Goal: Task Accomplishment & Management: Use online tool/utility

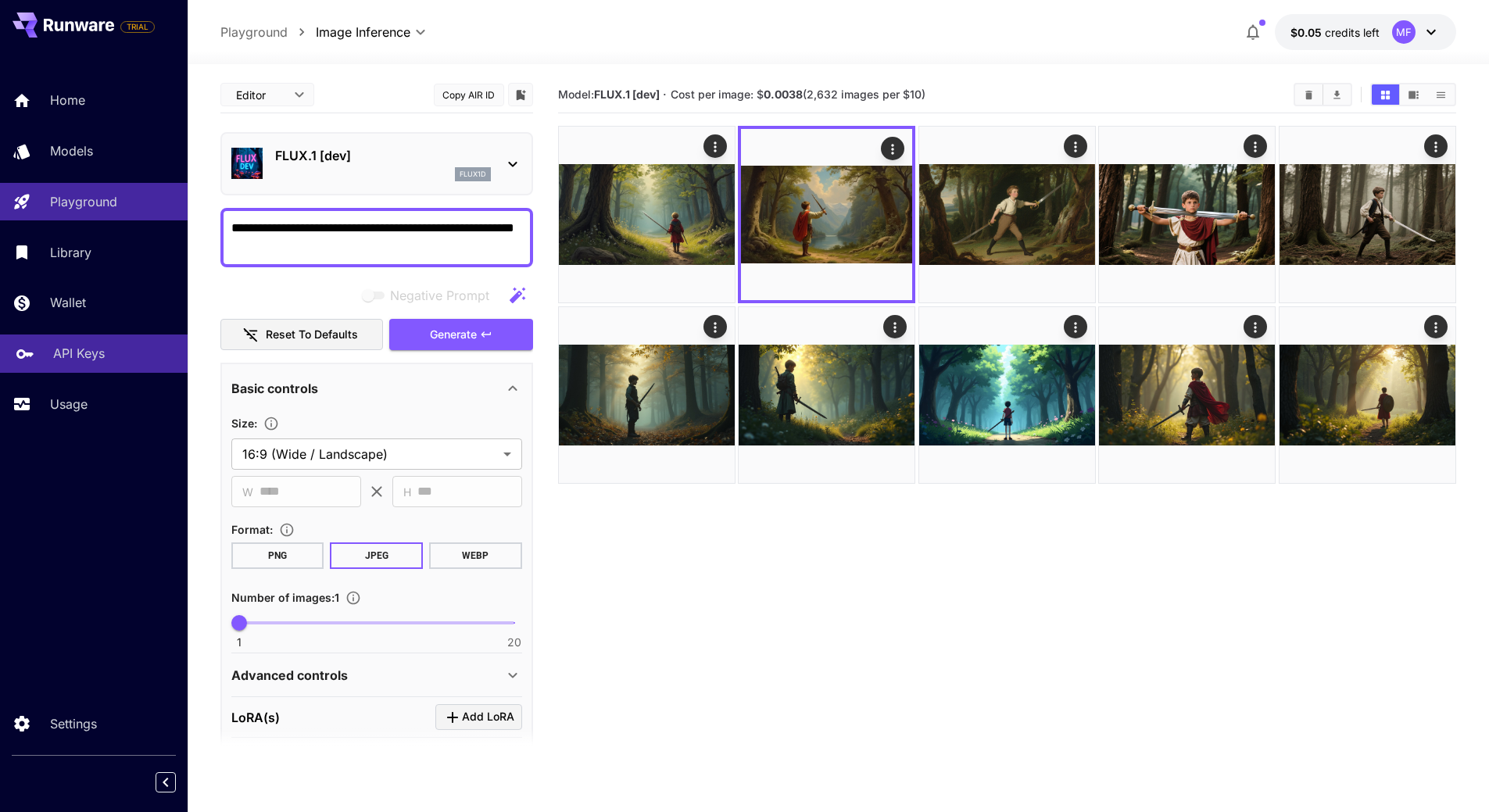
click at [73, 366] on link "API Keys" at bounding box center [94, 354] width 188 height 38
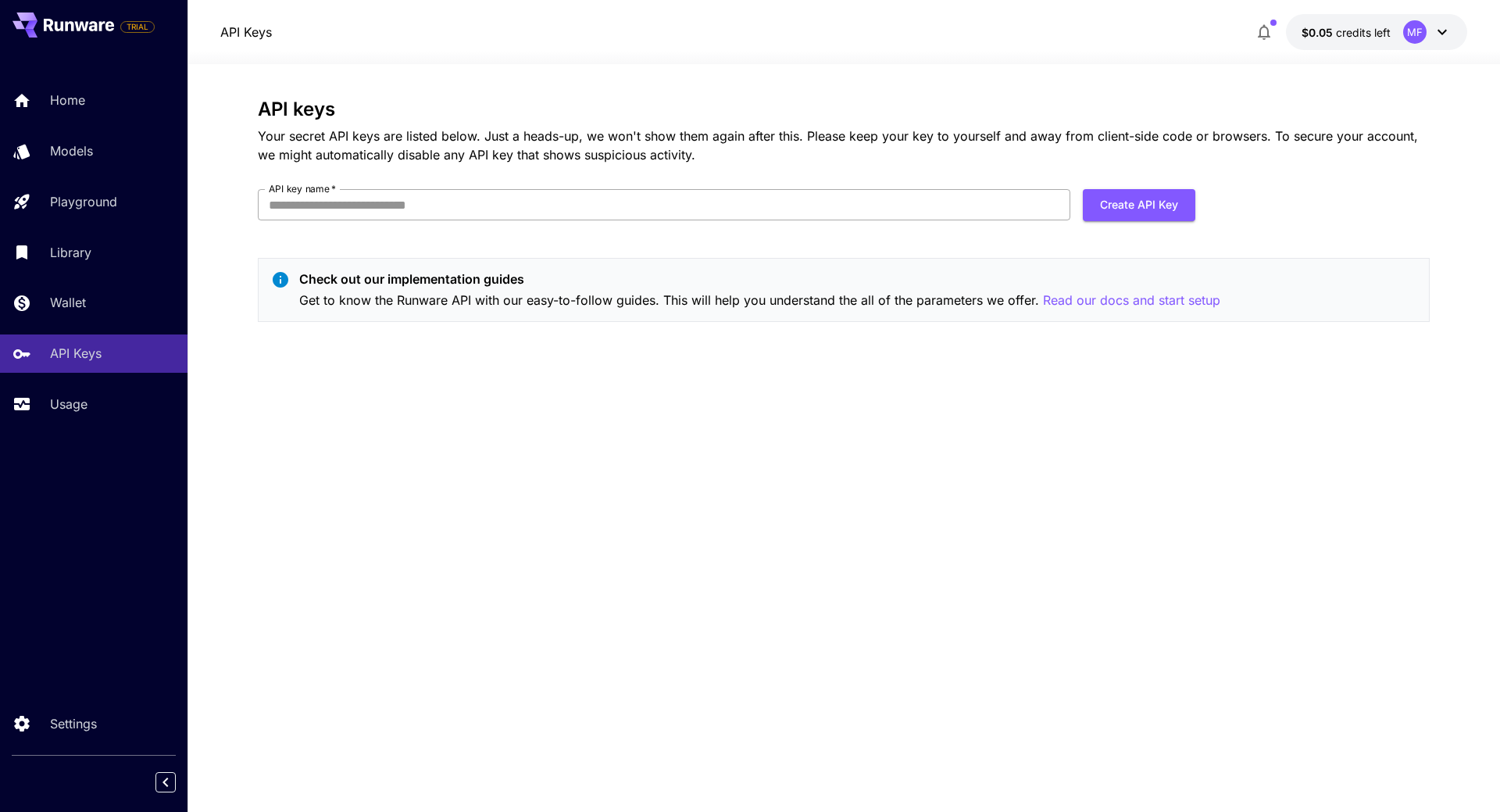
click at [613, 197] on input "API key name   *" at bounding box center [664, 204] width 812 height 31
type input "**********"
click button "Create API Key" at bounding box center [1138, 204] width 112 height 32
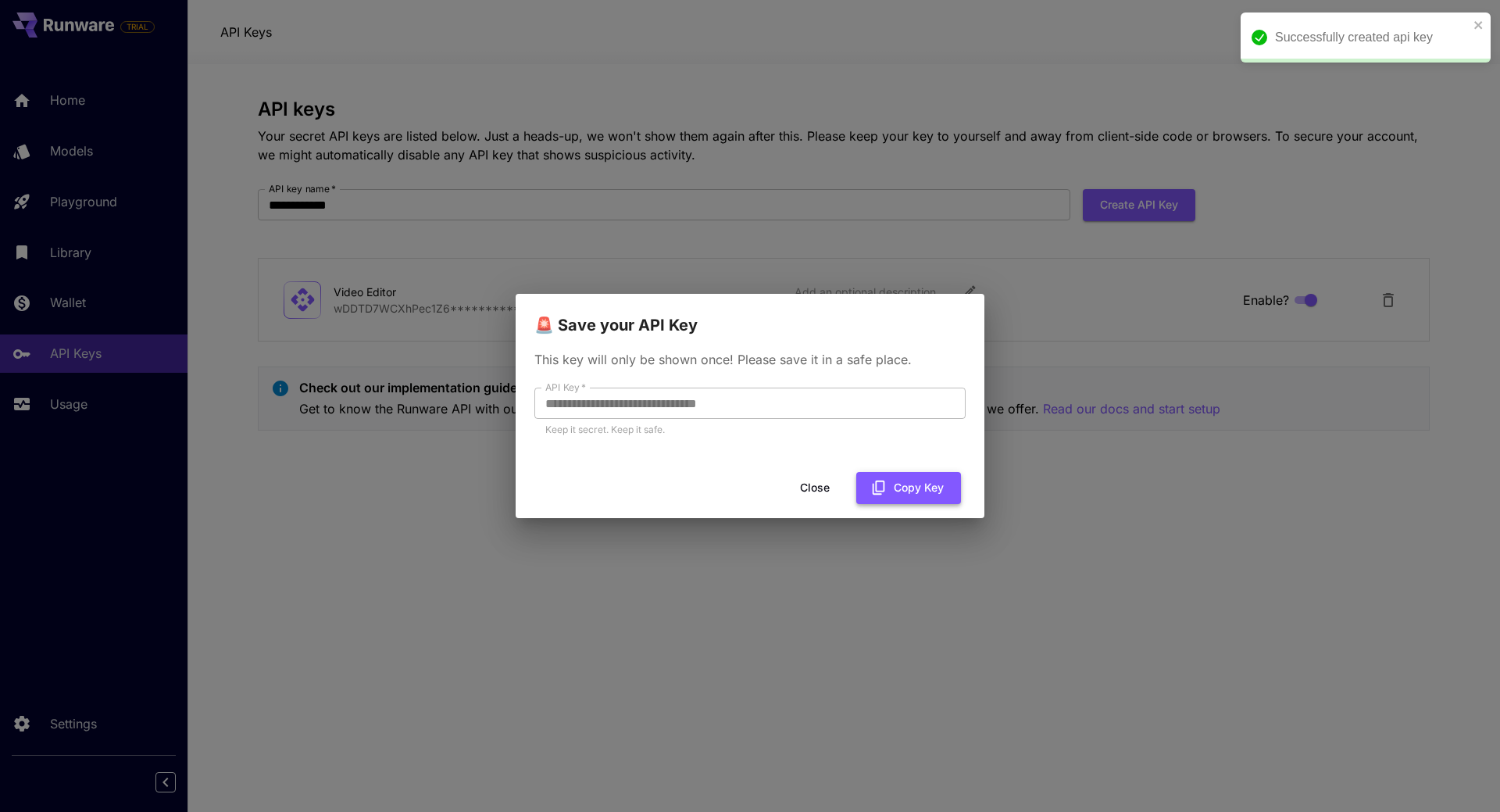
click at [876, 489] on icon "button" at bounding box center [879, 488] width 12 height 14
click at [889, 488] on button "Copy Key" at bounding box center [909, 488] width 104 height 32
click at [826, 487] on button "Close" at bounding box center [827, 488] width 70 height 32
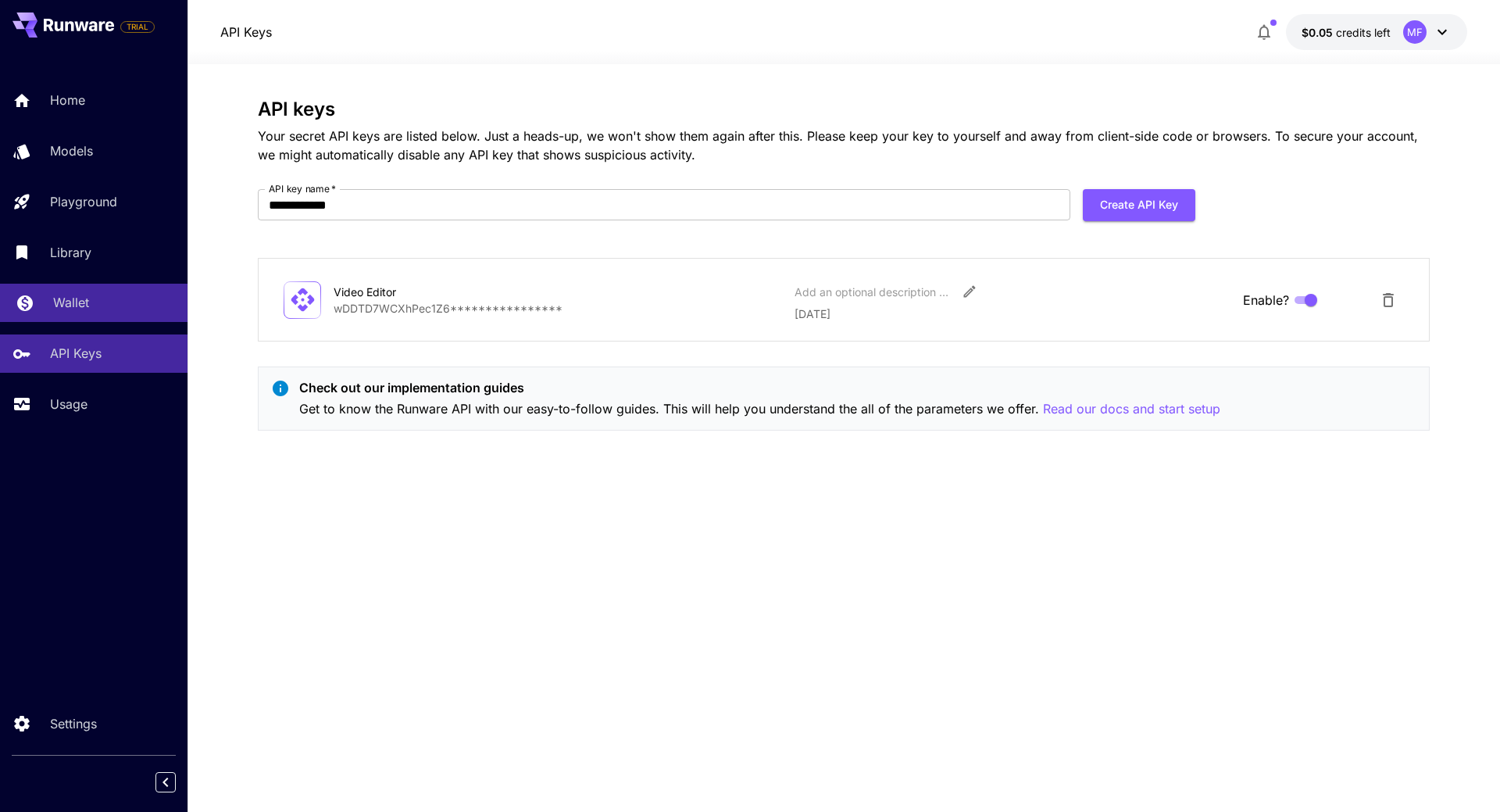
click at [103, 295] on div "Wallet" at bounding box center [114, 303] width 122 height 19
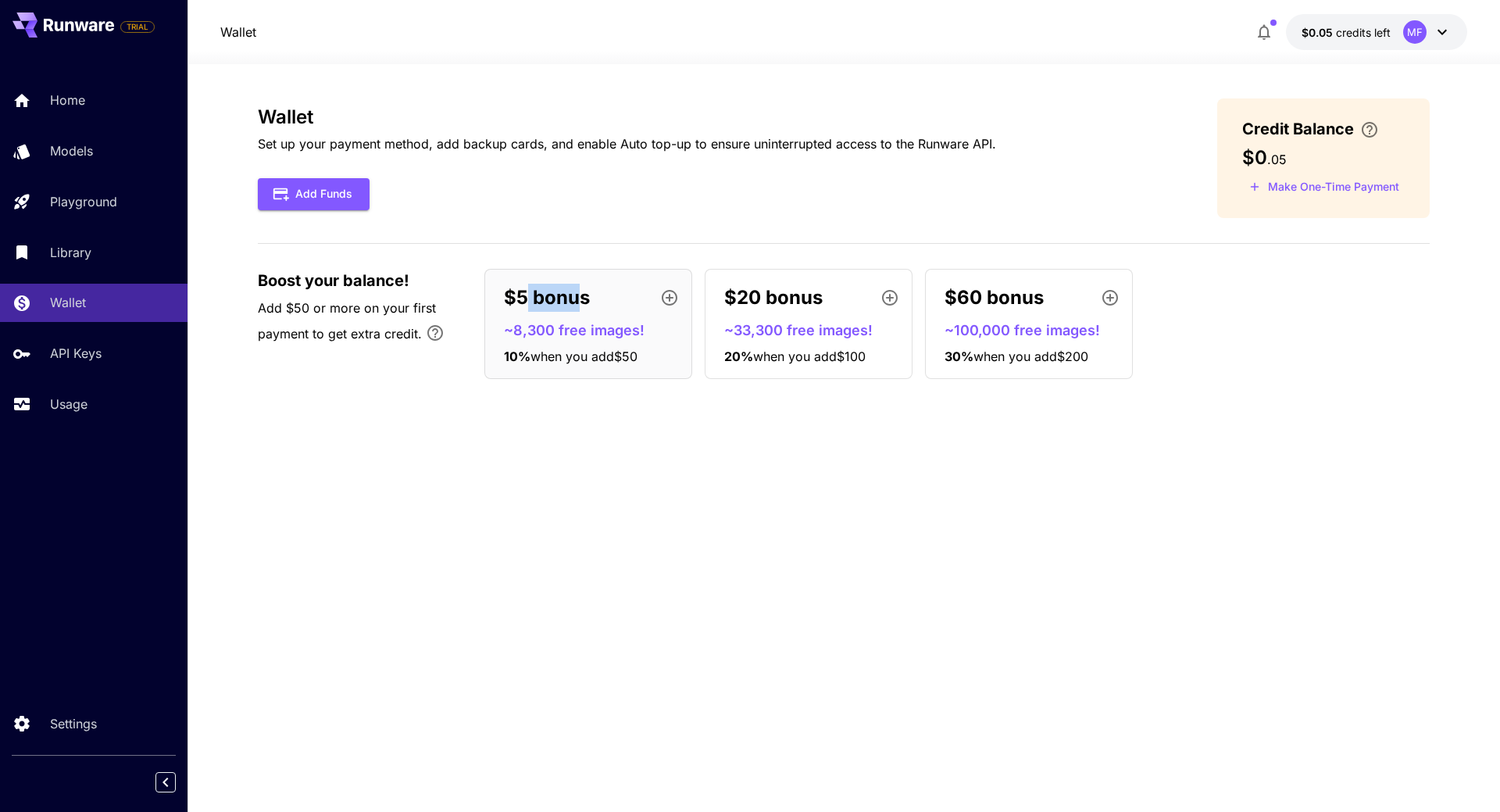
drag, startPoint x: 568, startPoint y: 294, endPoint x: 583, endPoint y: 293, distance: 15.0
click at [583, 293] on p "$5 bonus" at bounding box center [547, 297] width 86 height 28
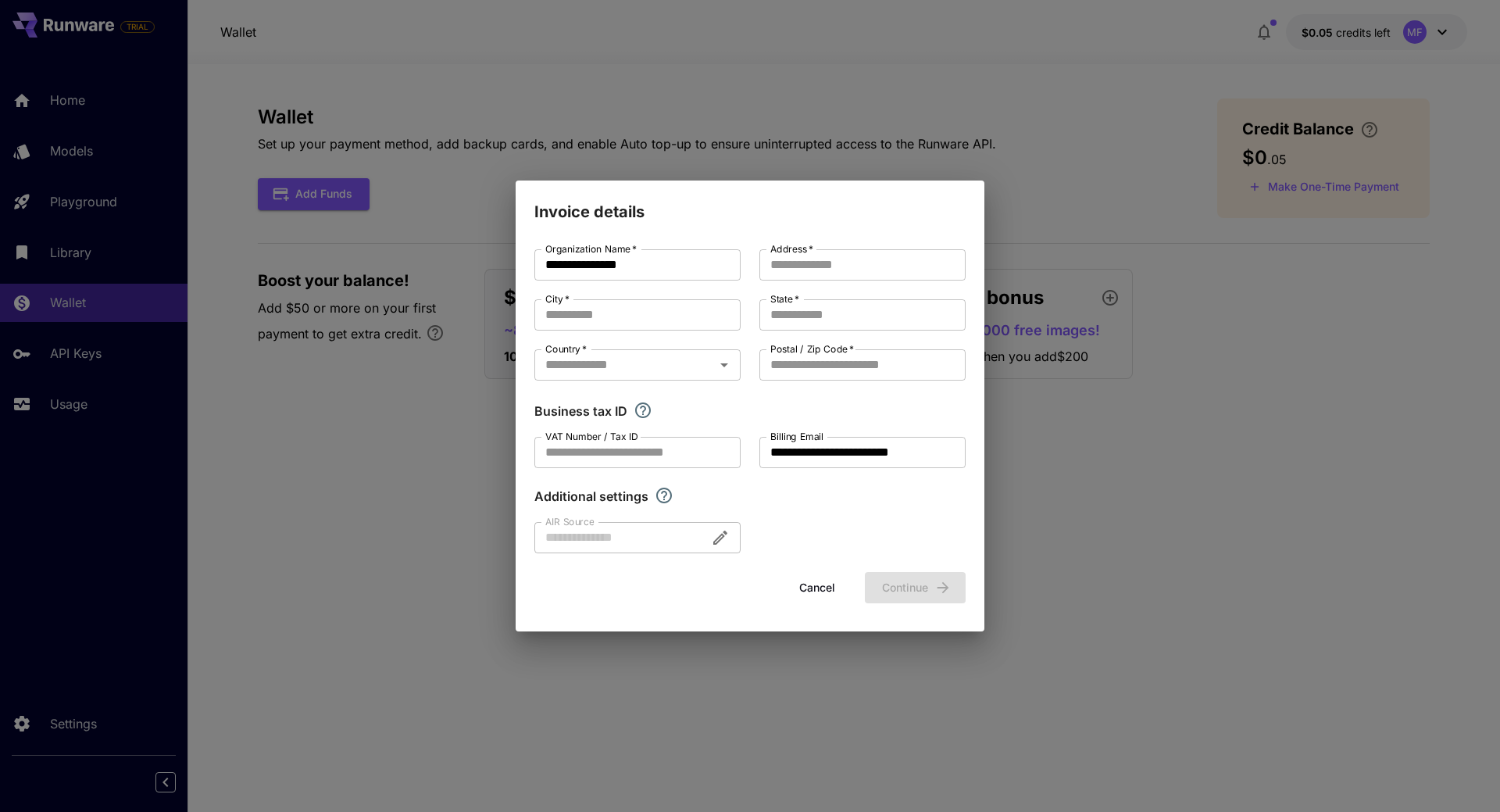
click at [836, 579] on button "Cancel" at bounding box center [817, 588] width 70 height 32
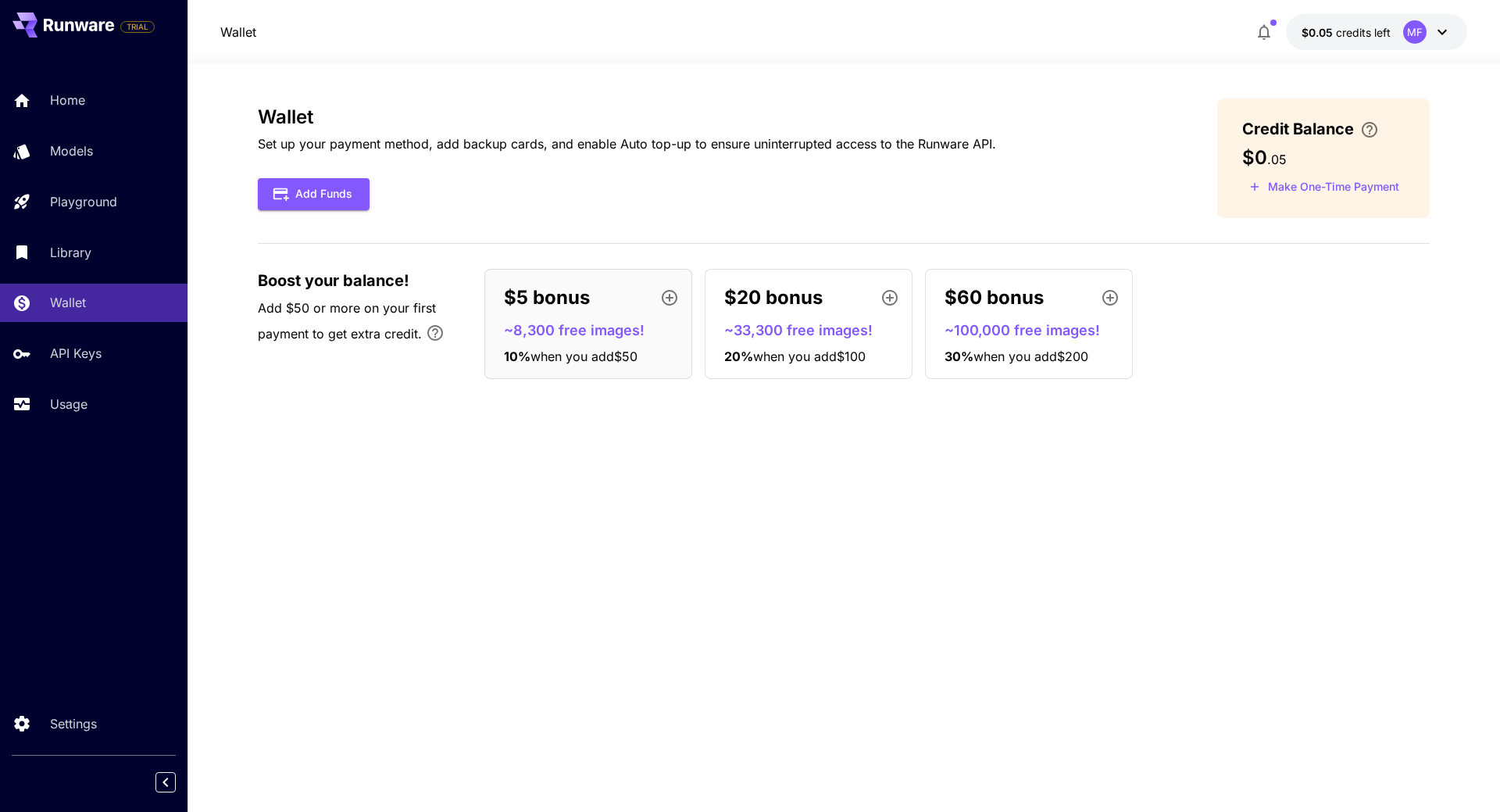
click at [566, 475] on div "Wallet Set up your payment method, add backup cards, and enable Auto top-up to …" at bounding box center [844, 437] width 1172 height 679
click at [582, 451] on div "Wallet Set up your payment method, add backup cards, and enable Auto top-up to …" at bounding box center [844, 437] width 1172 height 679
click at [666, 498] on div "Wallet Set up your payment method, add backup cards, and enable Auto top-up to …" at bounding box center [844, 437] width 1172 height 679
drag, startPoint x: 1277, startPoint y: 161, endPoint x: 1298, endPoint y: 164, distance: 21.2
click at [1298, 164] on div "$0 . 05" at bounding box center [1323, 157] width 163 height 22
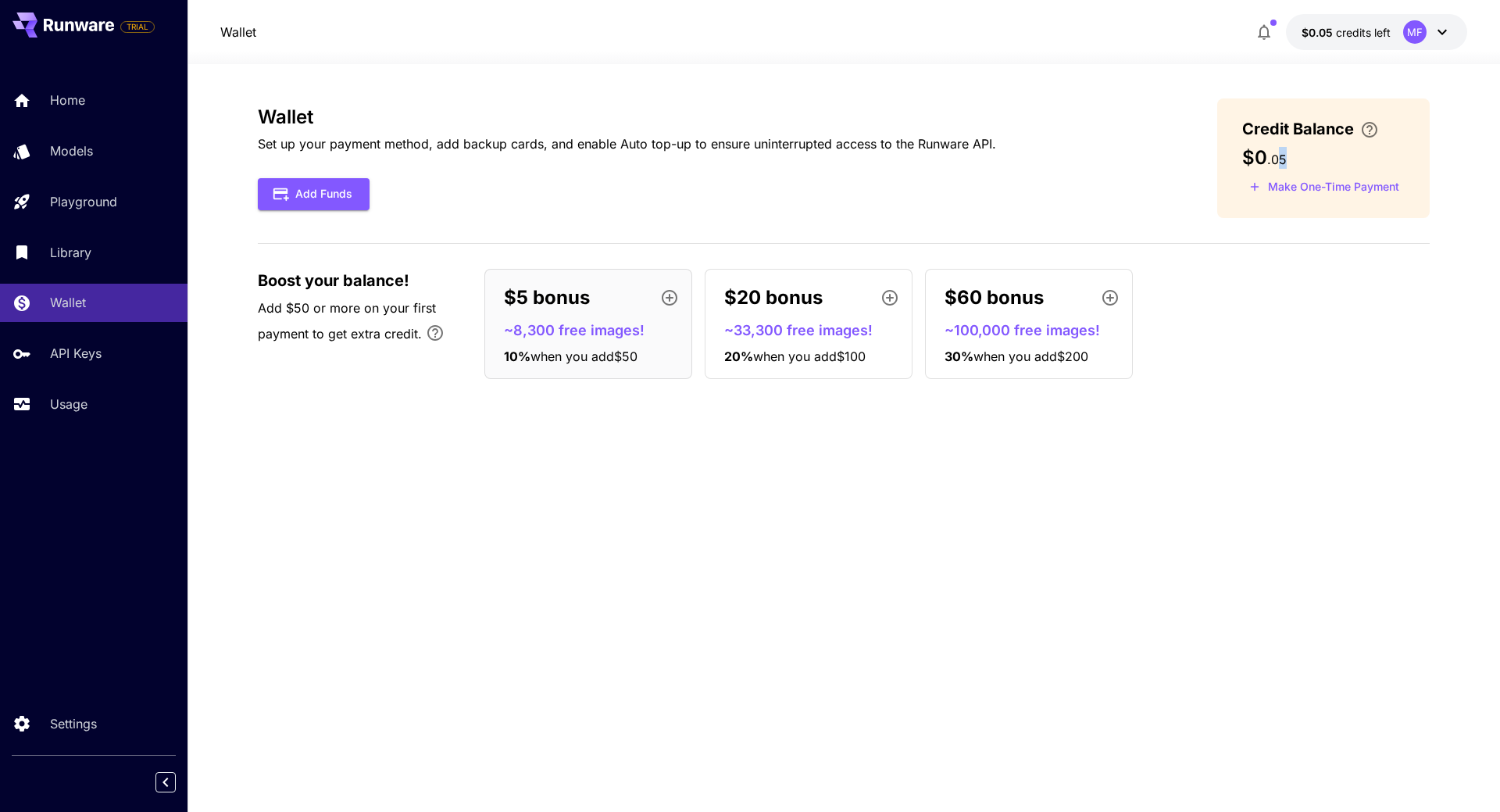
click at [1328, 158] on div "$0 . 05" at bounding box center [1323, 157] width 163 height 22
click at [1312, 189] on button "Make One-Time Payment" at bounding box center [1324, 187] width 164 height 24
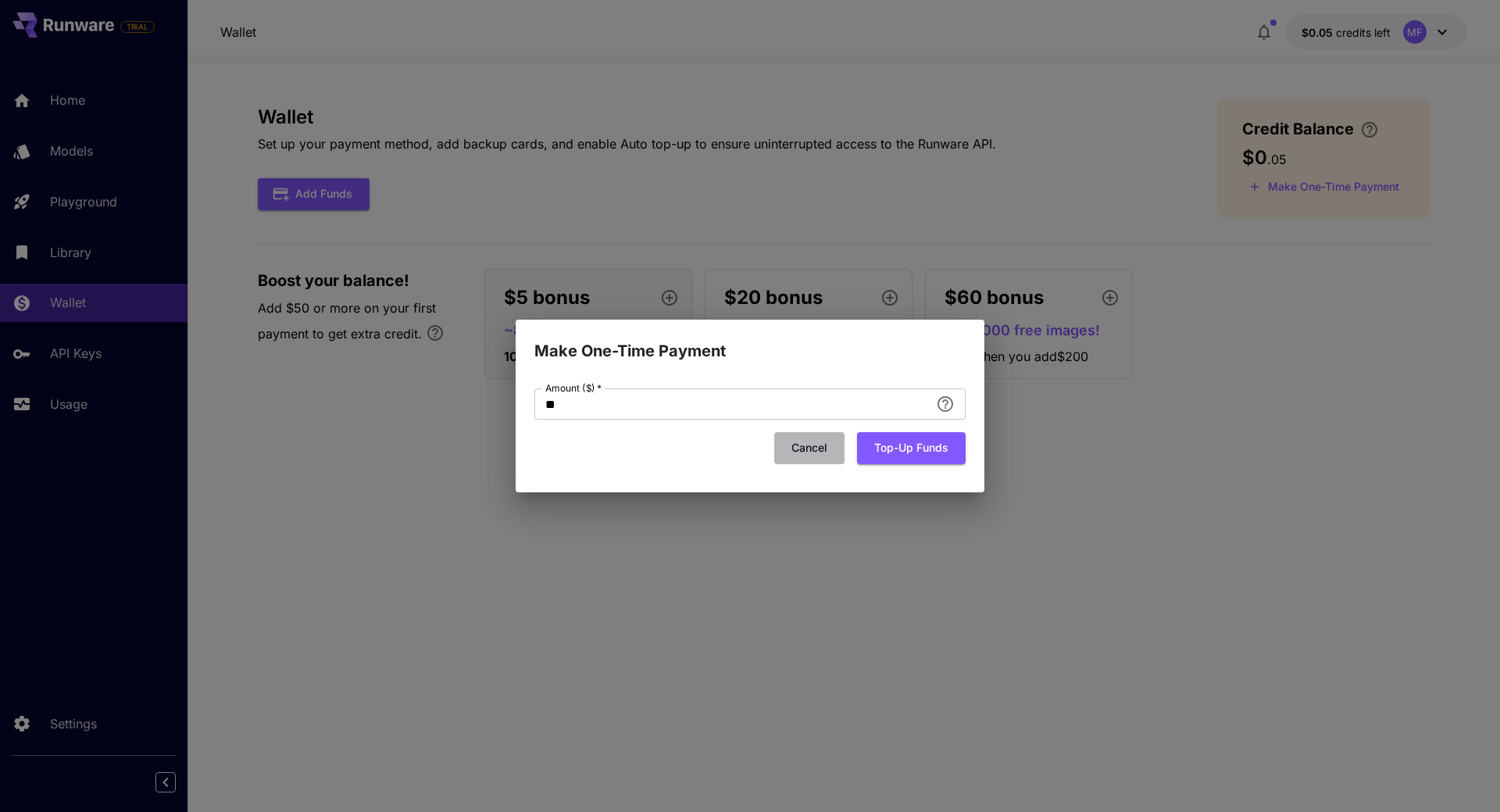
click at [803, 447] on button "Cancel" at bounding box center [809, 448] width 70 height 32
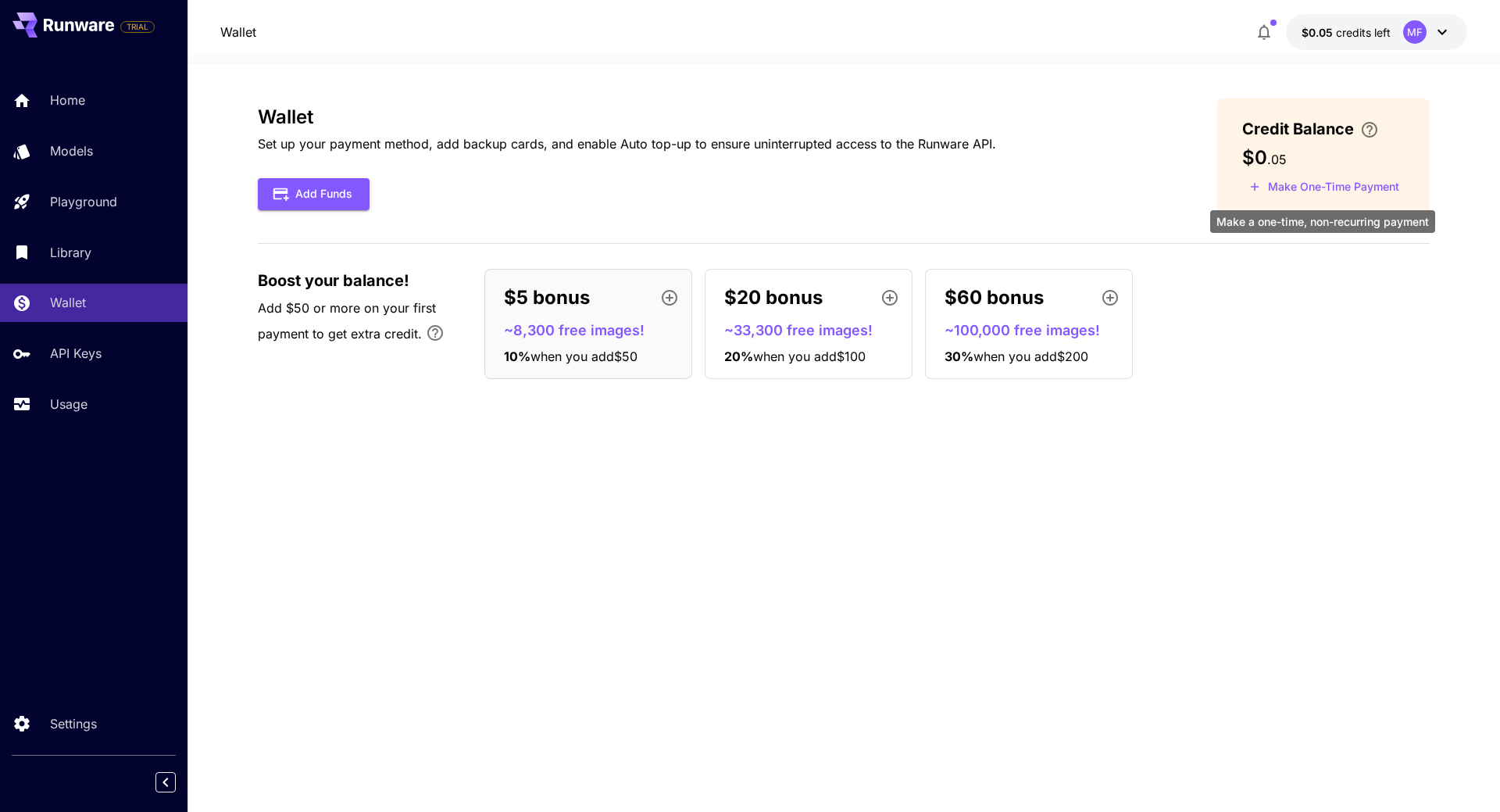
click at [1339, 191] on button "Make One-Time Payment" at bounding box center [1324, 187] width 164 height 24
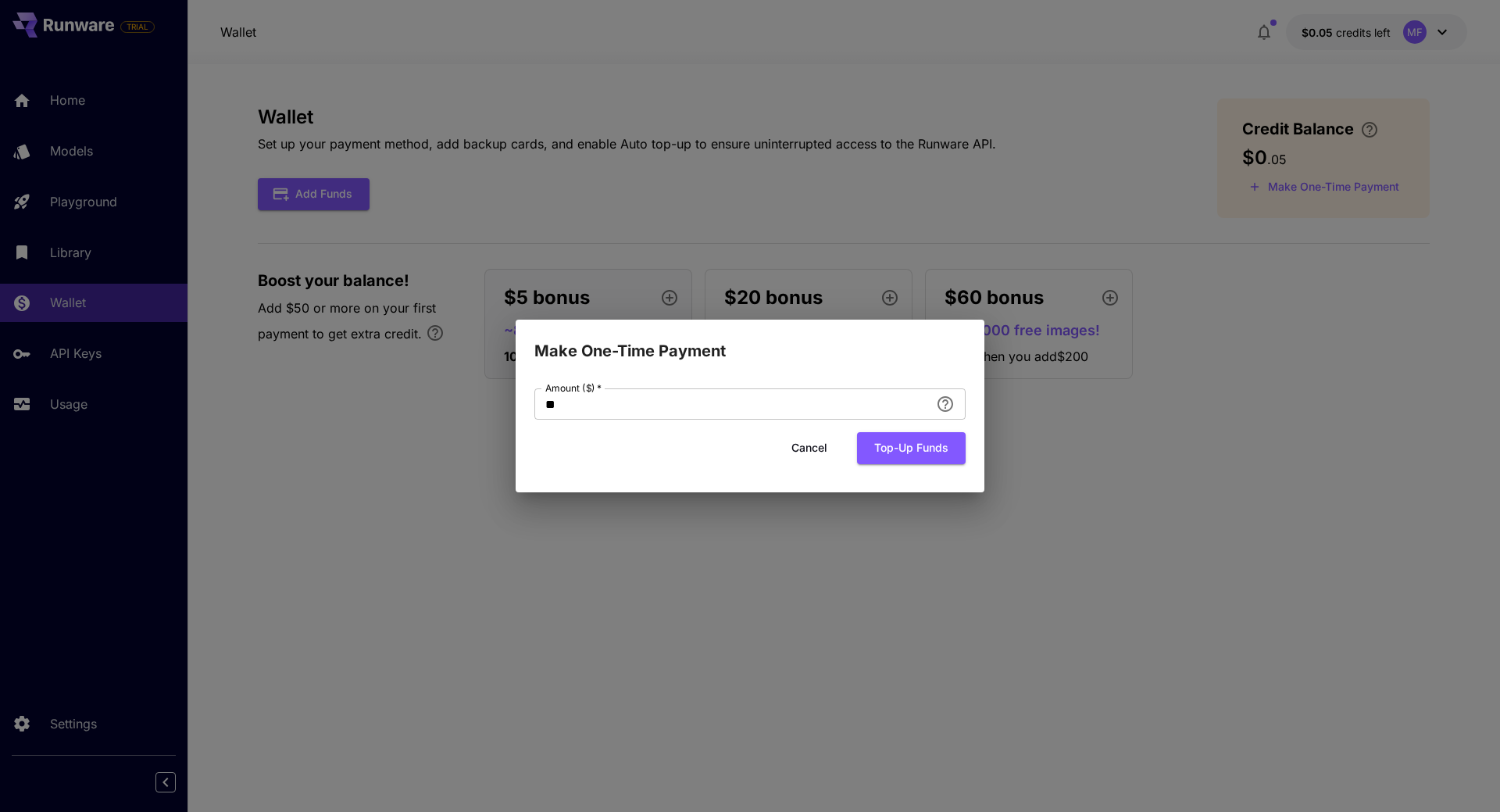
drag, startPoint x: 597, startPoint y: 391, endPoint x: 428, endPoint y: 389, distance: 169.0
click at [430, 389] on div "Make One-Time Payment Amount ($)   * ** Amount ($)   * Cancel Top-up funds" at bounding box center [750, 406] width 1500 height 812
type input "**"
click at [813, 443] on button "Cancel" at bounding box center [809, 448] width 70 height 32
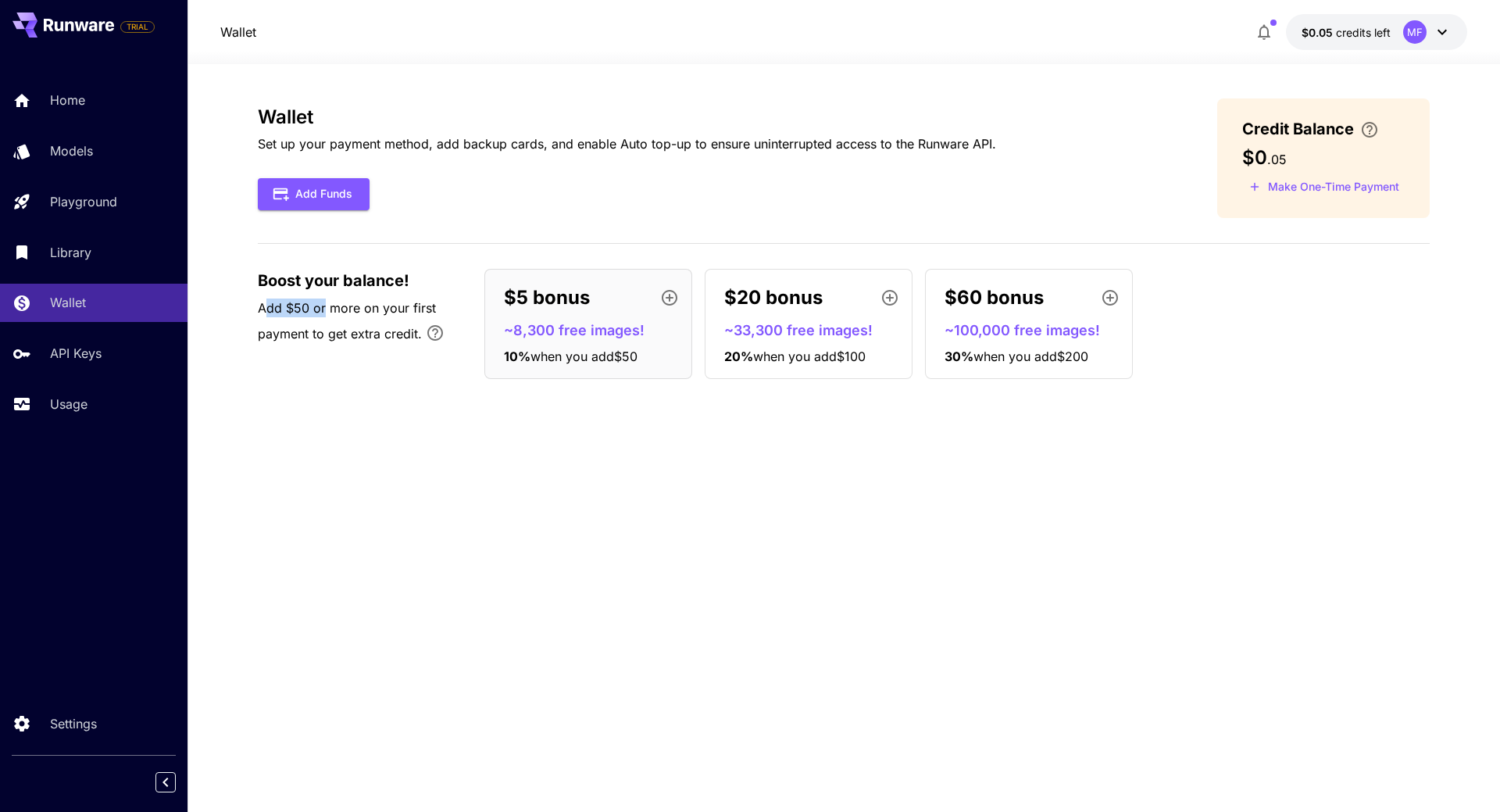
drag, startPoint x: 264, startPoint y: 307, endPoint x: 332, endPoint y: 334, distance: 73.2
click at [324, 315] on span "Add $50 or more on your first payment to get extra credit." at bounding box center [347, 321] width 178 height 42
click at [377, 444] on div "Wallet Set up your payment method, add backup cards, and enable Auto top-up to …" at bounding box center [844, 437] width 1172 height 679
drag, startPoint x: 1058, startPoint y: 365, endPoint x: 1170, endPoint y: 465, distance: 150.1
click at [1170, 462] on div "Wallet Set up your payment method, add backup cards, and enable Auto top-up to …" at bounding box center [844, 437] width 1172 height 679
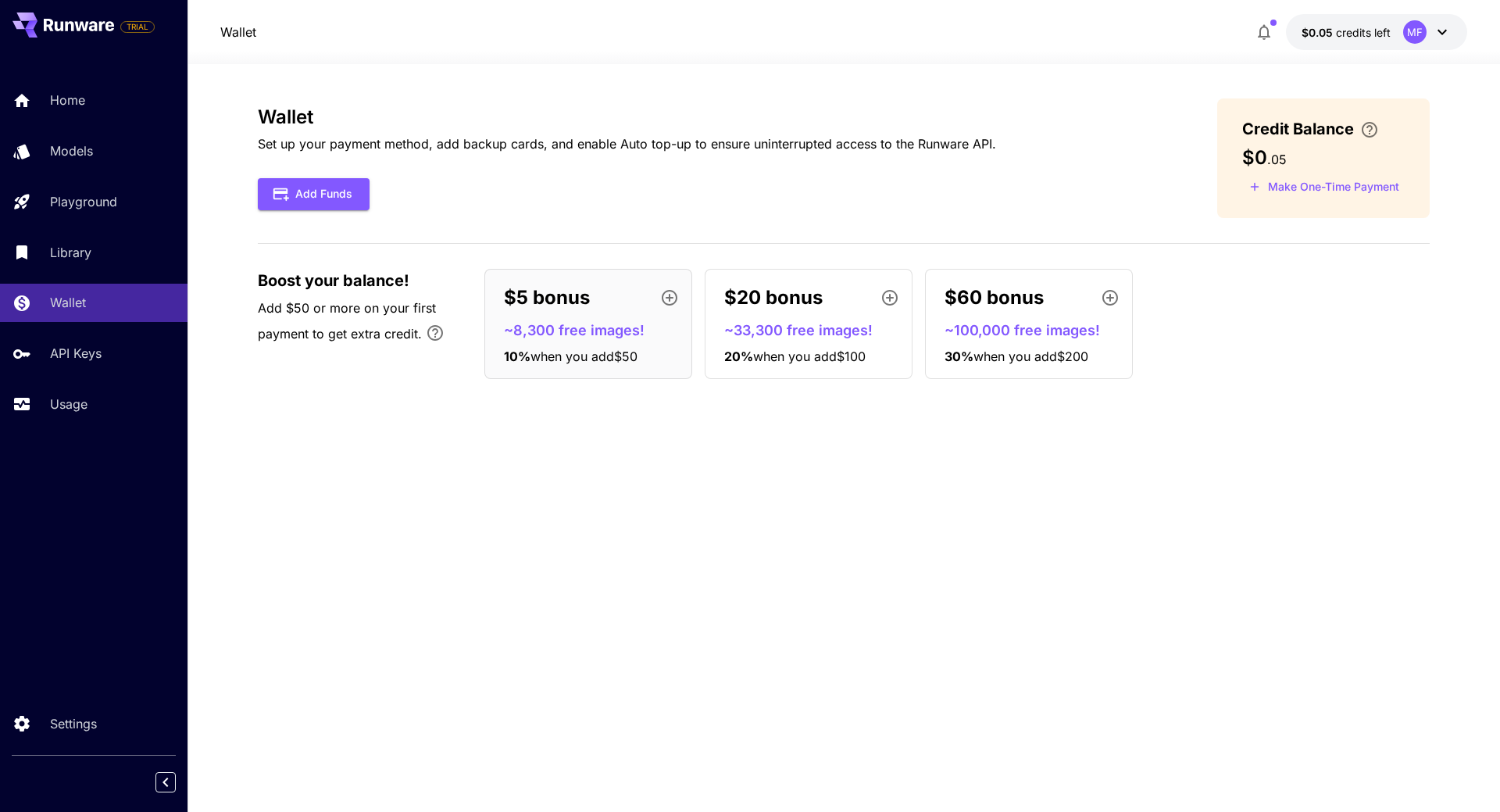
click at [1170, 465] on div "Wallet Set up your payment method, add backup cards, and enable Auto top-up to …" at bounding box center [844, 437] width 1172 height 679
click at [975, 339] on p "~100,000 free images!" at bounding box center [1035, 330] width 181 height 21
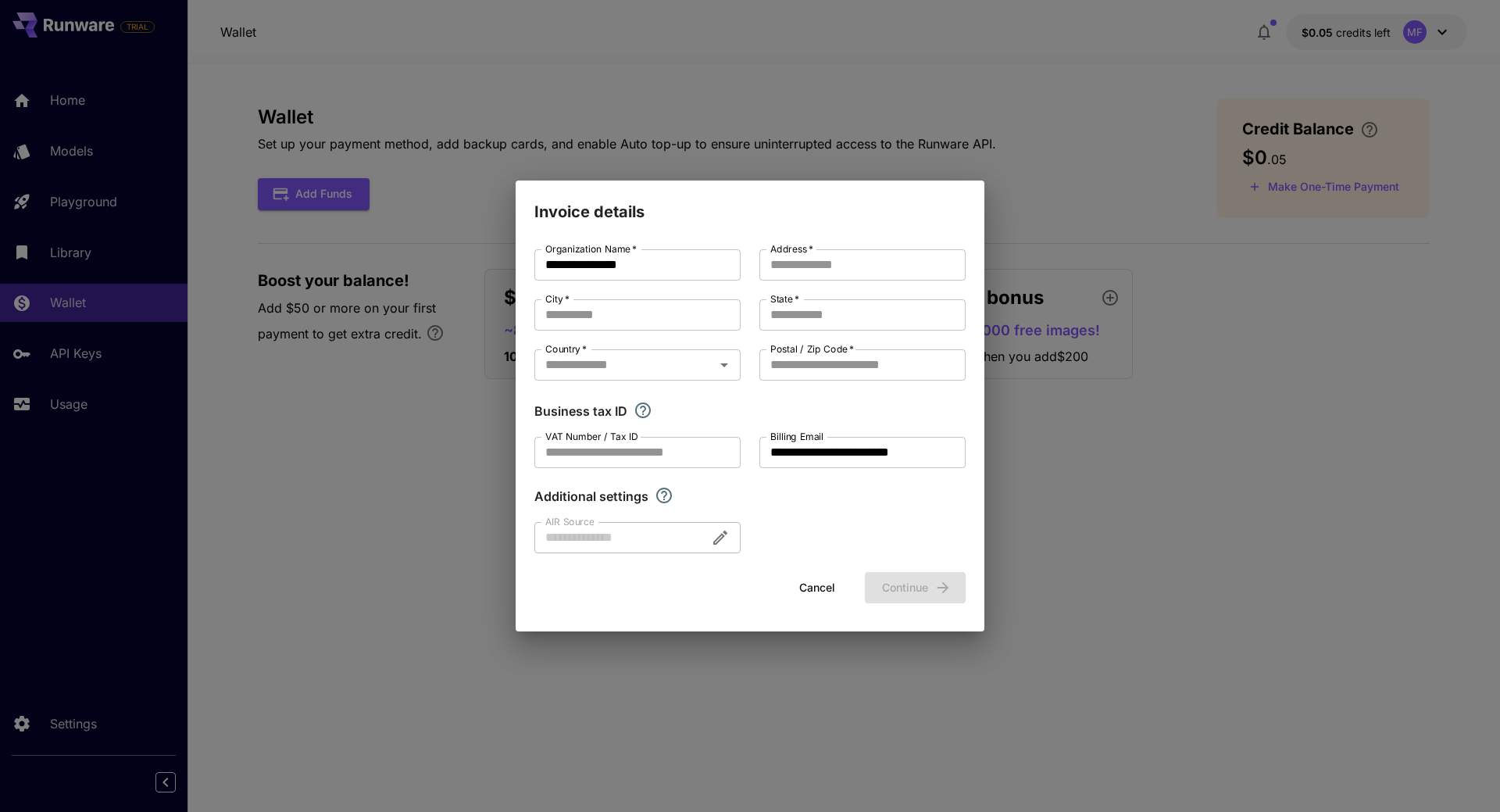
click at [804, 583] on button "Cancel" at bounding box center [817, 588] width 70 height 32
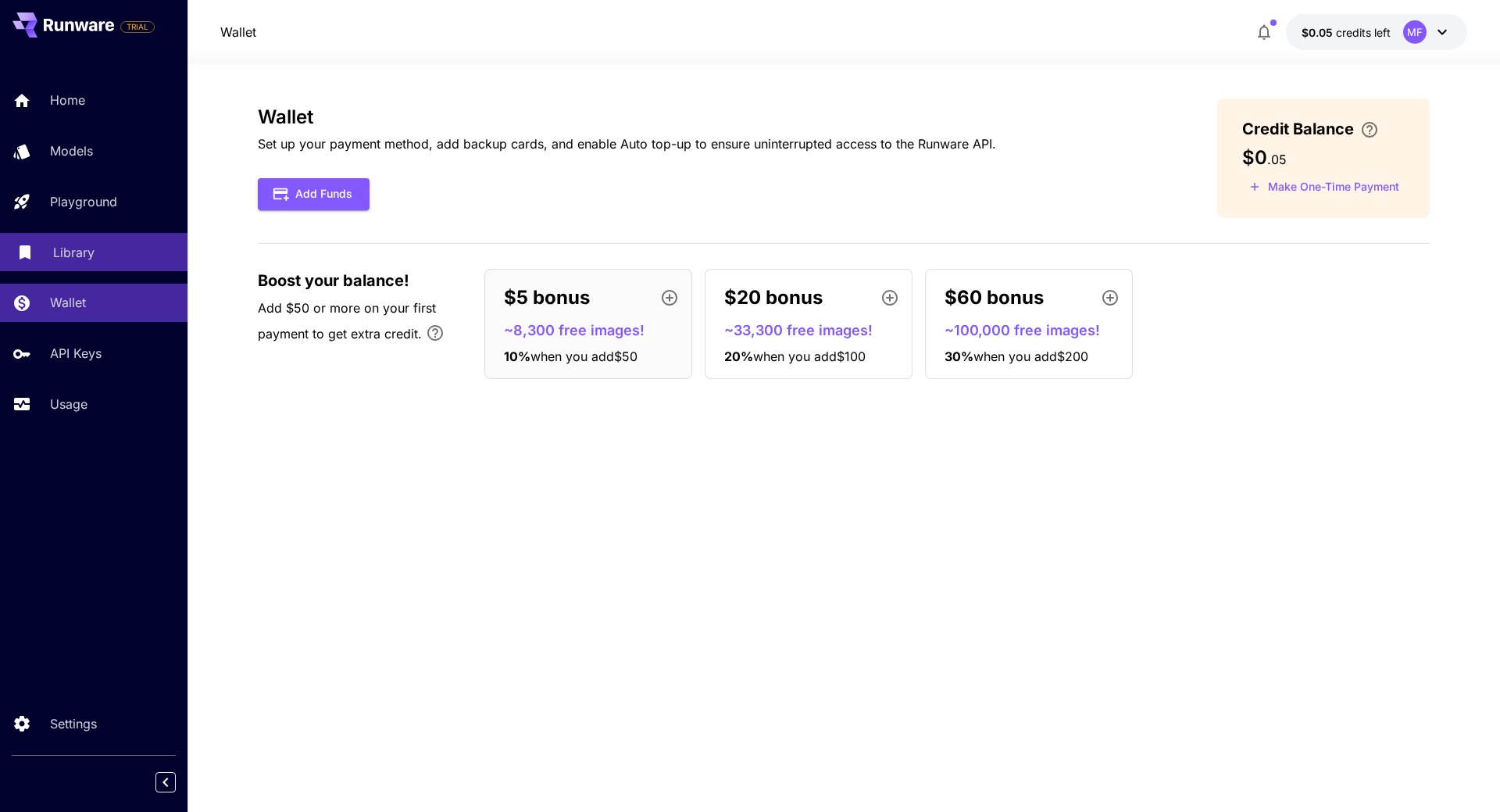
click at [113, 244] on div "Library" at bounding box center [114, 252] width 122 height 19
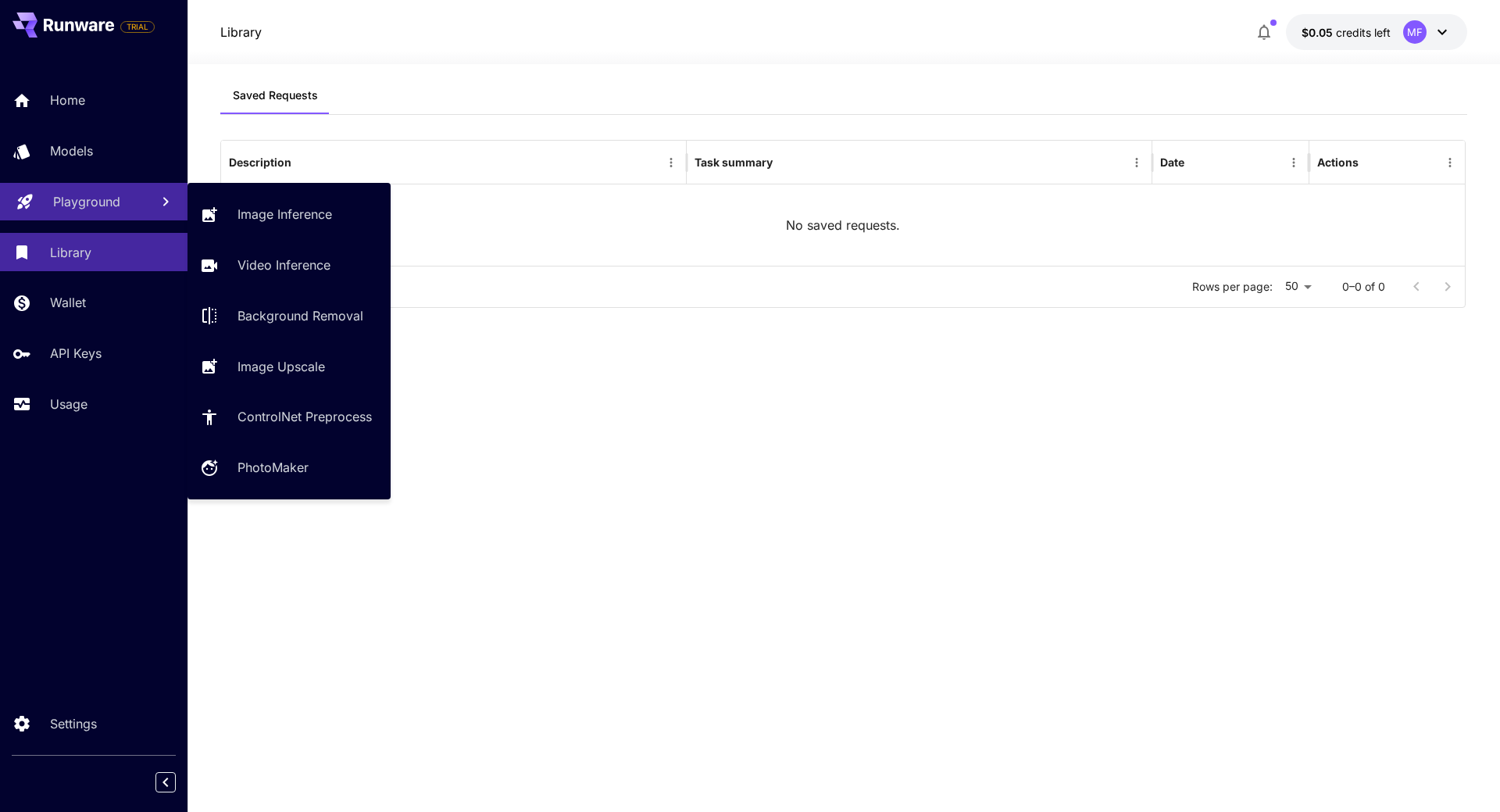
click at [103, 210] on p "Playground" at bounding box center [86, 202] width 67 height 19
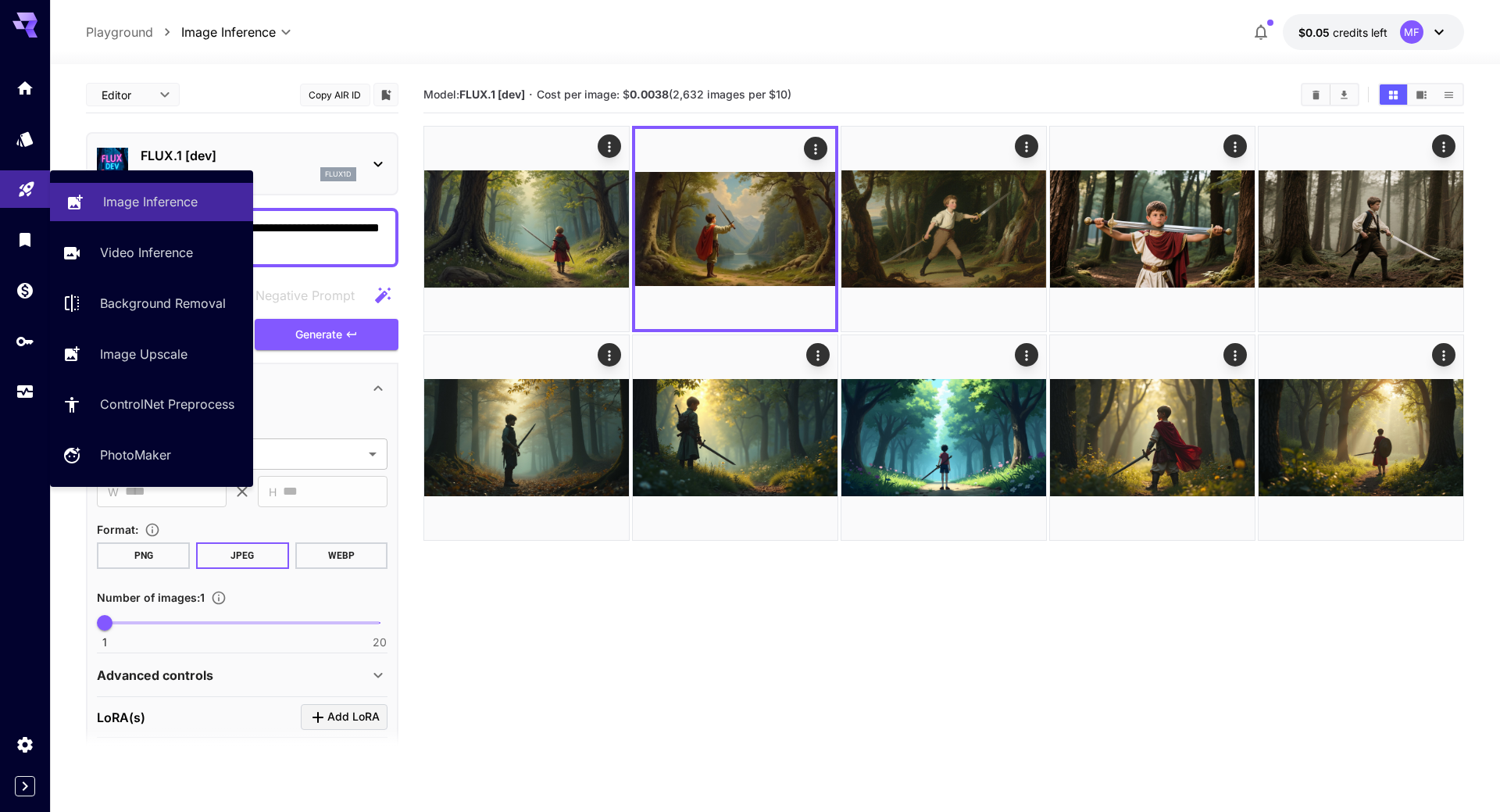
click at [158, 210] on p "Image Inference" at bounding box center [150, 202] width 95 height 19
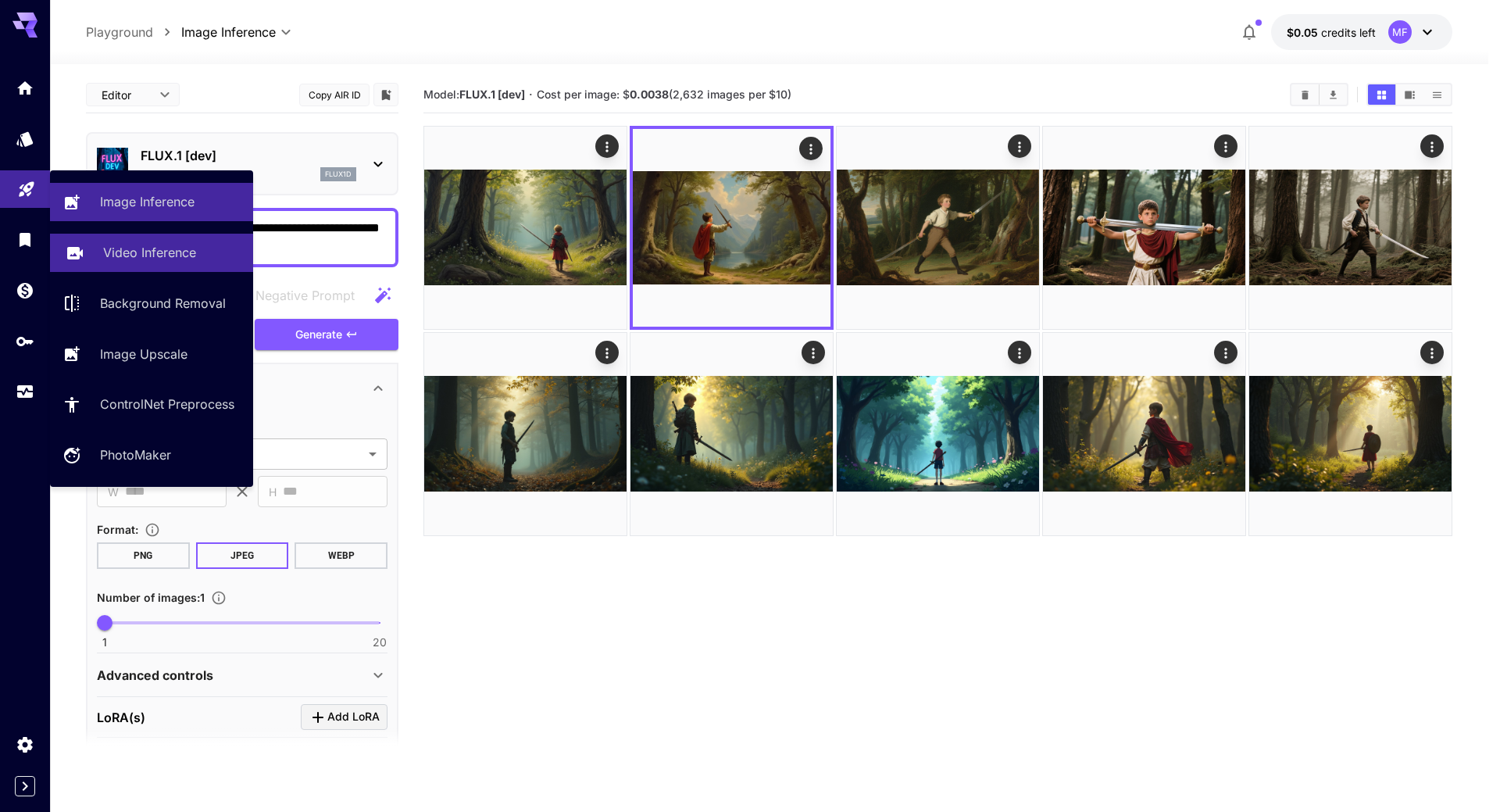
click at [156, 250] on p "Video Inference" at bounding box center [150, 252] width 93 height 19
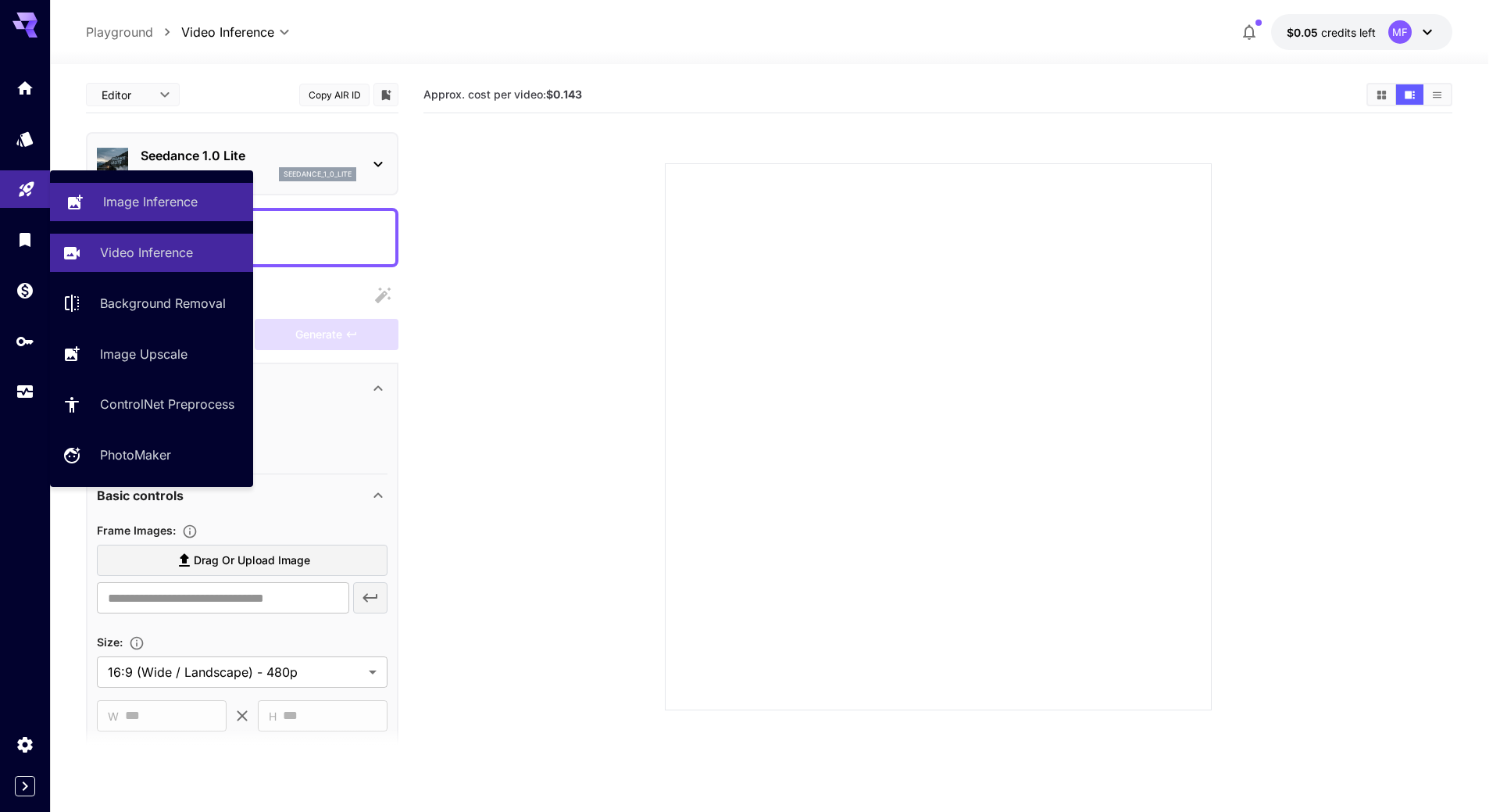
click at [103, 195] on p "Image Inference" at bounding box center [150, 202] width 95 height 19
type input "**********"
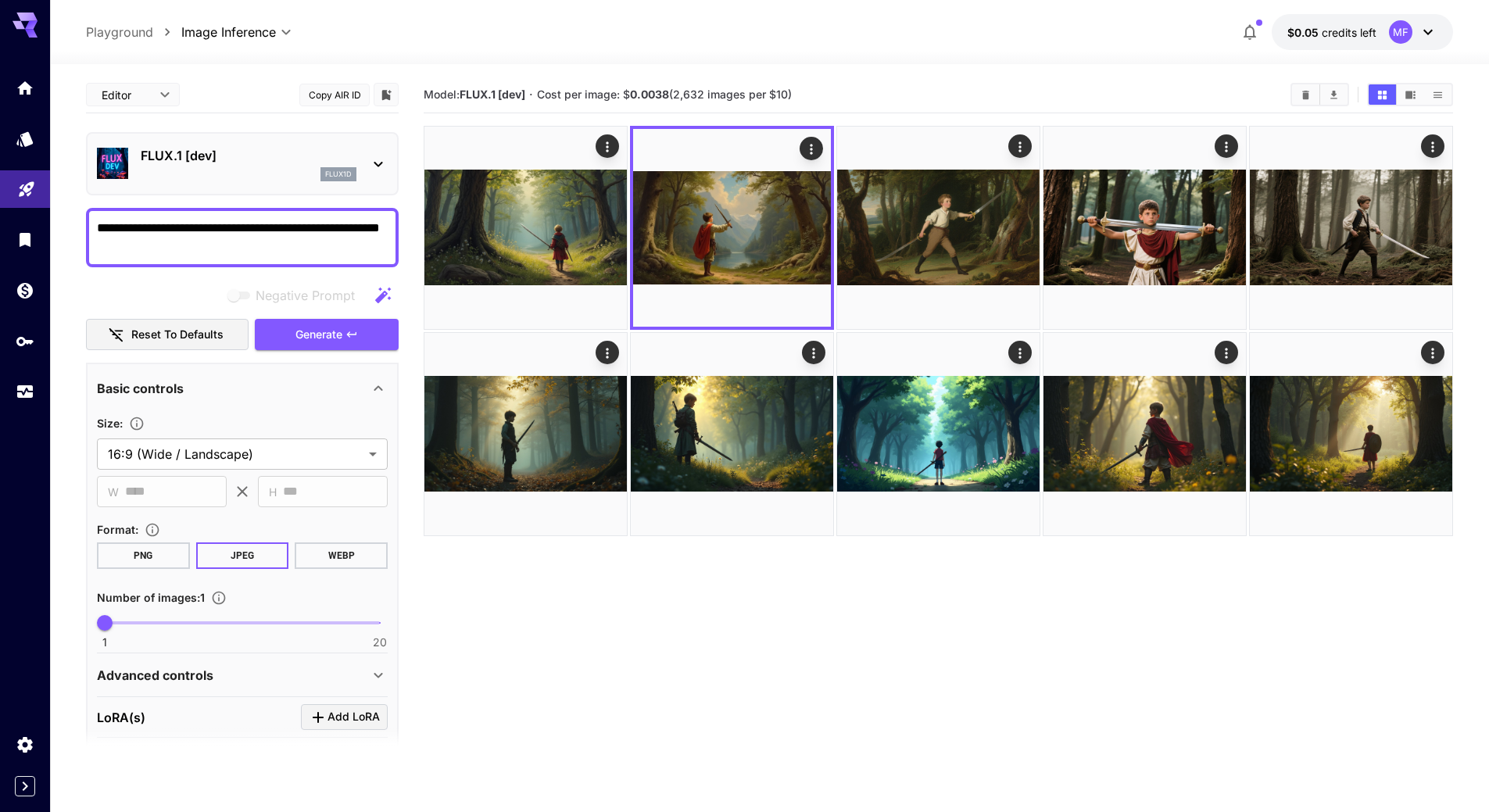
click at [372, 148] on div "FLUX.1 [dev] flux1d" at bounding box center [242, 163] width 290 height 48
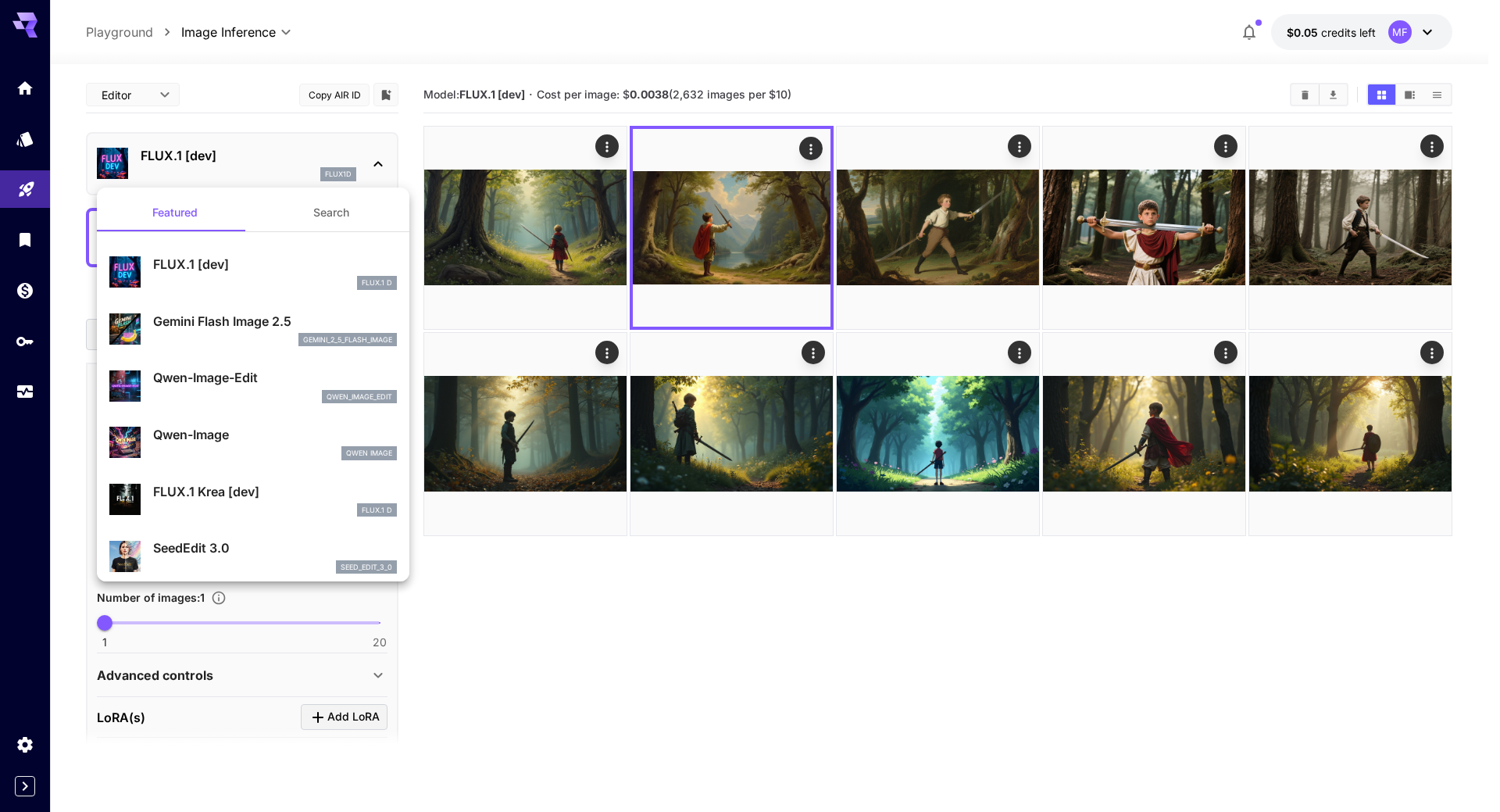
click at [218, 316] on p "Gemini Flash Image 2.5" at bounding box center [275, 322] width 243 height 19
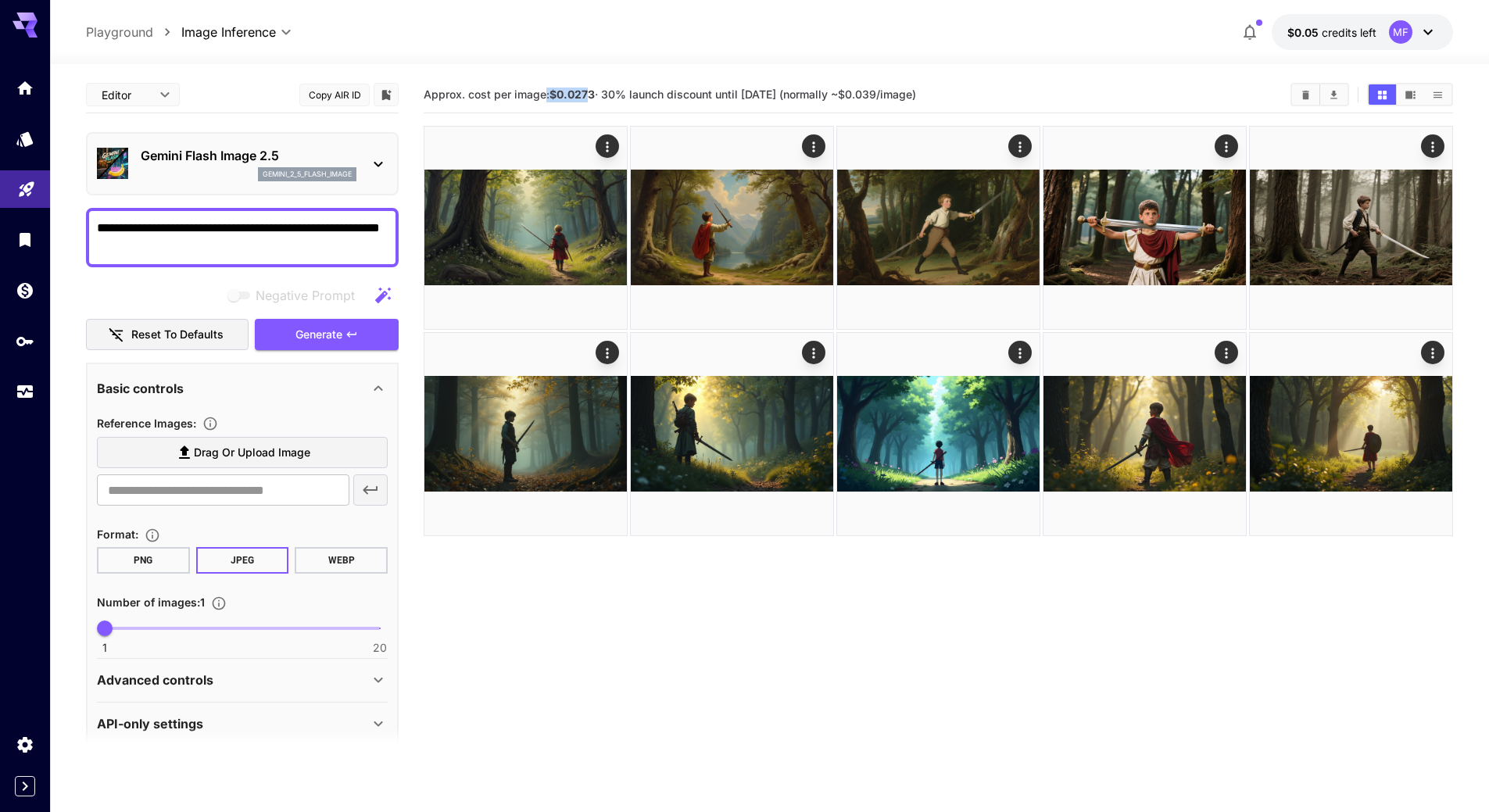
drag, startPoint x: 574, startPoint y: 97, endPoint x: 590, endPoint y: 100, distance: 16.3
click at [589, 99] on span "Approx. cost per image: $0.0273 · 30% launch discount until 15th september (nor…" at bounding box center [670, 94] width 492 height 13
drag, startPoint x: 748, startPoint y: 107, endPoint x: 782, endPoint y: 107, distance: 34.0
click at [780, 107] on div "Approx. cost per image: $0.0273 · 30% launch discount until 15th september (nor…" at bounding box center [938, 95] width 1029 height 37
click at [916, 96] on span "Approx. cost per image: $0.0273 · 30% launch discount until 15th september (nor…" at bounding box center [670, 94] width 492 height 13
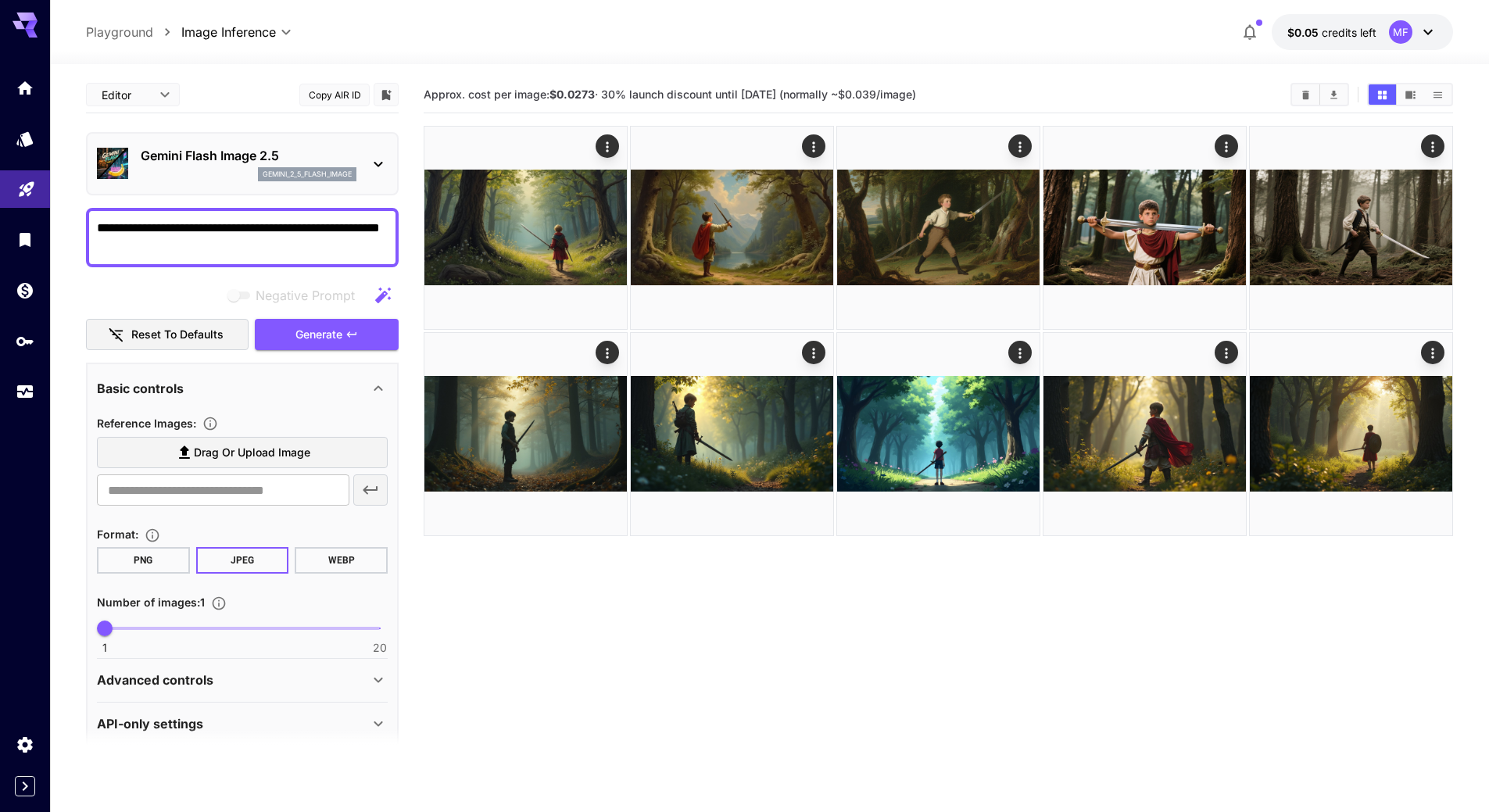
click at [333, 143] on div "Gemini Flash Image 2.5 gemini_2_5_flash_image" at bounding box center [242, 163] width 290 height 48
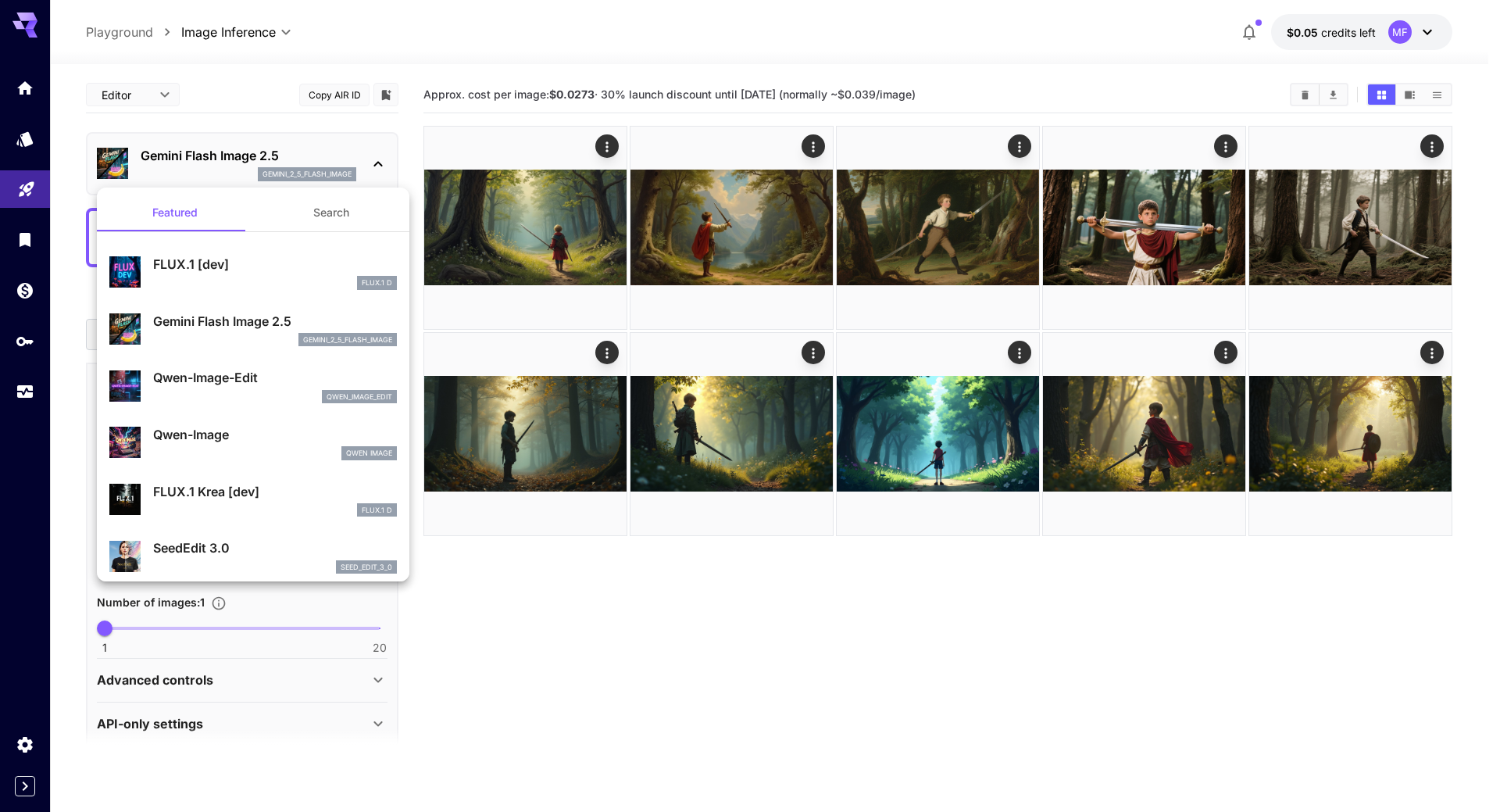
click at [232, 435] on p "Qwen-Image" at bounding box center [275, 435] width 243 height 19
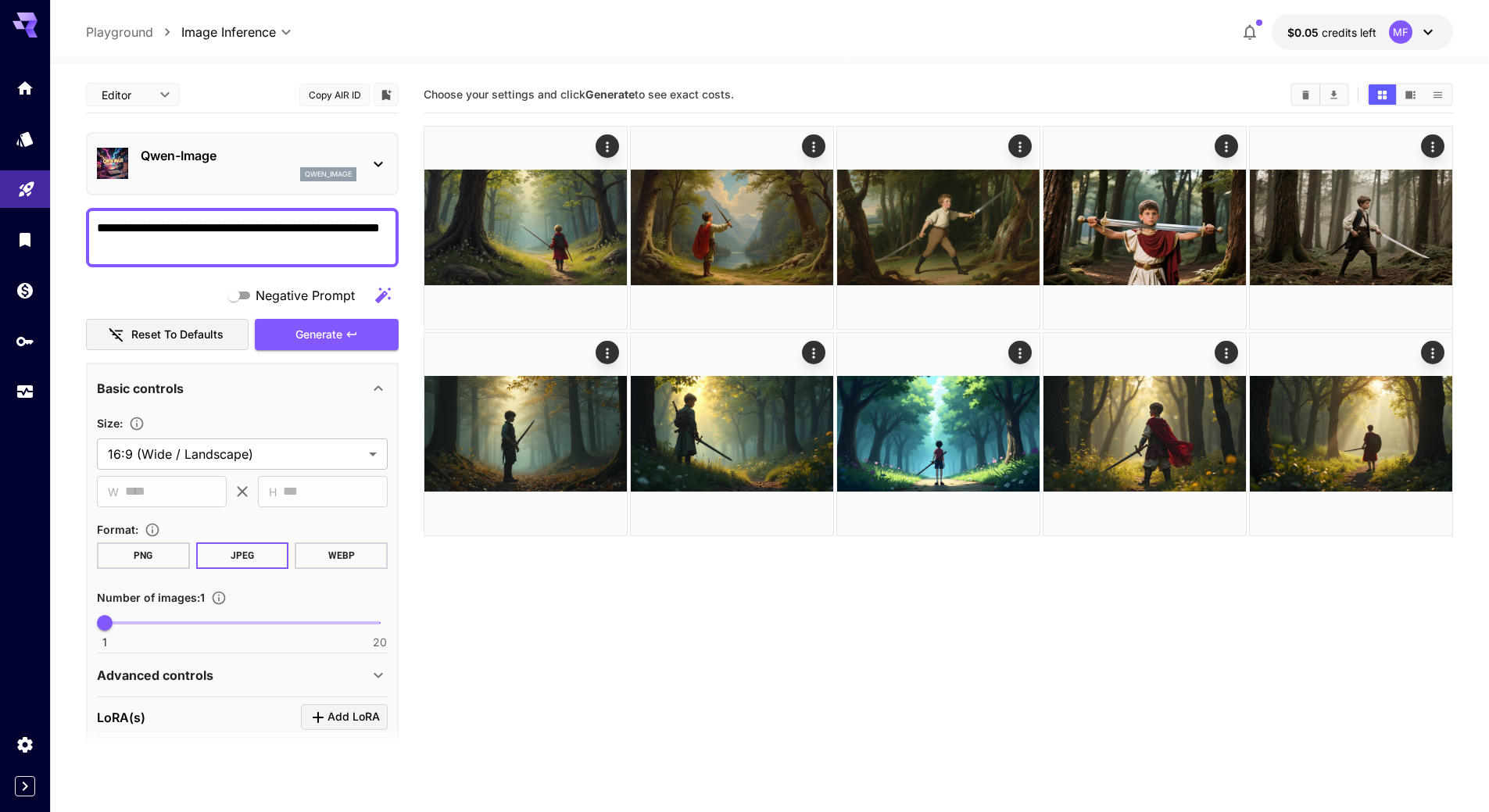
click at [270, 165] on div "Qwen-Image qwen_image" at bounding box center [249, 163] width 216 height 35
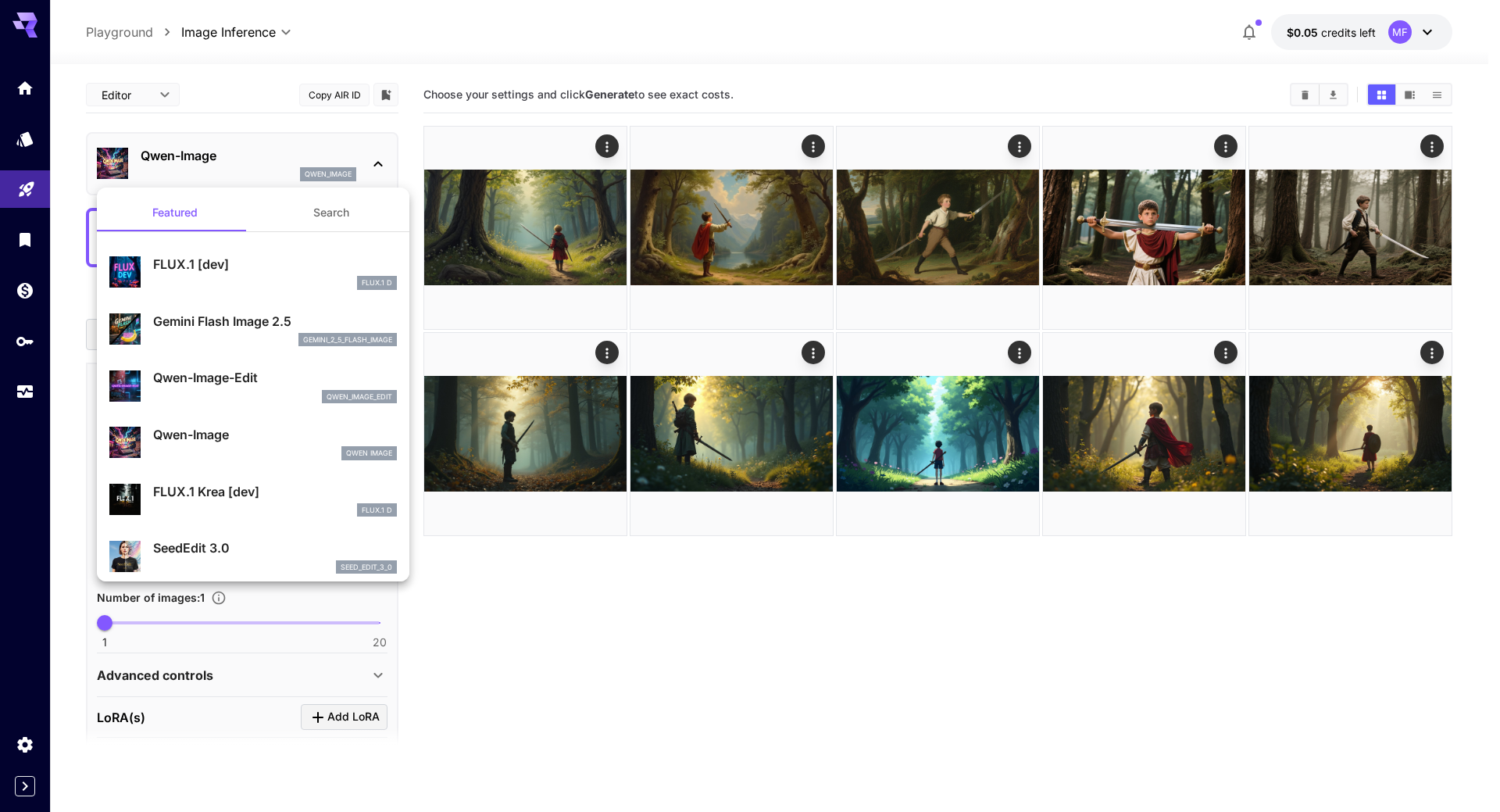
click at [229, 492] on p "FLUX.1 Krea [dev]" at bounding box center [275, 491] width 243 height 19
type input "**"
type input "***"
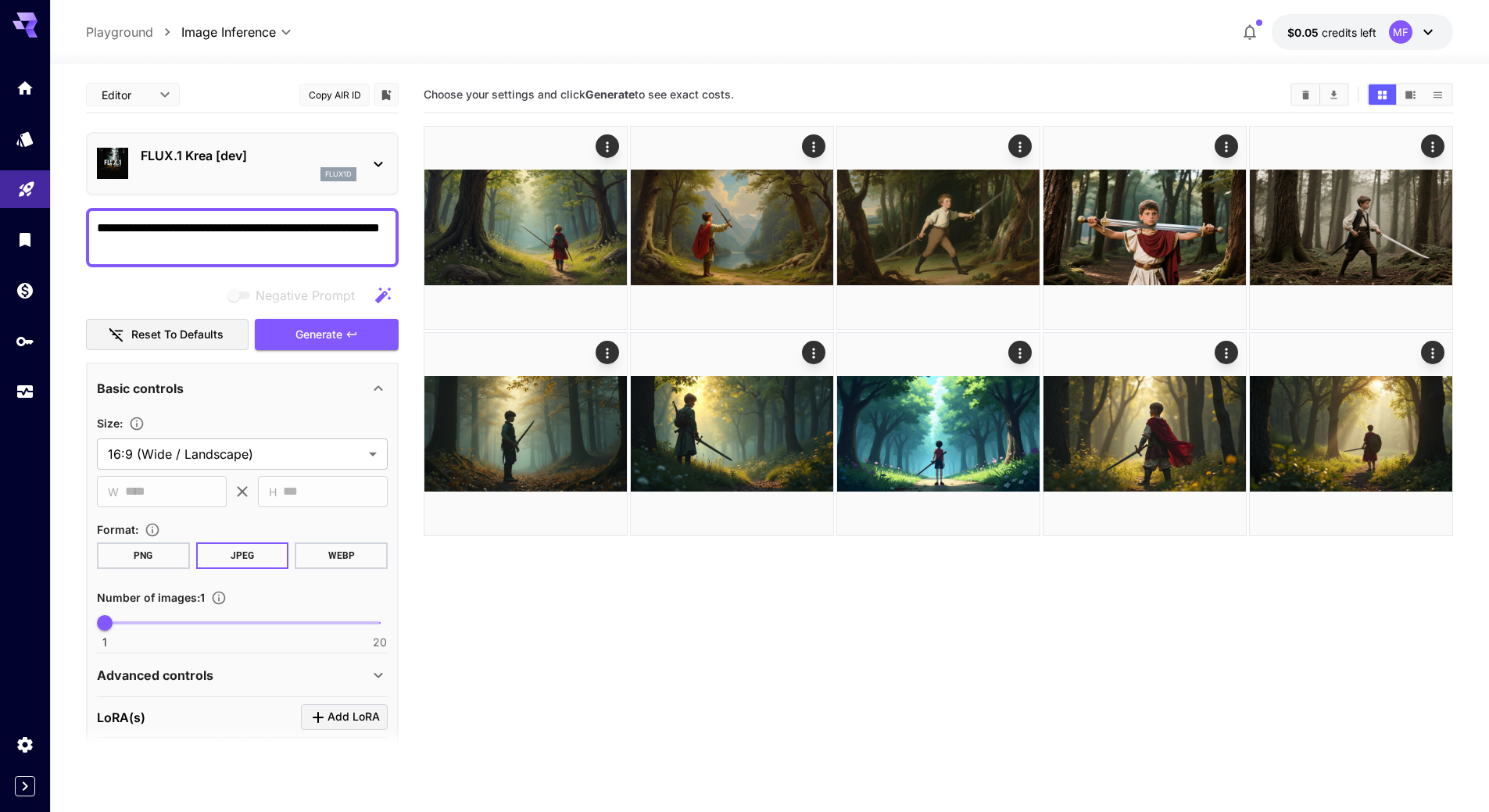
click at [244, 235] on textarea "**********" at bounding box center [242, 237] width 290 height 37
click at [283, 130] on div "**********" at bounding box center [242, 534] width 312 height 915
click at [283, 168] on div "flux1d" at bounding box center [249, 174] width 216 height 14
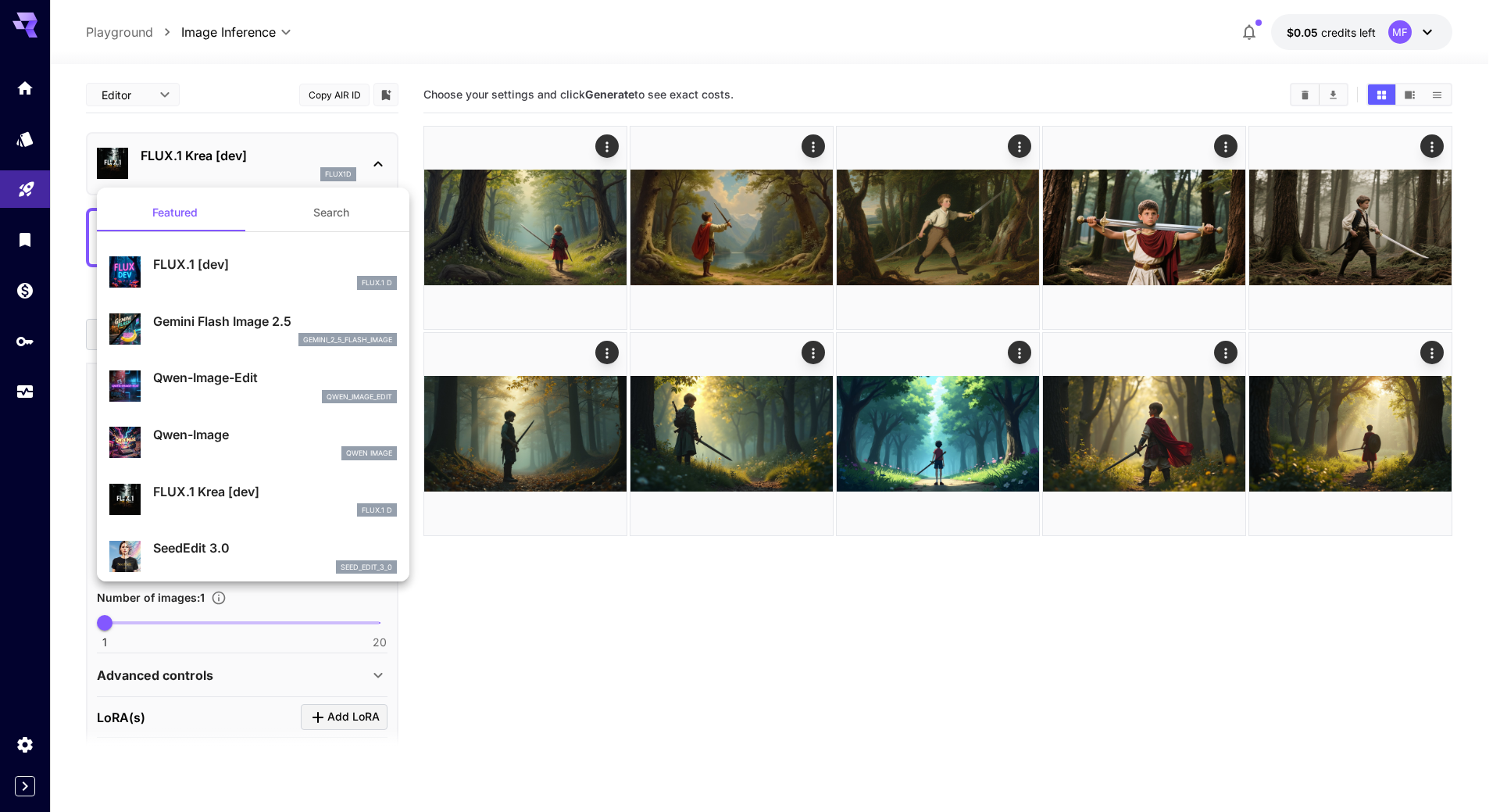
click at [237, 263] on p "FLUX.1 [dev]" at bounding box center [275, 264] width 243 height 19
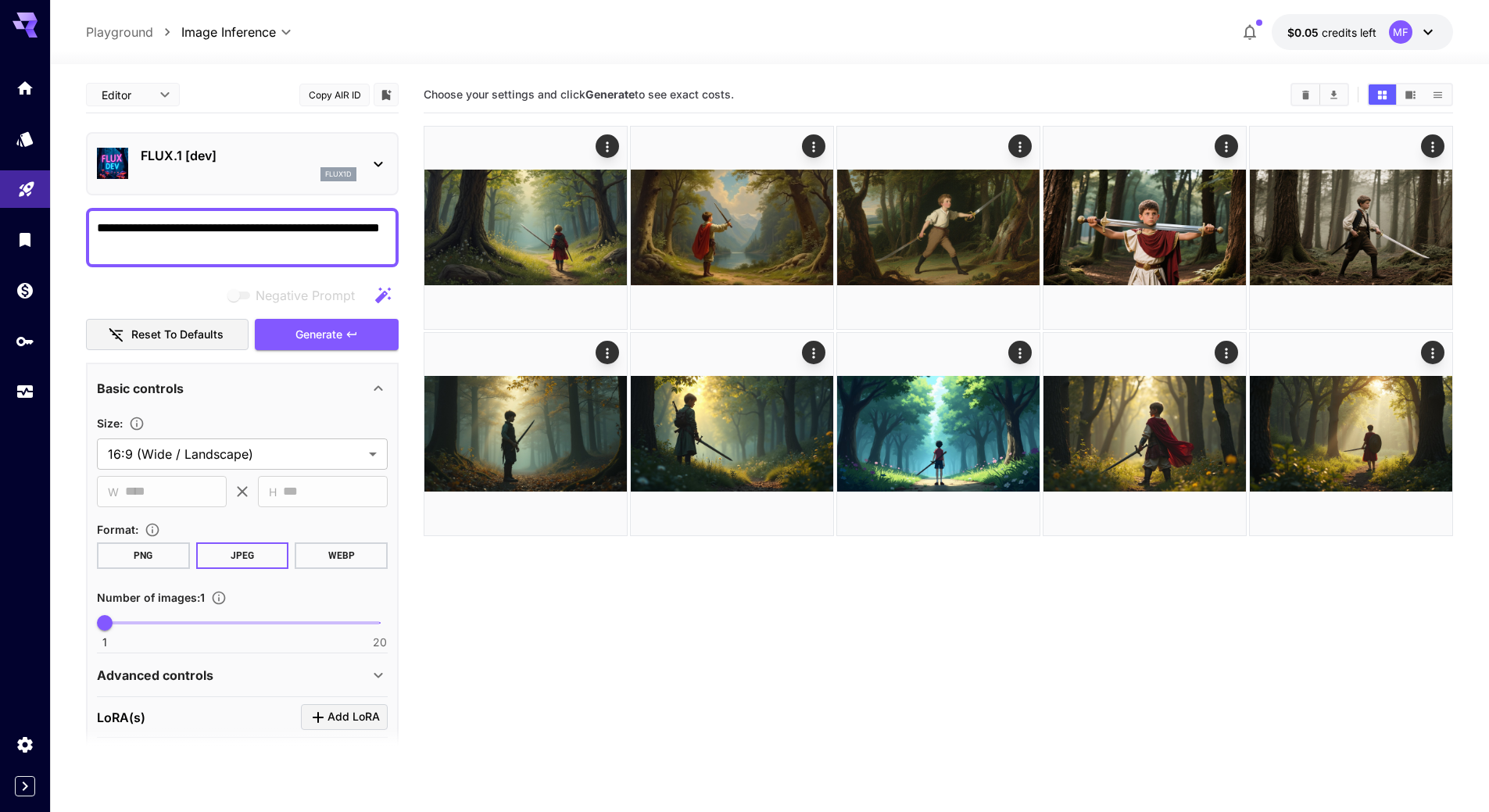
click at [250, 181] on div "FLUX.1 [dev] flux1d" at bounding box center [242, 163] width 290 height 48
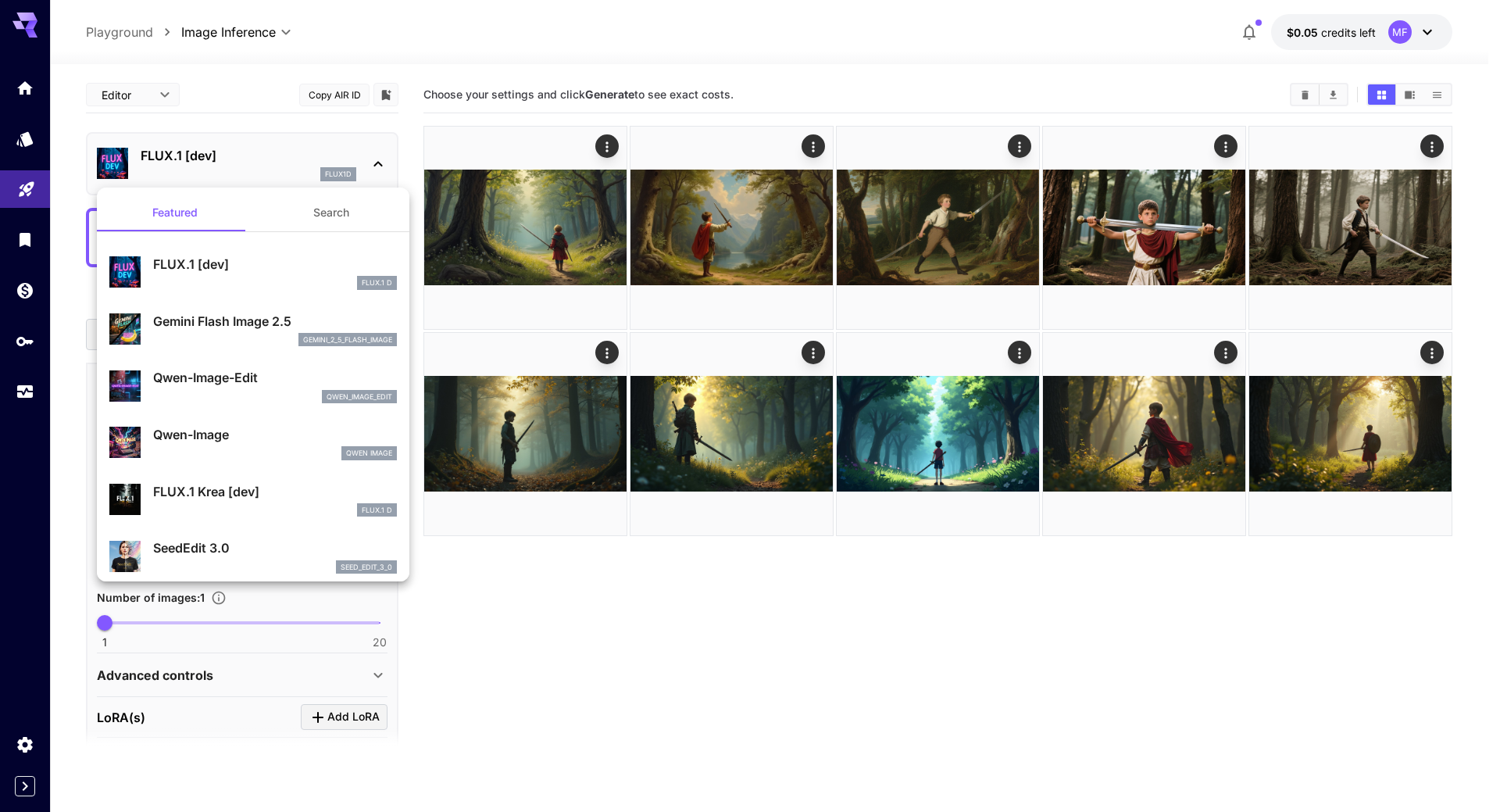
click at [204, 334] on div "gemini_2_5_flash_image" at bounding box center [275, 340] width 243 height 14
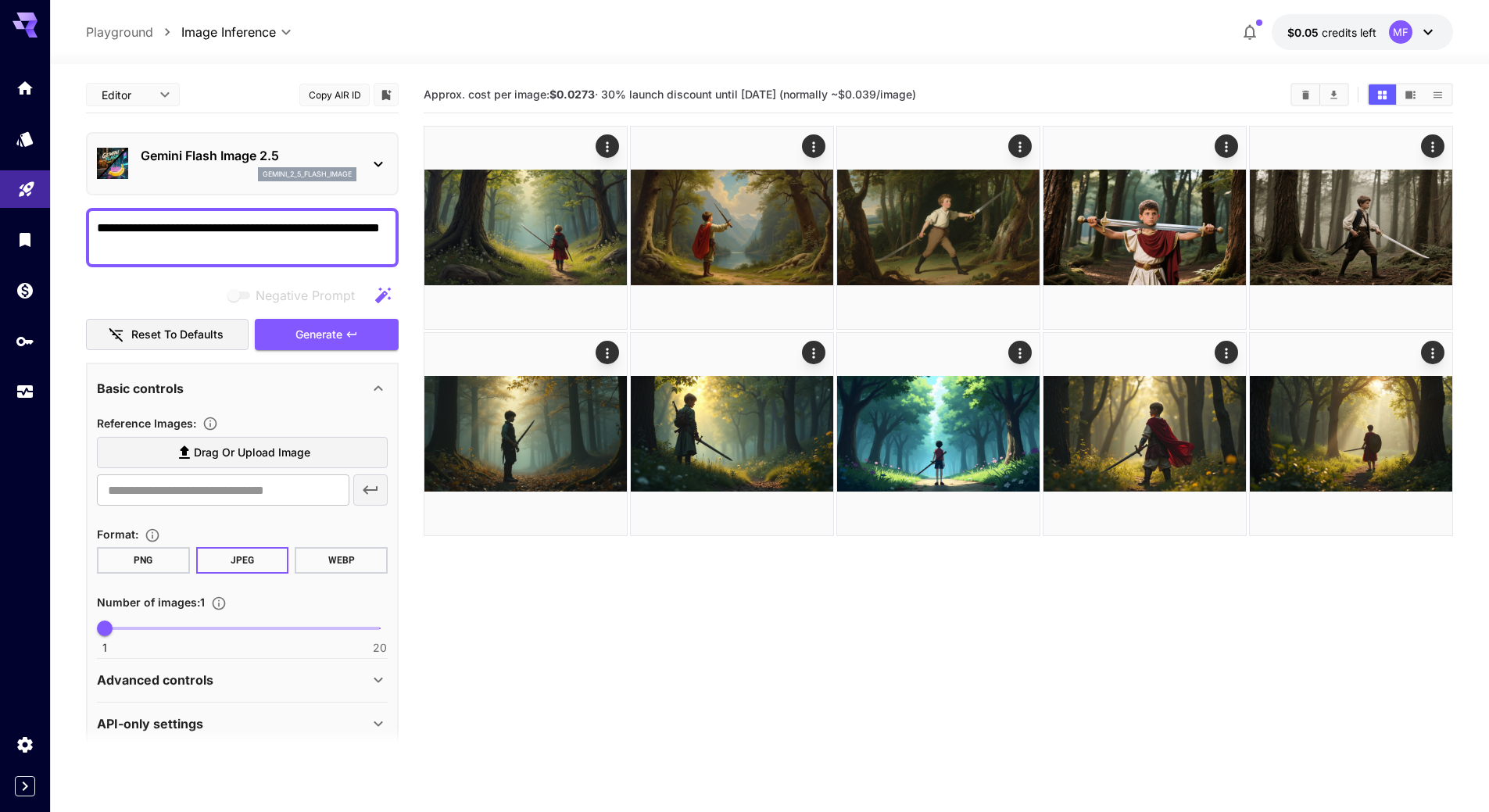
click at [225, 163] on p "Gemini Flash Image 2.5" at bounding box center [249, 156] width 216 height 19
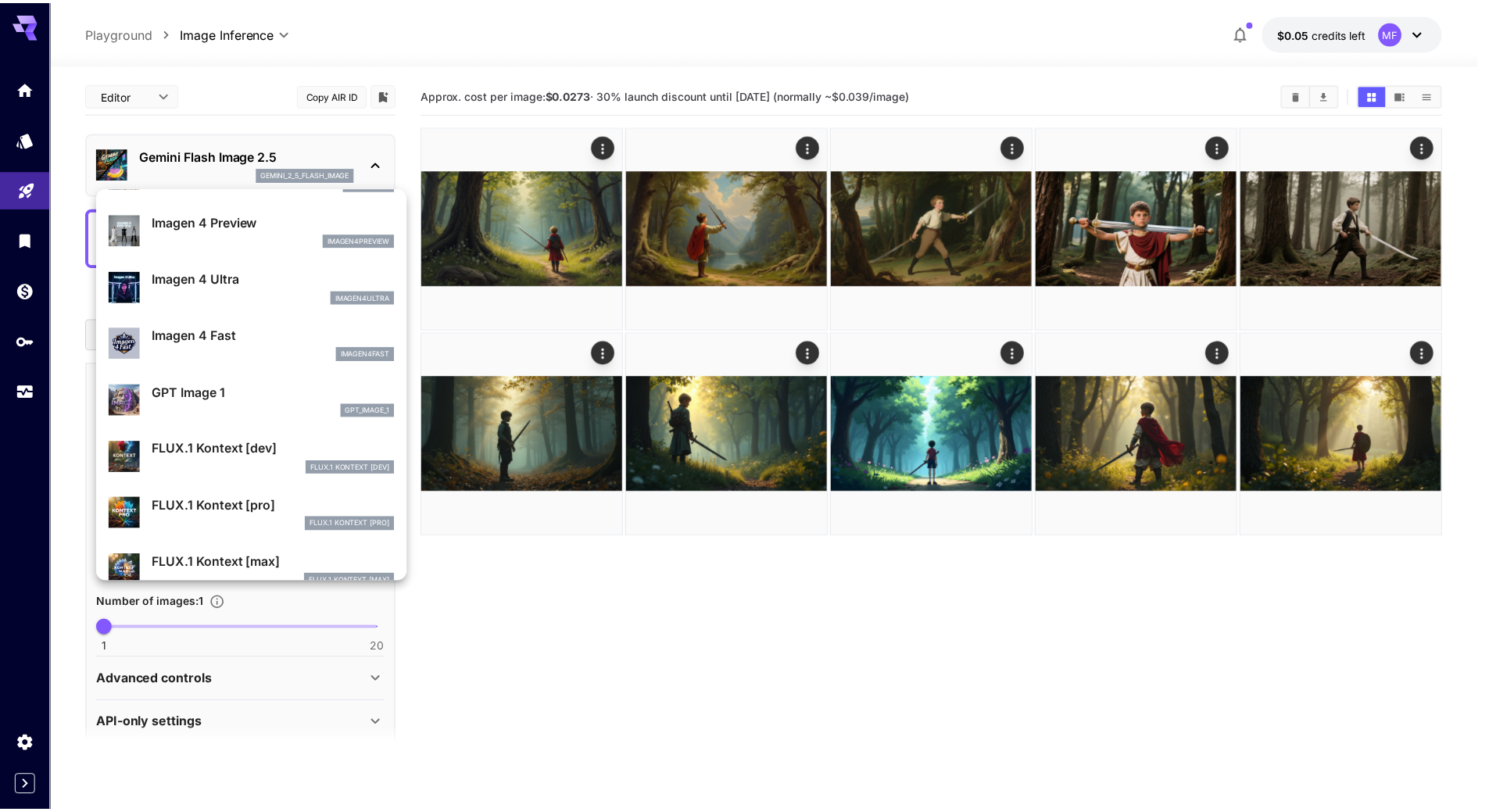
scroll to position [708, 0]
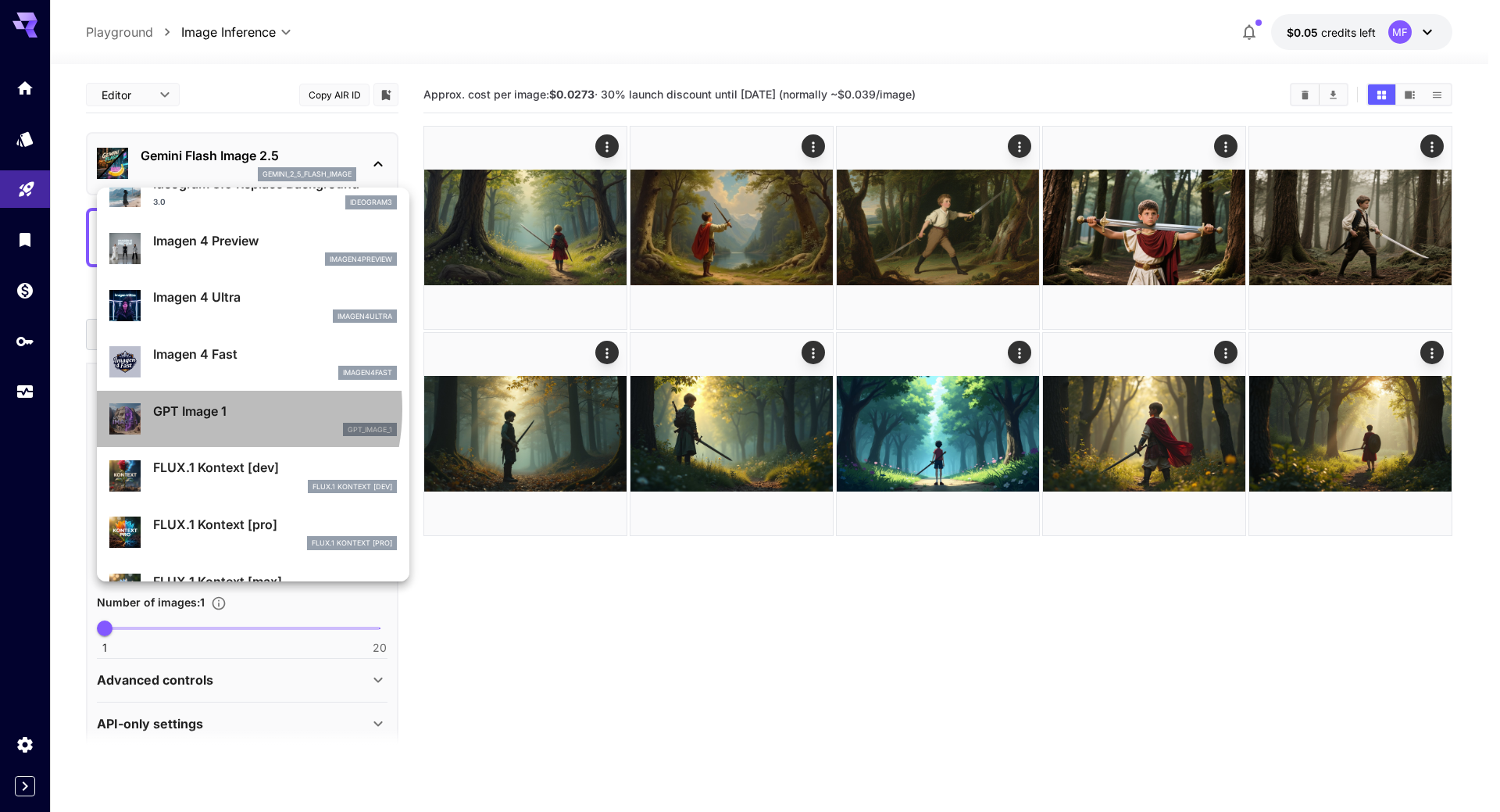
click at [186, 409] on p "GPT Image 1" at bounding box center [275, 411] width 243 height 19
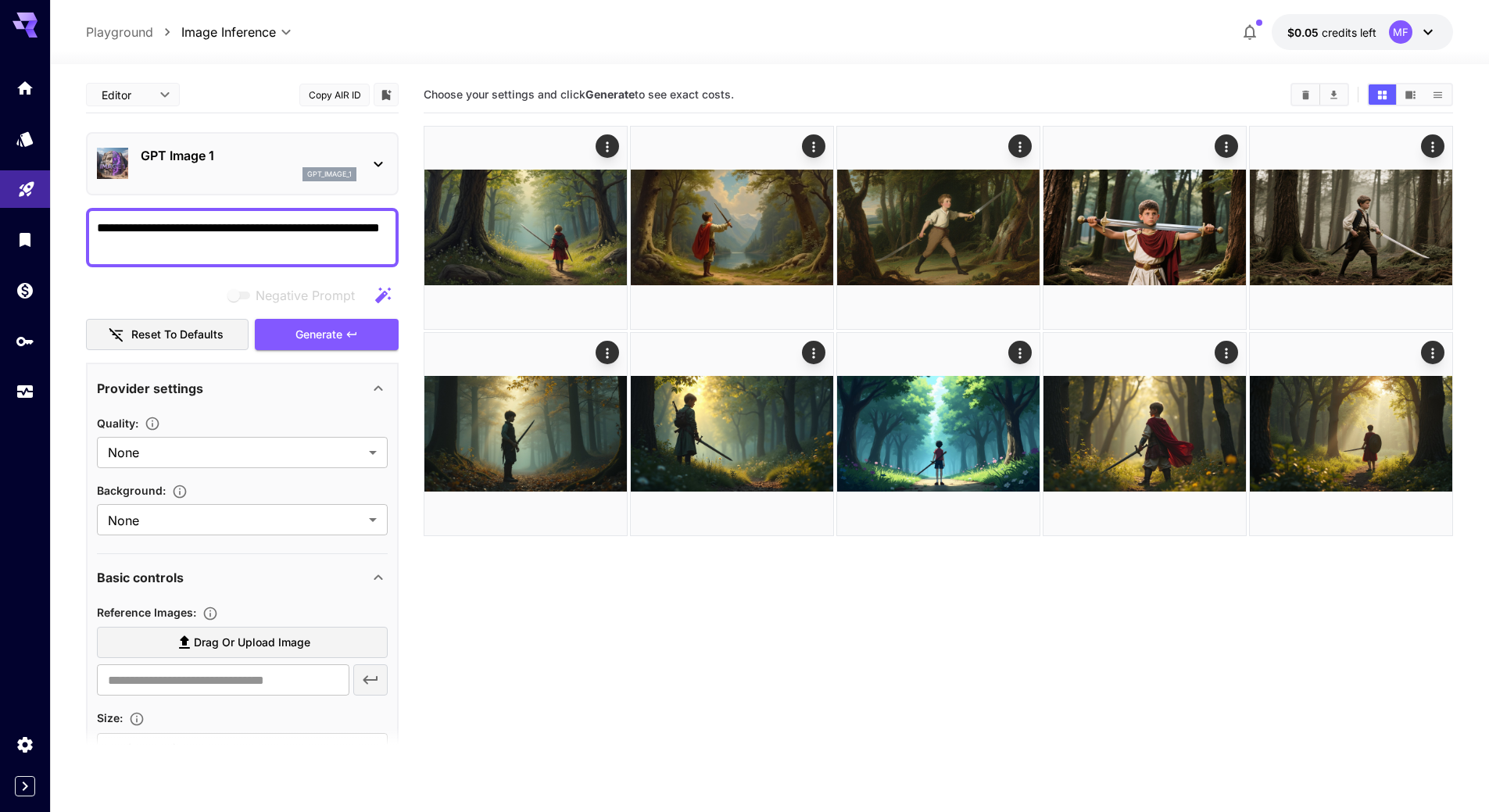
click at [170, 151] on p "GPT Image 1" at bounding box center [249, 156] width 216 height 19
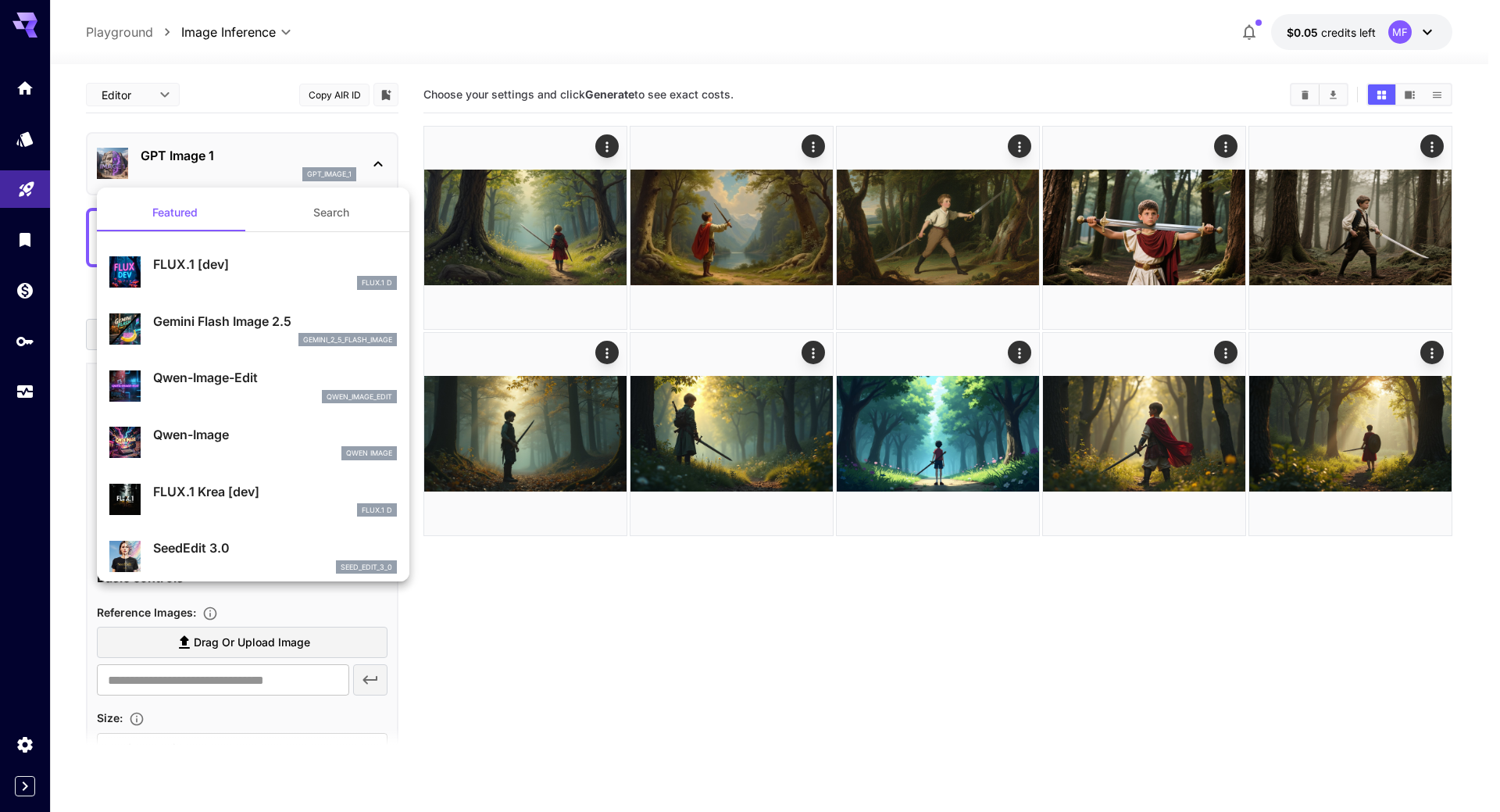
click at [181, 151] on div at bounding box center [750, 406] width 1500 height 812
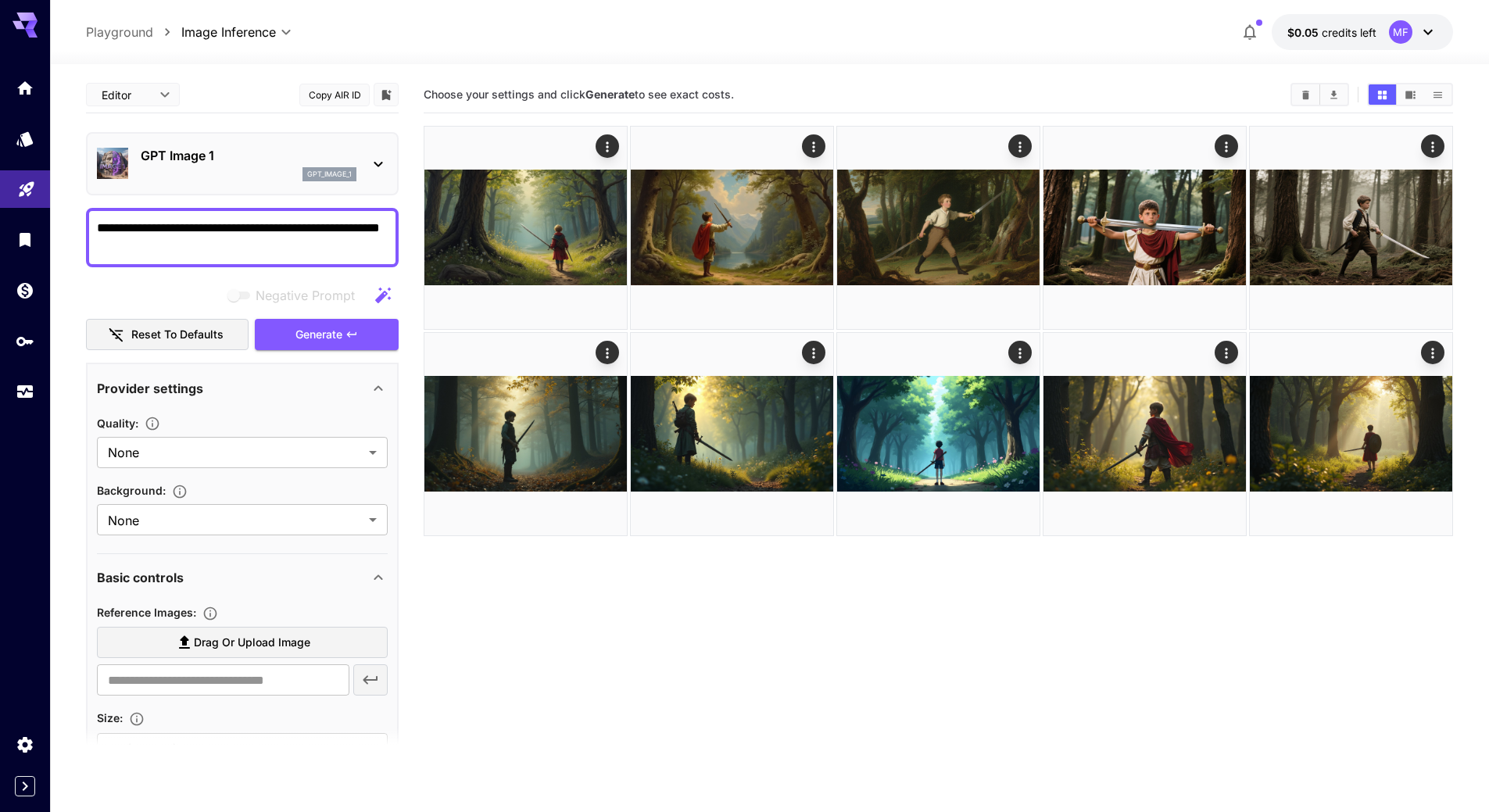
click at [199, 151] on p "GPT Image 1" at bounding box center [249, 156] width 216 height 19
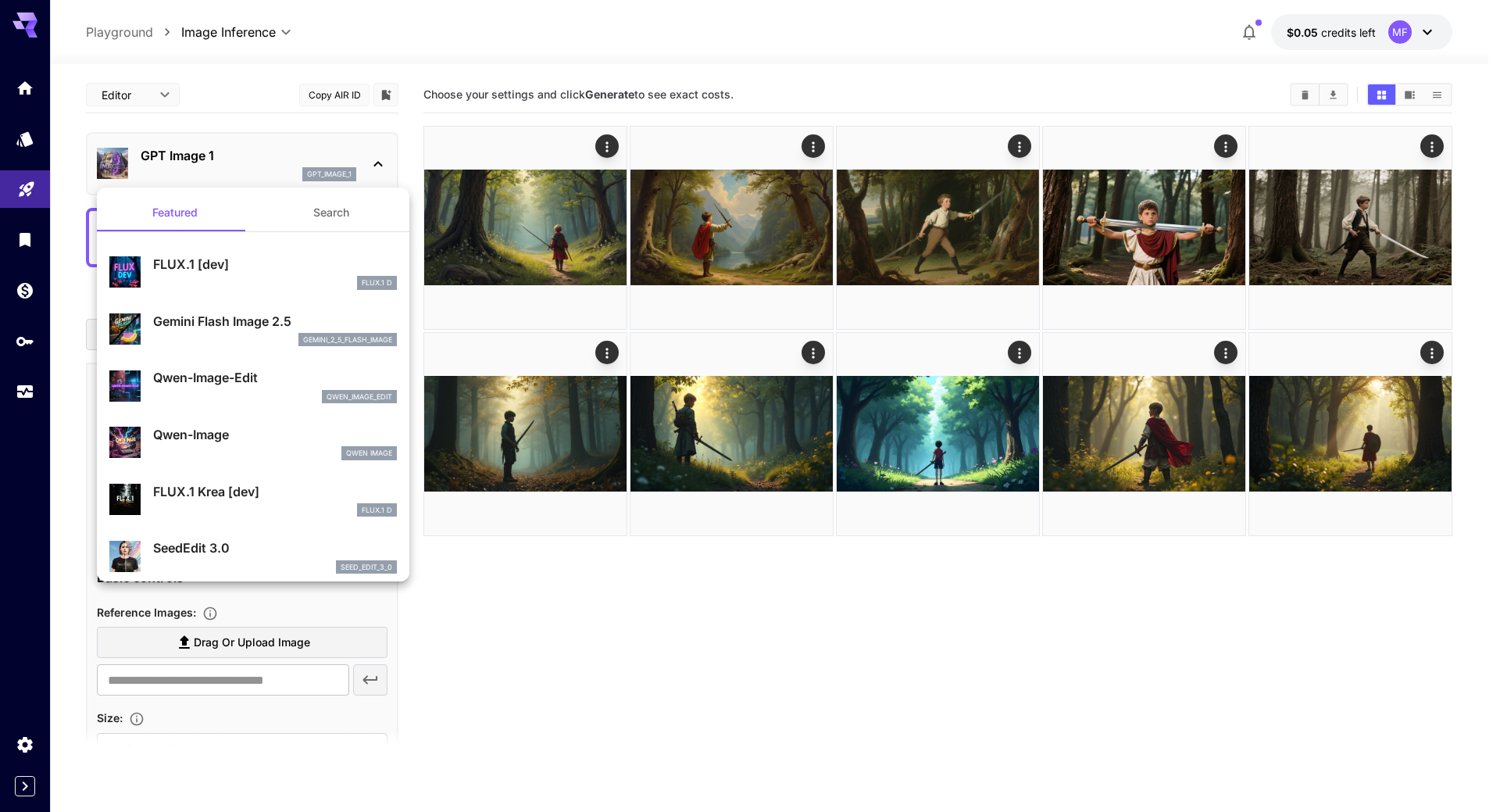
click at [252, 382] on p "Qwen-Image-Edit" at bounding box center [275, 377] width 243 height 19
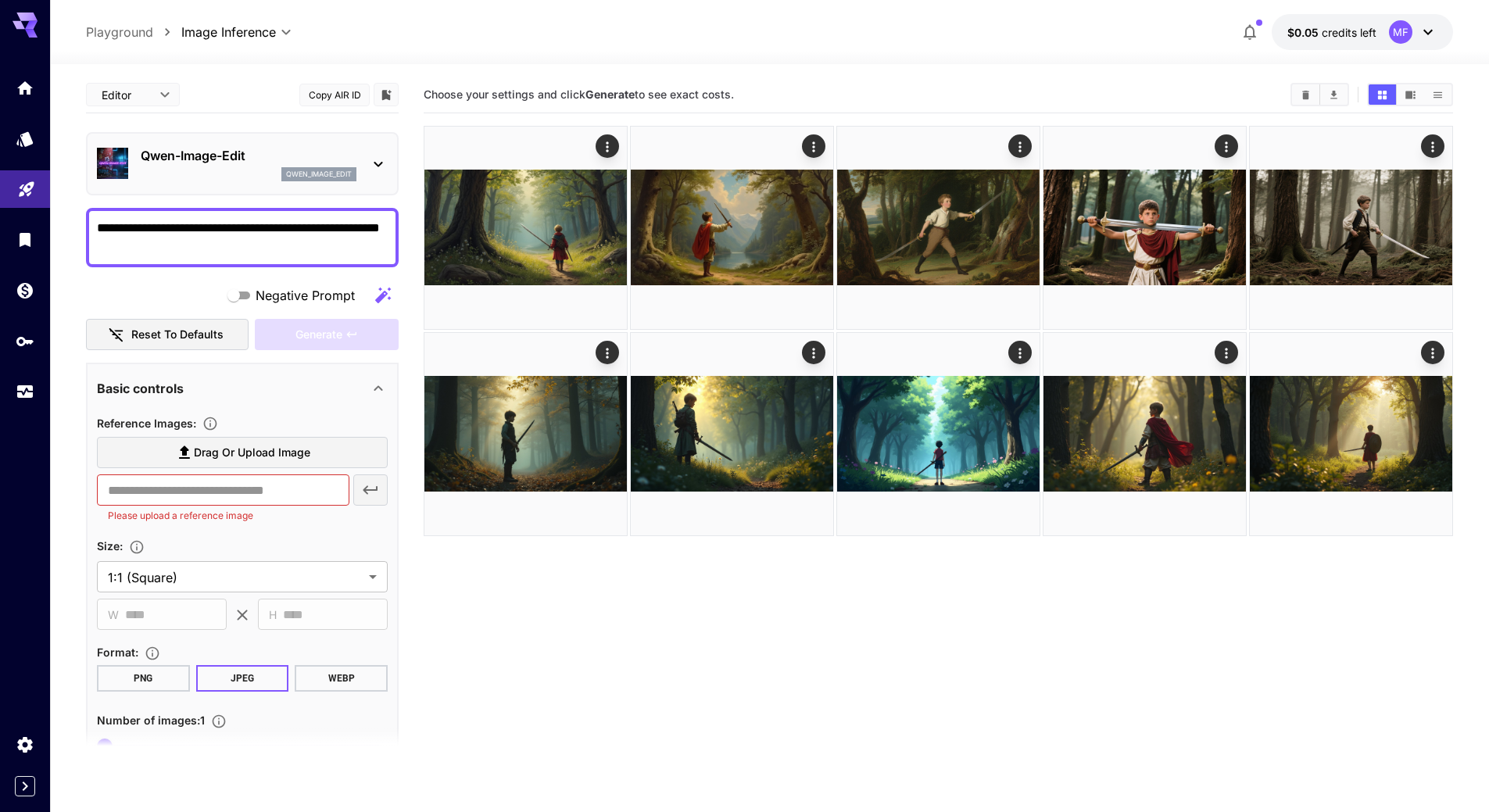
click at [345, 97] on button "Copy AIR ID" at bounding box center [334, 95] width 70 height 23
click at [162, 100] on body "**********" at bounding box center [744, 468] width 1489 height 935
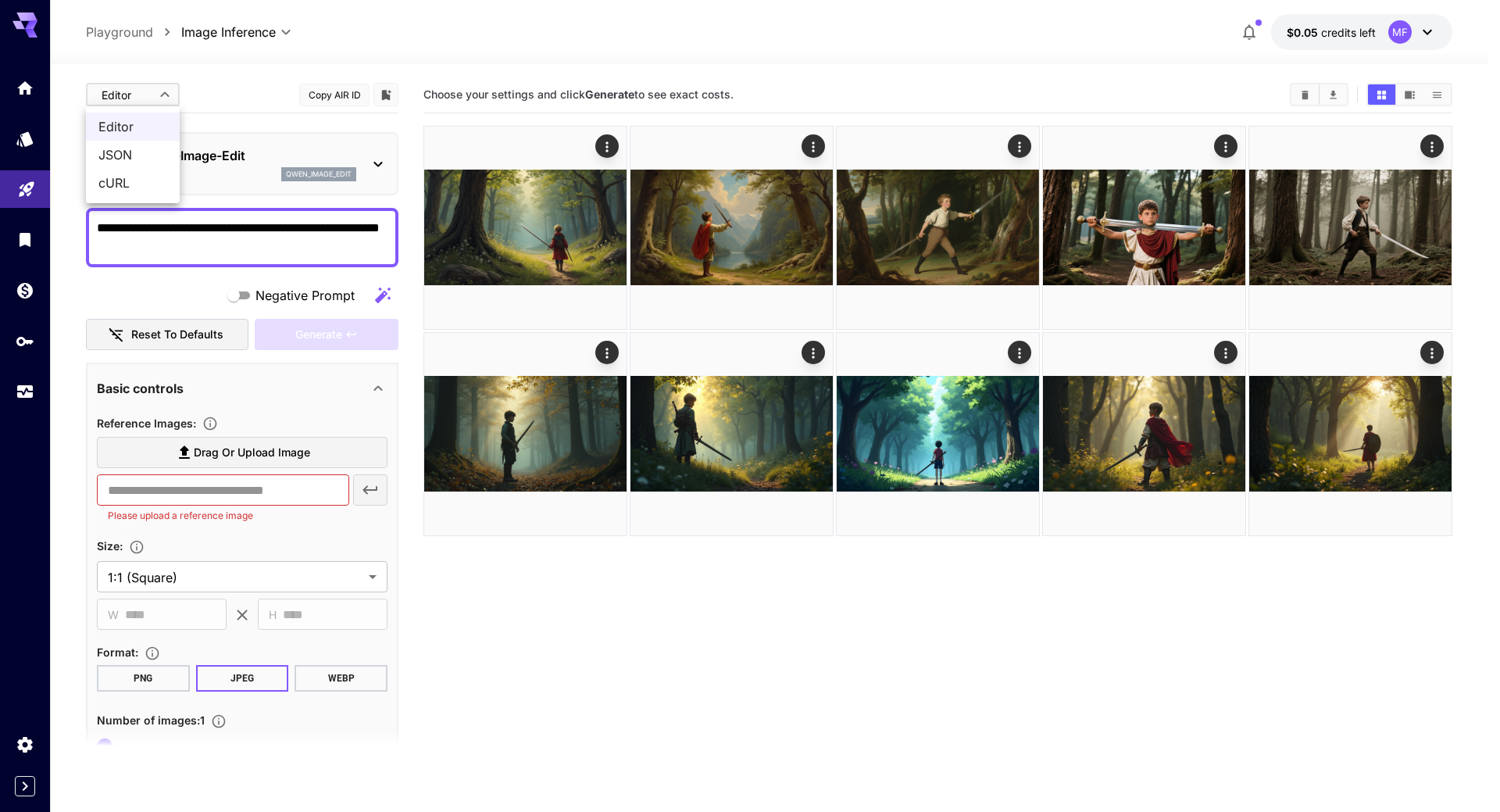
click at [170, 94] on div at bounding box center [750, 406] width 1500 height 812
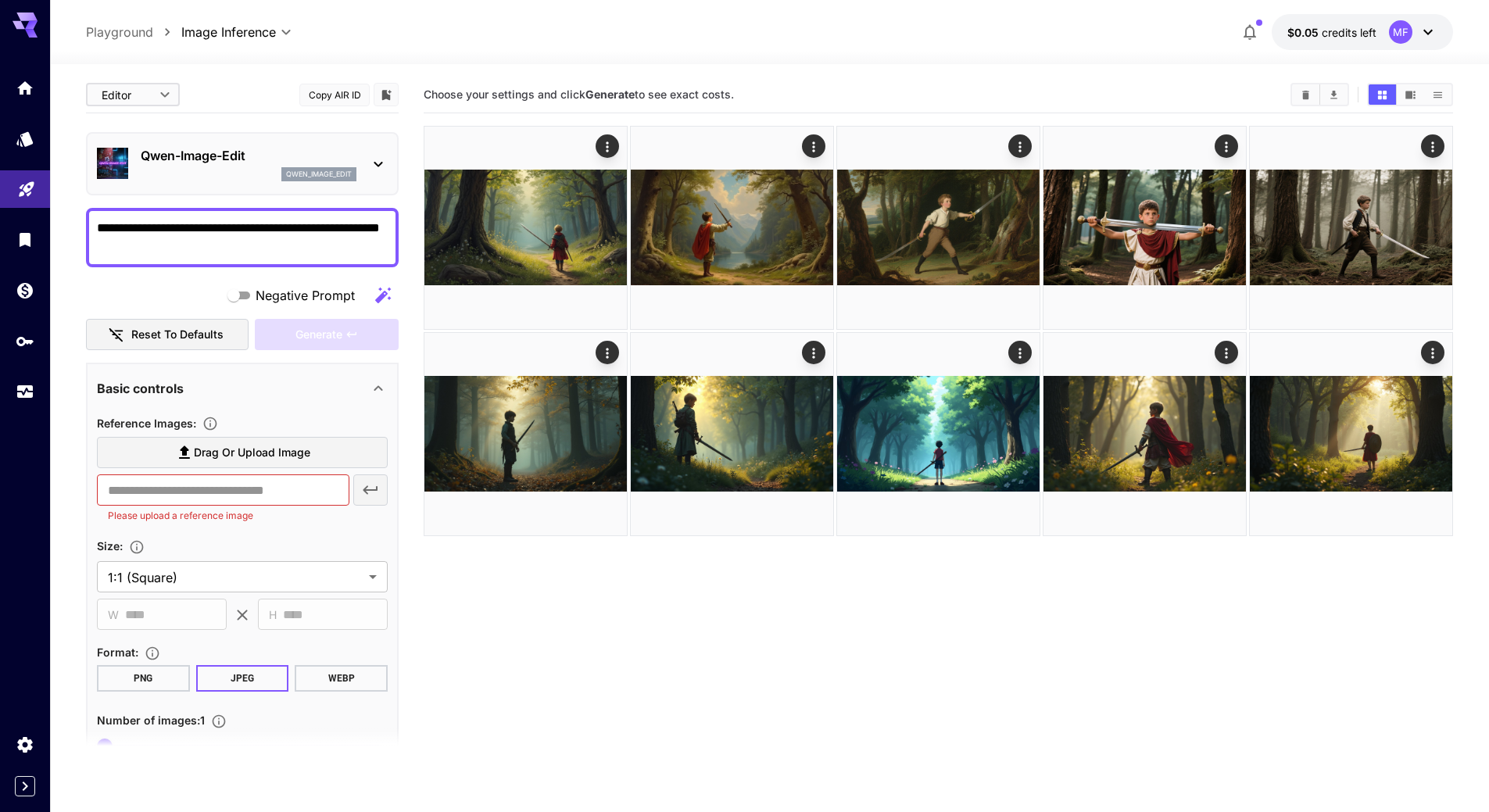
click at [235, 184] on div "Qwen-Image-Edit qwen_image_edit" at bounding box center [242, 163] width 290 height 48
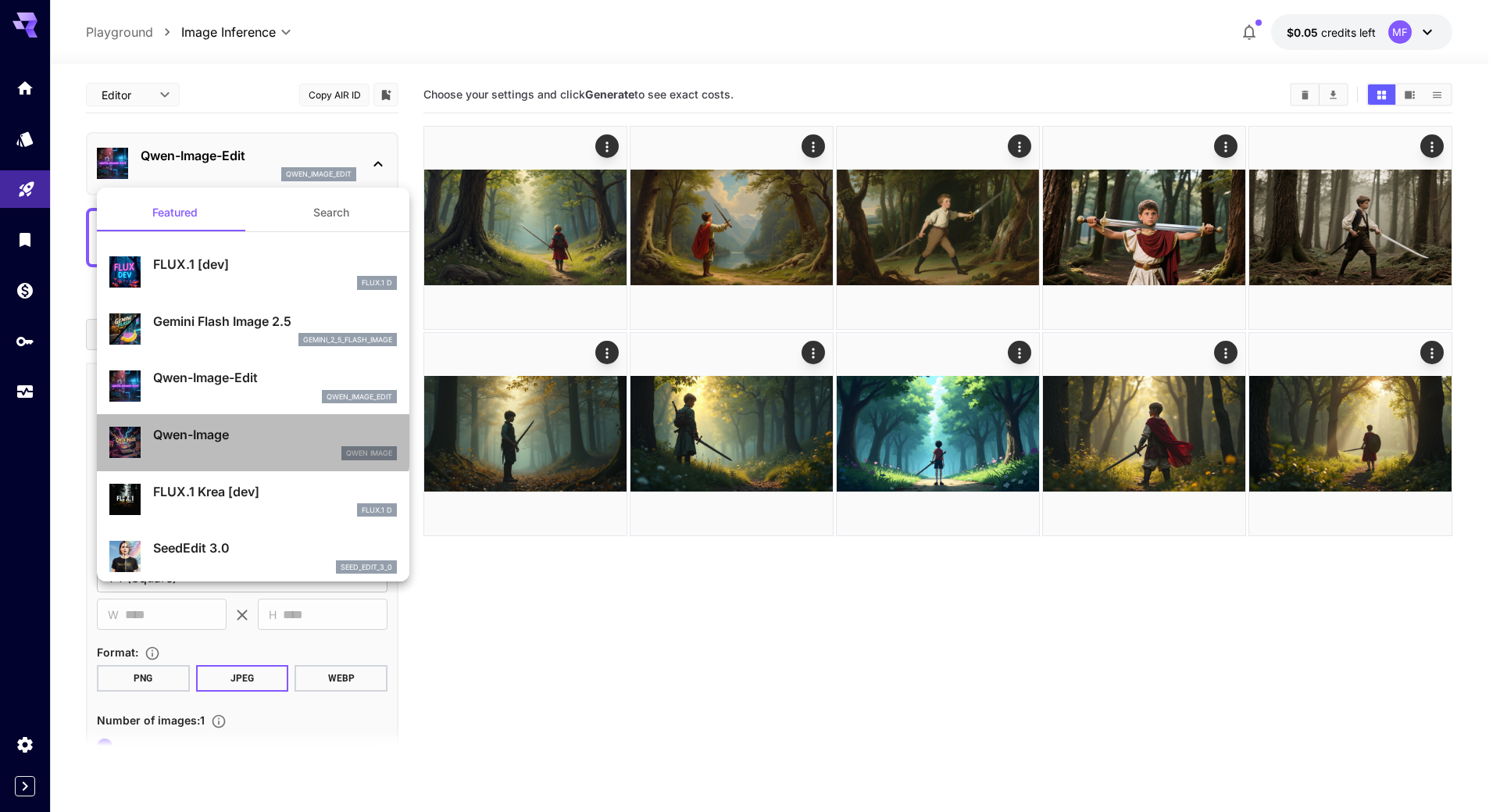
click at [252, 440] on p "Qwen-Image" at bounding box center [275, 435] width 243 height 19
type input "**"
type input "***"
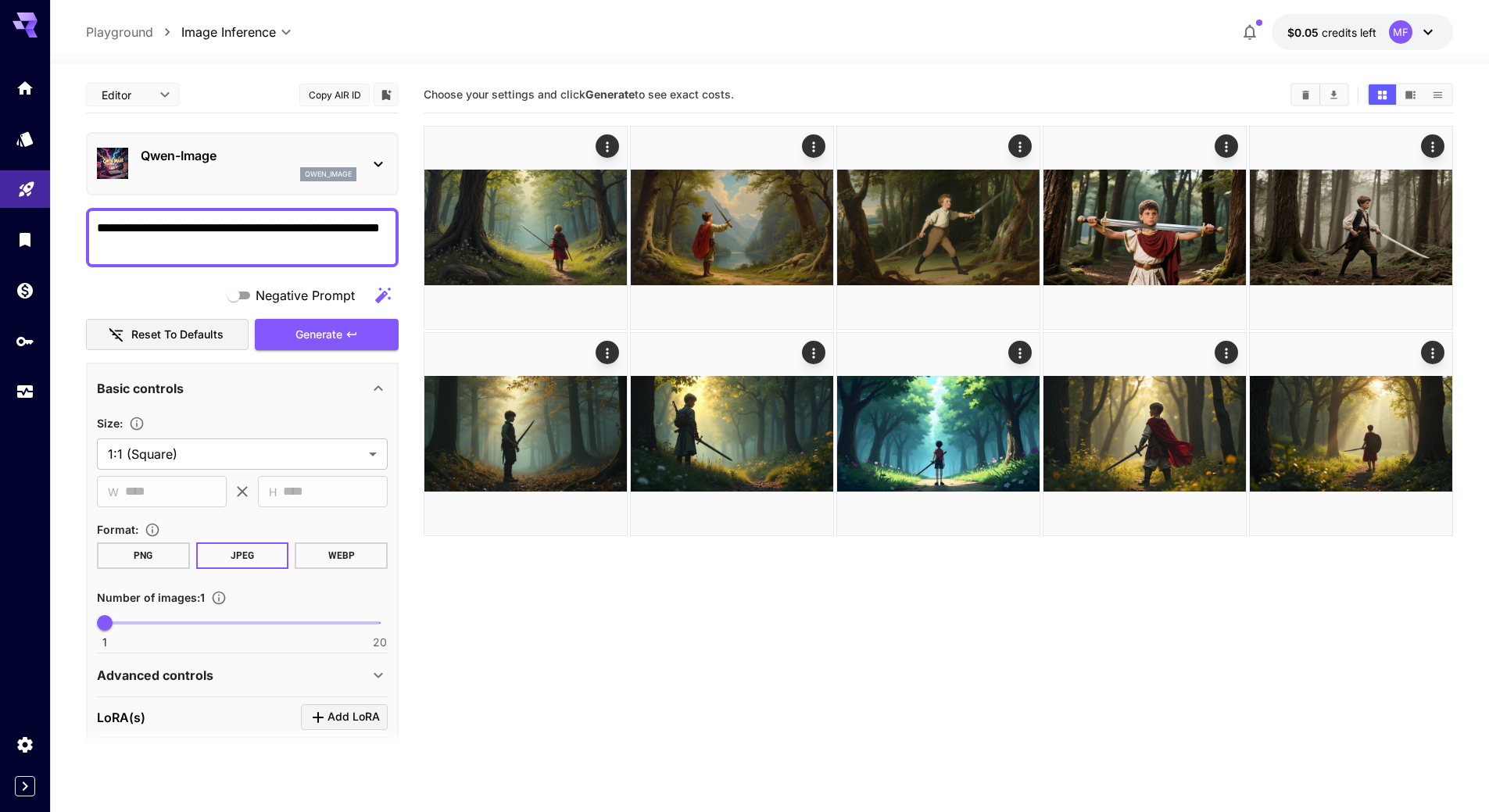
click at [339, 102] on button "Copy AIR ID" at bounding box center [334, 95] width 70 height 23
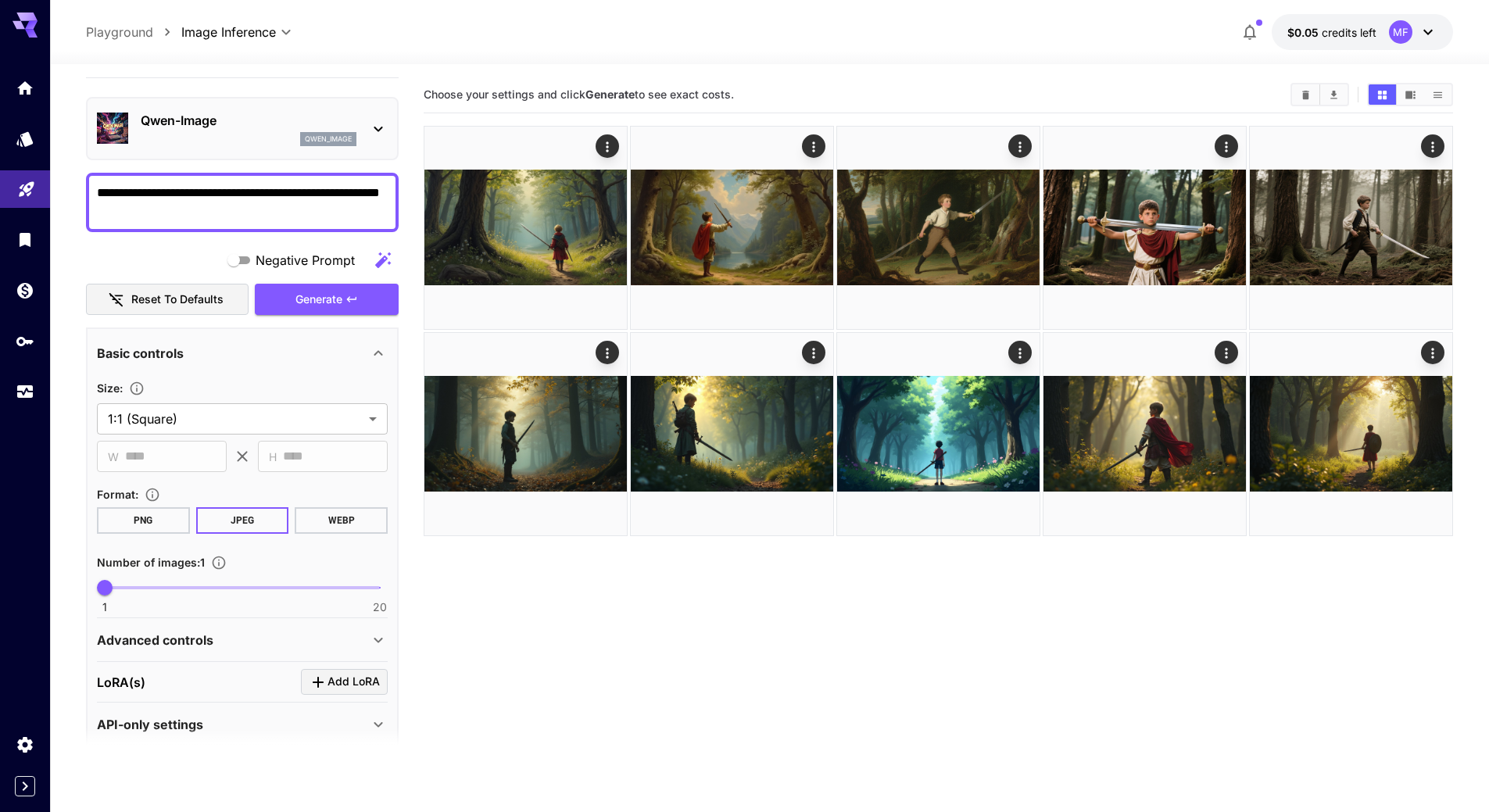
scroll to position [55, 0]
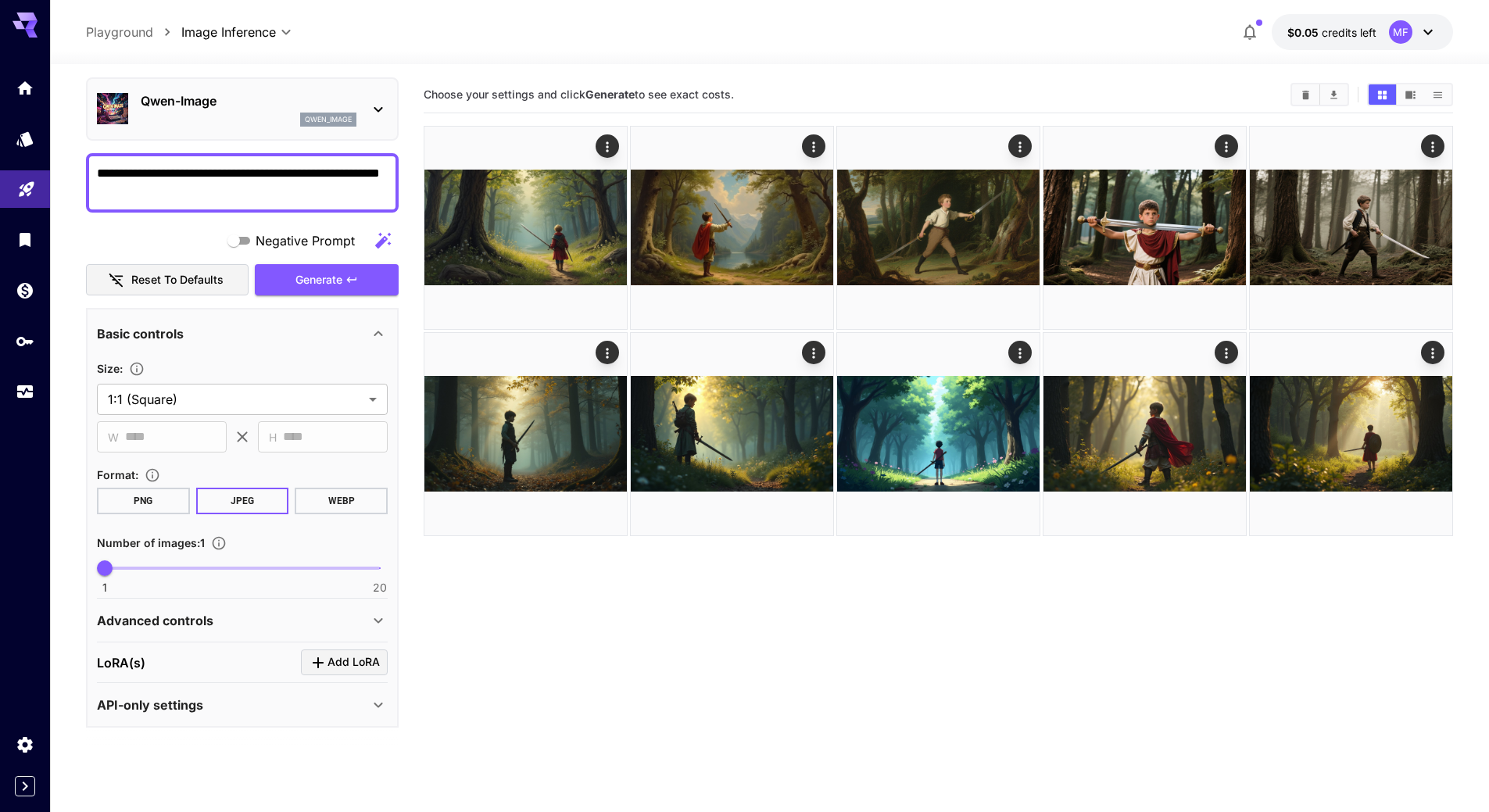
click at [371, 620] on icon at bounding box center [378, 621] width 19 height 19
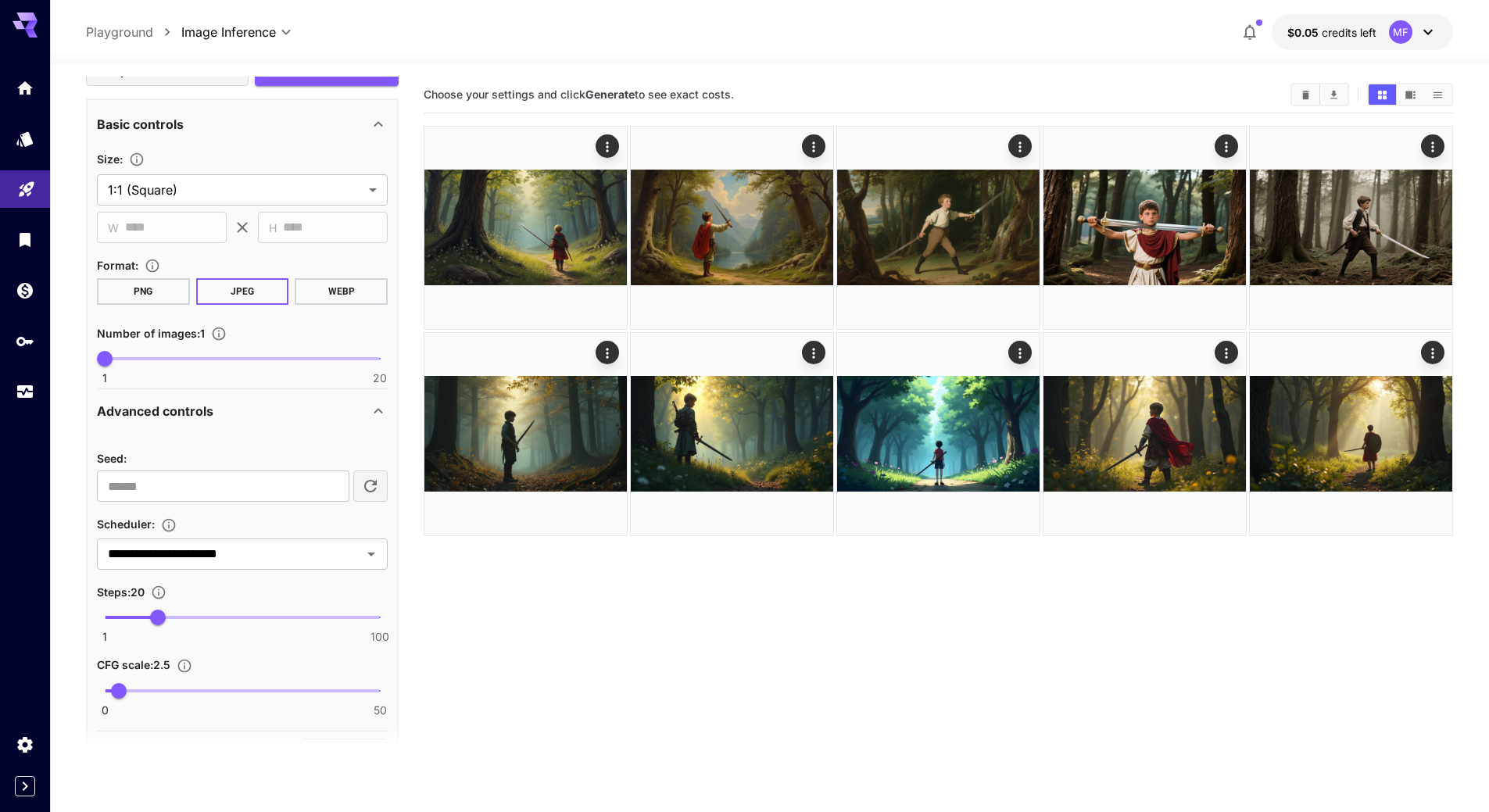
scroll to position [289, 0]
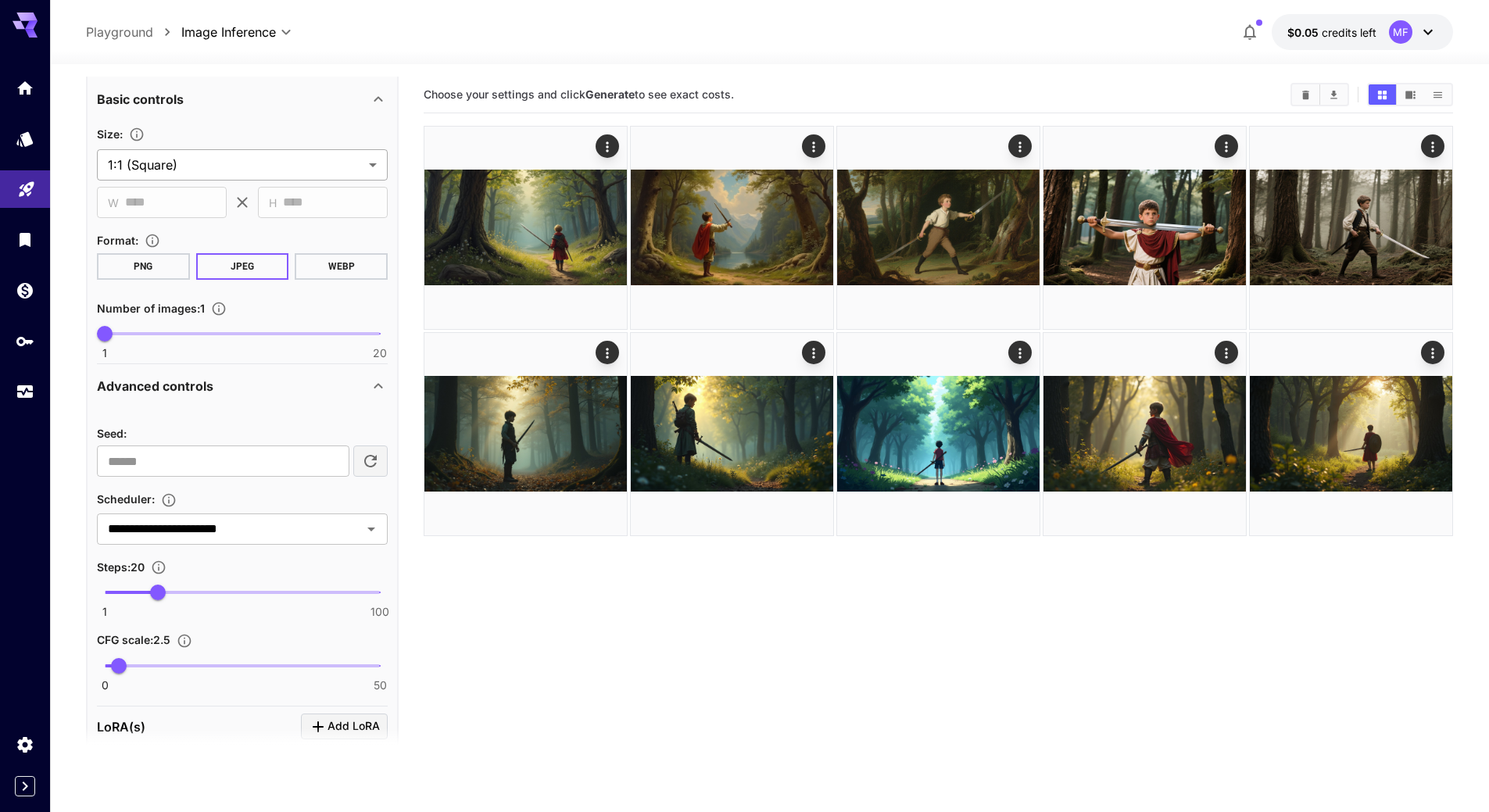
click at [211, 159] on body "**********" at bounding box center [744, 468] width 1489 height 935
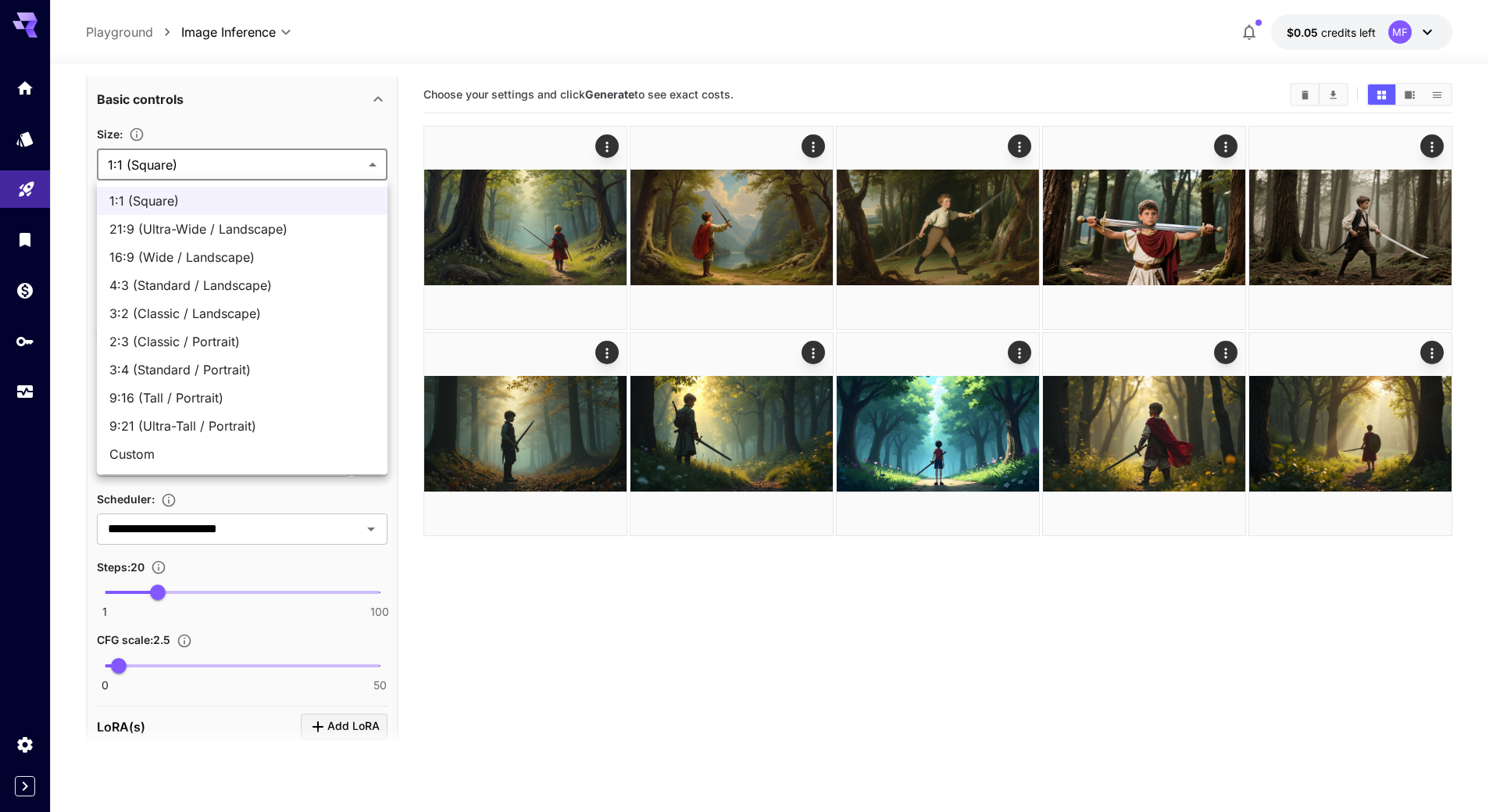
click at [194, 258] on span "16:9 (Wide / Landscape)" at bounding box center [243, 257] width 266 height 19
type input "**********"
type input "****"
type input "***"
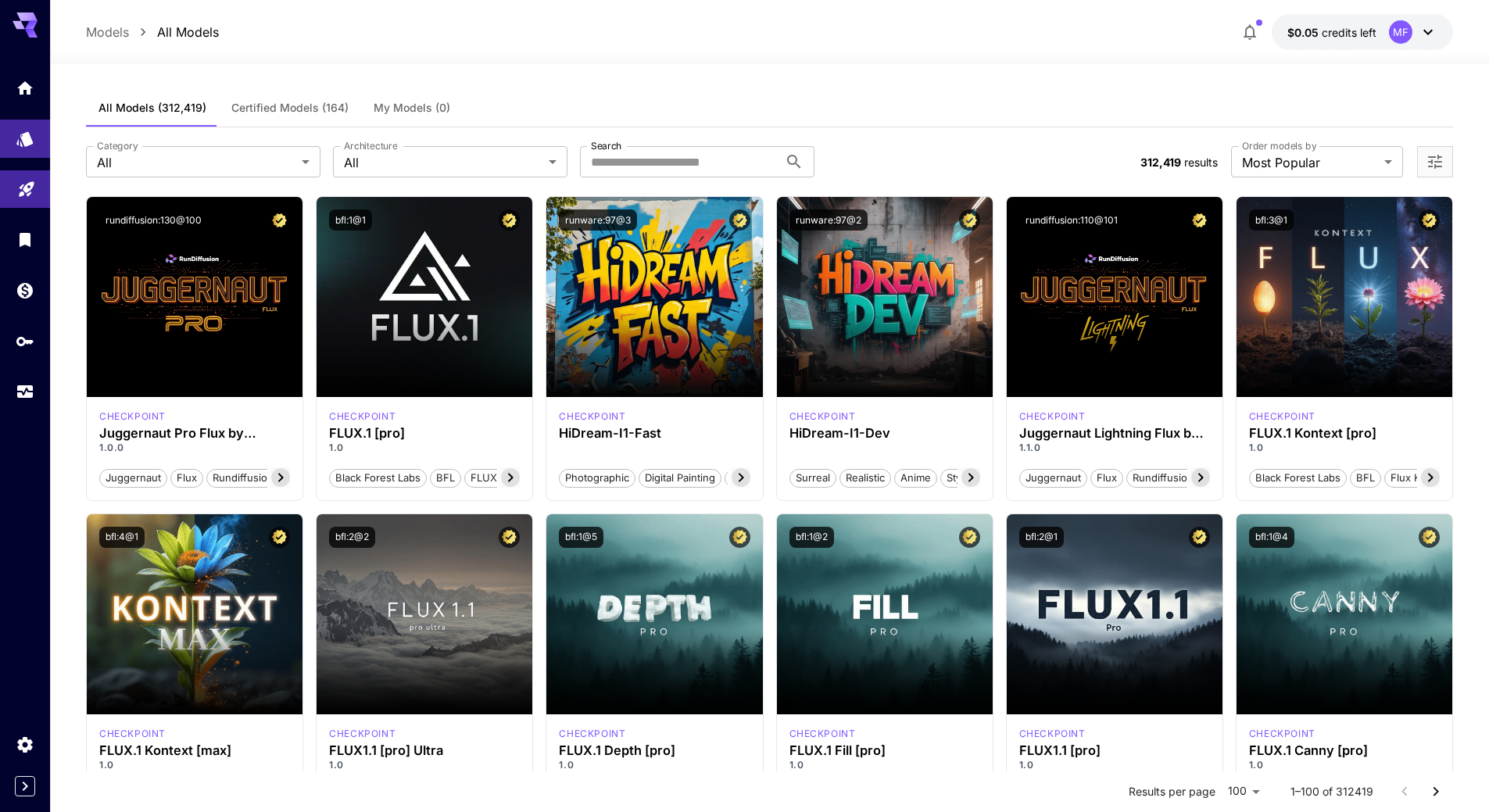
click at [1152, 164] on span "312,419" at bounding box center [1160, 162] width 41 height 13
click at [983, 141] on div "**********" at bounding box center [770, 161] width 1367 height 69
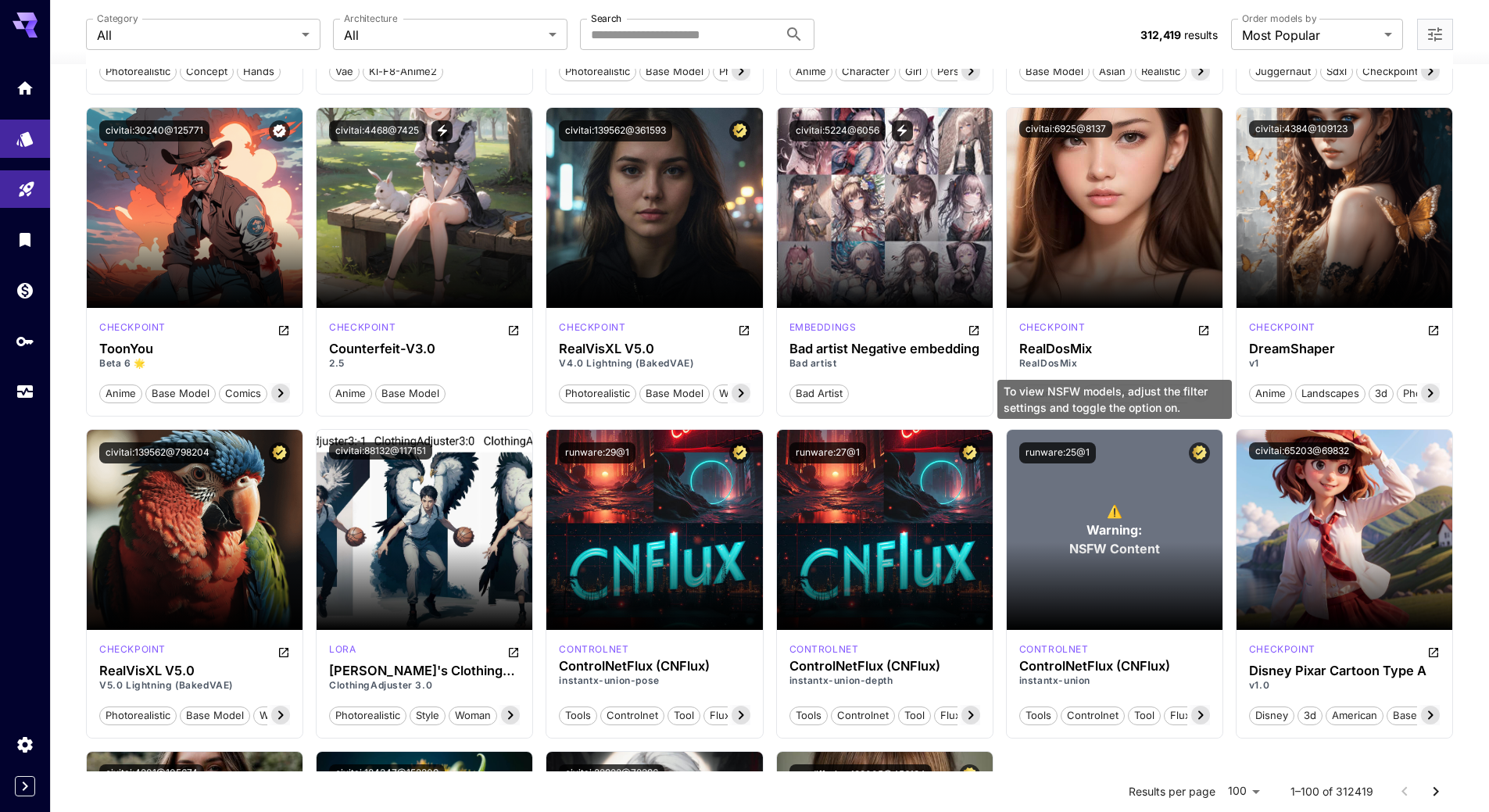
scroll to position [4640, 0]
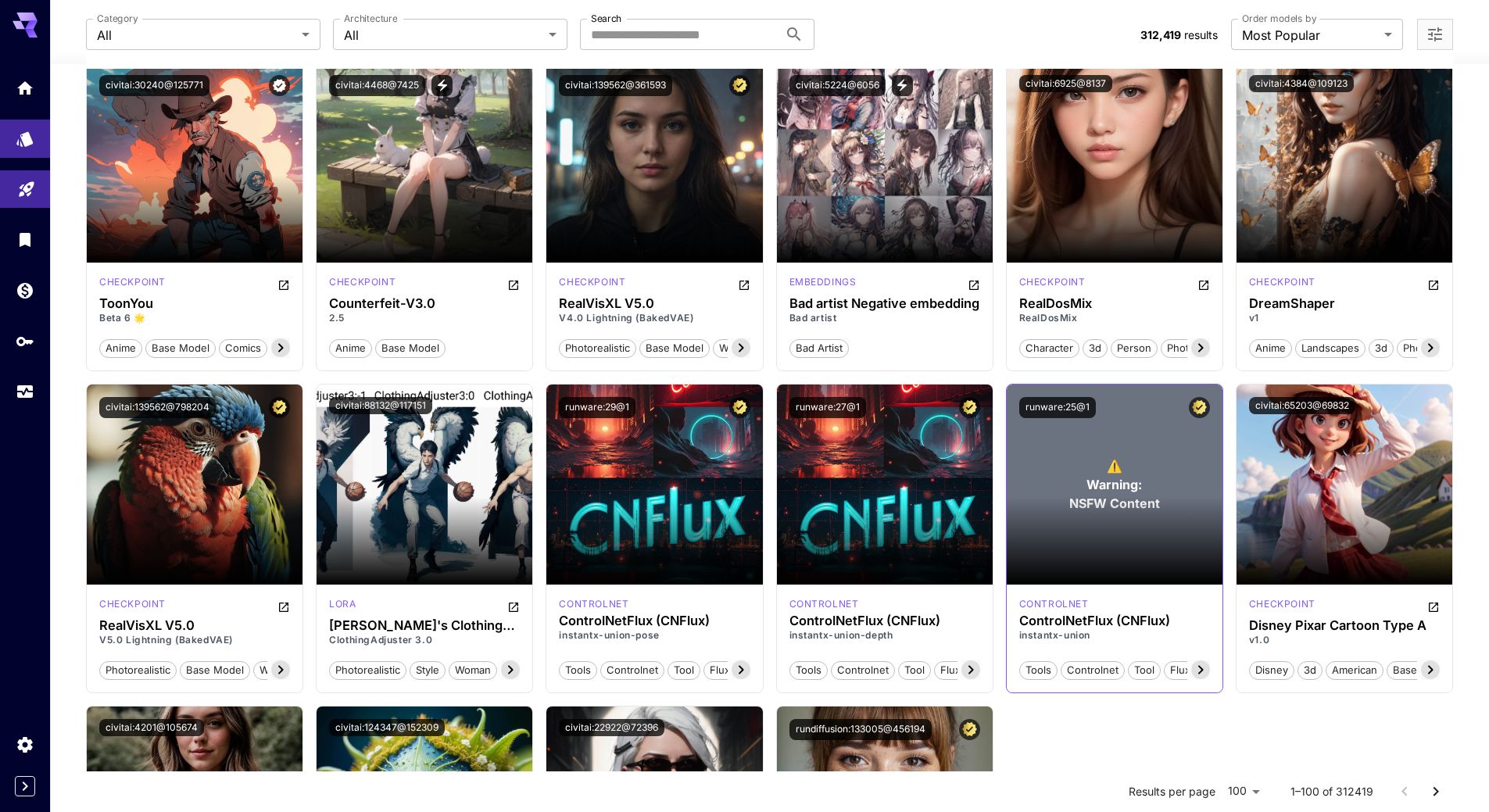
click at [1103, 513] on section at bounding box center [1114, 540] width 216 height 88
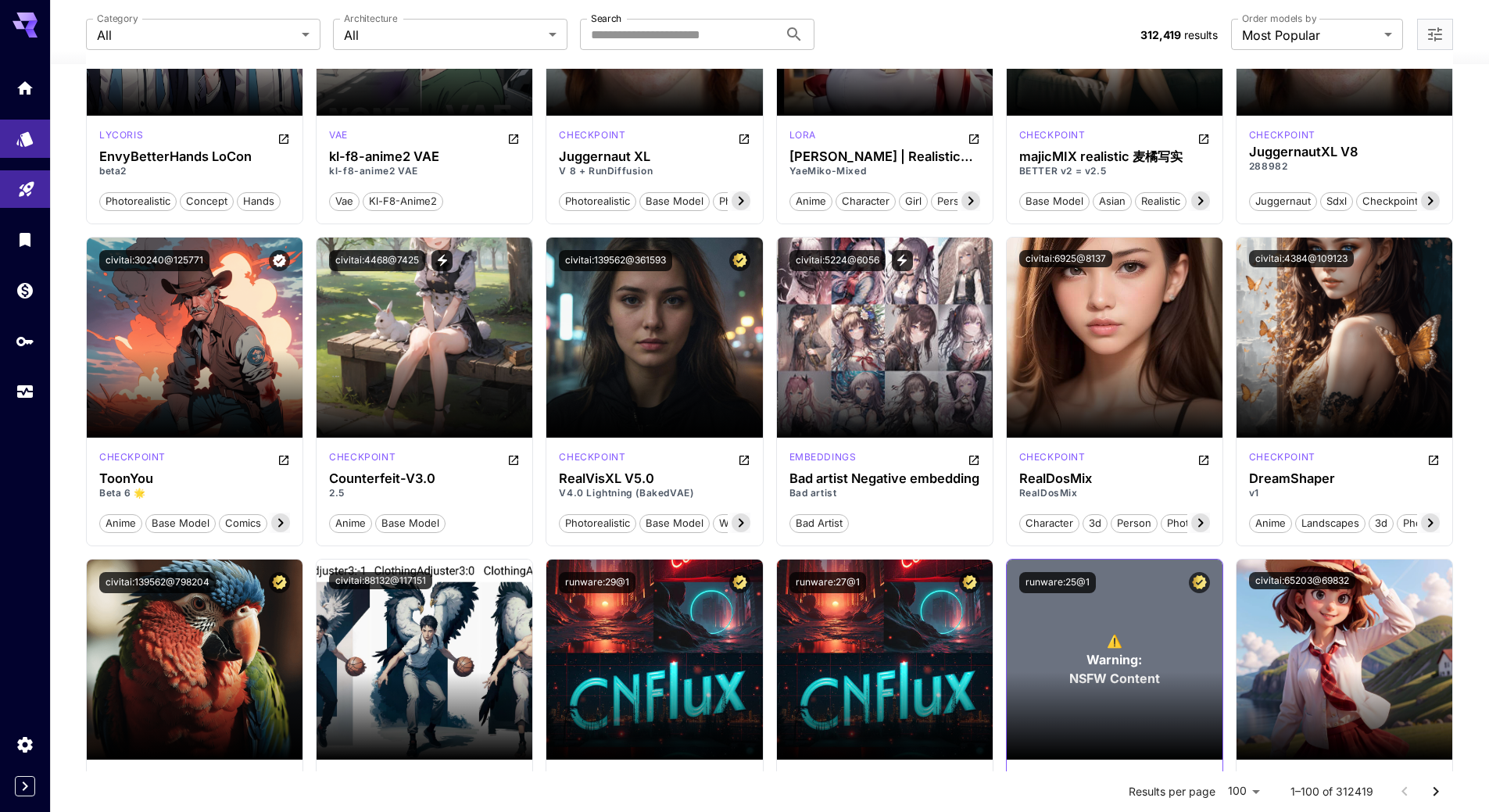
scroll to position [4406, 0]
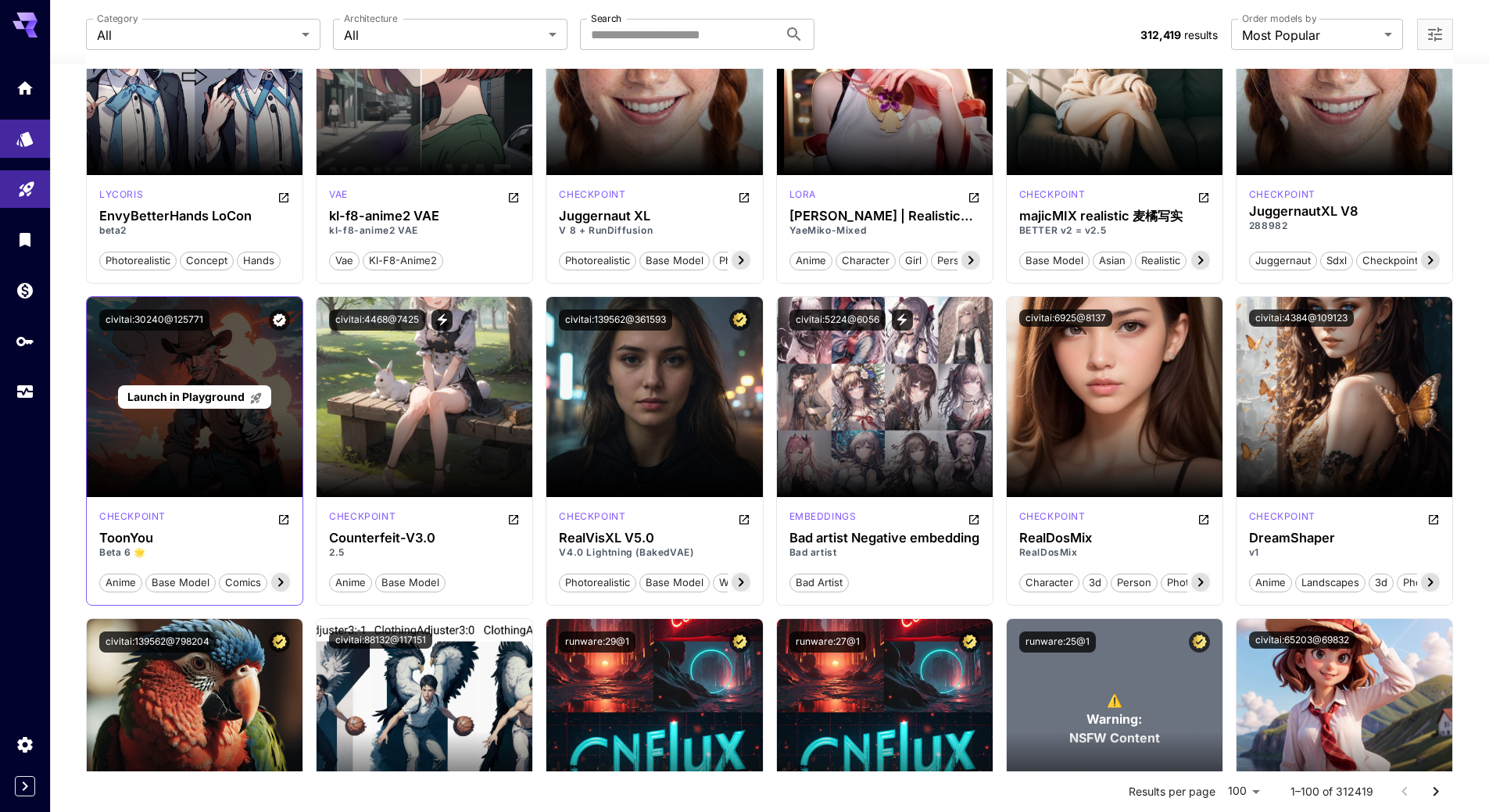
click at [204, 404] on p "Launch in Playground" at bounding box center [194, 396] width 135 height 17
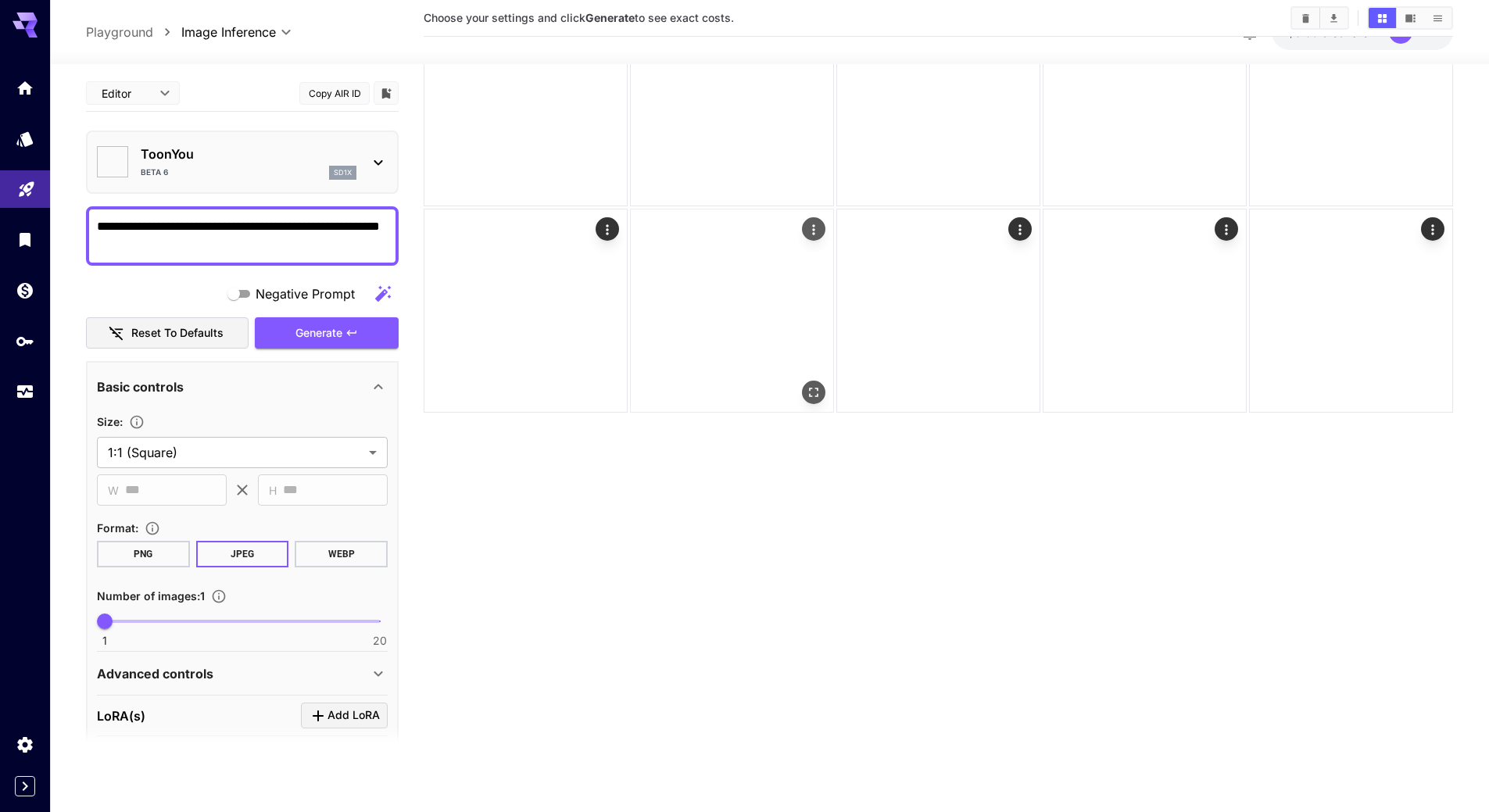
type input "*******"
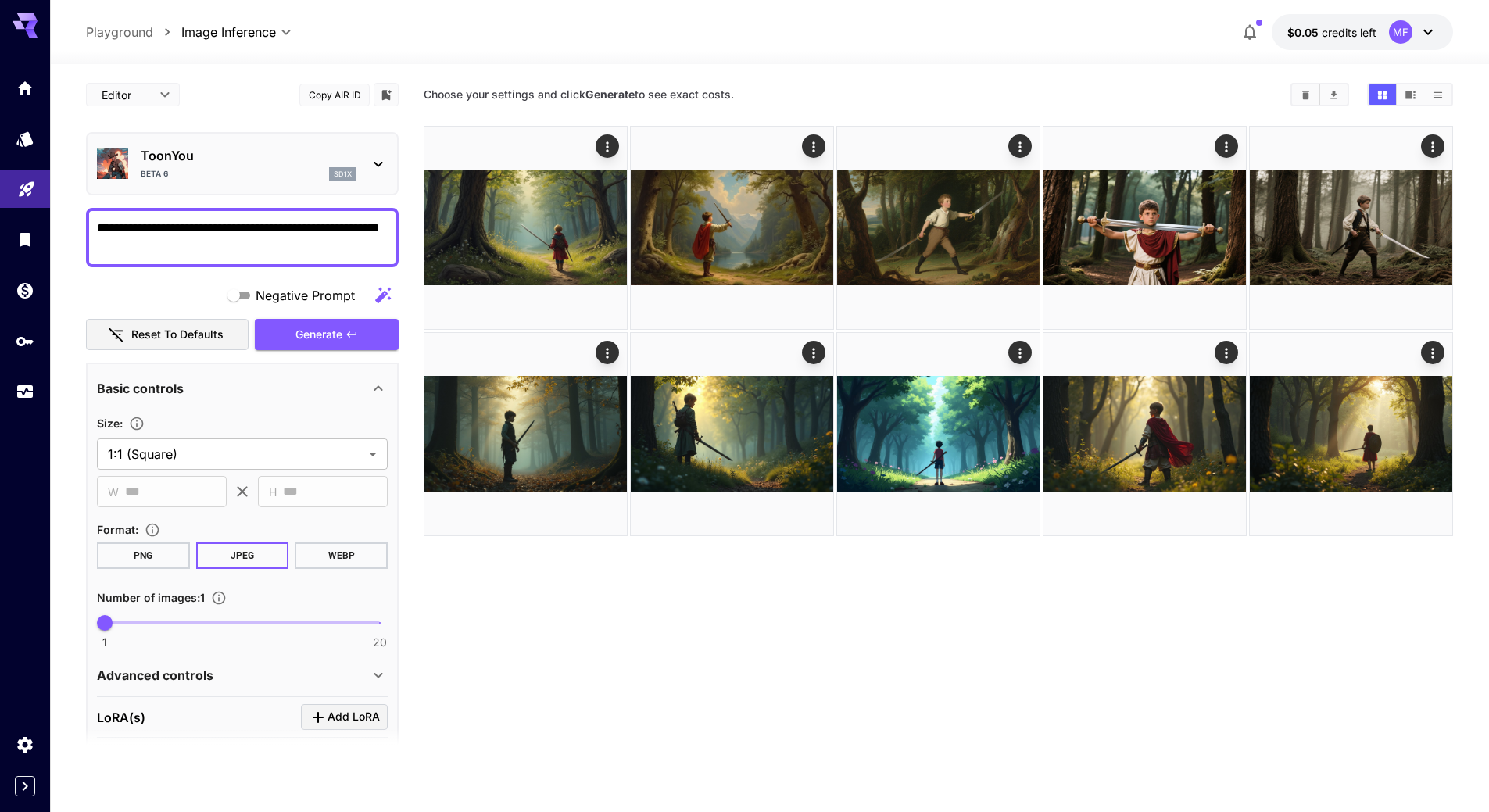
click at [1429, 37] on icon at bounding box center [1428, 32] width 19 height 19
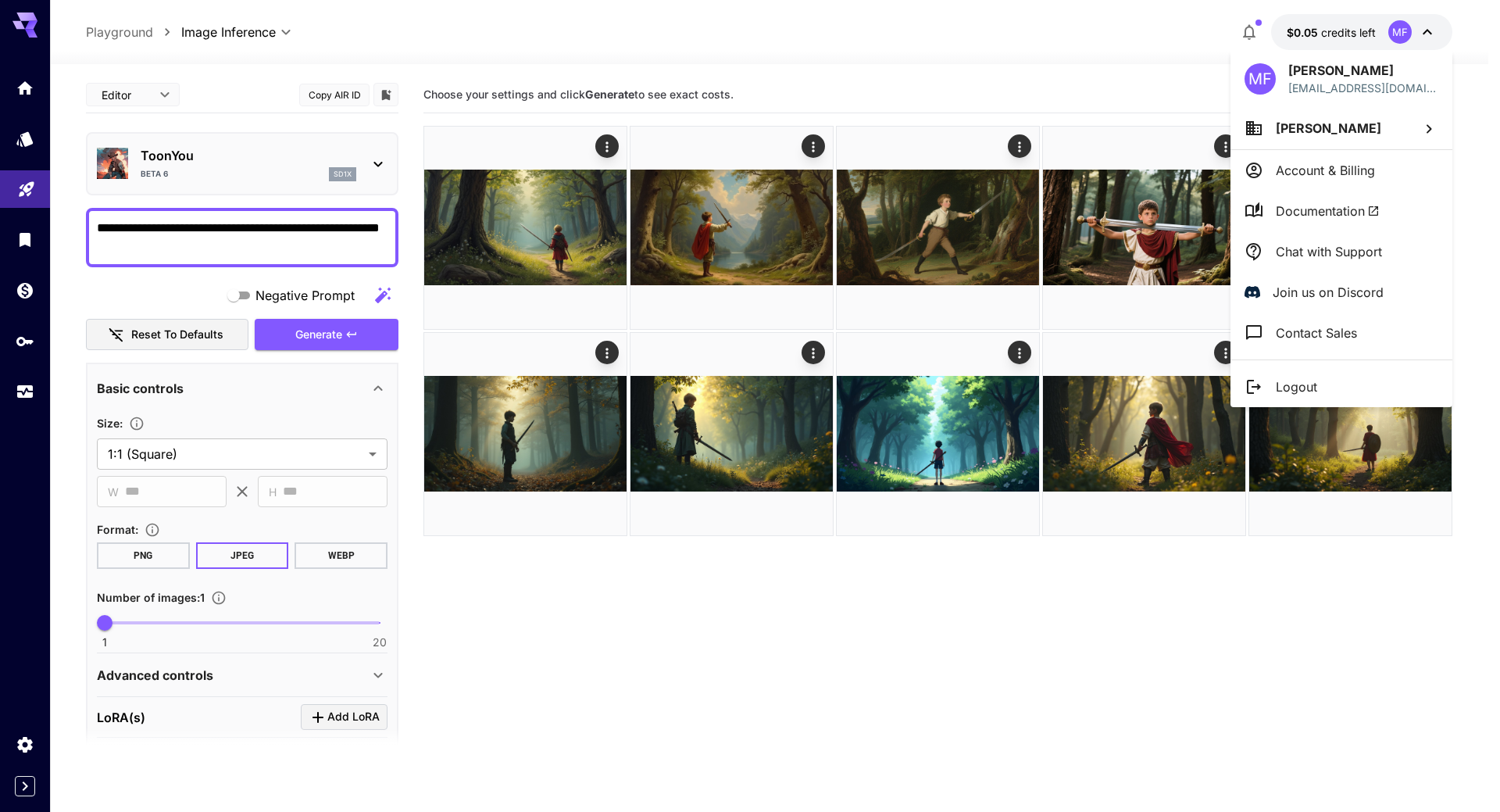
click at [839, 79] on div at bounding box center [750, 406] width 1500 height 812
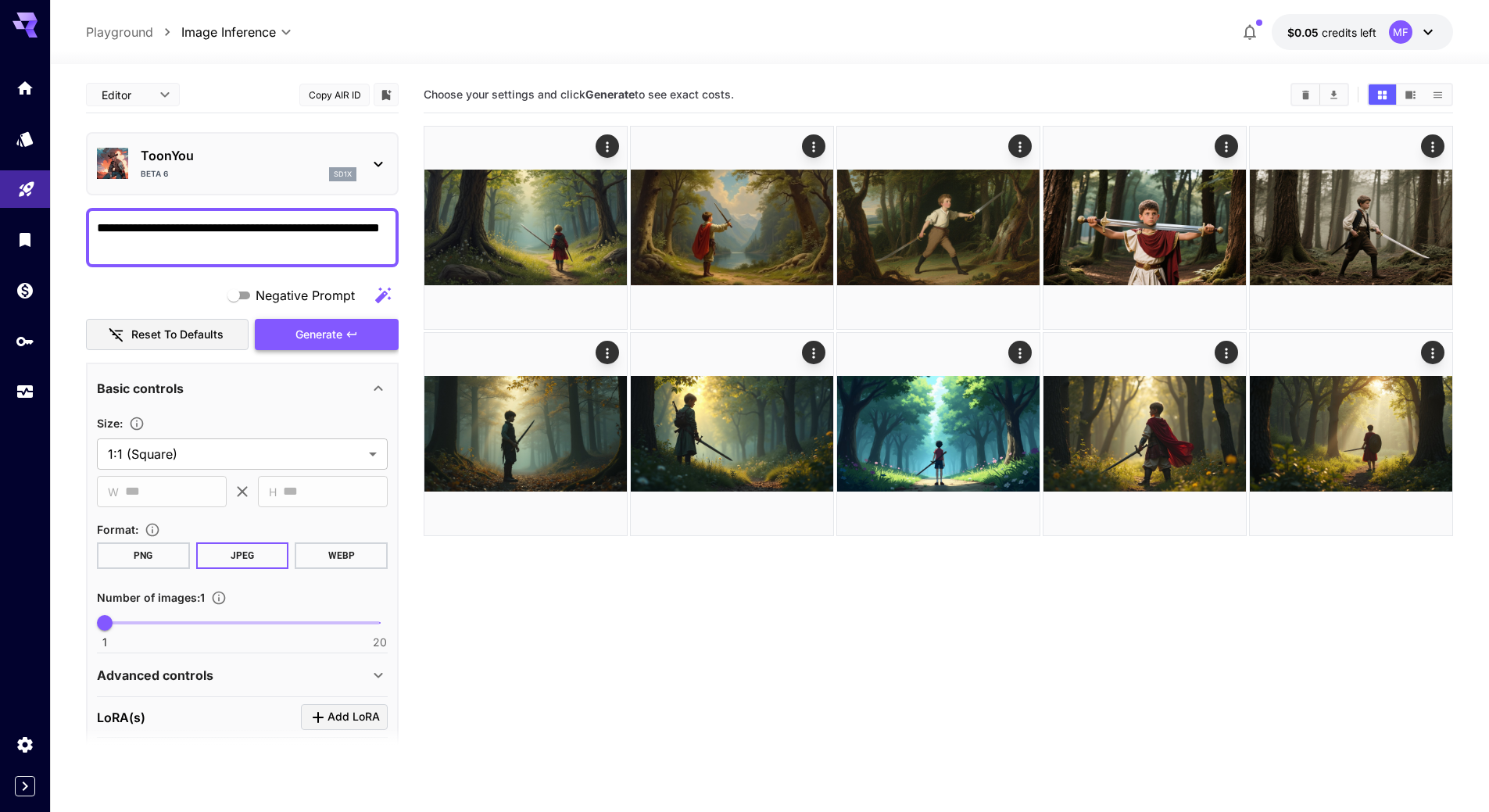
click at [331, 329] on span "Generate" at bounding box center [319, 335] width 47 height 19
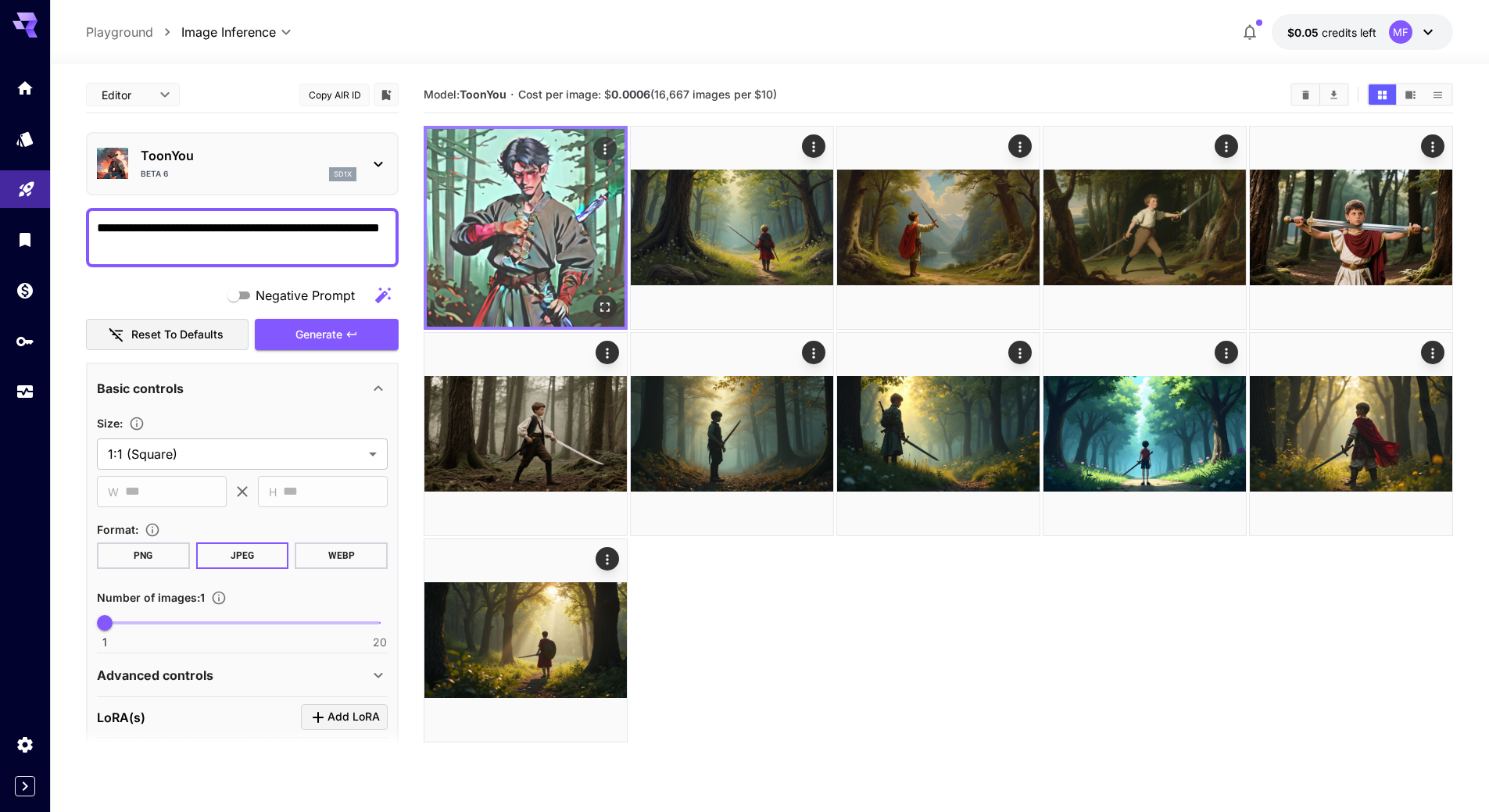
click at [548, 240] on img at bounding box center [525, 227] width 197 height 197
click at [598, 308] on icon "Open in fullscreen" at bounding box center [604, 307] width 16 height 16
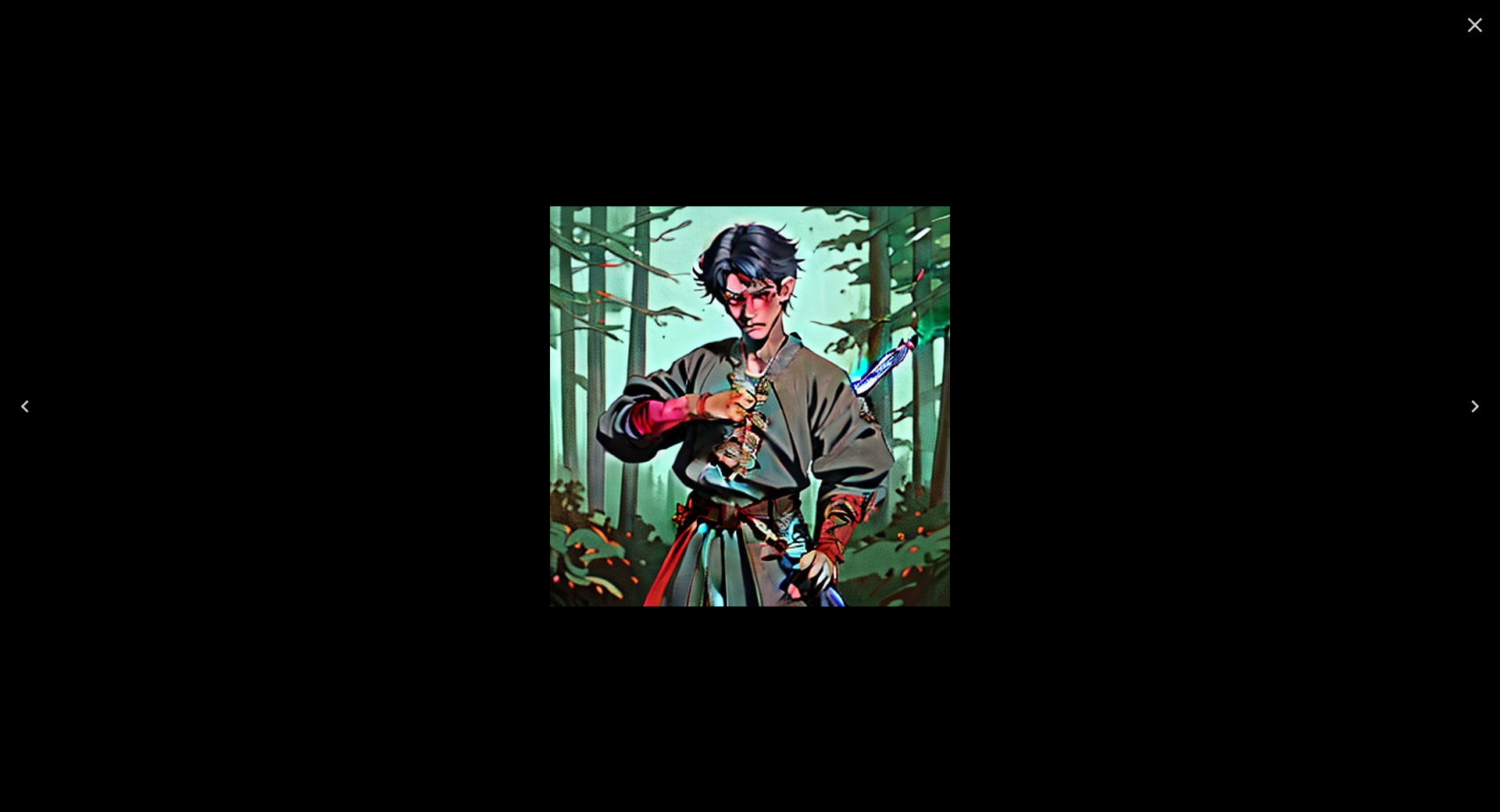
click at [1479, 23] on icon "Close" at bounding box center [1475, 24] width 25 height 25
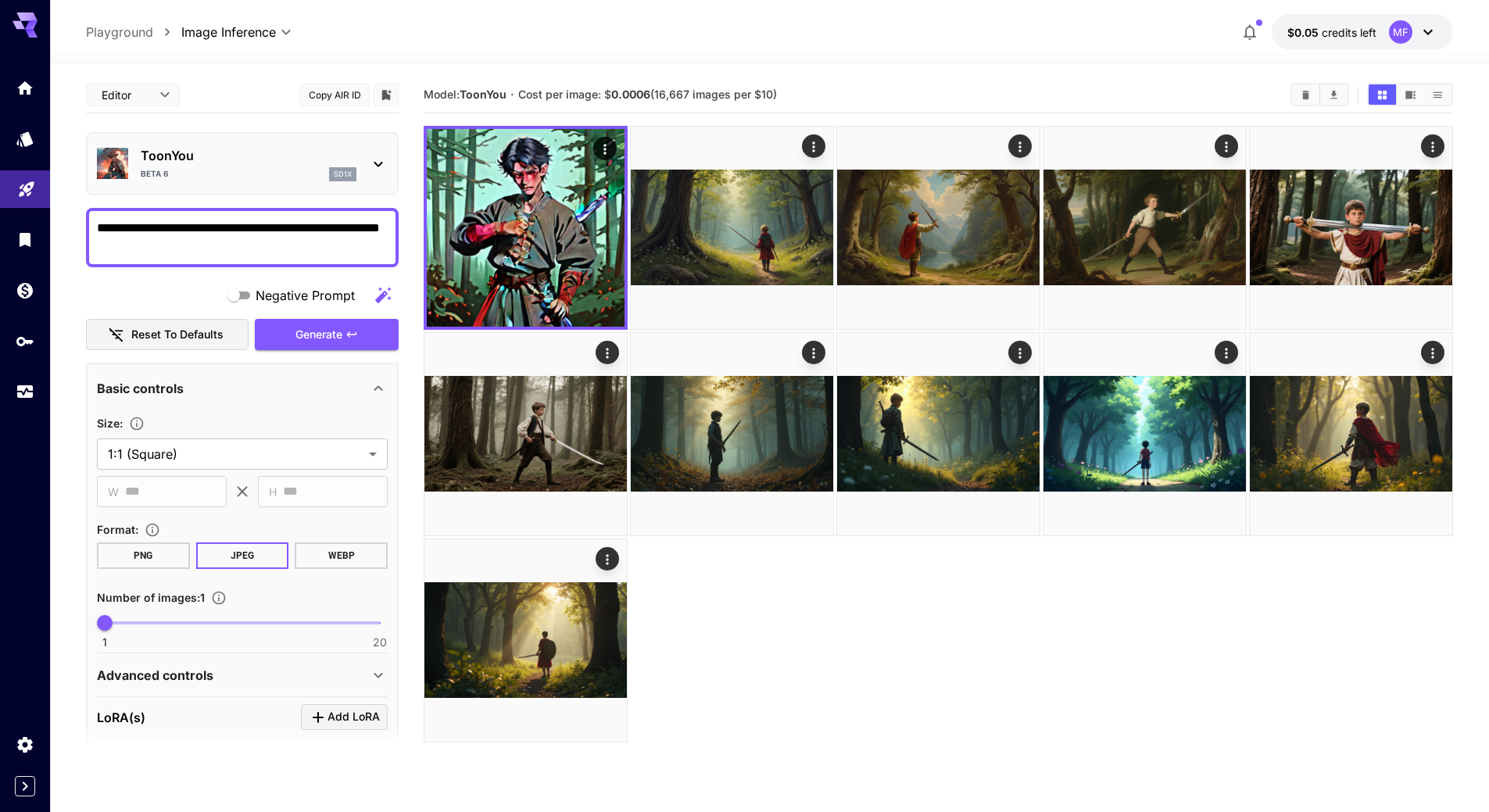
click at [369, 162] on icon at bounding box center [378, 164] width 19 height 19
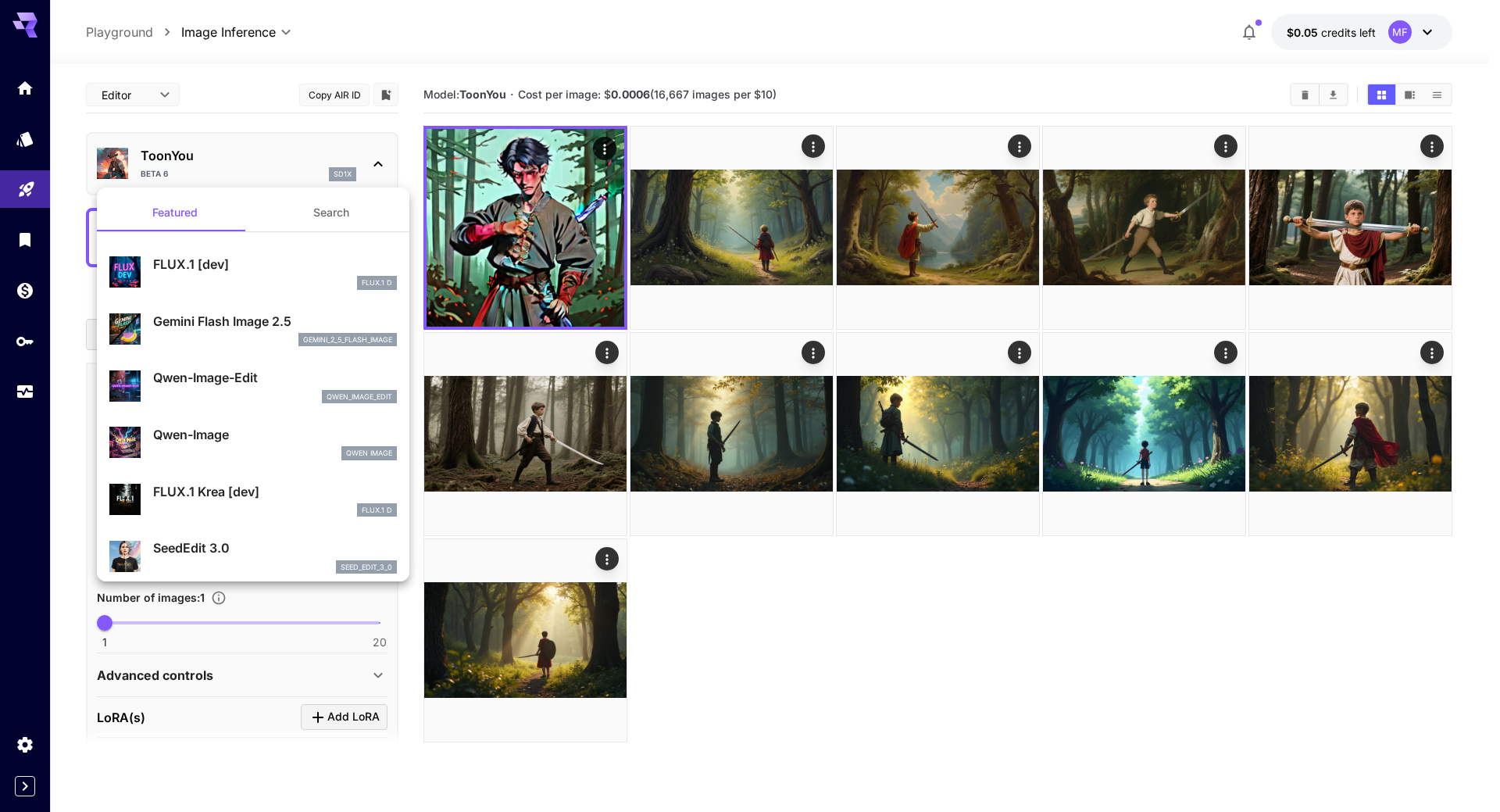
click at [307, 208] on button "Search" at bounding box center [331, 212] width 157 height 37
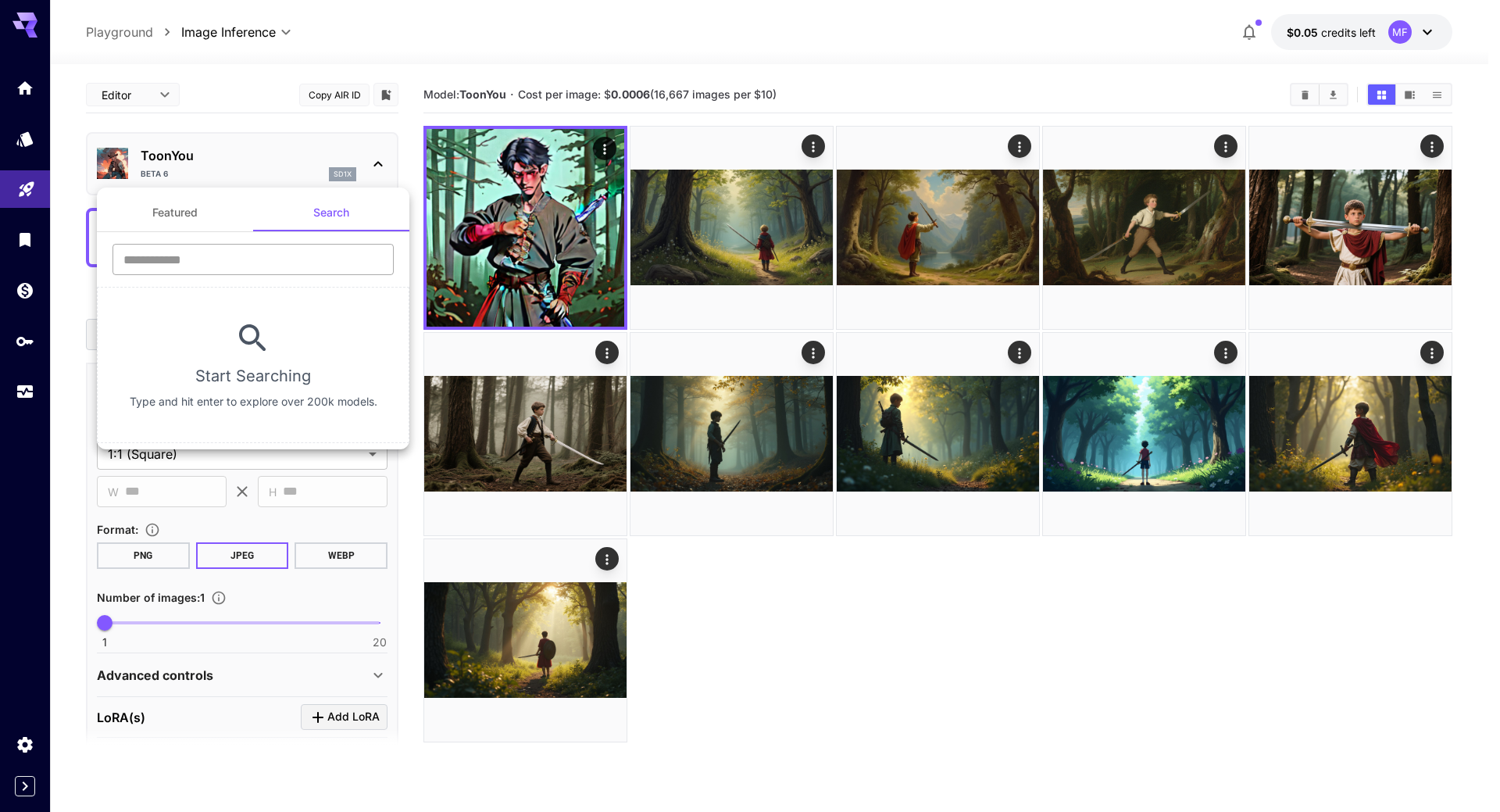
click at [203, 250] on input "text" at bounding box center [252, 259] width 281 height 31
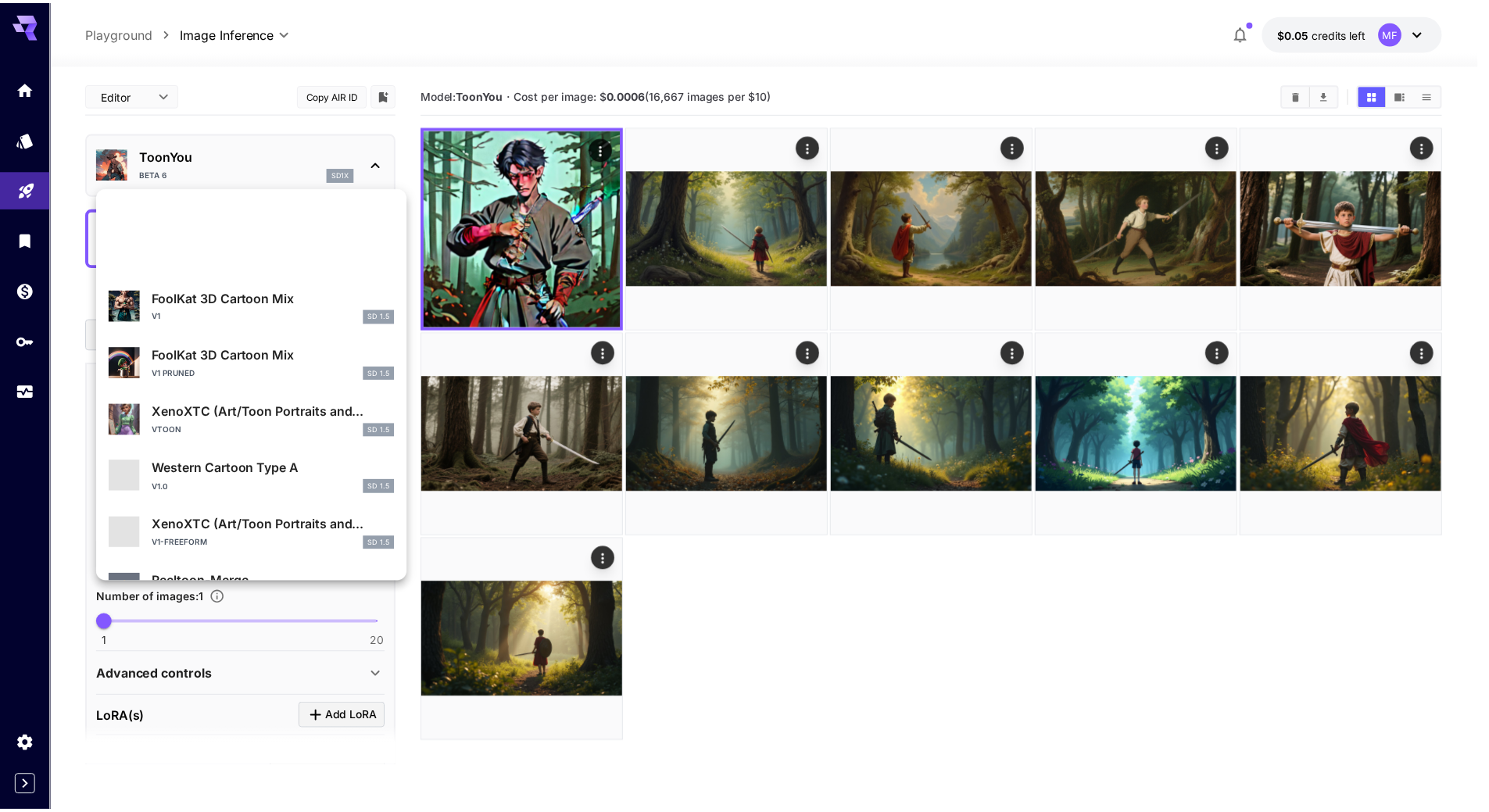
scroll to position [1421, 0]
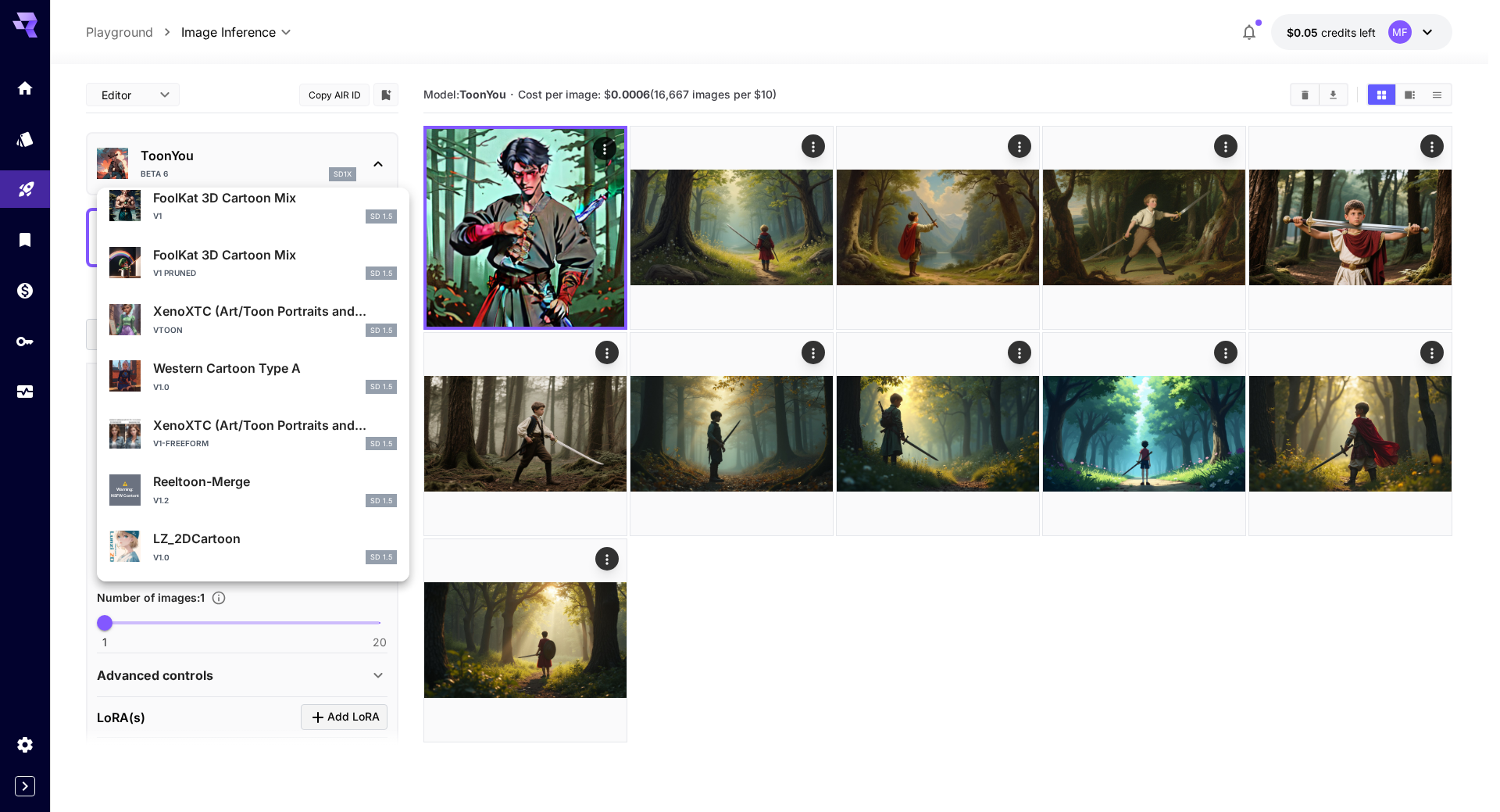
type input "****"
click at [825, 620] on div at bounding box center [750, 406] width 1500 height 812
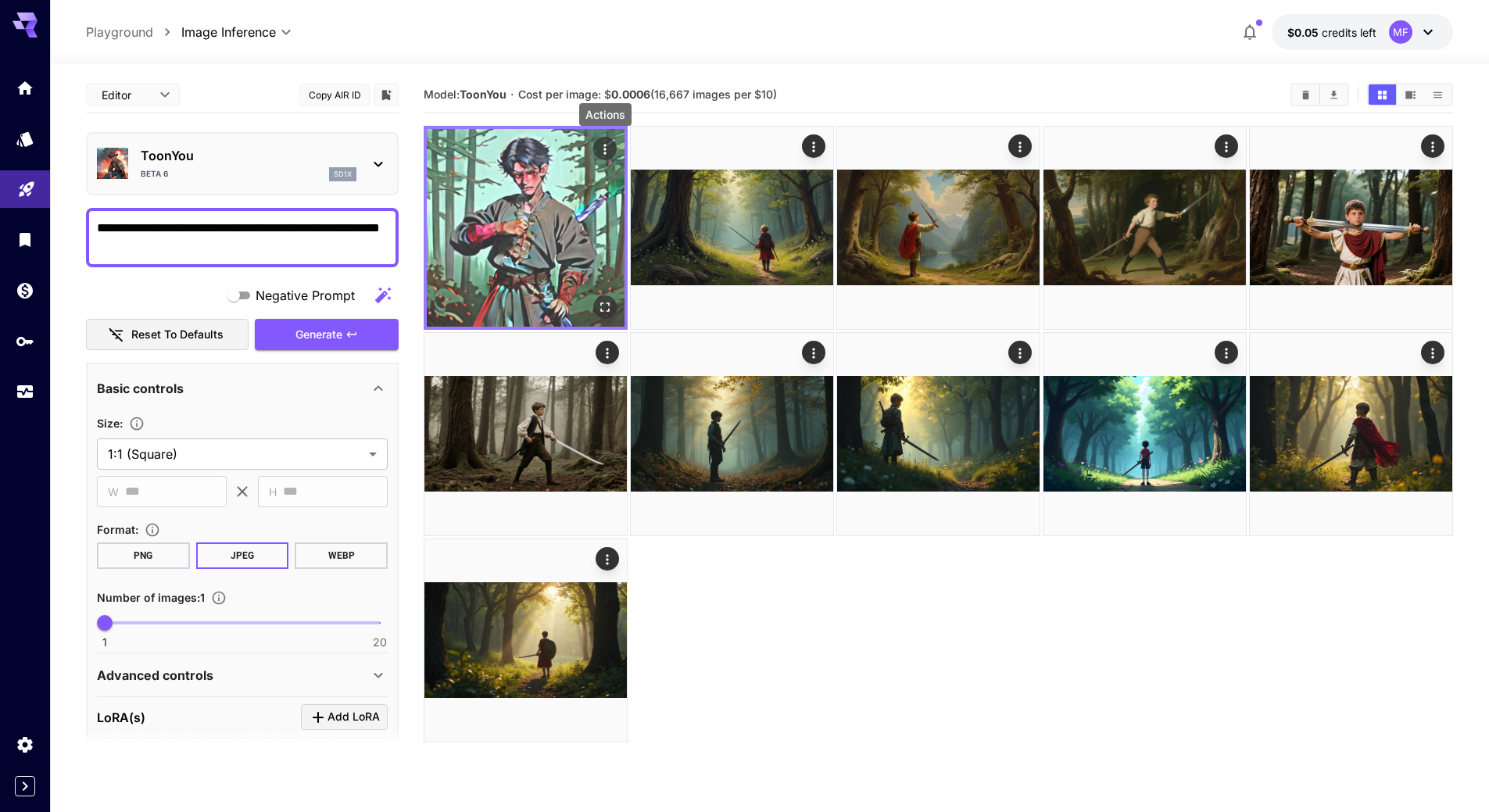
click at [607, 143] on icon "Actions" at bounding box center [604, 150] width 16 height 16
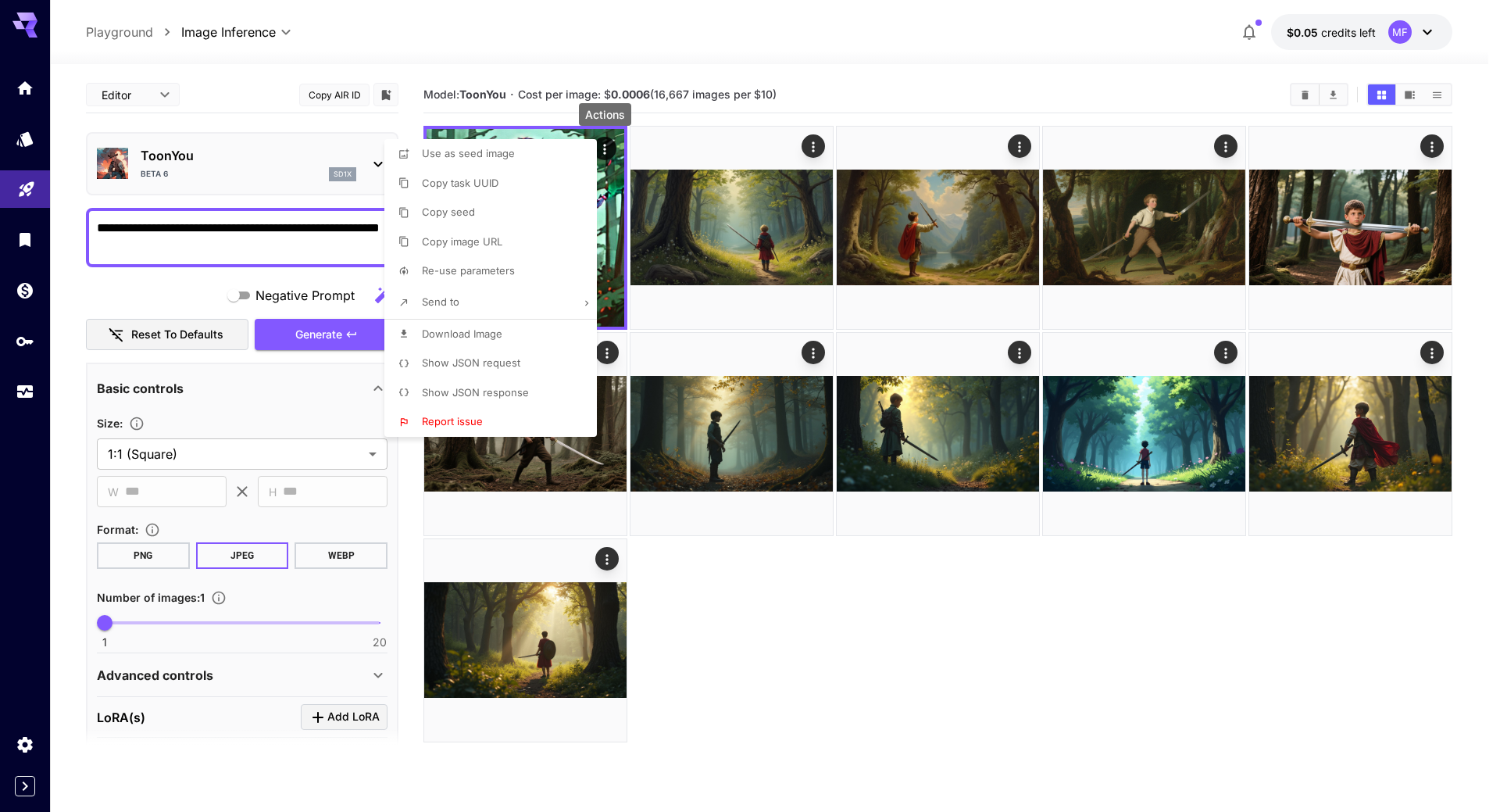
click at [877, 103] on div at bounding box center [750, 406] width 1500 height 812
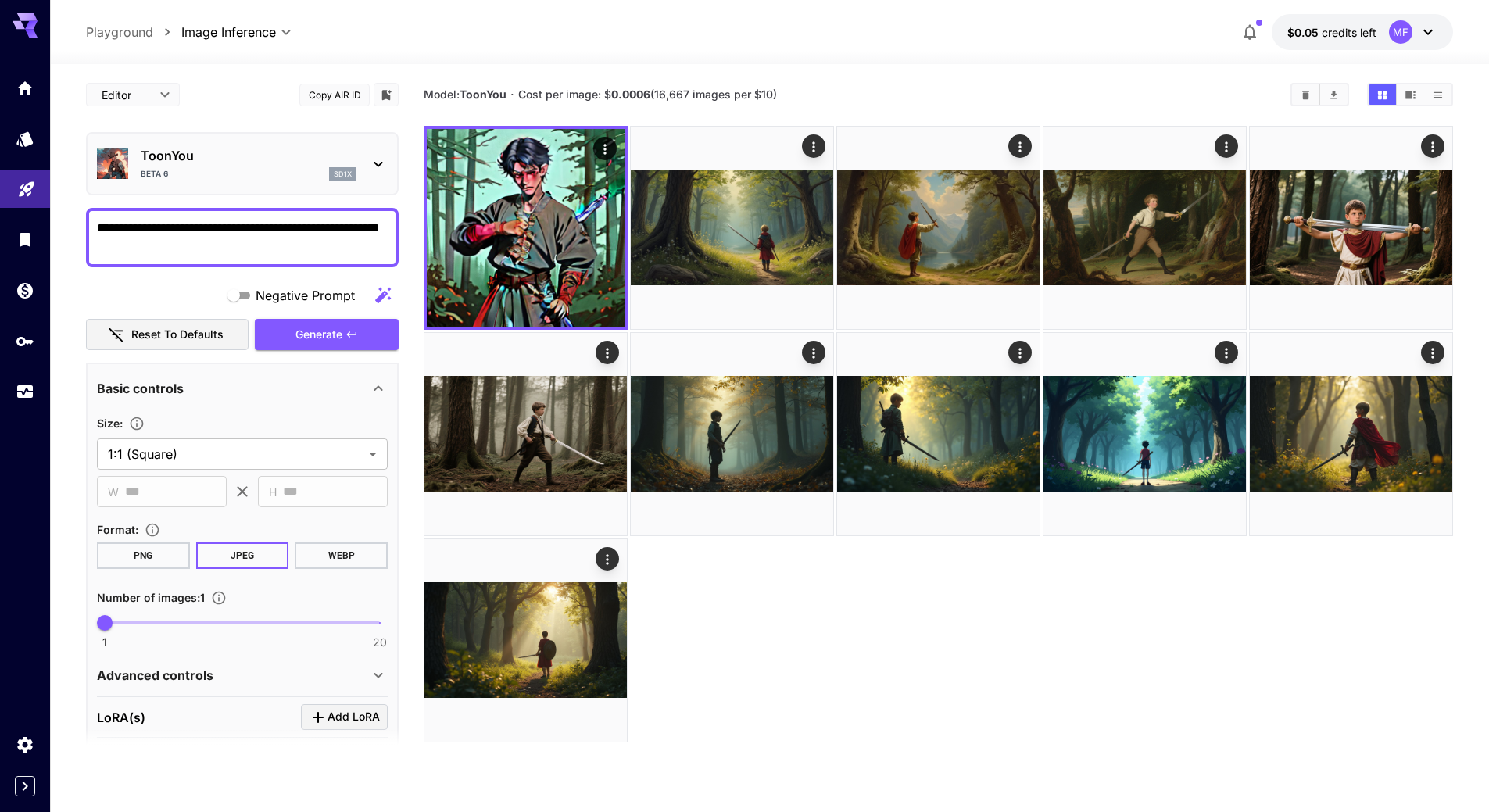
drag, startPoint x: 660, startPoint y: 95, endPoint x: 820, endPoint y: 97, distance: 160.0
click at [820, 97] on section "Model: ToonYou · Cost per image: $ 0.0006 (16,667 images per $10)" at bounding box center [851, 95] width 854 height 19
click at [918, 93] on section "Model: ToonYou · Cost per image: $ 0.0006 (16,667 images per $10)" at bounding box center [851, 95] width 854 height 19
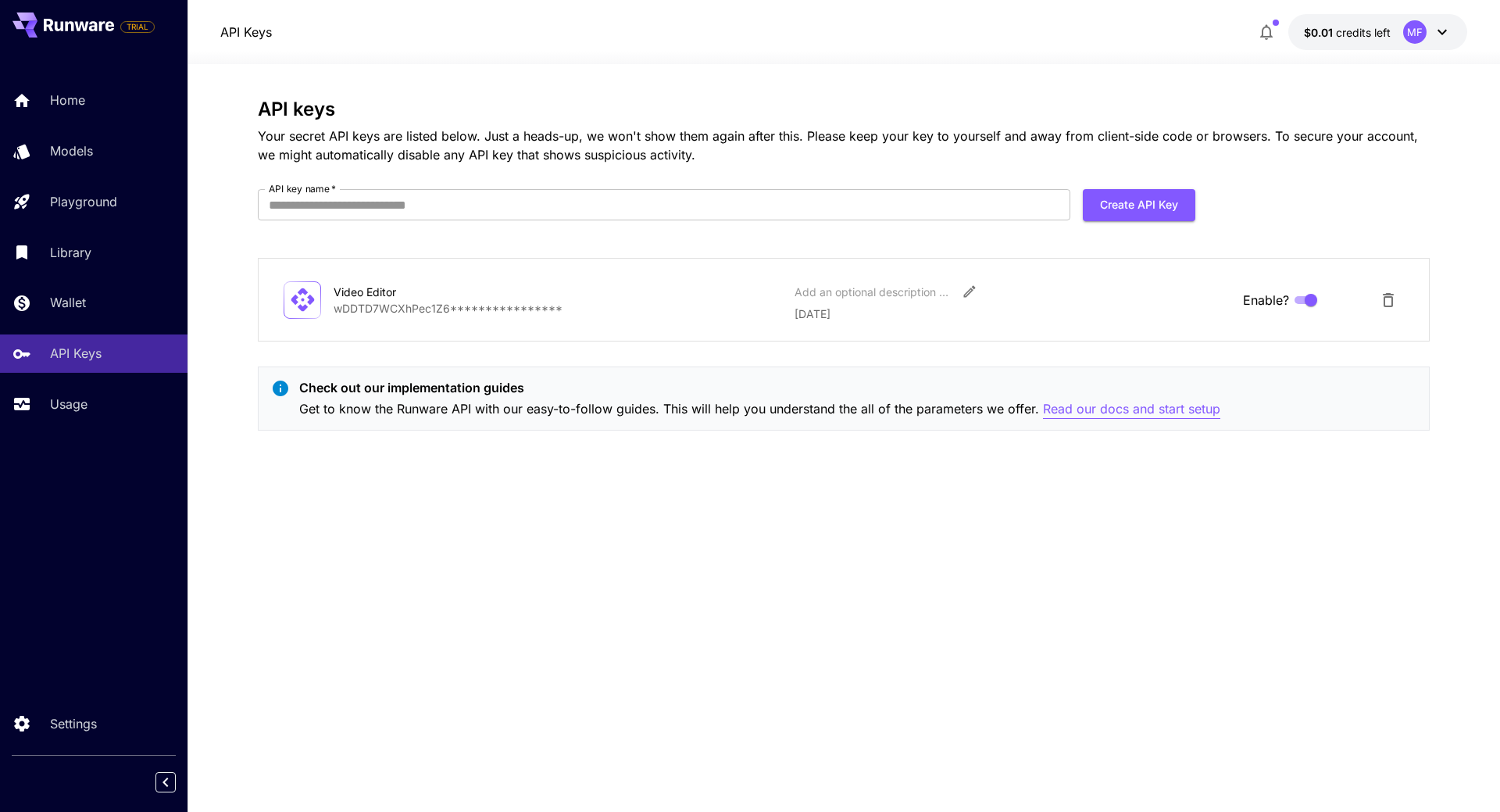
click at [1169, 406] on p "Read our docs and start setup" at bounding box center [1132, 409] width 177 height 19
click at [1152, 400] on p "Read our docs and start setup" at bounding box center [1132, 409] width 177 height 19
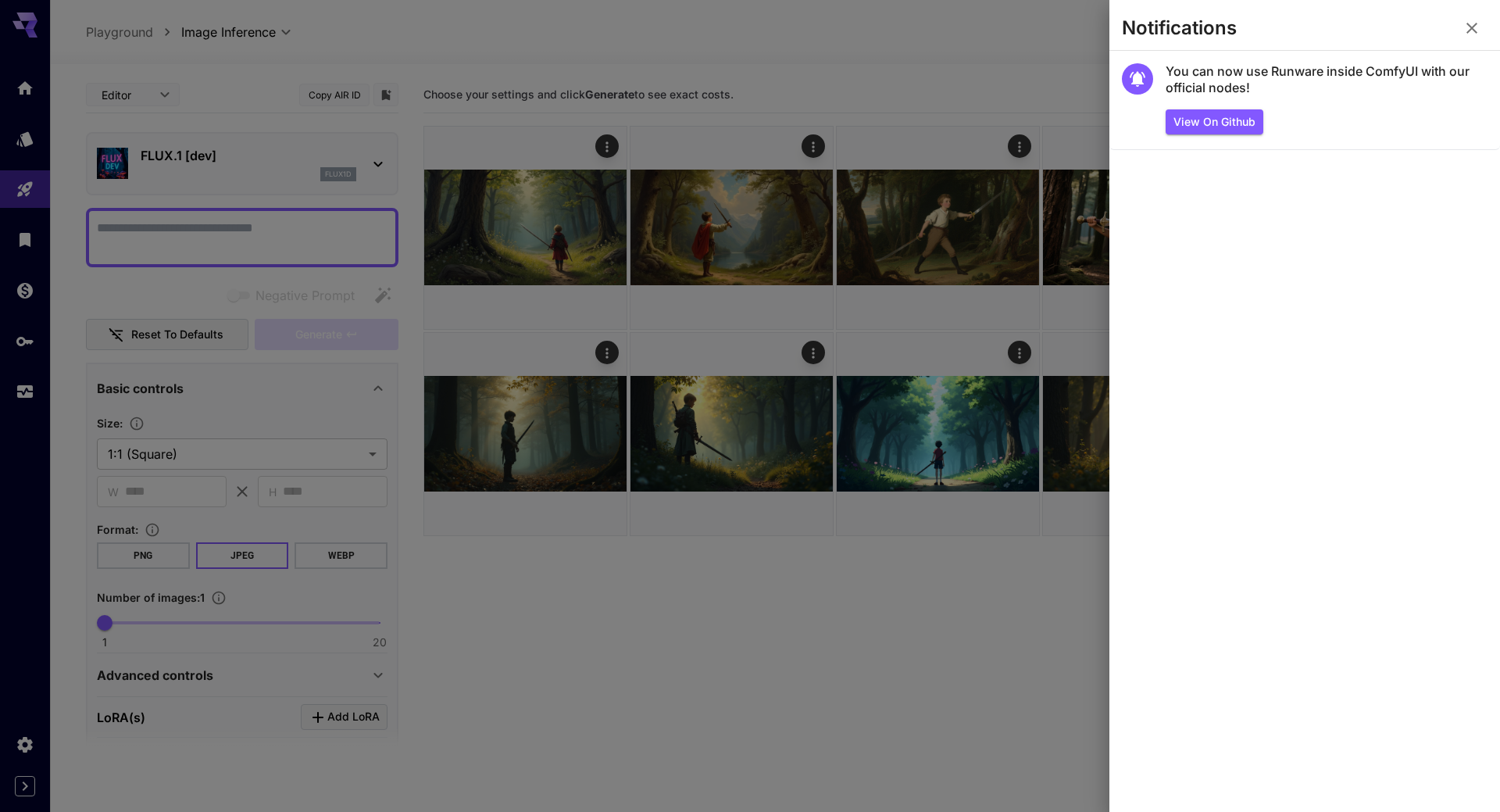
click at [1477, 20] on icon "button" at bounding box center [1472, 29] width 19 height 19
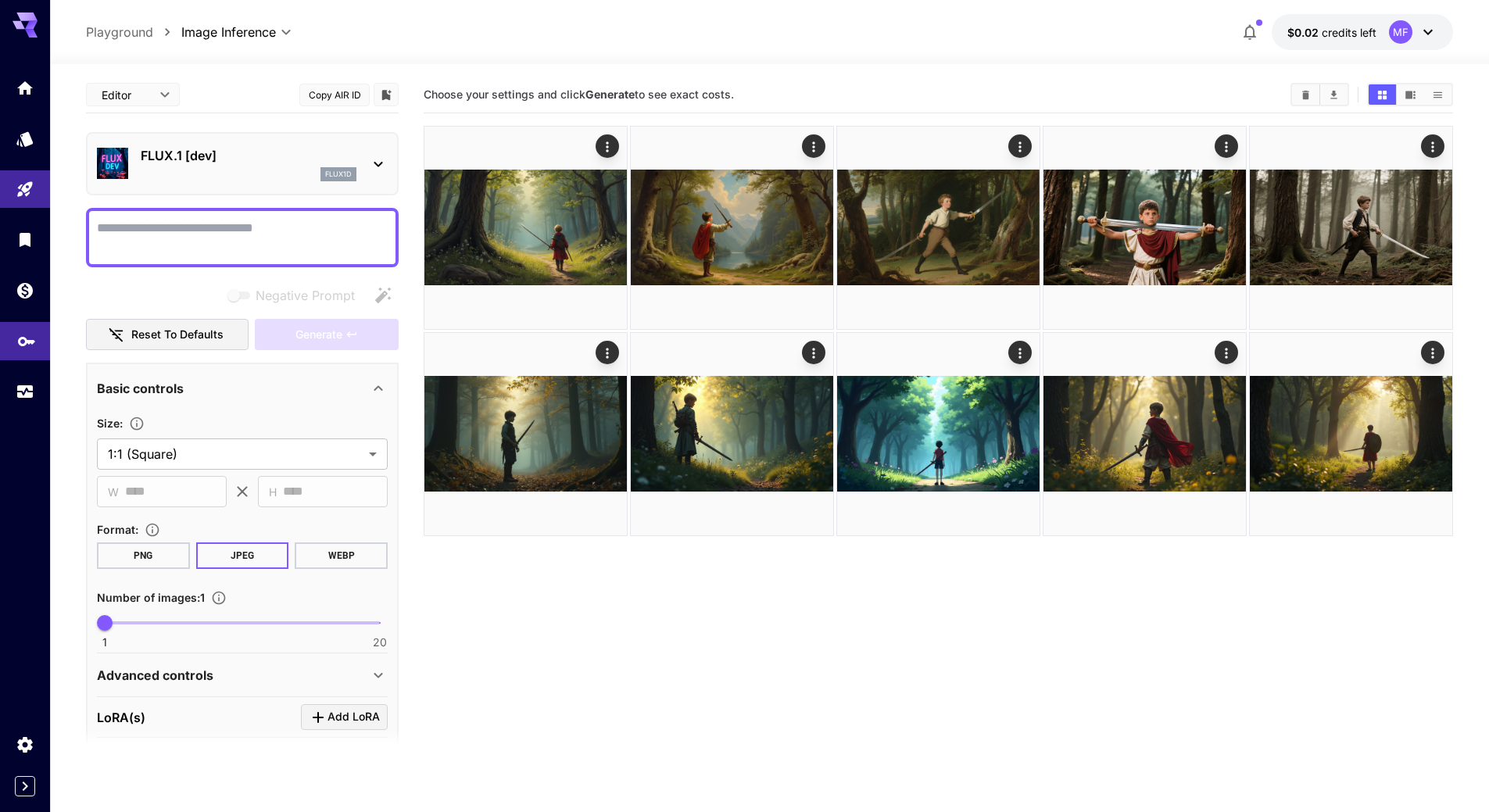
click at [31, 339] on icon "API Keys" at bounding box center [27, 336] width 17 height 10
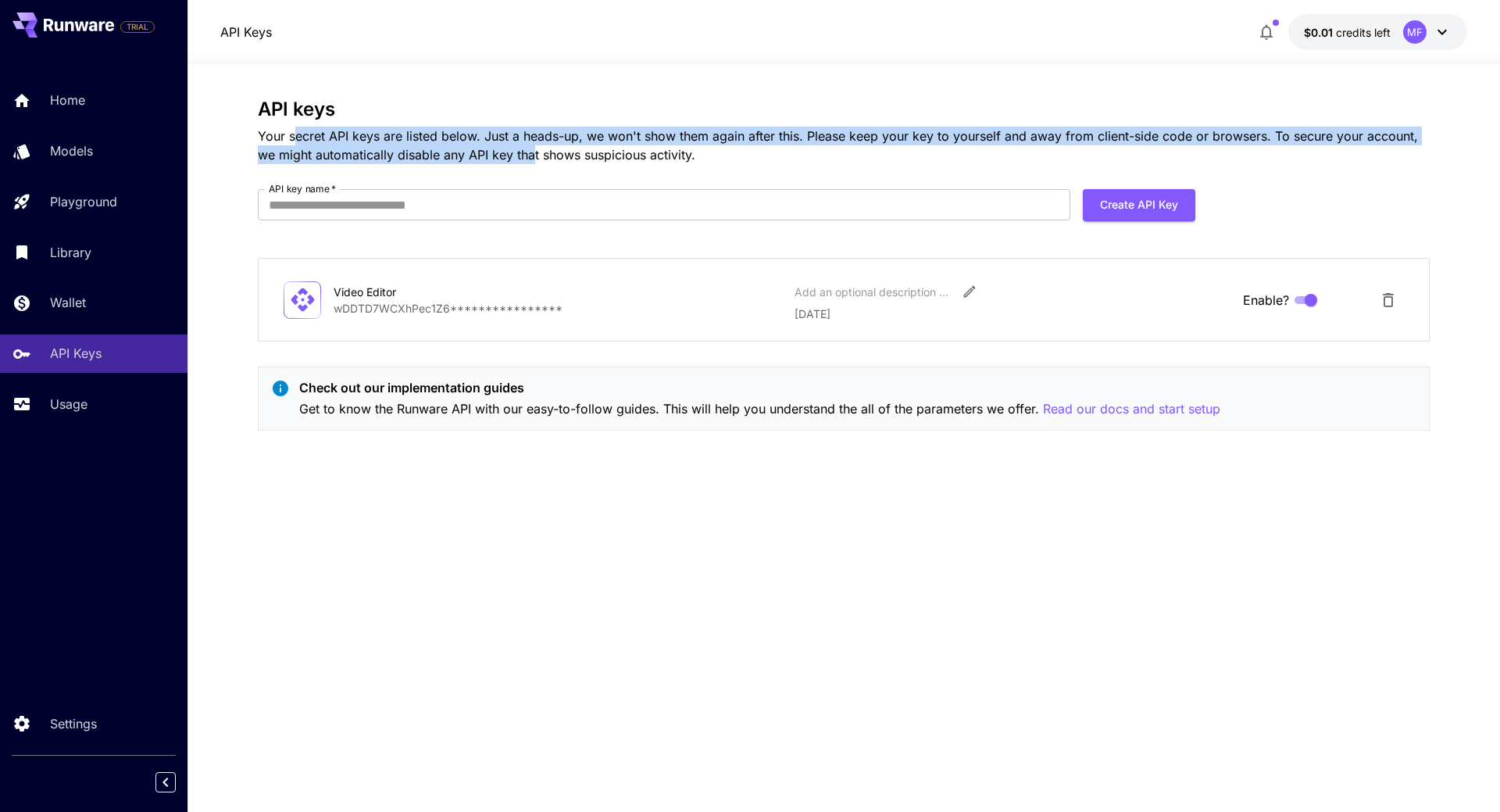
drag, startPoint x: 297, startPoint y: 139, endPoint x: 874, endPoint y: 131, distance: 577.1
click at [618, 150] on p "Your secret API keys are listed below. Just a heads-up, we won't show them agai…" at bounding box center [844, 145] width 1172 height 37
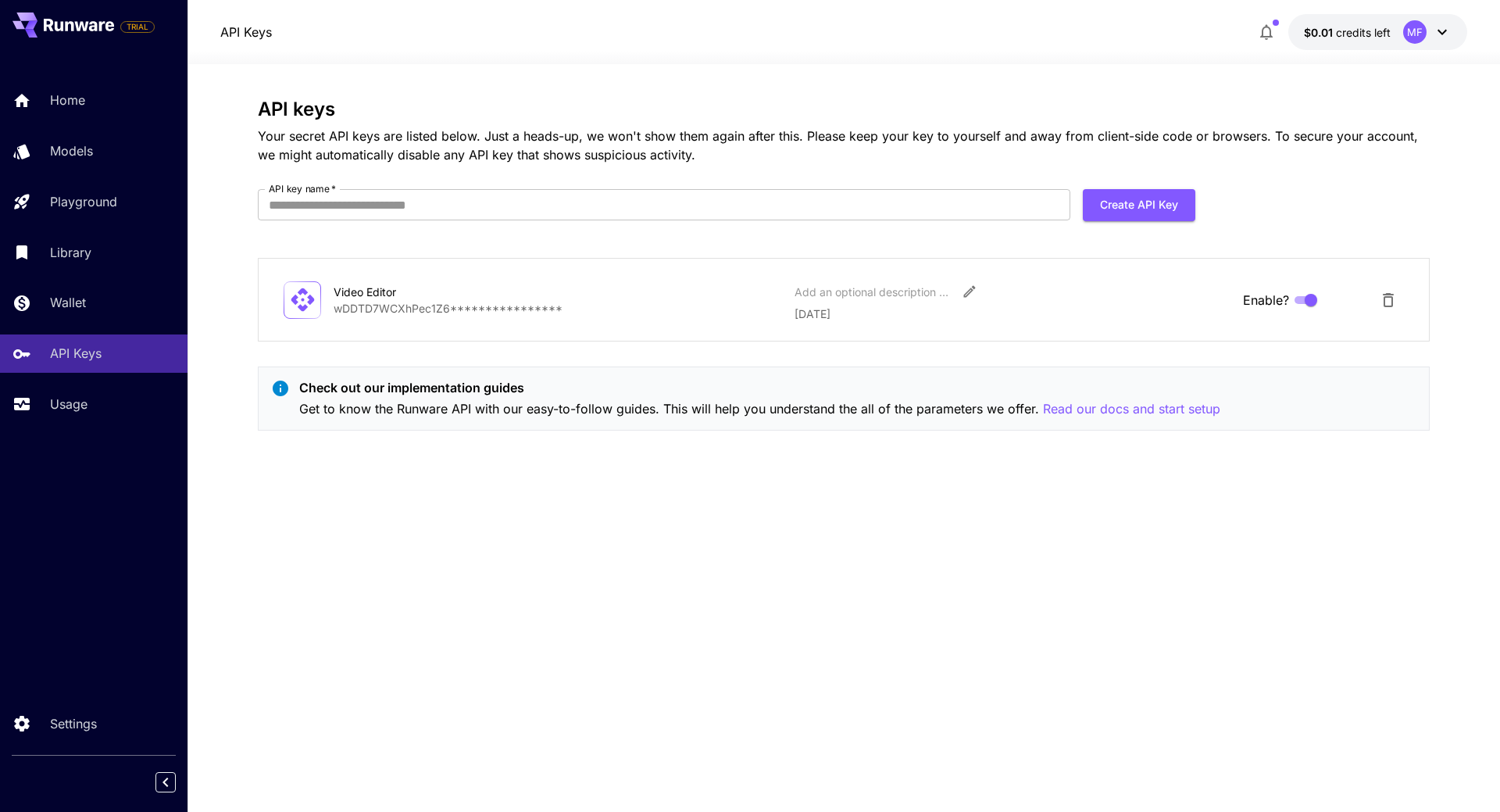
click at [1116, 153] on p "Your secret API keys are listed below. Just a heads-up, we won't show them agai…" at bounding box center [844, 145] width 1172 height 37
click at [966, 295] on icon "Edit" at bounding box center [969, 291] width 11 height 11
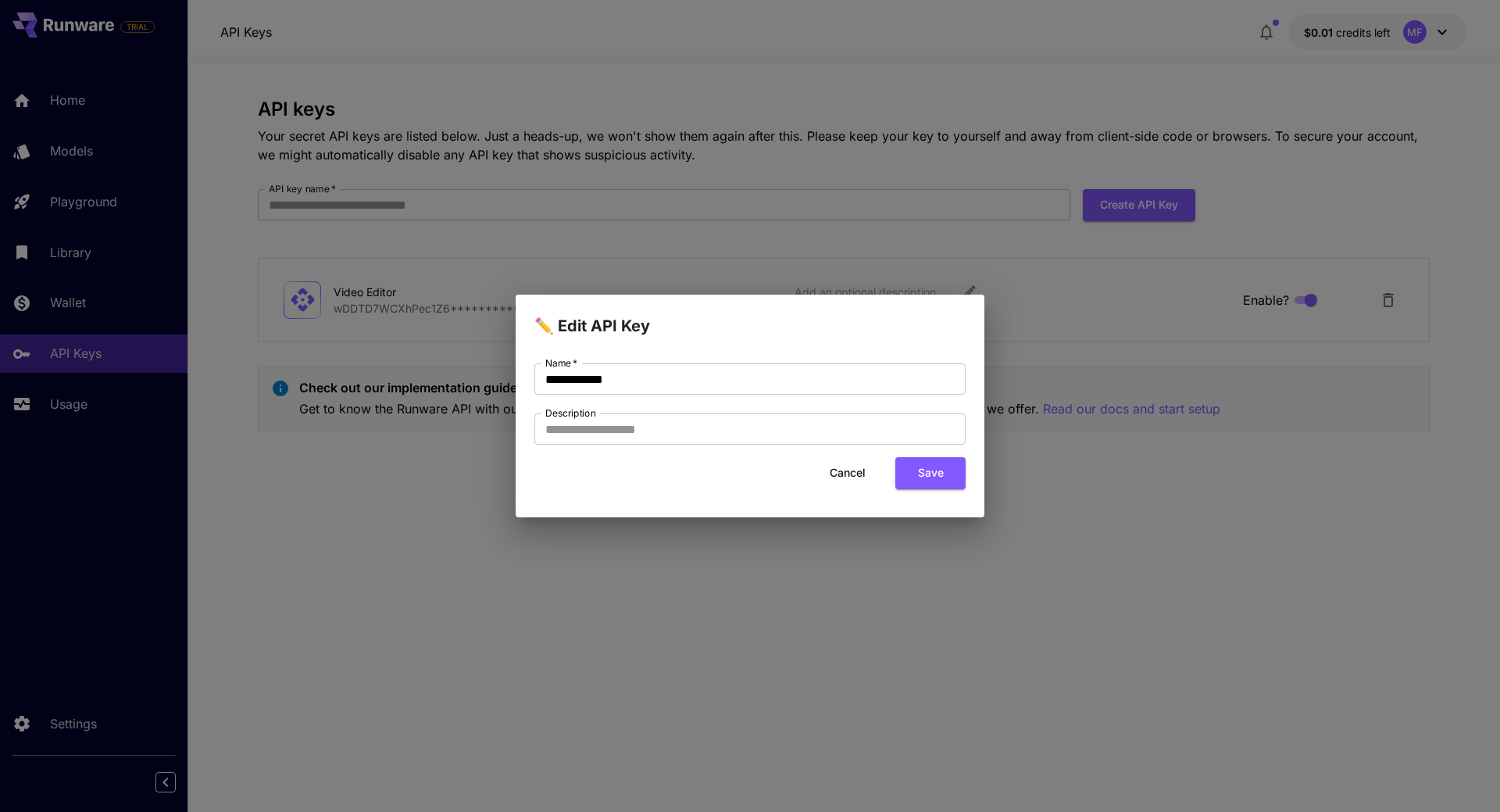
click at [845, 463] on button "Cancel" at bounding box center [847, 473] width 70 height 32
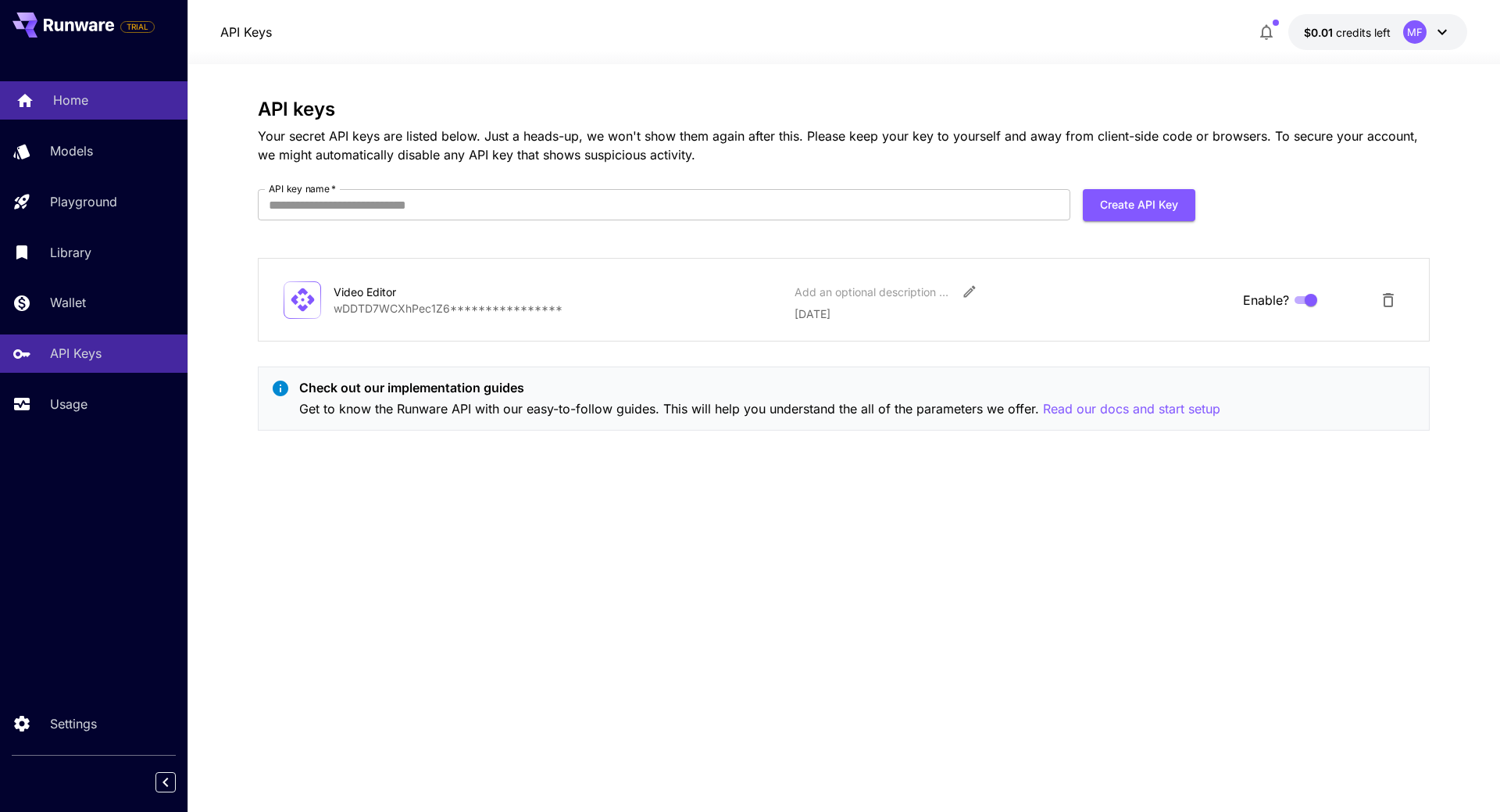
click at [82, 105] on p "Home" at bounding box center [70, 100] width 35 height 19
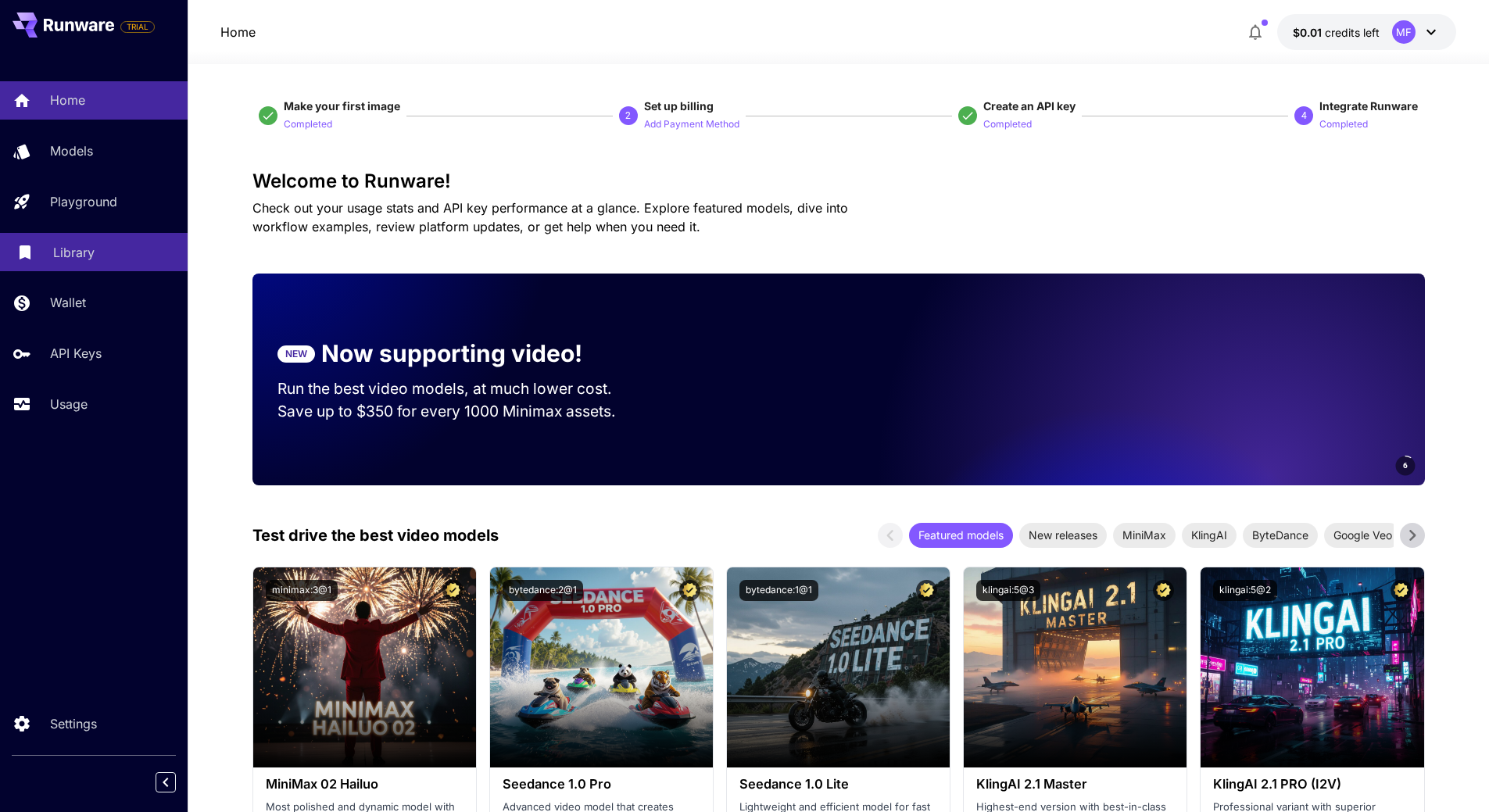
click at [83, 254] on p "Library" at bounding box center [74, 252] width 42 height 19
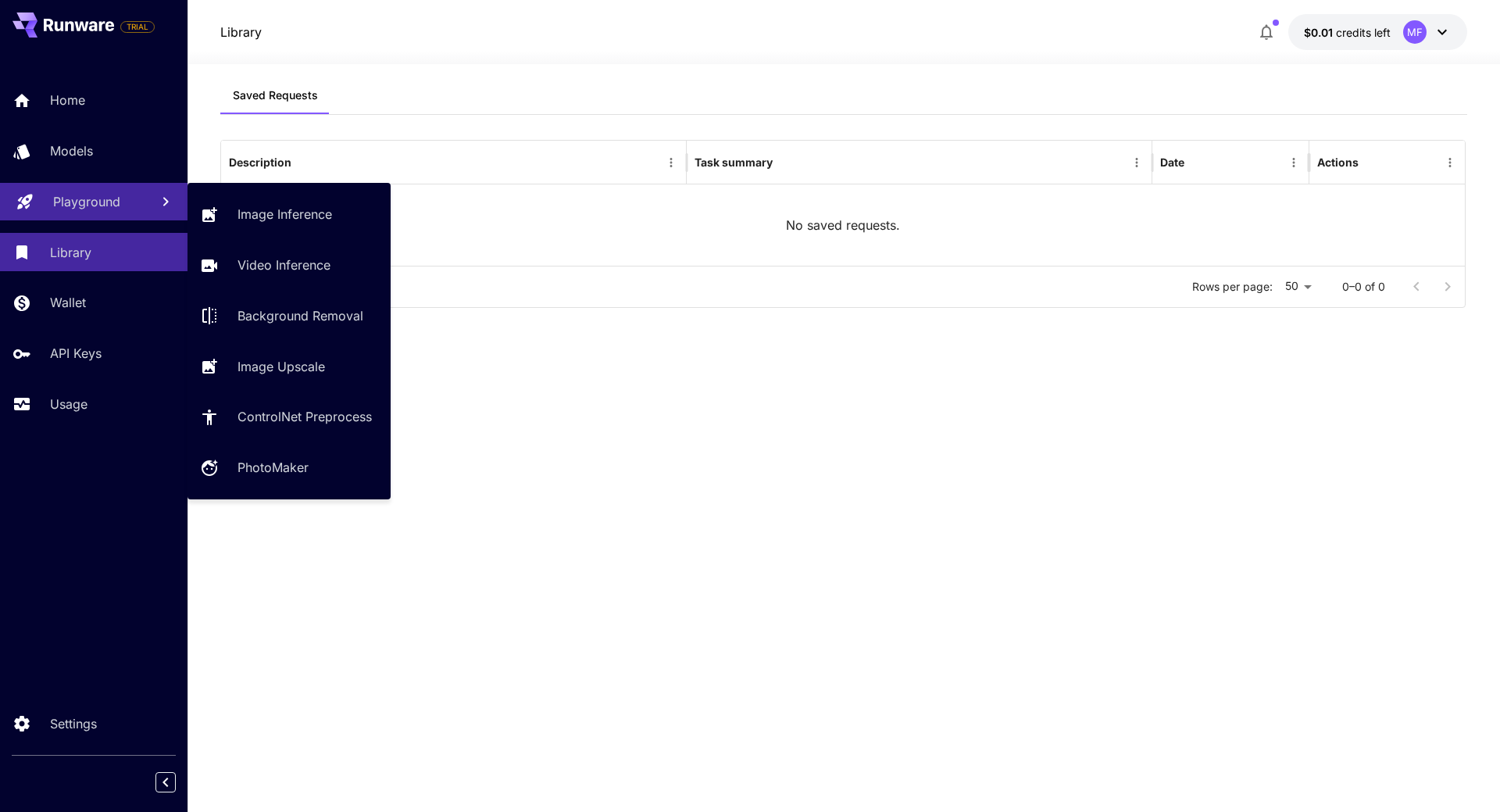
click at [83, 210] on p "Playground" at bounding box center [86, 202] width 67 height 19
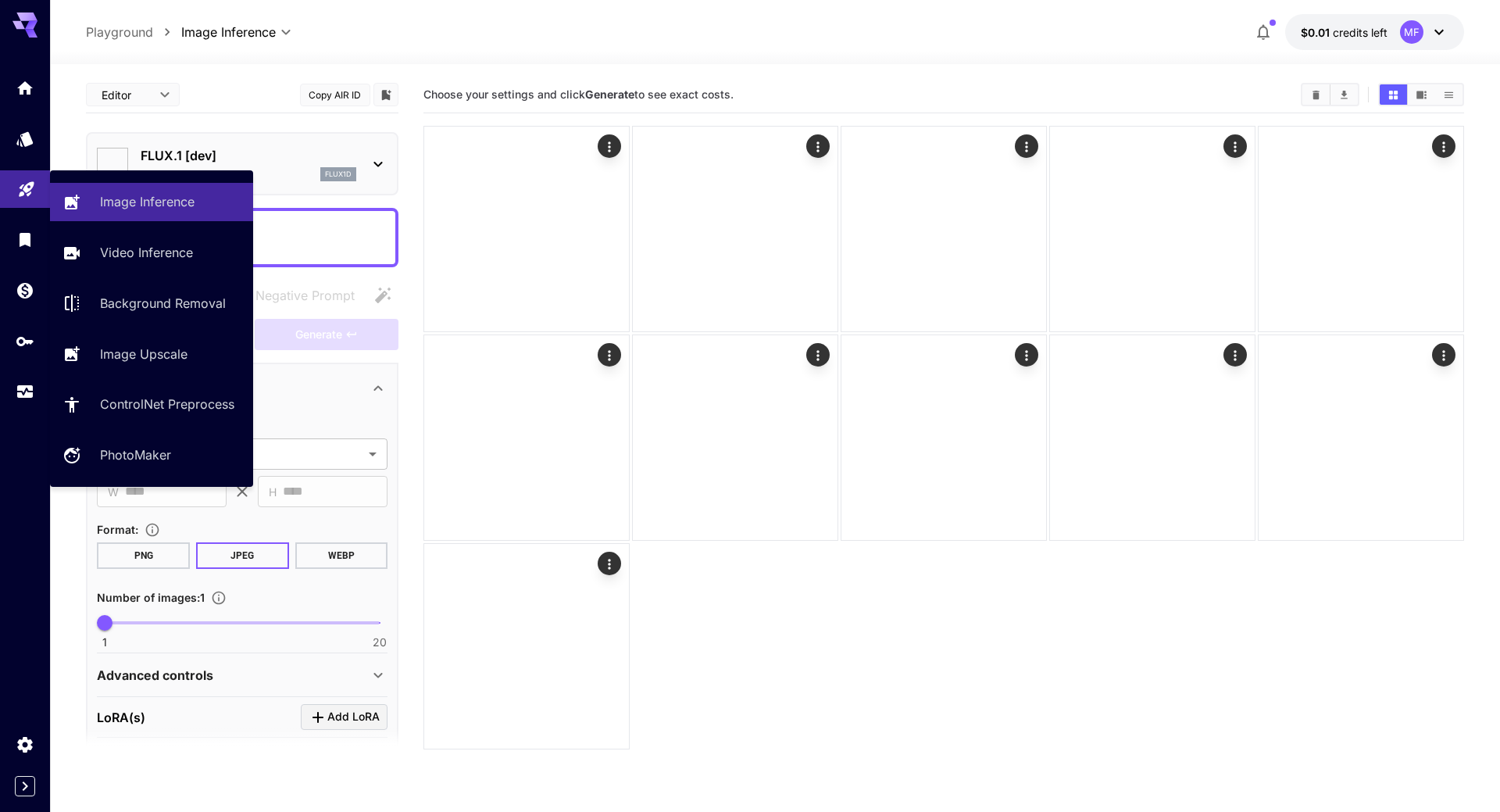
type input "**********"
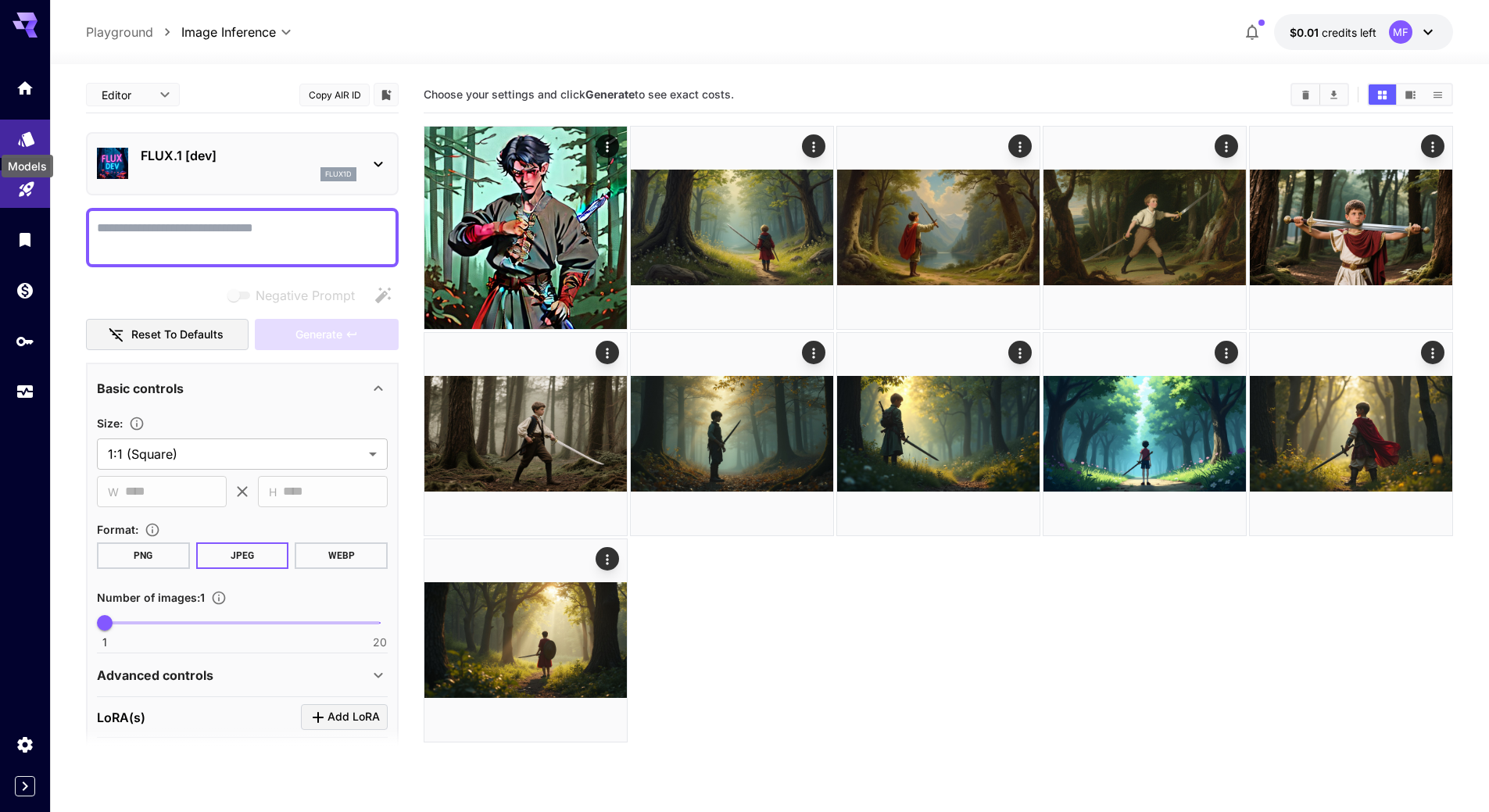
click at [27, 130] on icon "Models" at bounding box center [27, 134] width 19 height 19
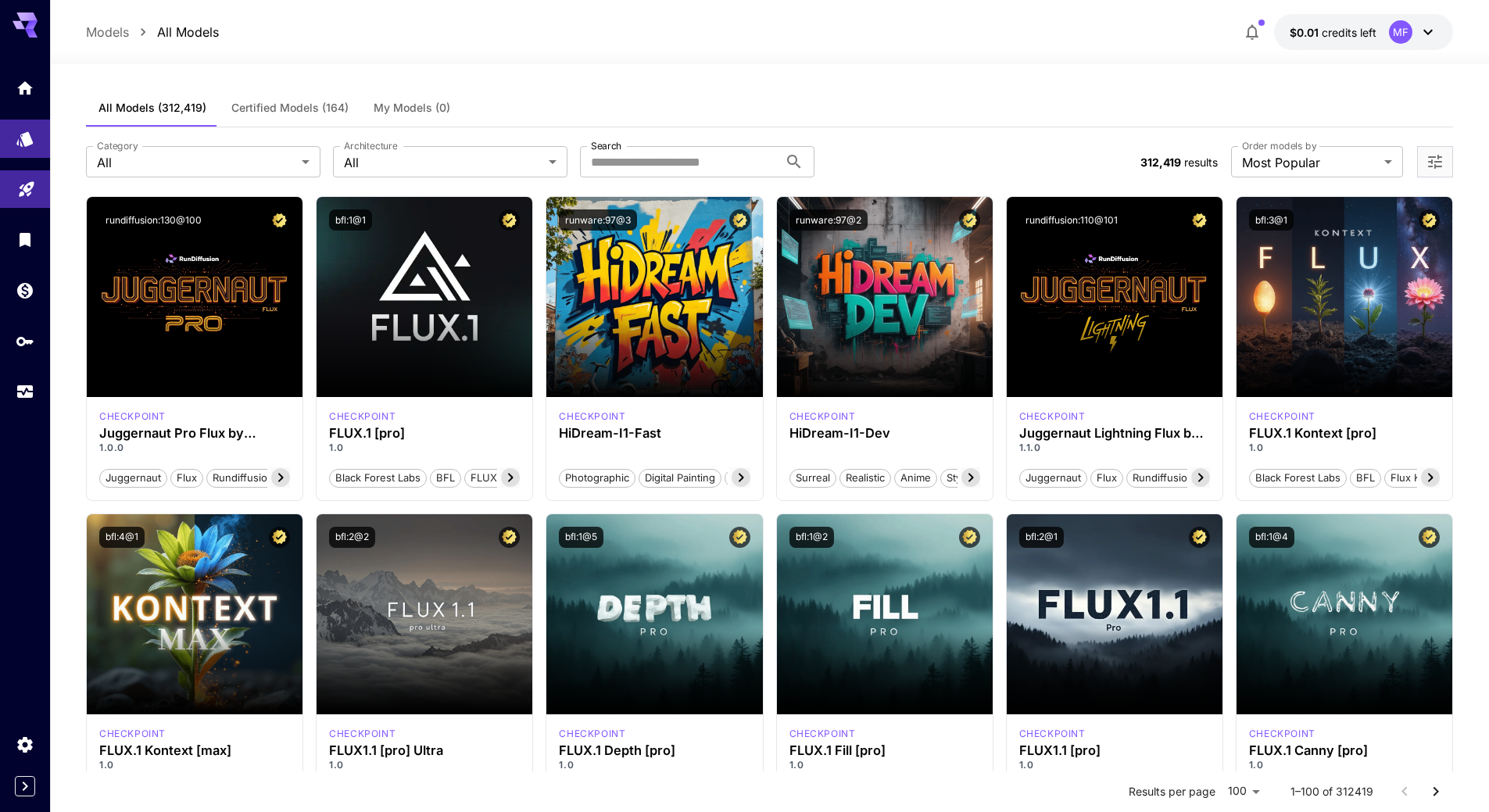
click at [1333, 30] on span "credits left" at bounding box center [1348, 32] width 55 height 13
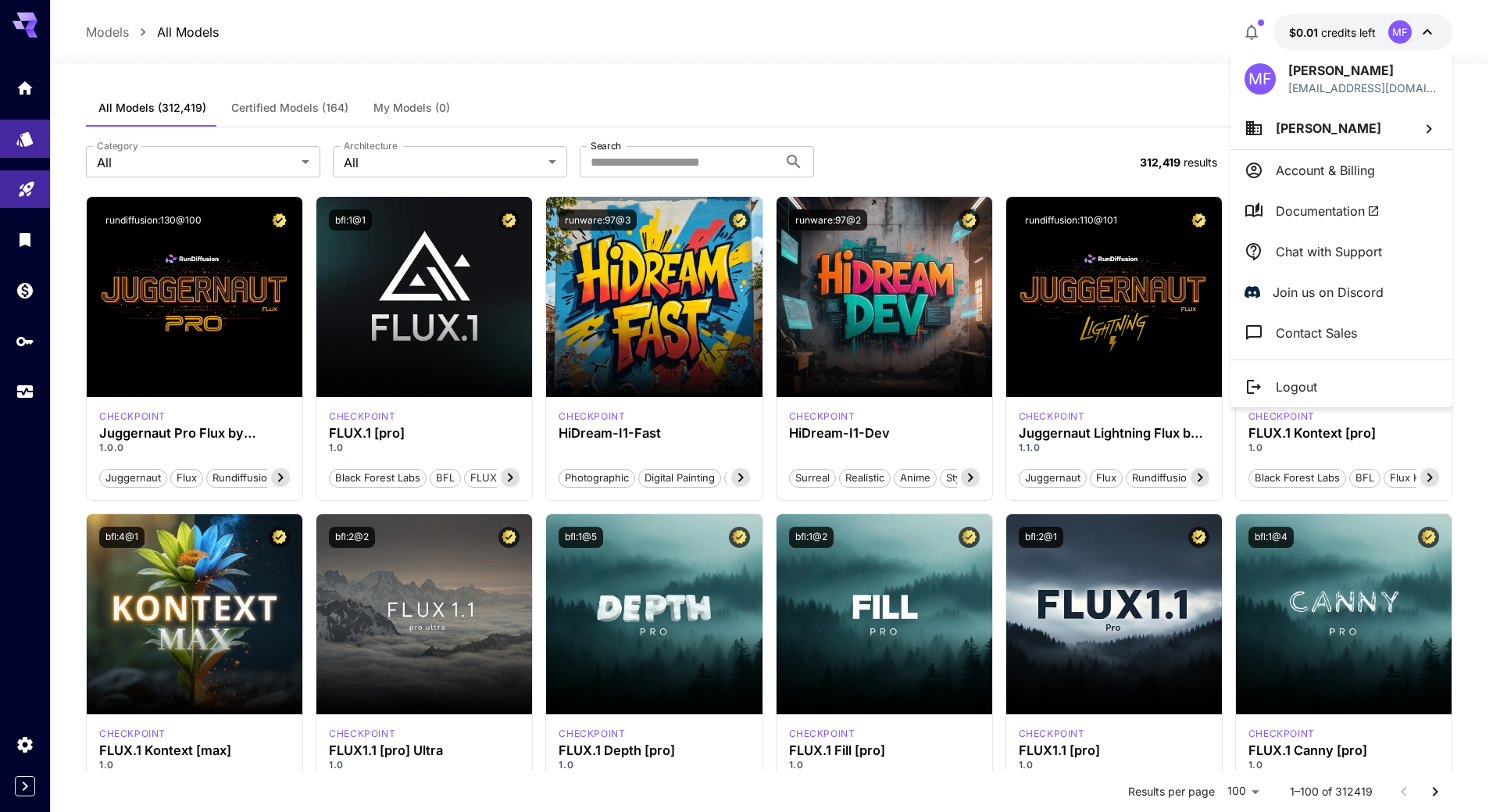
click at [854, 77] on div at bounding box center [750, 406] width 1500 height 812
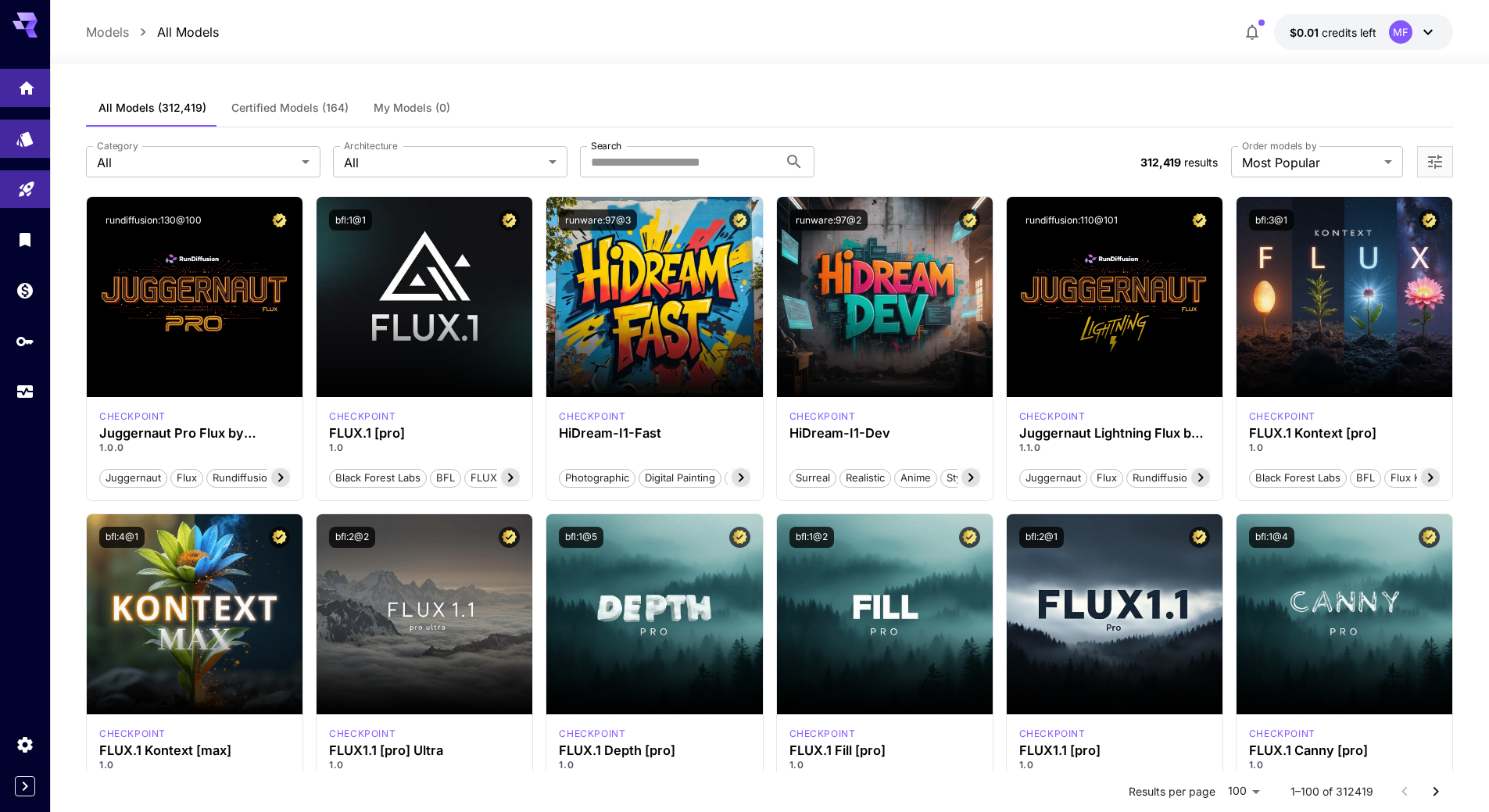
click at [30, 100] on link at bounding box center [25, 88] width 50 height 38
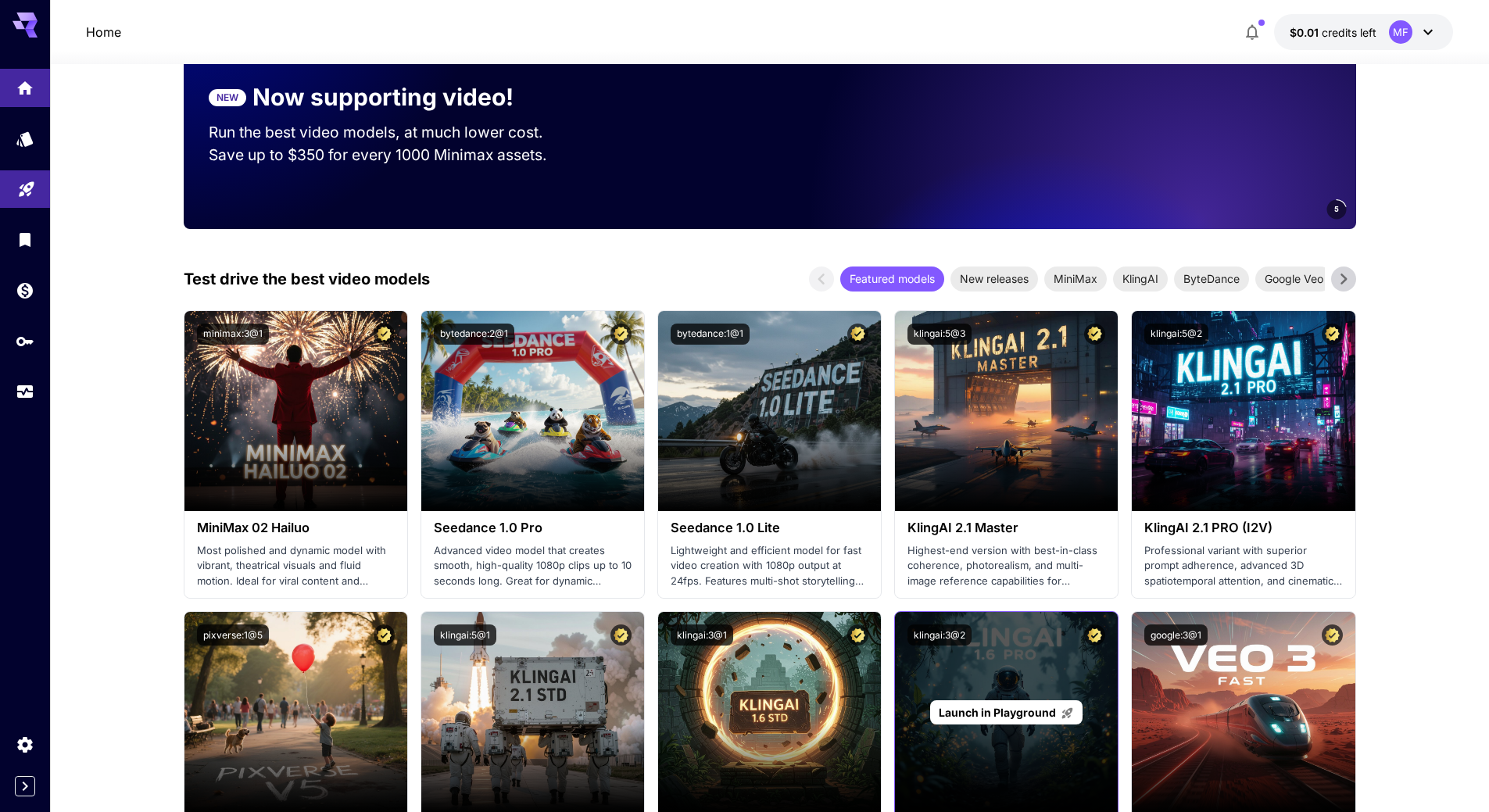
scroll to position [235, 0]
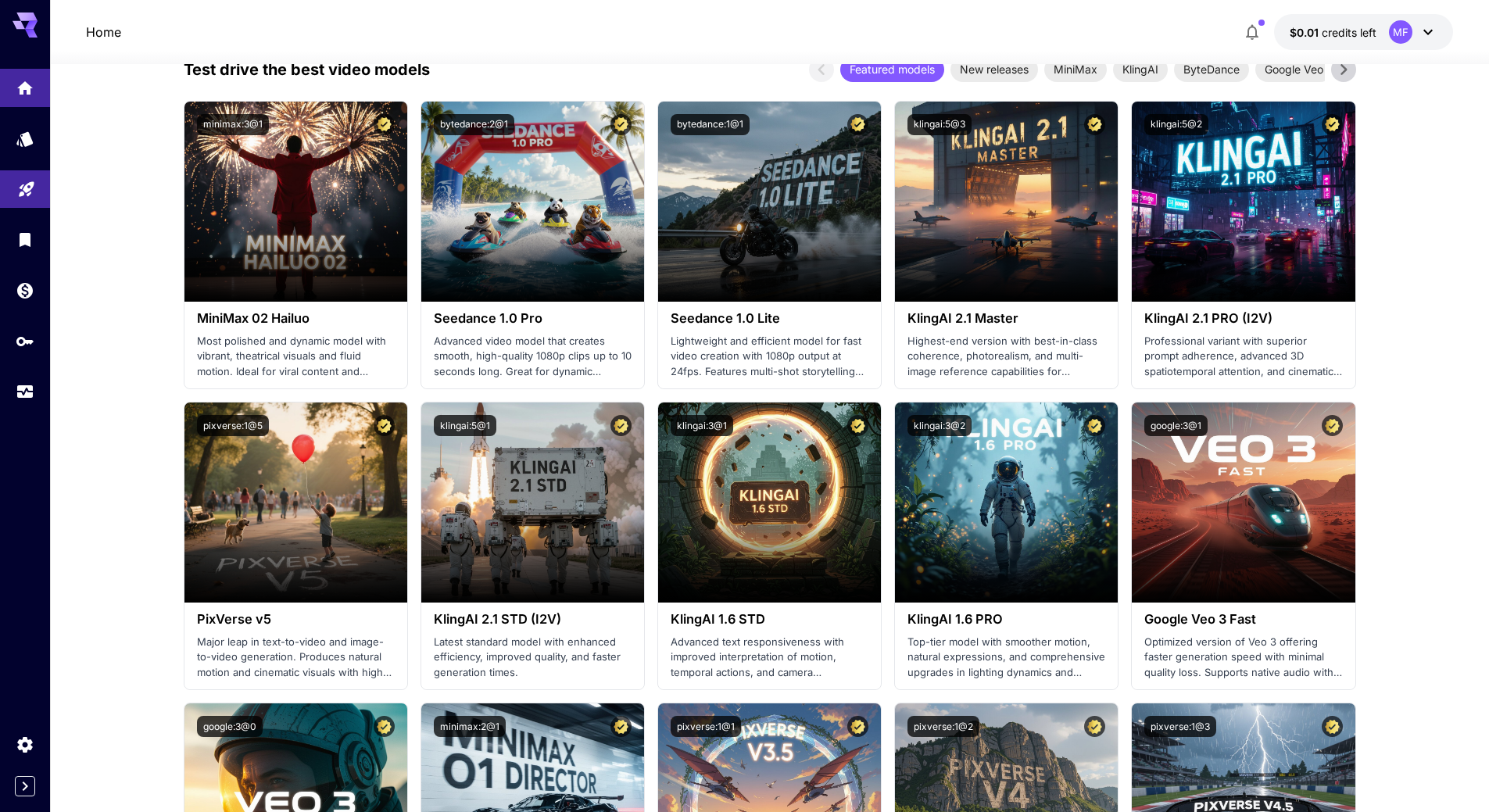
scroll to position [469, 0]
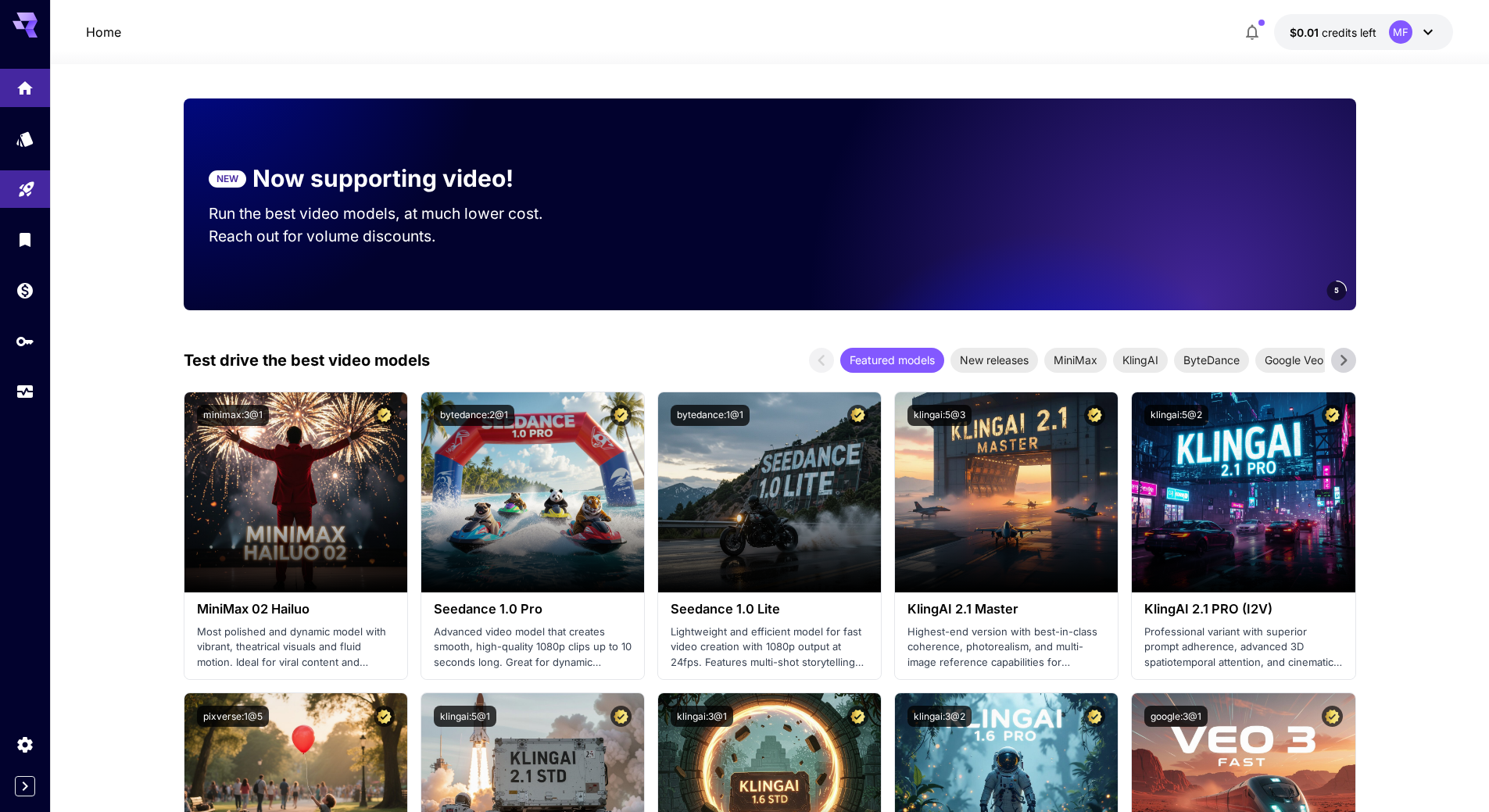
scroll to position [235, 0]
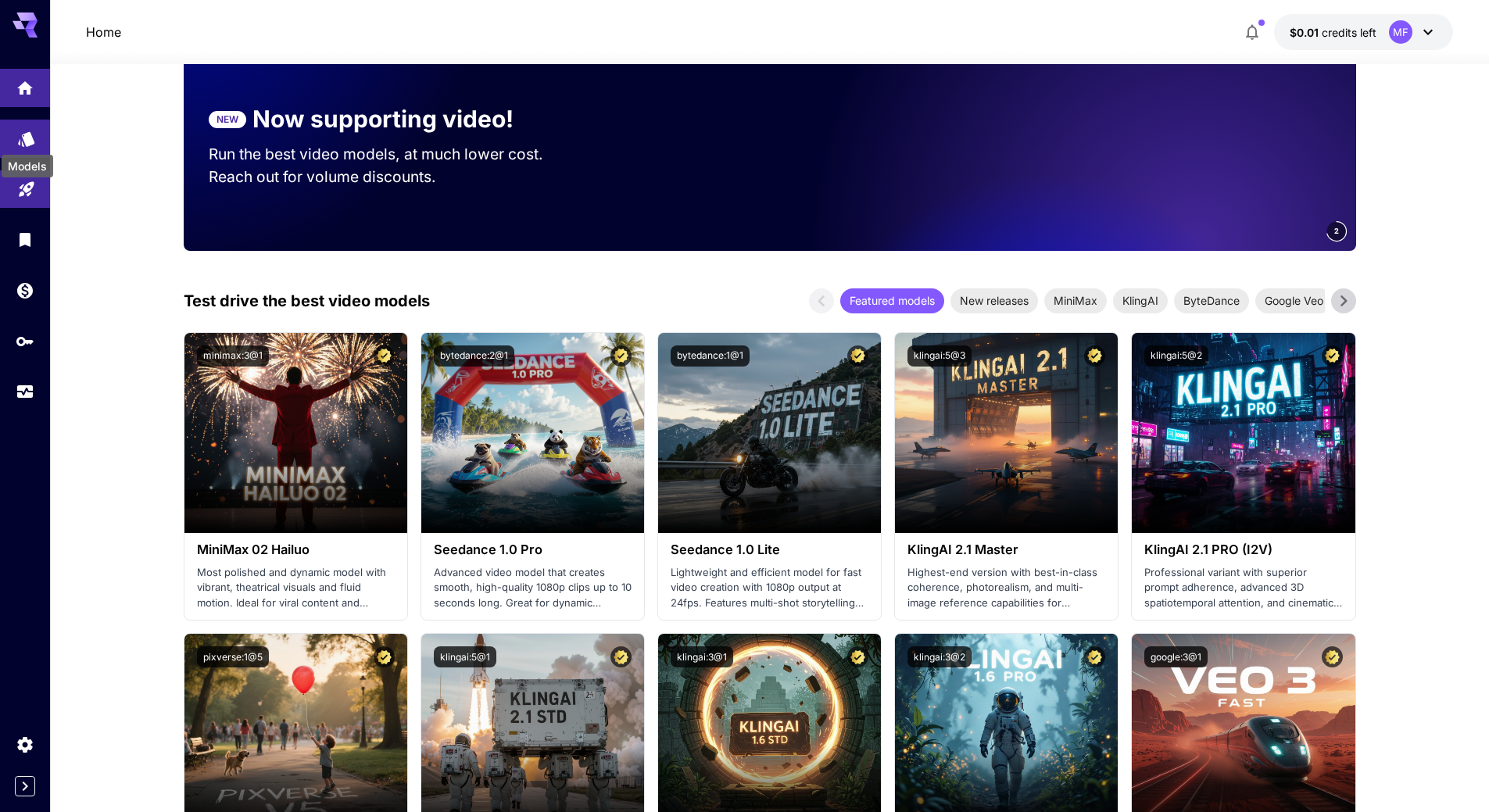
click at [29, 136] on icon "Models" at bounding box center [26, 134] width 17 height 15
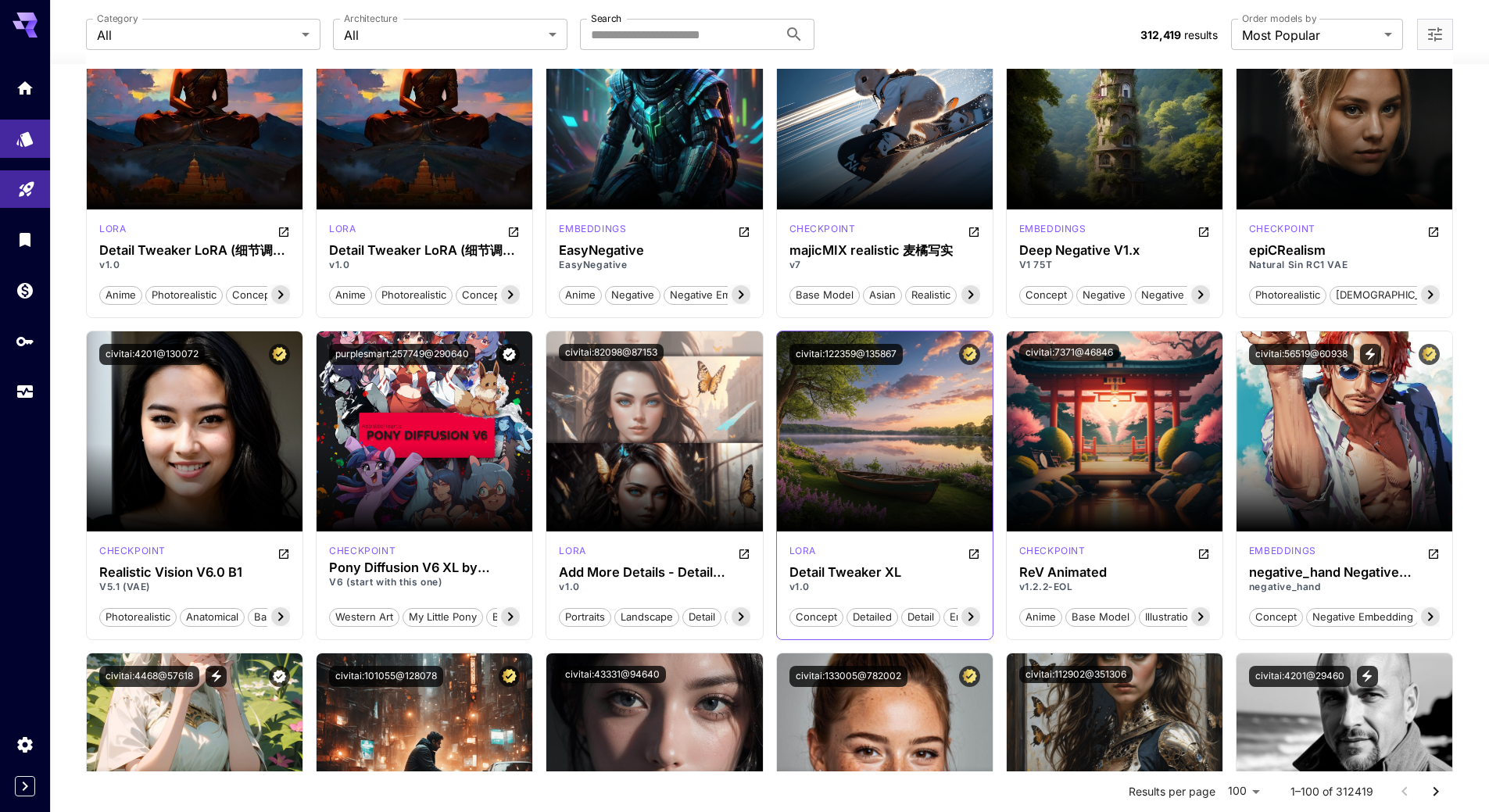
scroll to position [1484, 0]
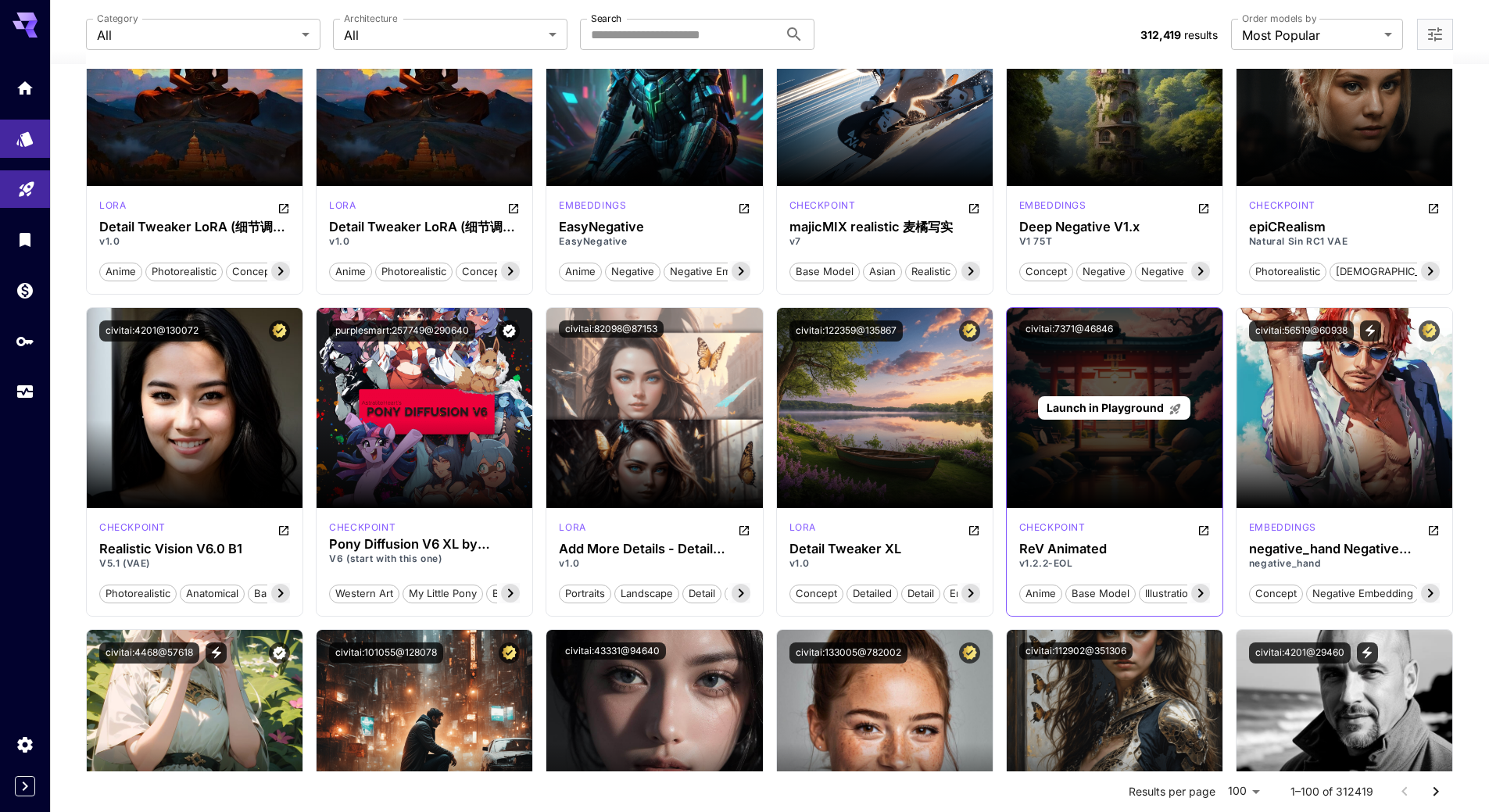
click at [1090, 404] on span "Launch in Playground" at bounding box center [1105, 407] width 117 height 13
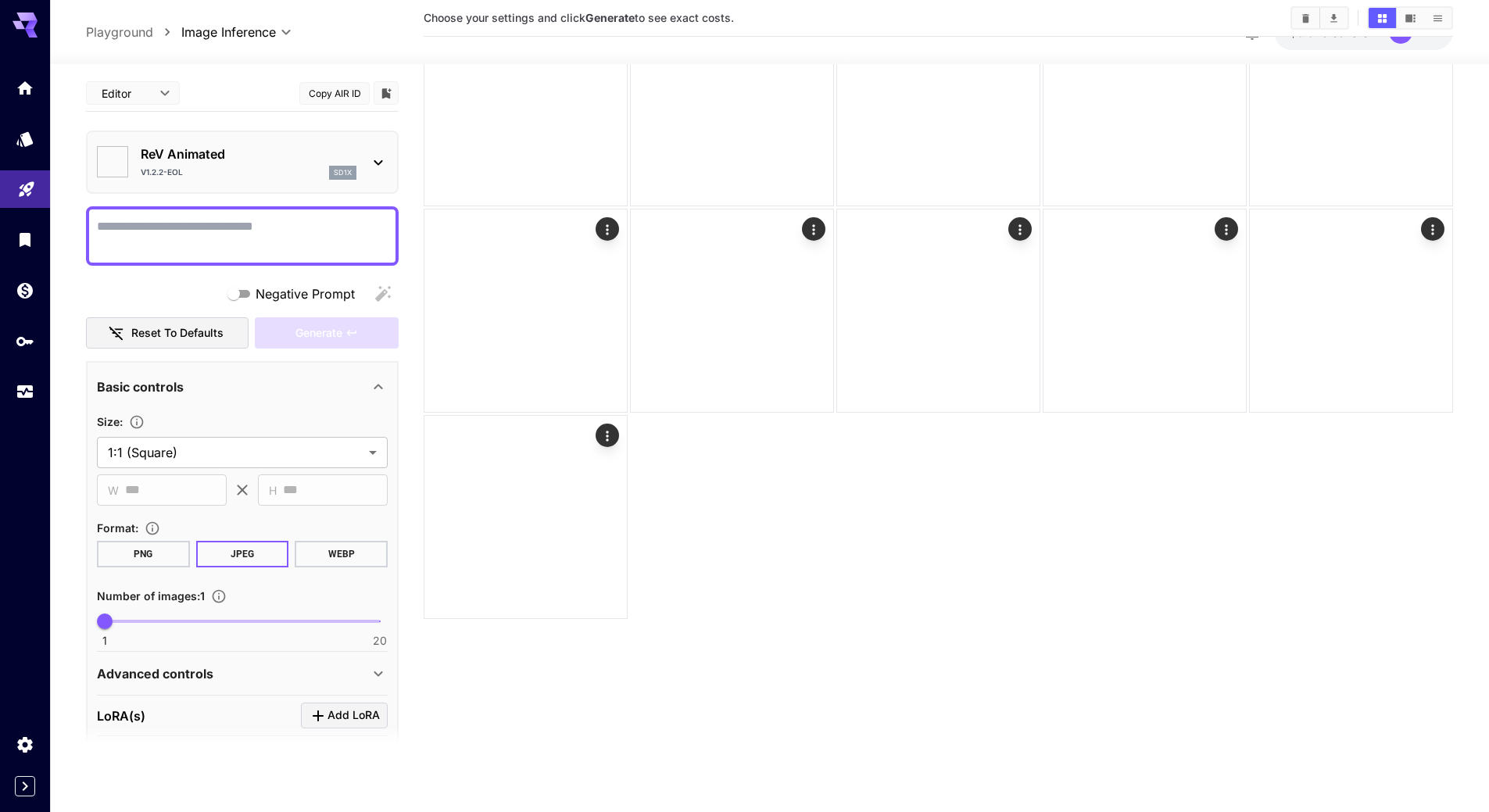
type input "**********"
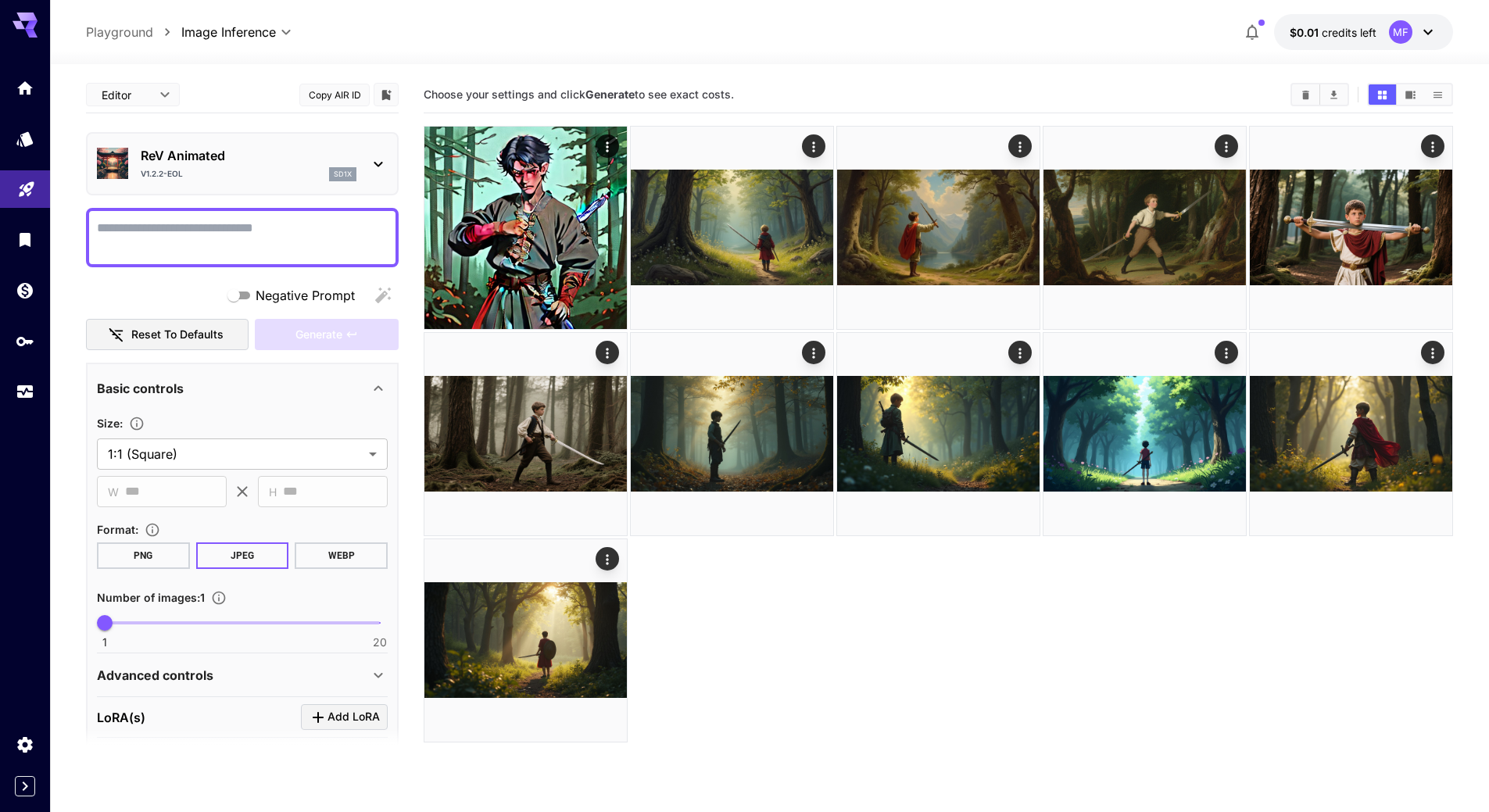
click at [128, 255] on textarea "Negative Prompt" at bounding box center [242, 237] width 290 height 37
type textarea "**********"
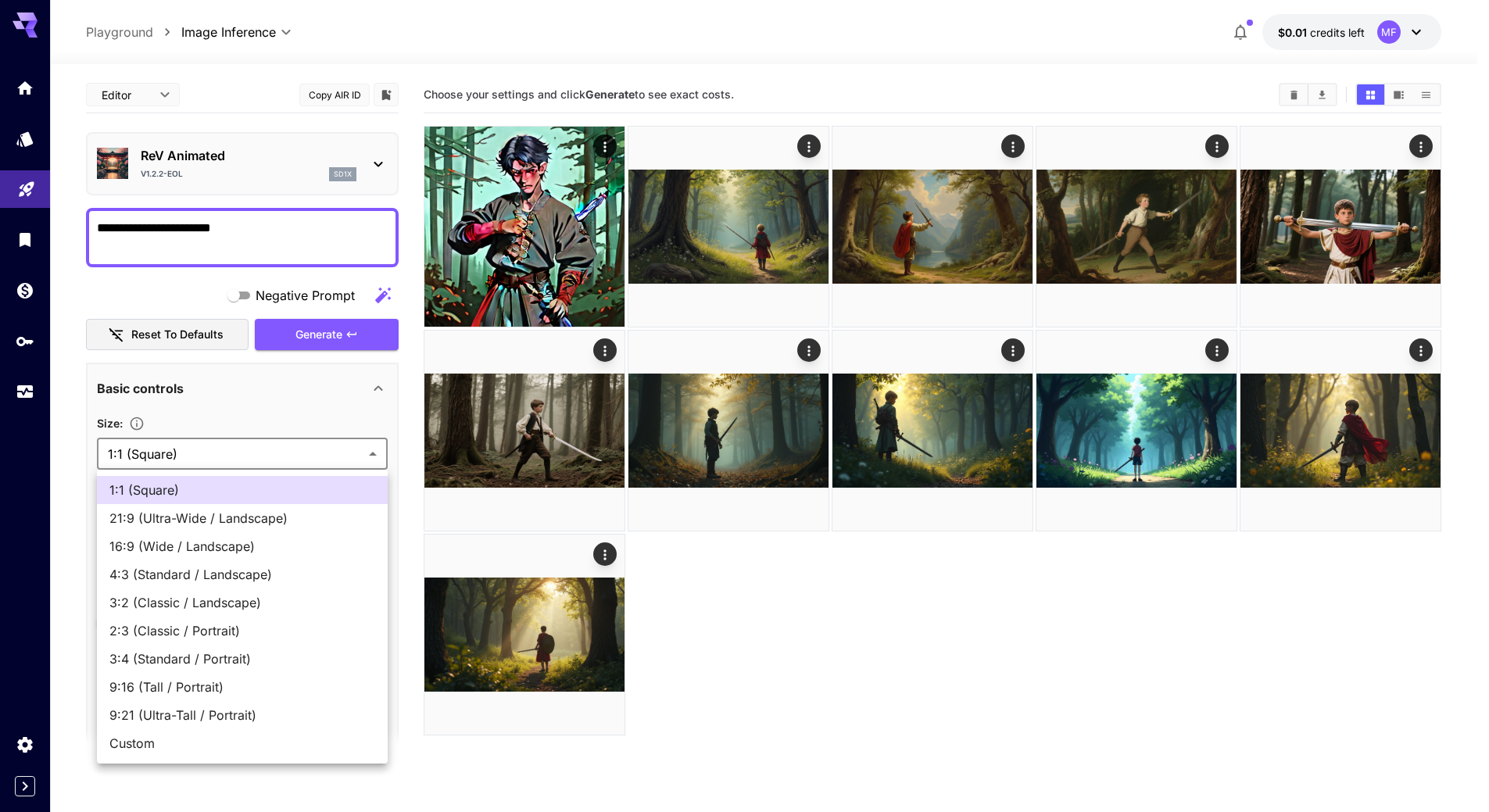
click at [175, 438] on body "**********" at bounding box center [744, 468] width 1489 height 935
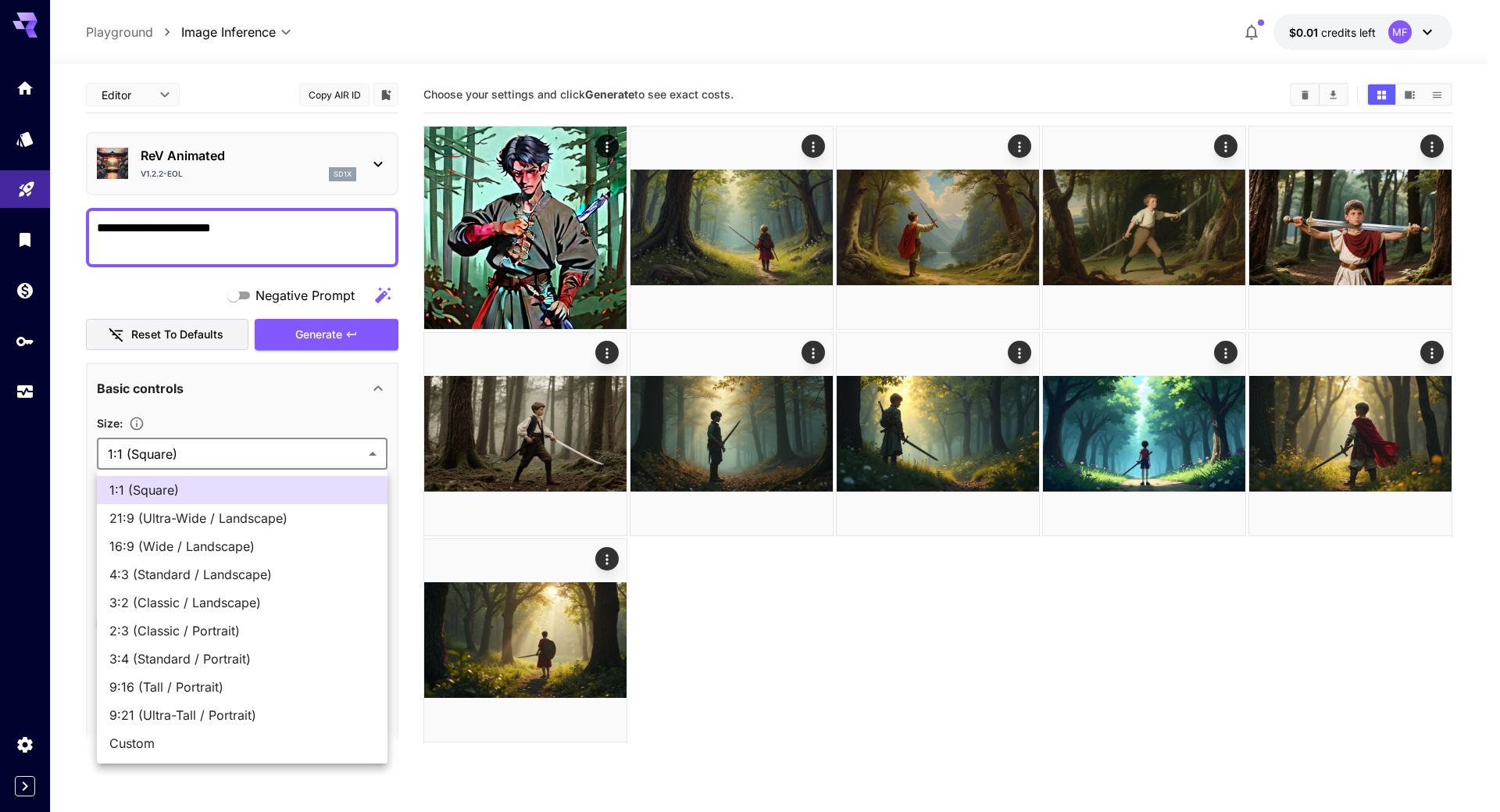
click at [170, 539] on span "16:9 (Wide / Landscape)" at bounding box center [243, 546] width 266 height 19
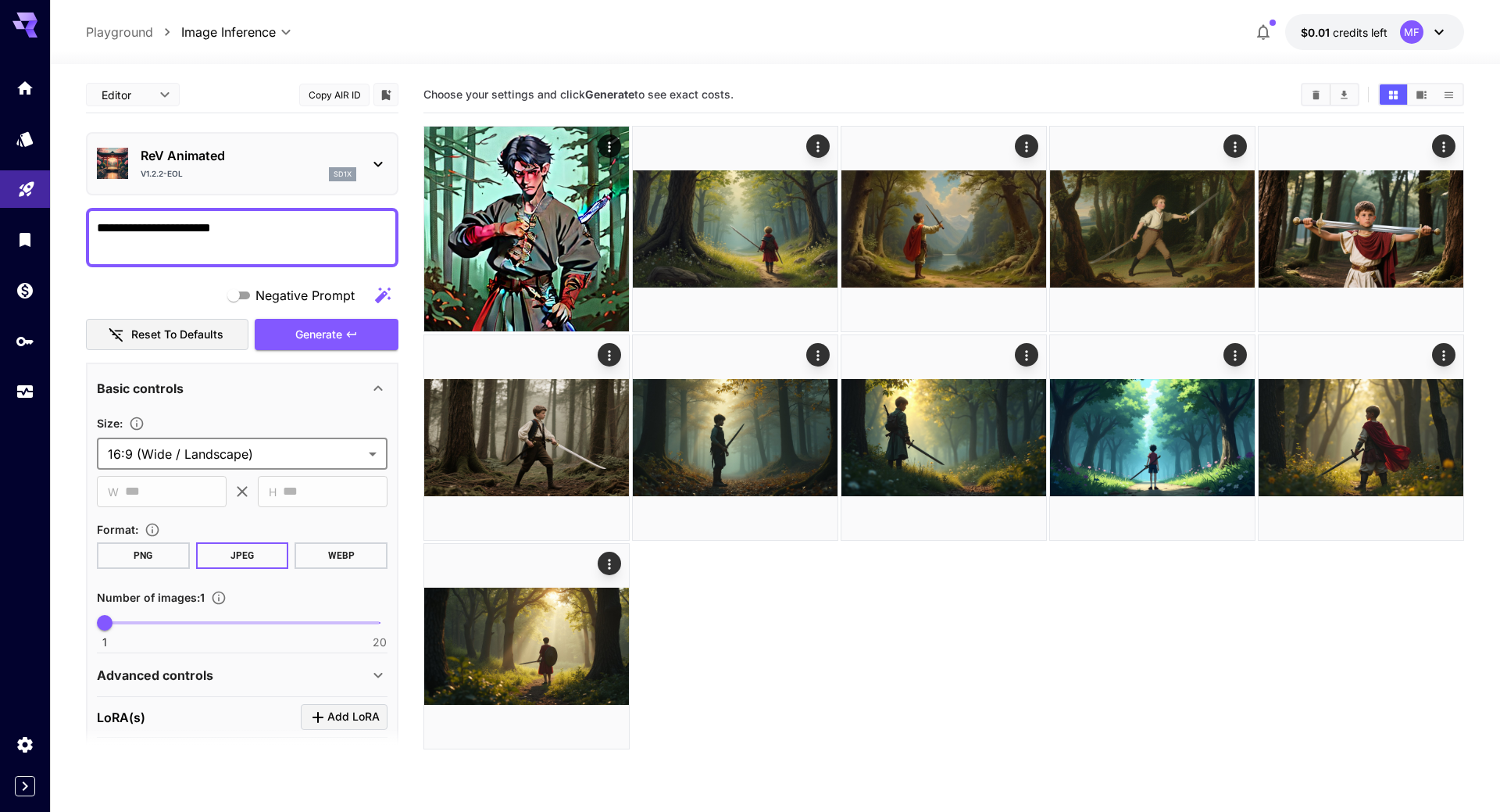
type input "**********"
type input "***"
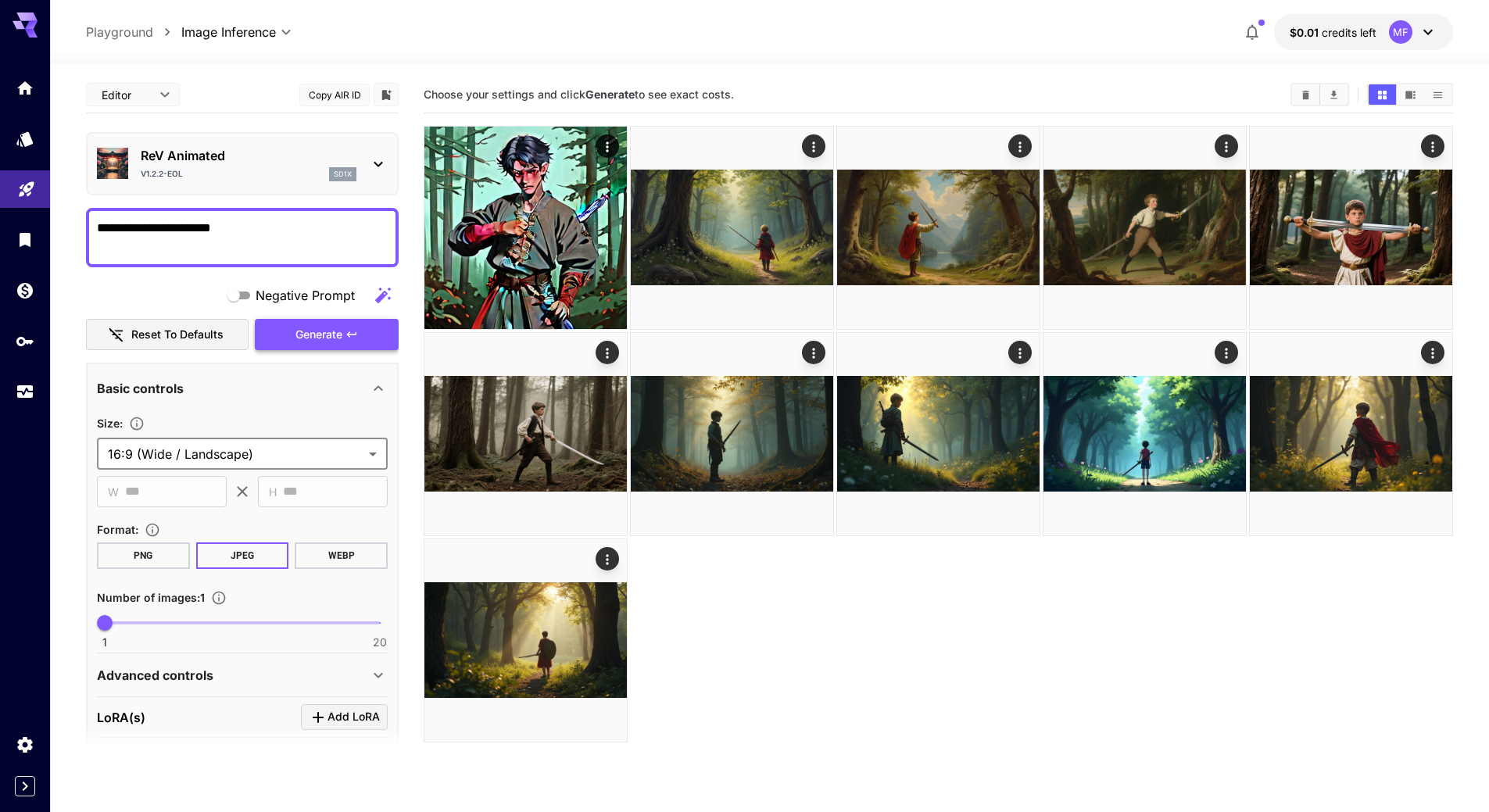
click at [323, 342] on span "Generate" at bounding box center [319, 335] width 47 height 19
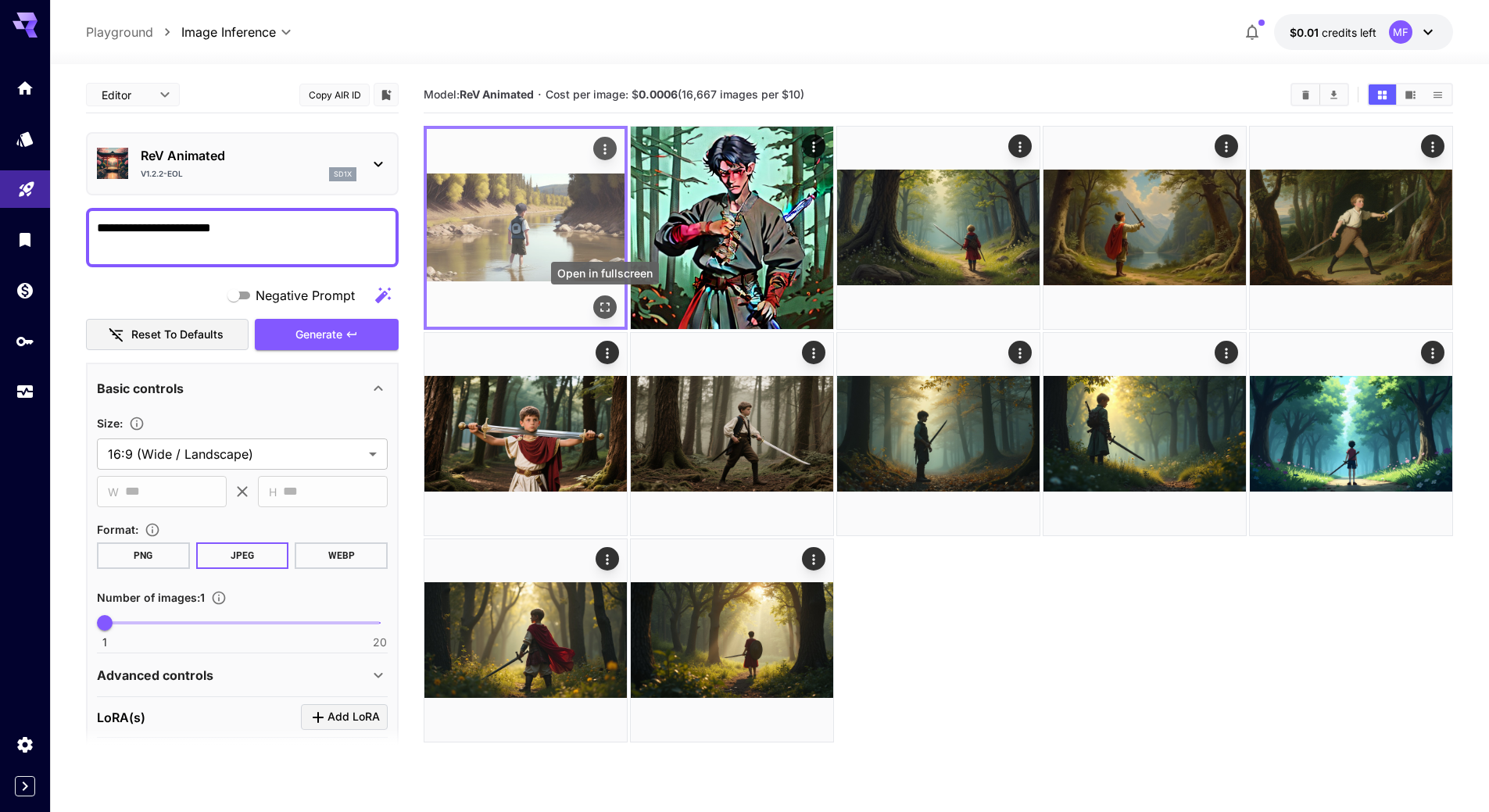
click at [605, 302] on icon "Open in fullscreen" at bounding box center [604, 307] width 16 height 16
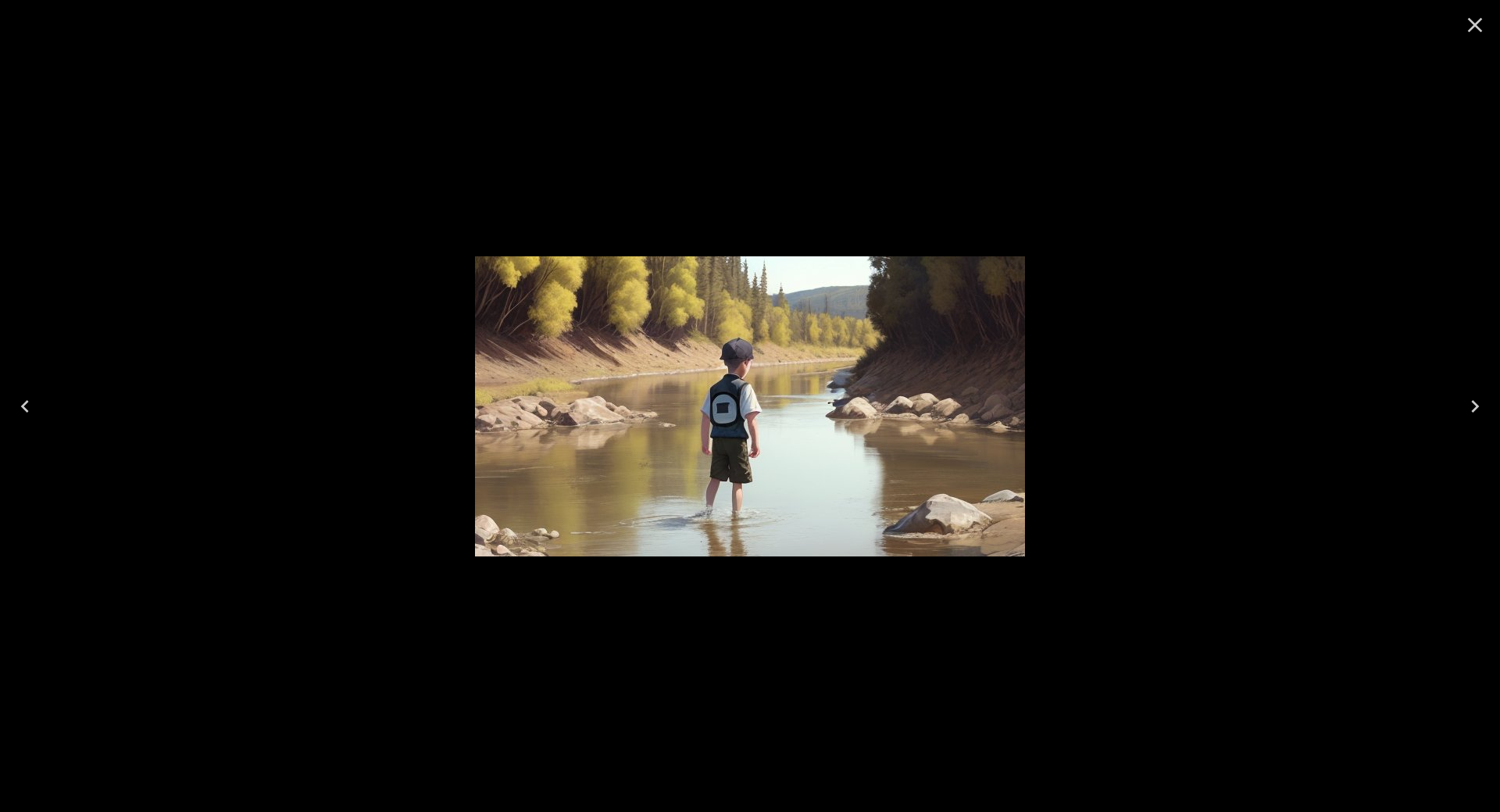
click at [1480, 30] on icon "Close" at bounding box center [1475, 25] width 15 height 15
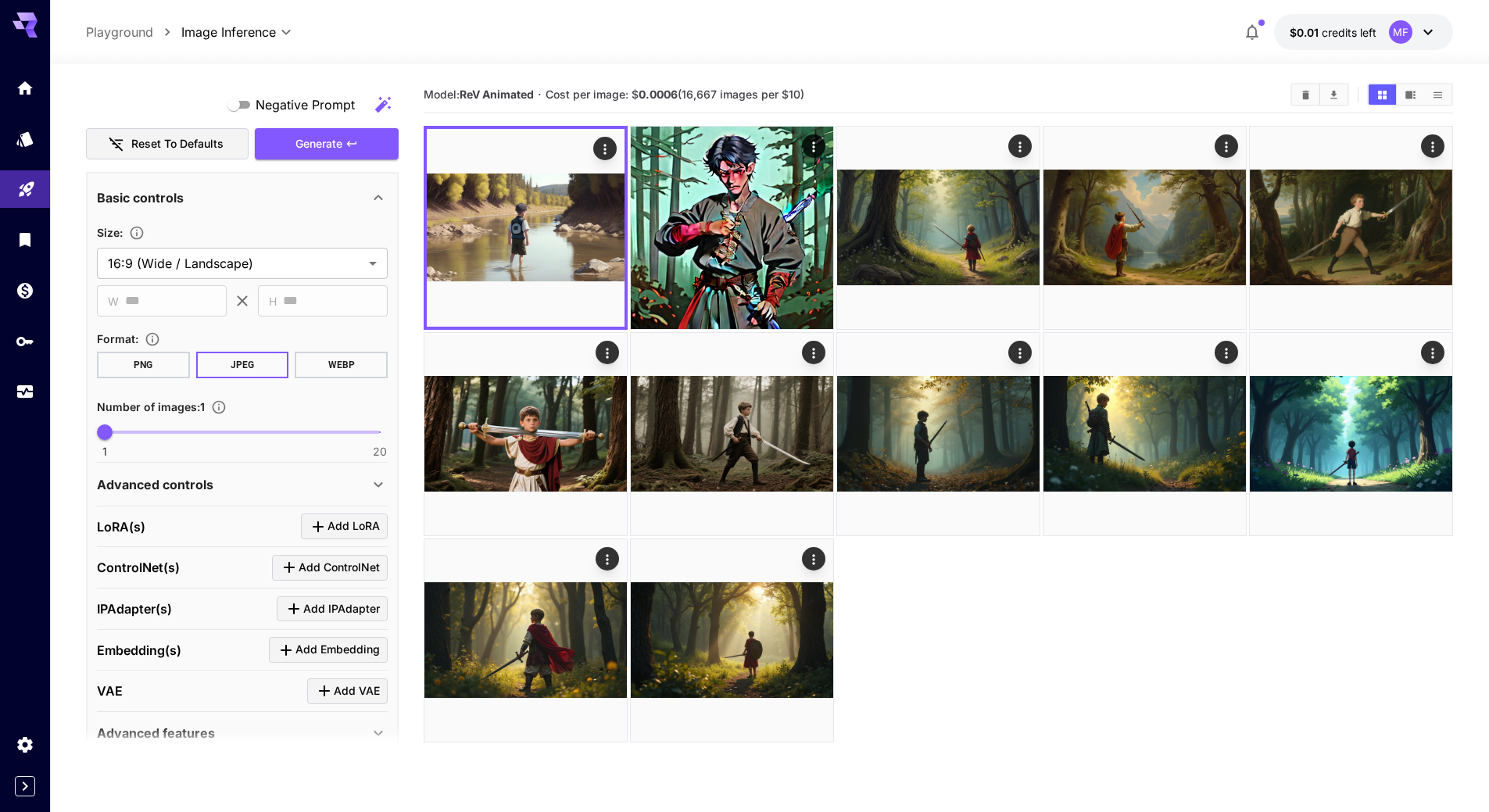
scroll to position [235, 0]
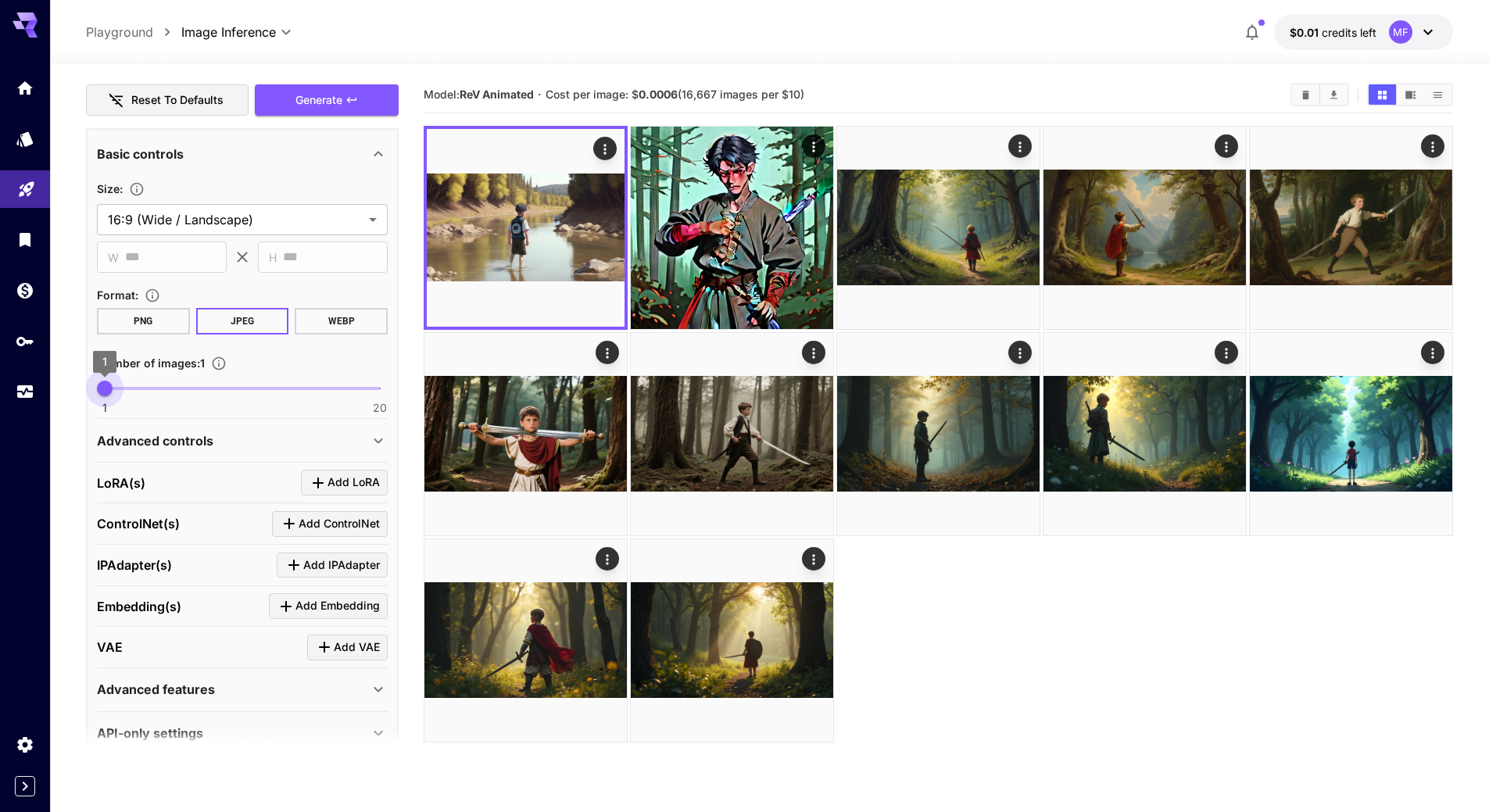
type input "*"
drag, startPoint x: 110, startPoint y: 389, endPoint x: 70, endPoint y: 387, distance: 40.0
click at [70, 387] on section "**********" at bounding box center [770, 500] width 1439 height 871
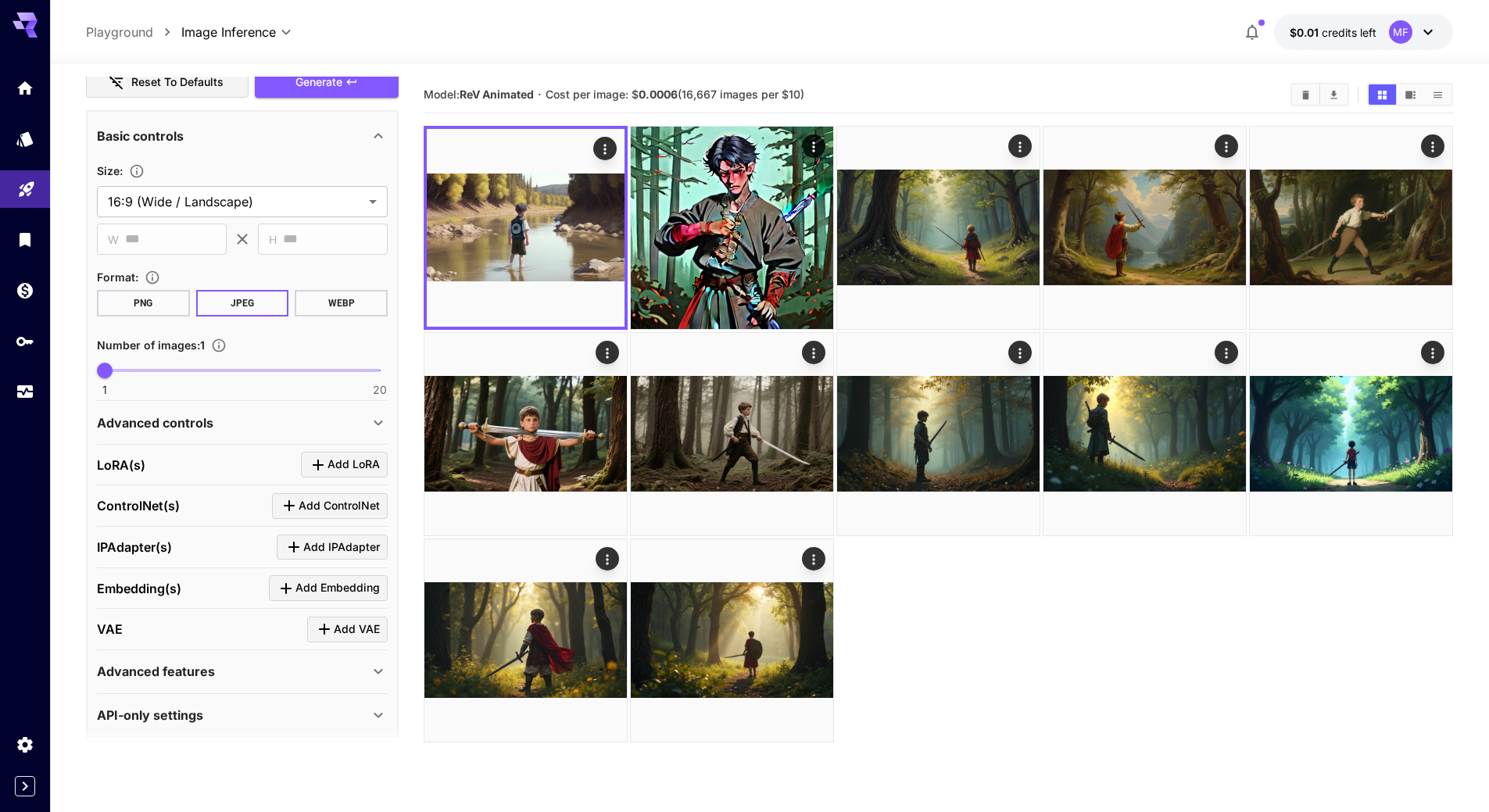
scroll to position [263, 0]
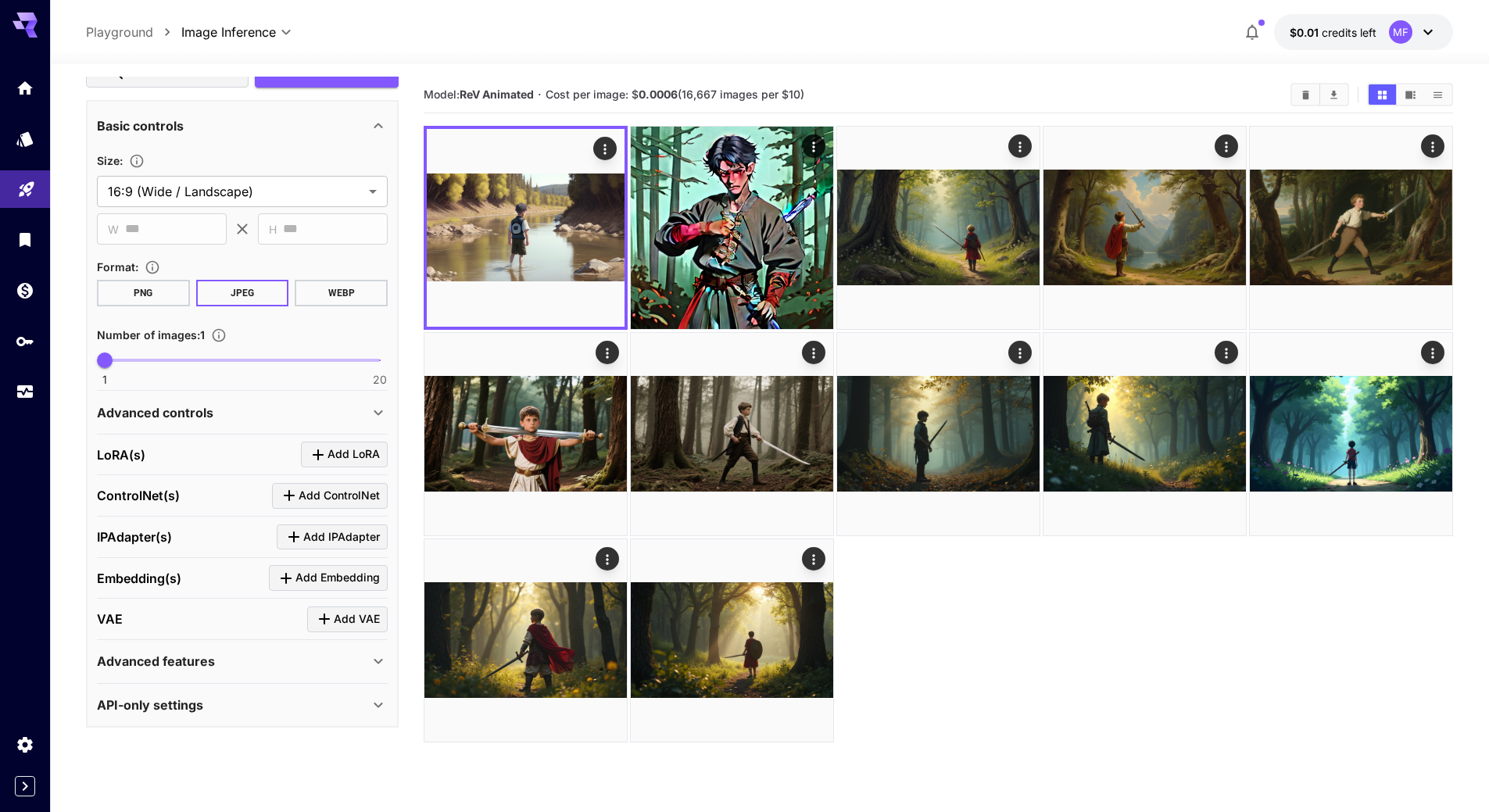
click at [174, 669] on p "Advanced features" at bounding box center [156, 661] width 118 height 19
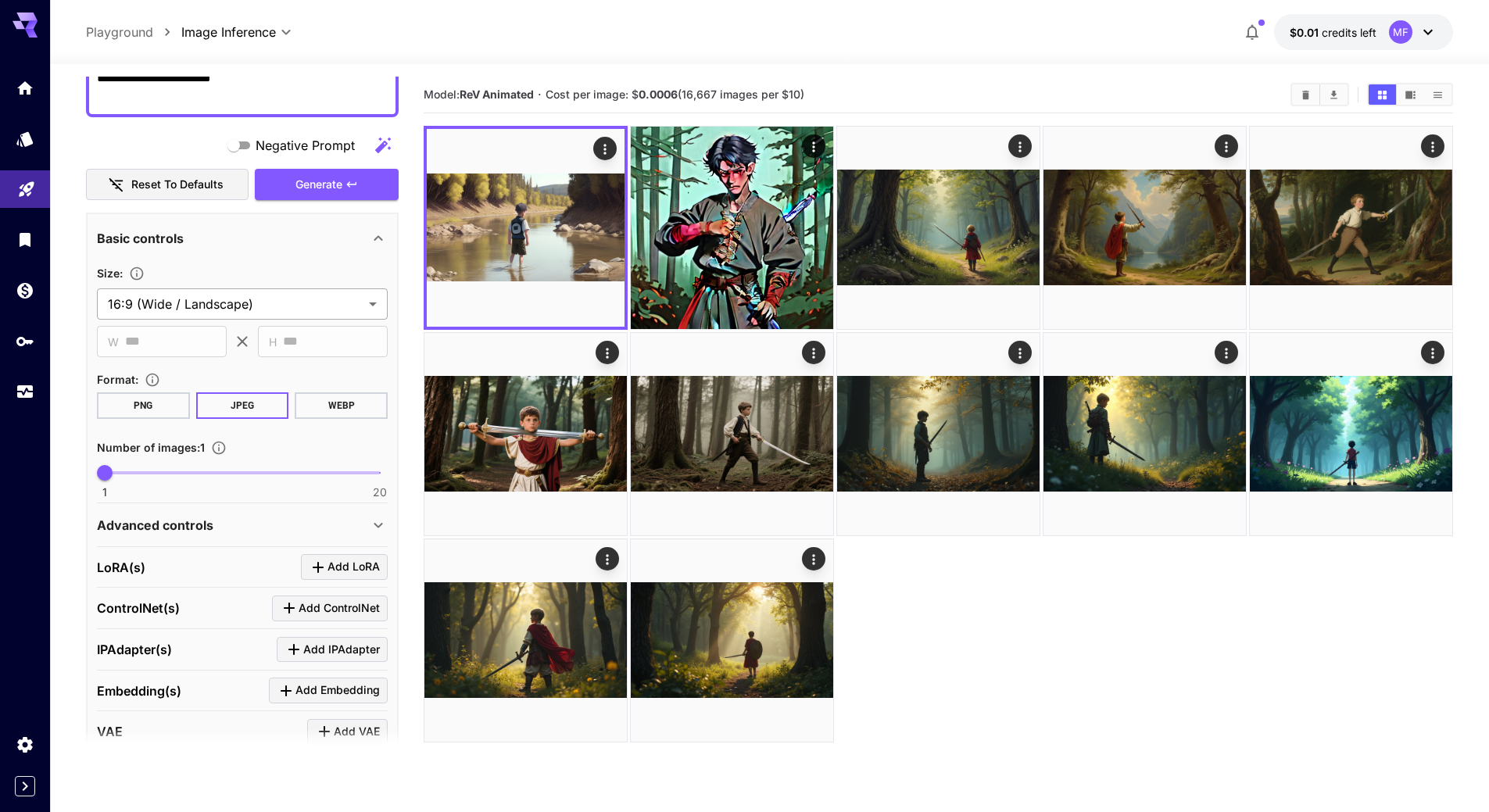
scroll to position [0, 0]
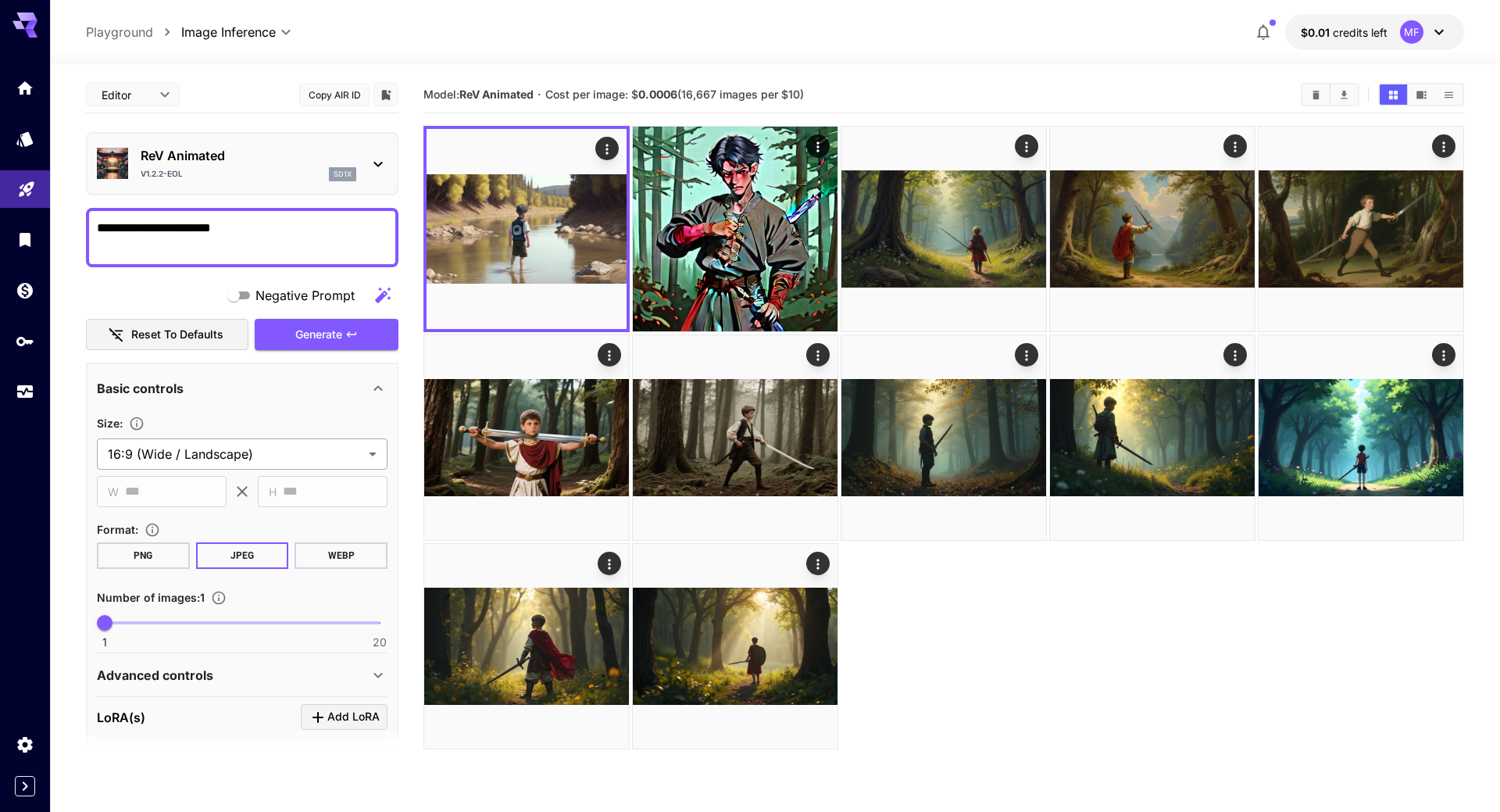
click at [189, 451] on body "**********" at bounding box center [750, 468] width 1500 height 935
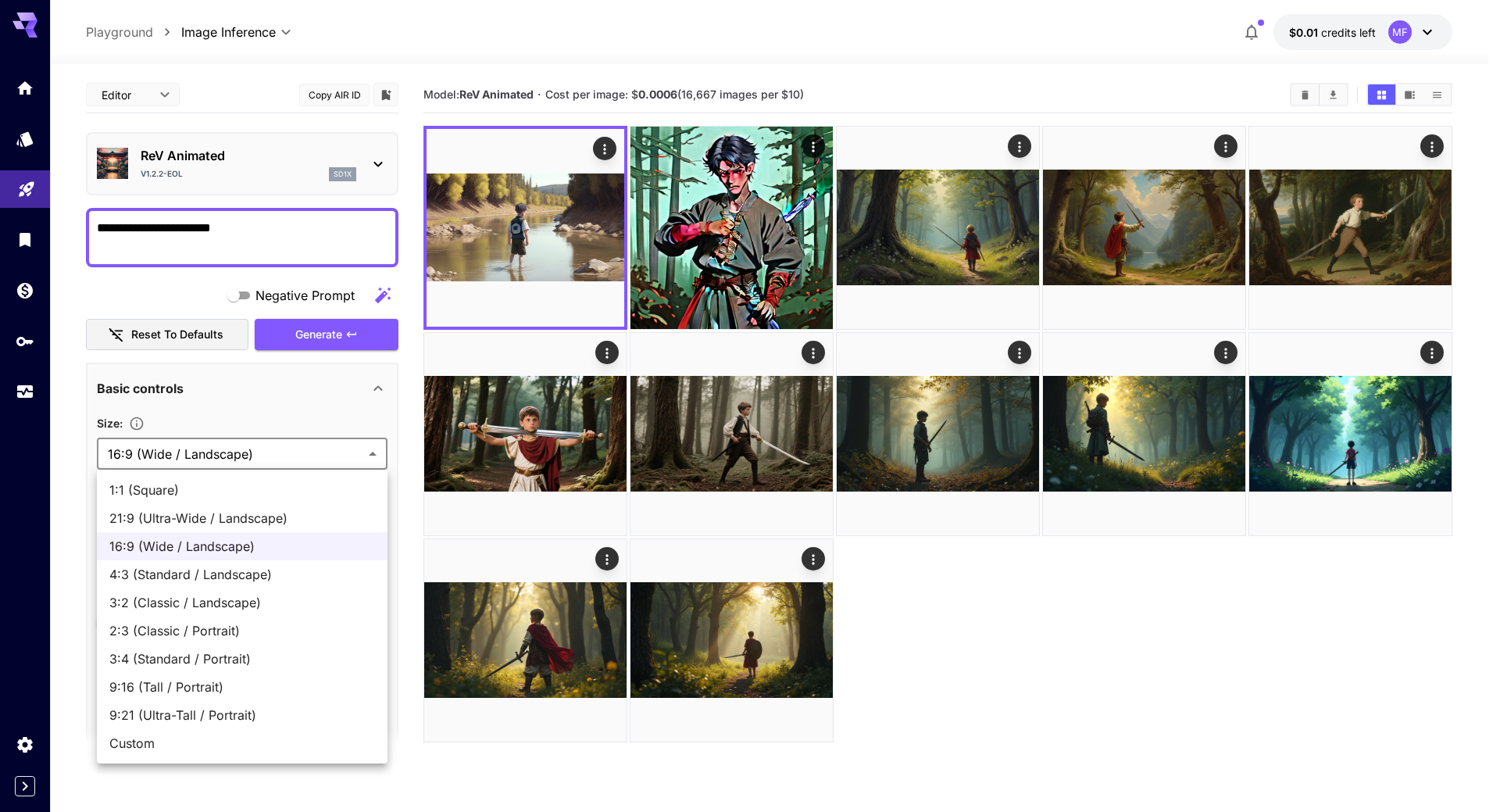
click at [210, 711] on span "9:21 (Ultra-Tall / Portrait)" at bounding box center [243, 715] width 266 height 19
type input "**********"
type input "***"
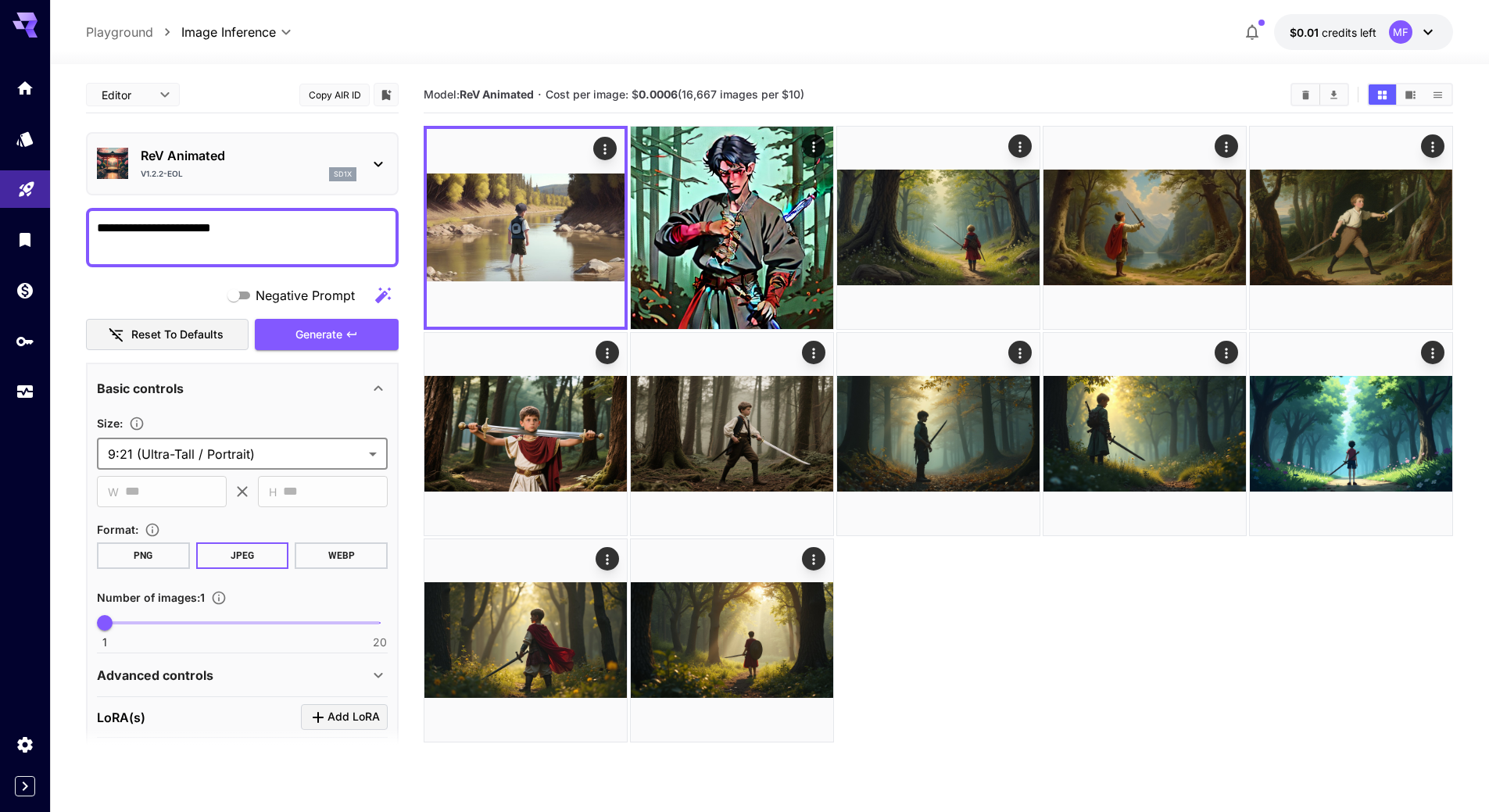
click at [299, 457] on body "**********" at bounding box center [744, 468] width 1489 height 935
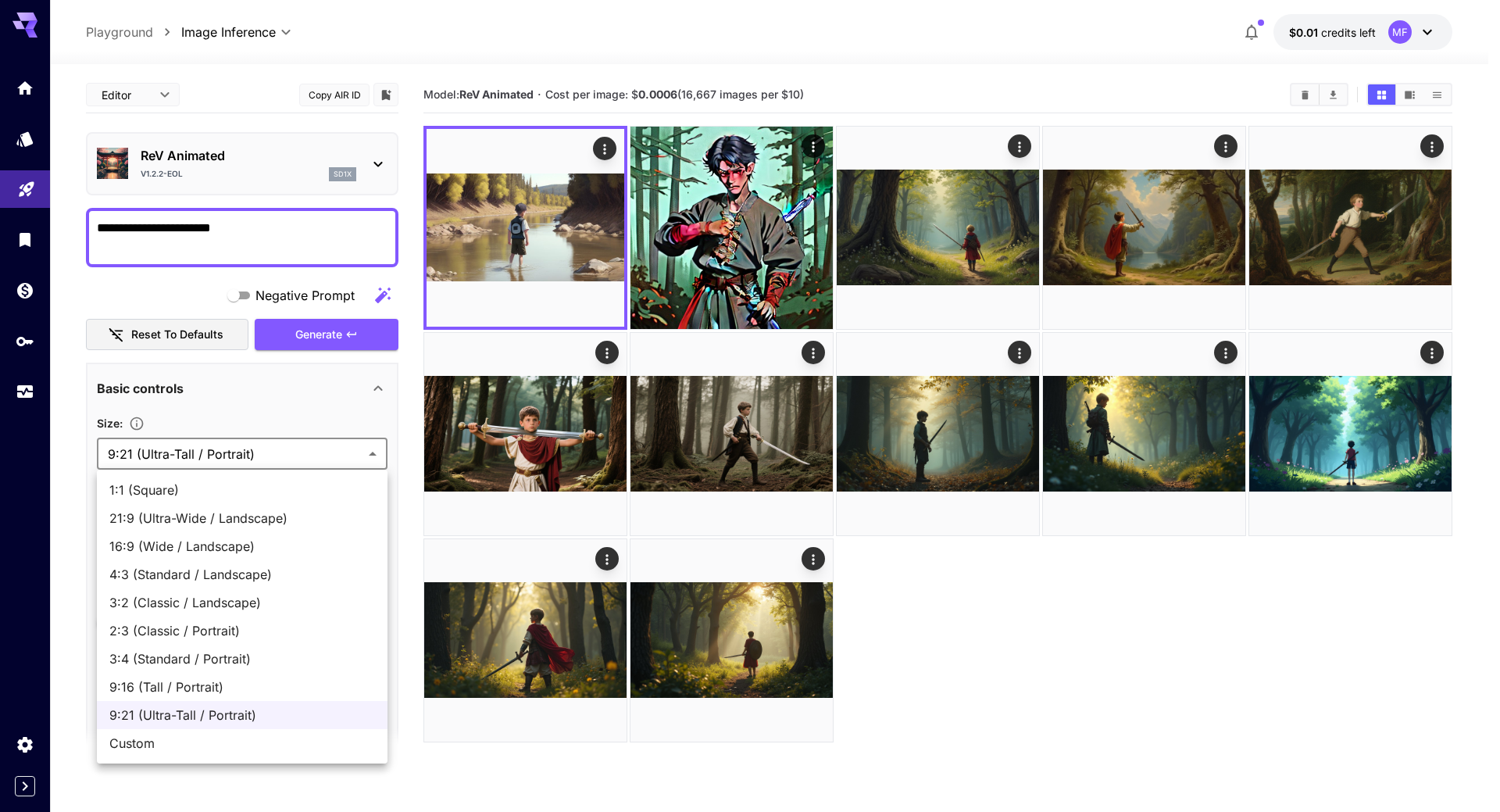
click at [240, 552] on span "16:9 (Wide / Landscape)" at bounding box center [243, 546] width 266 height 19
type input "**********"
type input "***"
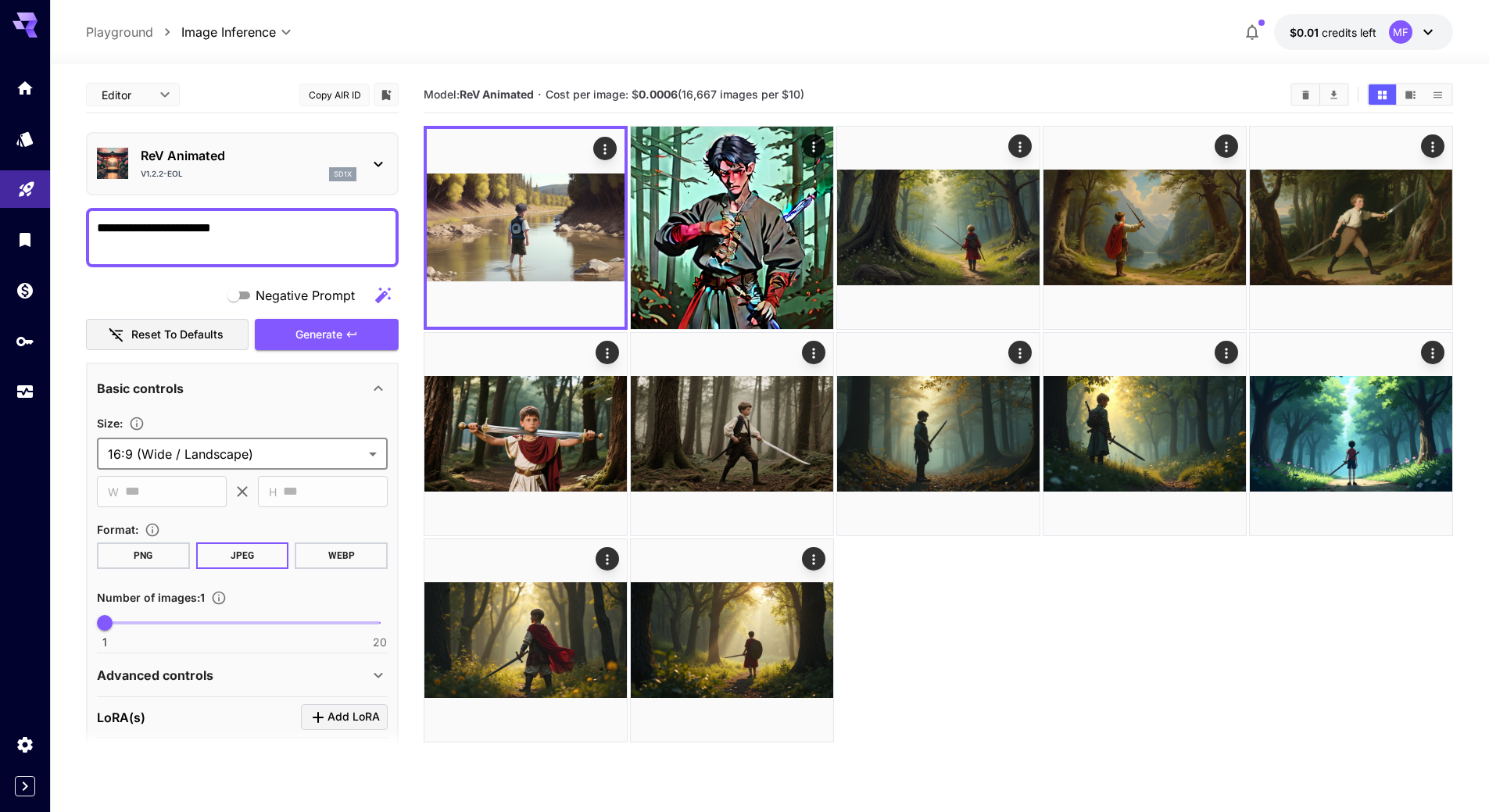
click at [270, 452] on body "**********" at bounding box center [744, 468] width 1489 height 935
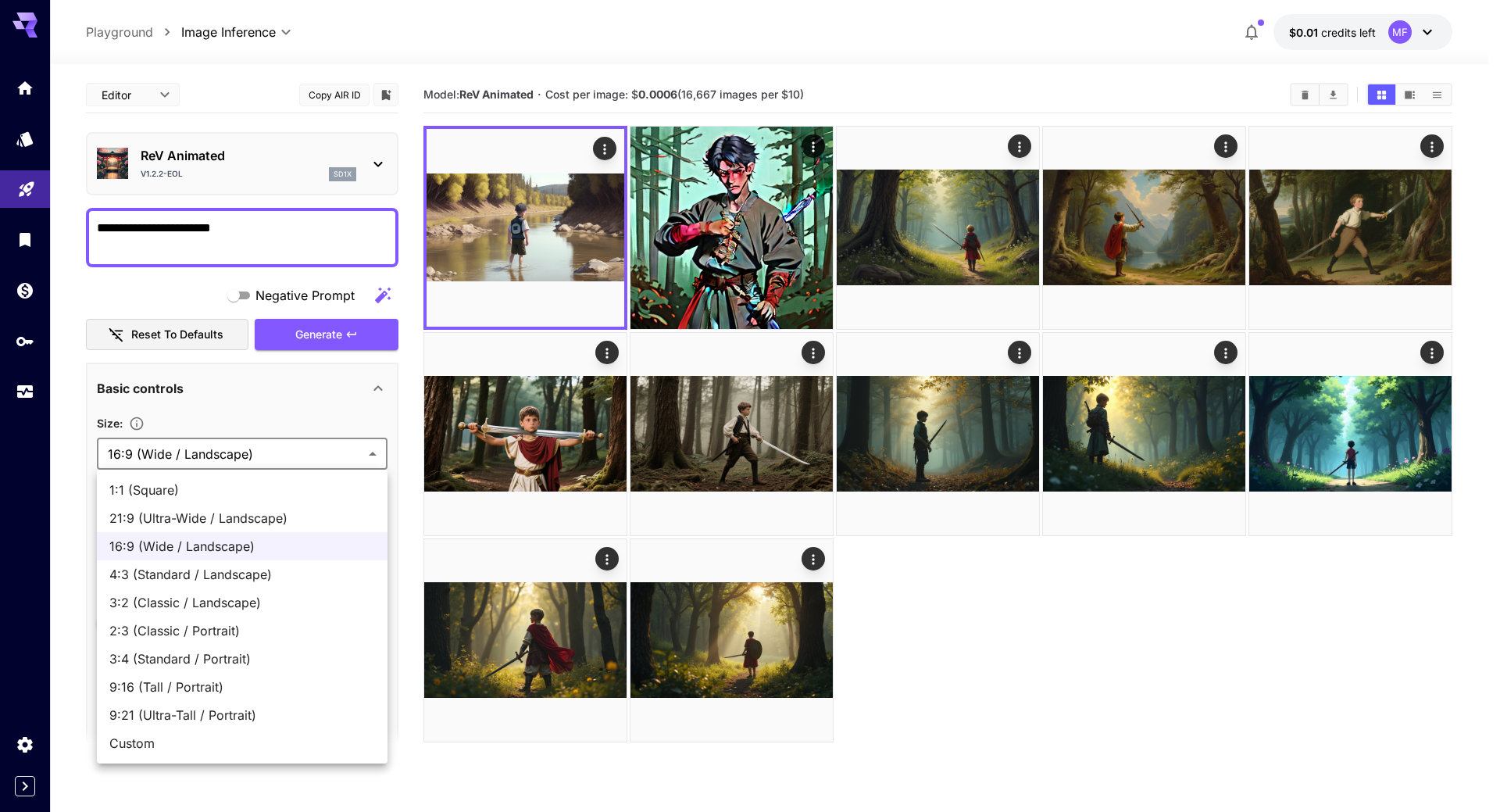
click at [195, 722] on span "9:21 (Ultra-Tall / Portrait)" at bounding box center [243, 715] width 266 height 19
type input "**********"
type input "***"
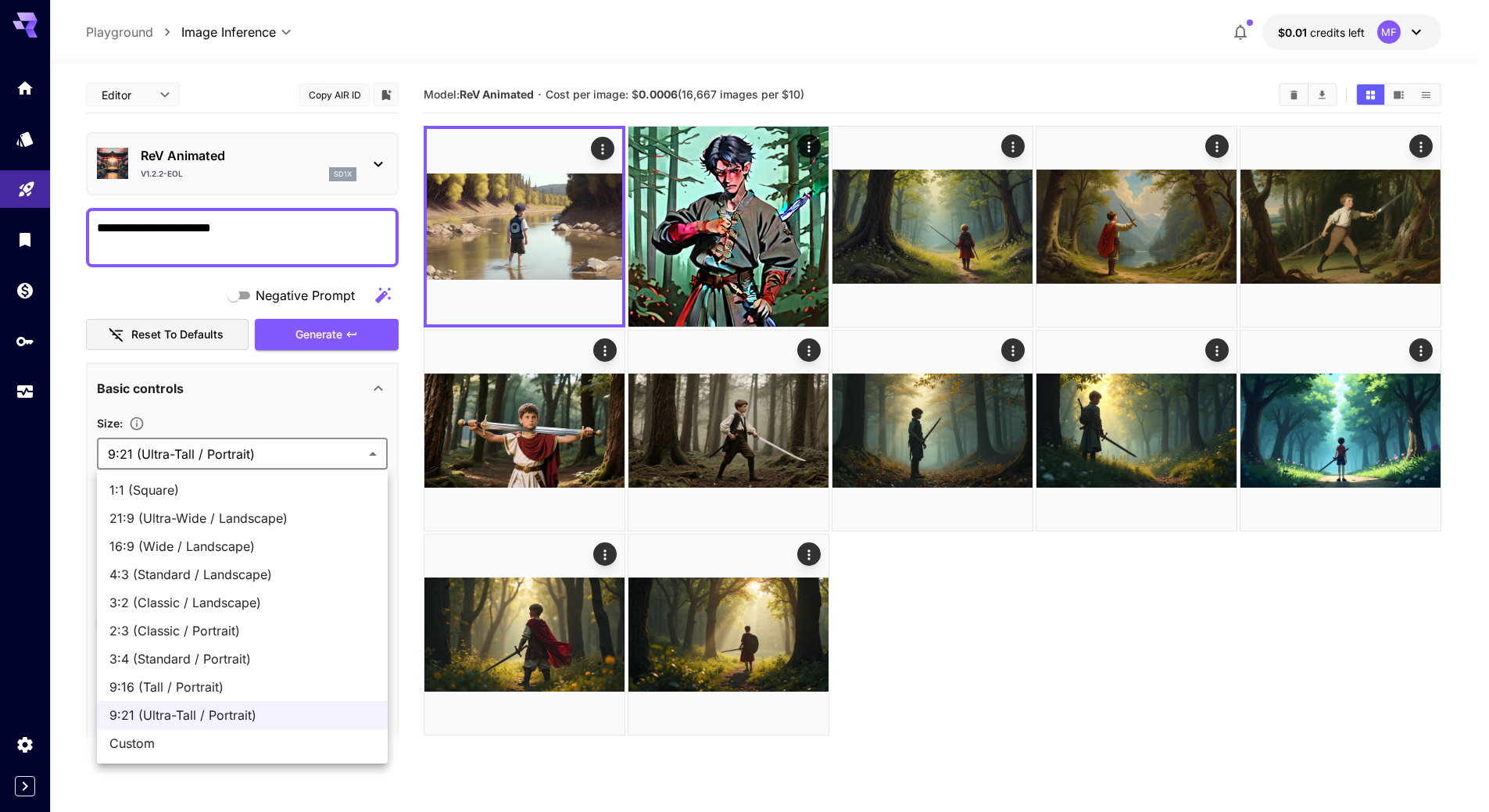
click at [263, 457] on body "**********" at bounding box center [744, 468] width 1489 height 935
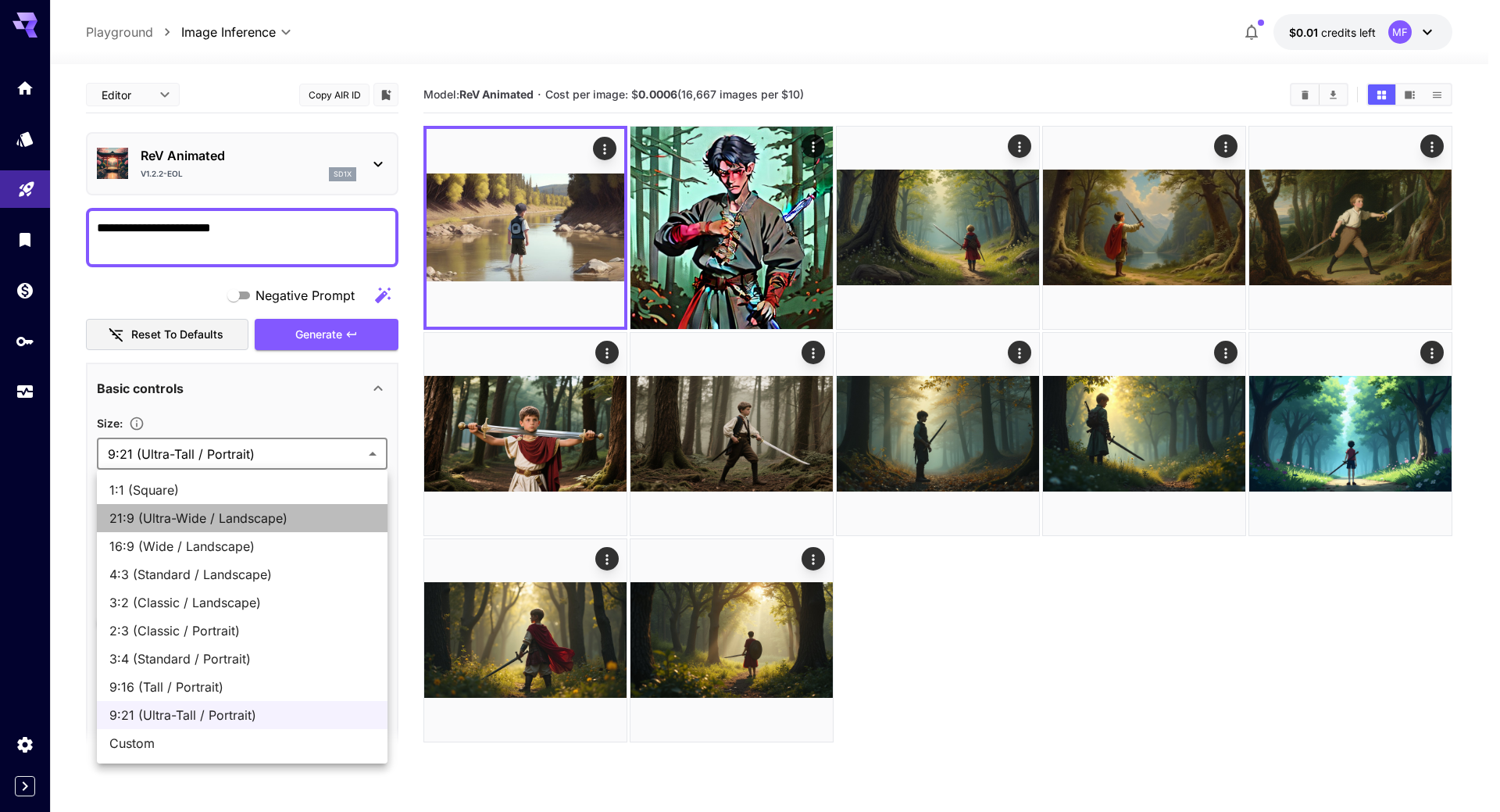
click at [158, 529] on li "21:9 (Ultra-Wide / Landscape)" at bounding box center [242, 518] width 290 height 28
type input "**********"
type input "***"
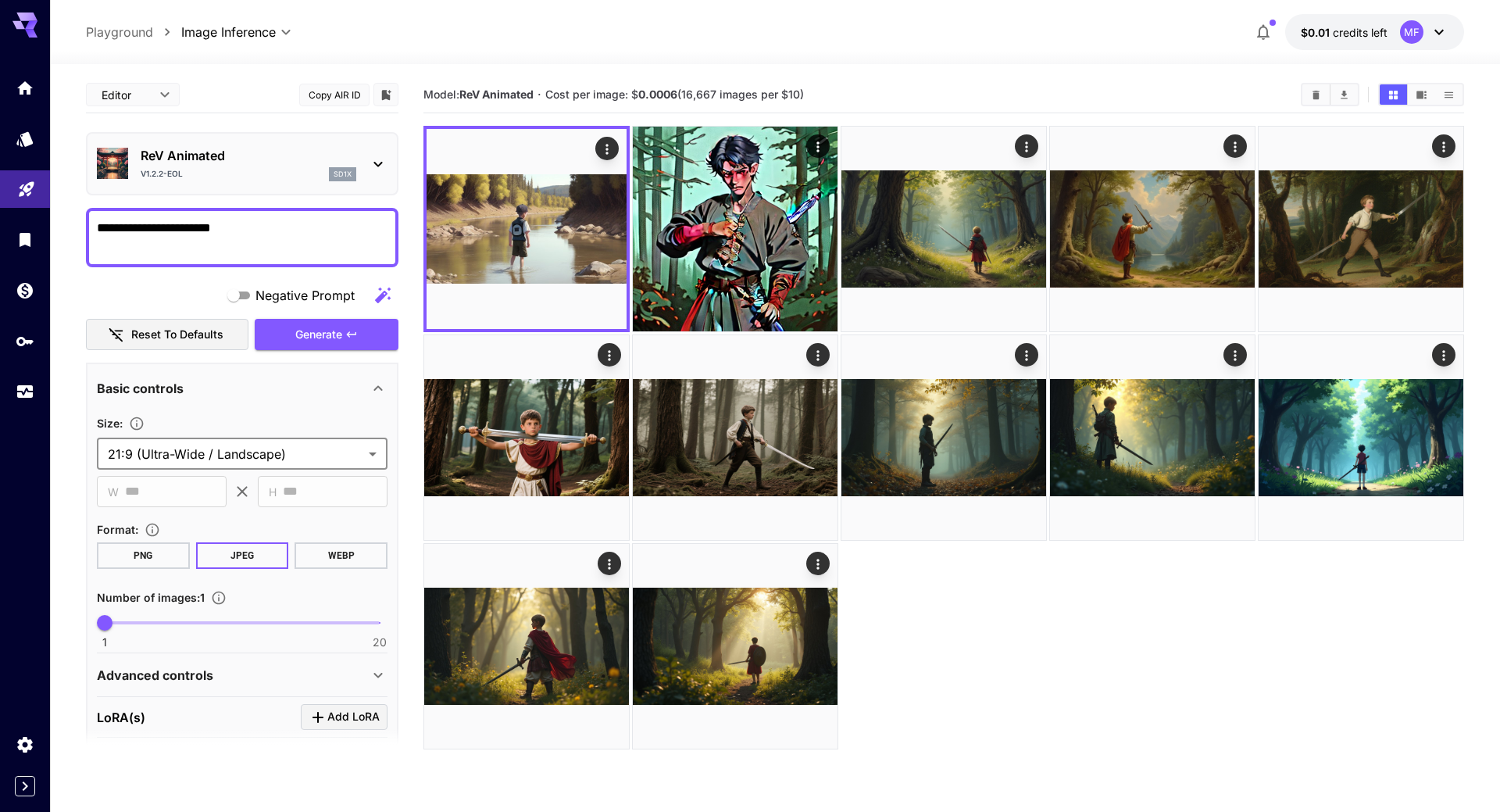
click at [187, 452] on body "**********" at bounding box center [750, 468] width 1500 height 935
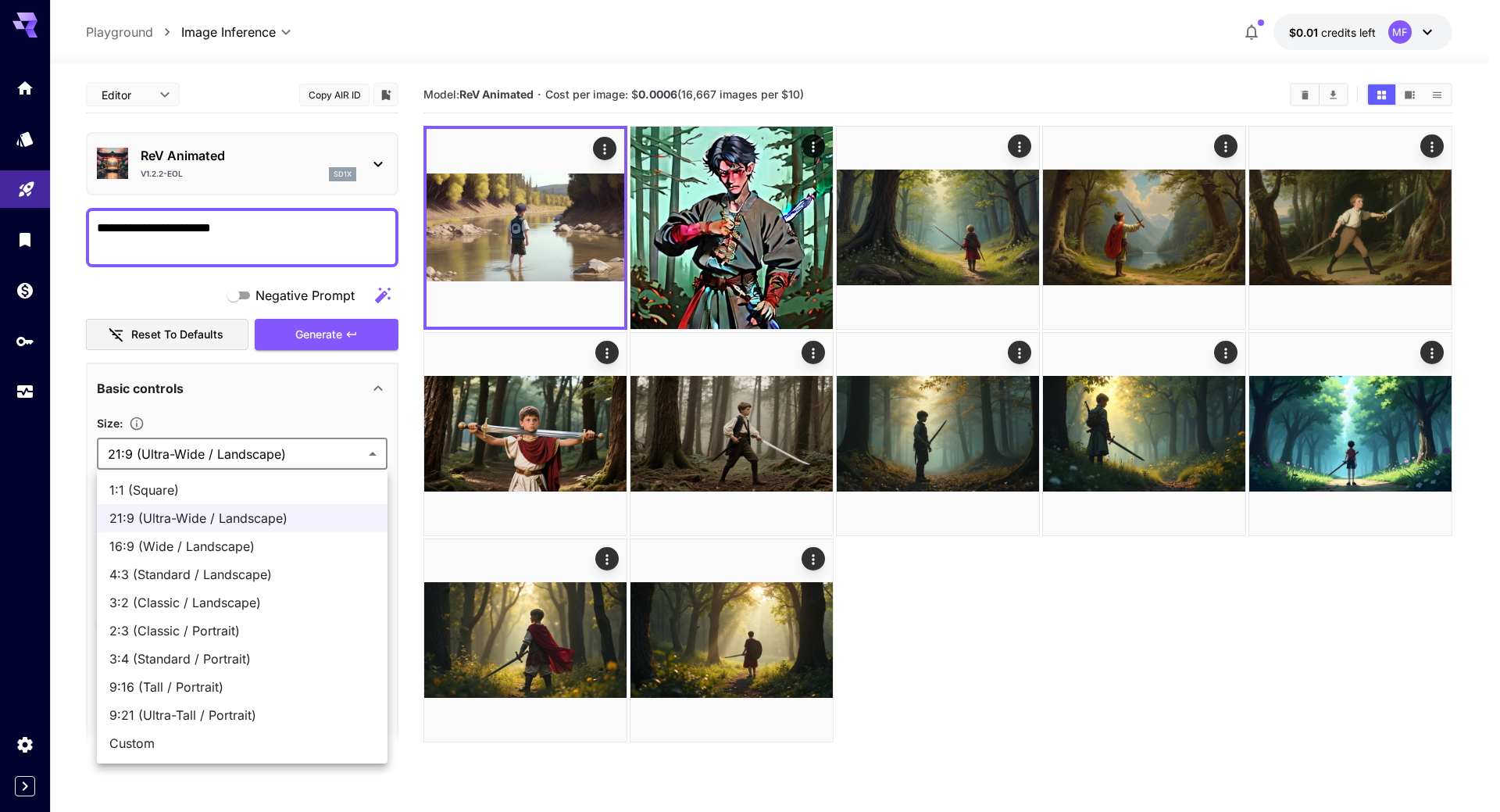
click at [139, 556] on li "16:9 (Wide / Landscape)" at bounding box center [242, 546] width 290 height 28
type input "**********"
type input "***"
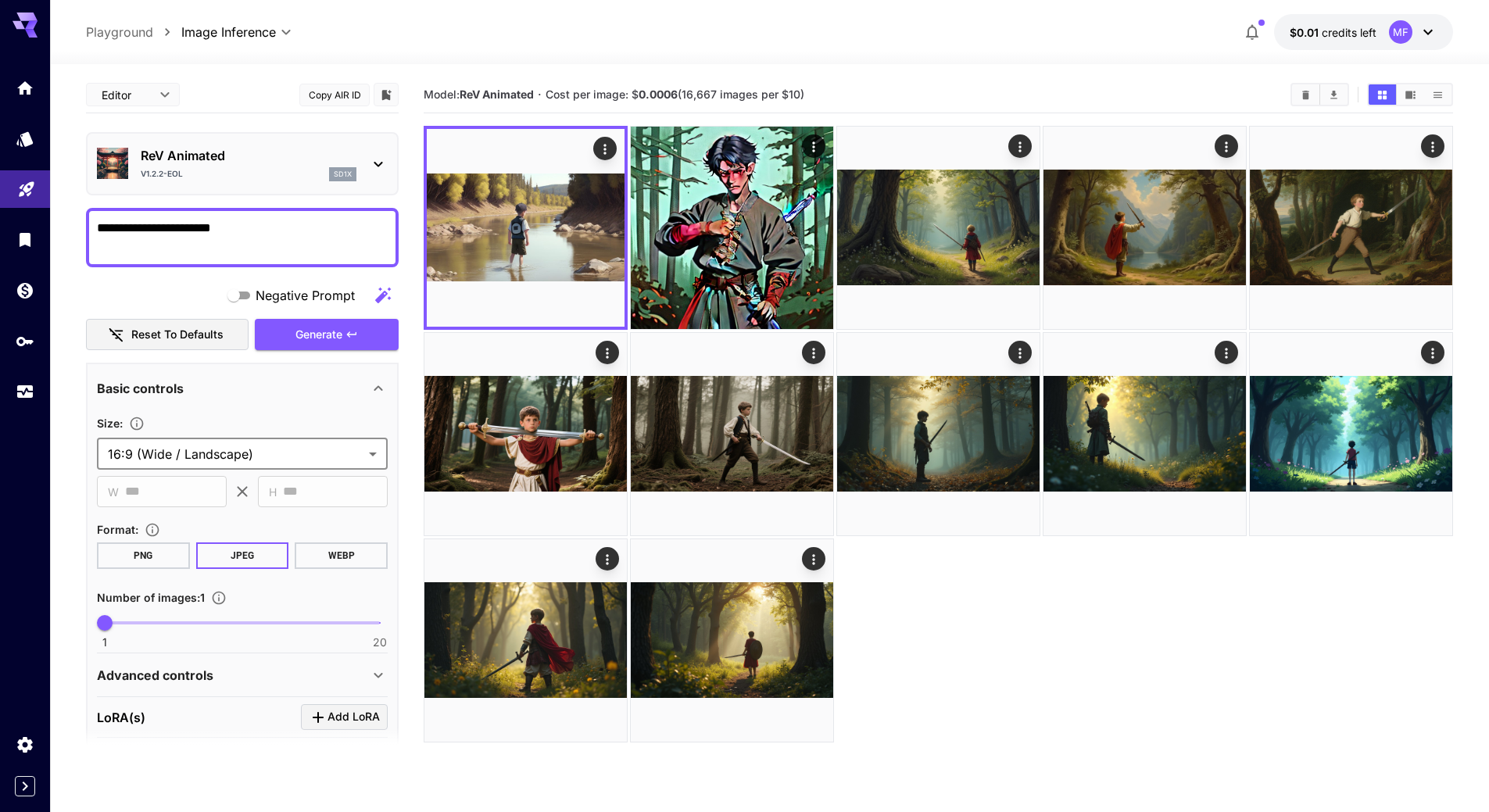
click at [574, 57] on div at bounding box center [770, 55] width 1439 height 19
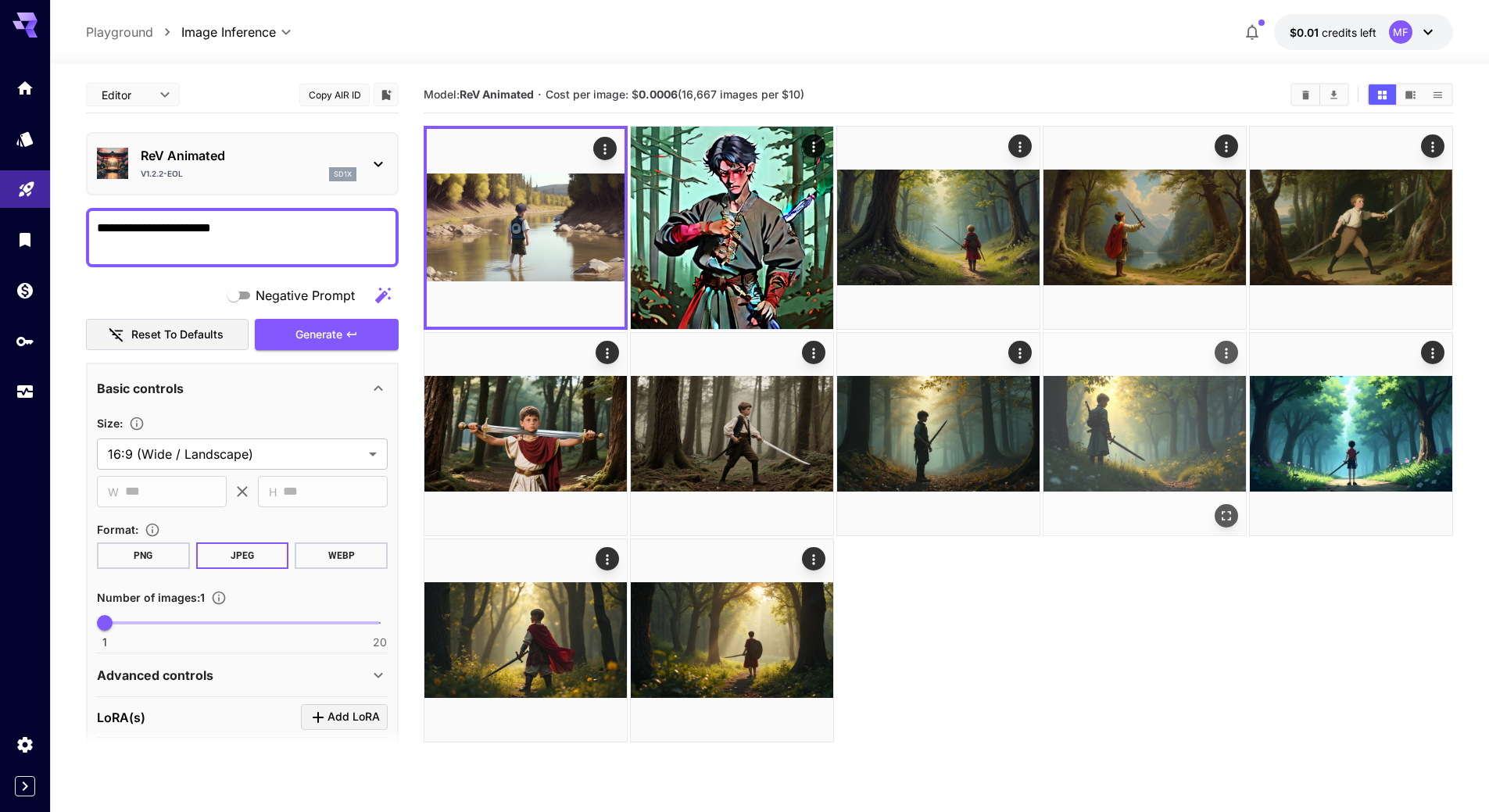
click at [1069, 509] on img at bounding box center [1145, 434] width 203 height 203
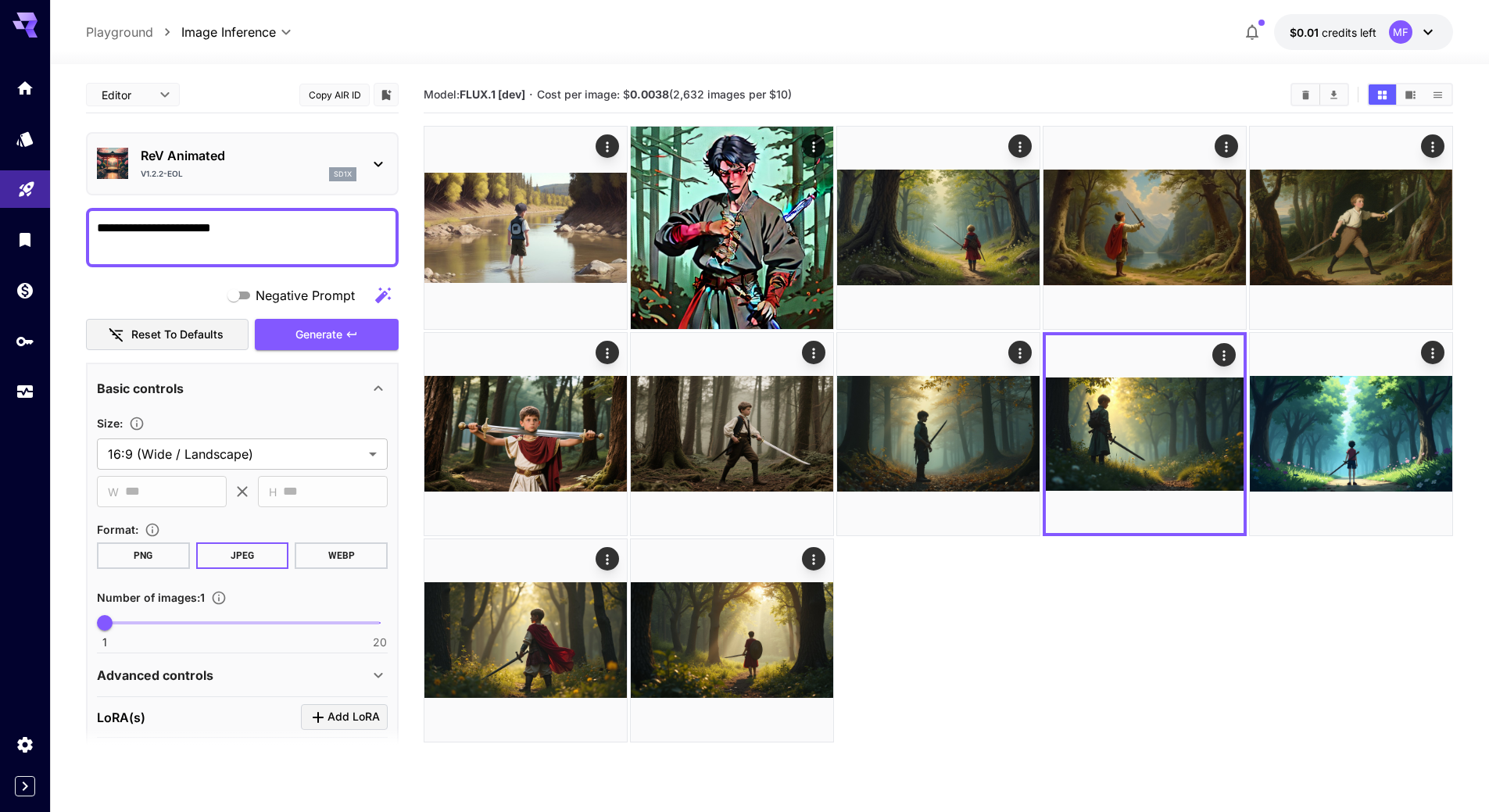
click at [1257, 30] on icon "button" at bounding box center [1252, 33] width 12 height 16
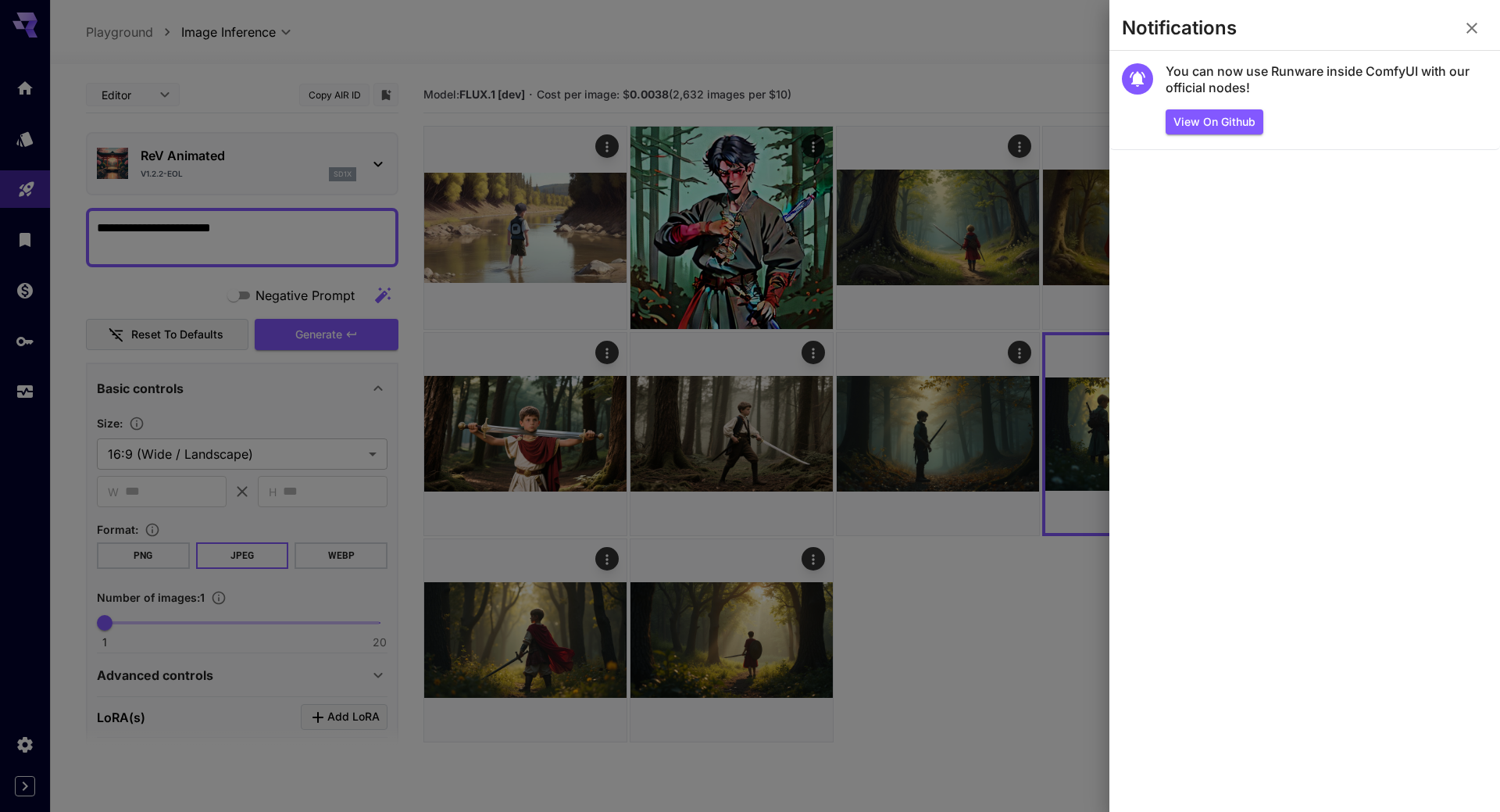
click at [950, 65] on div at bounding box center [750, 406] width 1500 height 812
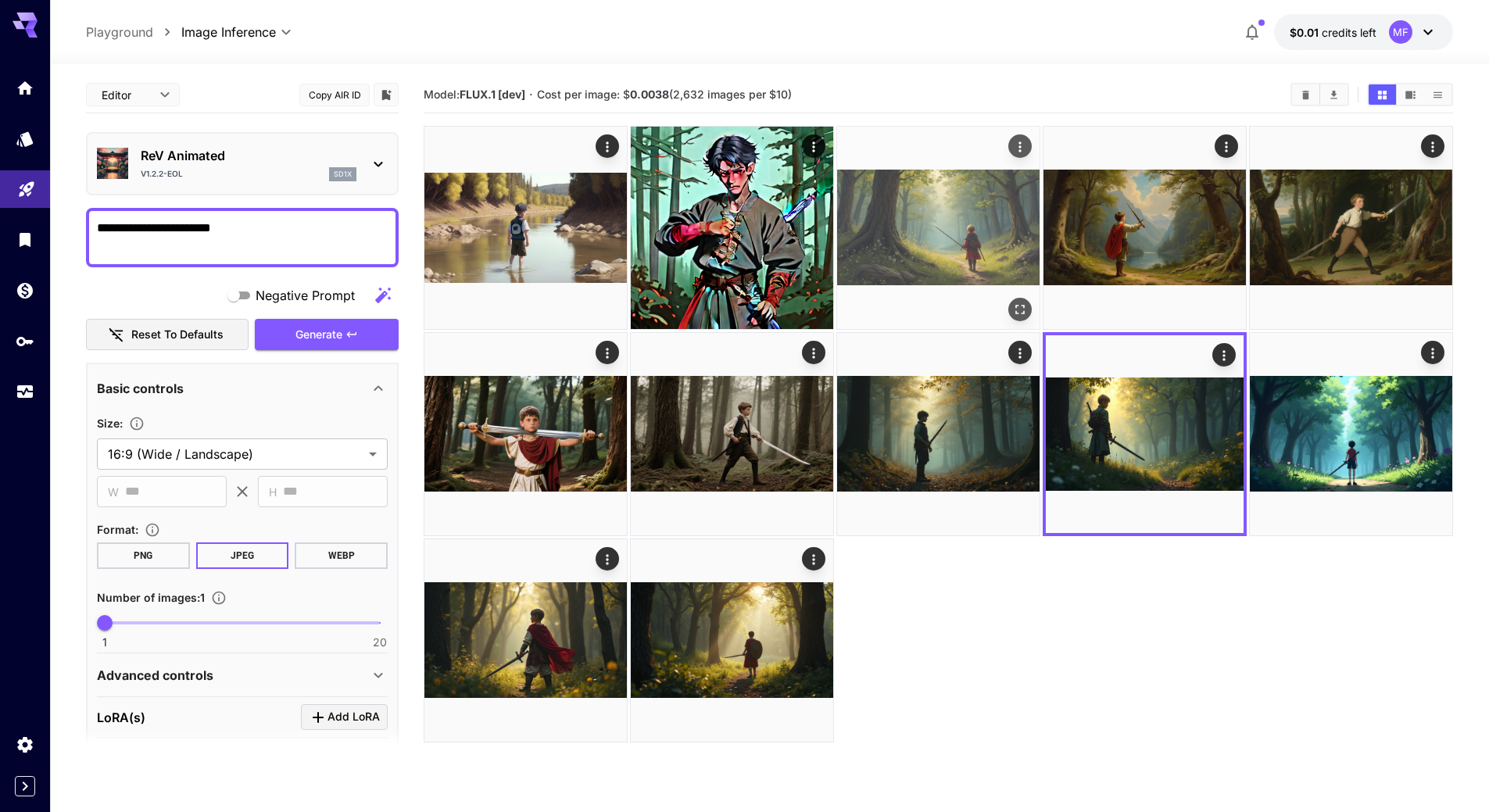
click at [927, 216] on img at bounding box center [938, 228] width 203 height 203
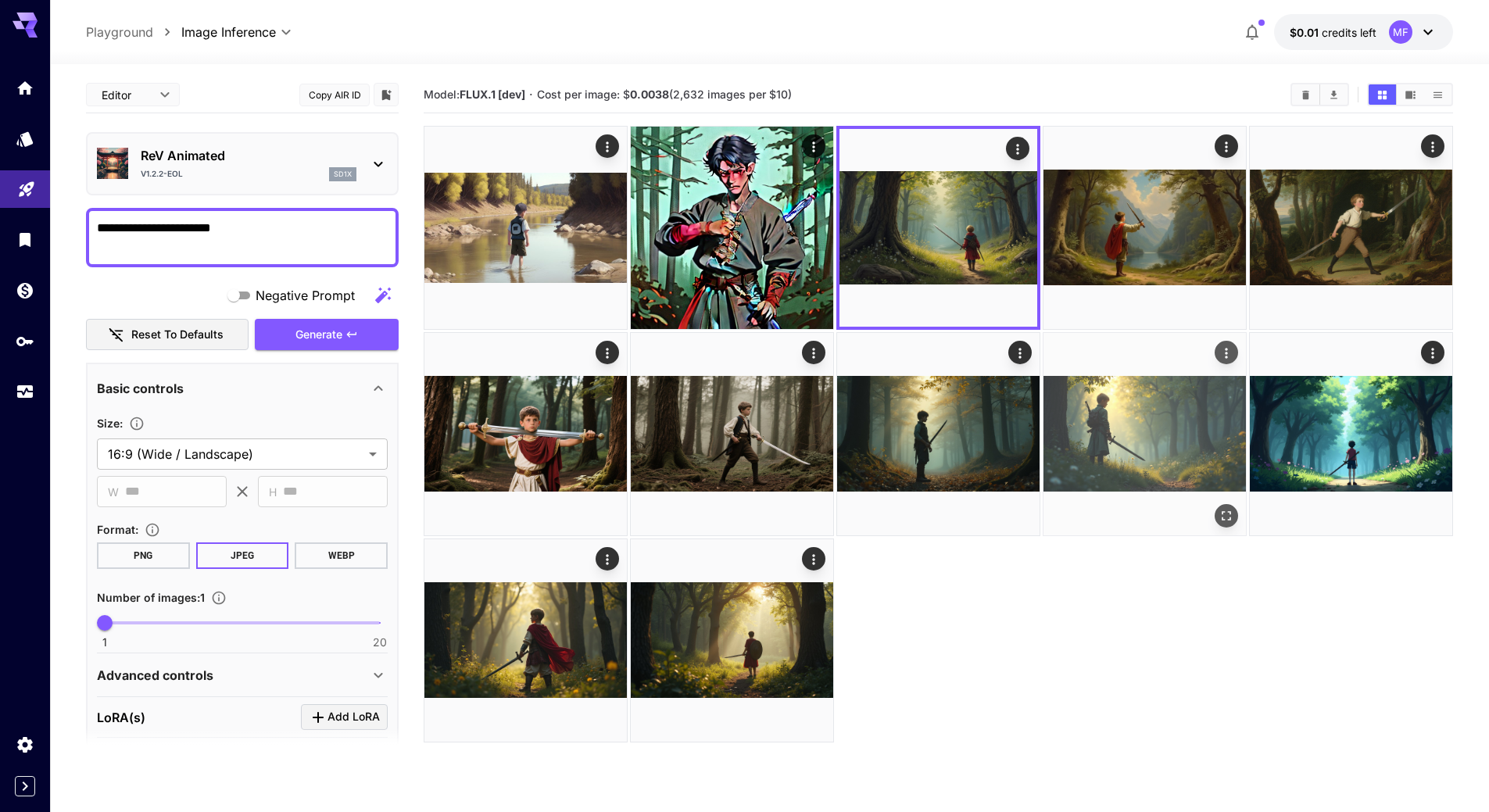
click at [1082, 418] on img at bounding box center [1145, 434] width 203 height 203
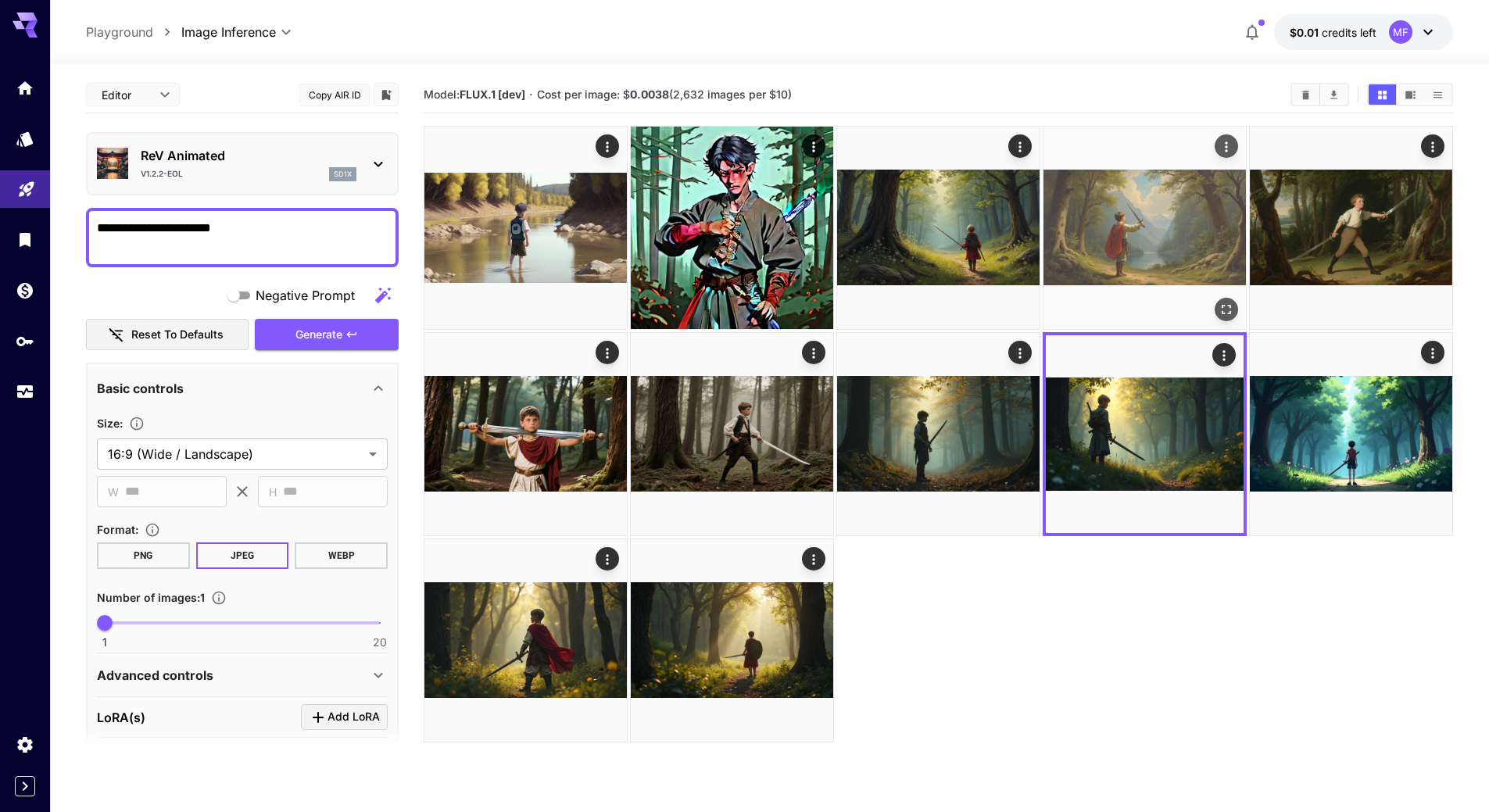
click at [1051, 243] on img at bounding box center [1145, 228] width 203 height 203
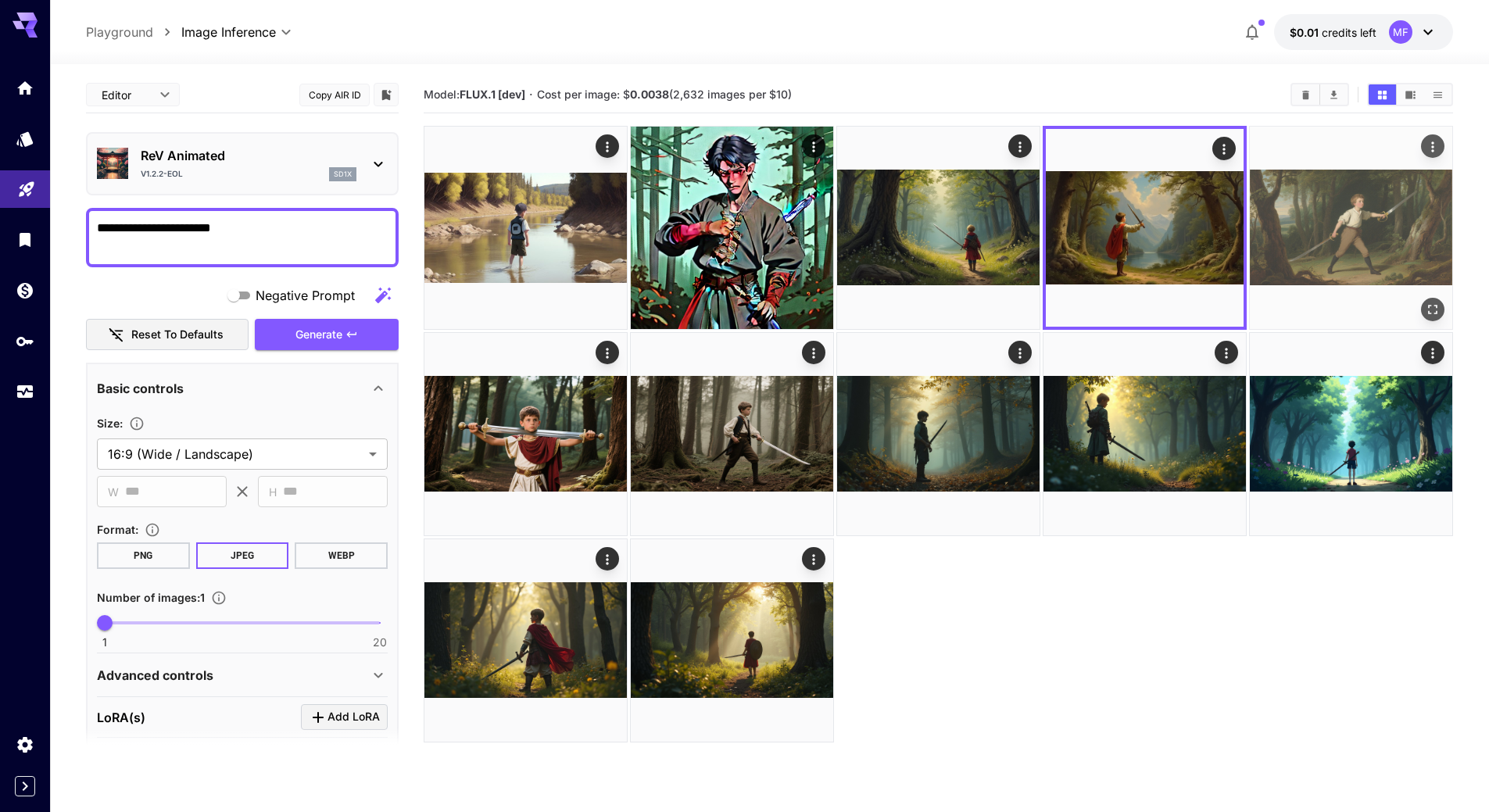
click at [1268, 242] on img at bounding box center [1351, 228] width 203 height 203
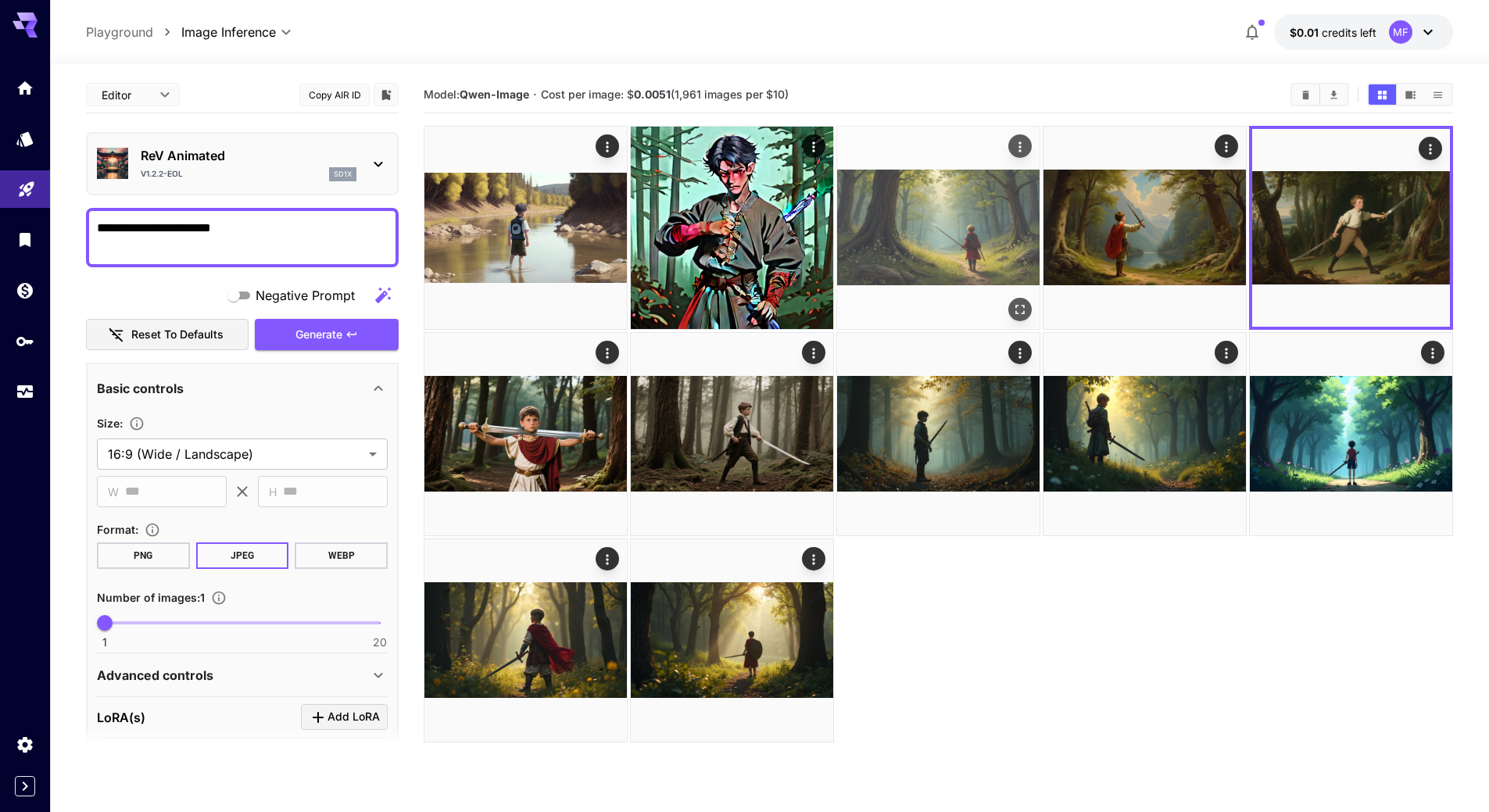
click at [890, 228] on img at bounding box center [938, 228] width 203 height 203
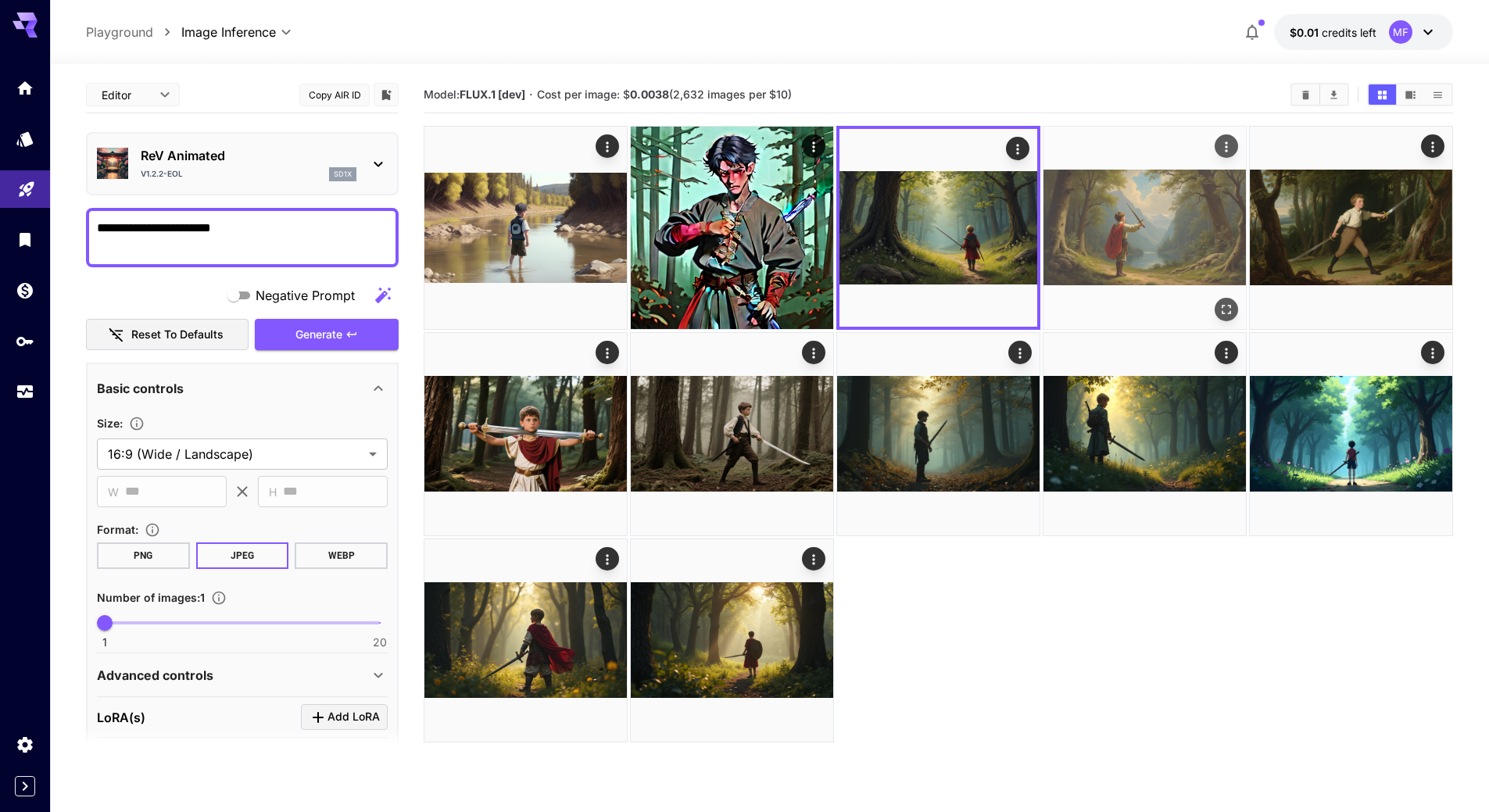
click at [1210, 226] on img at bounding box center [1145, 228] width 203 height 203
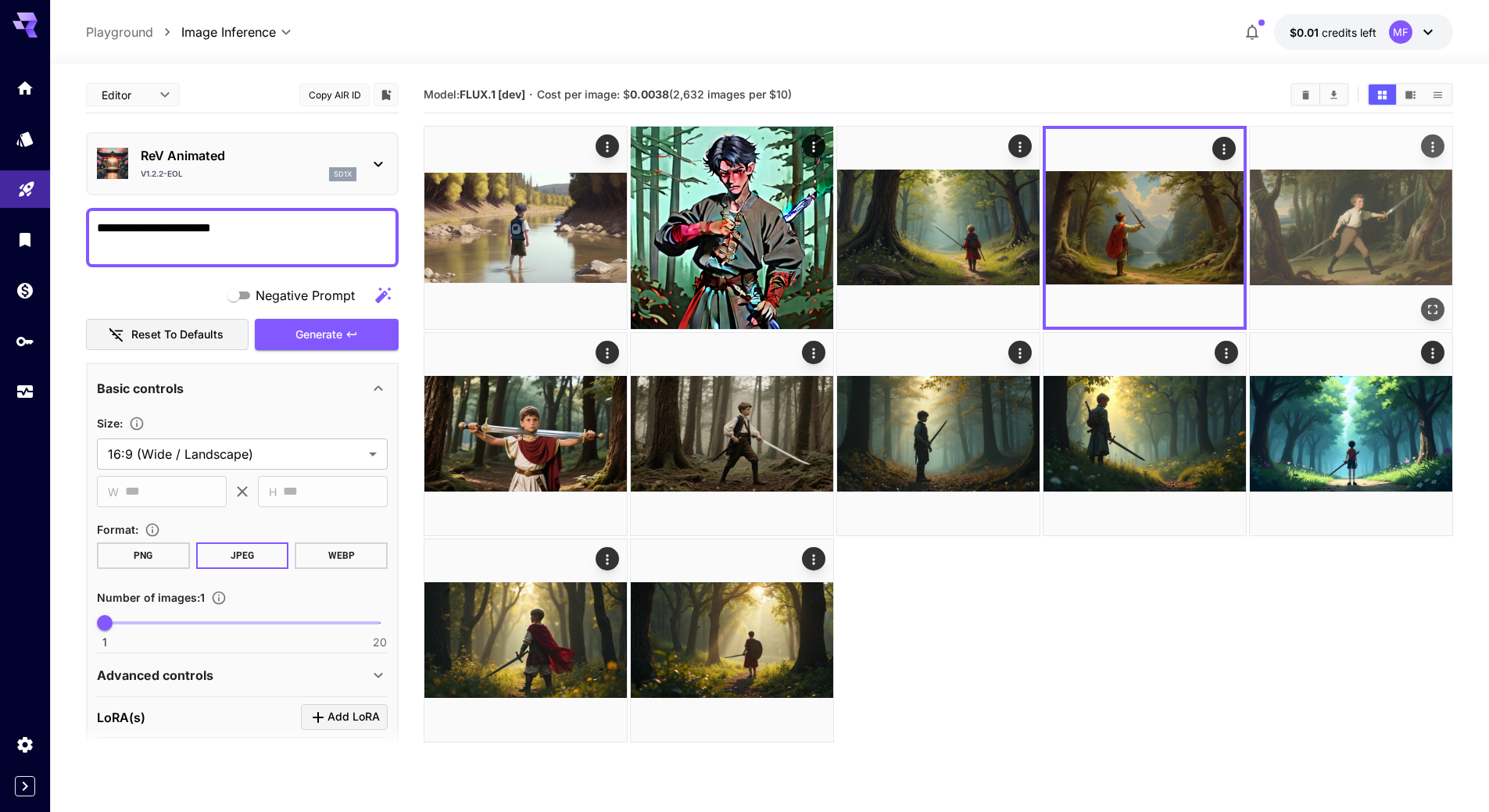
click at [1322, 204] on img at bounding box center [1351, 228] width 203 height 203
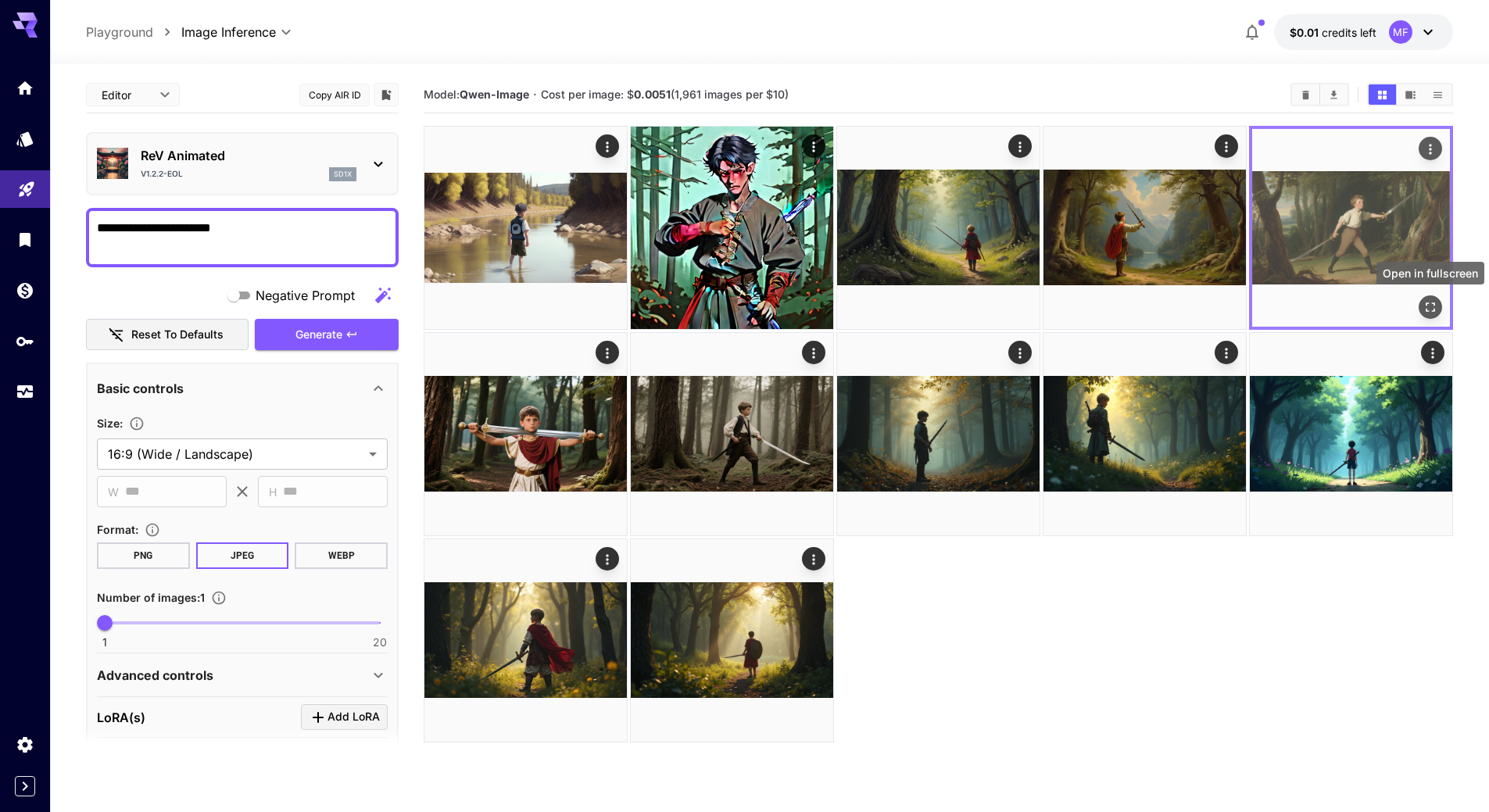
click at [1432, 307] on icon "Open in fullscreen" at bounding box center [1430, 307] width 16 height 16
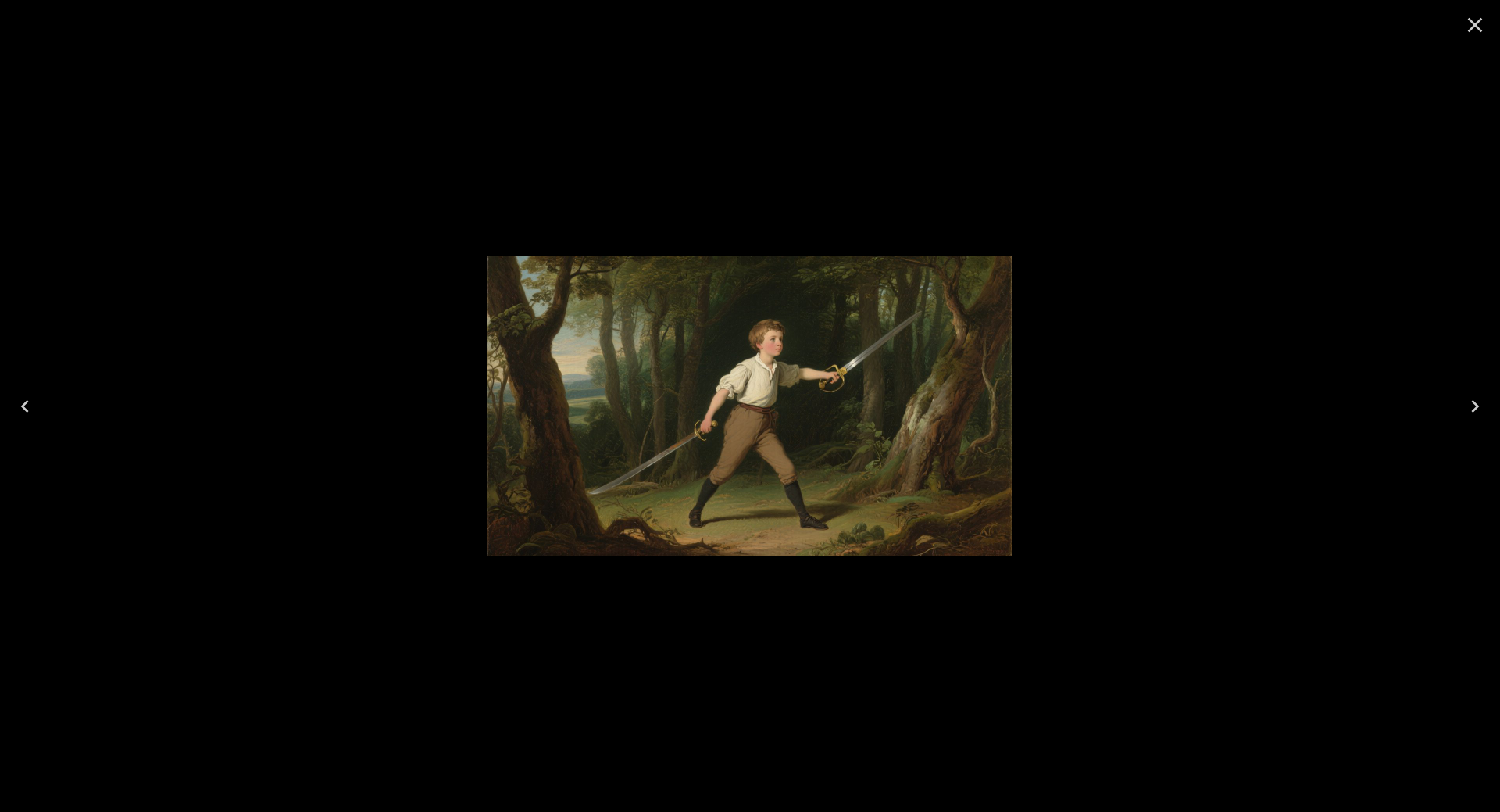
click at [1467, 30] on icon "Close" at bounding box center [1475, 24] width 25 height 25
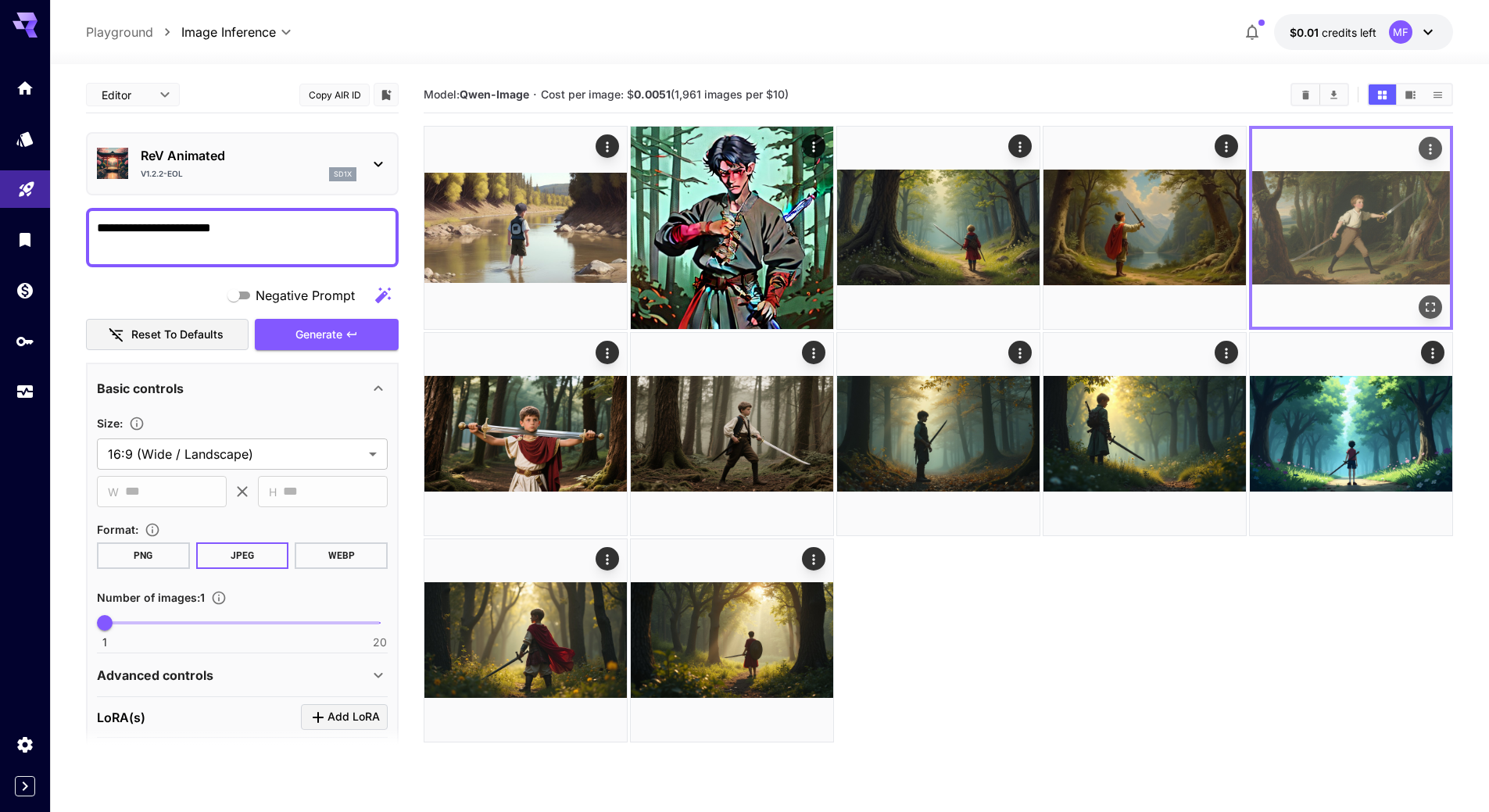
click at [1386, 258] on img at bounding box center [1350, 227] width 197 height 197
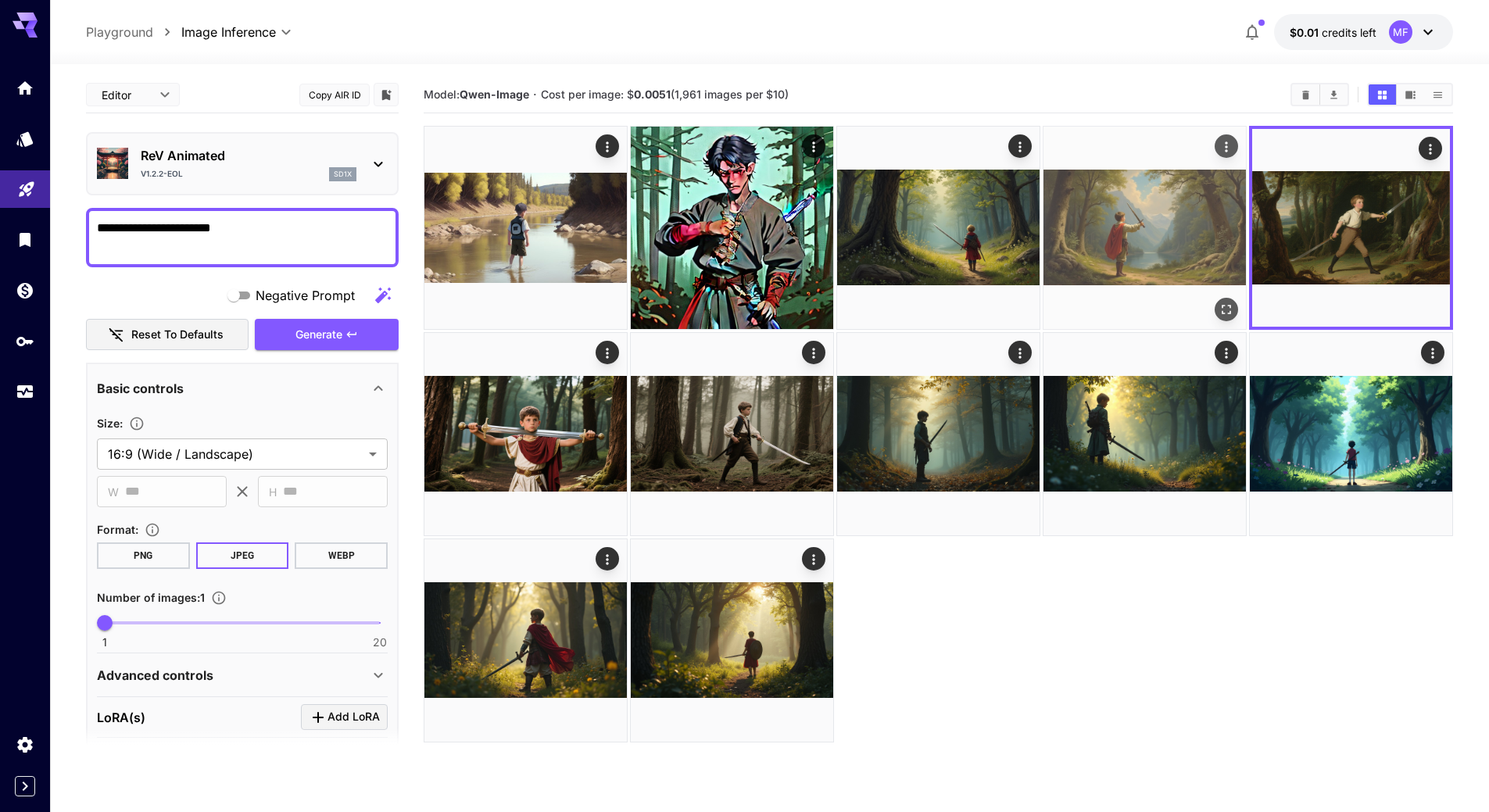
click at [1225, 302] on icon "Open in fullscreen" at bounding box center [1226, 309] width 16 height 16
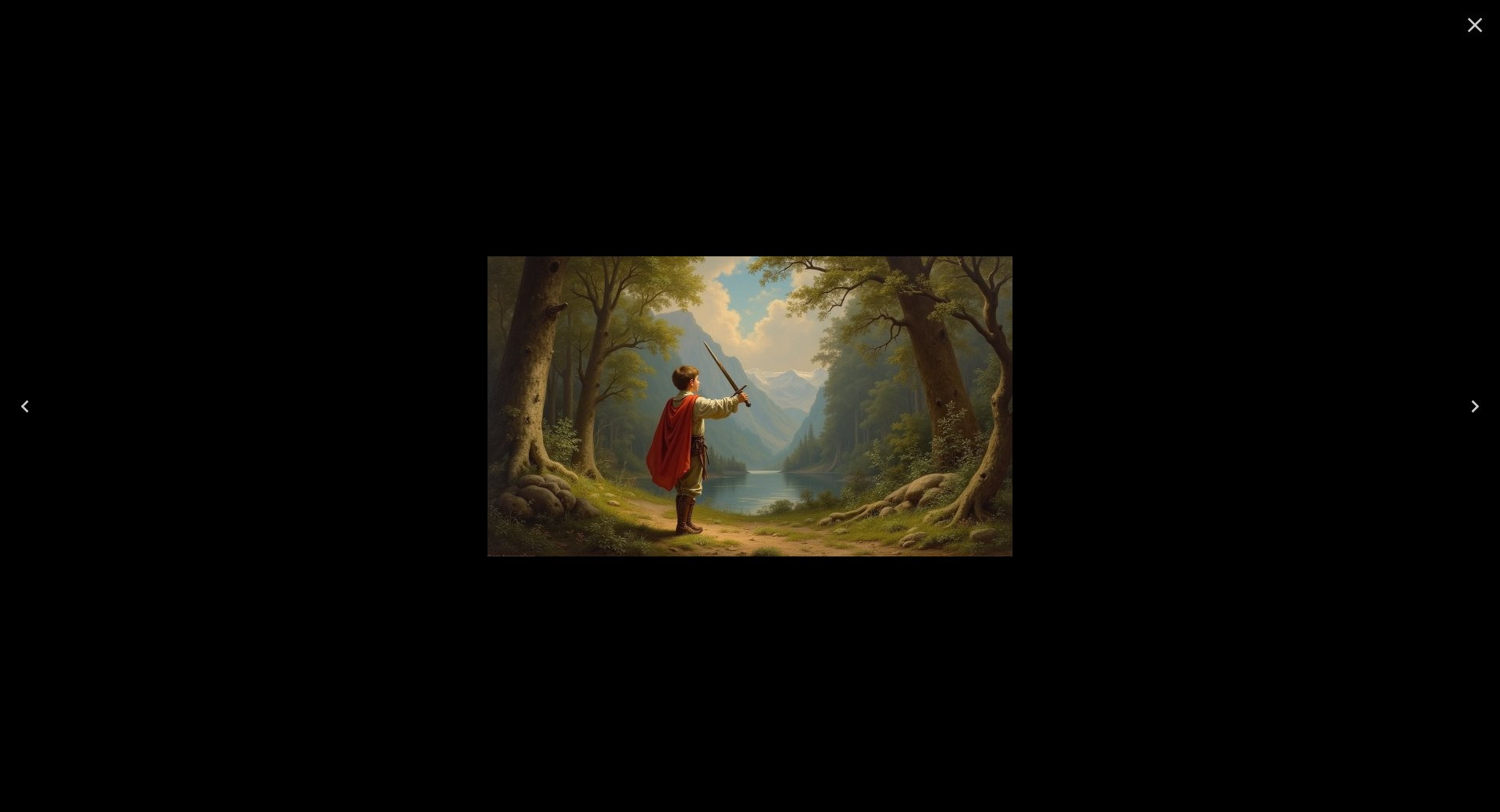
click at [1473, 407] on icon "Next" at bounding box center [1475, 406] width 25 height 25
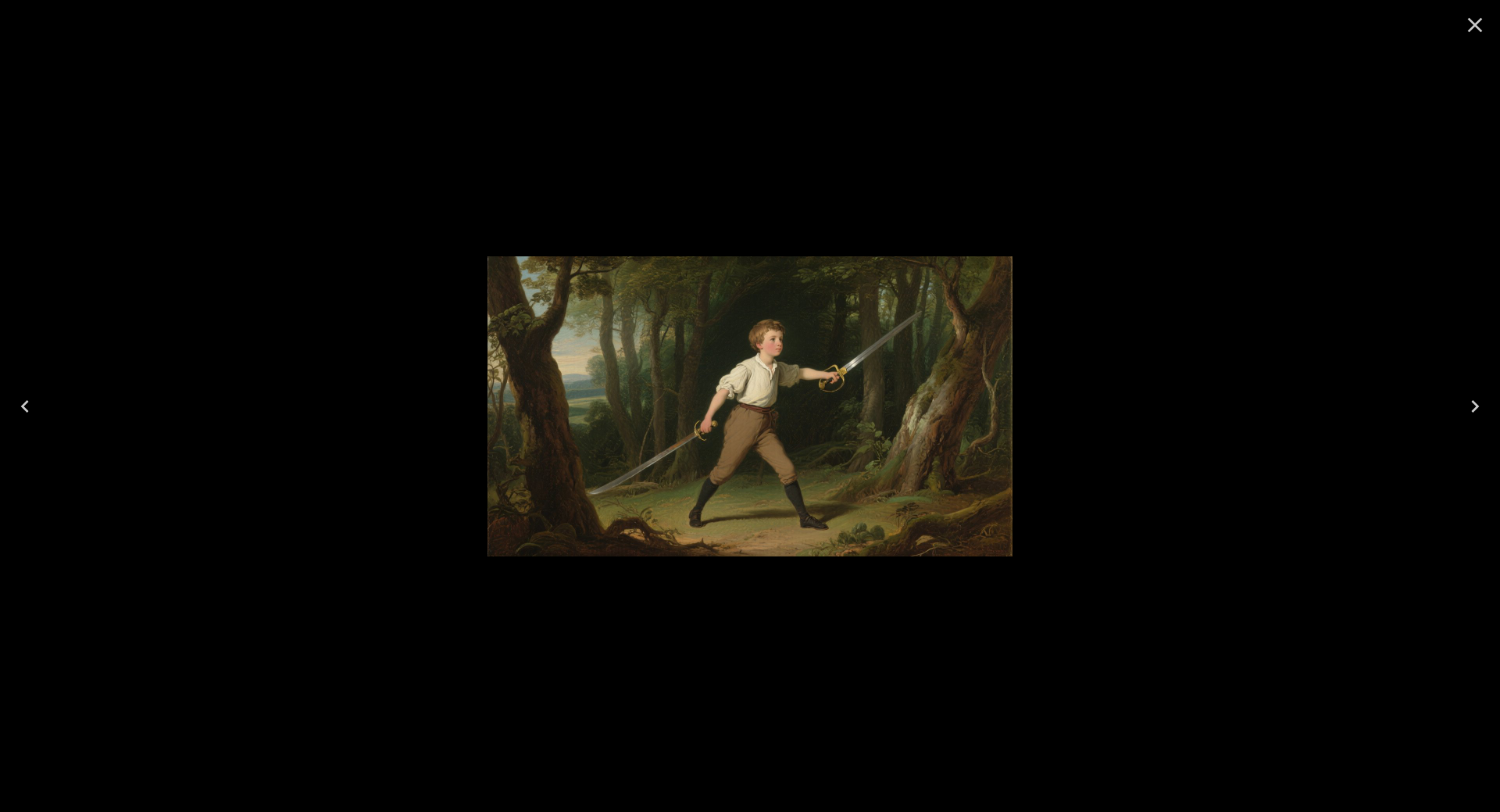
click at [1473, 407] on icon "Next" at bounding box center [1475, 406] width 25 height 25
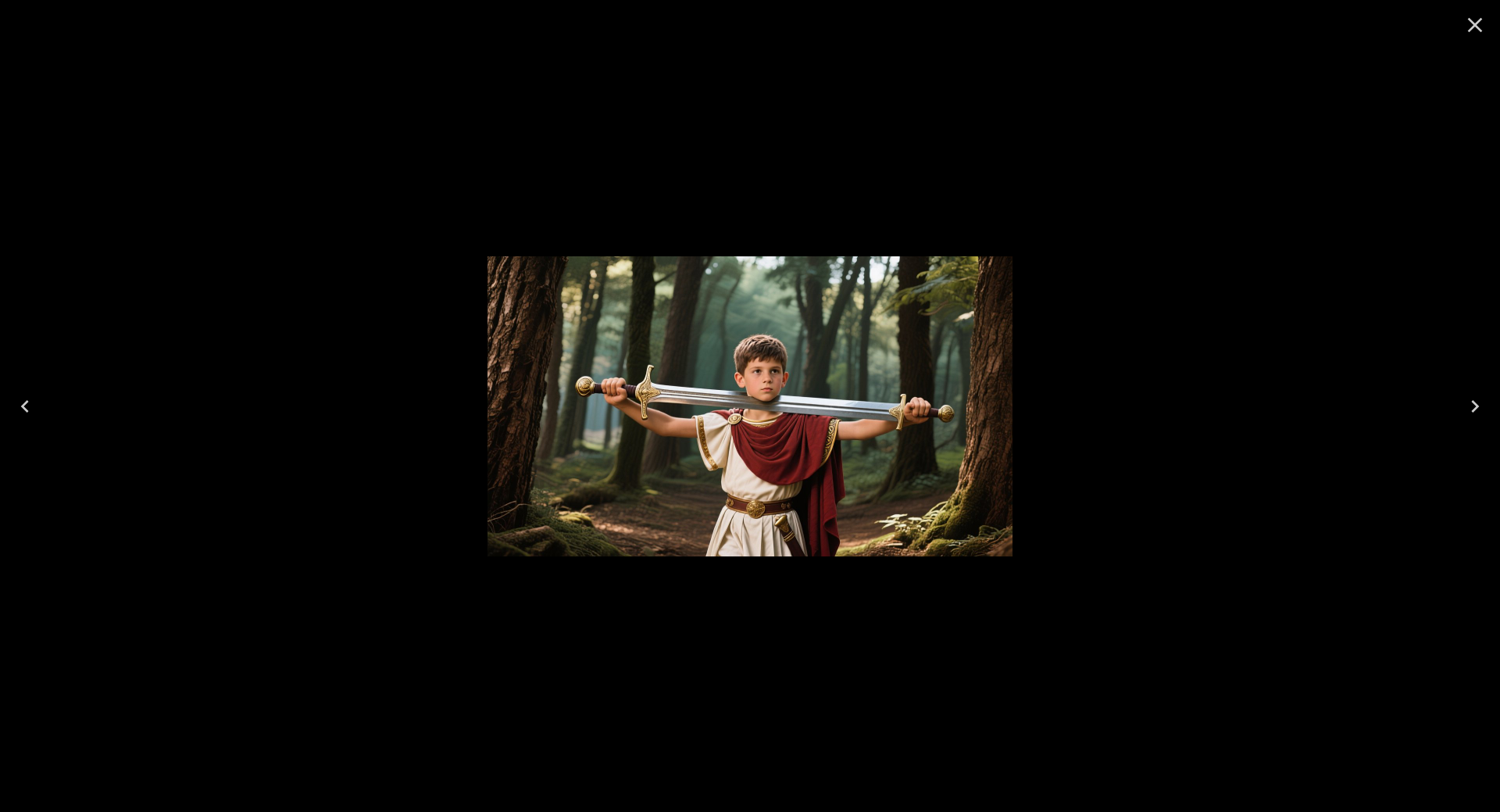
click at [1473, 407] on icon "Next" at bounding box center [1475, 406] width 25 height 25
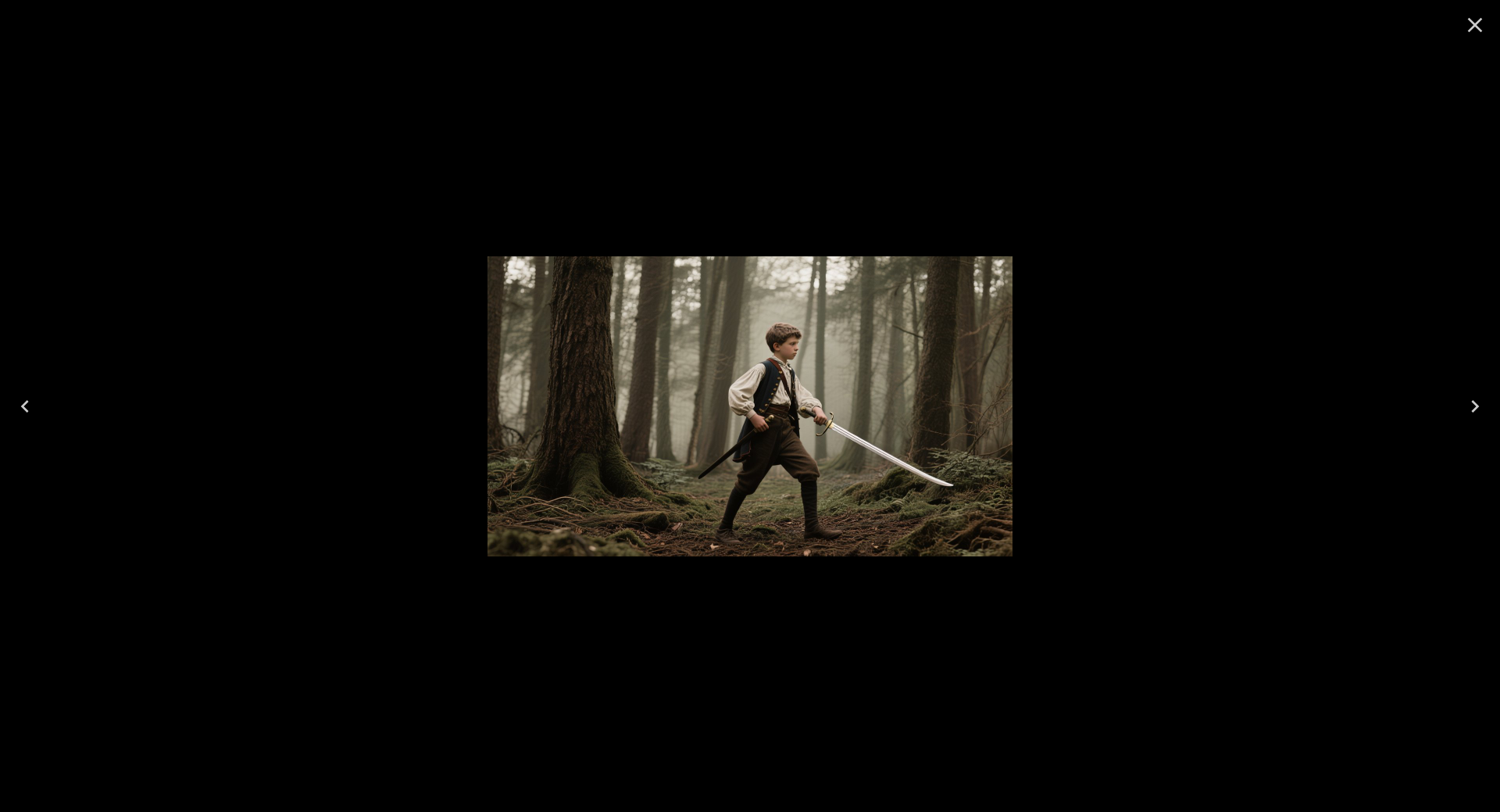
click at [1473, 407] on icon "Next" at bounding box center [1475, 406] width 25 height 25
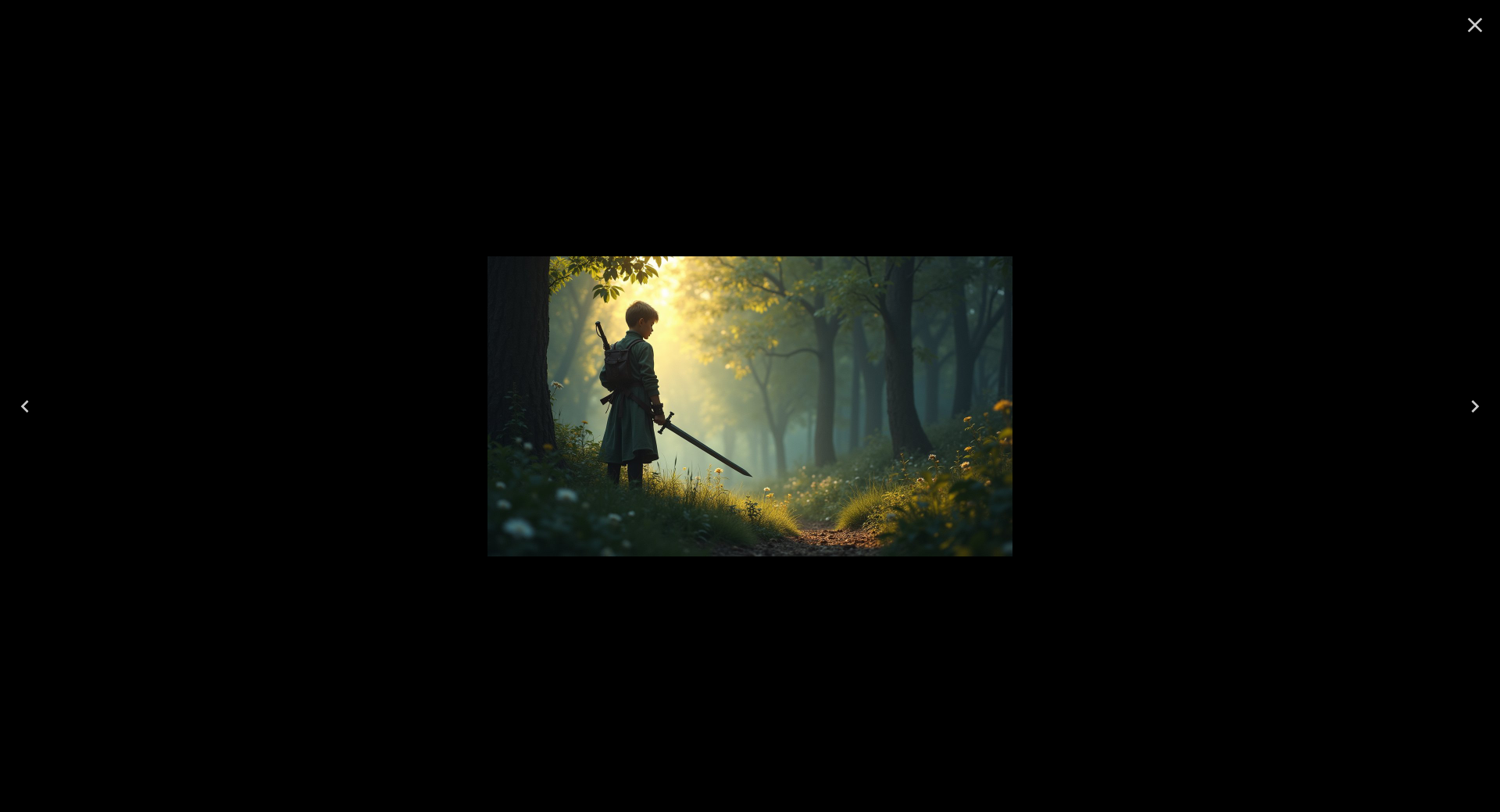
click at [1473, 407] on icon "Next" at bounding box center [1475, 406] width 25 height 25
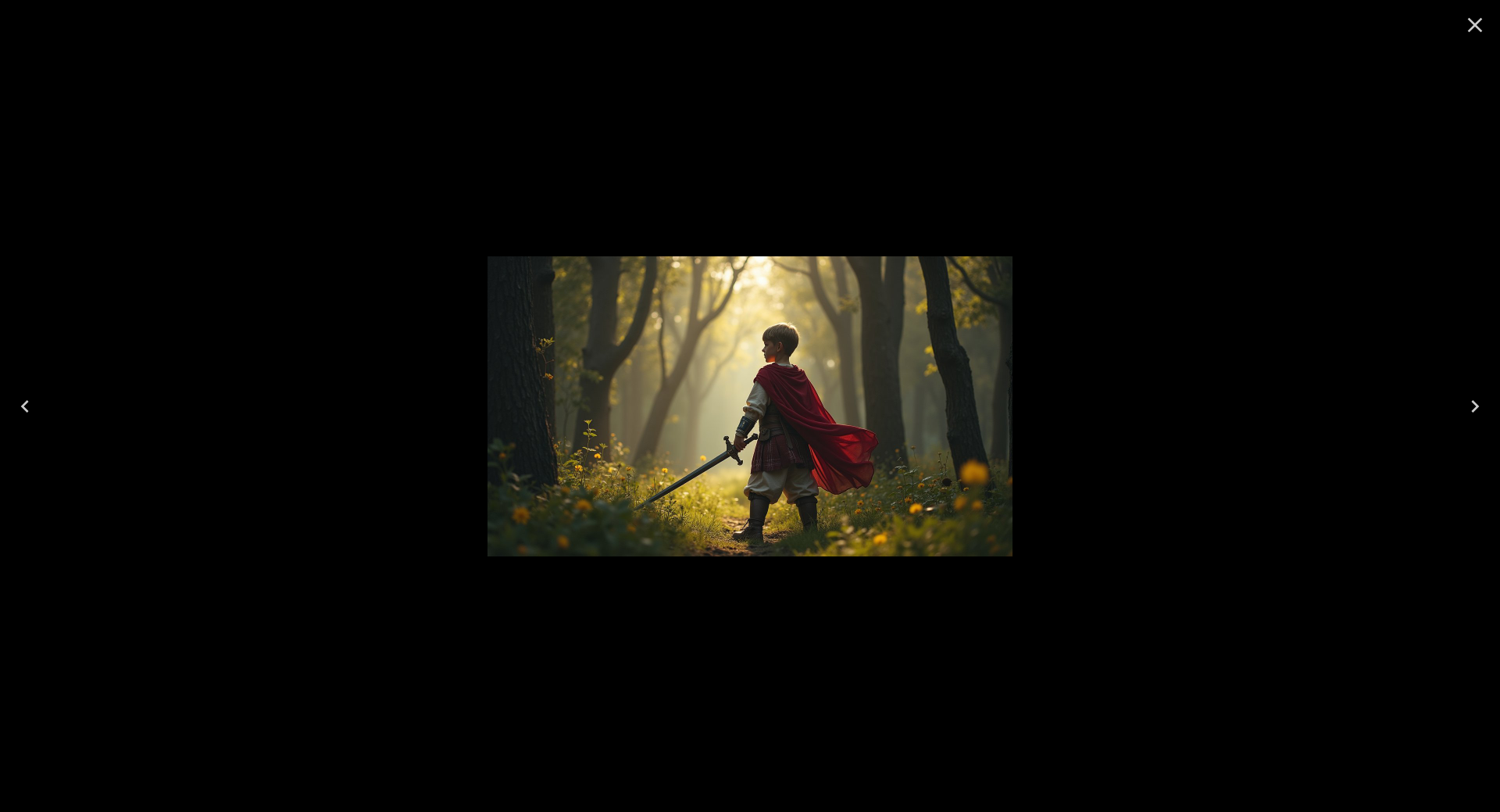
click at [1473, 407] on icon "Next" at bounding box center [1475, 406] width 25 height 25
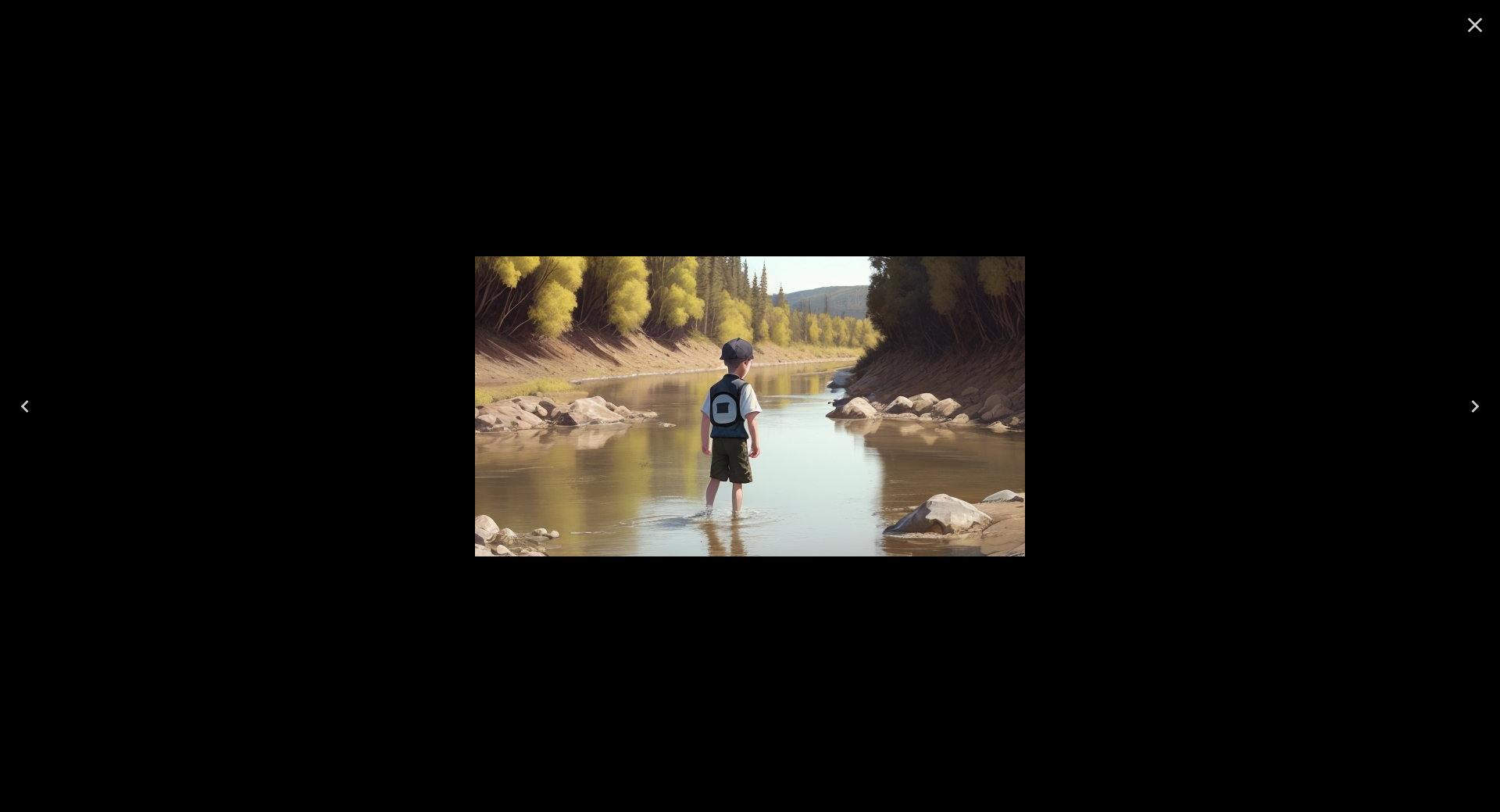
click at [1473, 407] on icon "Next" at bounding box center [1475, 406] width 25 height 25
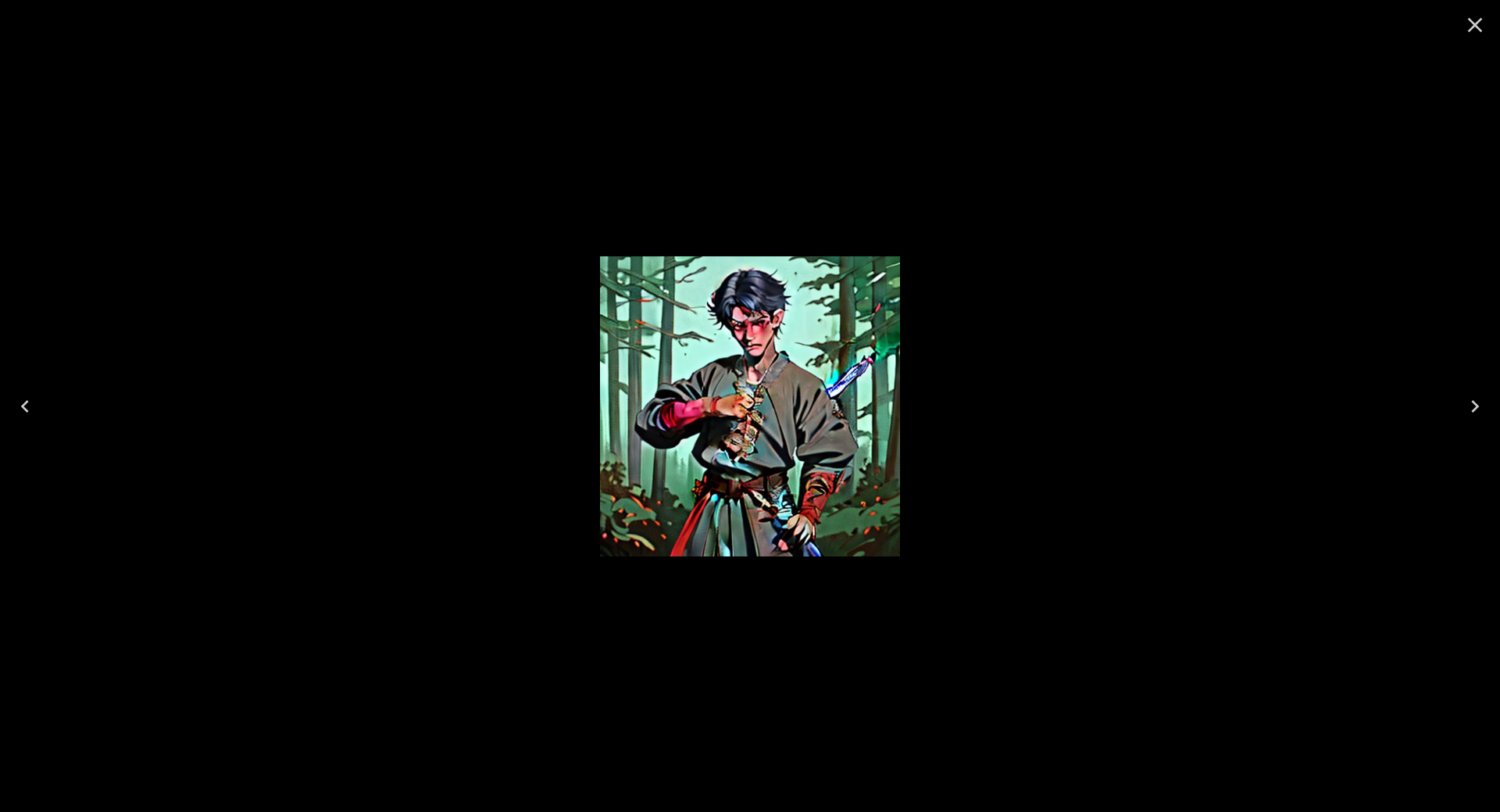
click at [1475, 25] on icon "Close" at bounding box center [1475, 25] width 15 height 15
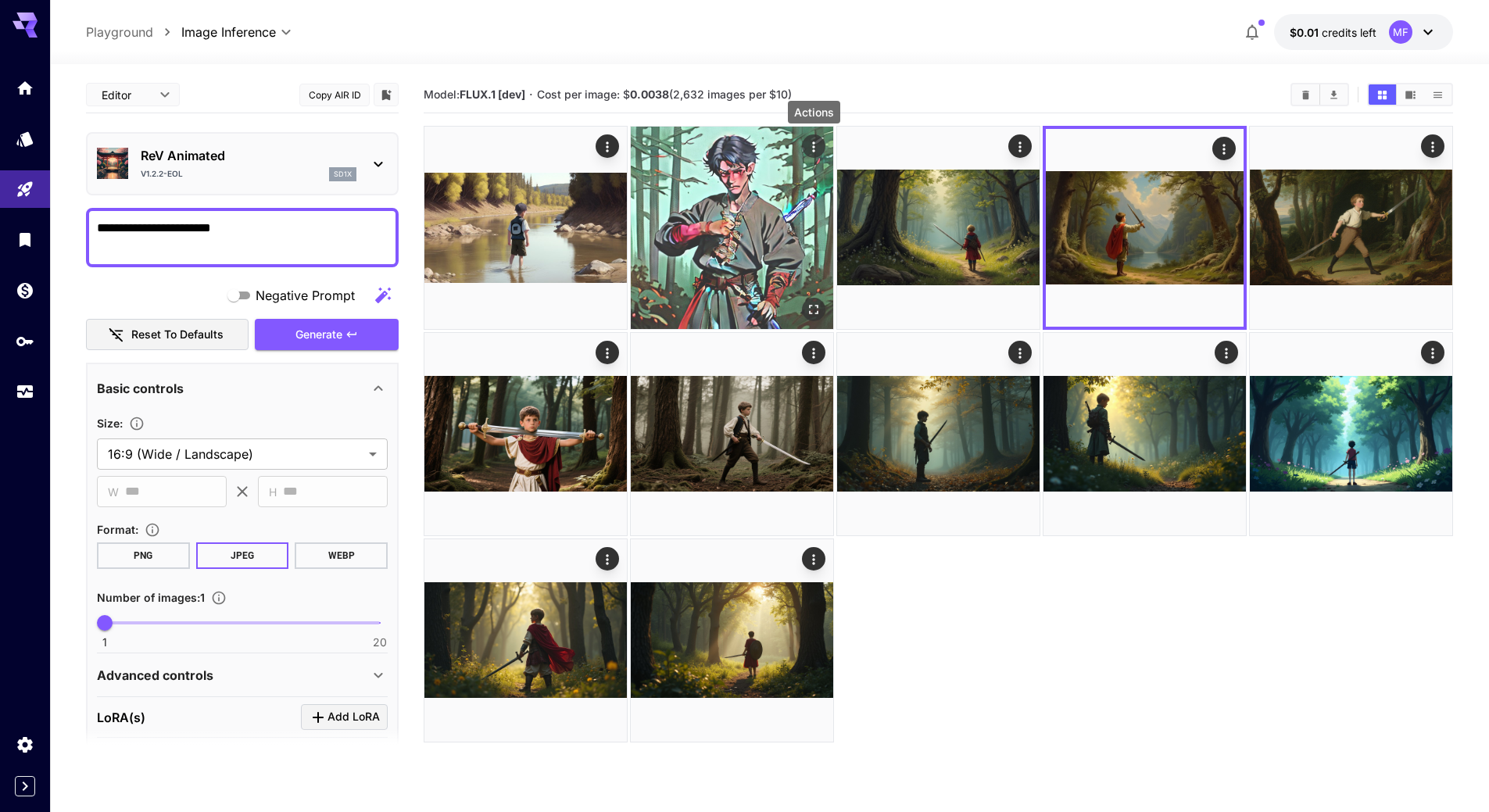
click at [815, 141] on icon "Actions" at bounding box center [813, 147] width 16 height 16
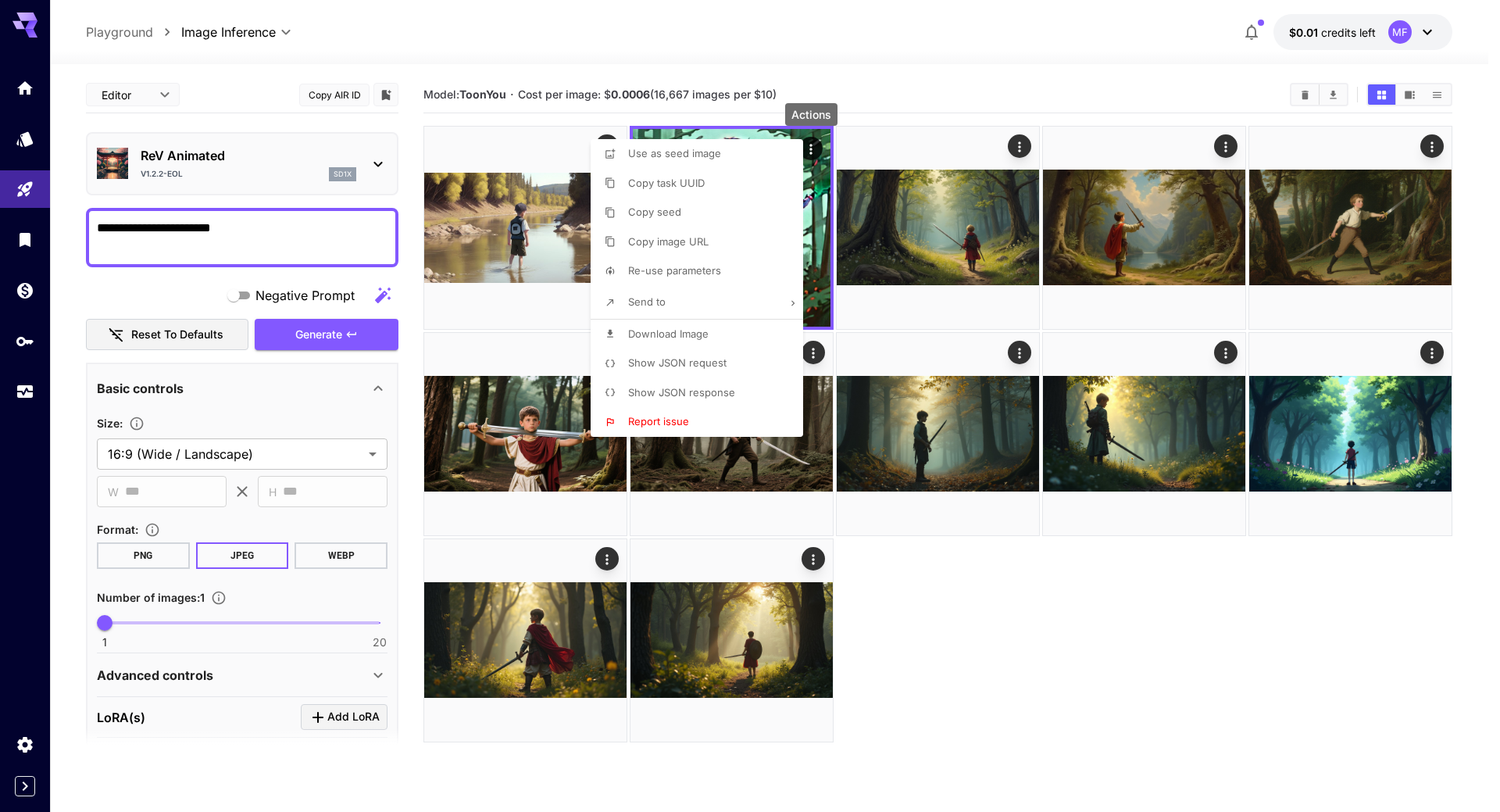
click at [1103, 724] on div at bounding box center [750, 406] width 1500 height 812
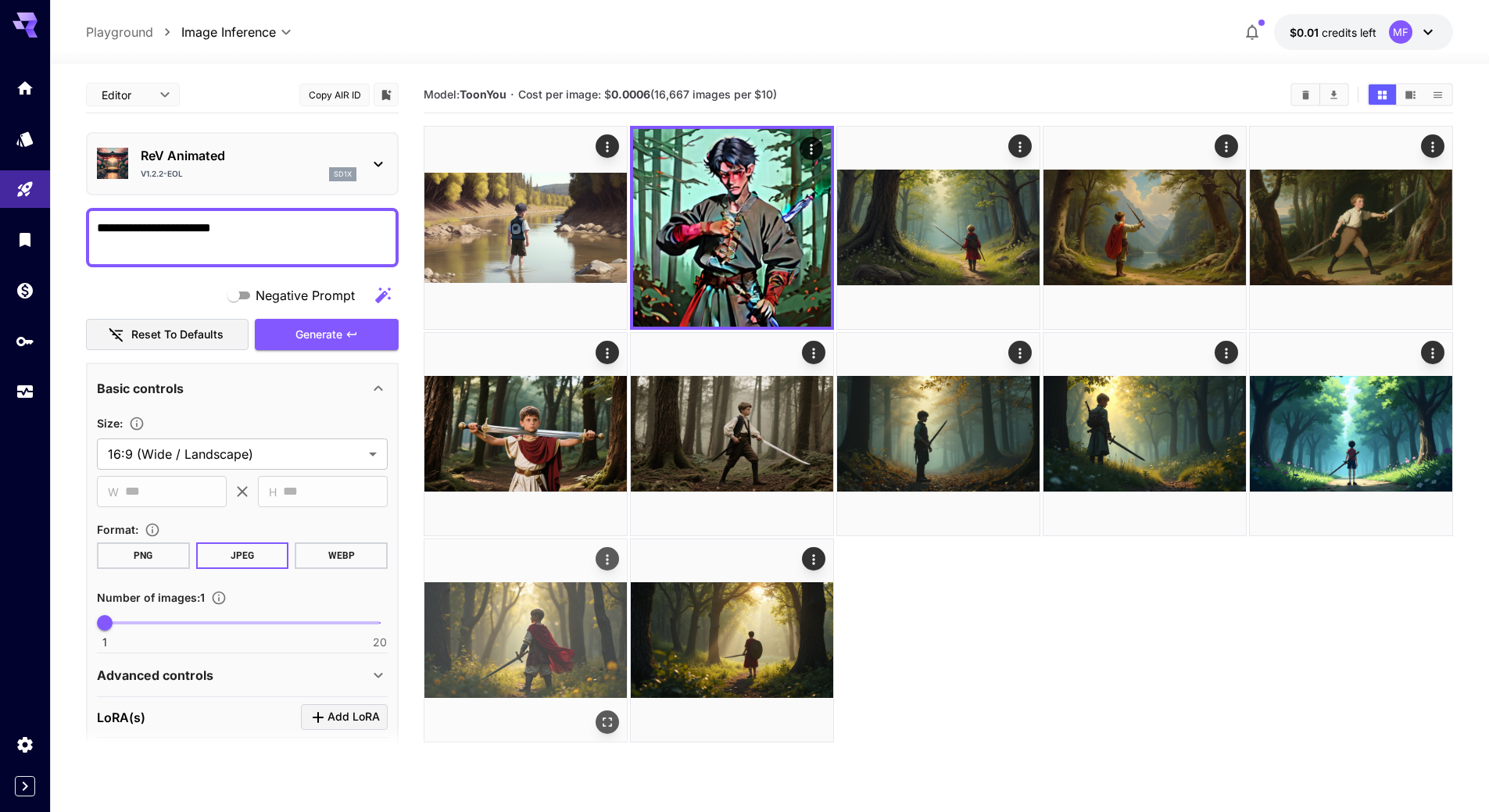
click at [550, 635] on img at bounding box center [525, 640] width 203 height 203
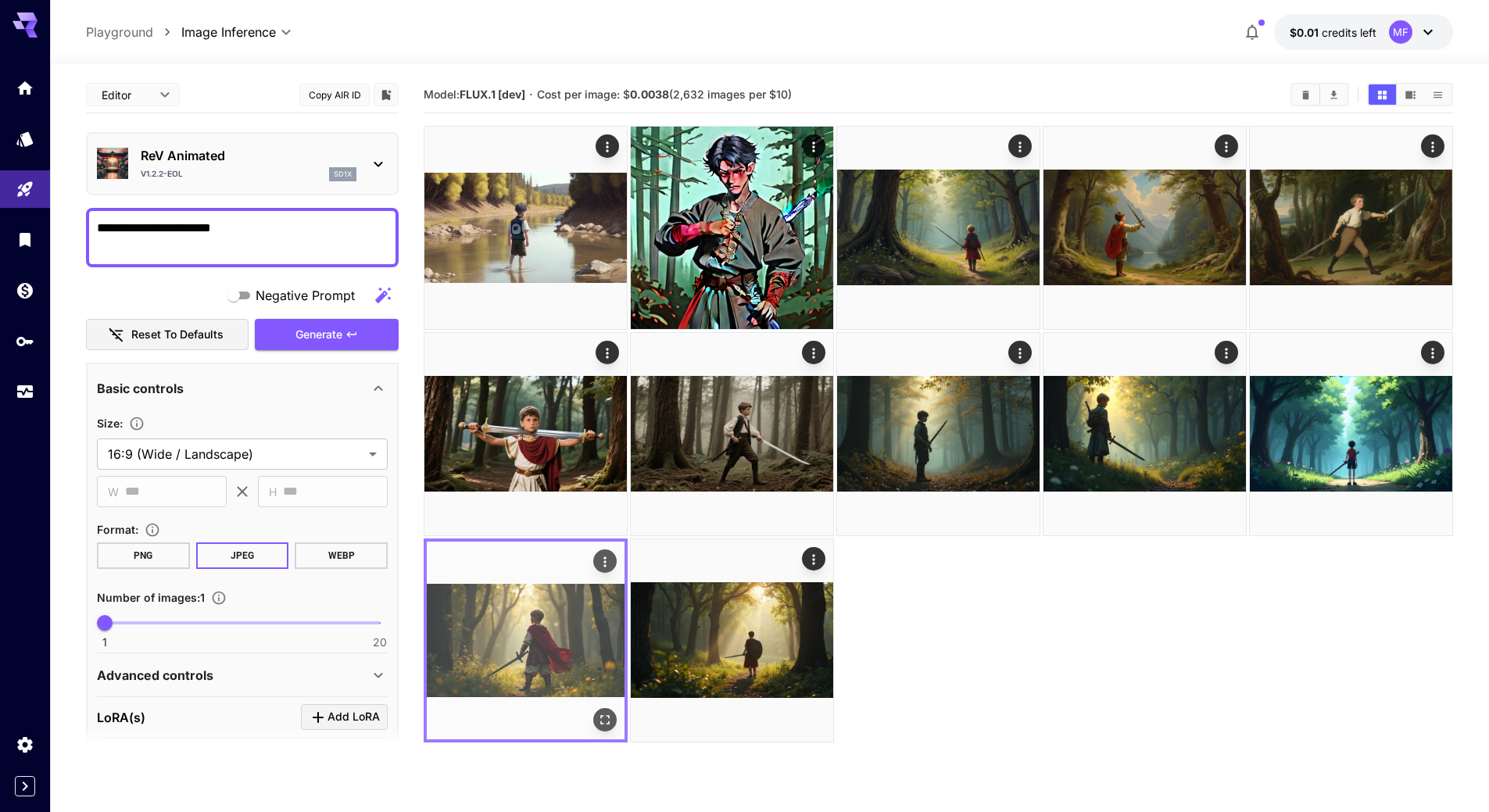
click at [603, 715] on icon "Open in fullscreen" at bounding box center [604, 719] width 10 height 10
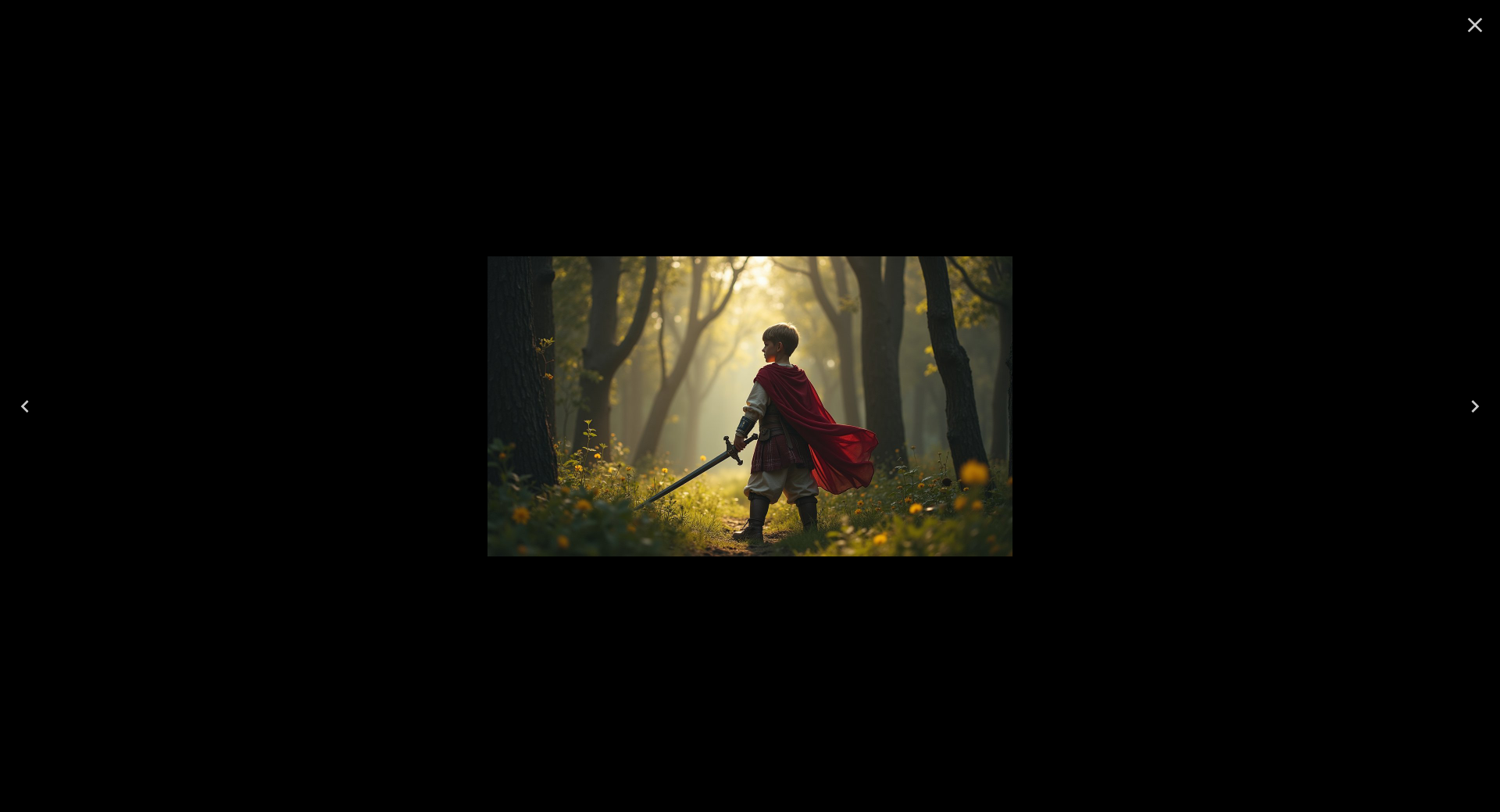
click at [1477, 30] on icon "Close" at bounding box center [1475, 24] width 25 height 25
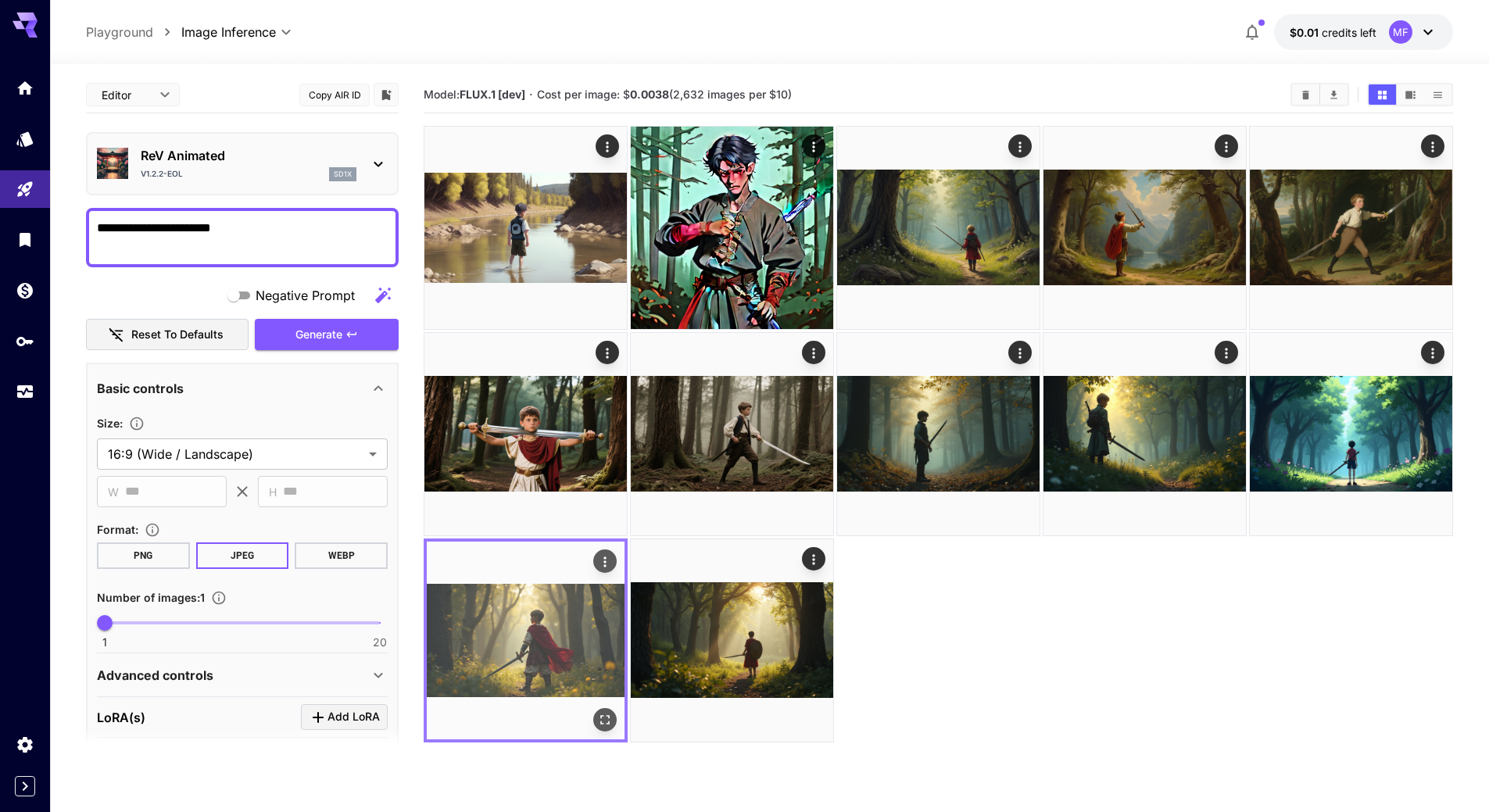
click at [615, 550] on div "Actions" at bounding box center [604, 561] width 23 height 23
click at [604, 565] on icon "Actions" at bounding box center [604, 562] width 3 height 10
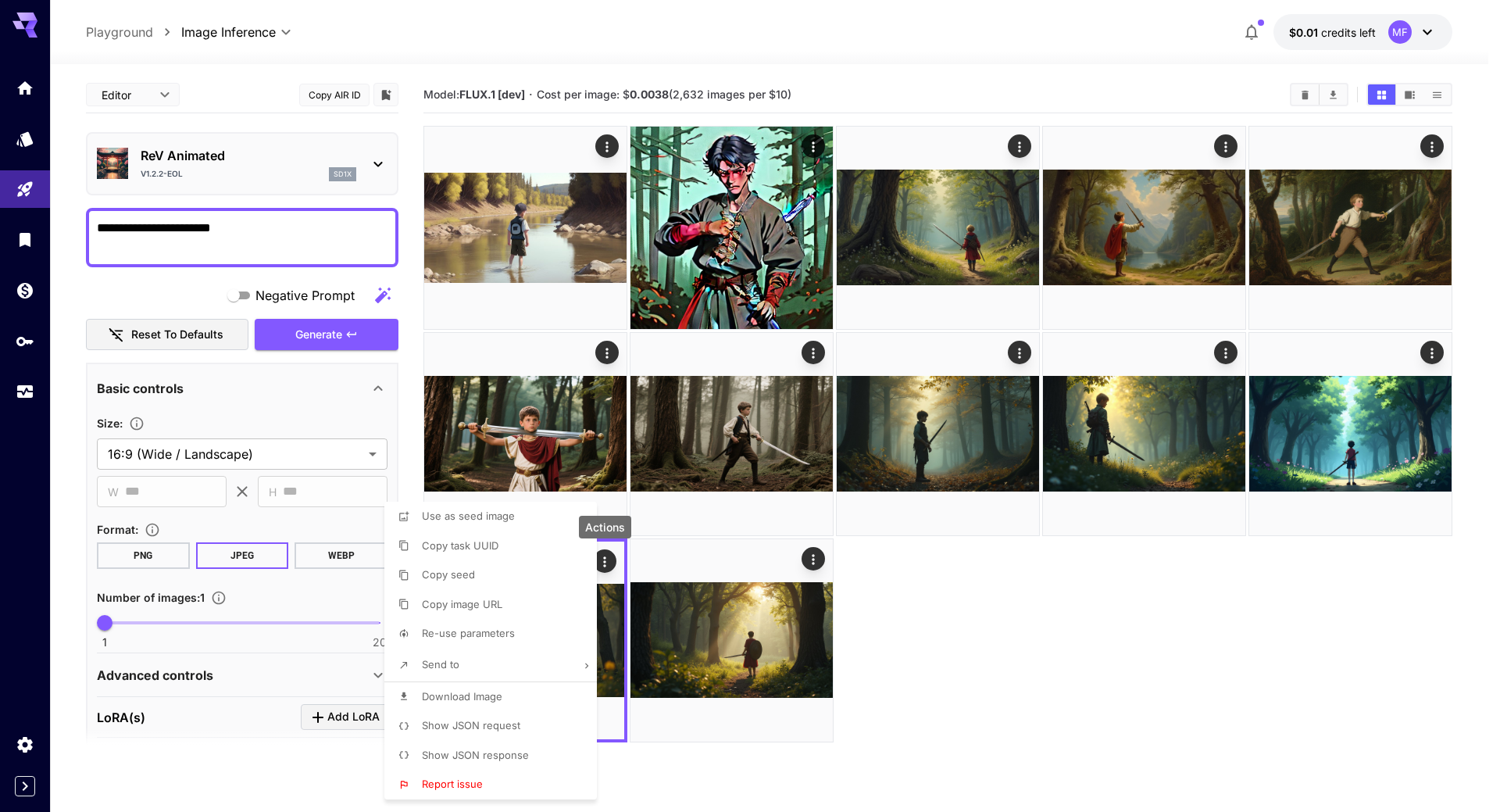
click at [493, 691] on span "Download Image" at bounding box center [462, 696] width 81 height 12
click at [838, 49] on div at bounding box center [750, 406] width 1500 height 812
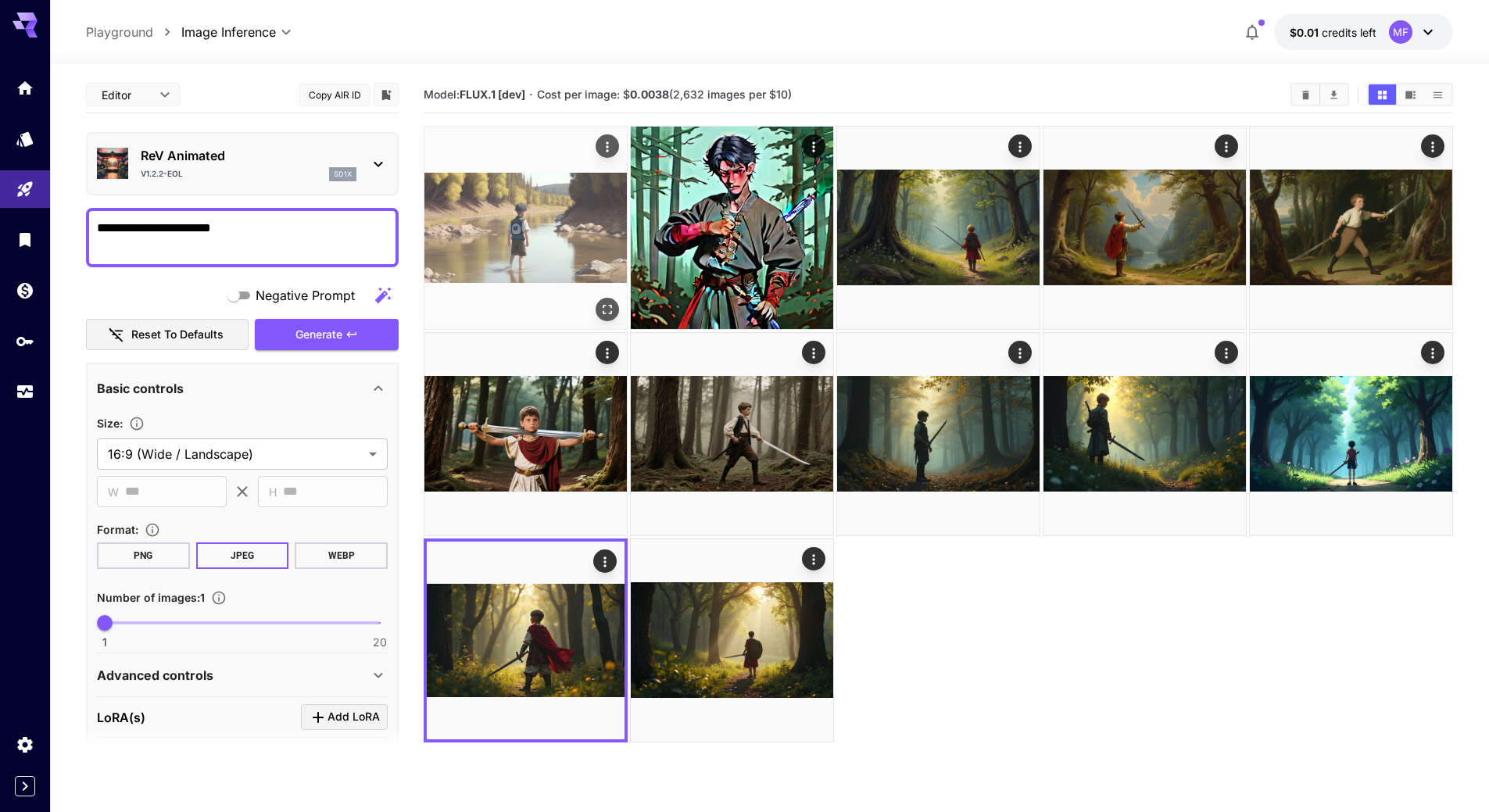
click at [507, 244] on img at bounding box center [525, 228] width 203 height 203
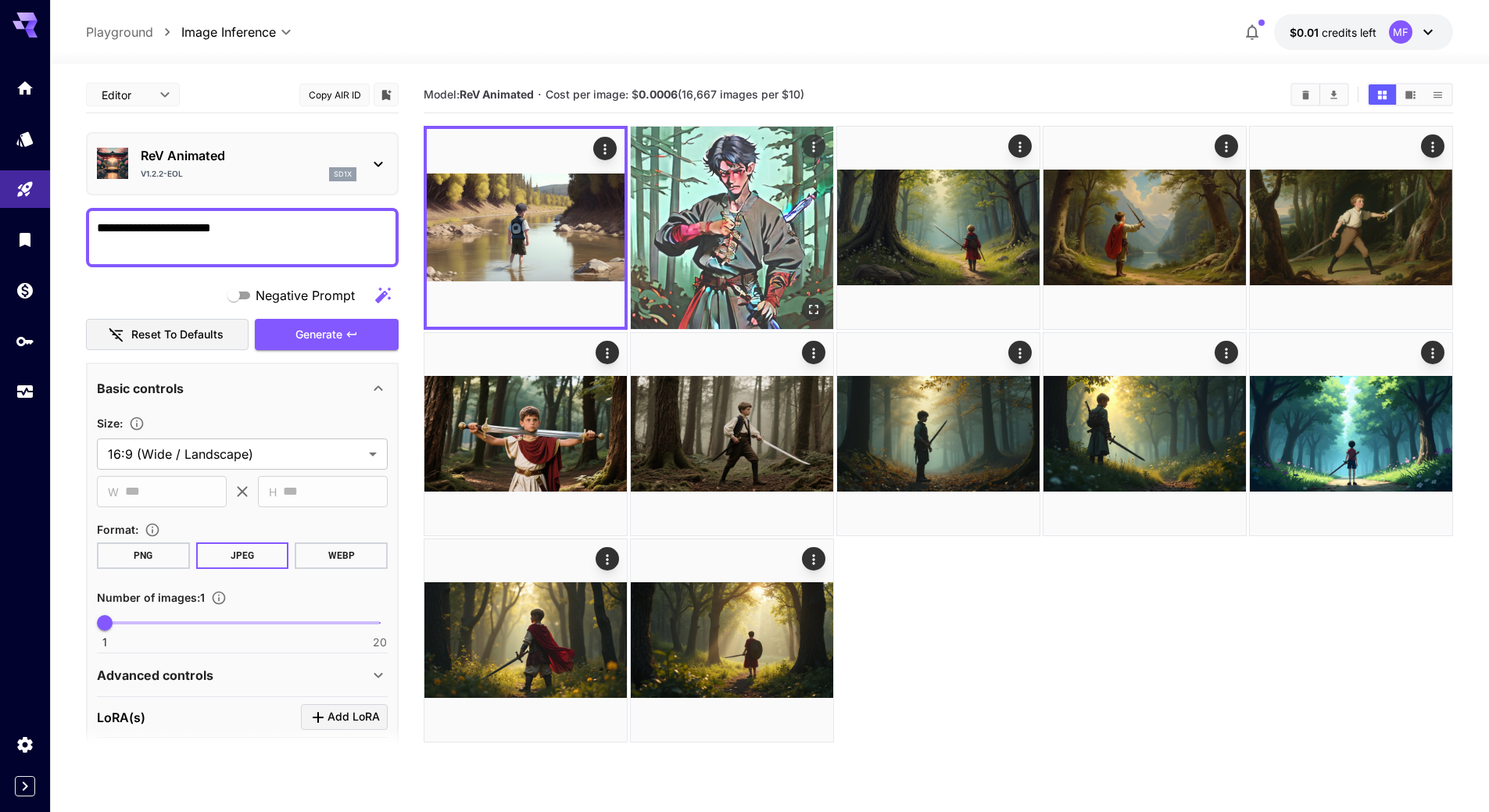
click at [679, 226] on img at bounding box center [731, 228] width 203 height 203
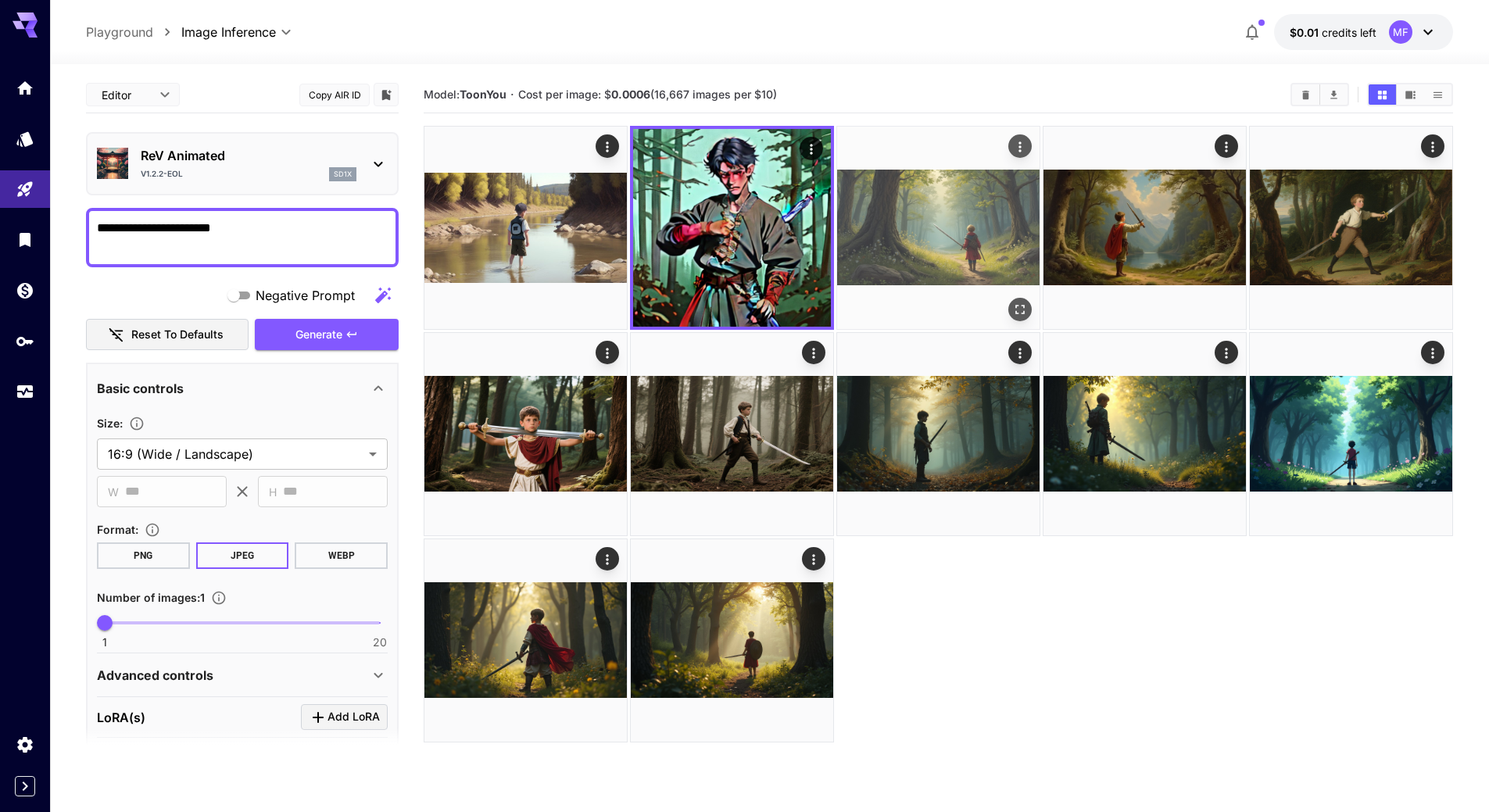
click at [881, 226] on img at bounding box center [938, 228] width 203 height 203
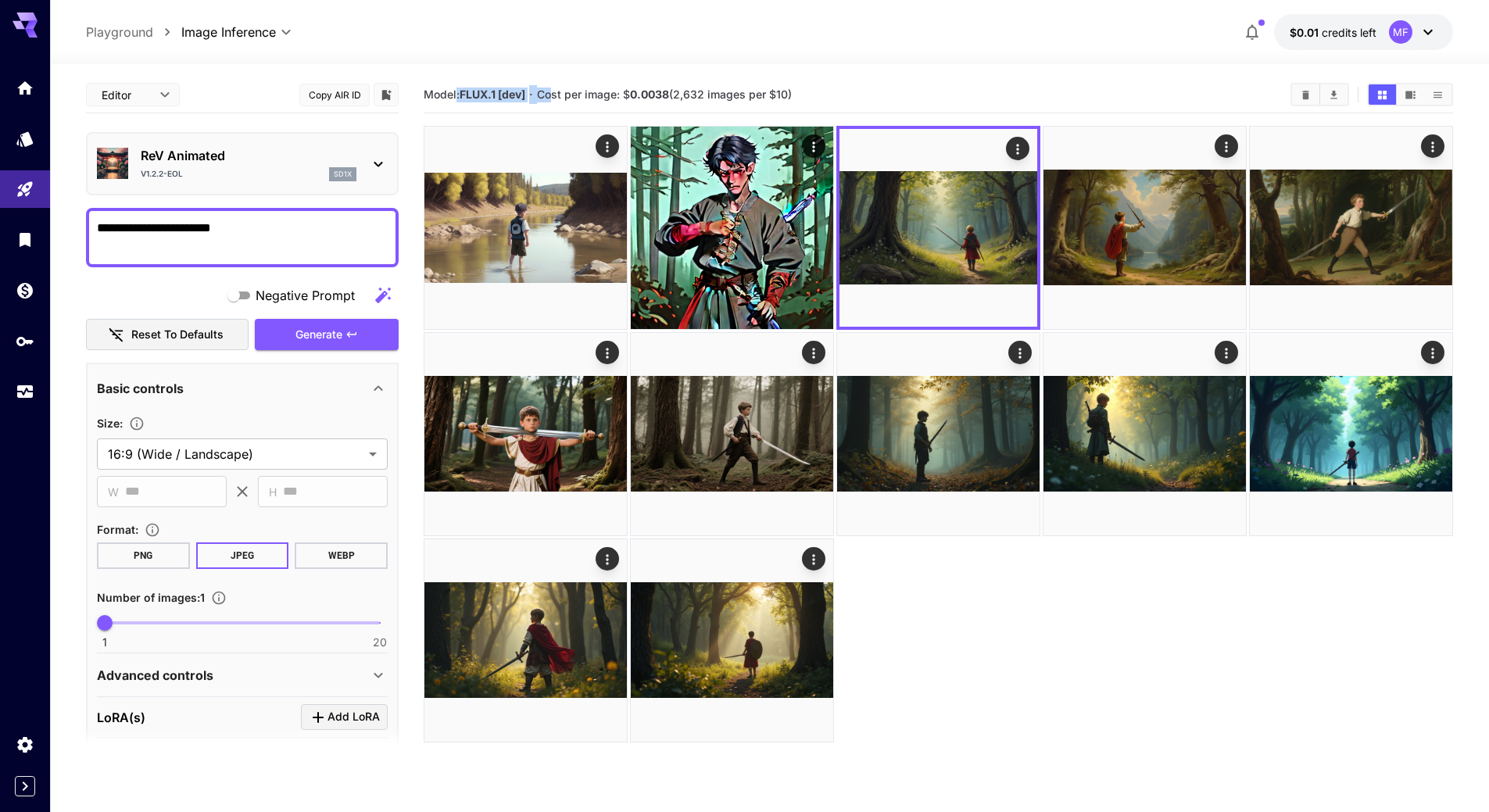
drag, startPoint x: 455, startPoint y: 94, endPoint x: 554, endPoint y: 103, distance: 99.4
click at [554, 103] on section "Model: FLUX.1 [dev] · Cost per image: $ 0.0038 (2,632 images per $10)" at bounding box center [851, 95] width 854 height 19
click at [838, 92] on section "Model: FLUX.1 [dev] · Cost per image: $ 0.0038 (2,632 images per $10)" at bounding box center [851, 95] width 854 height 19
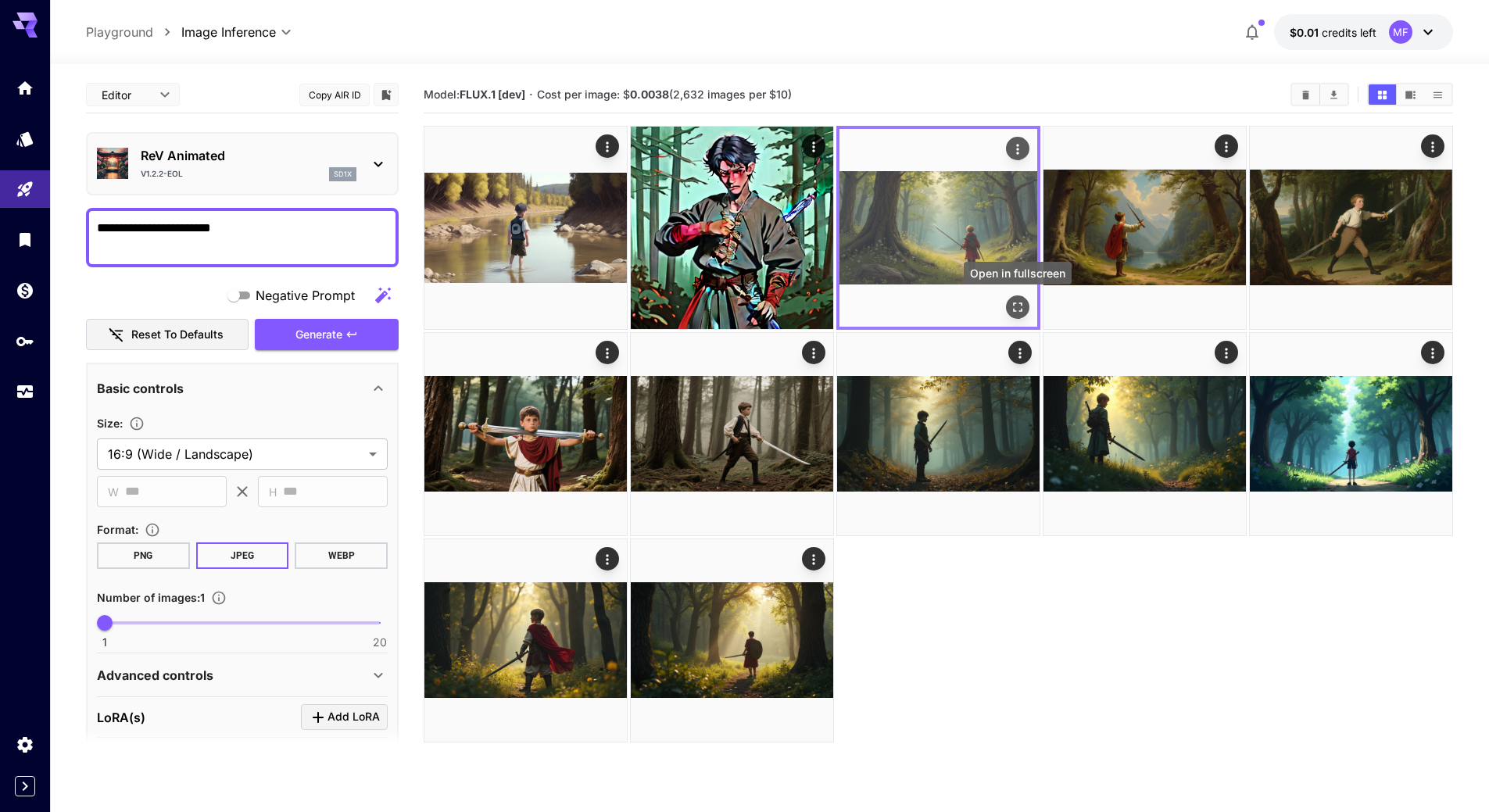
click at [1024, 311] on icon "Open in fullscreen" at bounding box center [1018, 307] width 16 height 16
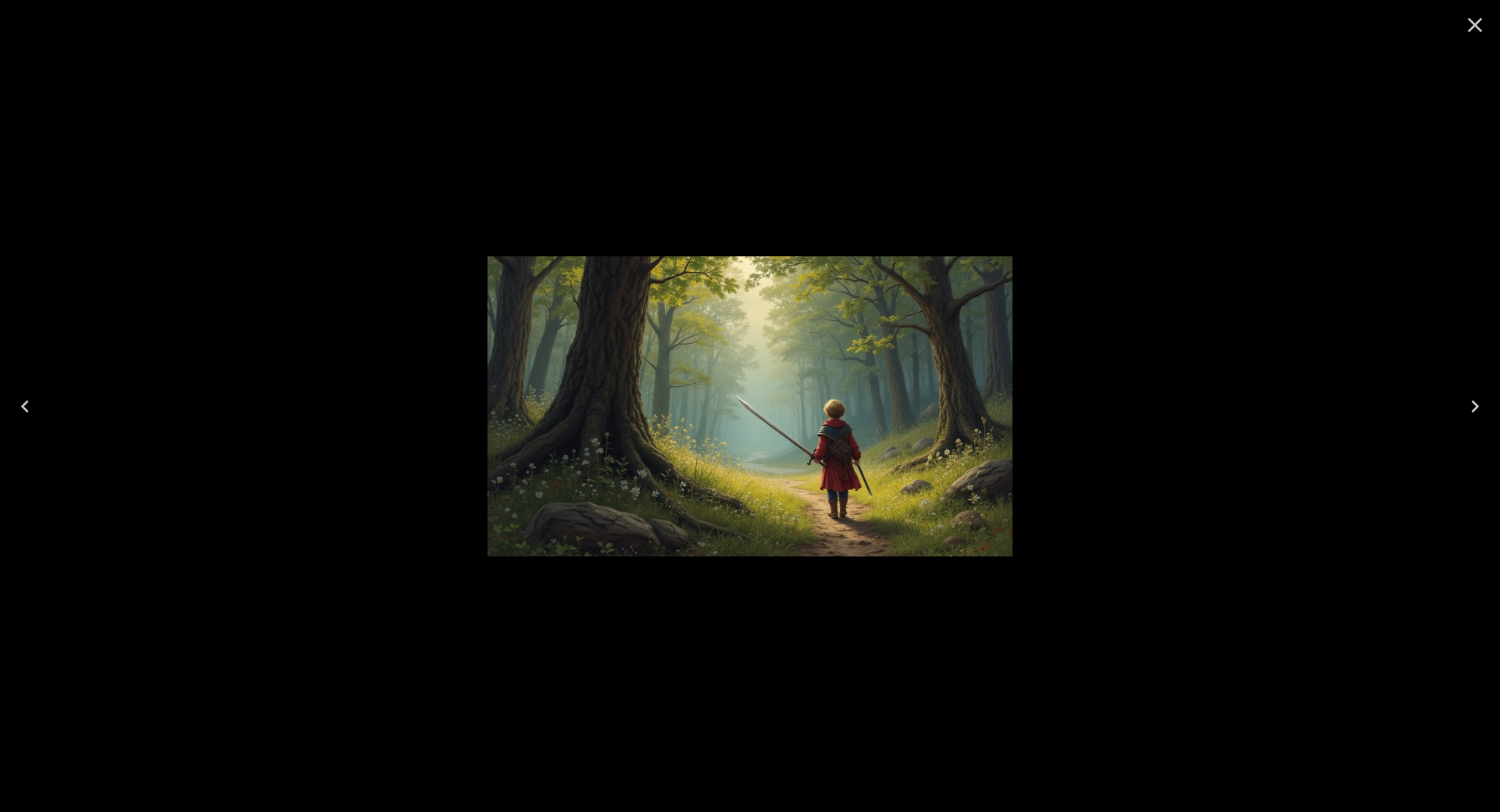
click at [1489, 26] on button "Close" at bounding box center [1475, 24] width 37 height 37
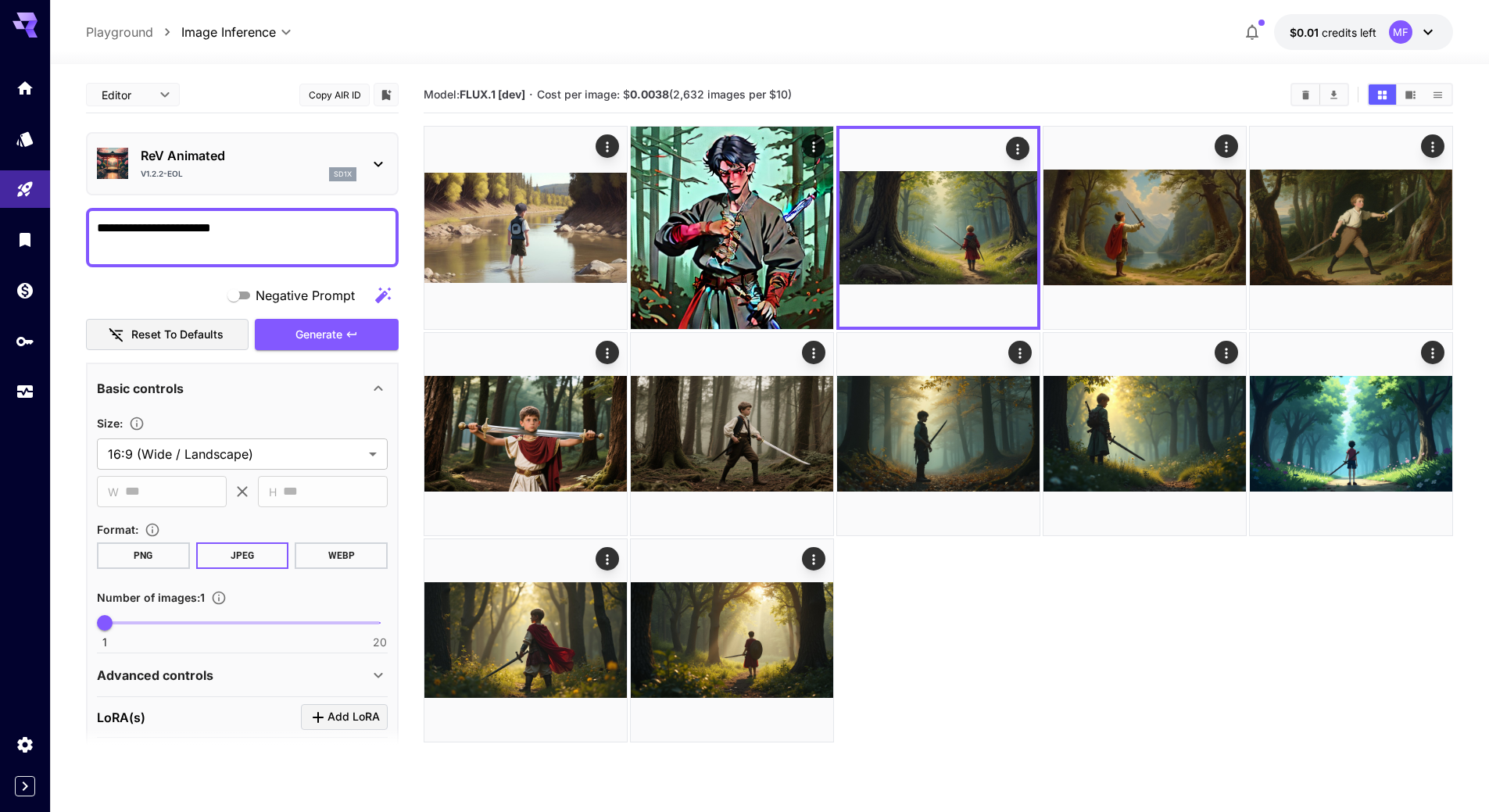
click at [1113, 83] on div "Model: FLUX.1 [dev] · Cost per image: $ 0.0038 (2,632 images per $10)" at bounding box center [938, 94] width 1029 height 23
click at [1247, 35] on icon "button" at bounding box center [1252, 32] width 19 height 19
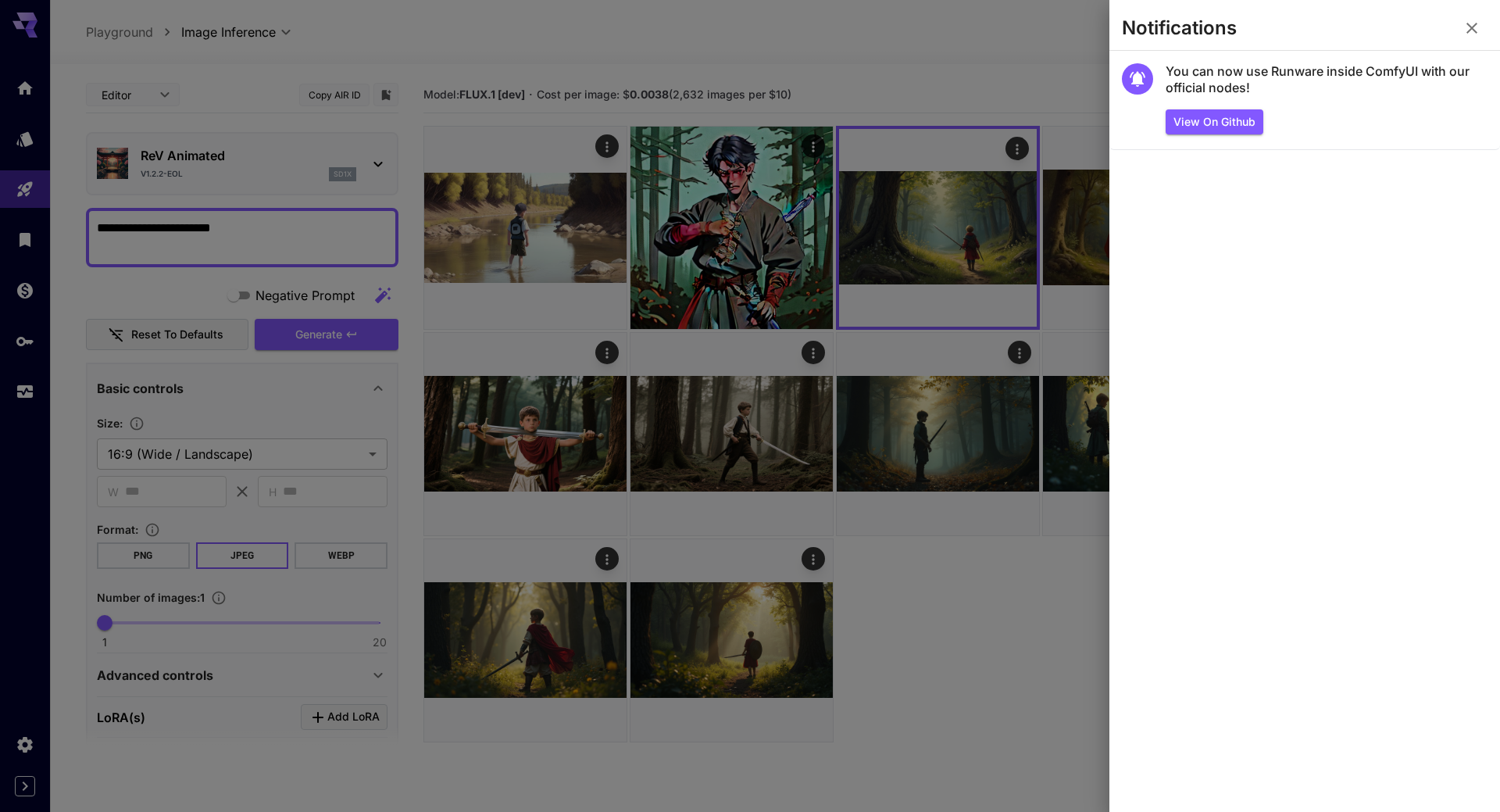
click at [1035, 58] on div at bounding box center [750, 406] width 1500 height 812
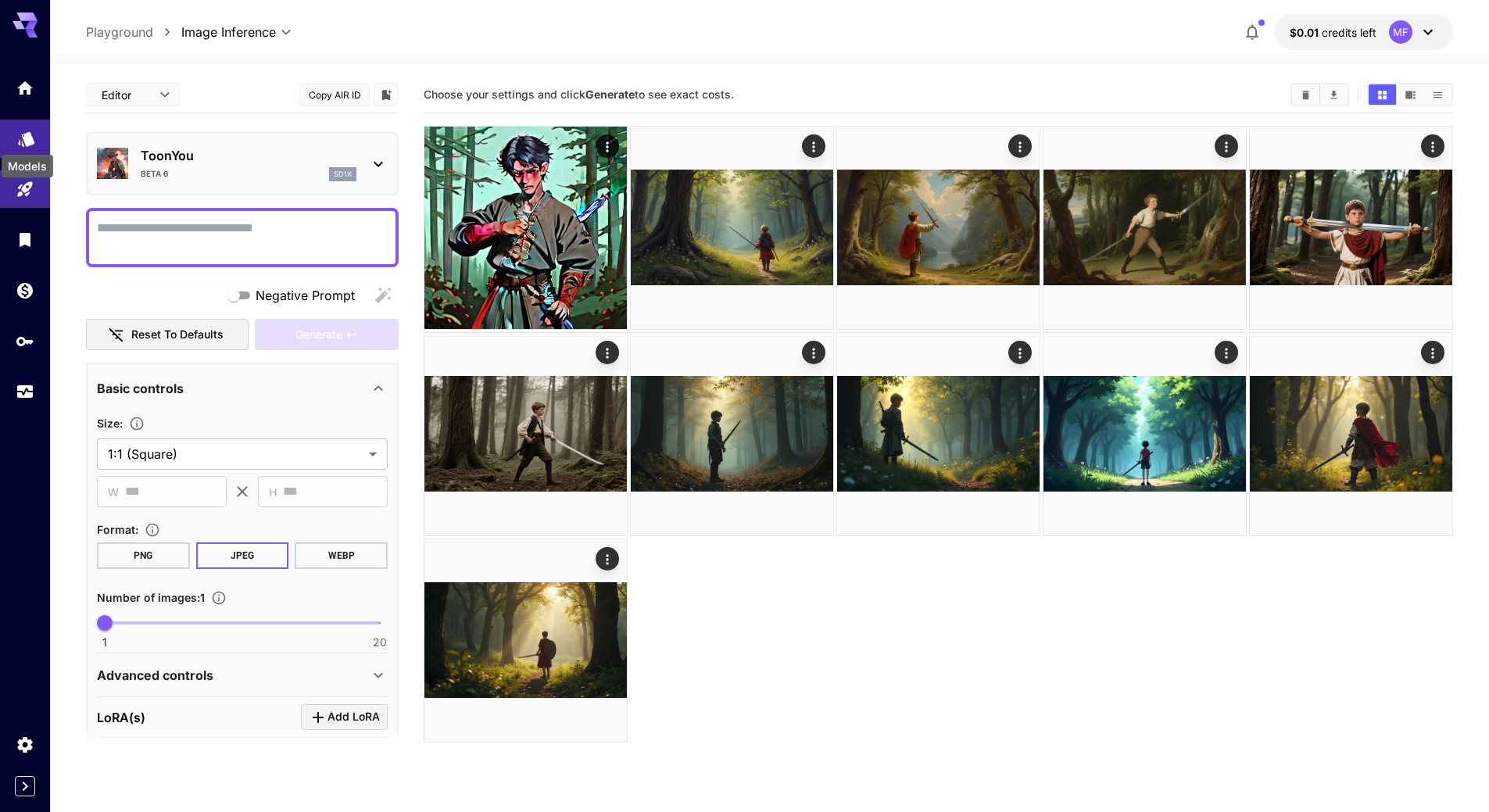
click at [20, 128] on icon "Models" at bounding box center [27, 134] width 19 height 19
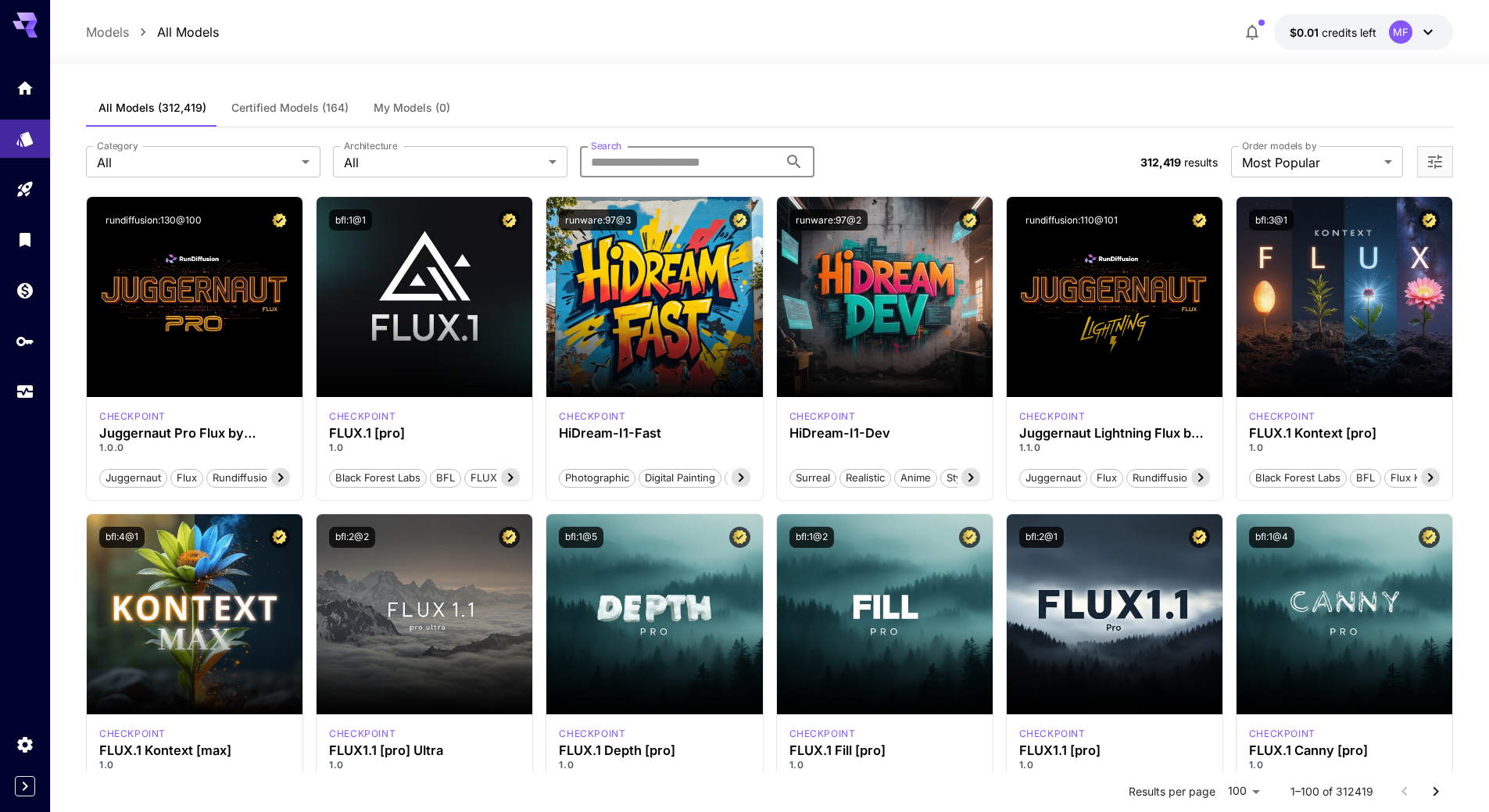
click at [611, 164] on input "Search" at bounding box center [679, 162] width 198 height 31
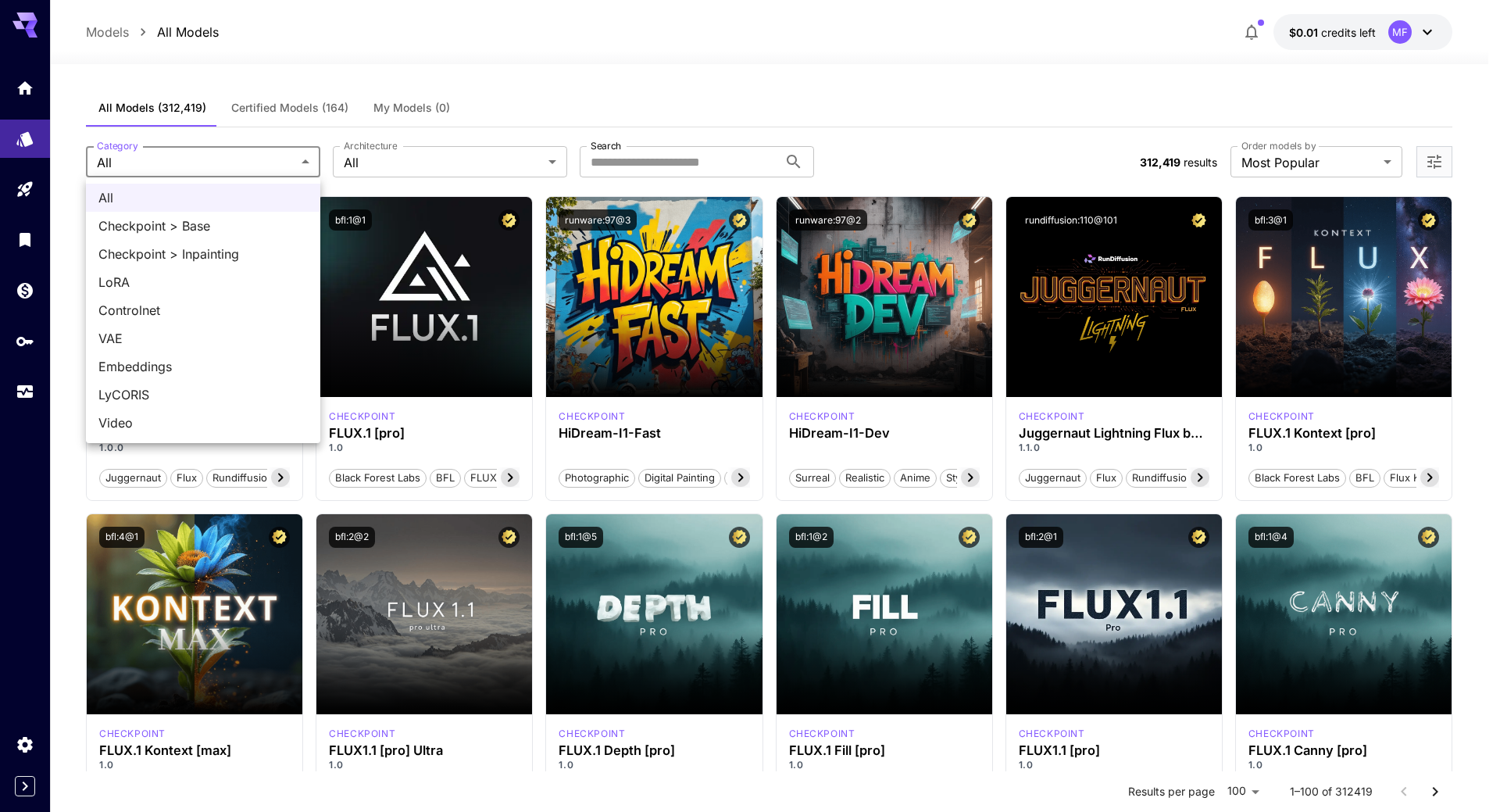
click at [261, 160] on div at bounding box center [750, 406] width 1500 height 812
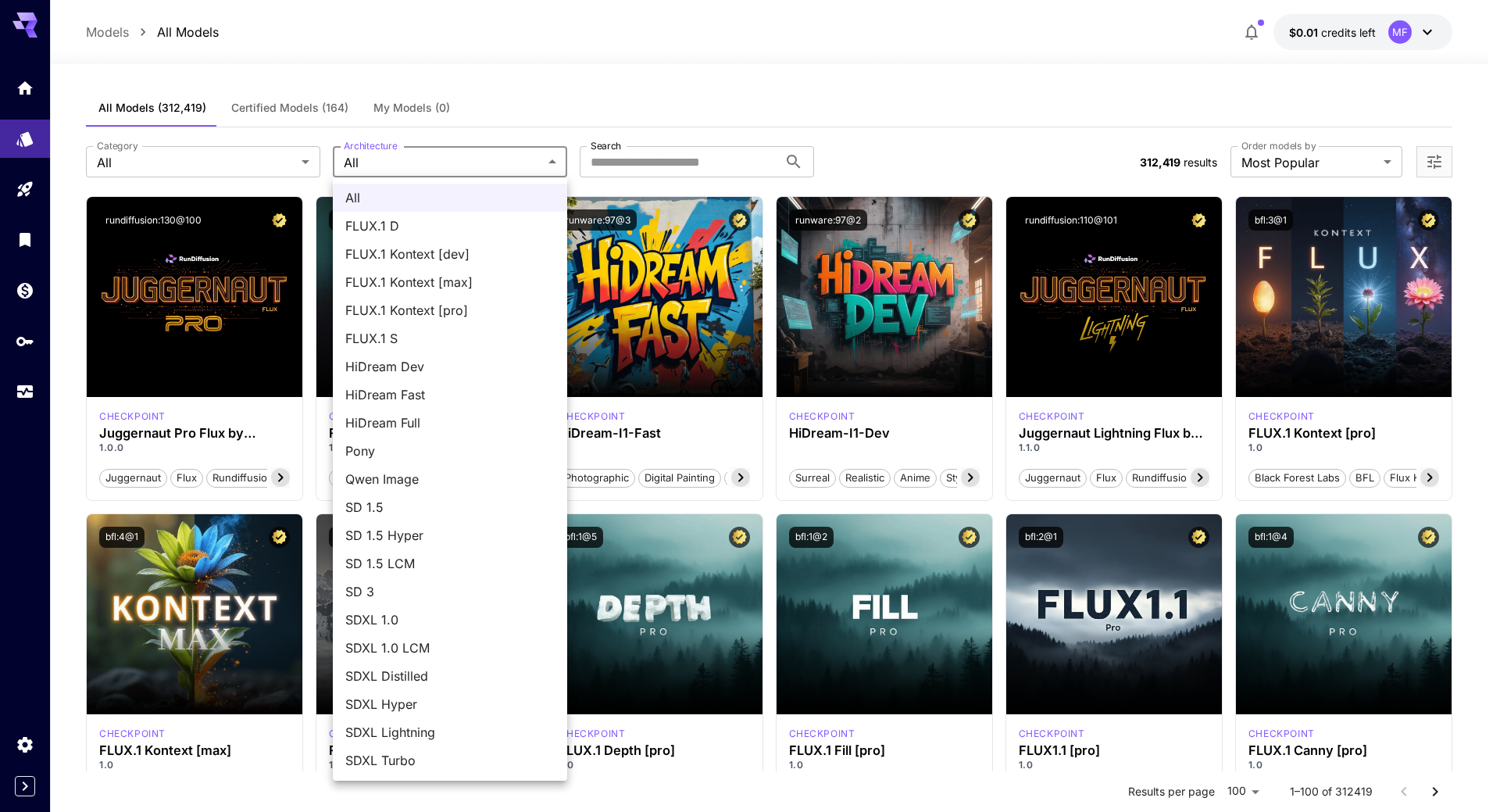
click at [430, 157] on div at bounding box center [750, 406] width 1500 height 812
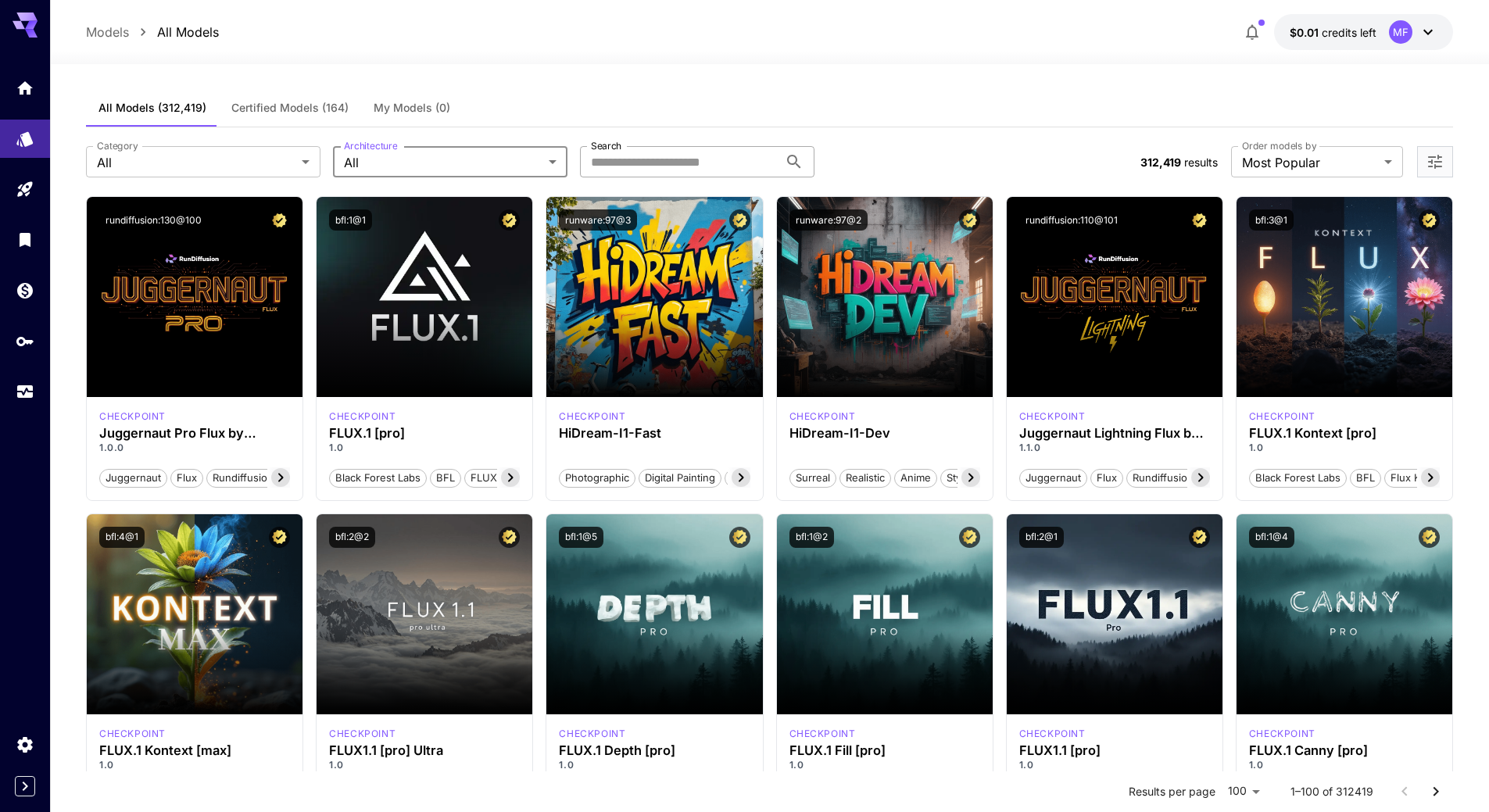
click at [590, 163] on input "Search" at bounding box center [679, 162] width 198 height 31
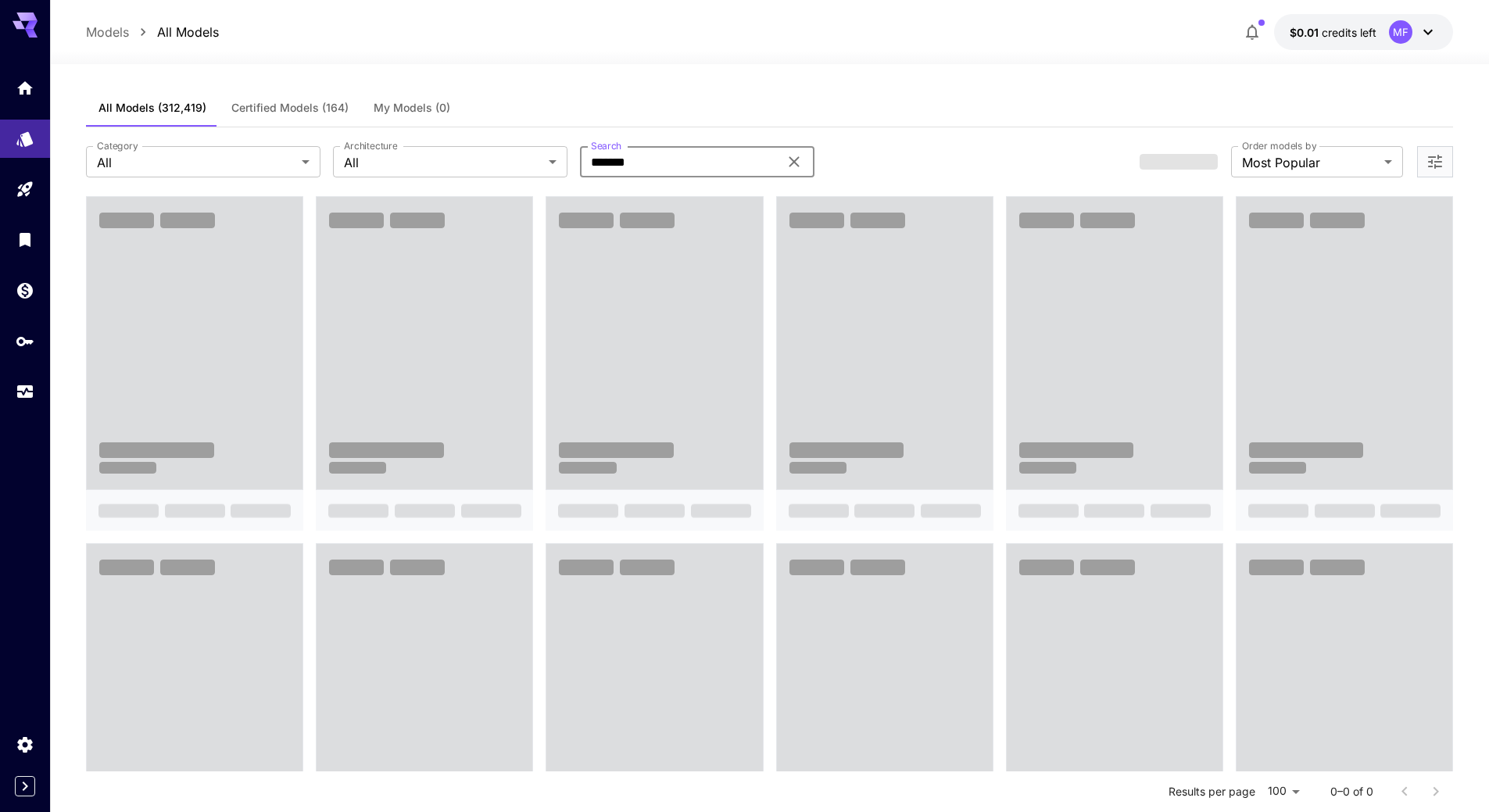
type input "*******"
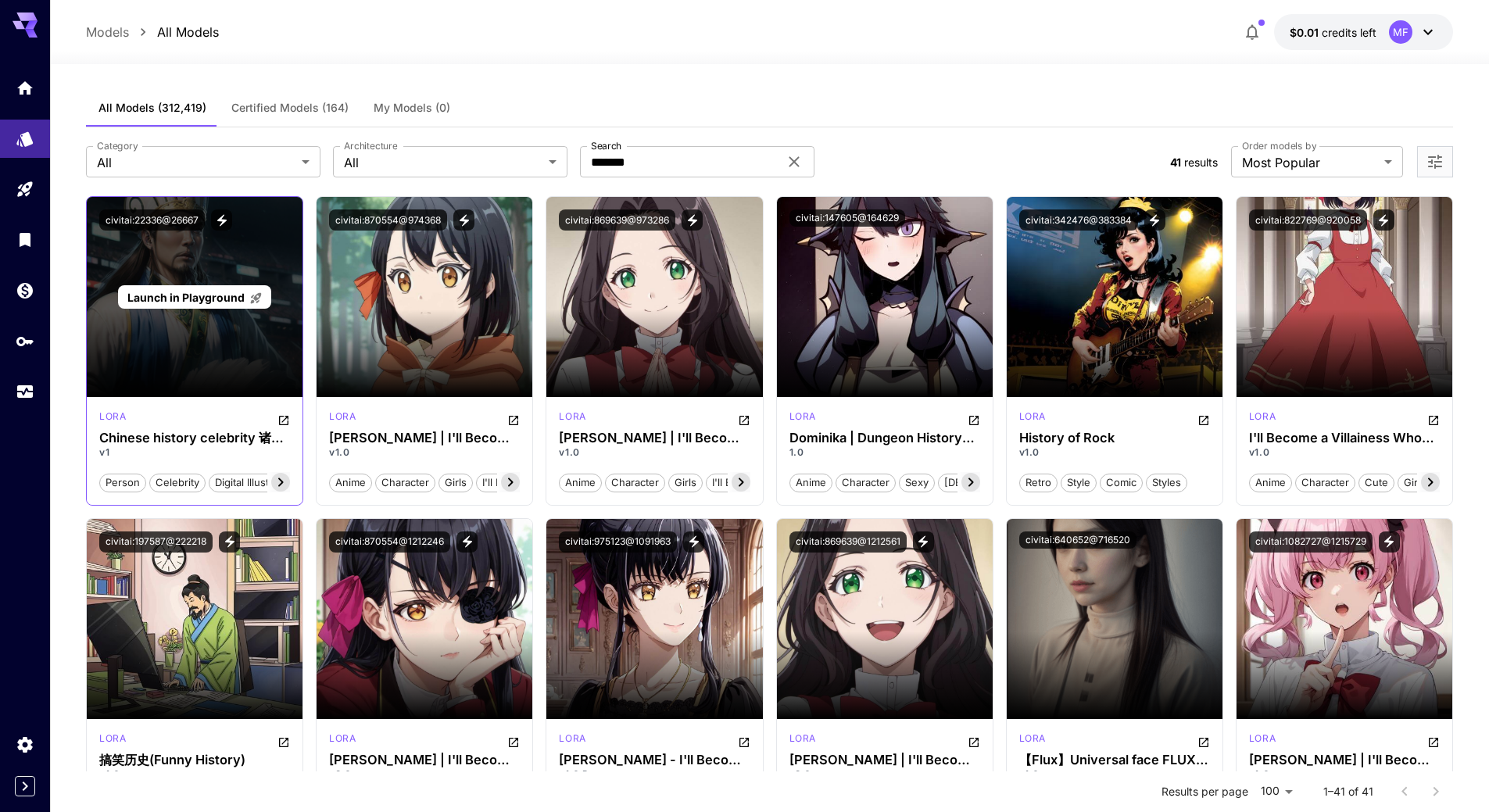
click at [185, 364] on div "Launch in Playground" at bounding box center [195, 296] width 216 height 200
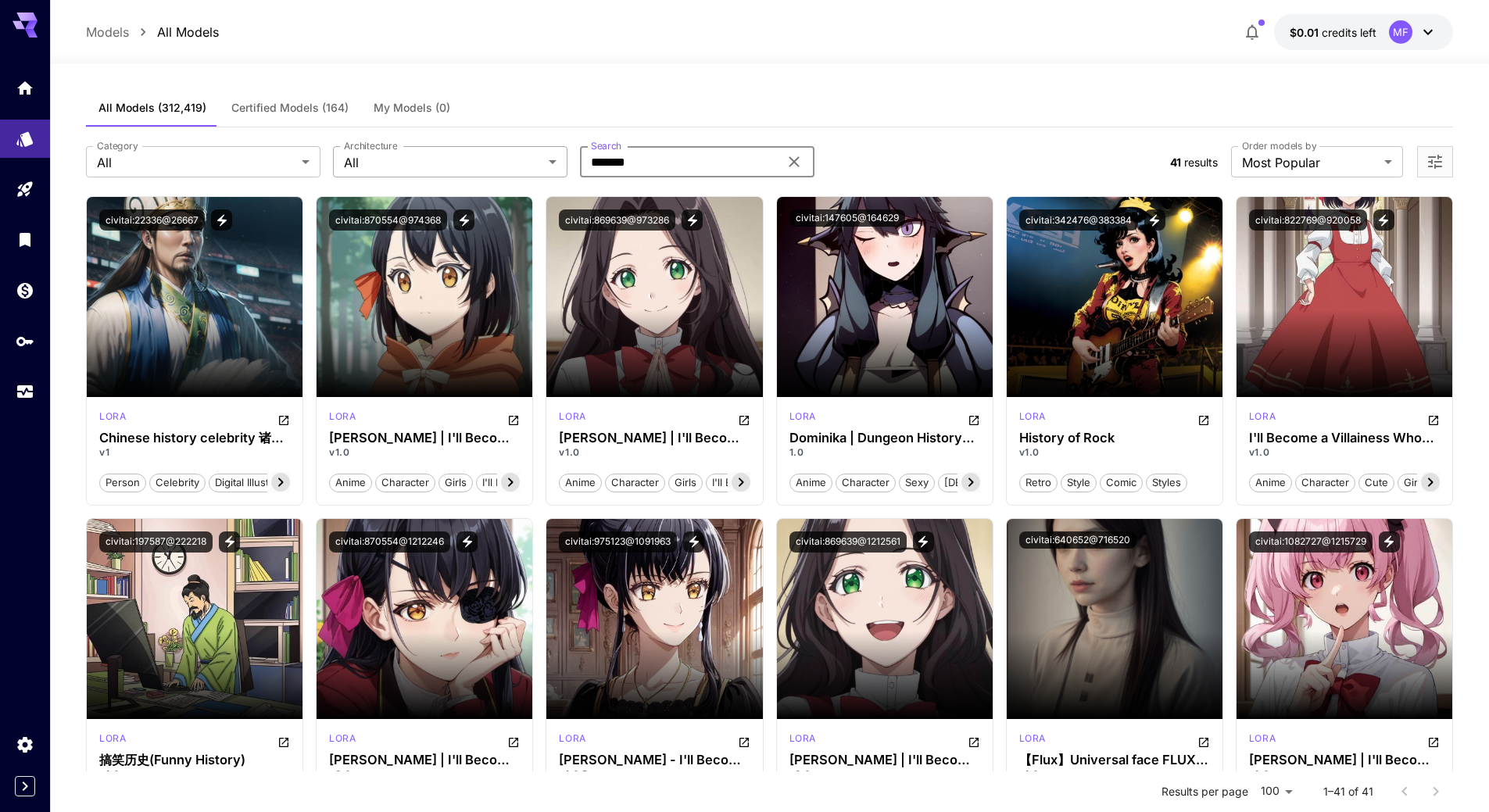
drag, startPoint x: 658, startPoint y: 156, endPoint x: 515, endPoint y: 150, distance: 143.1
click at [515, 150] on div "Category All *** Category Architecture All *** Architecture Search ******* Sear…" at bounding box center [622, 162] width 1072 height 31
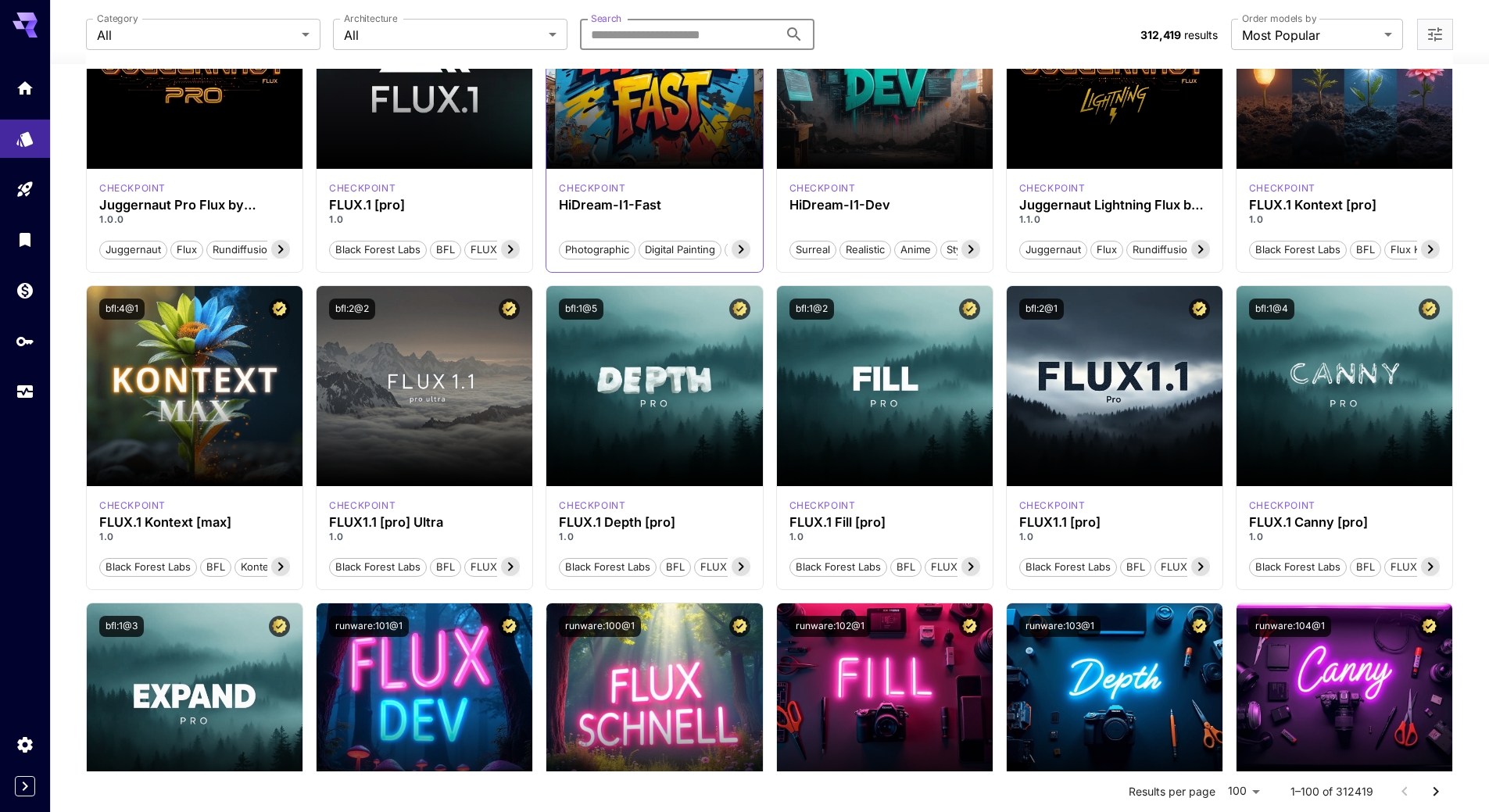
scroll to position [235, 0]
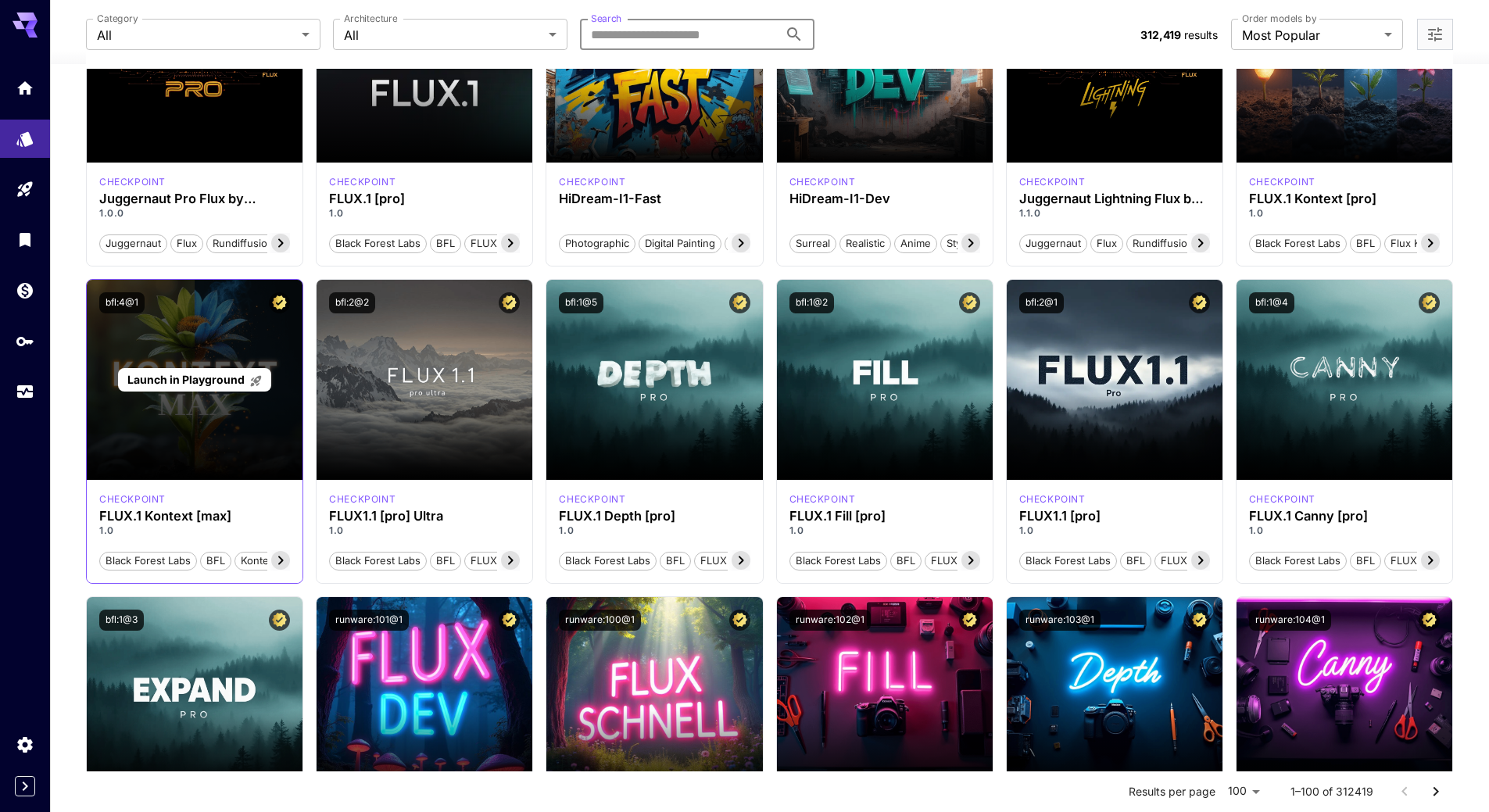
click at [212, 382] on span "Launch in Playground" at bounding box center [185, 379] width 117 height 13
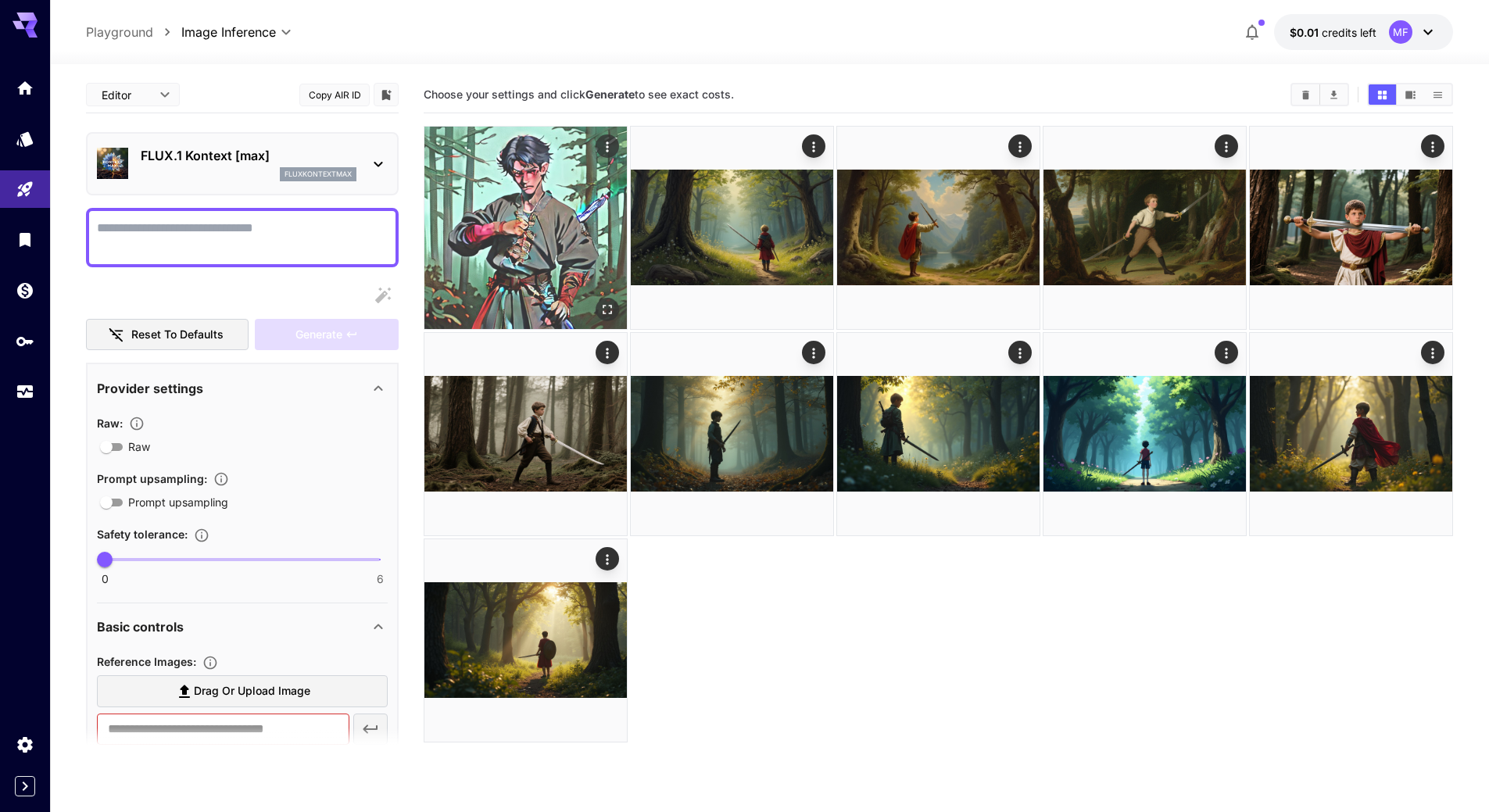
click at [543, 220] on img at bounding box center [525, 228] width 203 height 203
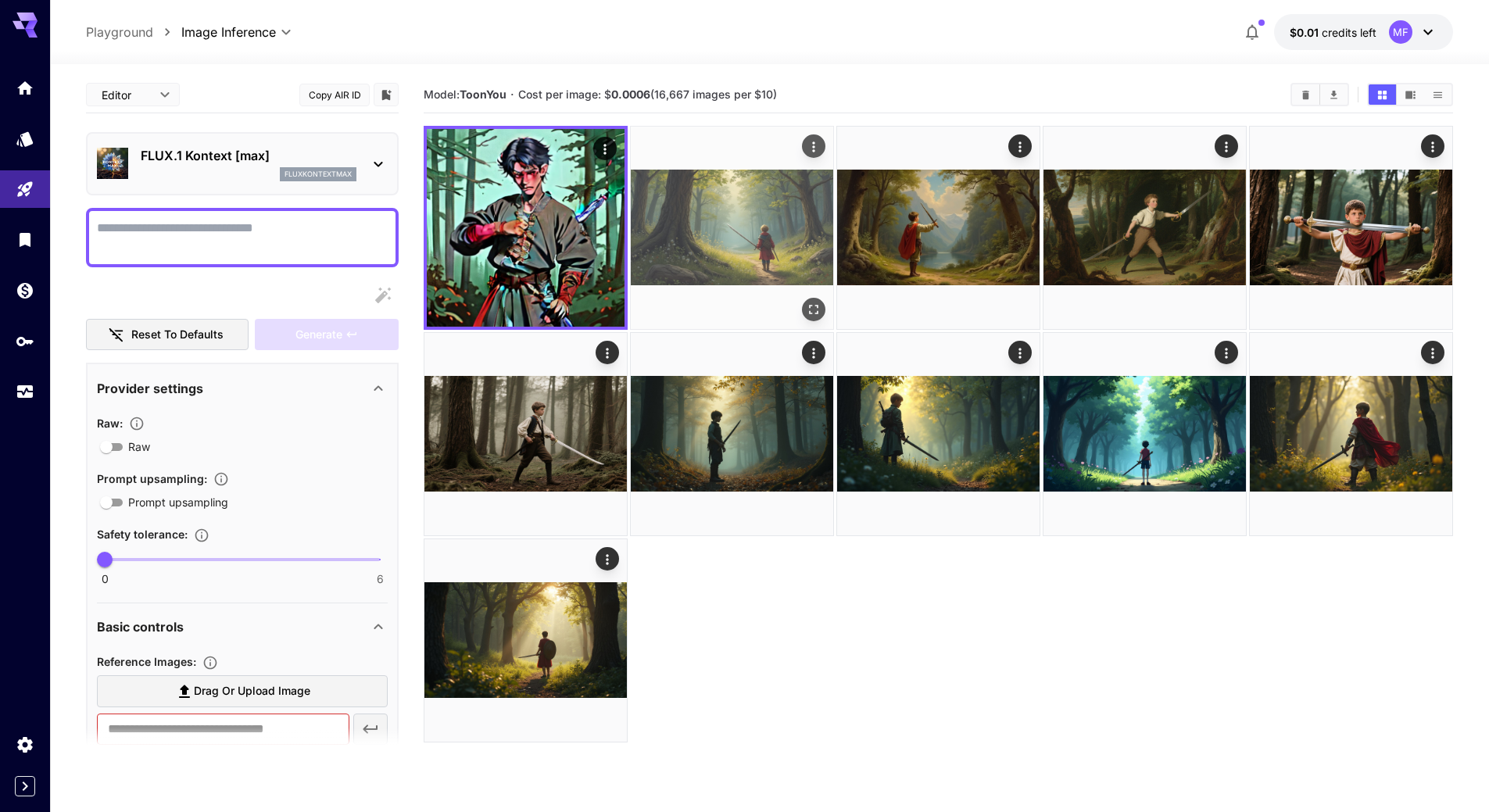
click at [699, 217] on img at bounding box center [731, 228] width 203 height 203
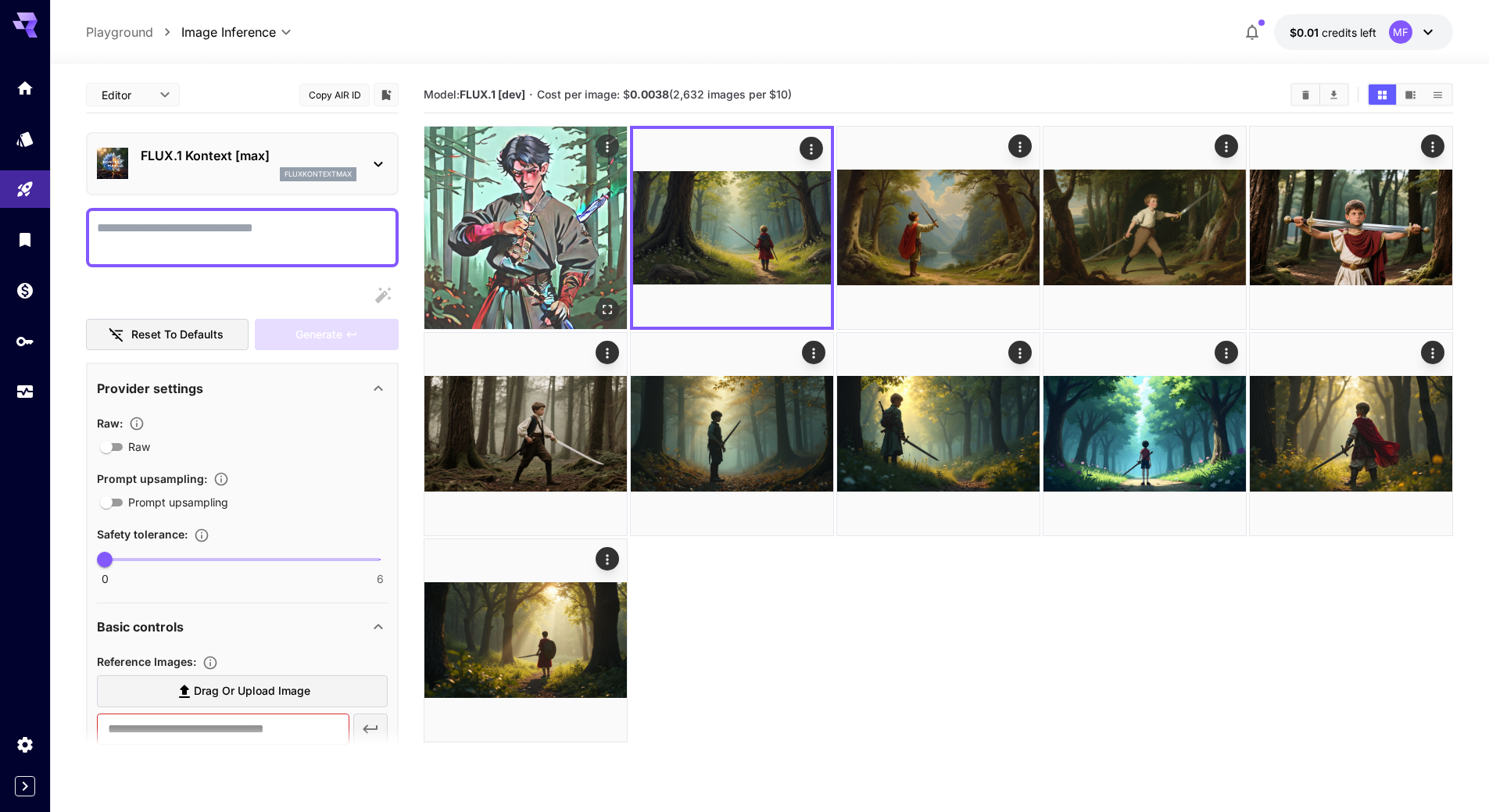
click at [505, 244] on img at bounding box center [525, 228] width 203 height 203
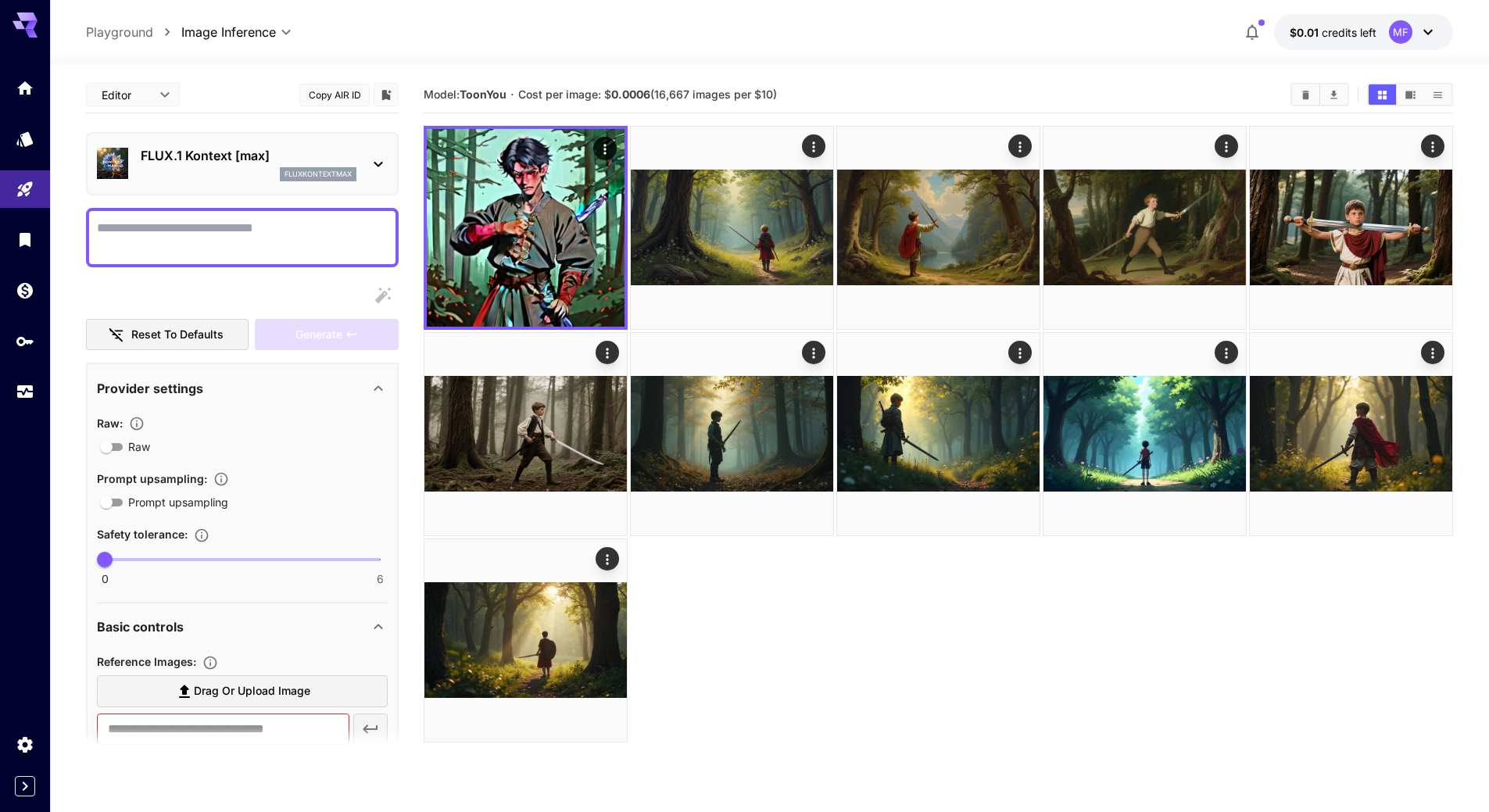
click at [777, 100] on span "Cost per image: $ 0.0006 (16,667 images per $10)" at bounding box center [647, 94] width 258 height 13
click at [845, 89] on section "Model: ToonYou · Cost per image: $ 0.0006 (16,667 images per $10)" at bounding box center [851, 95] width 854 height 19
click at [699, 97] on span "Cost per image: $ 0.0006 (16,667 images per $10)" at bounding box center [647, 94] width 258 height 13
drag, startPoint x: 659, startPoint y: 94, endPoint x: 759, endPoint y: 95, distance: 100.0
click at [759, 95] on span "Cost per image: $ 0.0006 (16,667 images per $10)" at bounding box center [647, 94] width 258 height 13
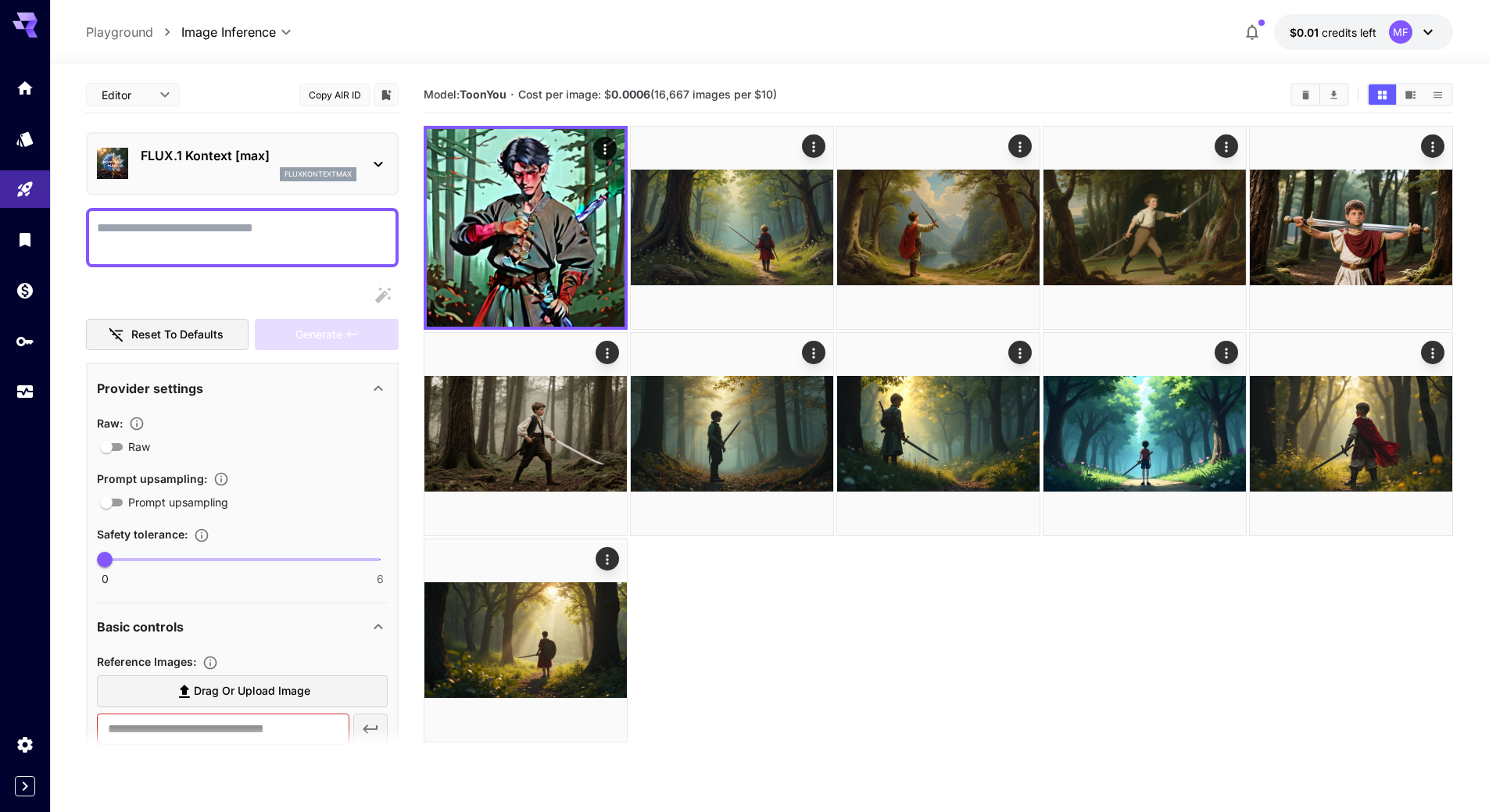
click at [866, 92] on section "Model: ToonYou · Cost per image: $ 0.0006 (16,667 images per $10)" at bounding box center [851, 95] width 854 height 19
click at [29, 141] on icon "Models" at bounding box center [26, 134] width 17 height 15
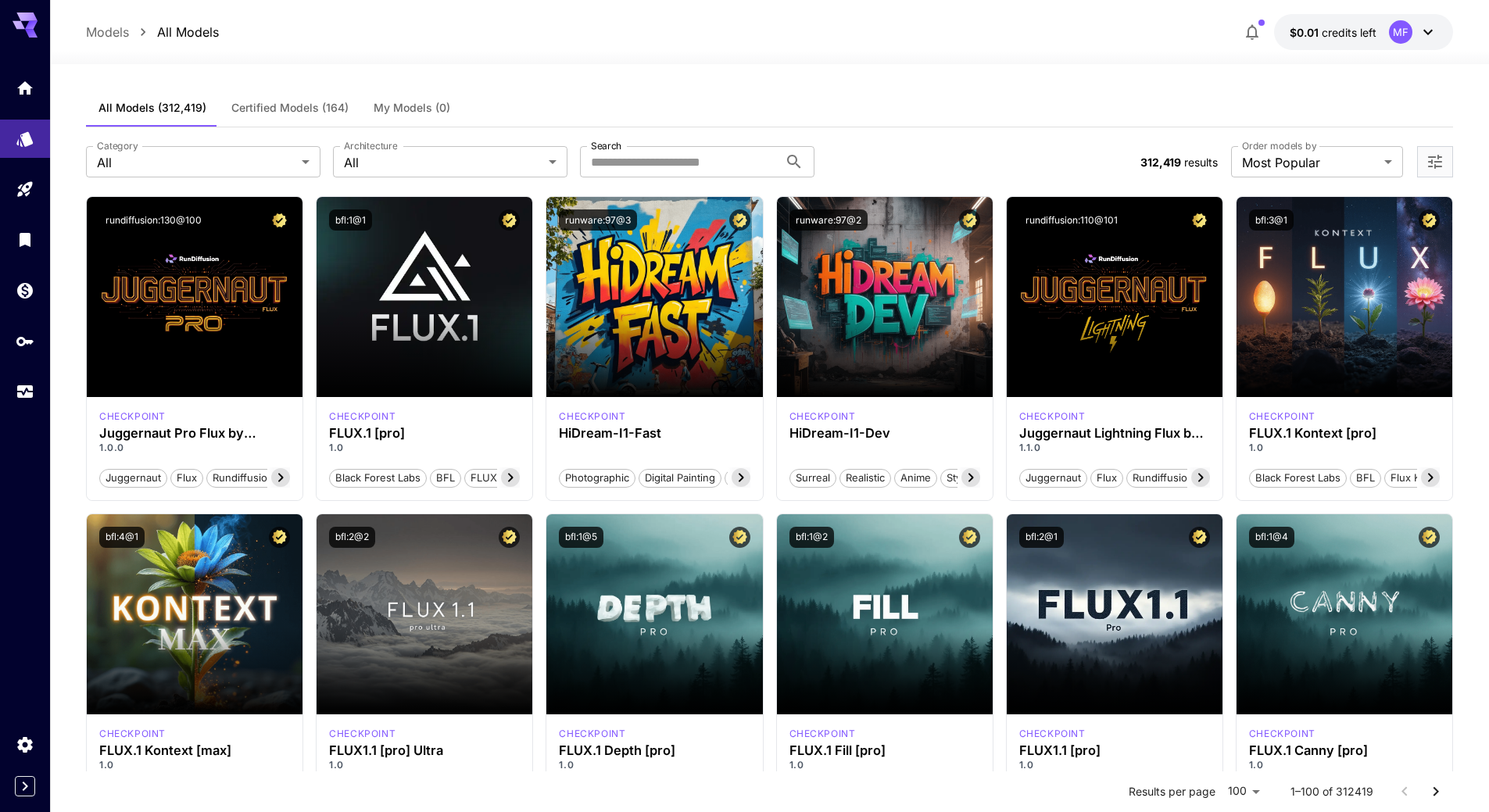
click at [878, 99] on div "All Models (312,419) Certified Models (164) My Models (0)" at bounding box center [770, 108] width 1367 height 38
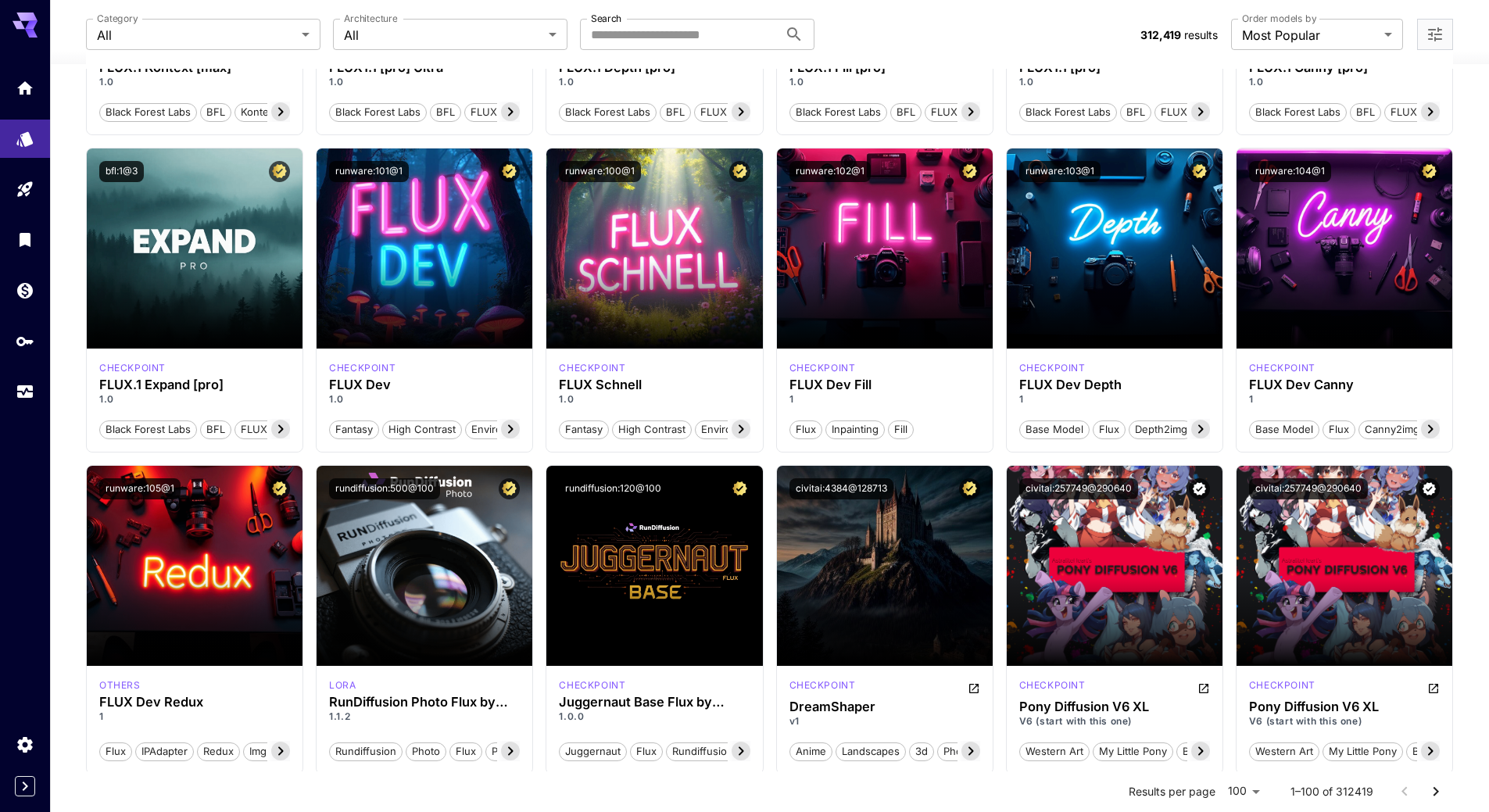
scroll to position [937, 0]
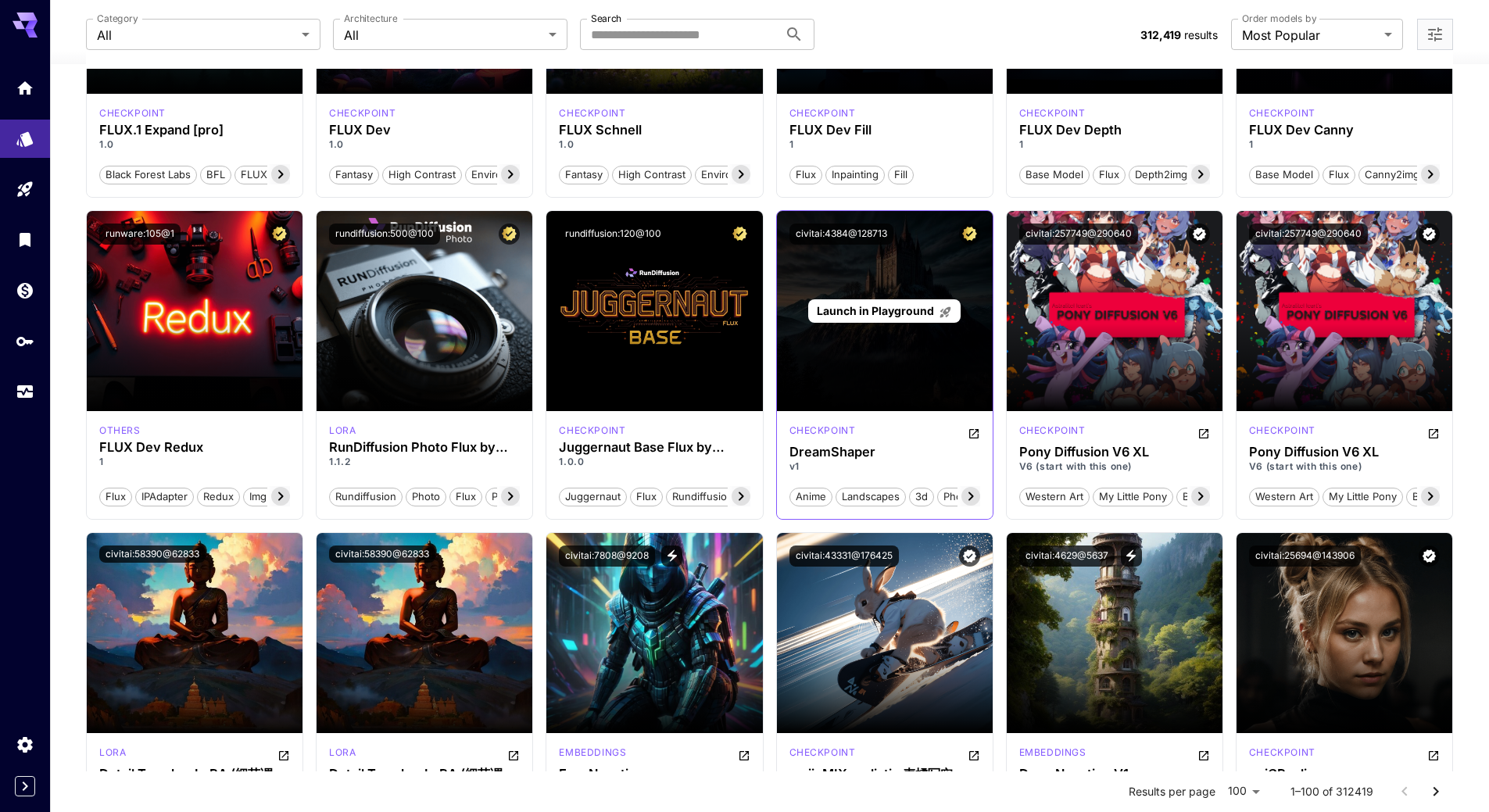
click at [859, 323] on div "Launch in Playground" at bounding box center [885, 311] width 216 height 200
click at [871, 307] on span "Launch in Playground" at bounding box center [875, 310] width 117 height 13
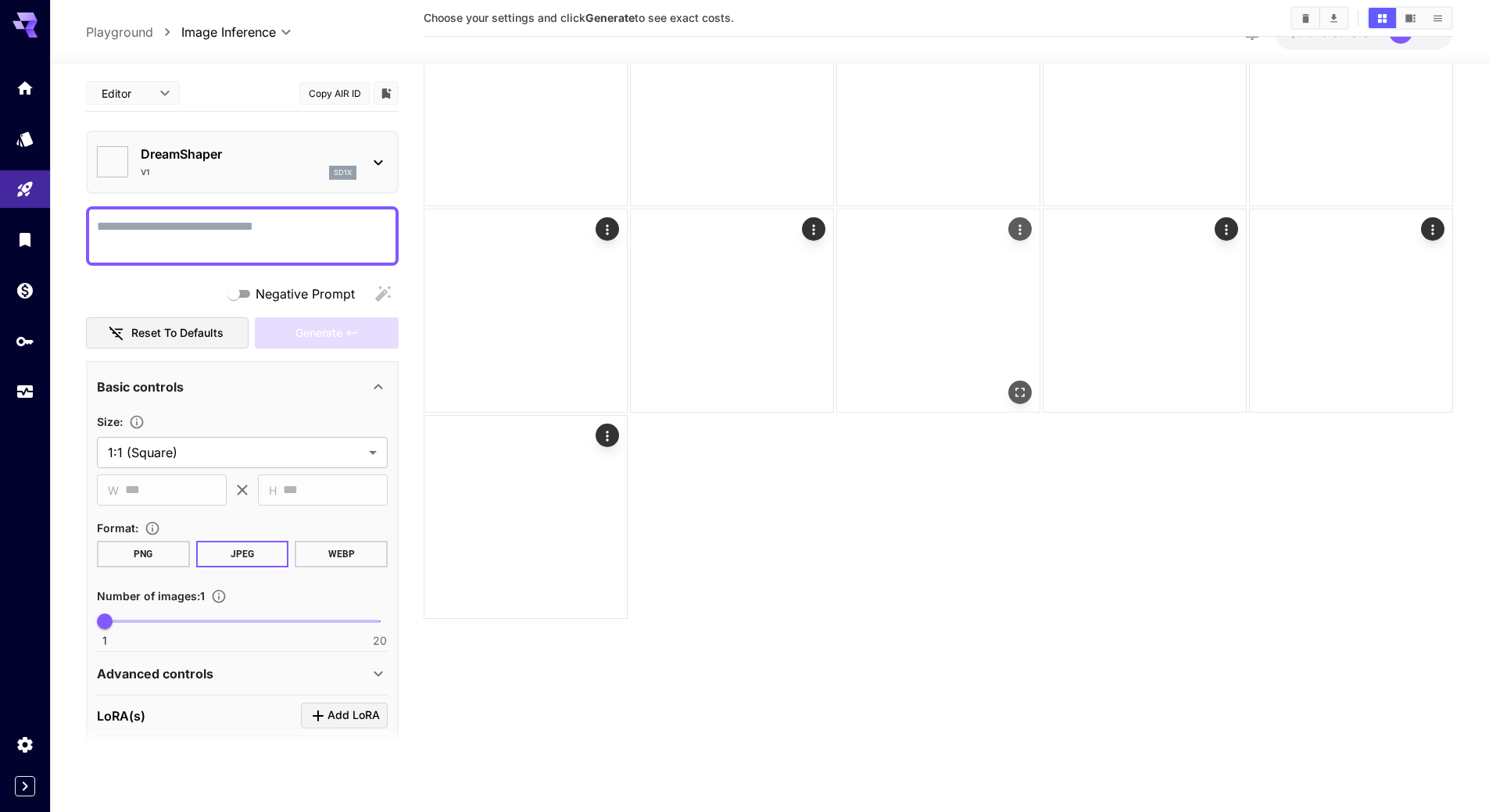
type input "*******"
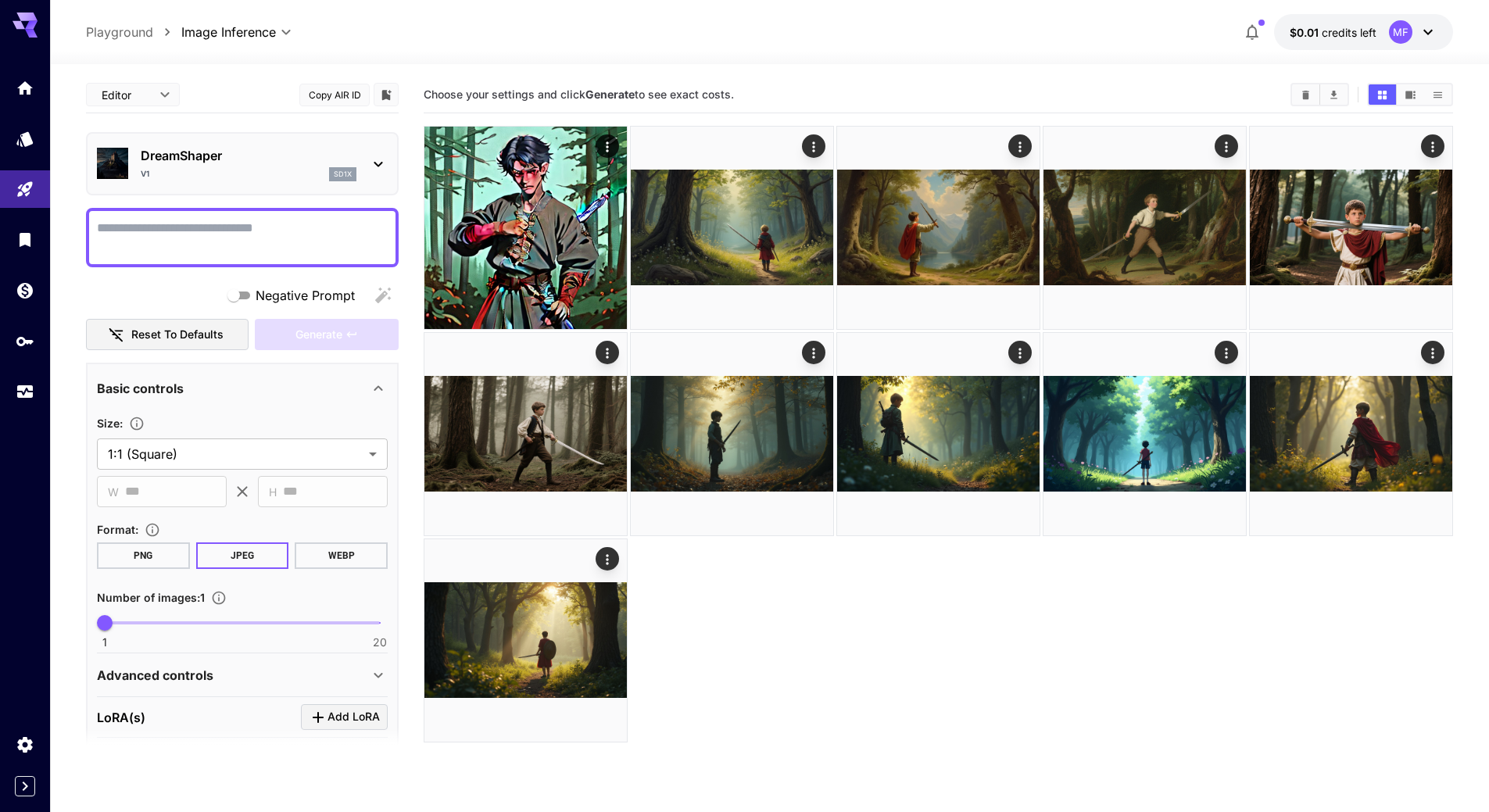
scroll to position [123, 0]
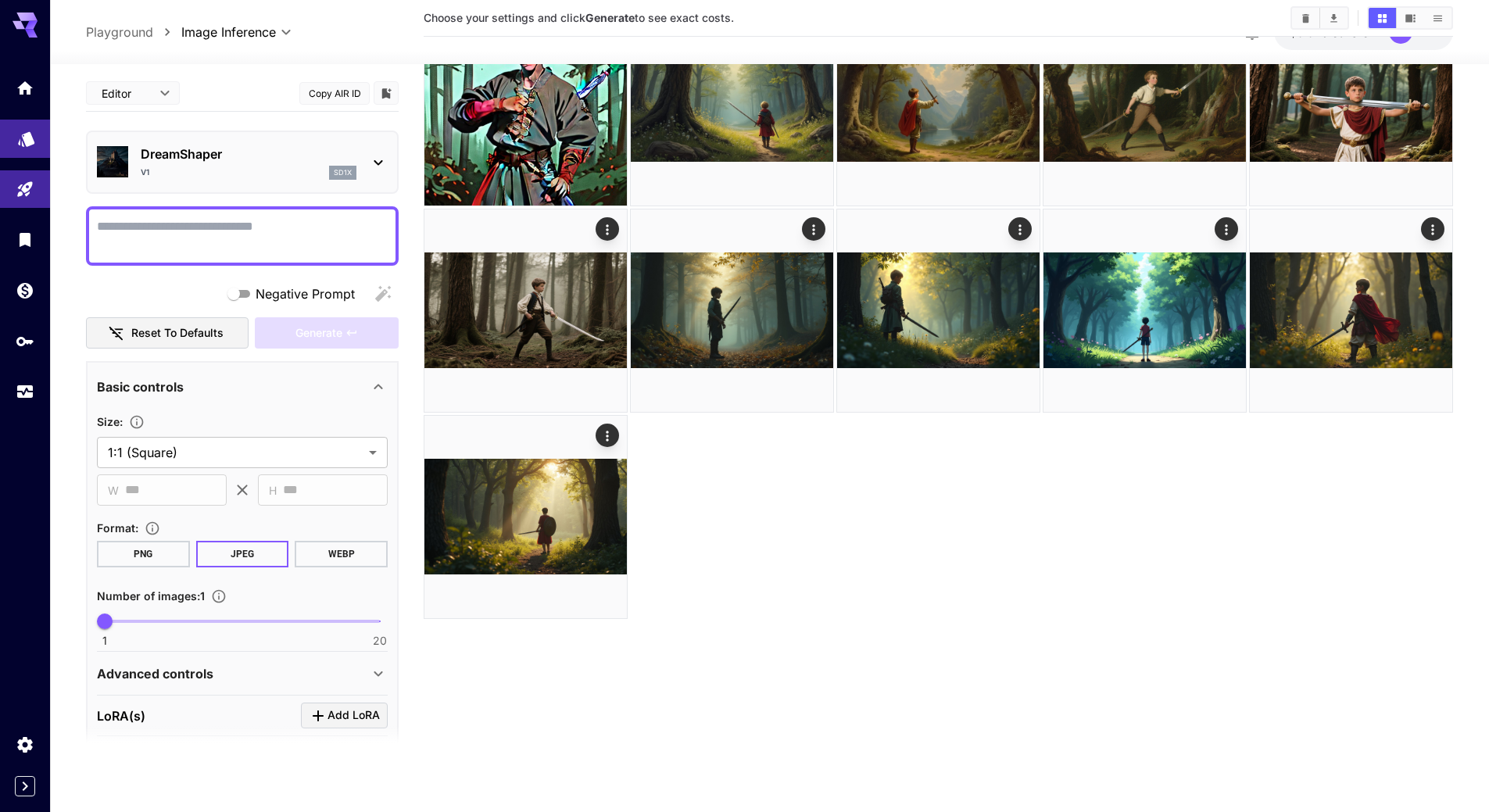
click at [24, 156] on link at bounding box center [25, 138] width 50 height 38
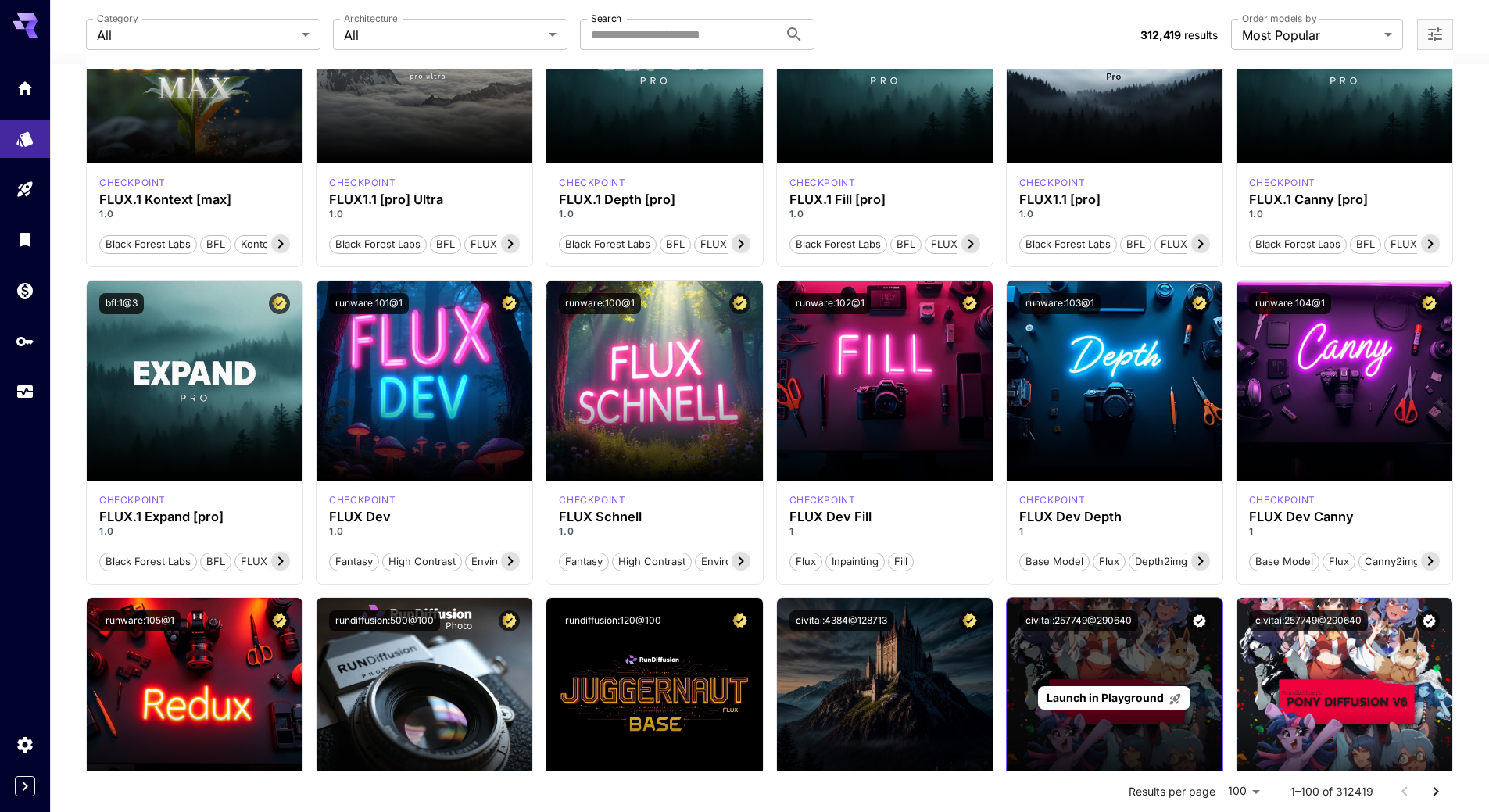
scroll to position [670, 0]
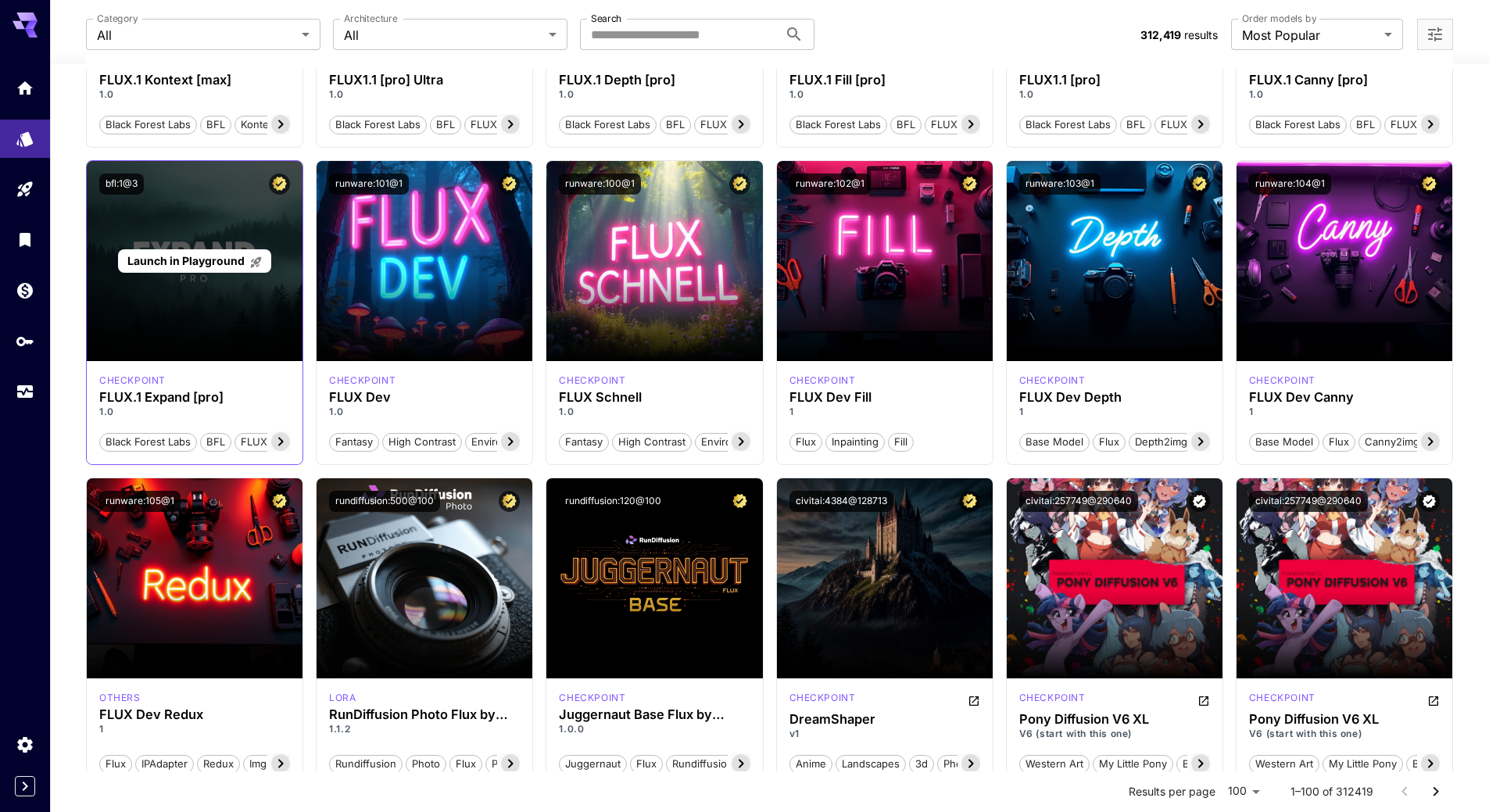
click at [198, 264] on span "Launch in Playground" at bounding box center [185, 260] width 117 height 13
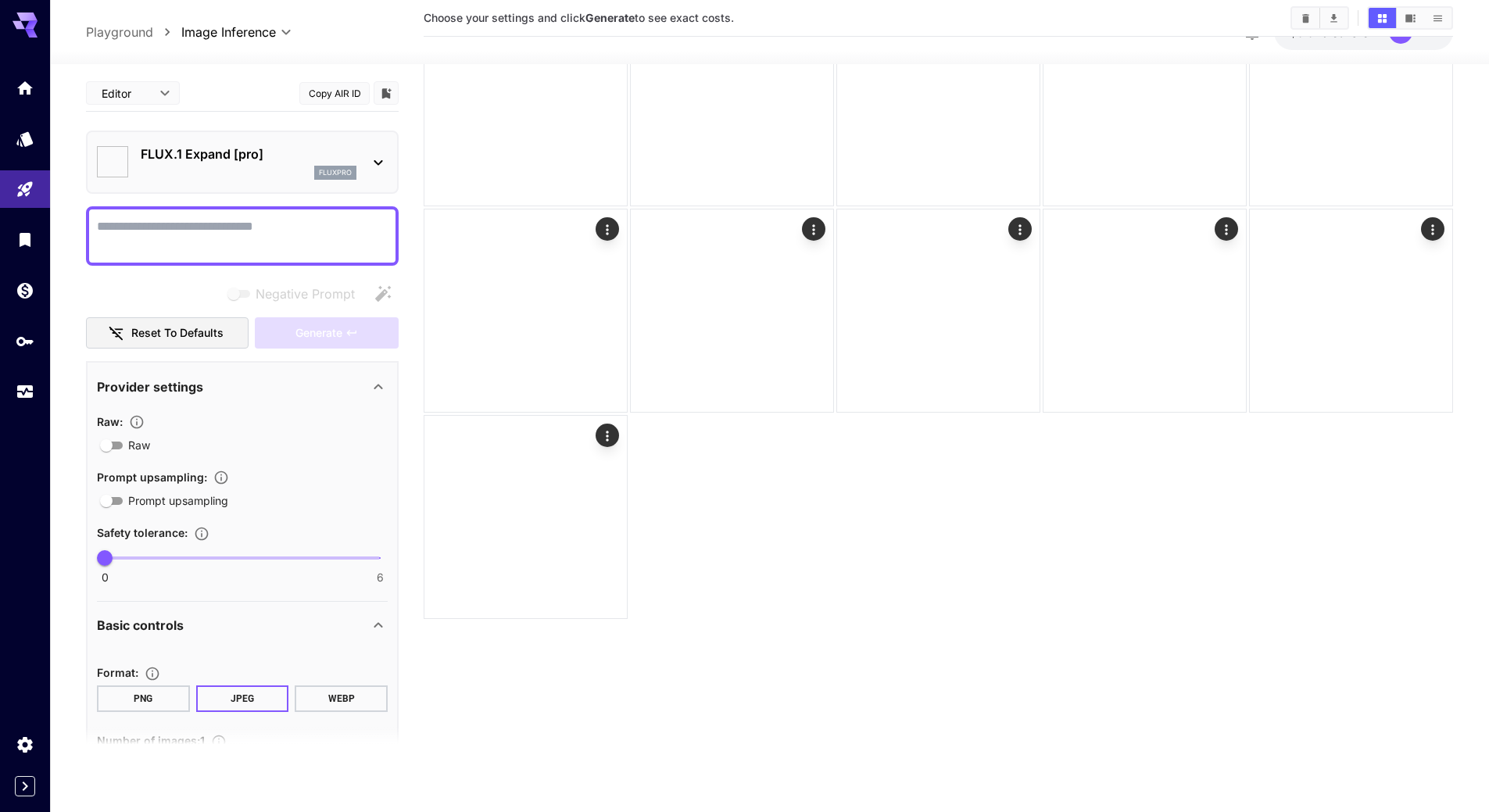
type input "***"
type input "**"
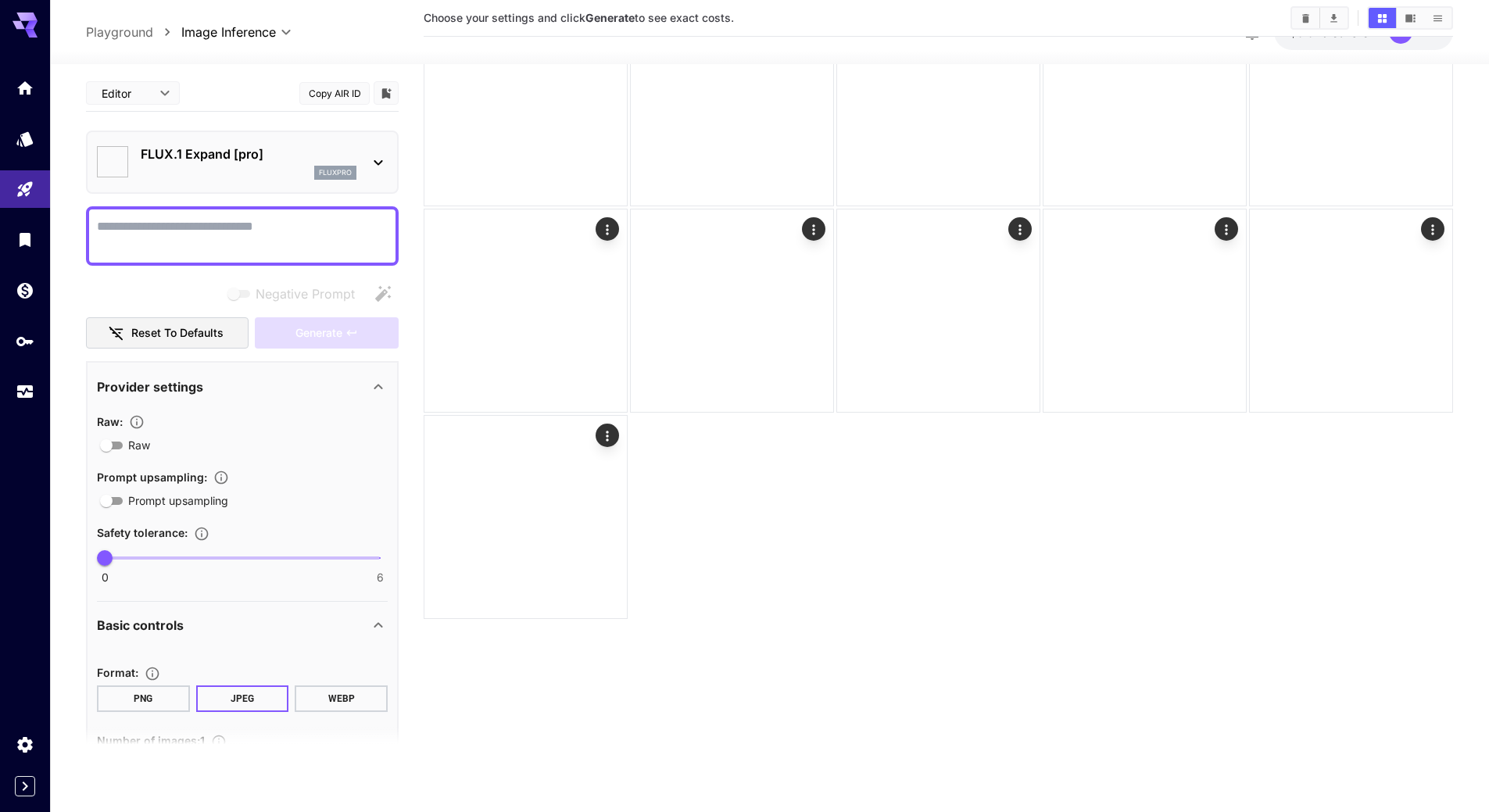
type input "**"
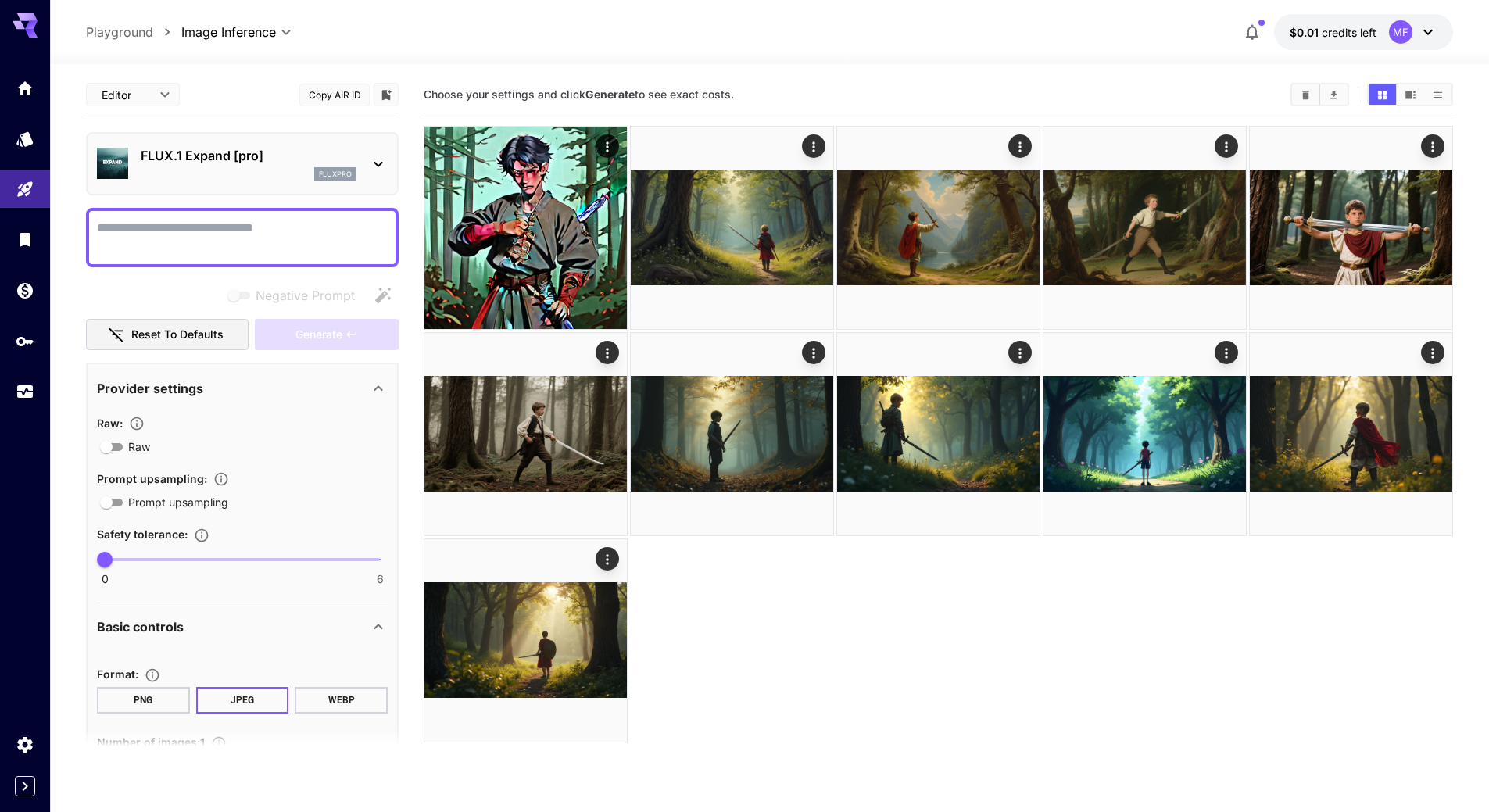
click at [593, 99] on b "Generate" at bounding box center [610, 94] width 50 height 13
click at [26, 142] on icon "Models" at bounding box center [26, 134] width 17 height 15
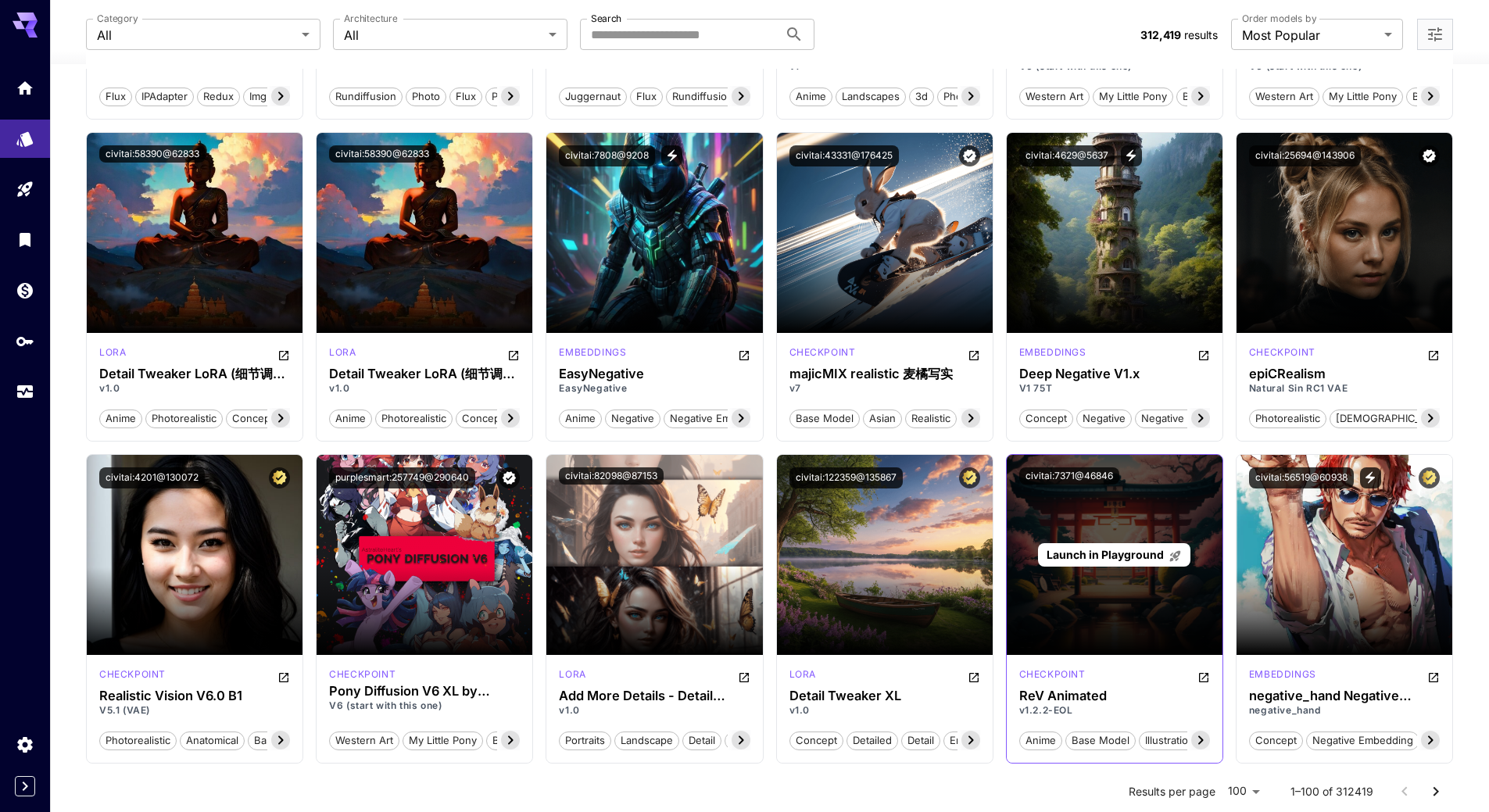
scroll to position [1250, 0]
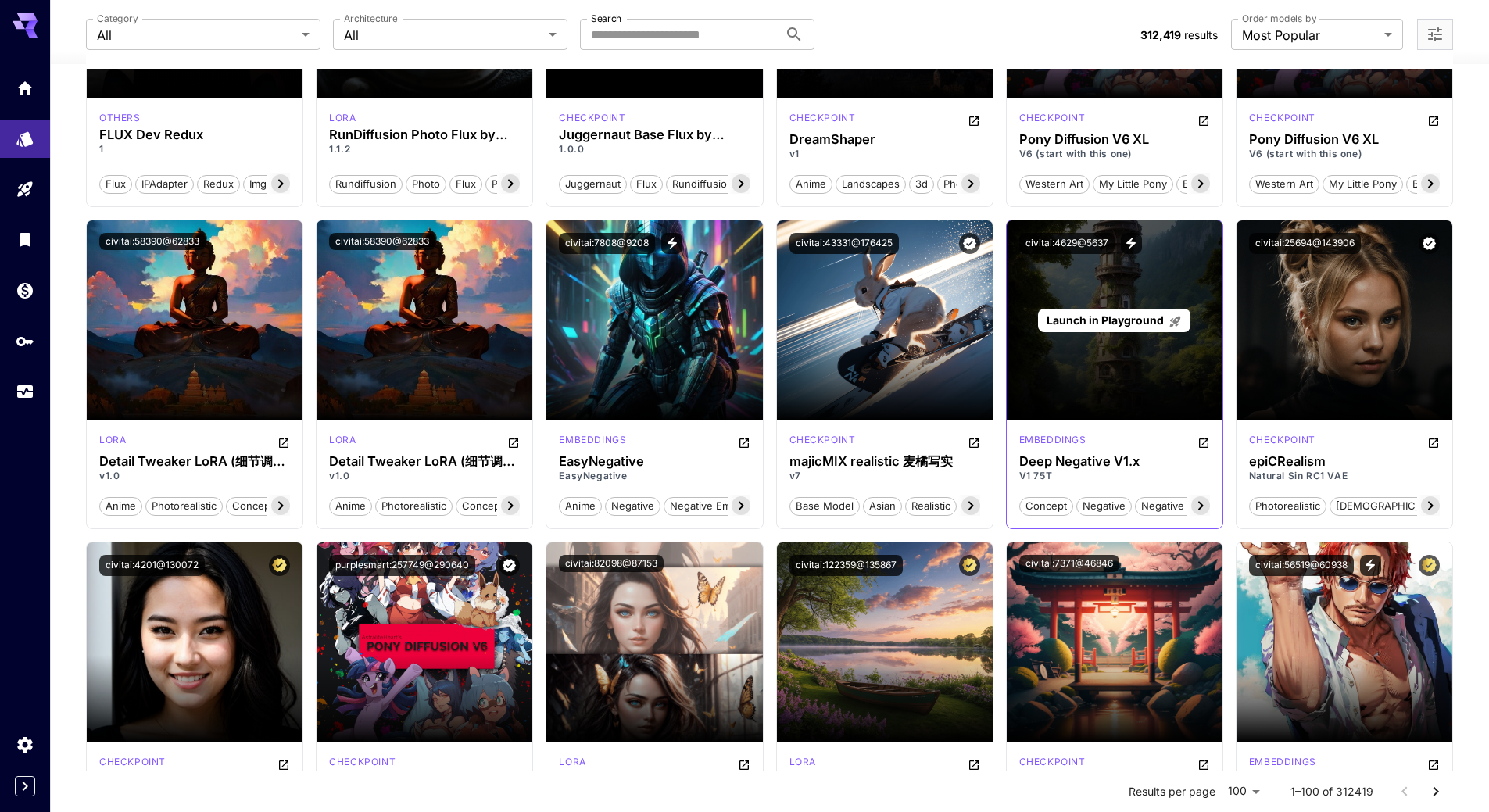
click at [1135, 323] on span "Launch in Playground" at bounding box center [1105, 319] width 117 height 13
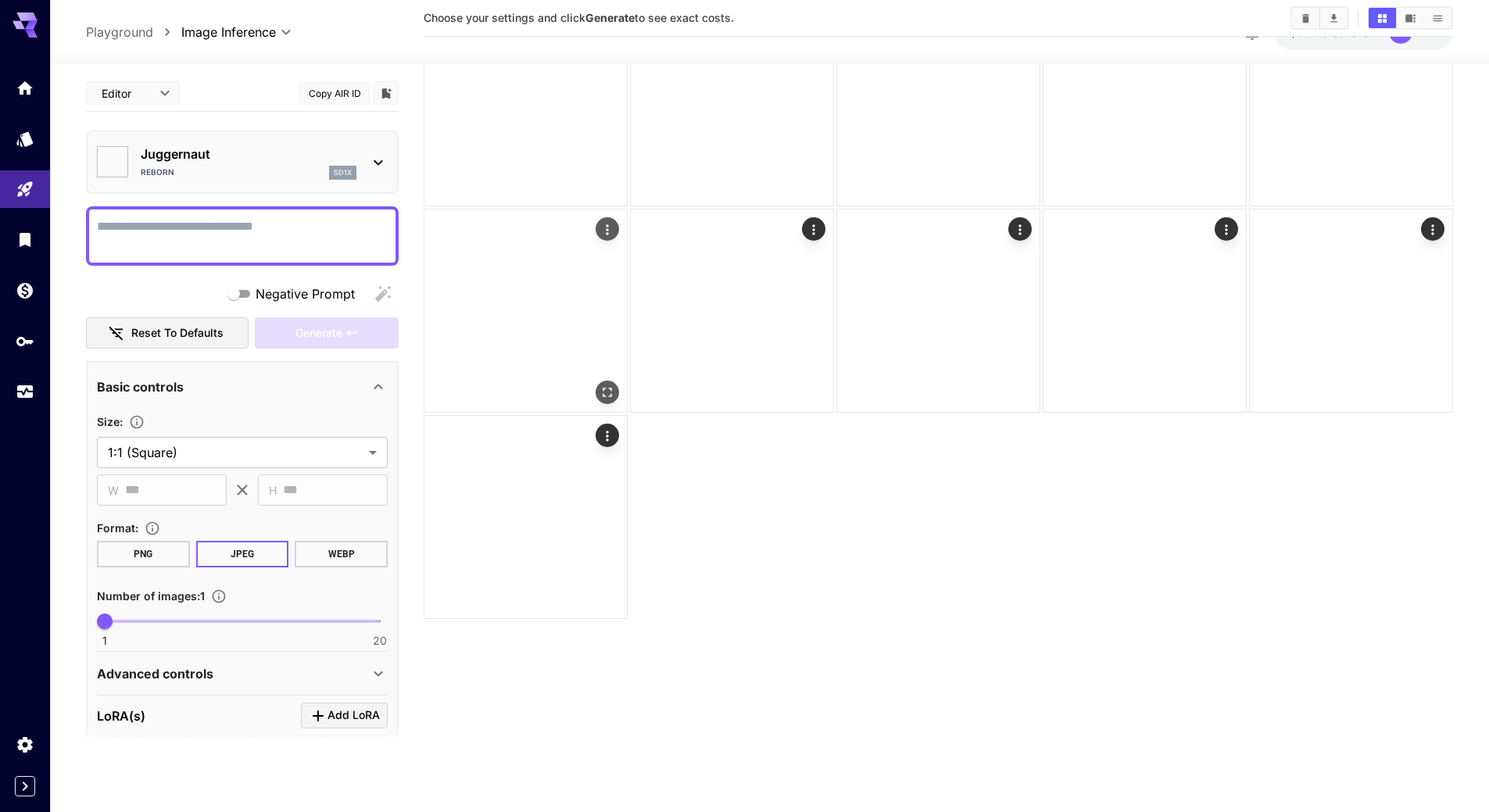
type input "*******"
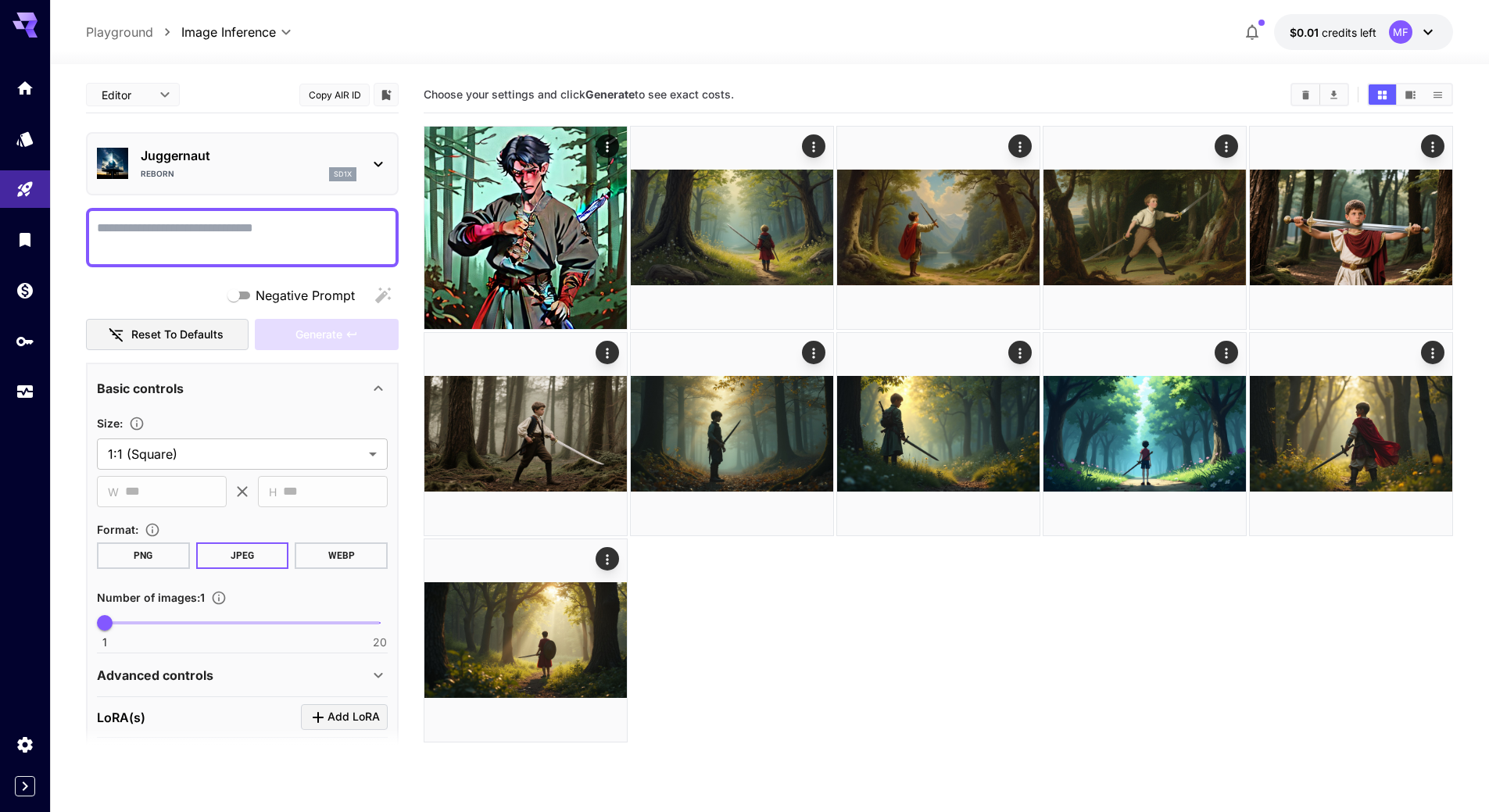
click at [191, 247] on textarea "Negative Prompt" at bounding box center [242, 237] width 290 height 37
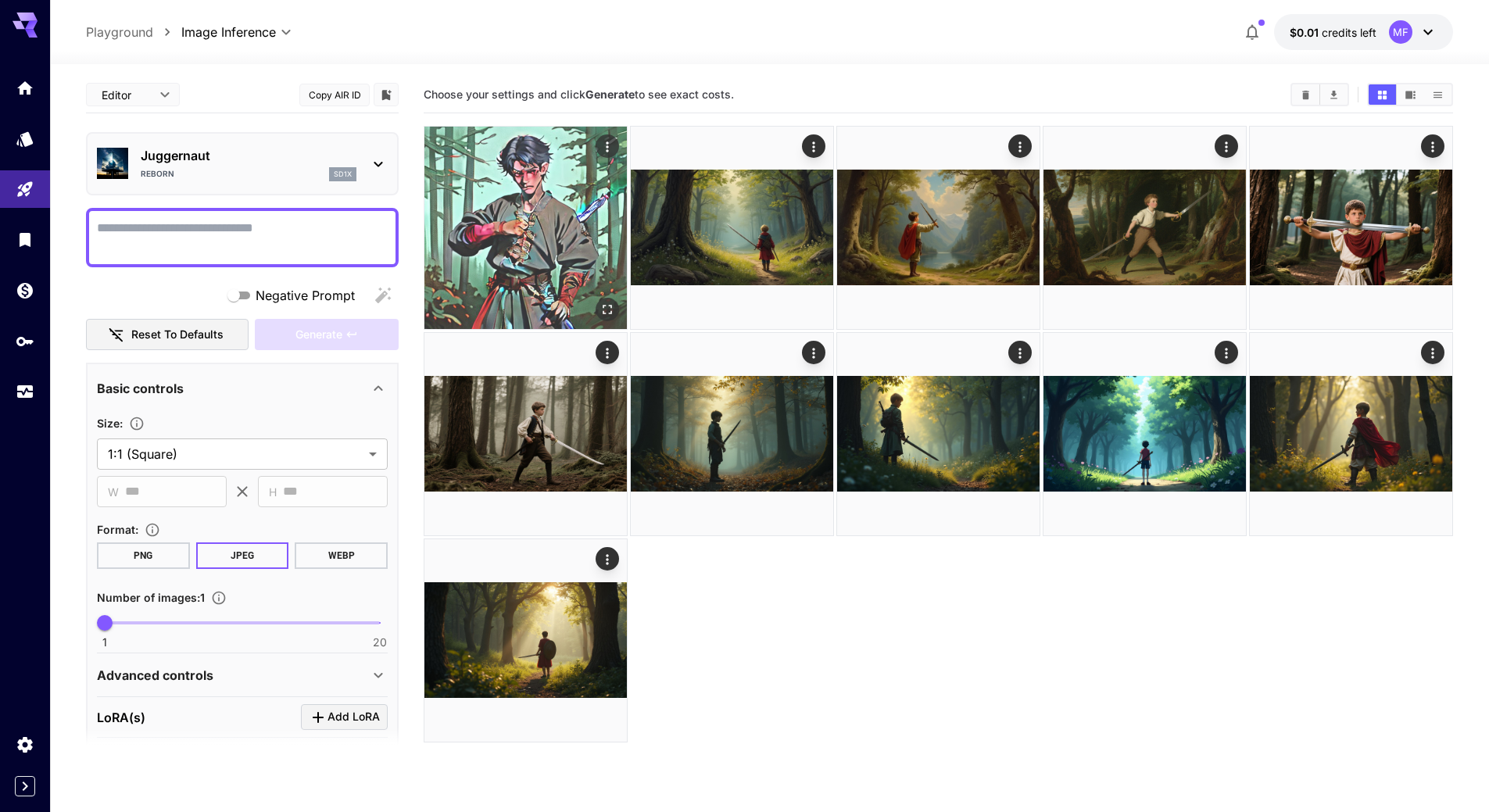
click at [532, 263] on img at bounding box center [525, 228] width 203 height 203
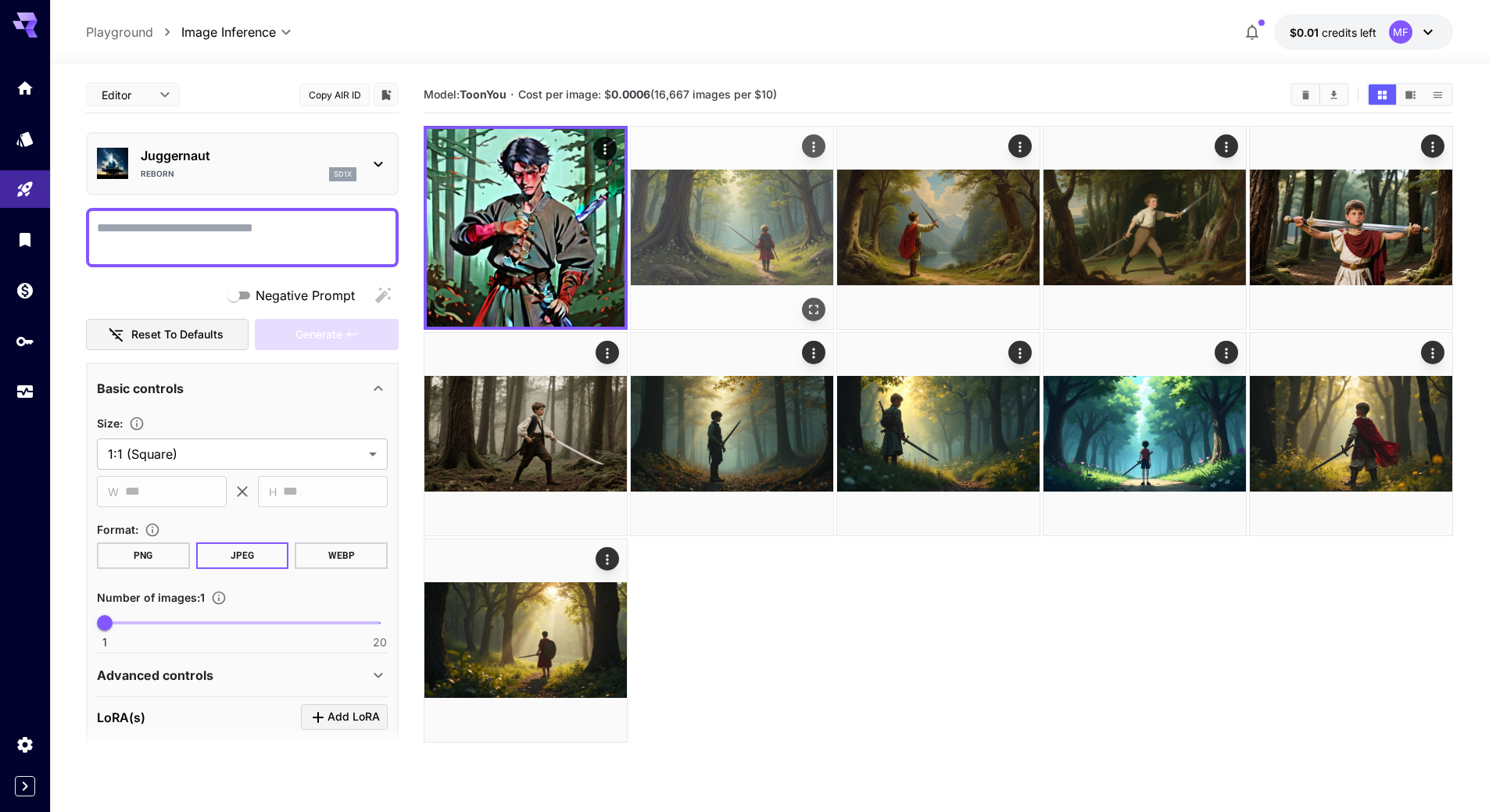
click at [695, 238] on img at bounding box center [731, 228] width 203 height 203
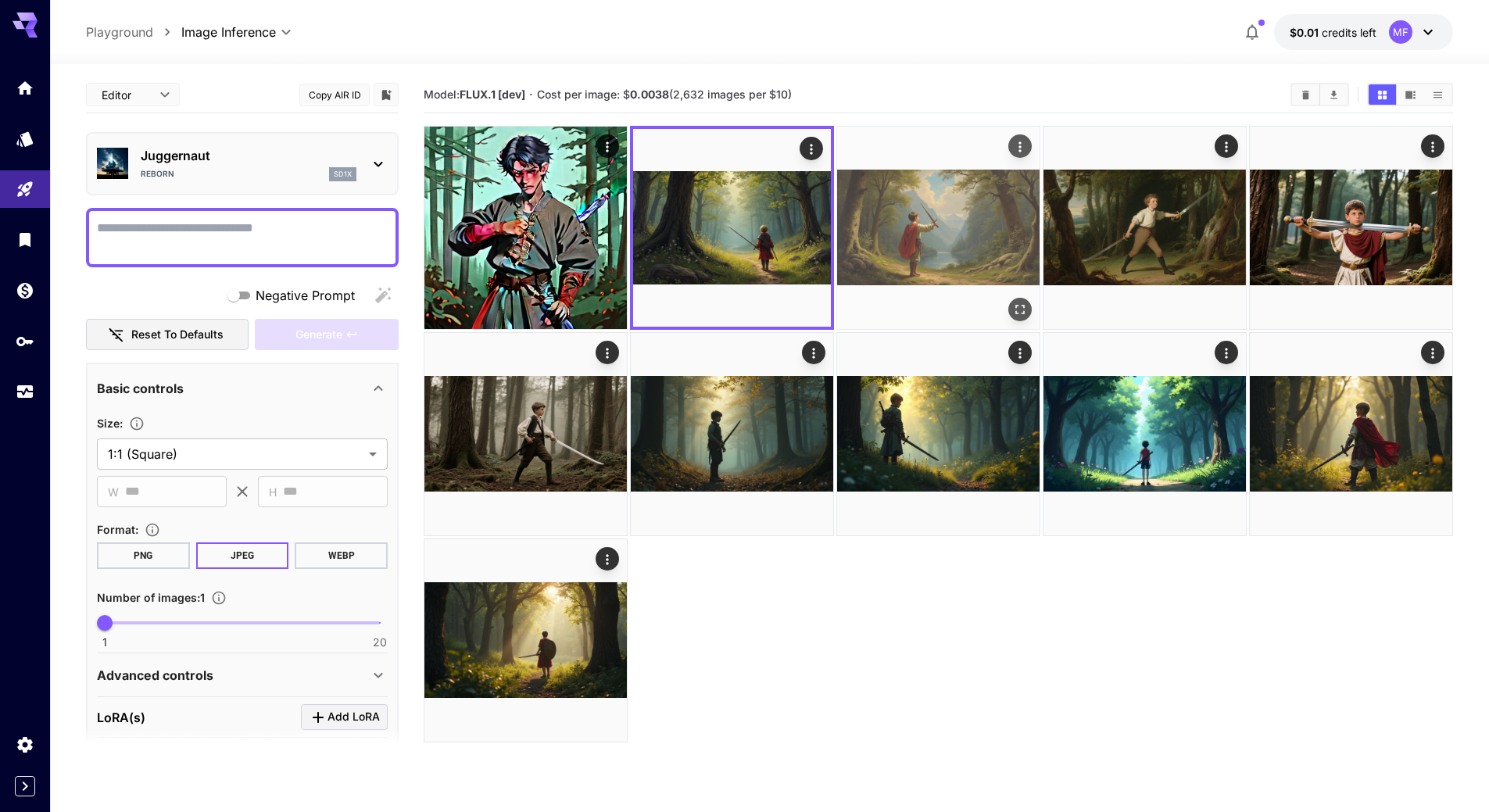
click at [940, 242] on img at bounding box center [938, 228] width 203 height 203
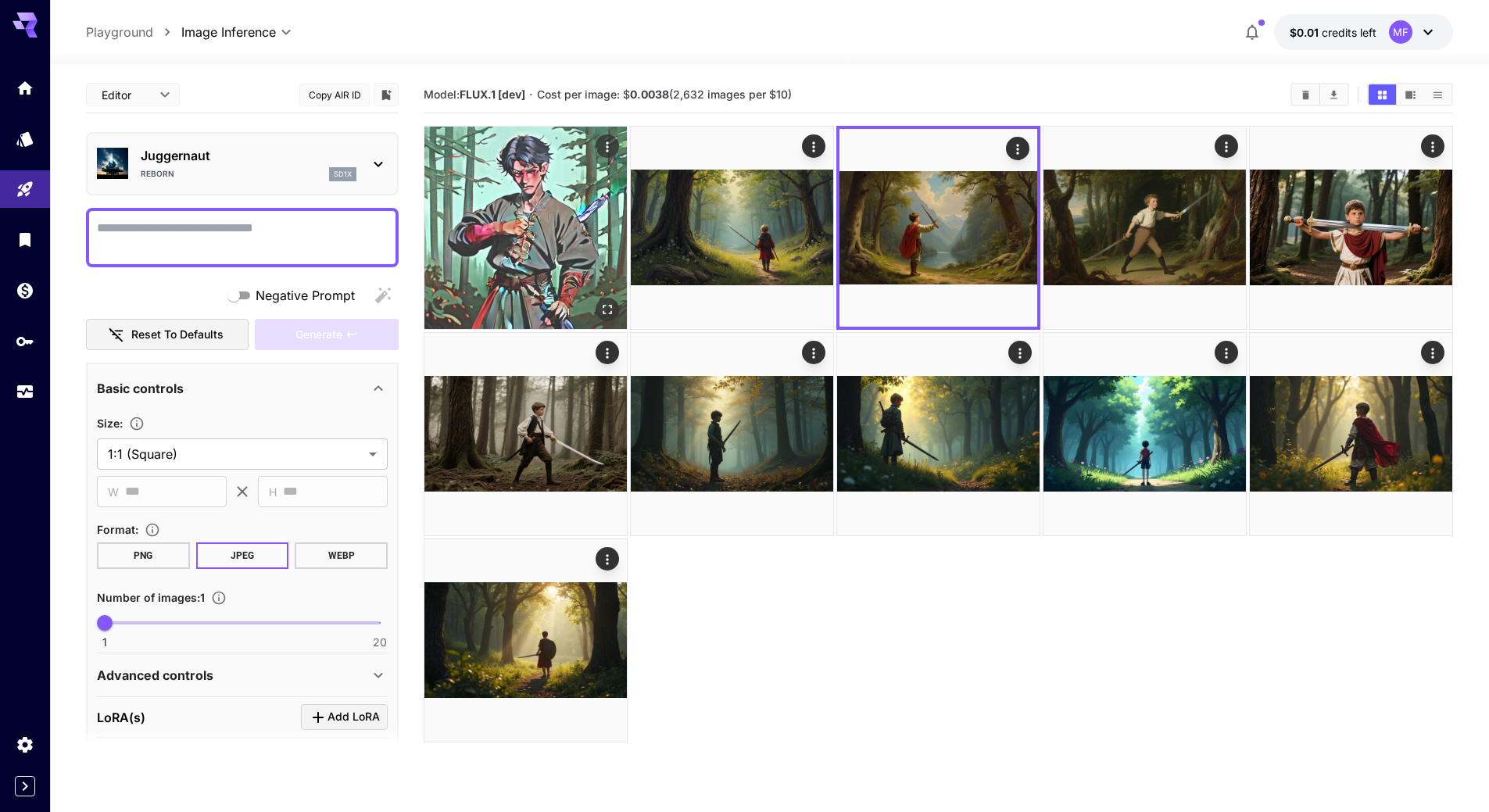
click at [574, 252] on img at bounding box center [525, 228] width 203 height 203
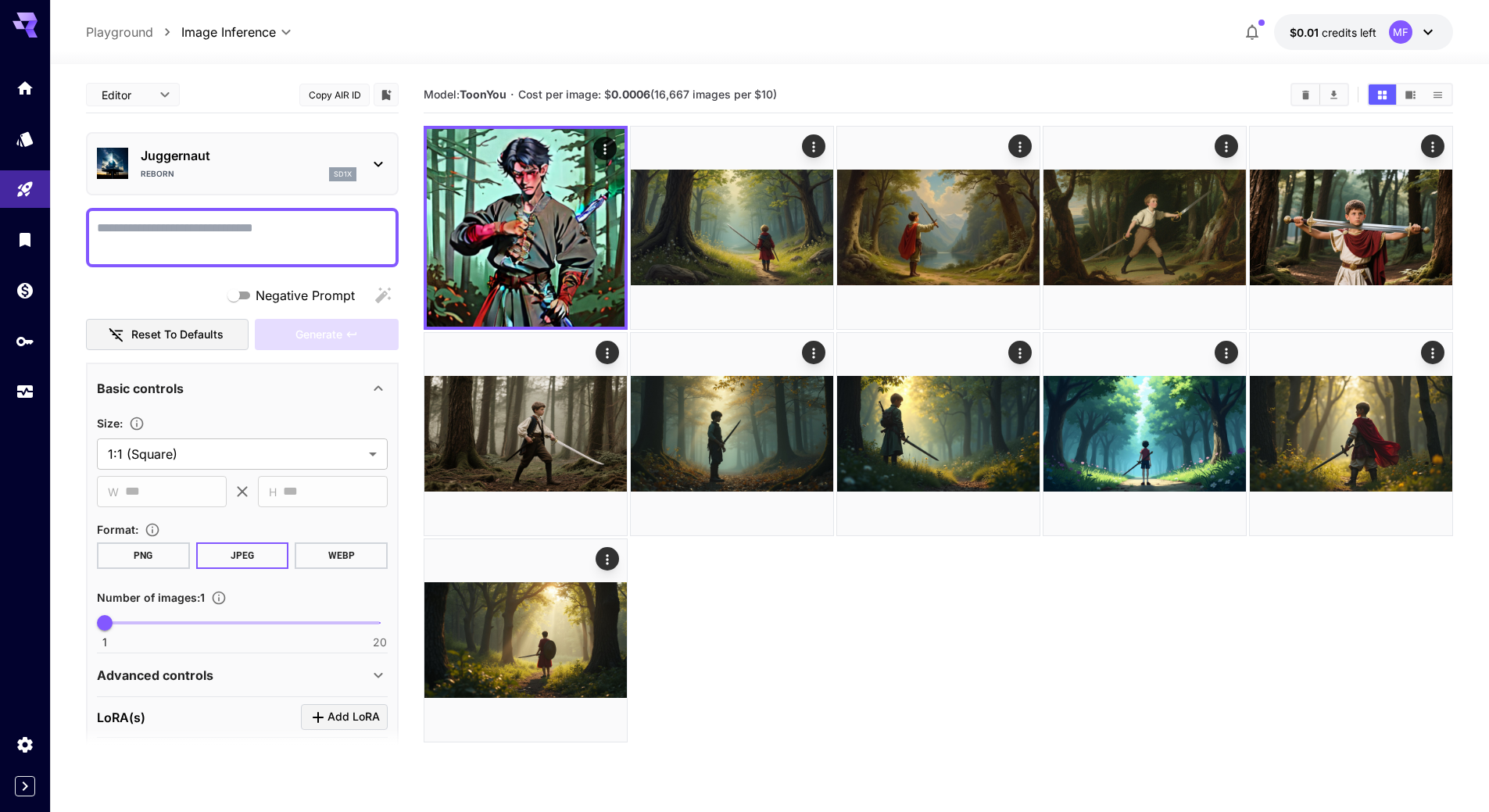
click at [180, 240] on textarea "Negative Prompt" at bounding box center [242, 237] width 290 height 37
type textarea "**********"
click at [203, 449] on body "**********" at bounding box center [744, 468] width 1489 height 935
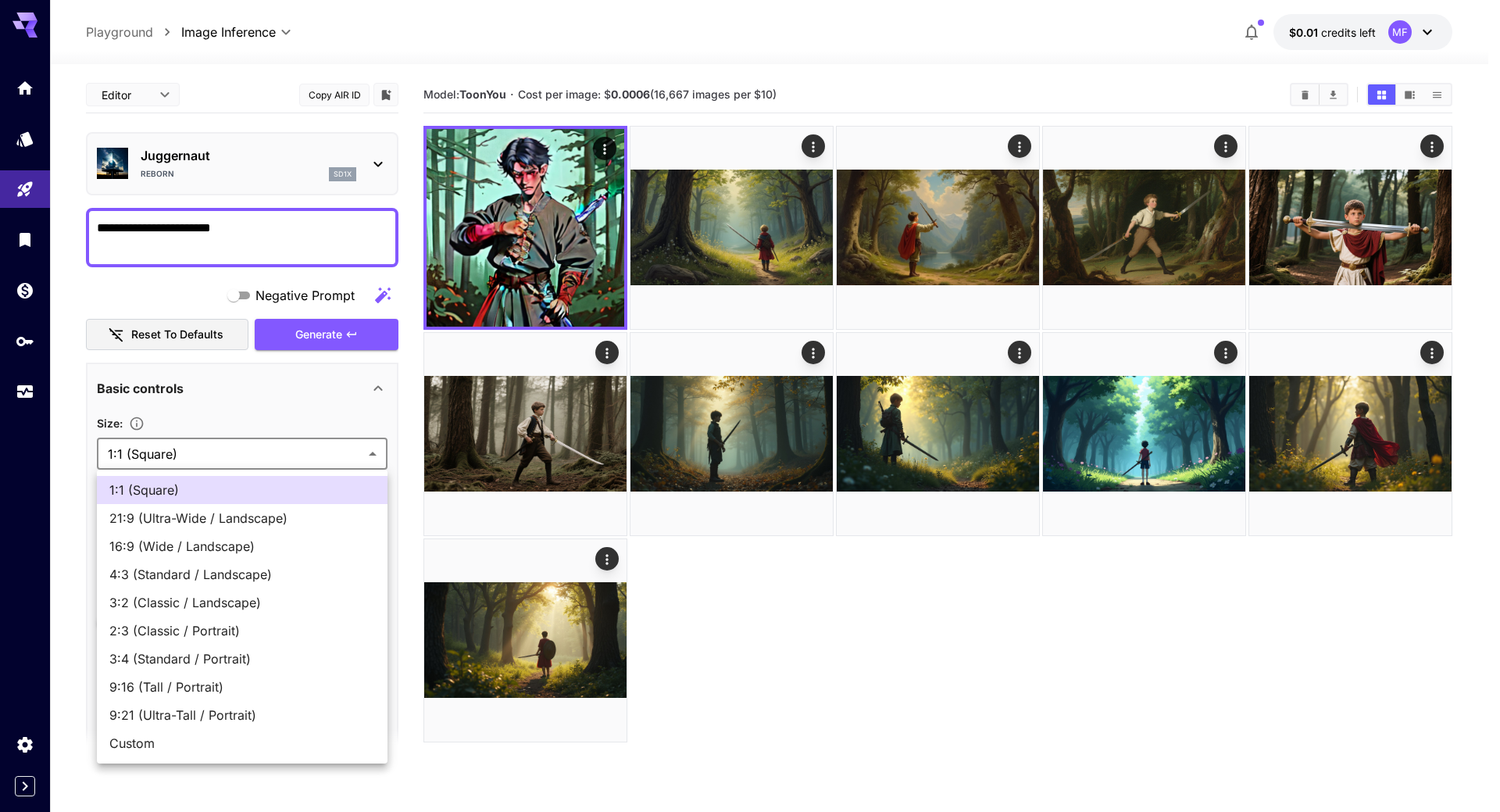
click at [190, 536] on li "16:9 (Wide / Landscape)" at bounding box center [242, 546] width 290 height 28
type input "**********"
type input "***"
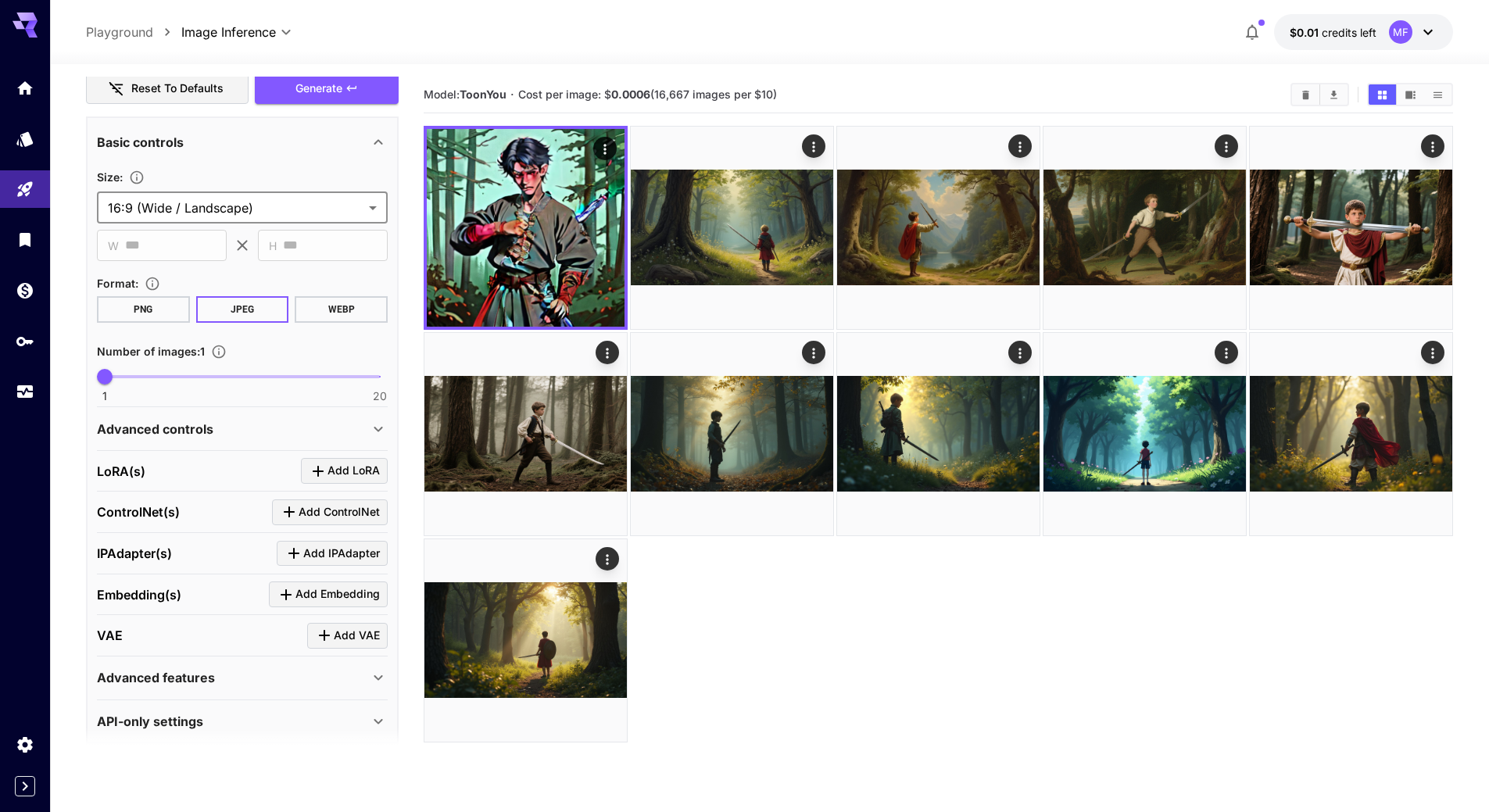
scroll to position [263, 0]
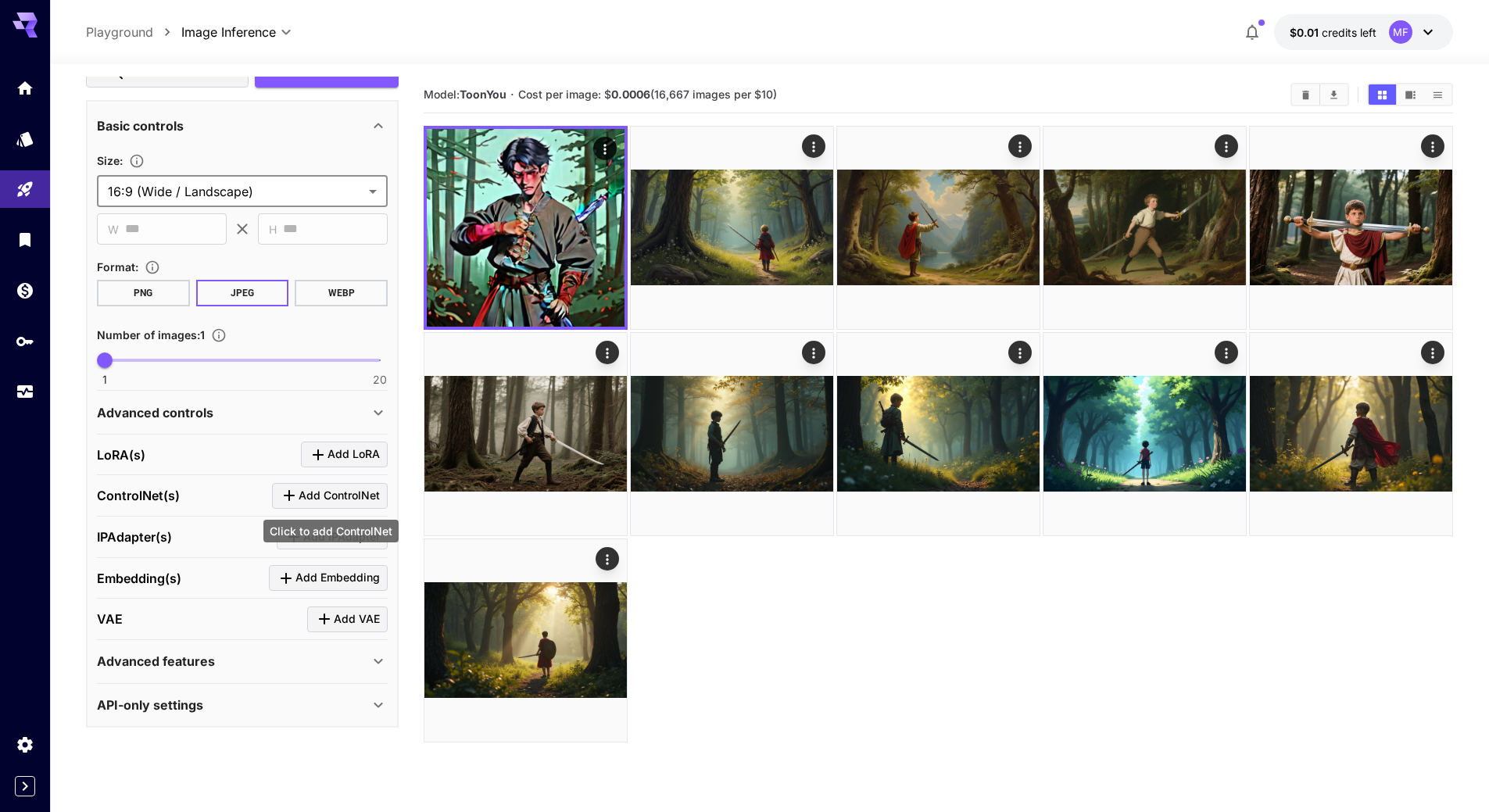
click at [299, 491] on span "Add ControlNet" at bounding box center [338, 496] width 81 height 19
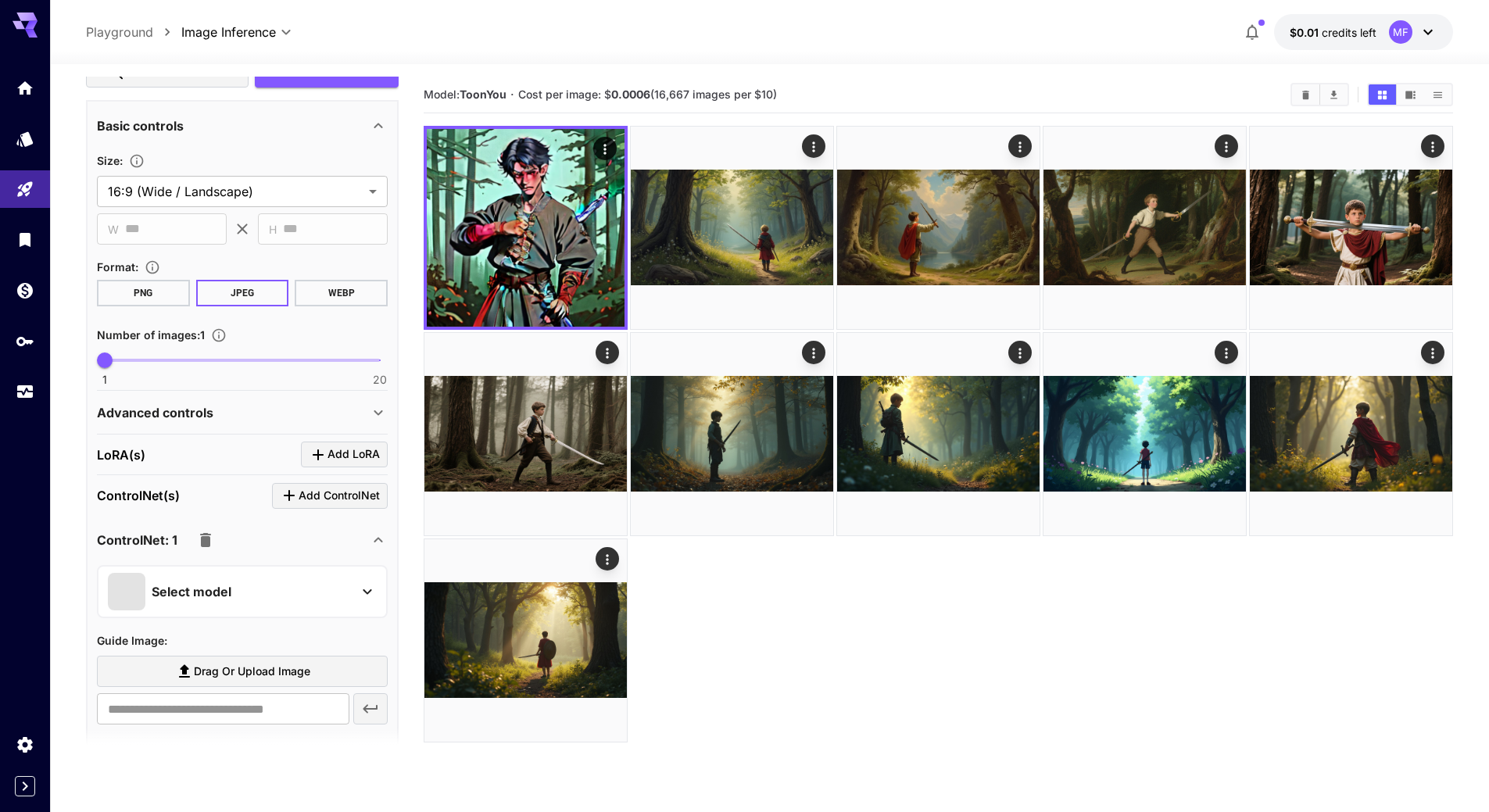
click at [277, 592] on div "Select model" at bounding box center [230, 591] width 244 height 37
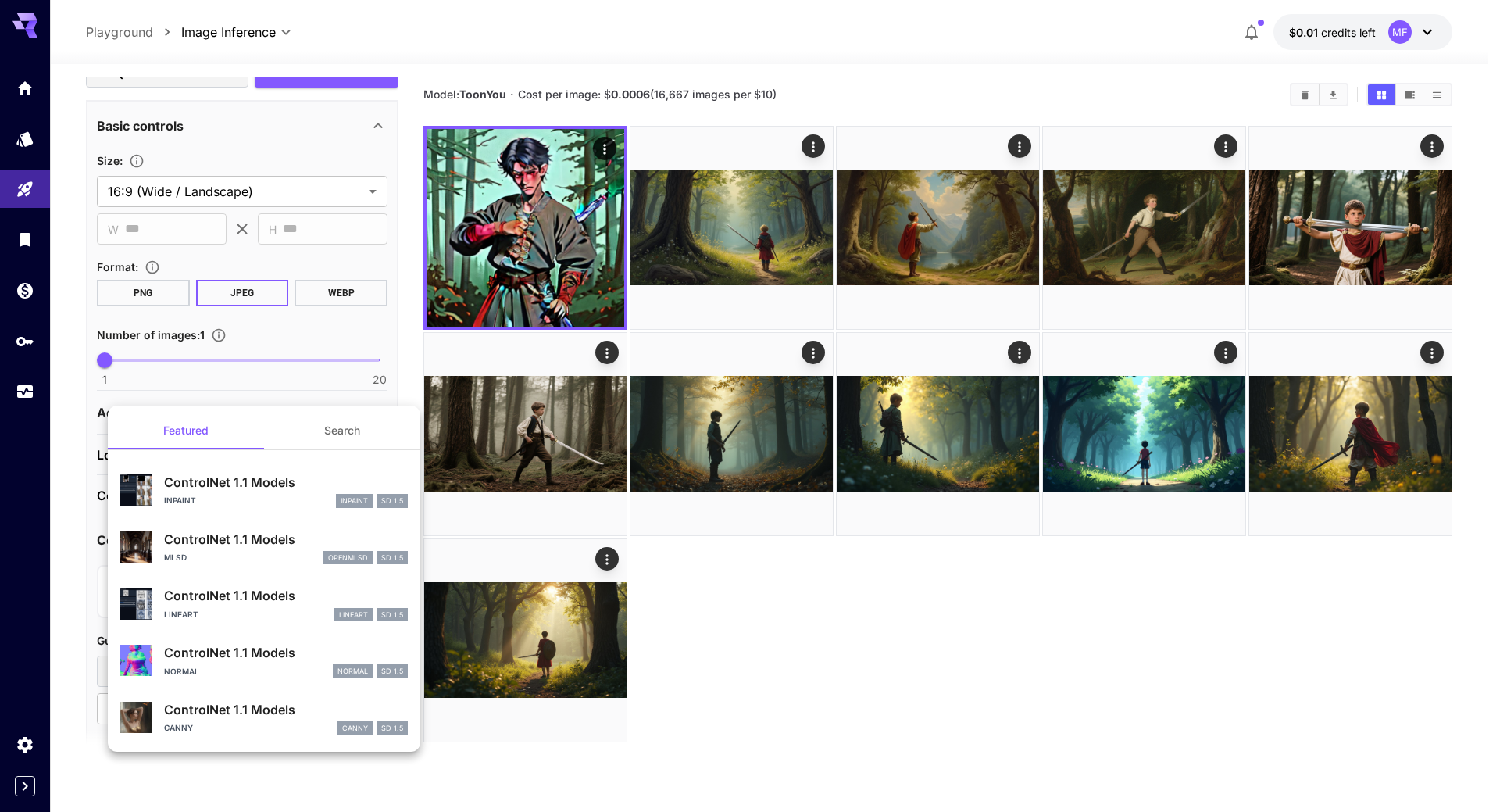
click at [63, 571] on div at bounding box center [750, 406] width 1500 height 812
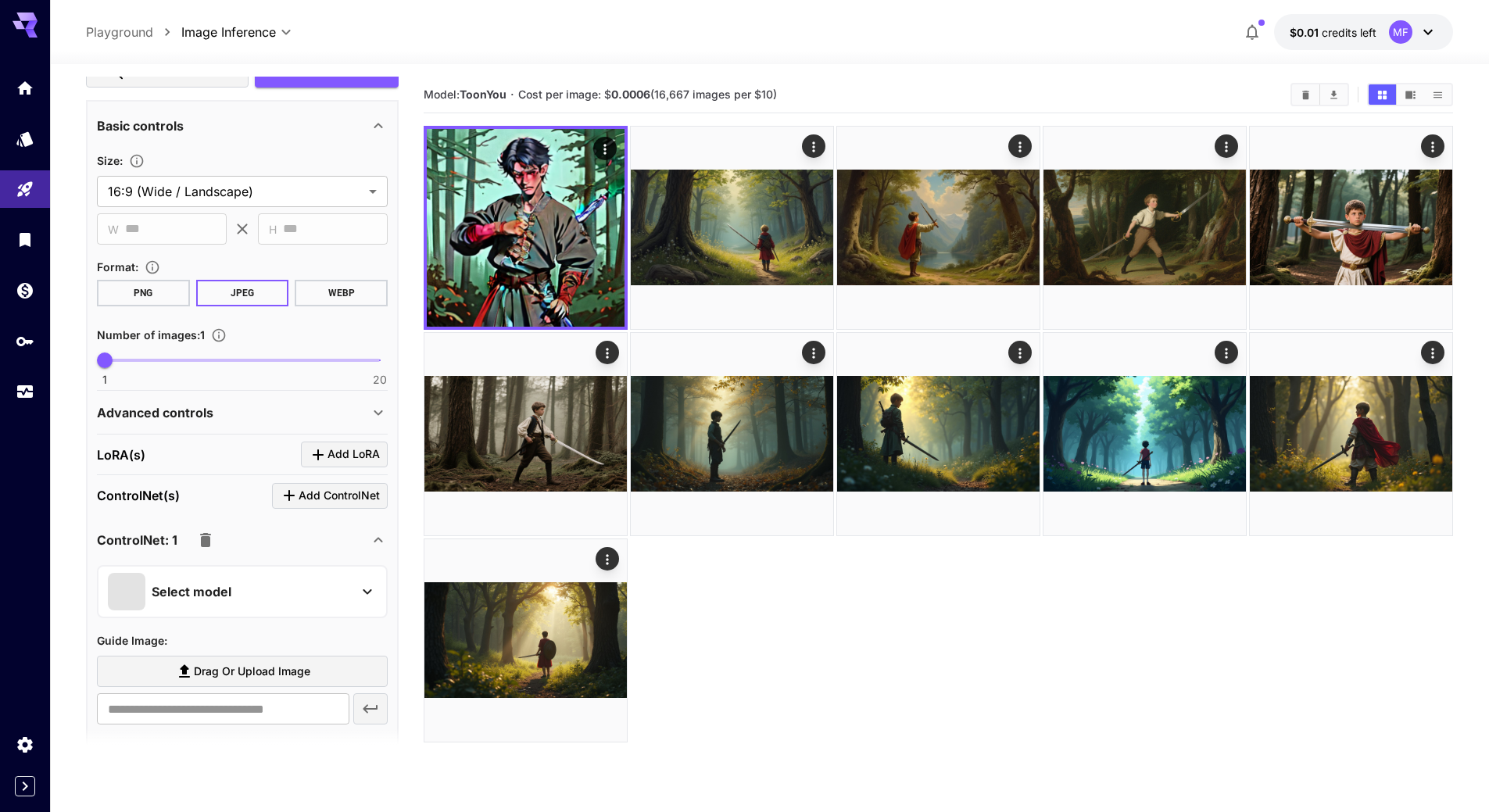
click at [208, 542] on icon "button" at bounding box center [205, 540] width 11 height 14
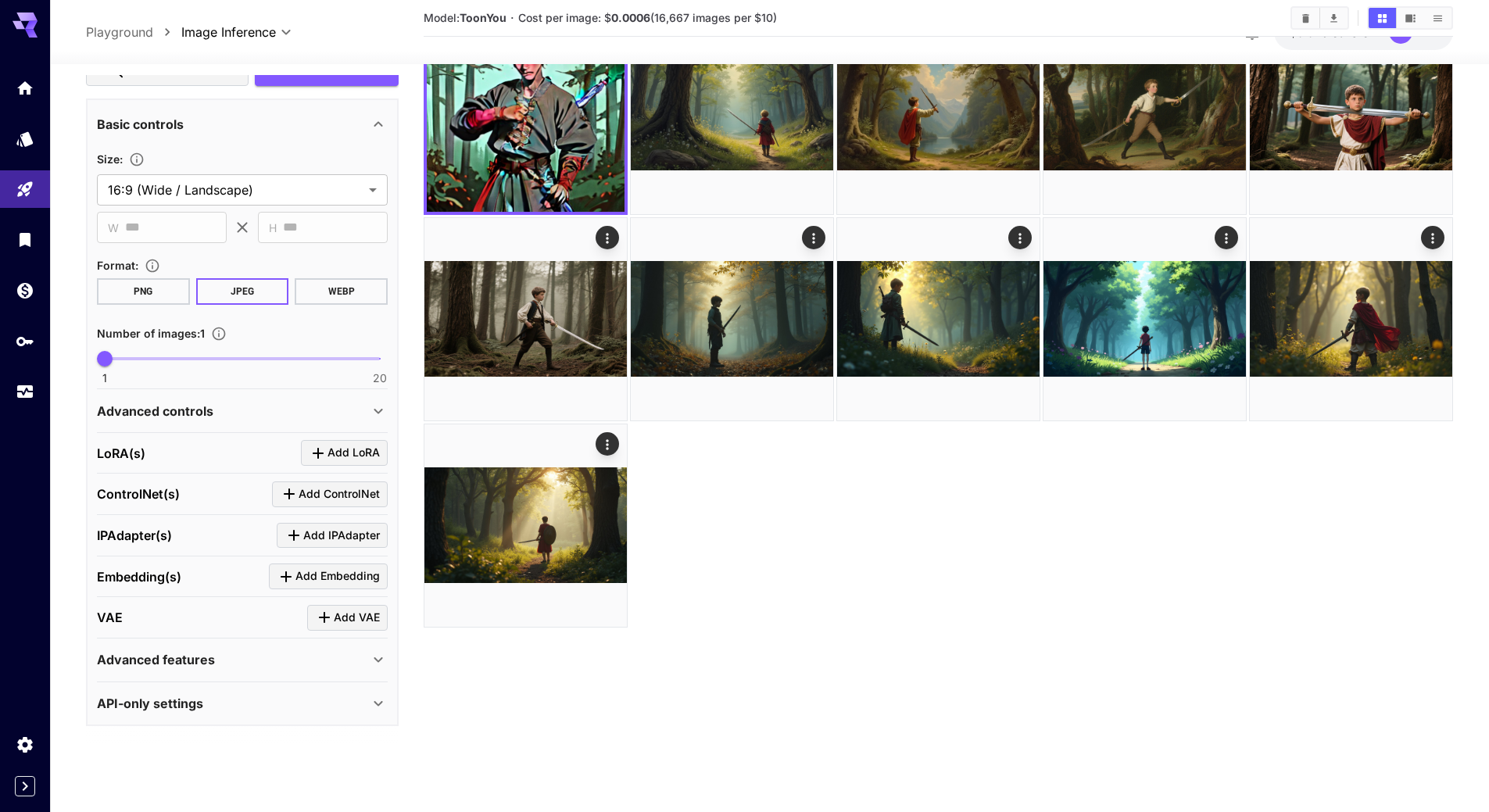
scroll to position [123, 0]
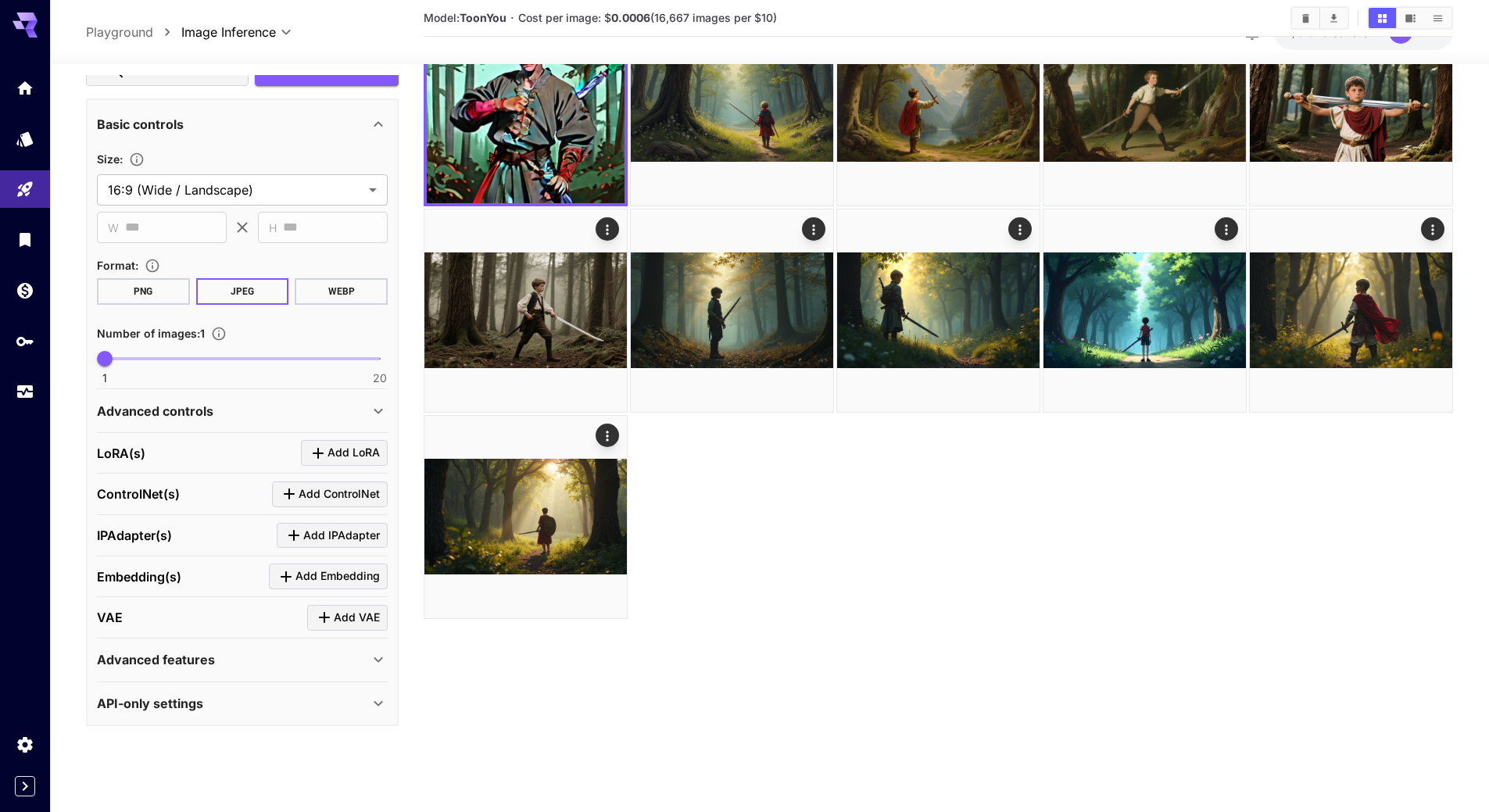
click at [286, 662] on div "Advanced features" at bounding box center [232, 660] width 272 height 19
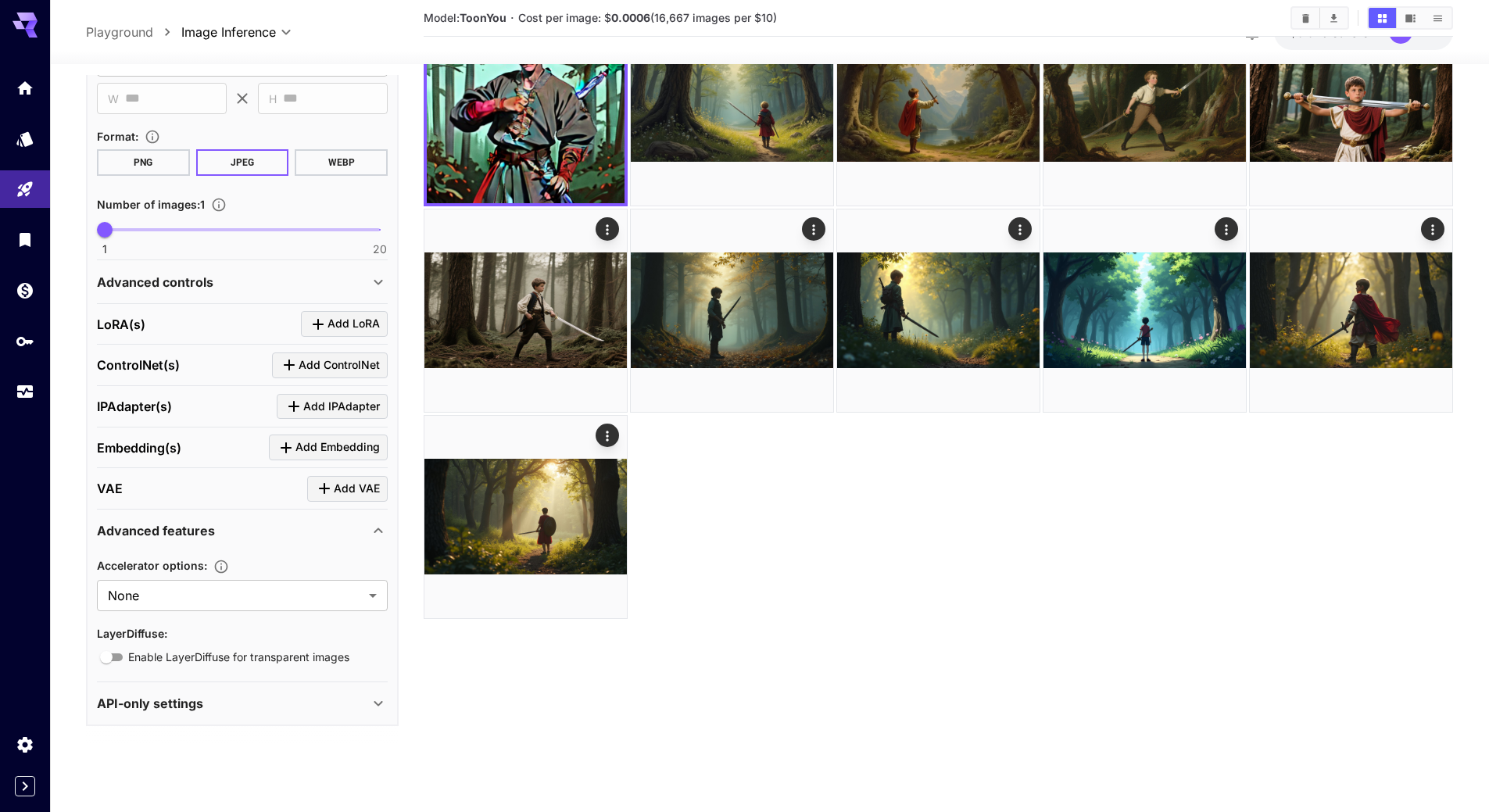
click at [194, 704] on p "API-only settings" at bounding box center [150, 703] width 106 height 19
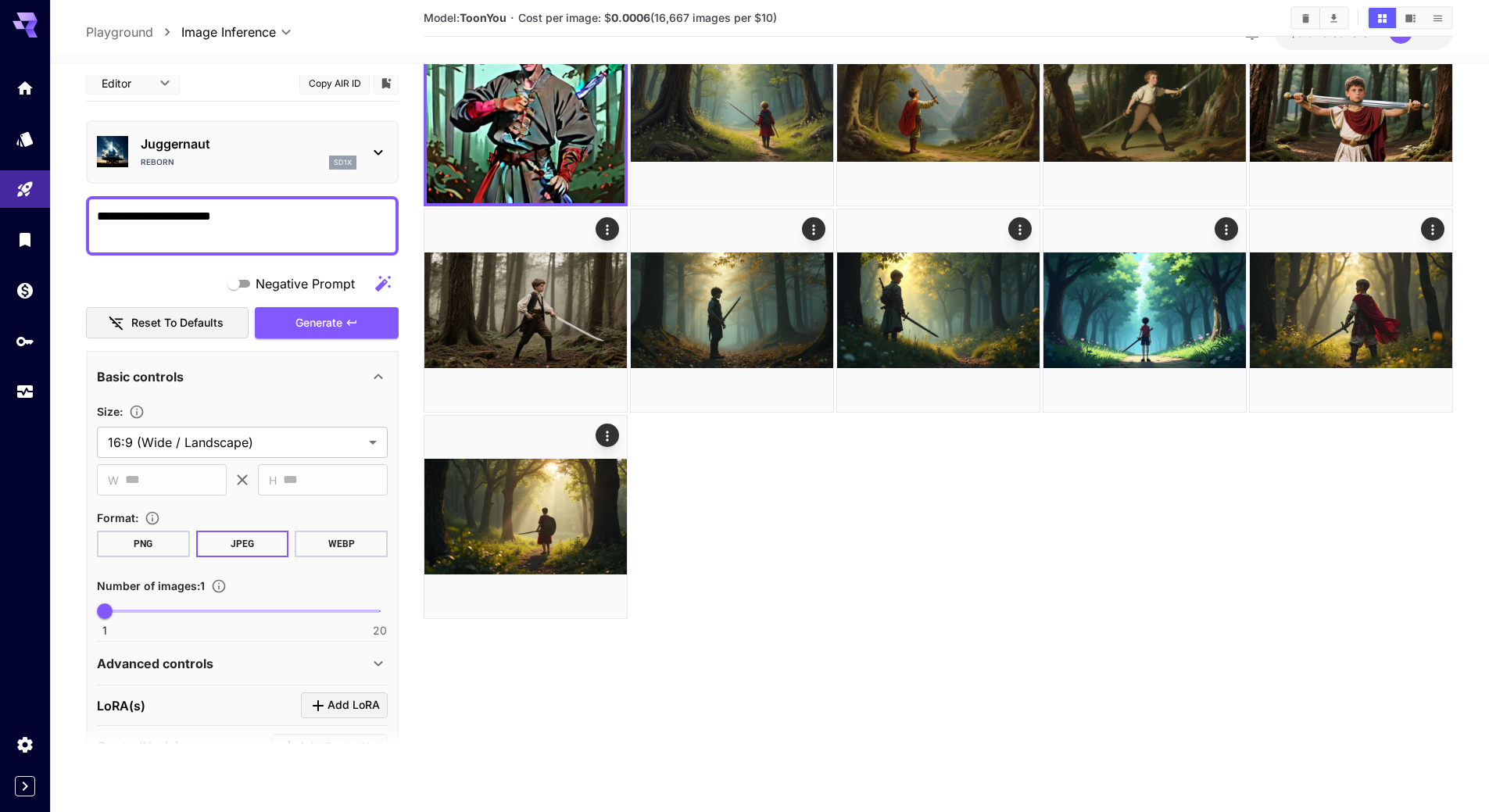
scroll to position [0, 0]
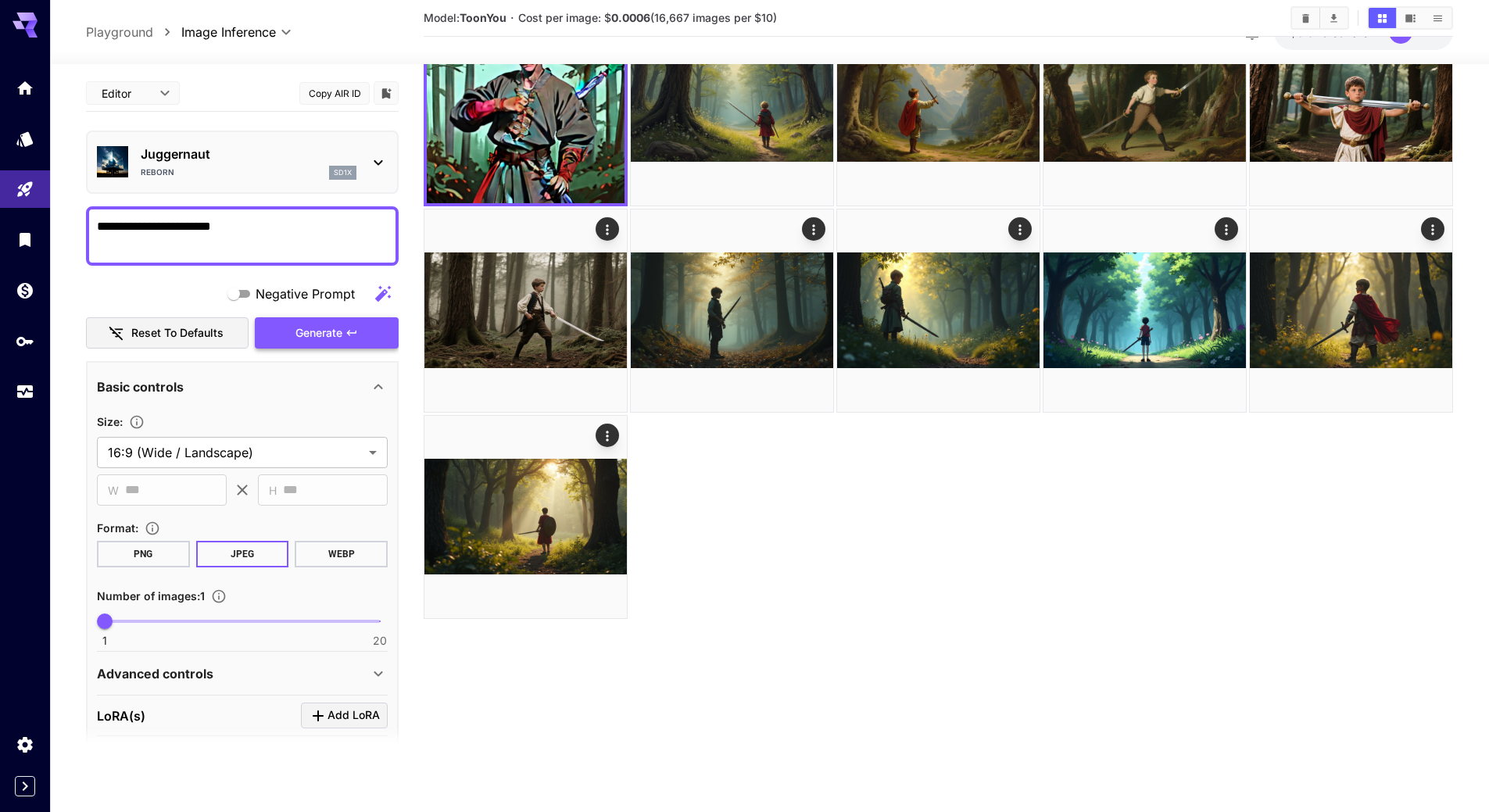
click at [313, 329] on span "Generate" at bounding box center [319, 333] width 47 height 19
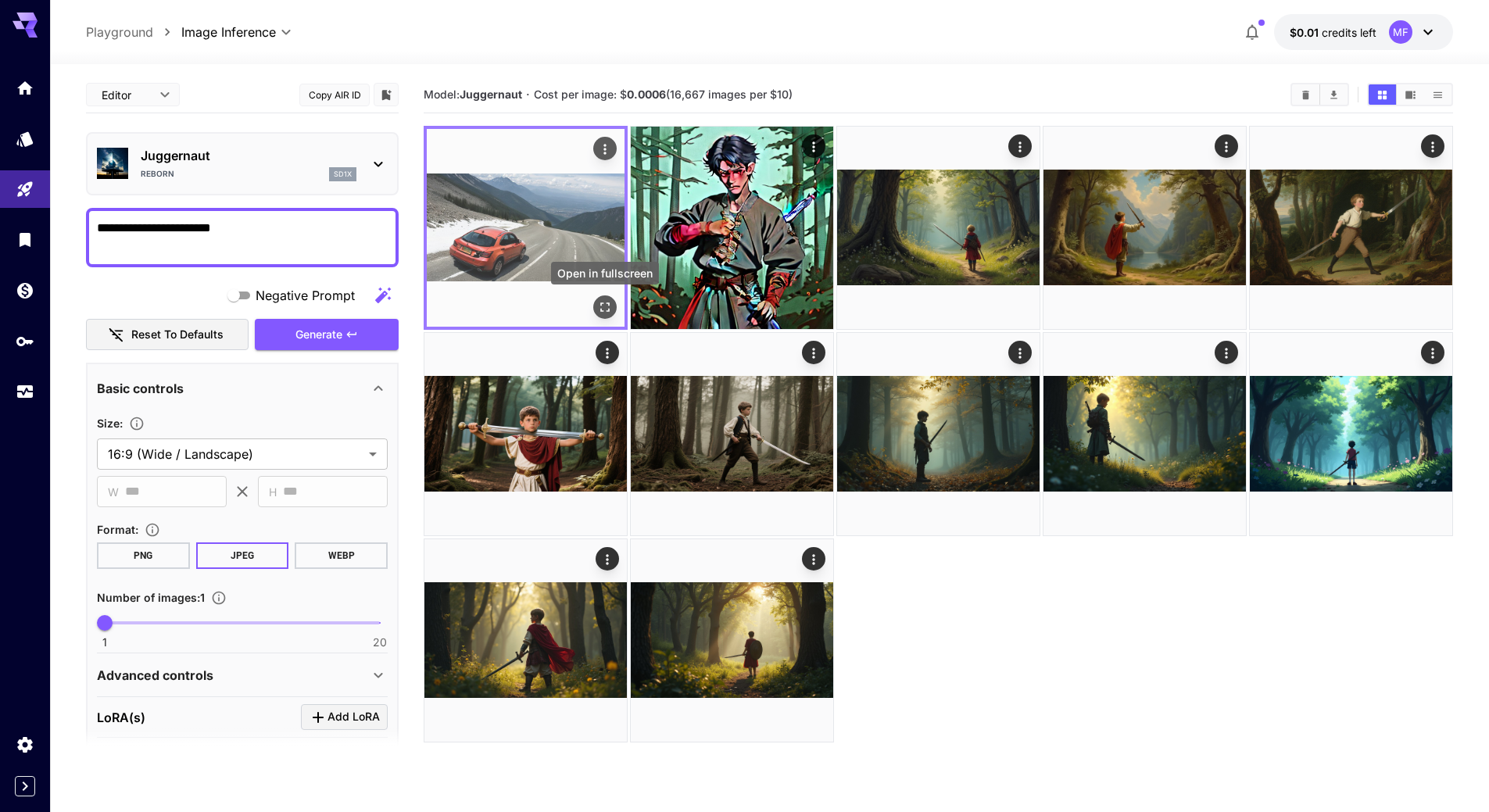
click at [609, 306] on icon "Open in fullscreen" at bounding box center [604, 307] width 16 height 16
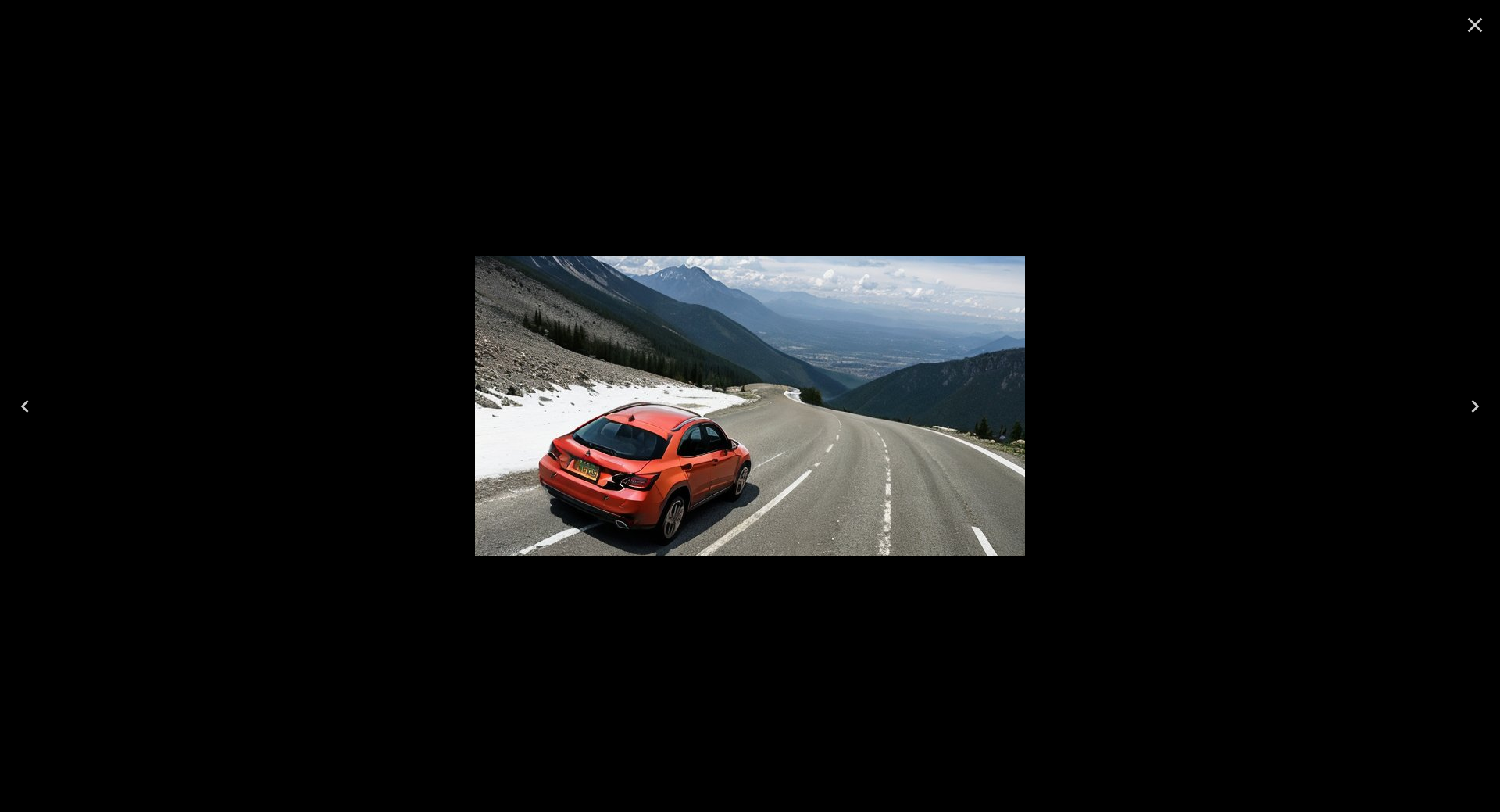
click at [1479, 25] on icon "Close" at bounding box center [1475, 24] width 25 height 25
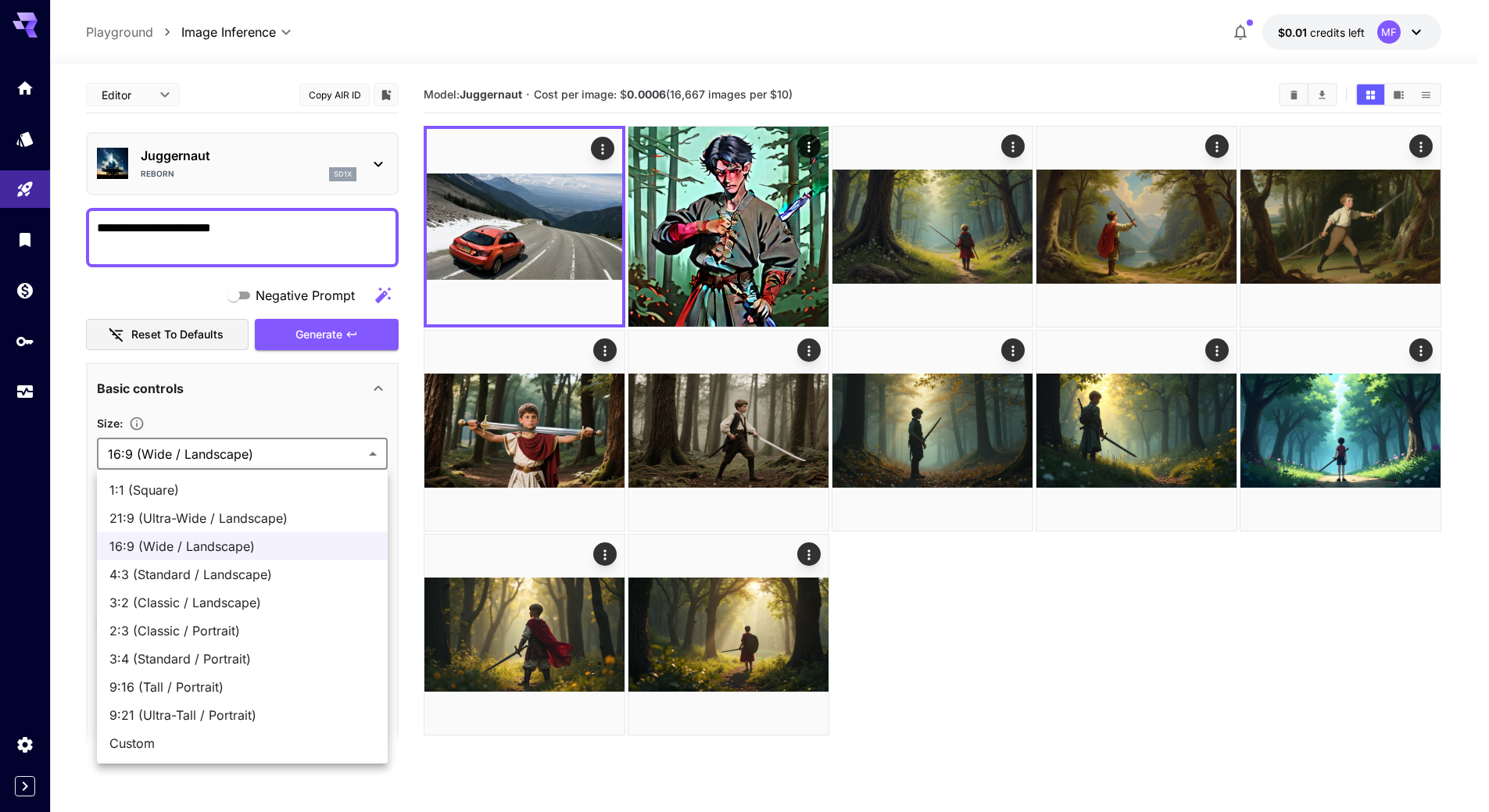
click at [257, 462] on body "**********" at bounding box center [744, 468] width 1489 height 935
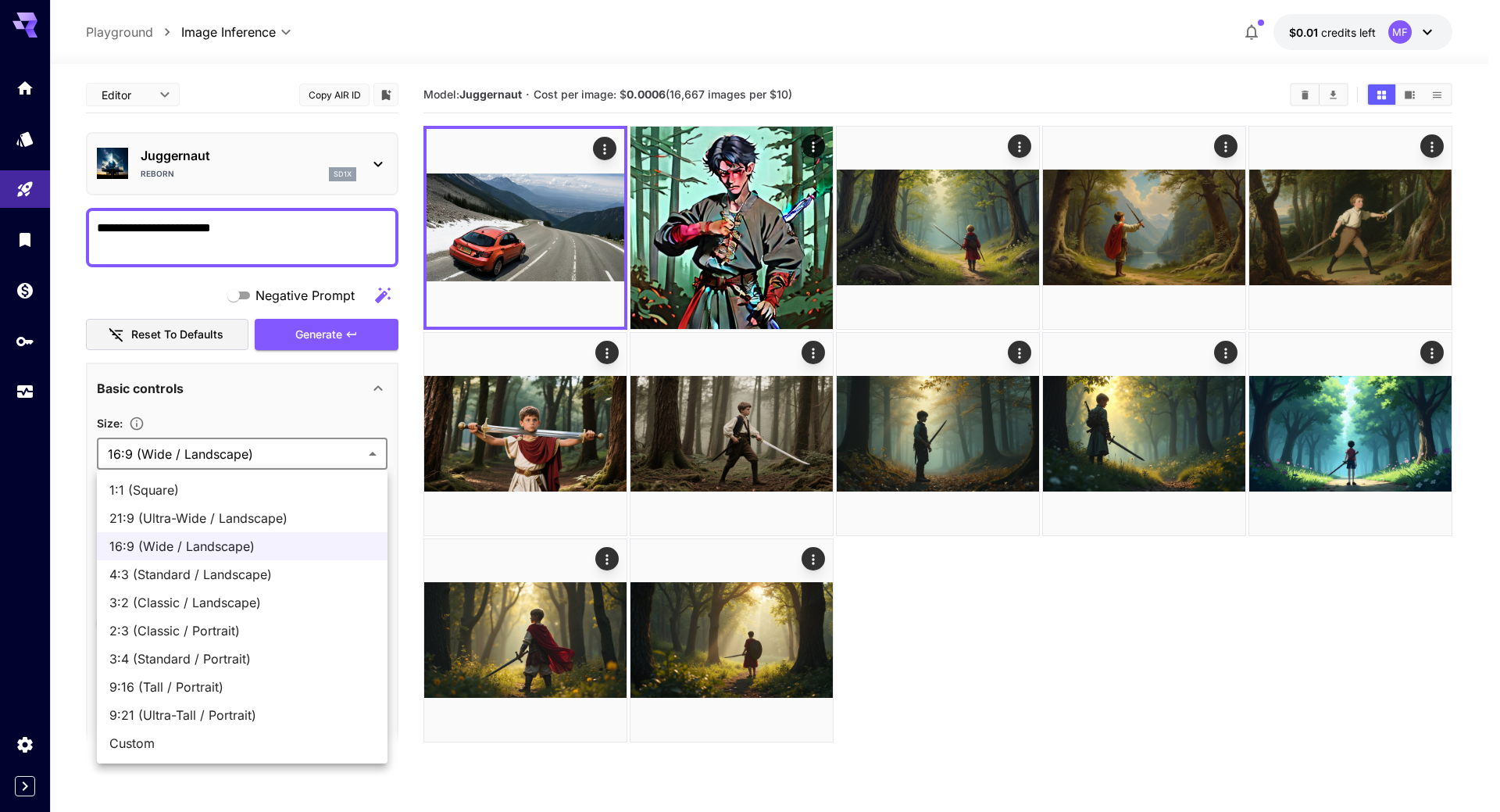
click at [270, 450] on div at bounding box center [750, 406] width 1500 height 812
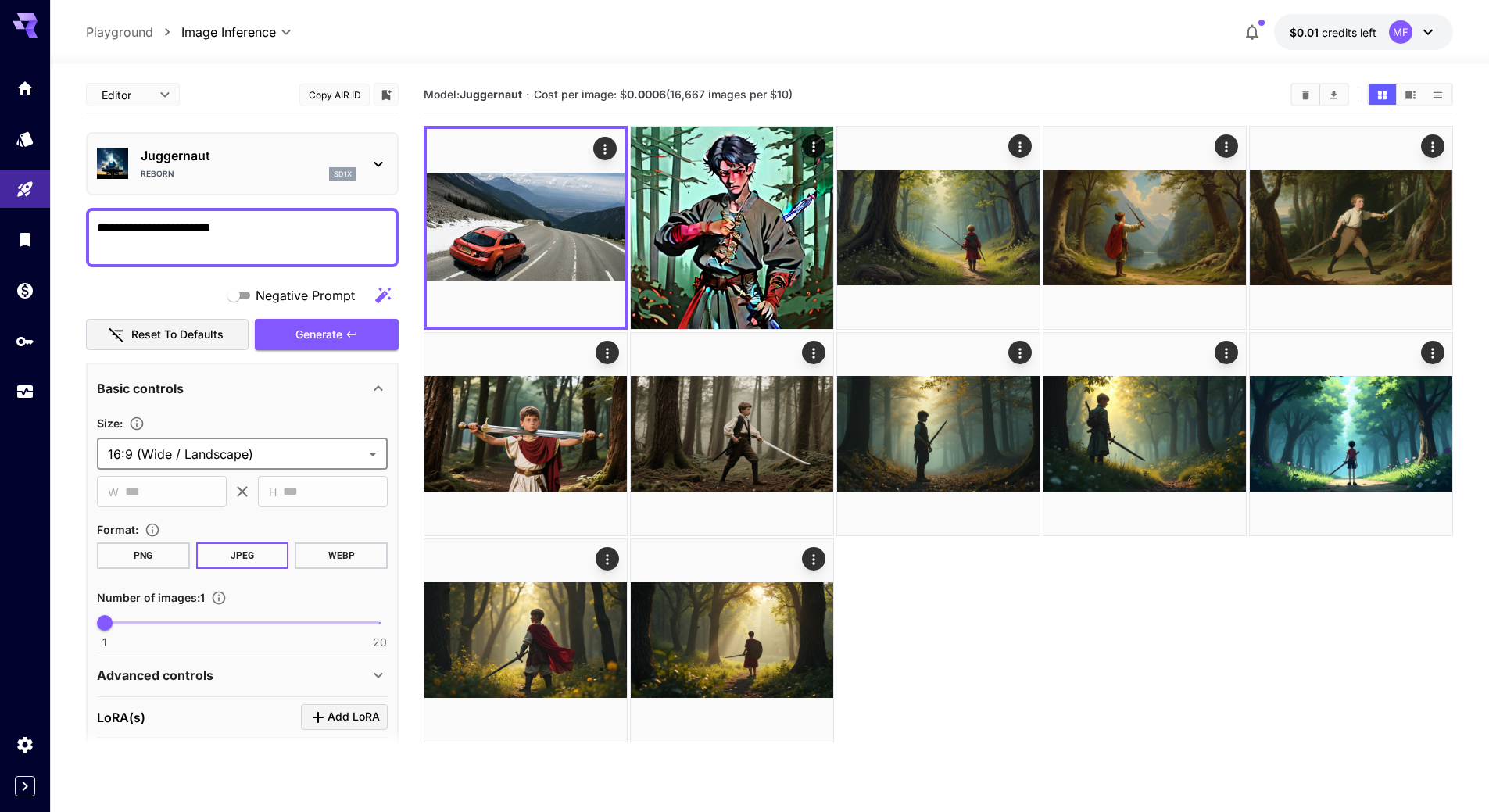
click at [263, 458] on body "**********" at bounding box center [744, 468] width 1489 height 935
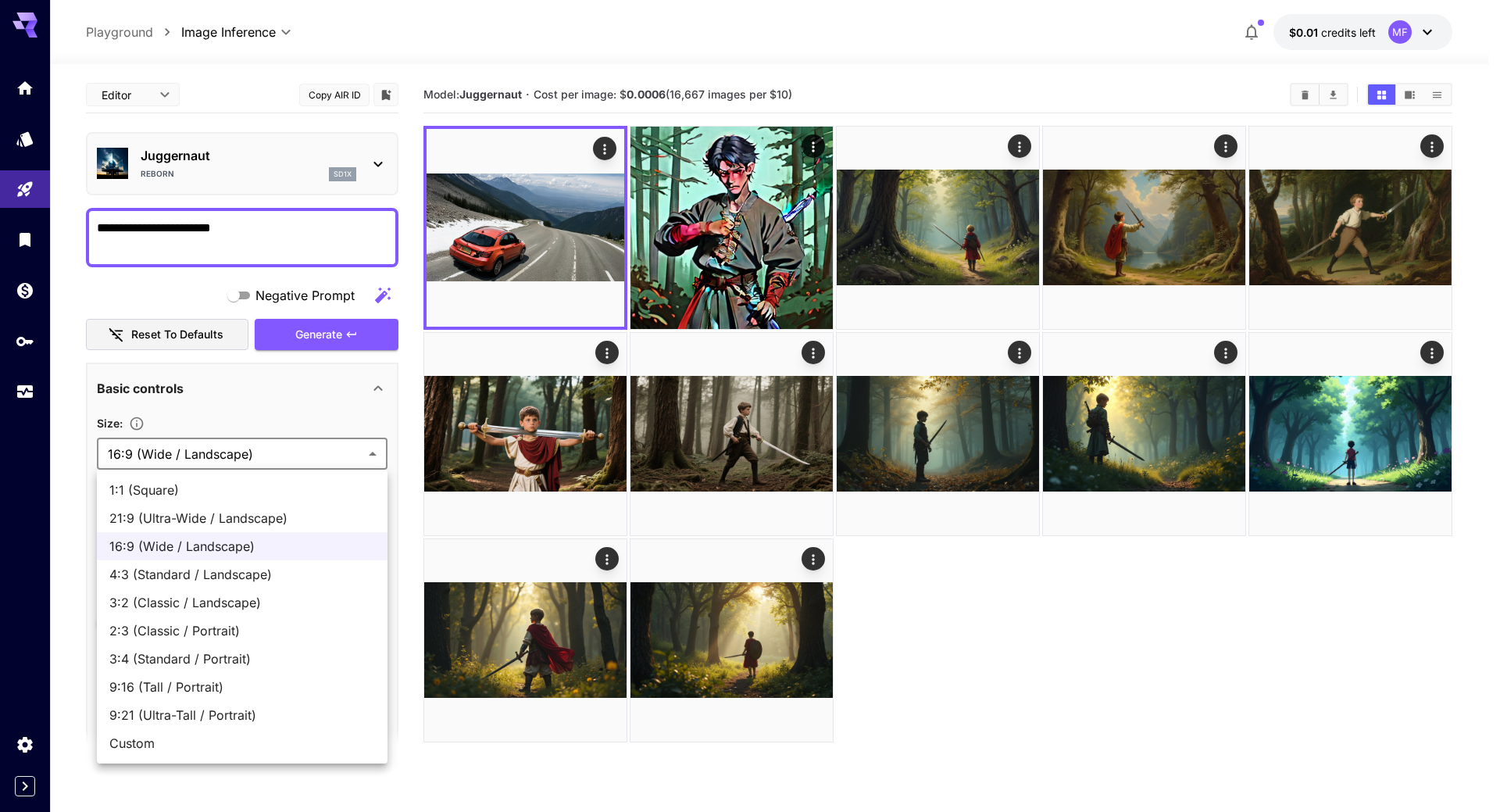
click at [263, 458] on div at bounding box center [750, 406] width 1500 height 812
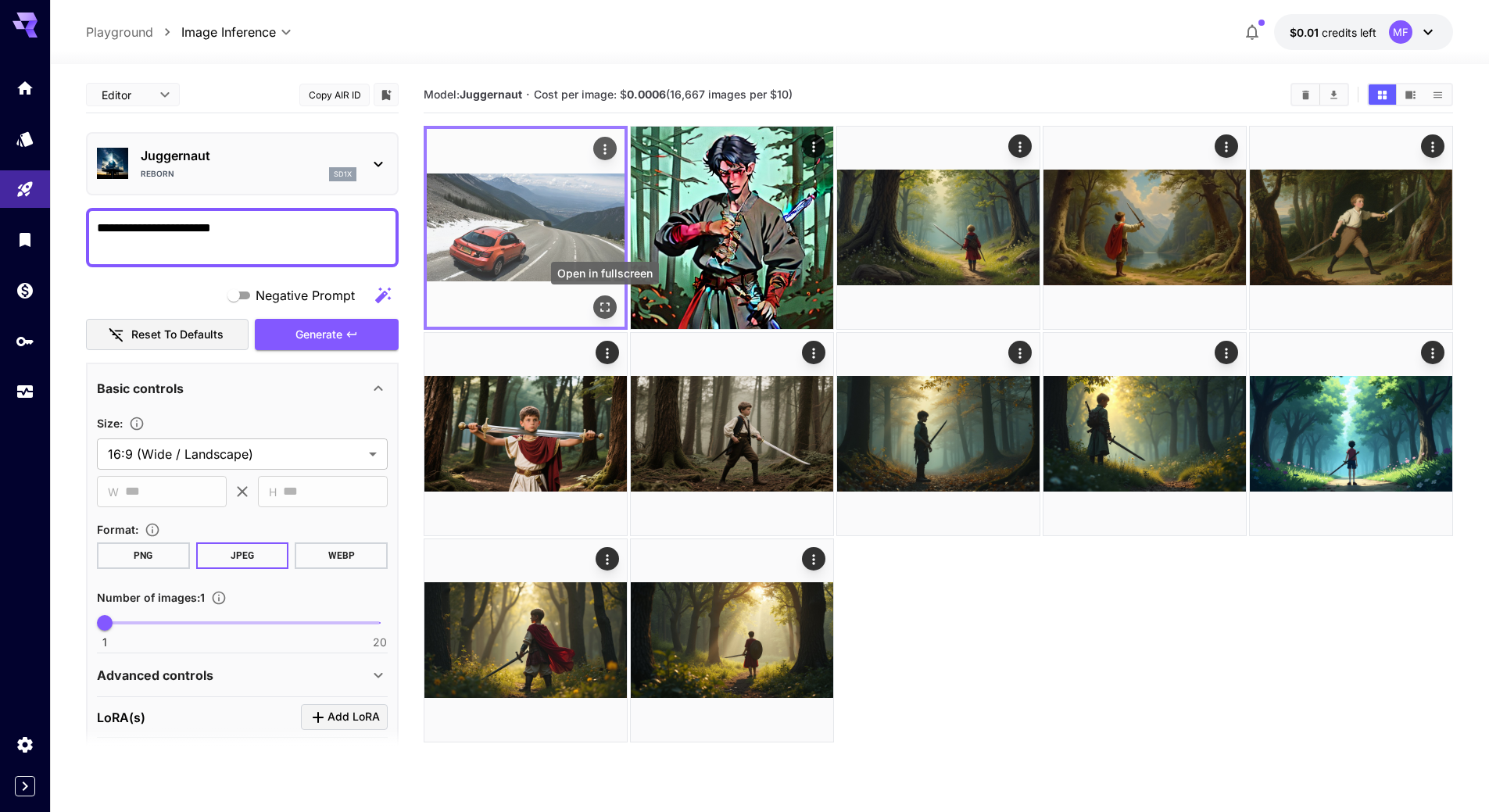
click at [601, 304] on icon "Open in fullscreen" at bounding box center [604, 307] width 10 height 10
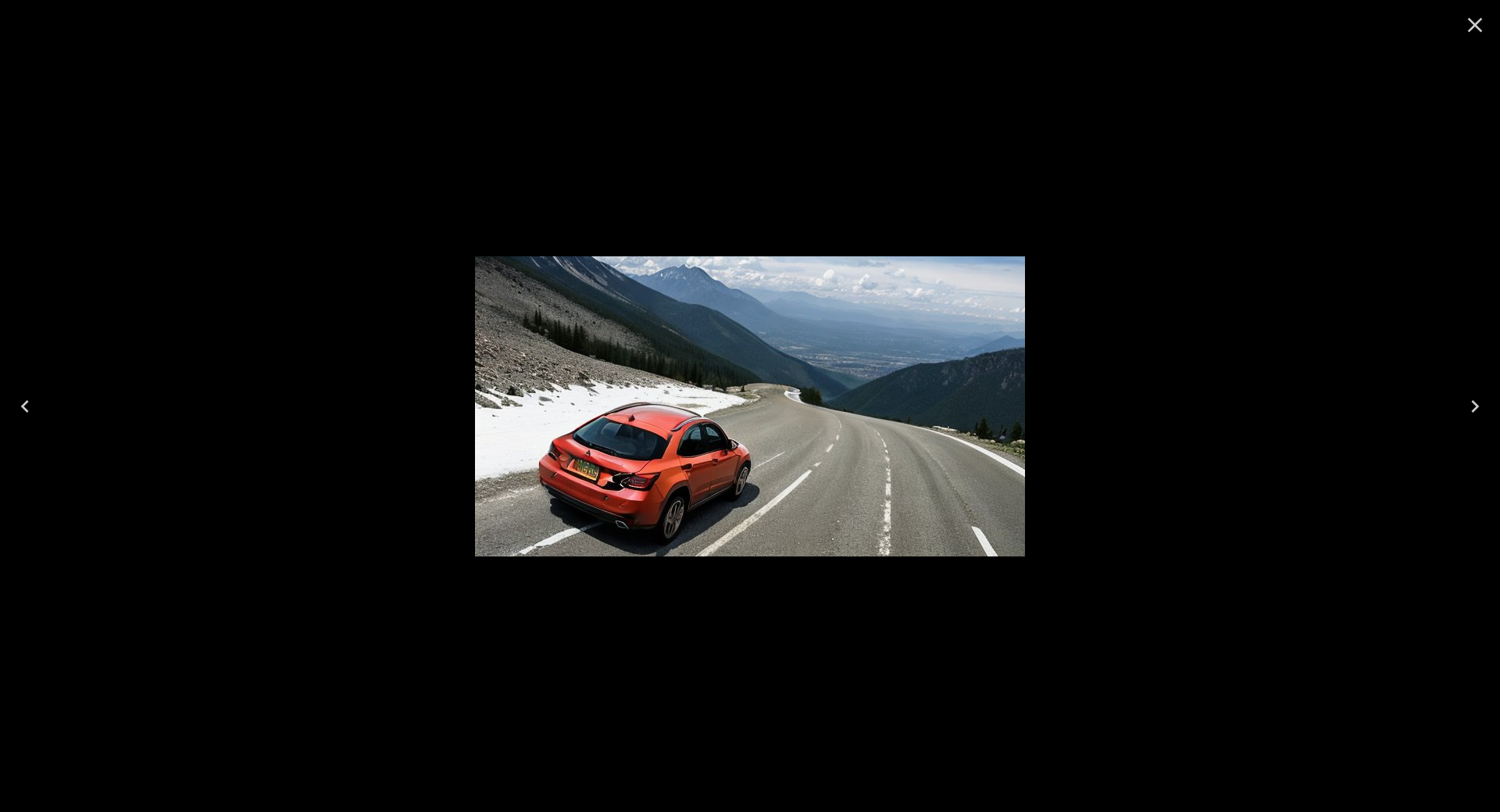
drag, startPoint x: 1285, startPoint y: 336, endPoint x: 1321, endPoint y: 291, distance: 57.6
click at [1286, 336] on div at bounding box center [750, 406] width 1500 height 812
click at [1487, 19] on icon "Close" at bounding box center [1475, 24] width 25 height 25
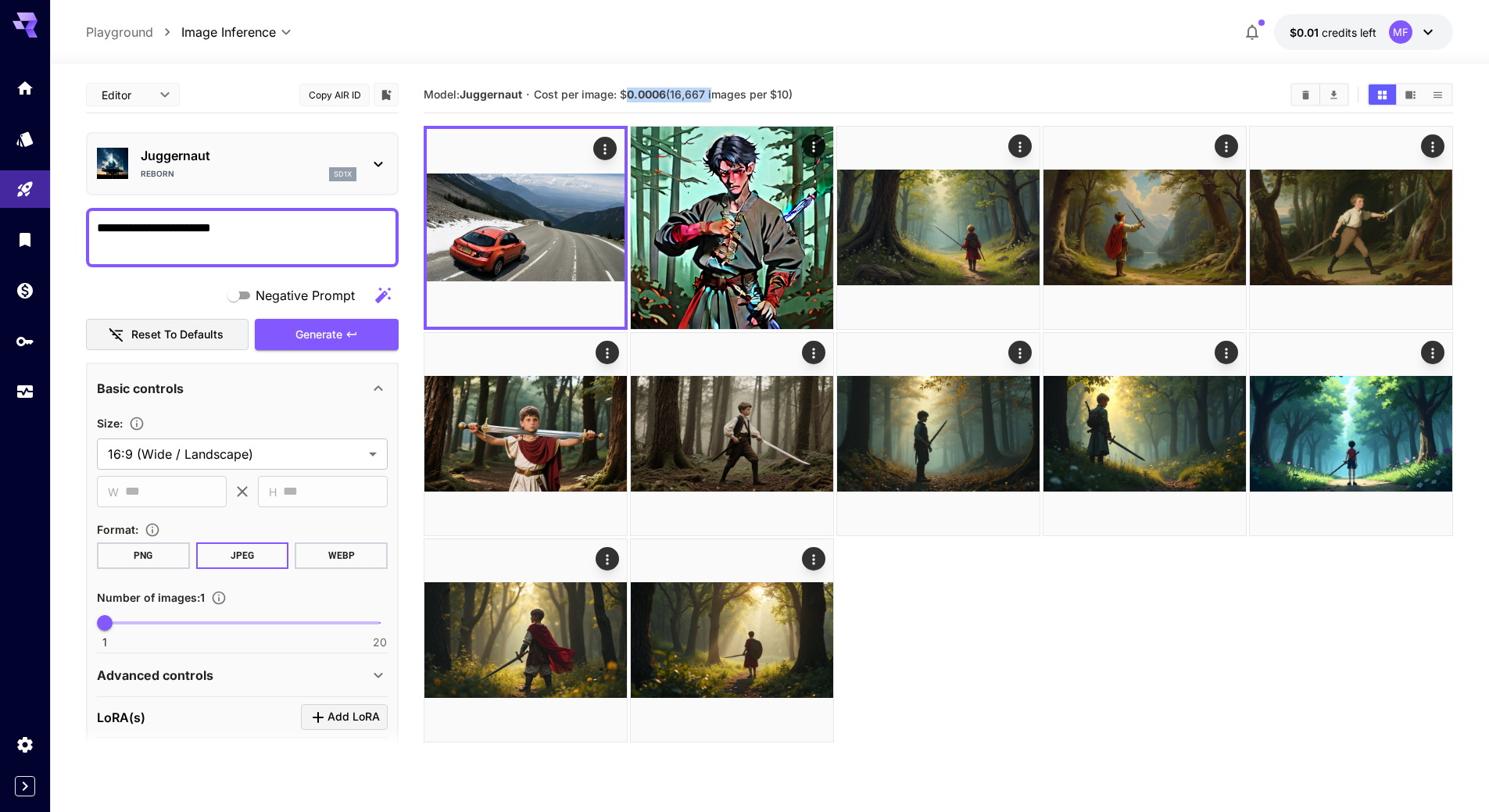
drag, startPoint x: 627, startPoint y: 96, endPoint x: 712, endPoint y: 97, distance: 85.0
click at [712, 97] on span "Cost per image: $ 0.0006 (16,667 images per $10)" at bounding box center [663, 94] width 258 height 13
drag, startPoint x: 758, startPoint y: 92, endPoint x: 784, endPoint y: 94, distance: 26.1
click at [784, 94] on span "Cost per image: $ 0.0006 (16,667 images per $10)" at bounding box center [663, 94] width 258 height 13
click at [845, 100] on section "Model: Juggernaut · Cost per image: $ 0.0006 (16,667 images per $10)" at bounding box center [851, 95] width 854 height 19
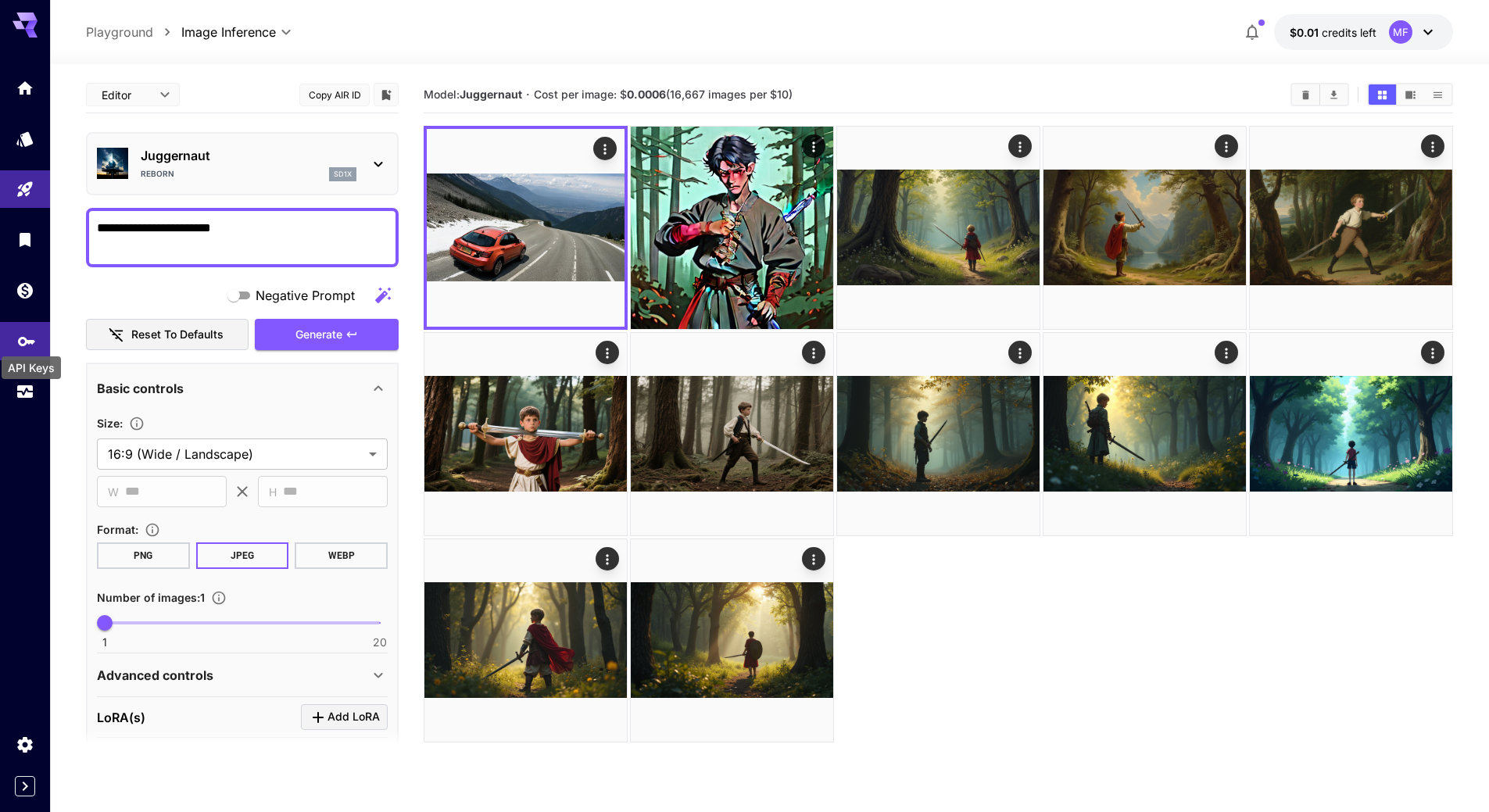
click at [19, 343] on icon "API Keys" at bounding box center [27, 336] width 19 height 19
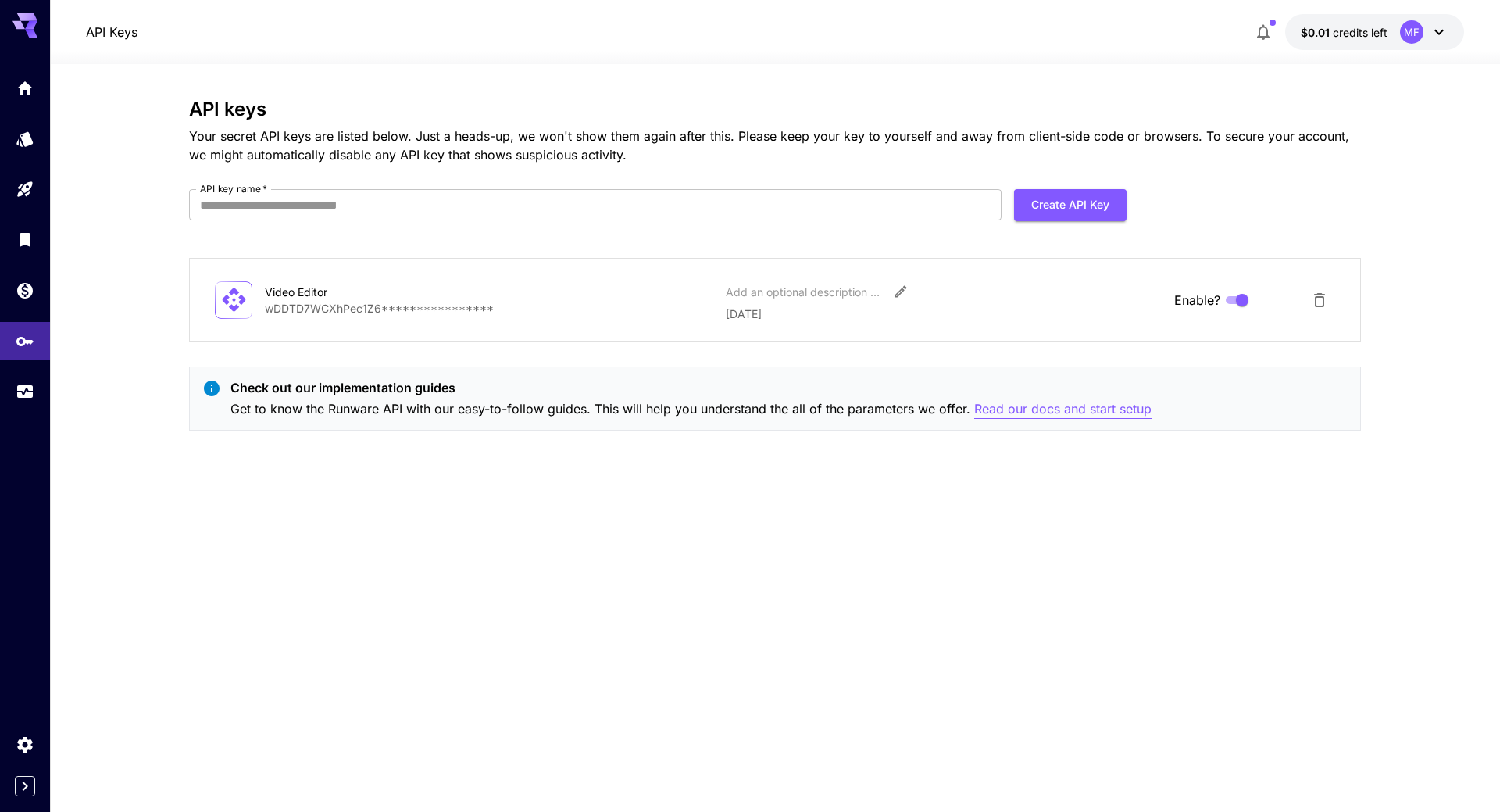
click at [1097, 415] on p "Read our docs and start setup" at bounding box center [1063, 409] width 177 height 19
click at [27, 404] on link at bounding box center [25, 392] width 50 height 38
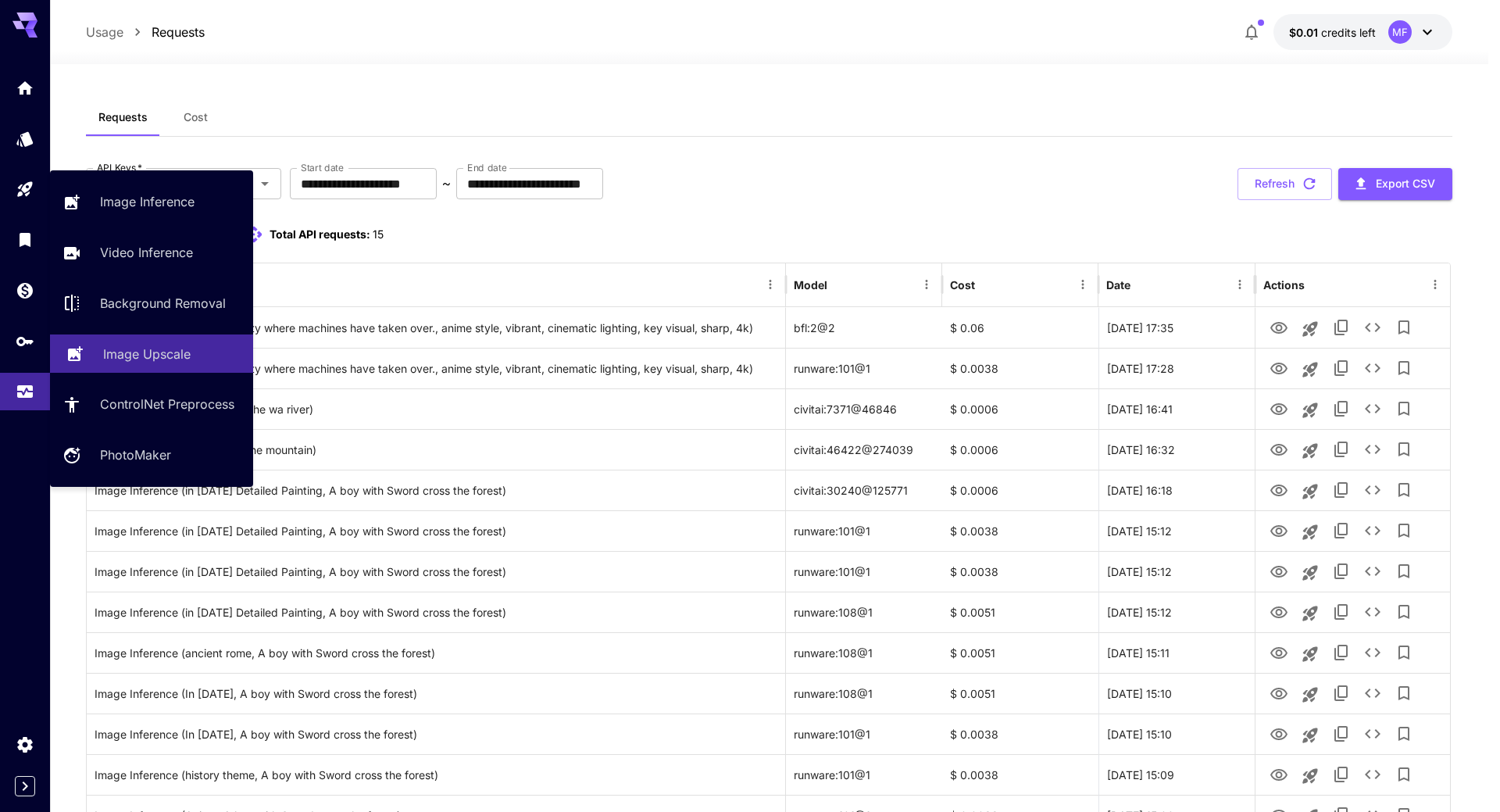
click at [143, 355] on p "Image Upscale" at bounding box center [147, 354] width 88 height 19
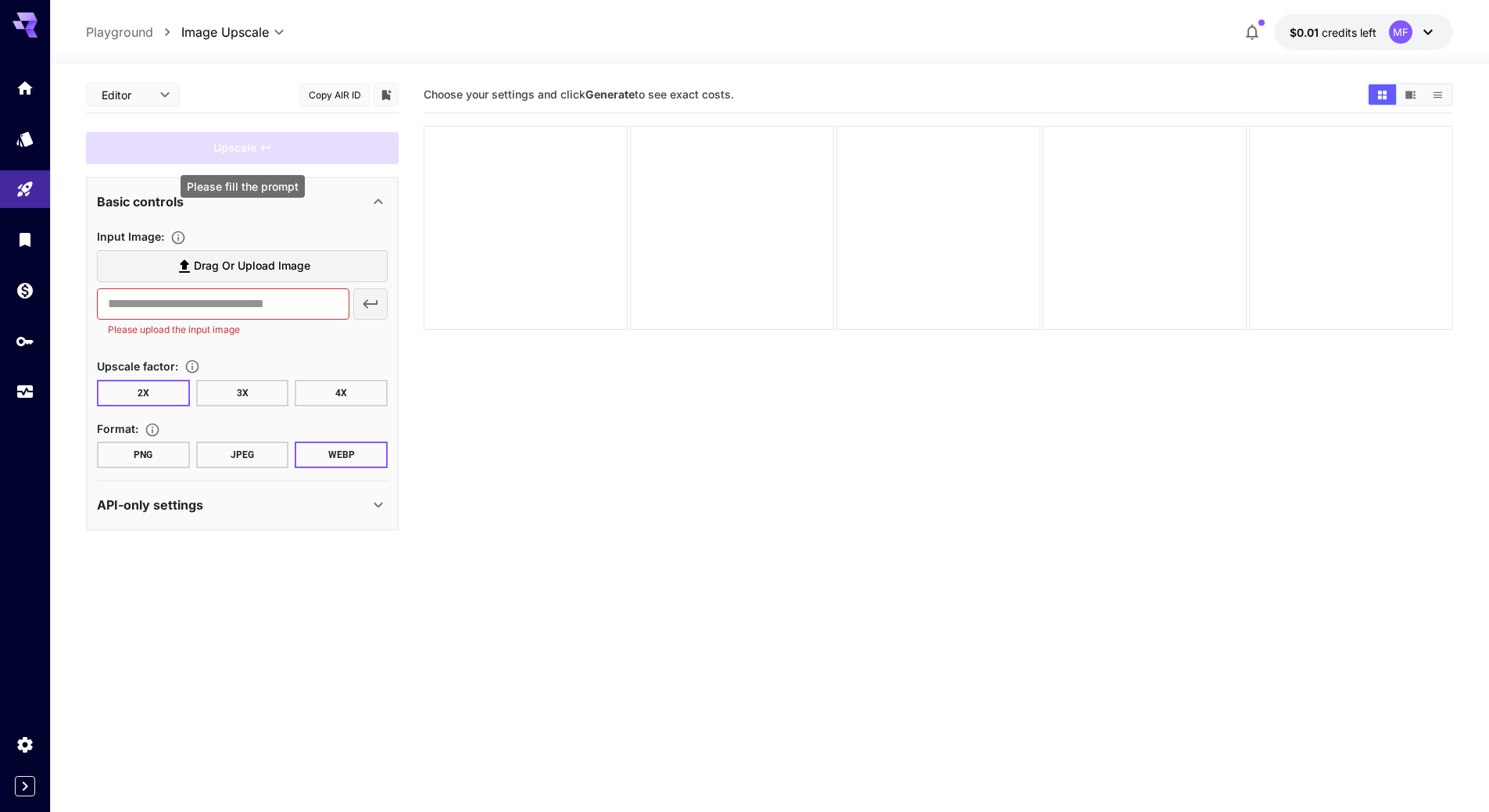
click at [237, 147] on div "Upscale" at bounding box center [242, 148] width 312 height 32
click at [264, 277] on label "Drag or upload image" at bounding box center [242, 266] width 290 height 32
click at [0, 0] on input "Drag or upload image" at bounding box center [0, 0] width 0 height 0
click at [696, 472] on section "Choose your settings and click Generate to see exact costs." at bounding box center [938, 483] width 1029 height 812
click at [310, 503] on div "API-only settings" at bounding box center [232, 505] width 272 height 19
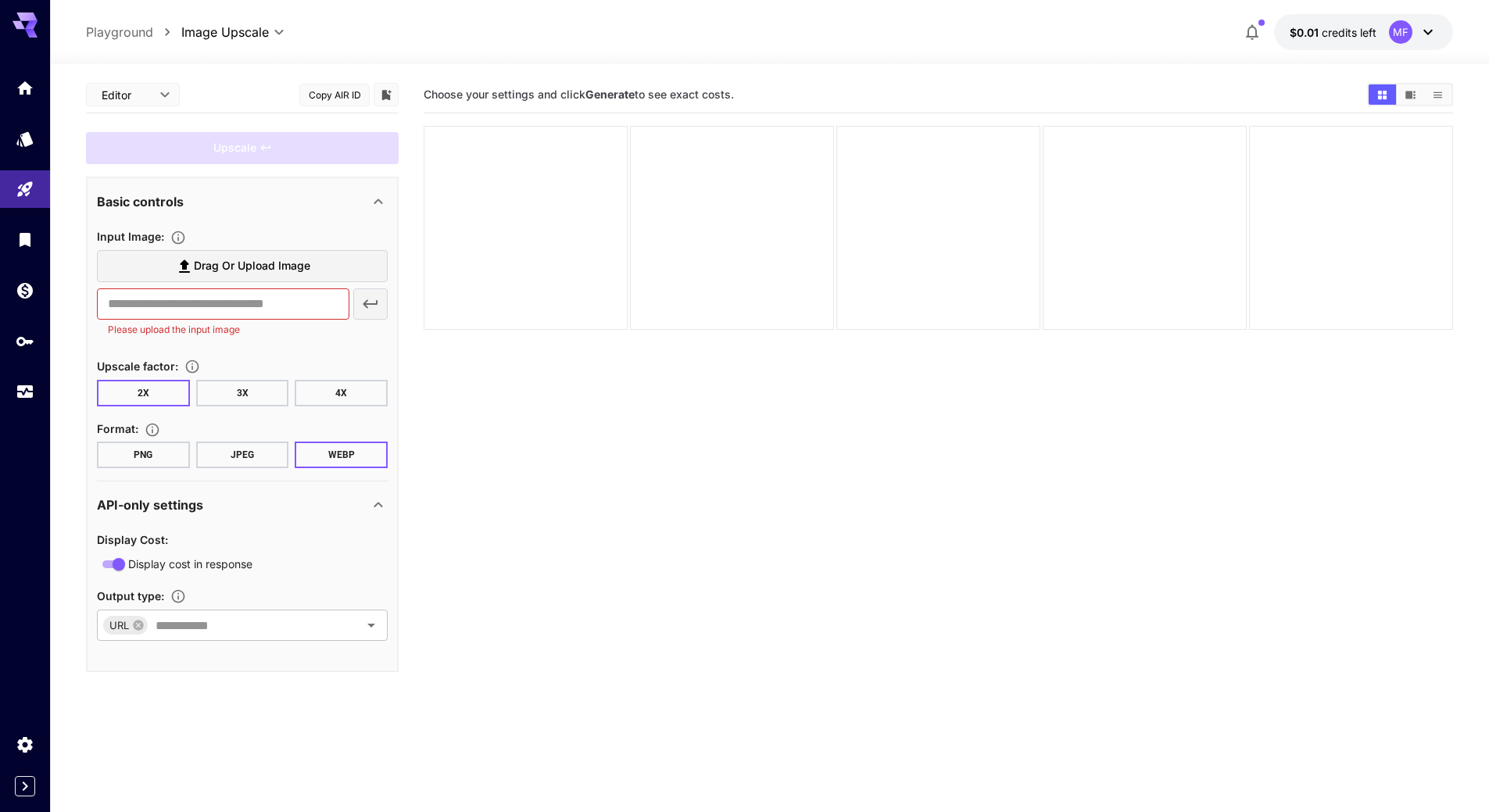
click at [232, 447] on button "JPEG" at bounding box center [243, 455] width 93 height 27
click at [625, 560] on section "Choose your settings and click Generate to see exact costs." at bounding box center [938, 483] width 1029 height 812
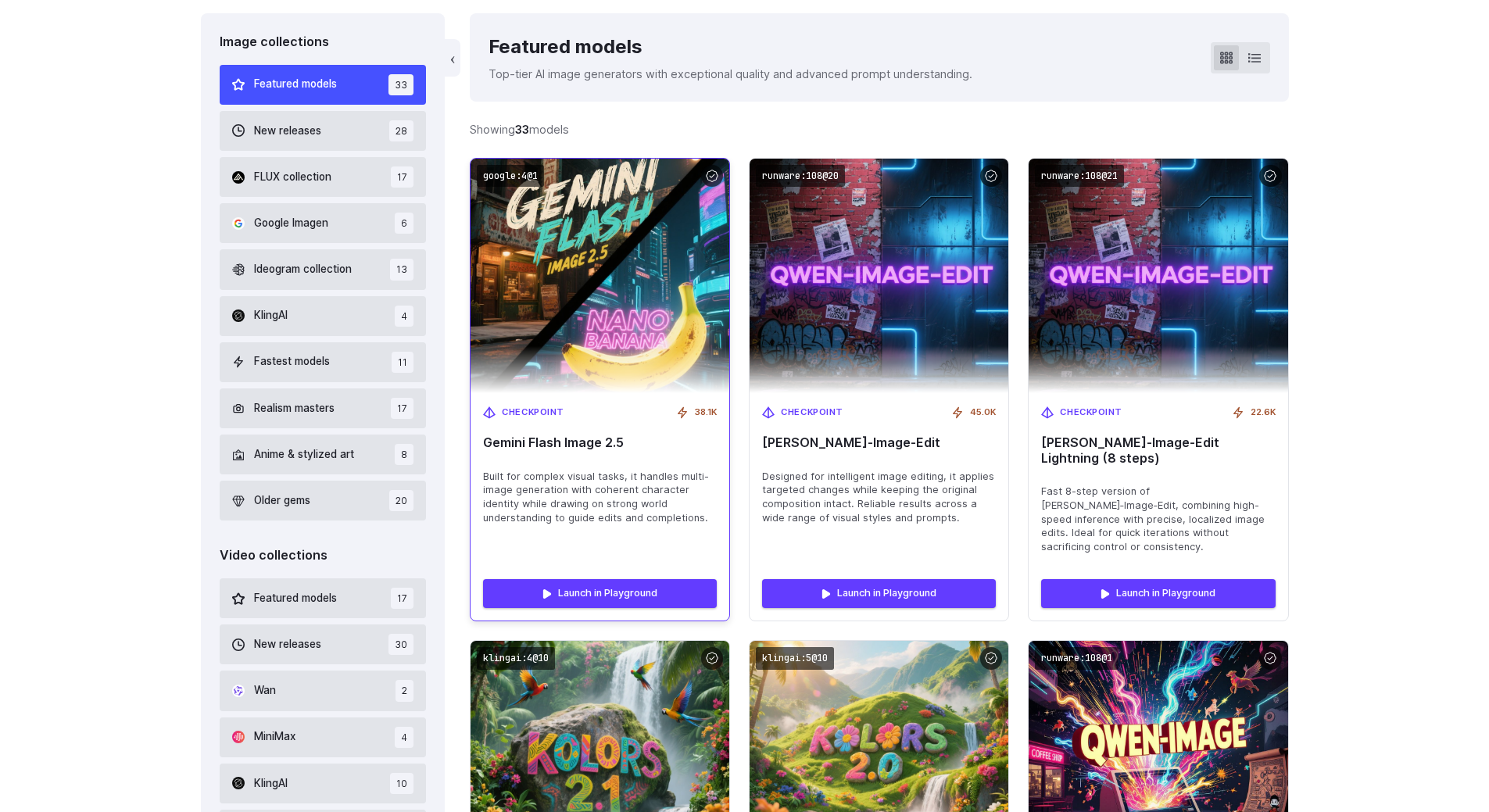
scroll to position [782, 0]
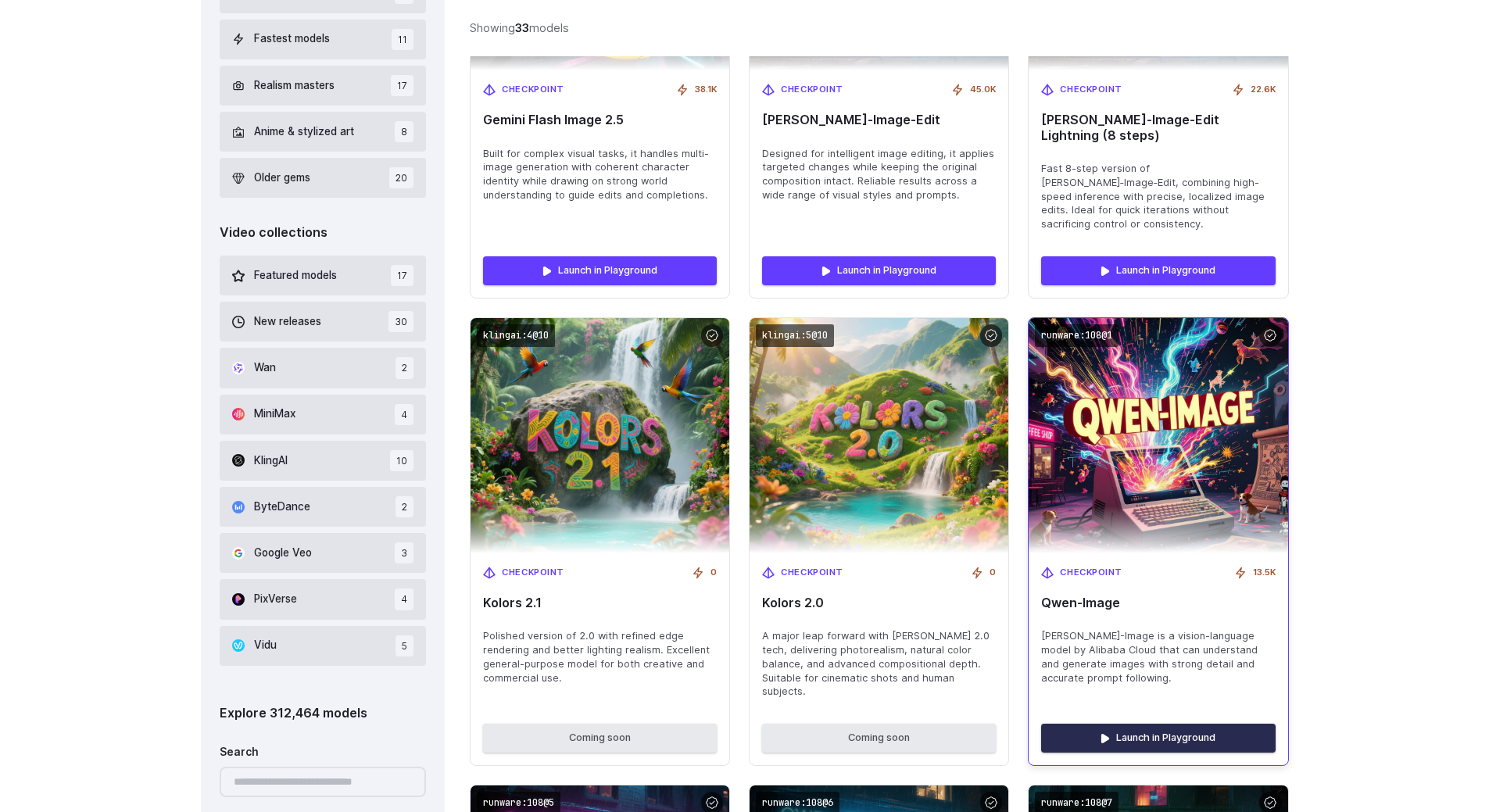
click at [1151, 723] on link "Launch in Playground" at bounding box center [1158, 737] width 234 height 28
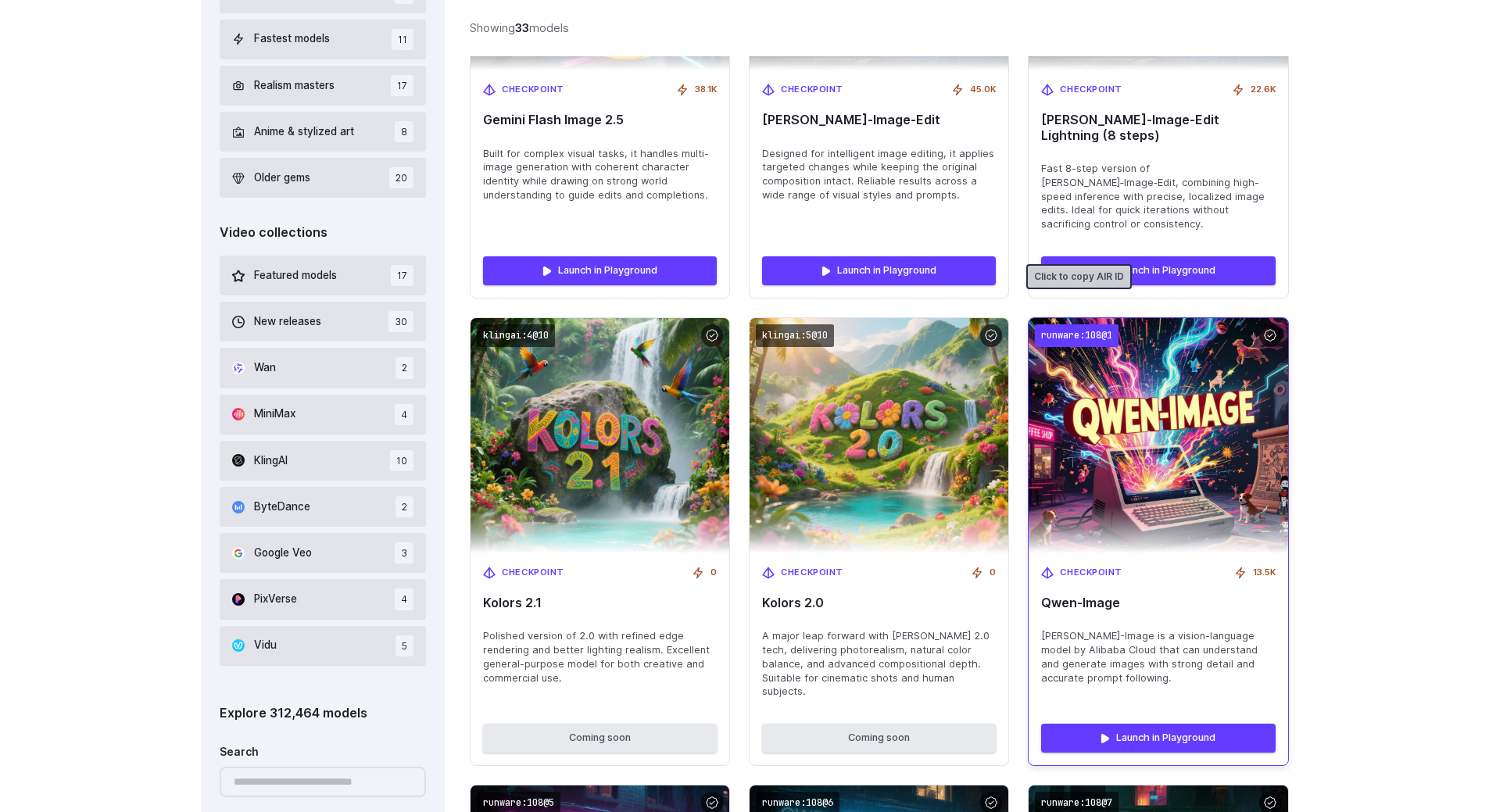
click at [1092, 324] on code "runware:108@1" at bounding box center [1077, 336] width 83 height 23
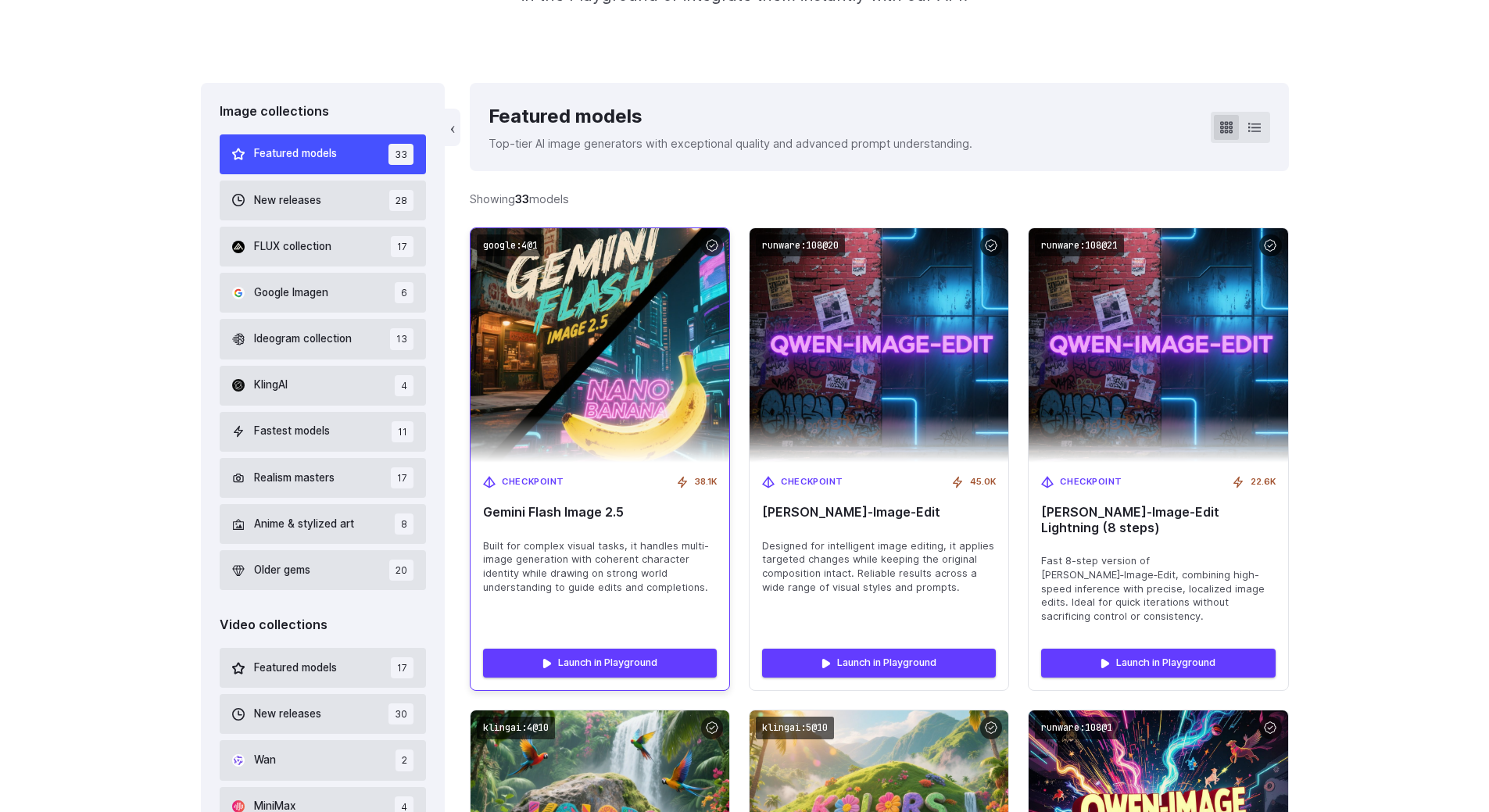
scroll to position [390, 0]
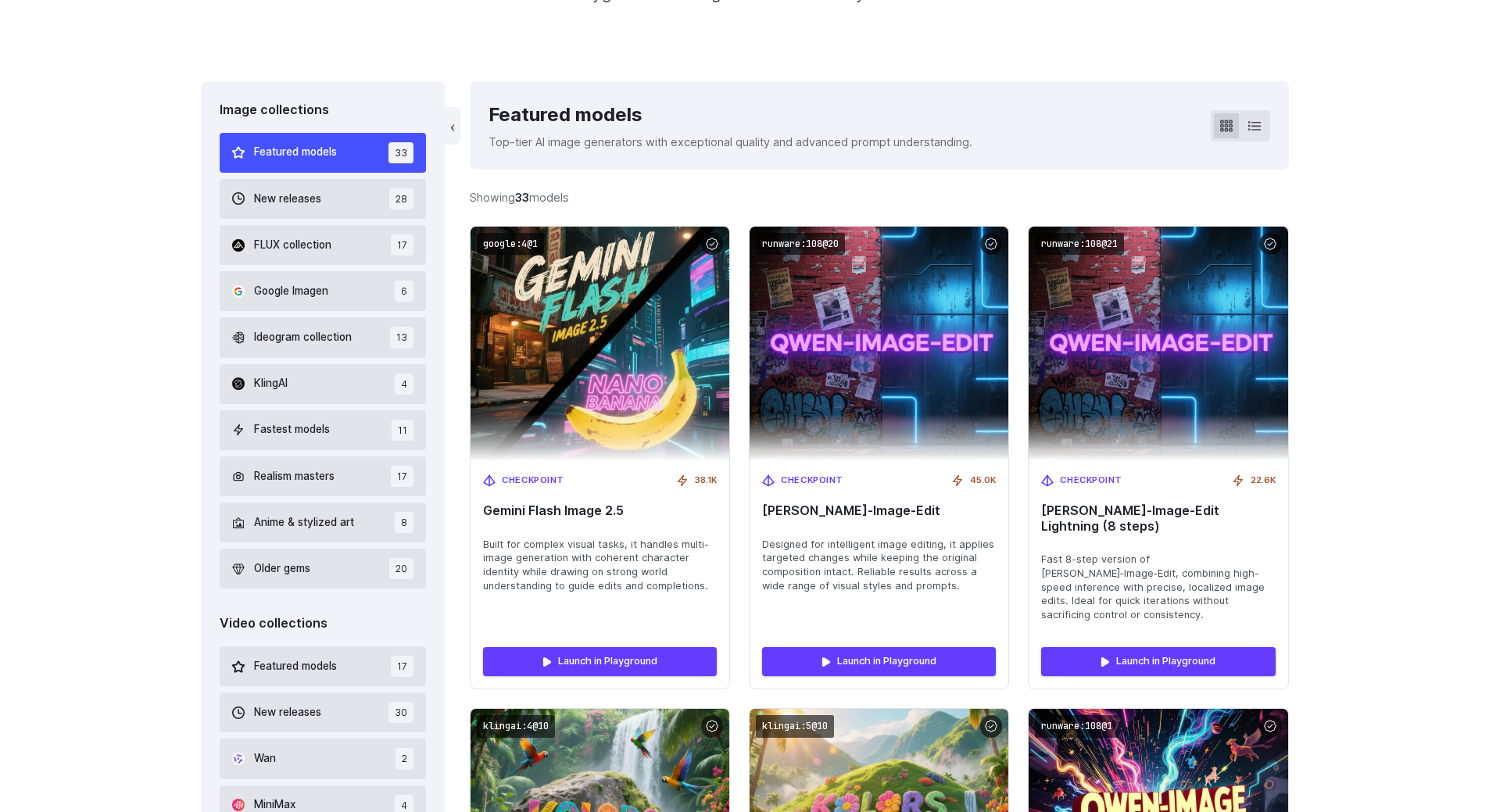
click at [825, 139] on p "Top-tier AI image generators with exceptional quality and advanced prompt under…" at bounding box center [731, 142] width 484 height 18
click at [953, 100] on div "Featured models" at bounding box center [731, 115] width 484 height 30
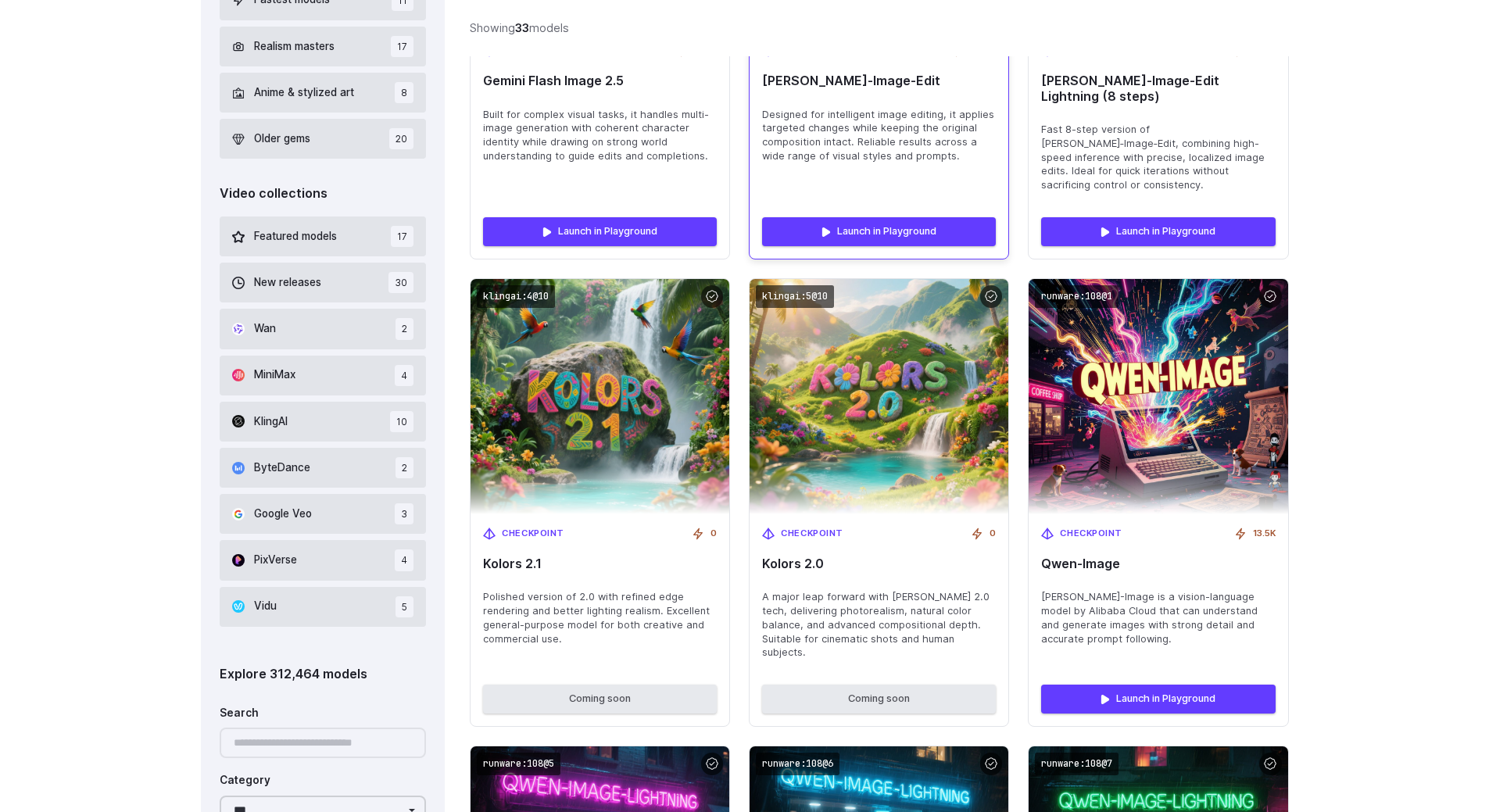
scroll to position [859, 0]
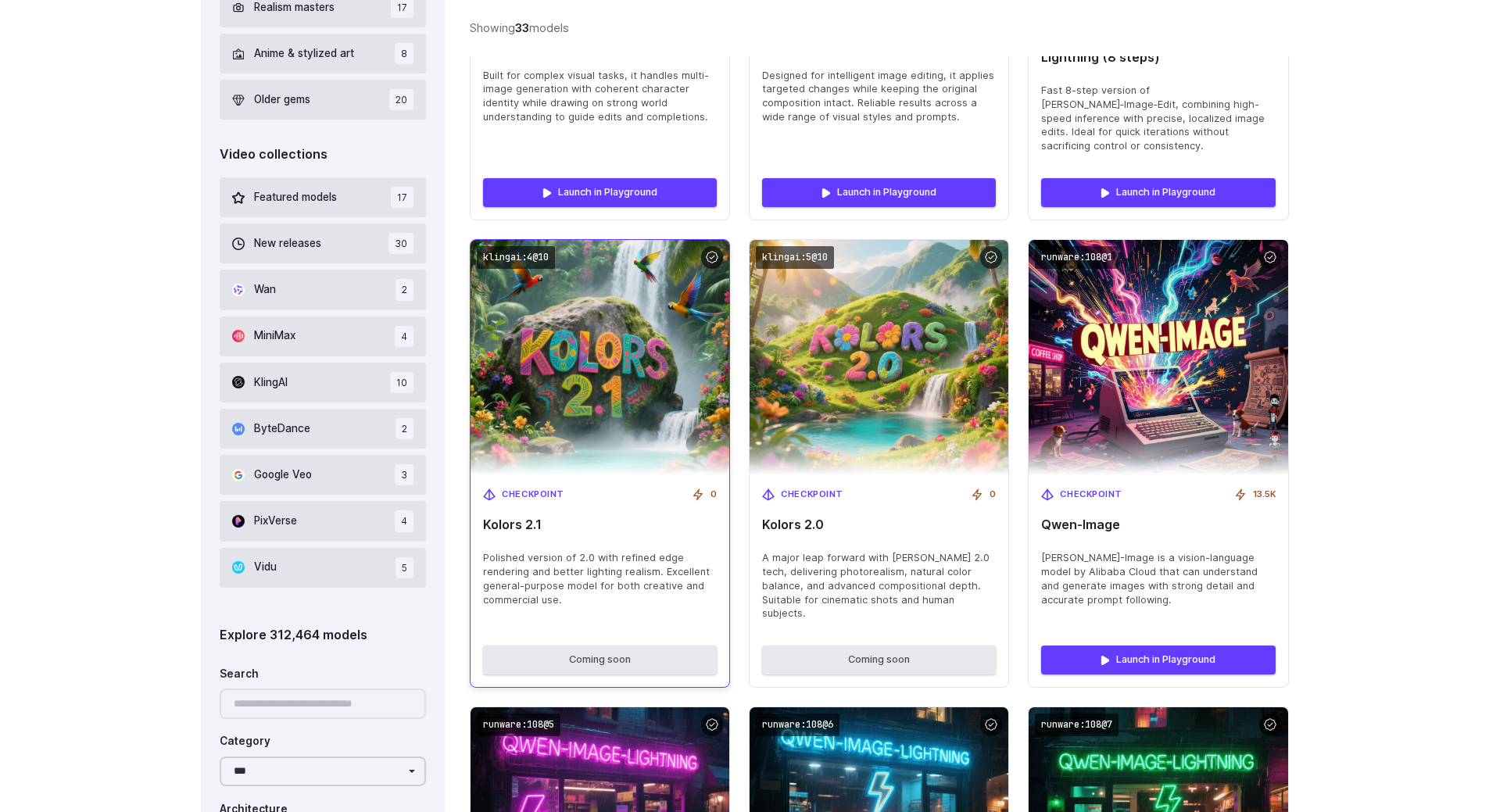
click at [524, 517] on span "Kolors 2.1" at bounding box center [599, 524] width 234 height 15
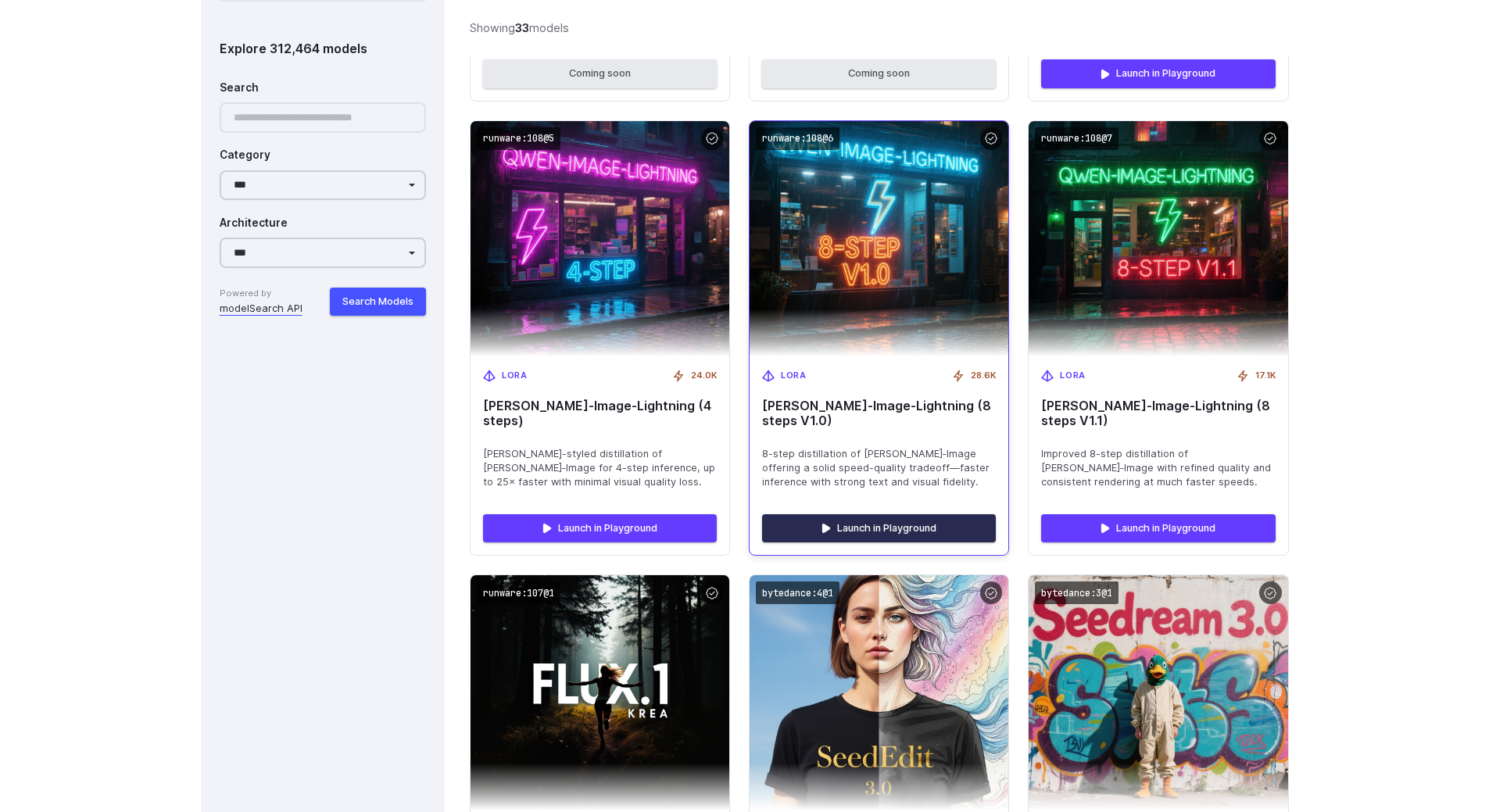
scroll to position [1406, 0]
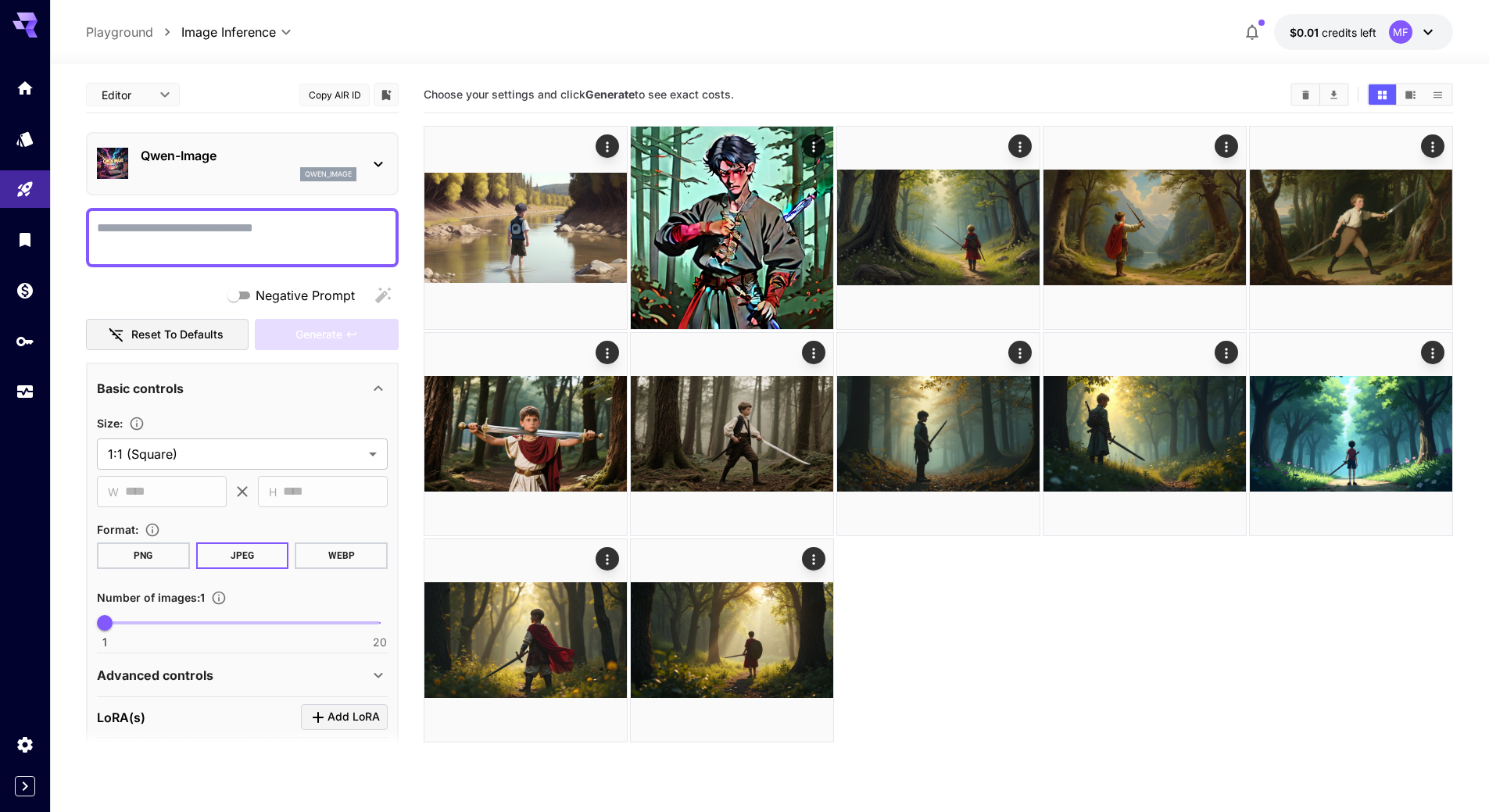
click at [326, 97] on button "Copy AIR ID" at bounding box center [334, 95] width 70 height 23
click at [1012, 588] on div at bounding box center [938, 434] width 1029 height 616
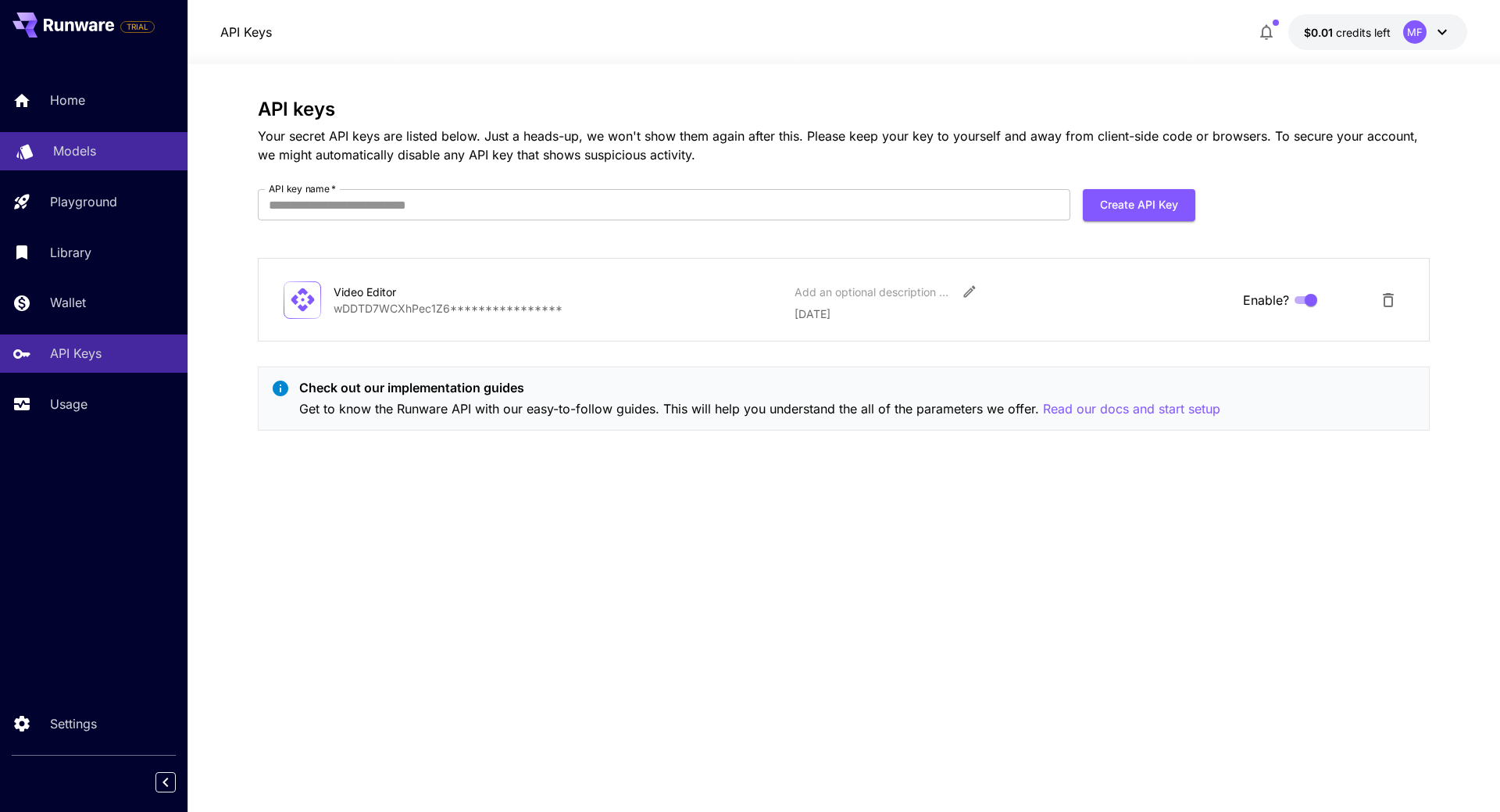
click at [118, 145] on div "Models" at bounding box center [114, 151] width 122 height 19
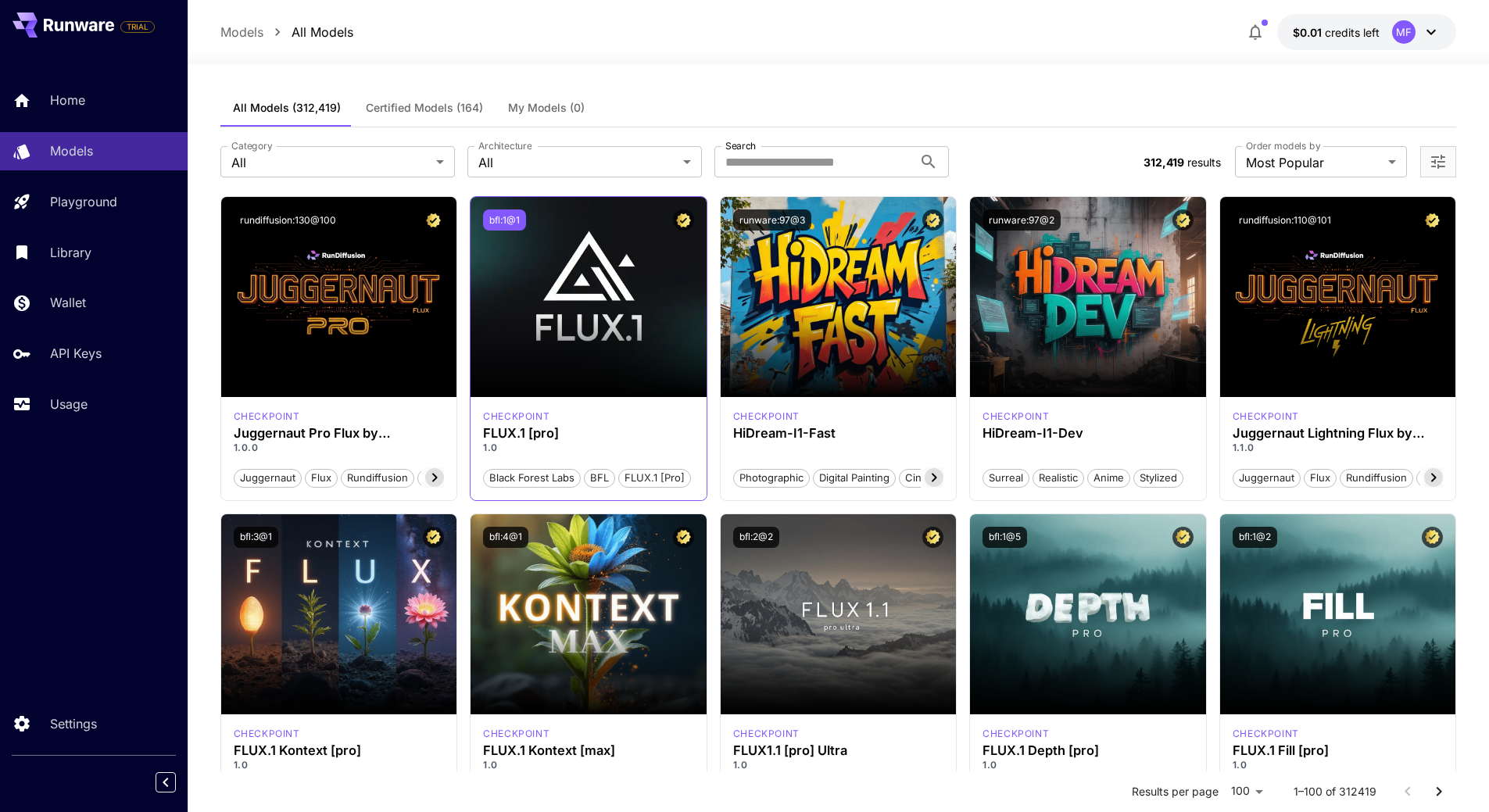
click at [512, 219] on button "bfl:1@1" at bounding box center [504, 220] width 43 height 21
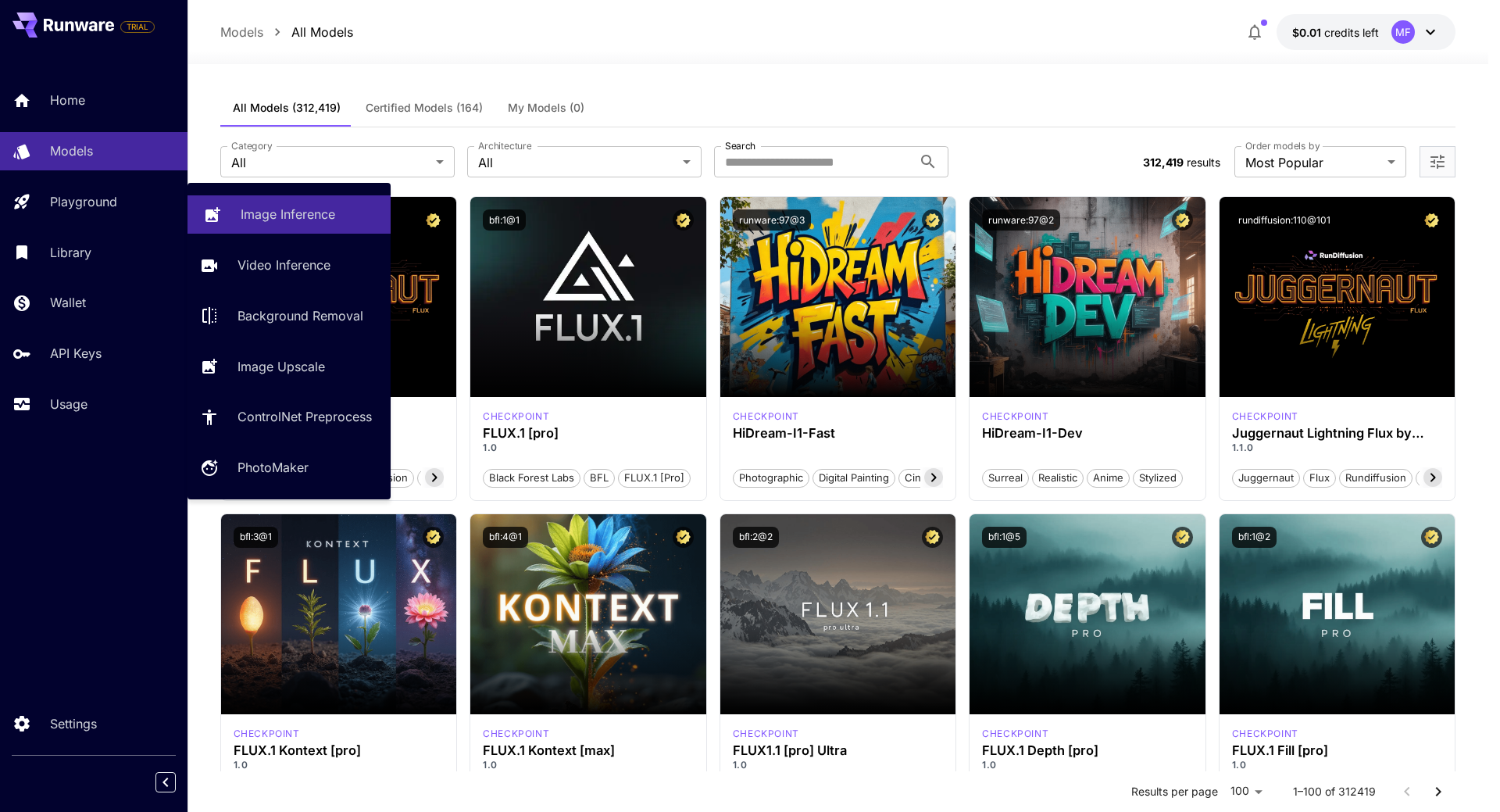
click at [281, 209] on p "Image Inference" at bounding box center [288, 214] width 95 height 19
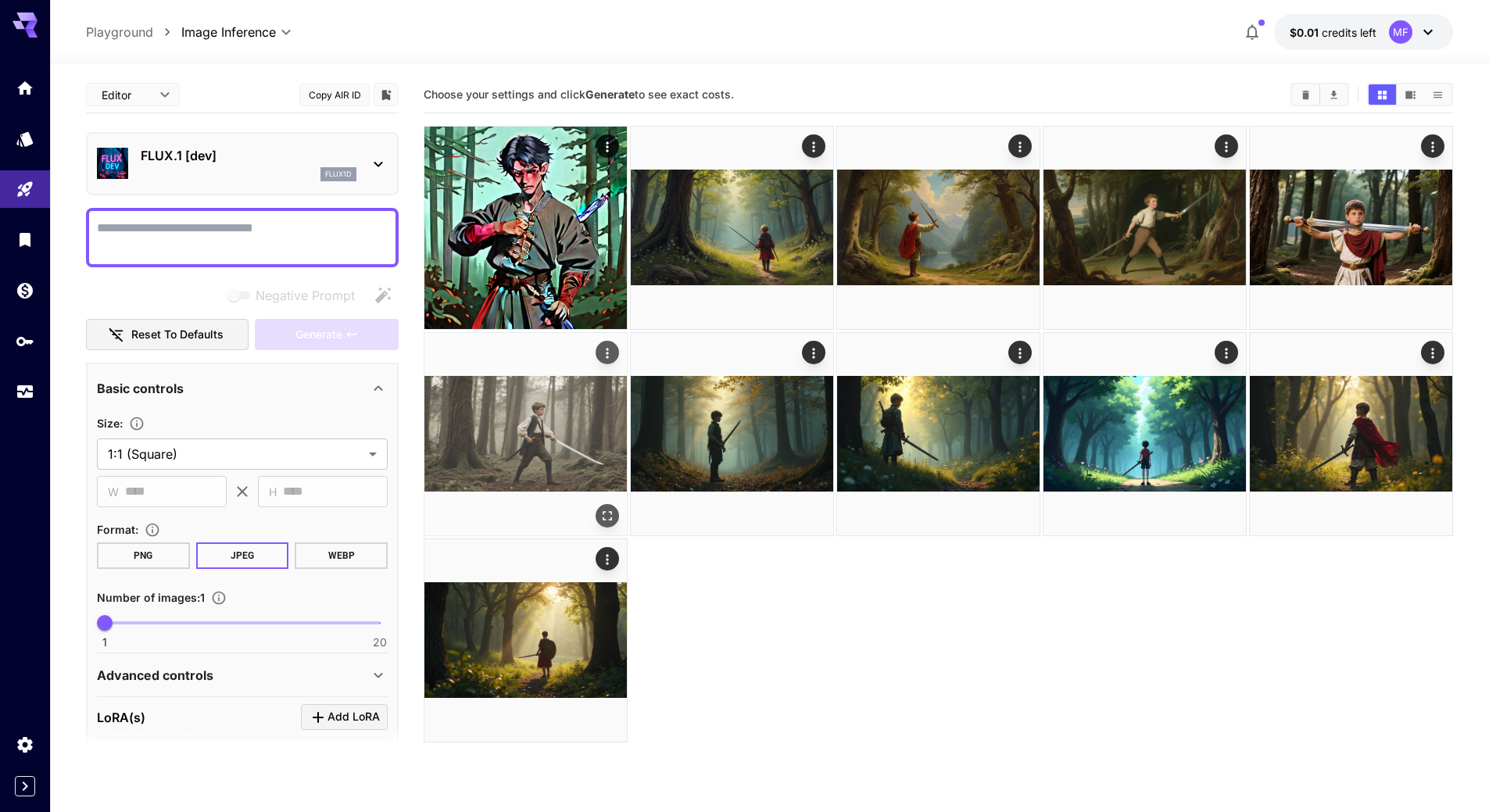
click at [535, 420] on img at bounding box center [525, 434] width 203 height 203
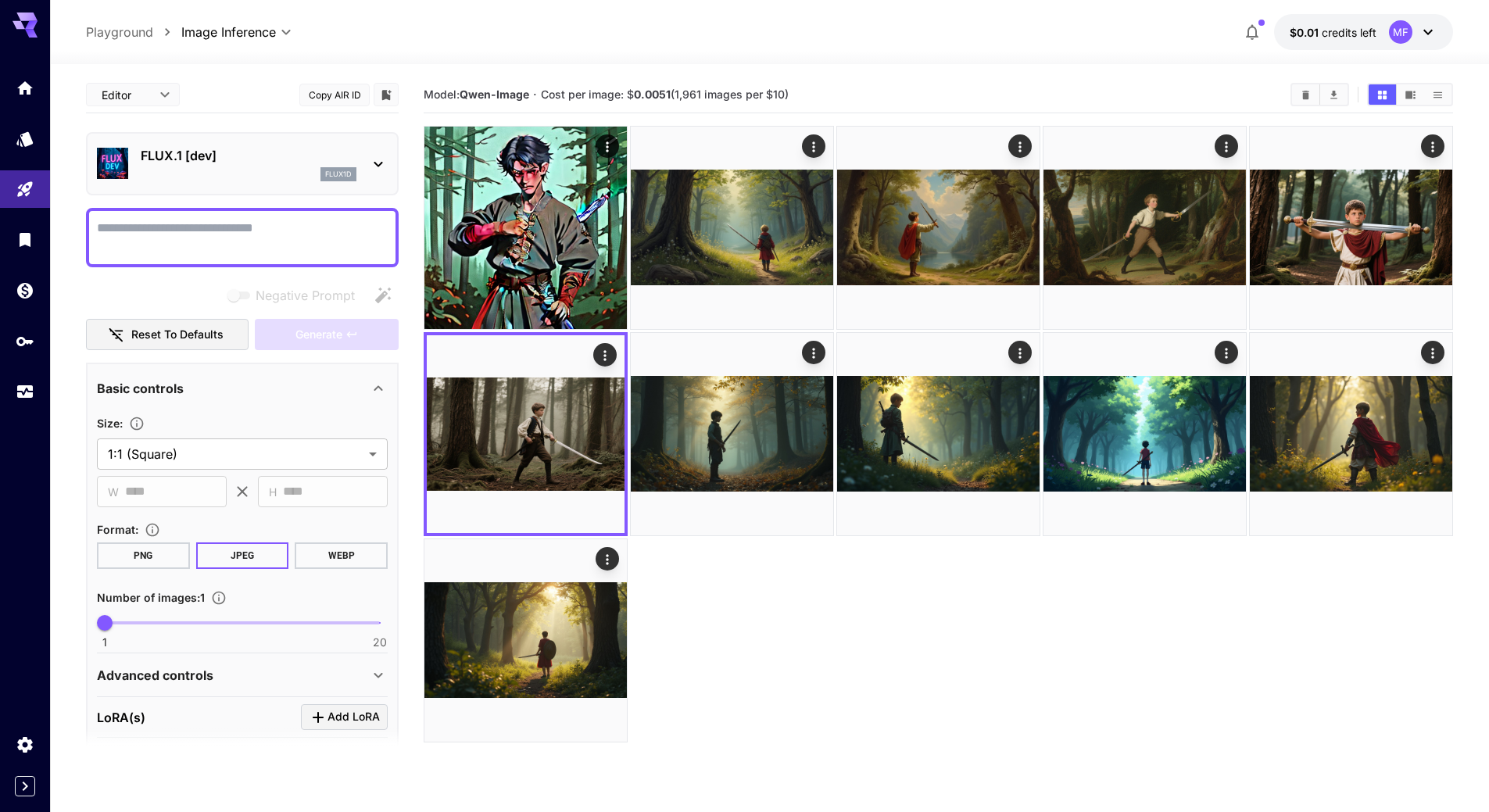
click at [813, 604] on div at bounding box center [938, 434] width 1029 height 616
click at [215, 323] on button "Reset to defaults" at bounding box center [167, 335] width 163 height 32
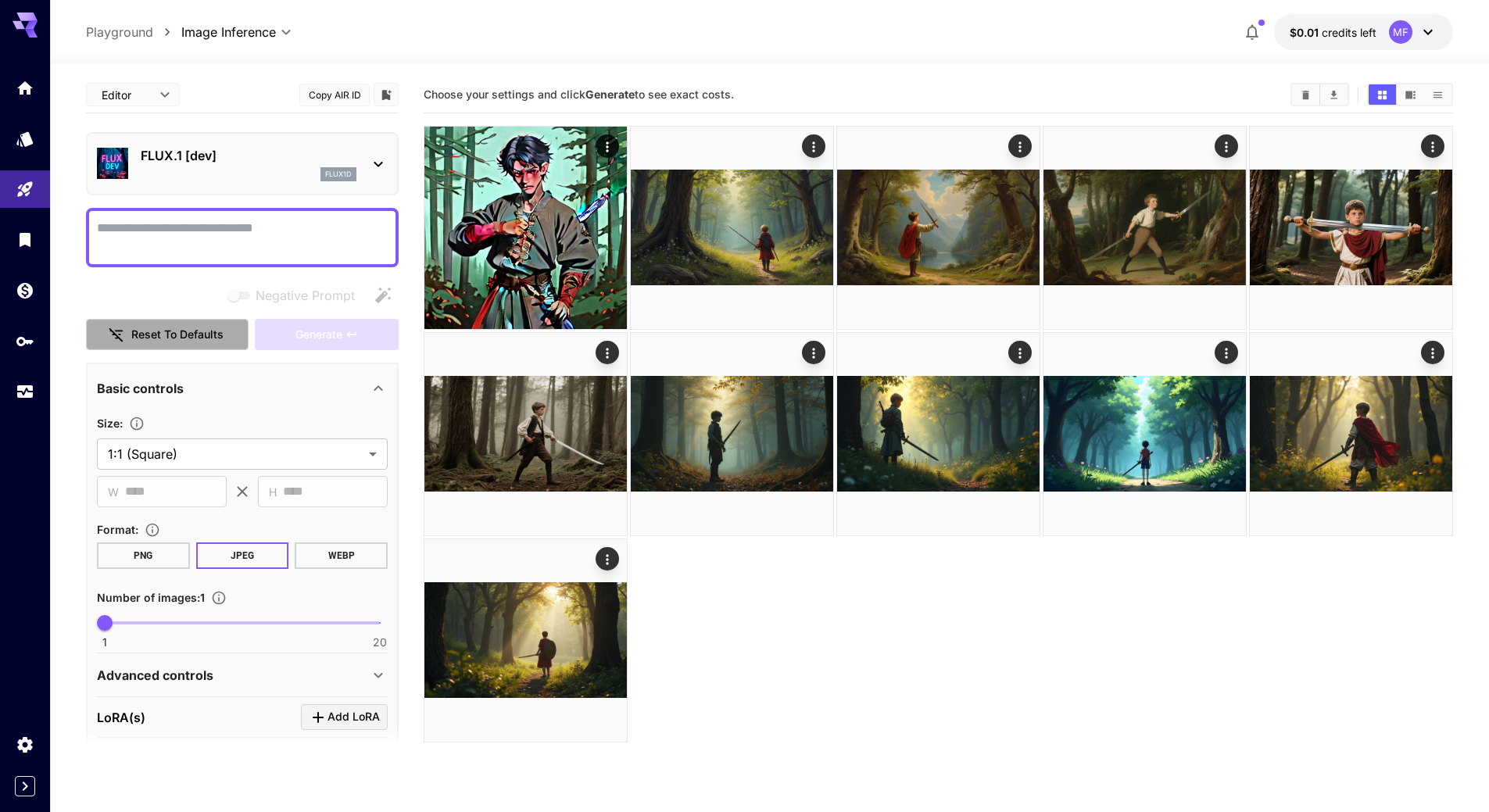
click at [213, 323] on button "Reset to defaults" at bounding box center [167, 335] width 163 height 32
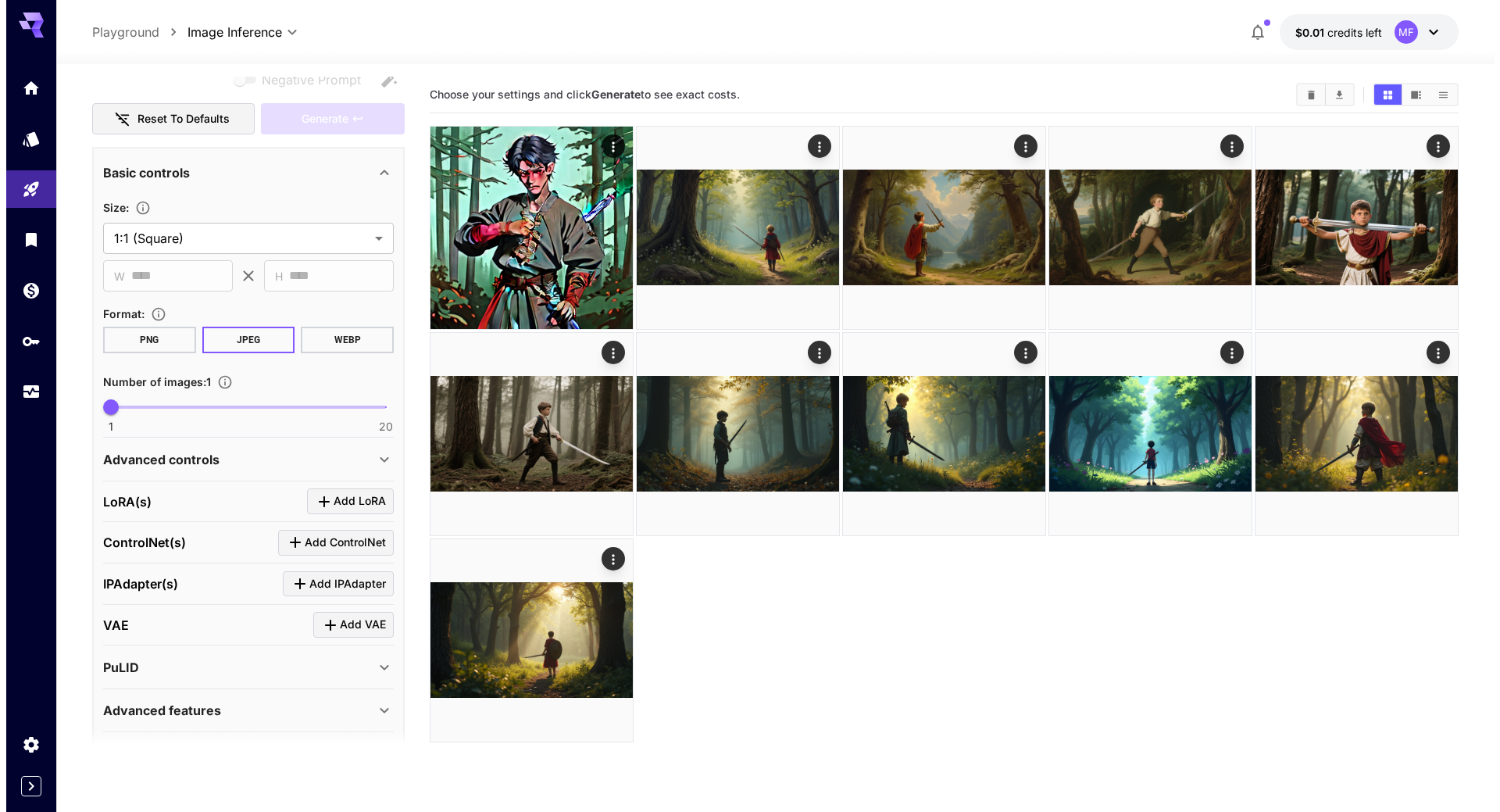
scroll to position [265, 0]
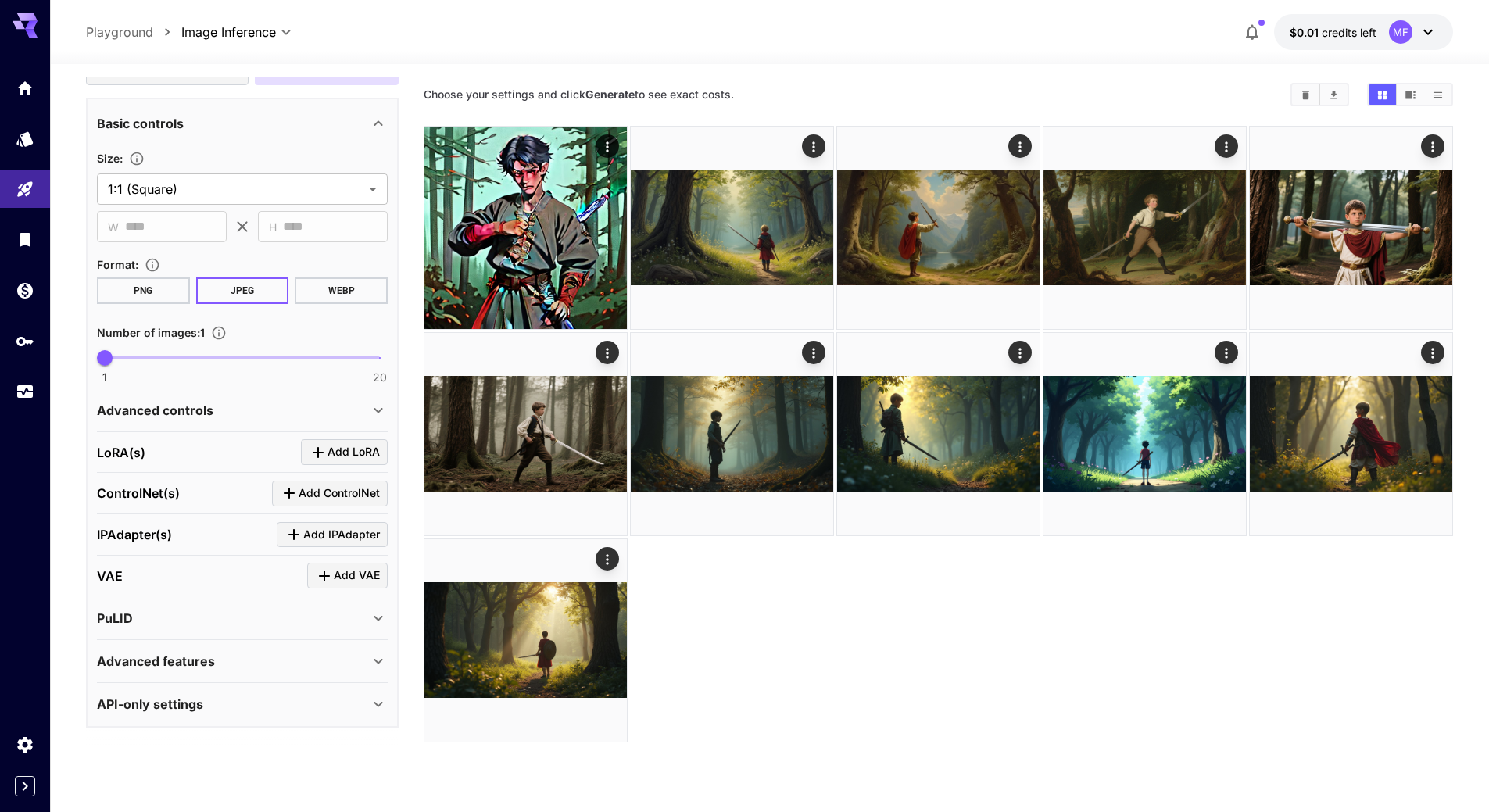
click at [354, 436] on div "[PERSON_NAME](s) Add [PERSON_NAME]" at bounding box center [242, 453] width 290 height 42
click at [343, 455] on span "Add LoRA" at bounding box center [353, 452] width 52 height 19
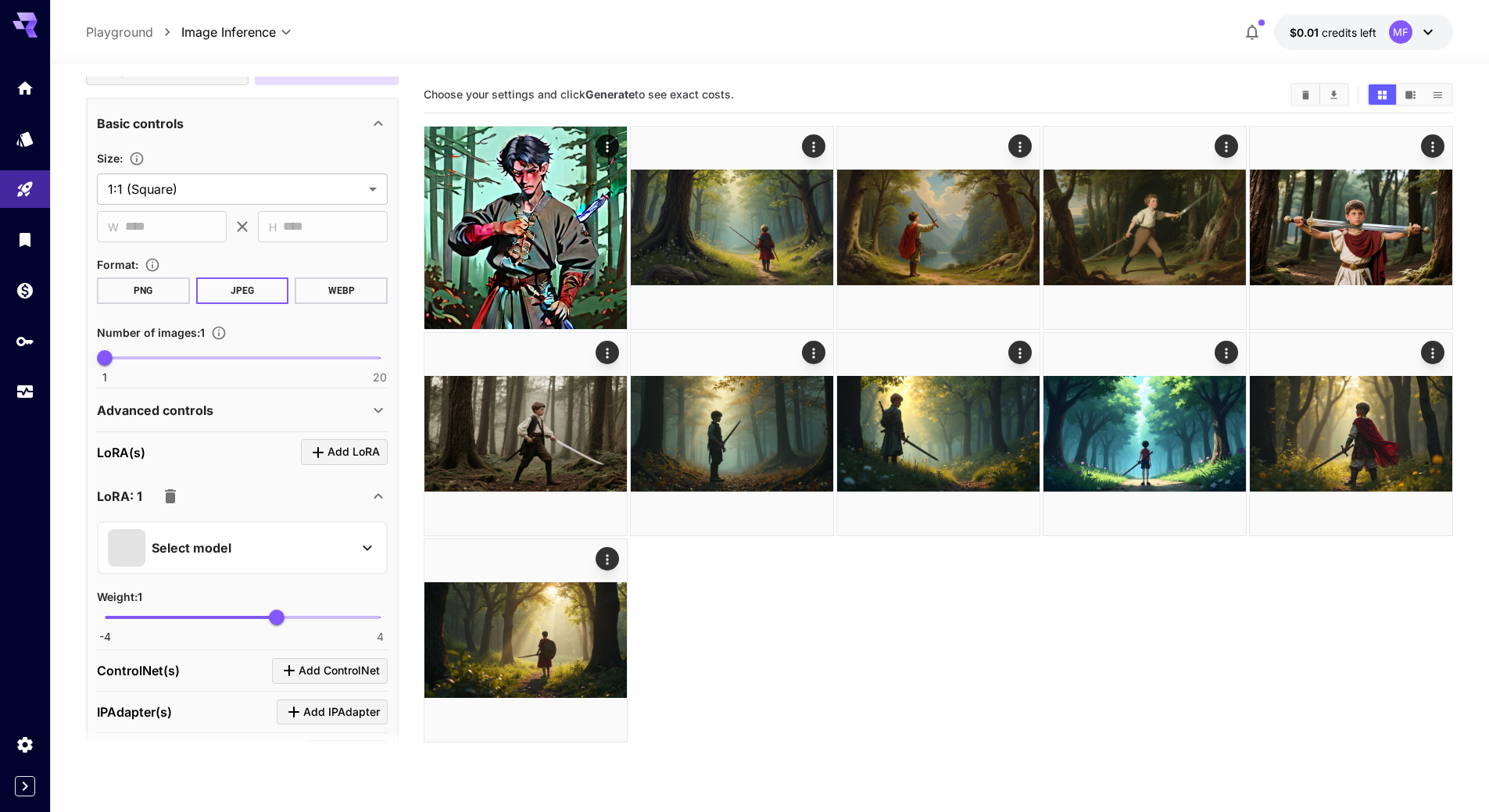
click at [197, 548] on p "Select model" at bounding box center [191, 548] width 80 height 19
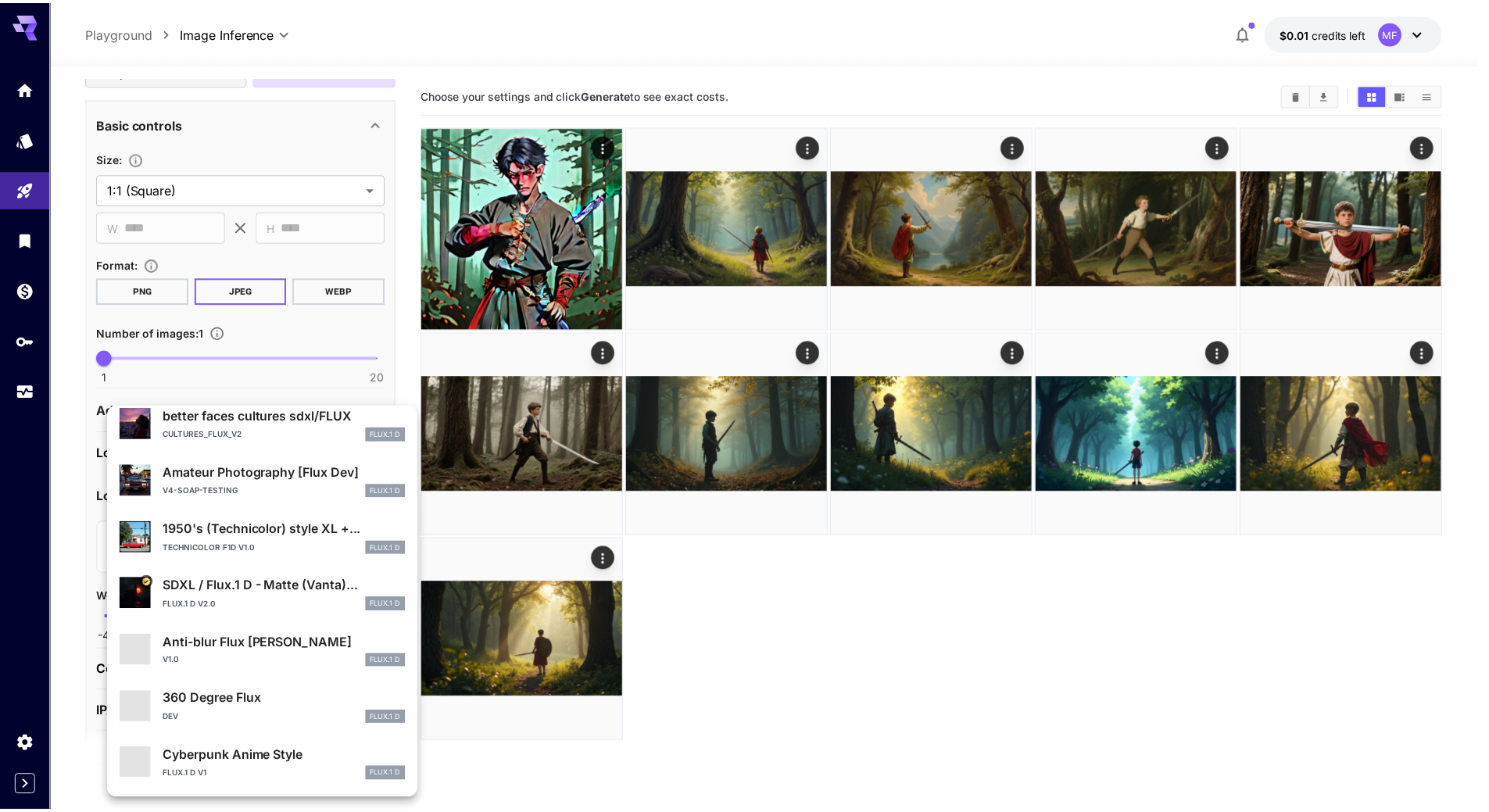
scroll to position [295, 0]
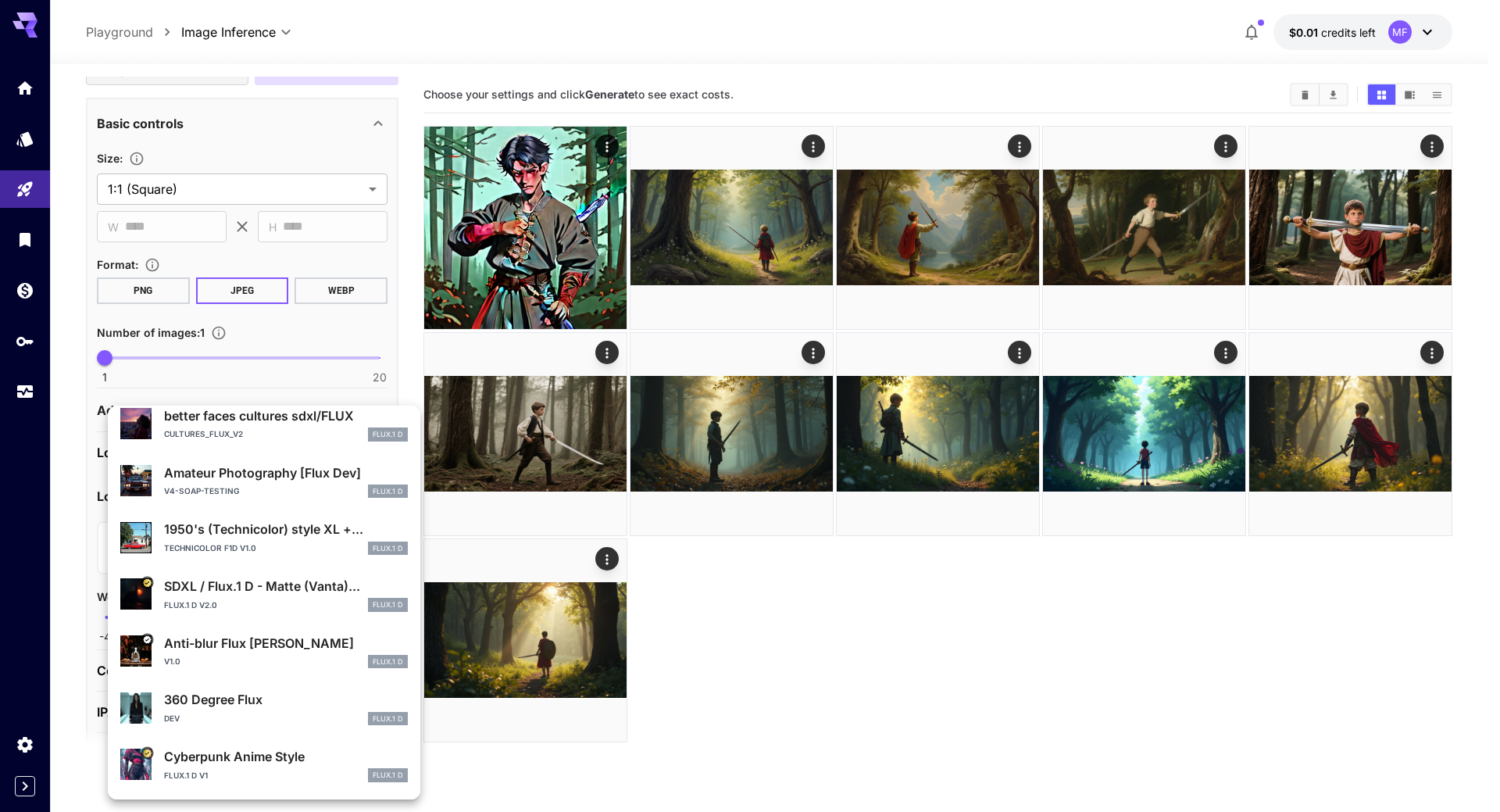
click at [257, 582] on p "SDXL / Flux.1 D - Matte (Vanta)..." at bounding box center [286, 586] width 243 height 19
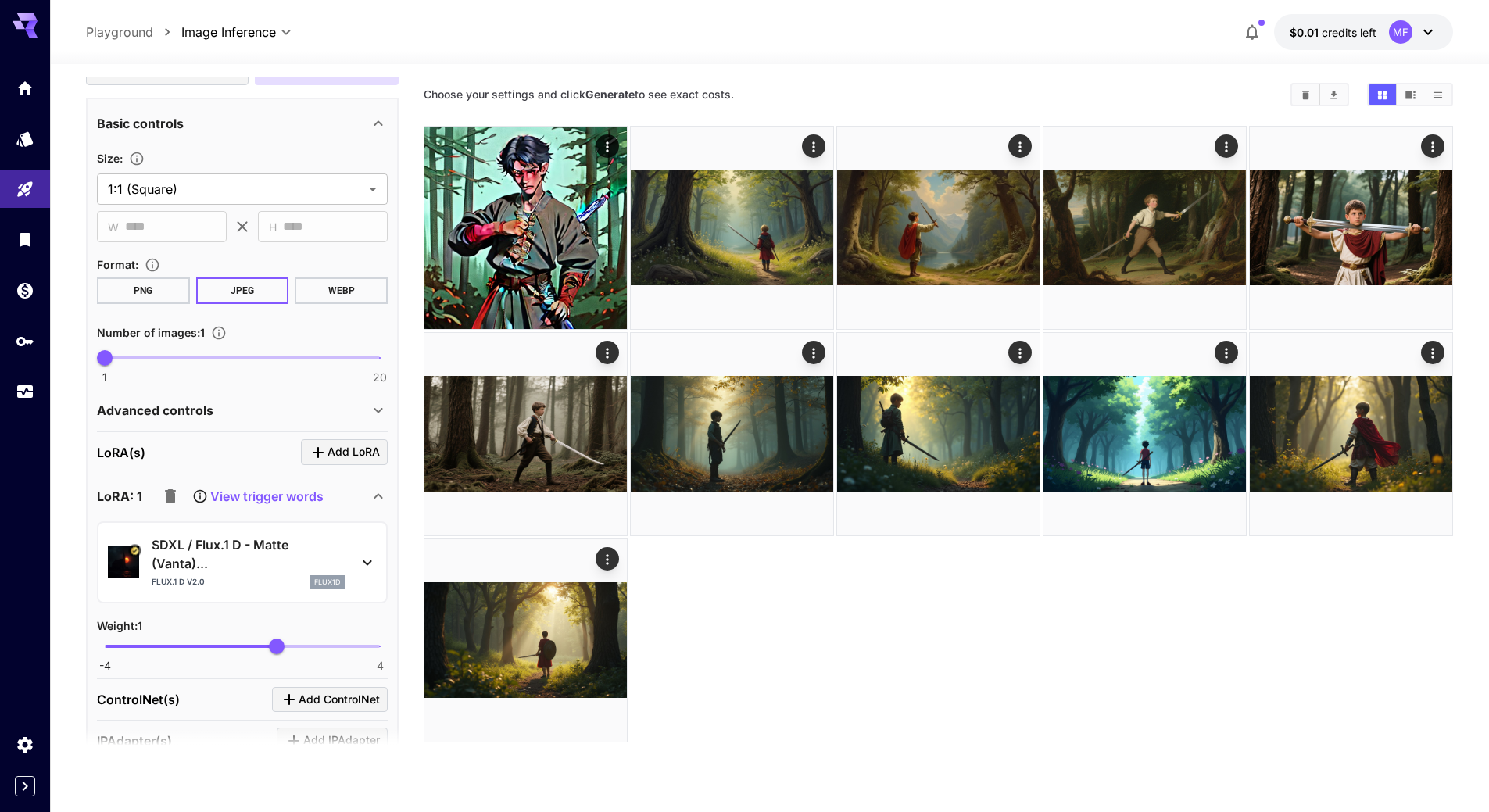
click at [170, 495] on icon "button" at bounding box center [170, 496] width 11 height 14
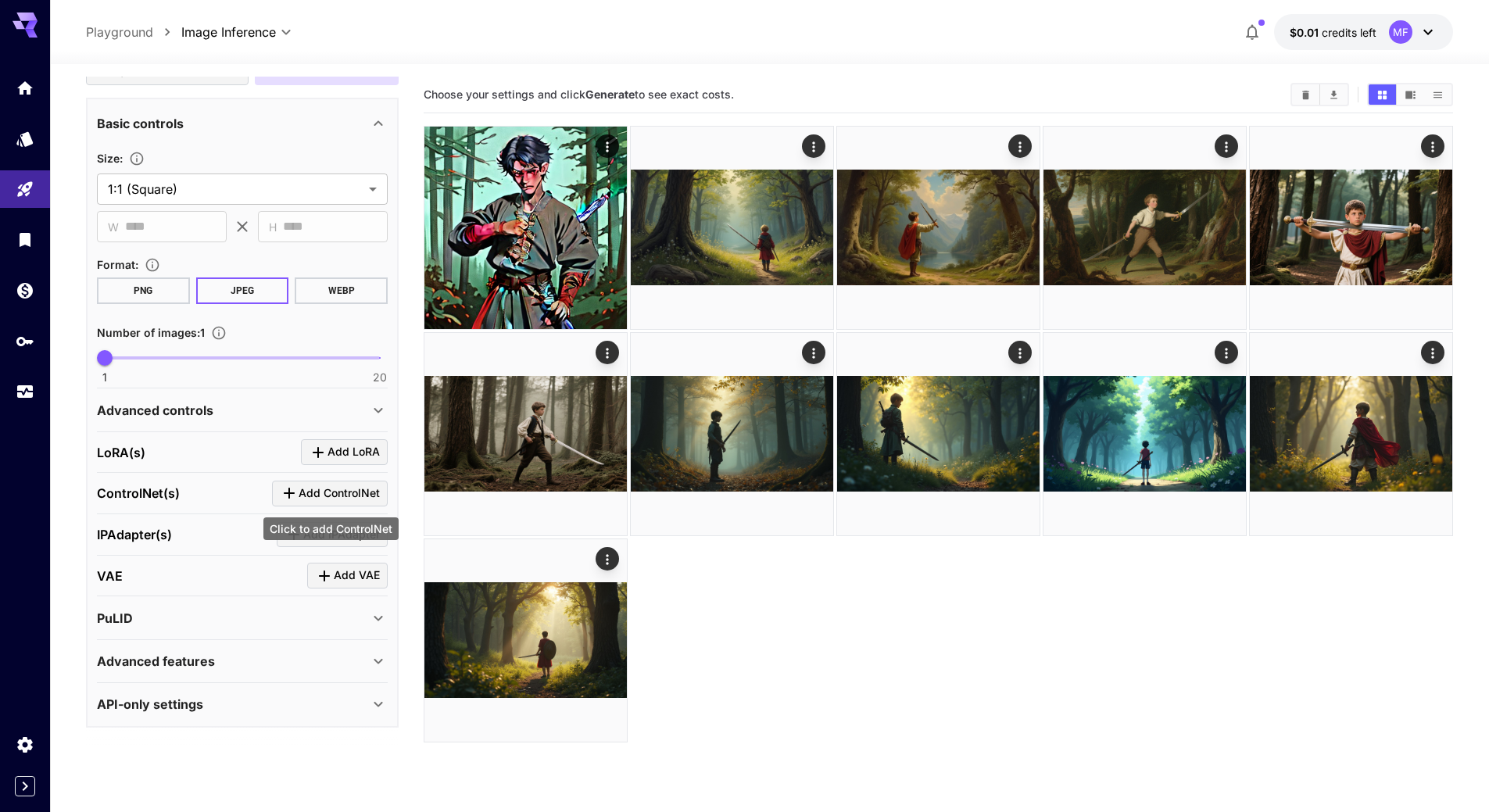
click at [310, 492] on span "Add ControlNet" at bounding box center [338, 493] width 81 height 19
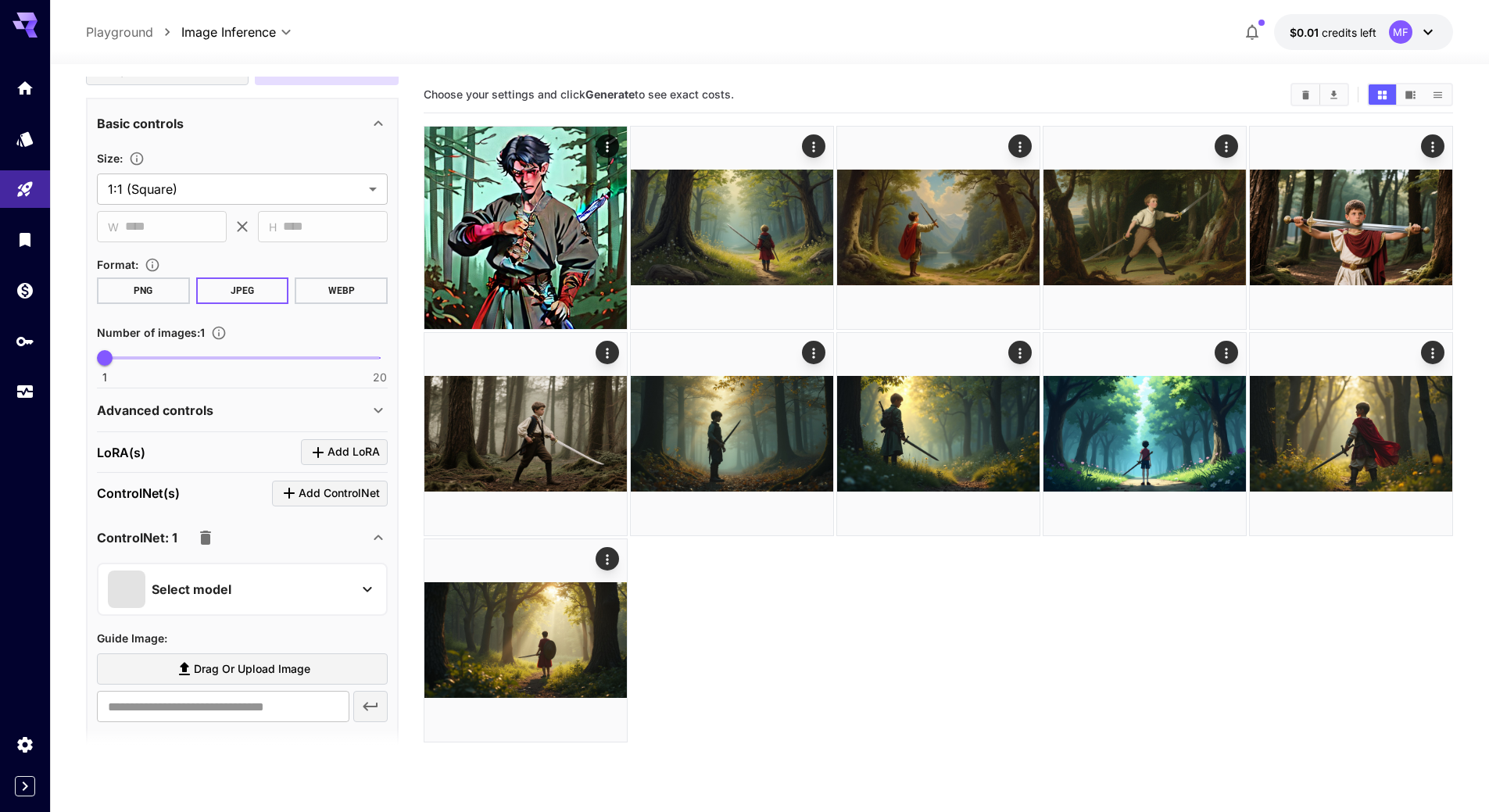
click at [226, 582] on p "Select model" at bounding box center [191, 589] width 80 height 19
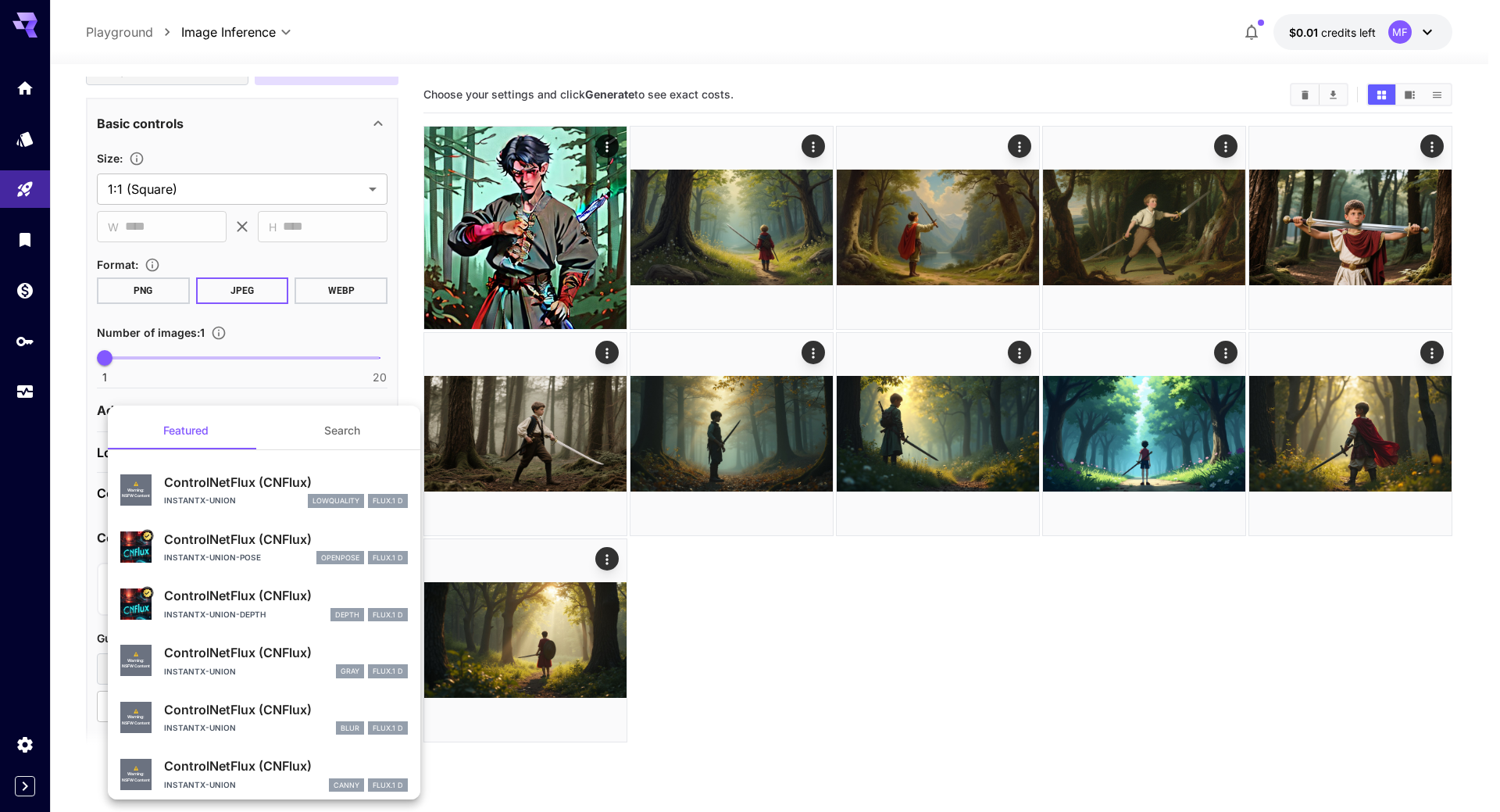
click at [236, 366] on div at bounding box center [750, 406] width 1500 height 812
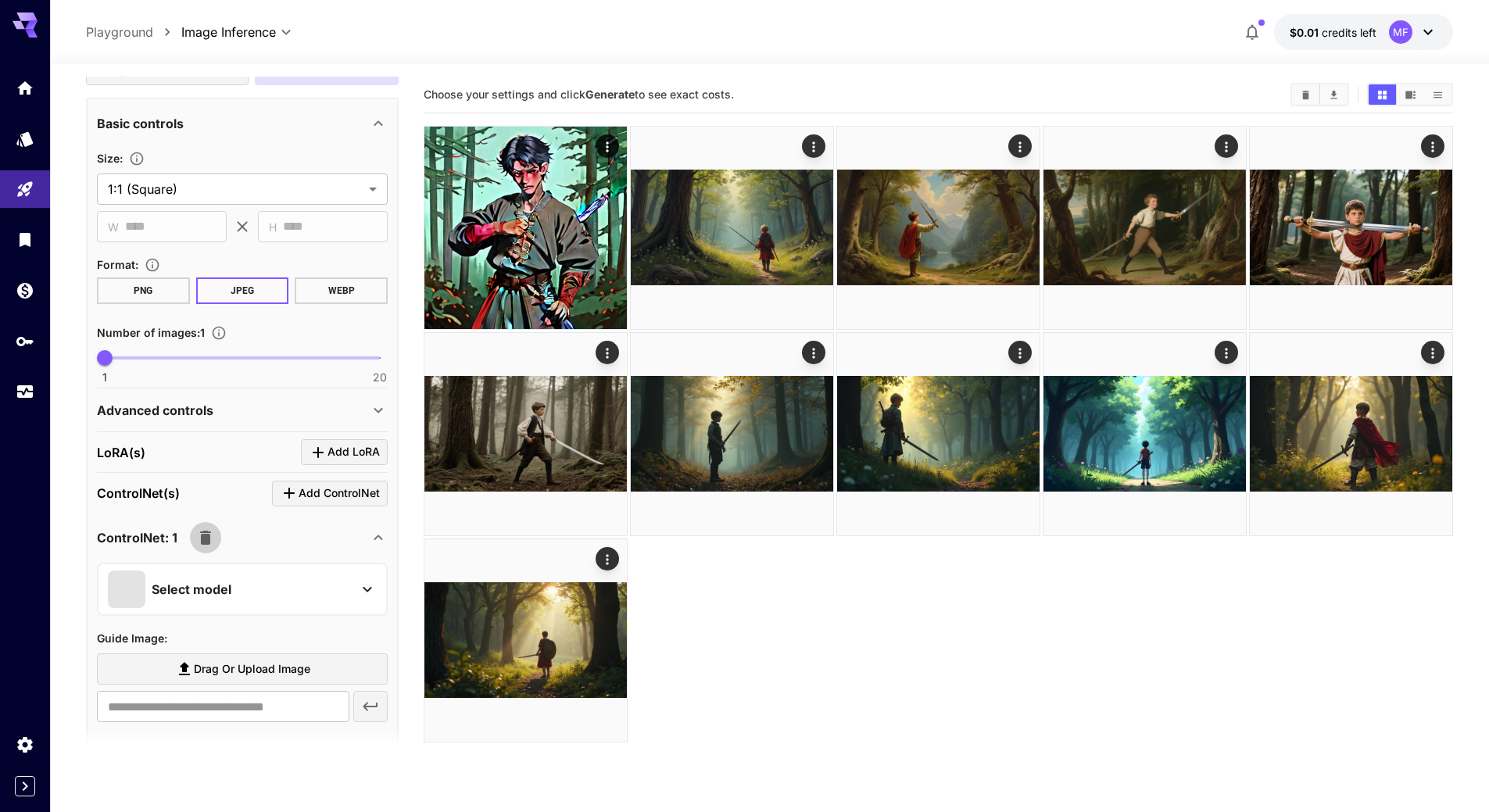
click at [197, 544] on icon "button" at bounding box center [206, 537] width 19 height 19
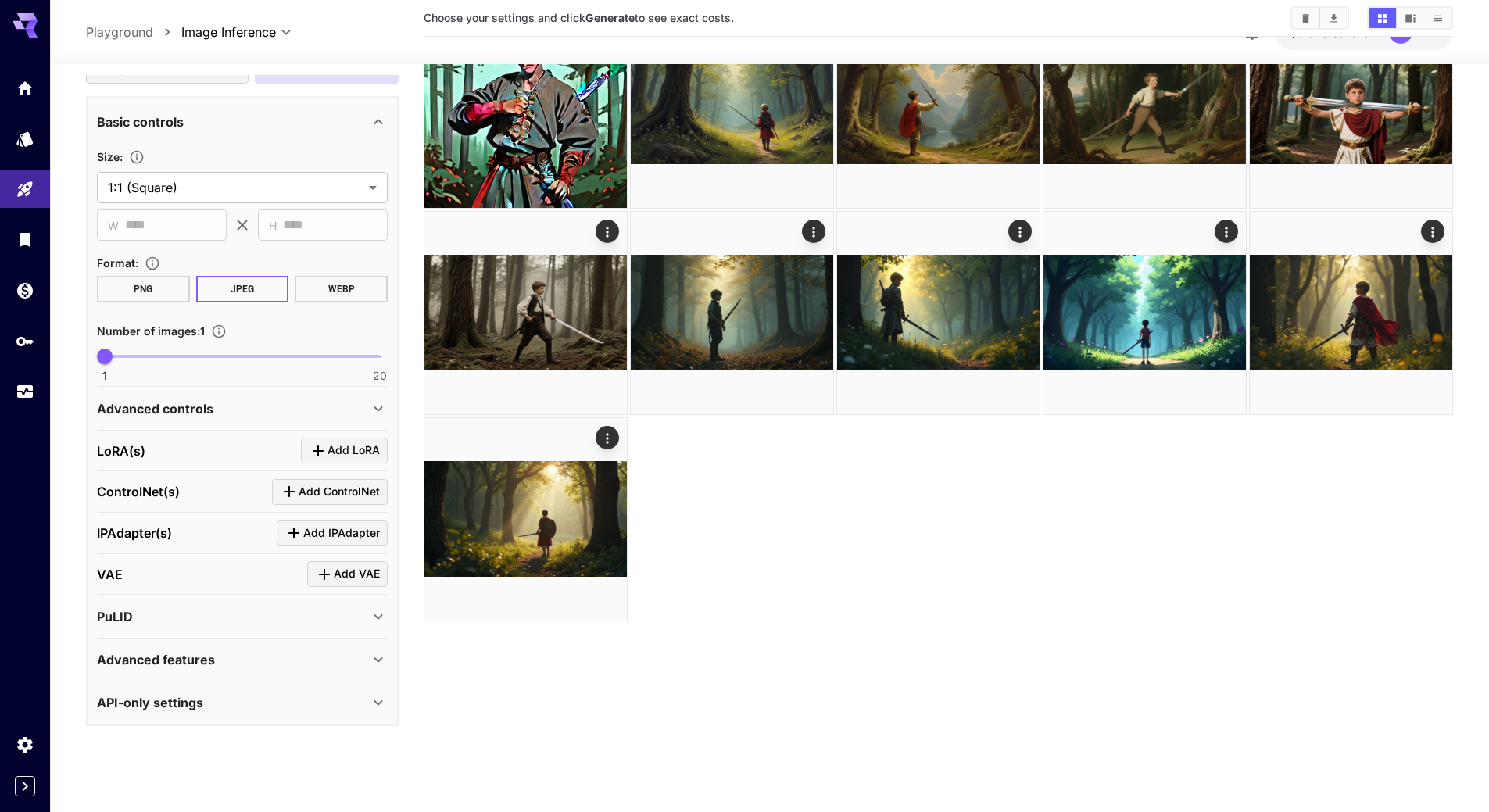
scroll to position [123, 0]
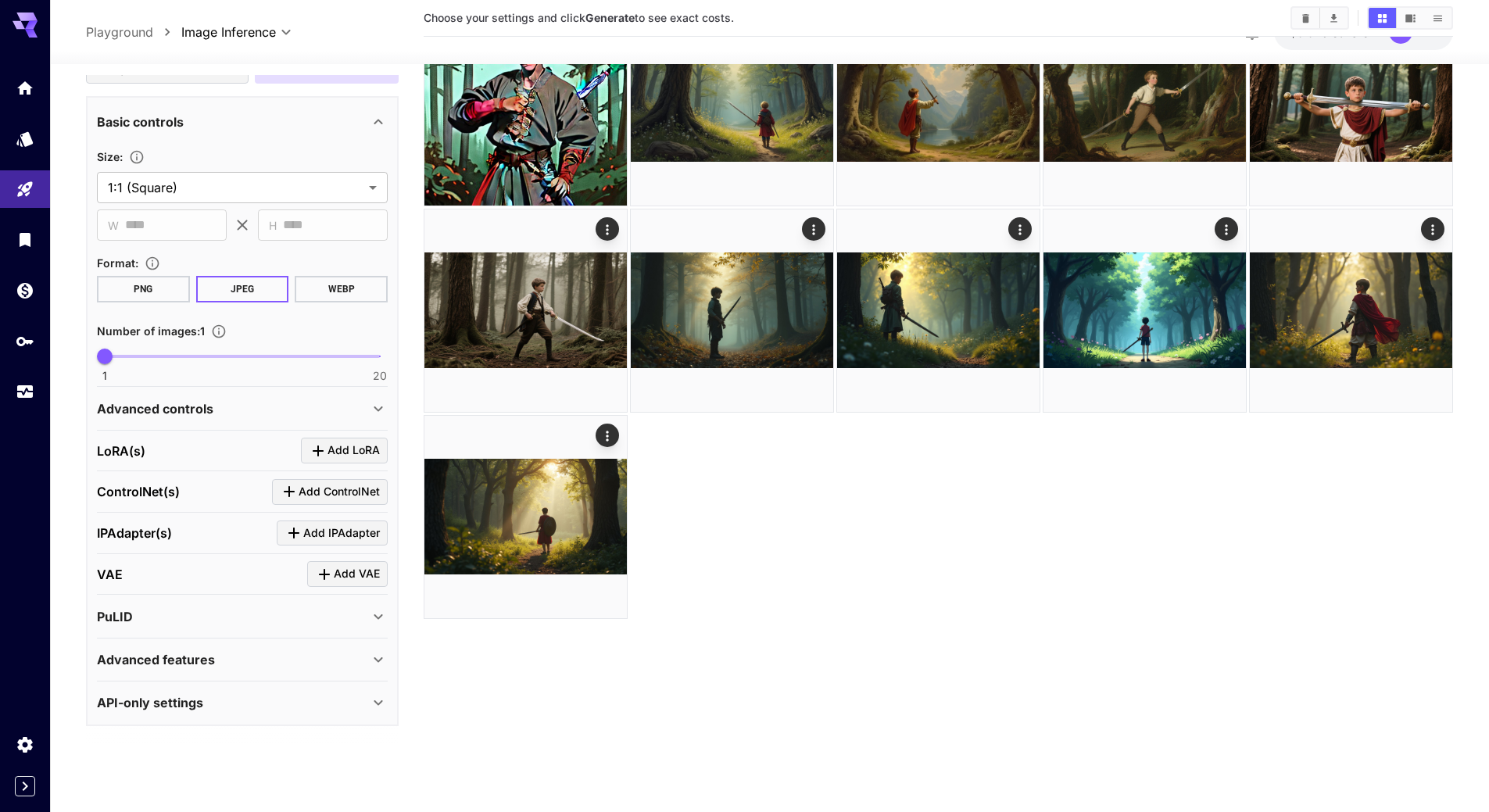
click at [797, 591] on div at bounding box center [938, 310] width 1029 height 616
click at [906, 582] on div at bounding box center [938, 310] width 1029 height 616
click at [888, 610] on div at bounding box center [938, 310] width 1029 height 616
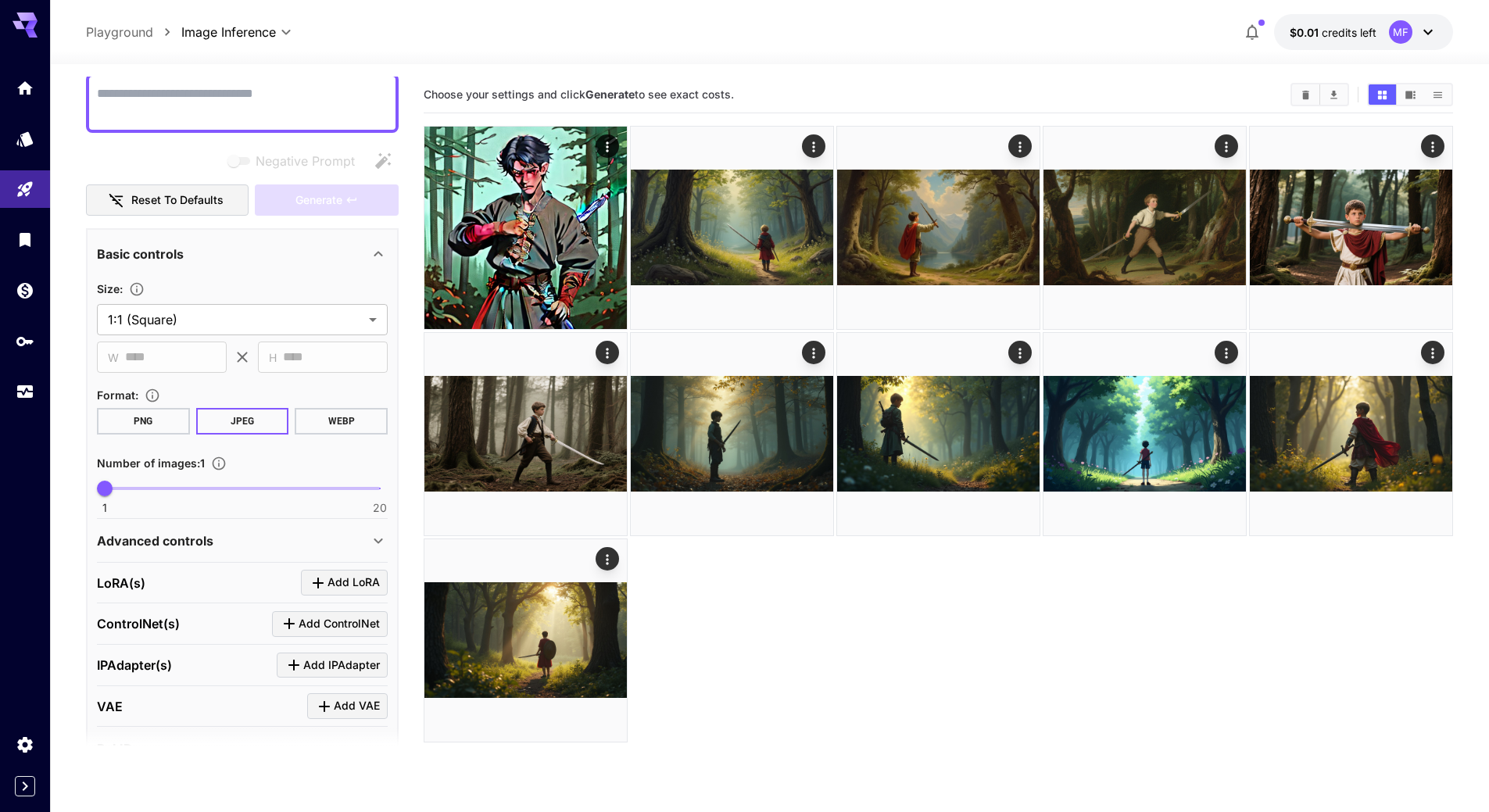
scroll to position [0, 0]
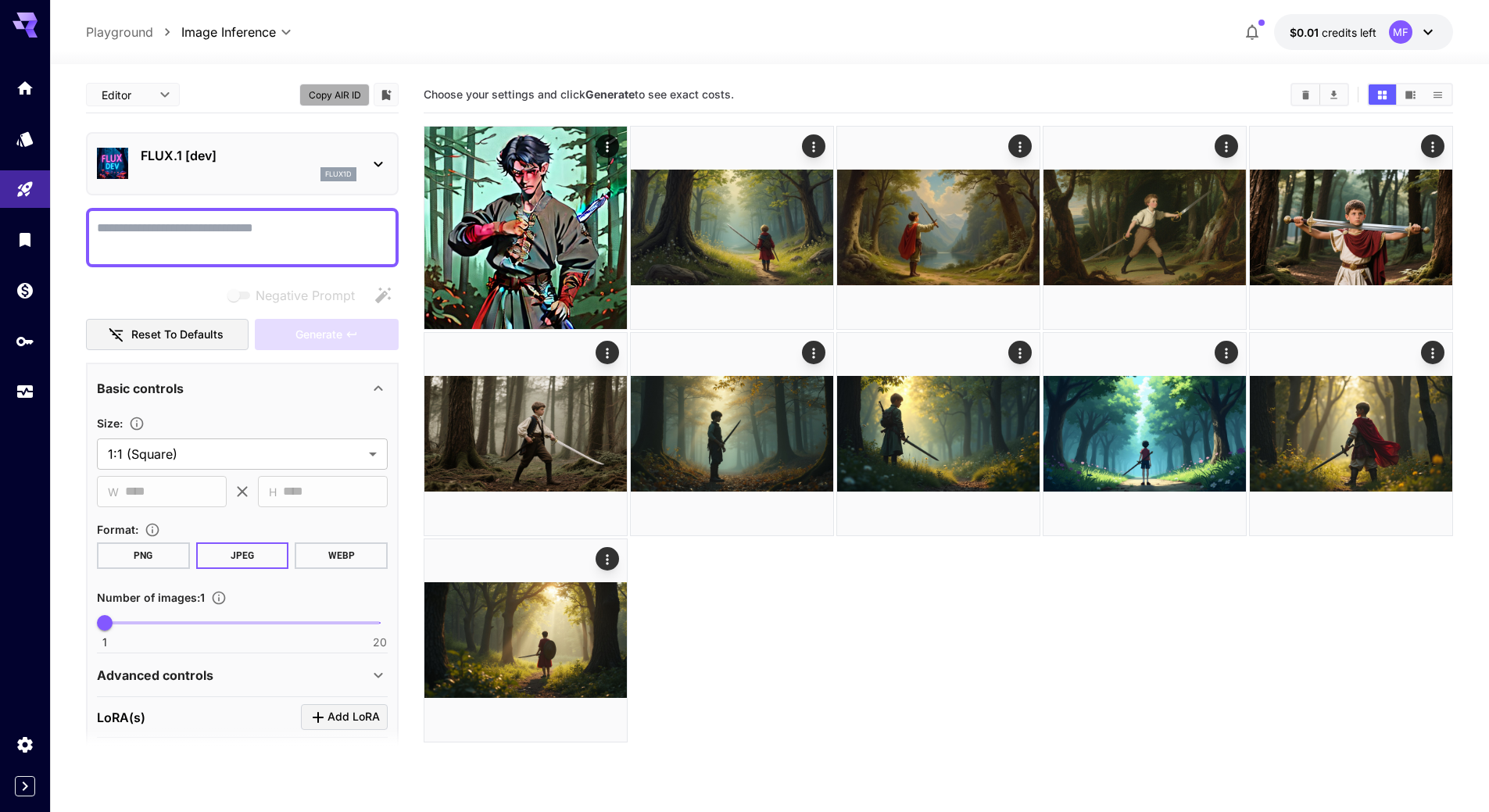
click at [338, 99] on button "Copy AIR ID" at bounding box center [334, 95] width 70 height 23
click at [335, 103] on button "Copy AIR ID" at bounding box center [334, 95] width 70 height 23
click at [21, 341] on icon "API Keys" at bounding box center [27, 336] width 17 height 10
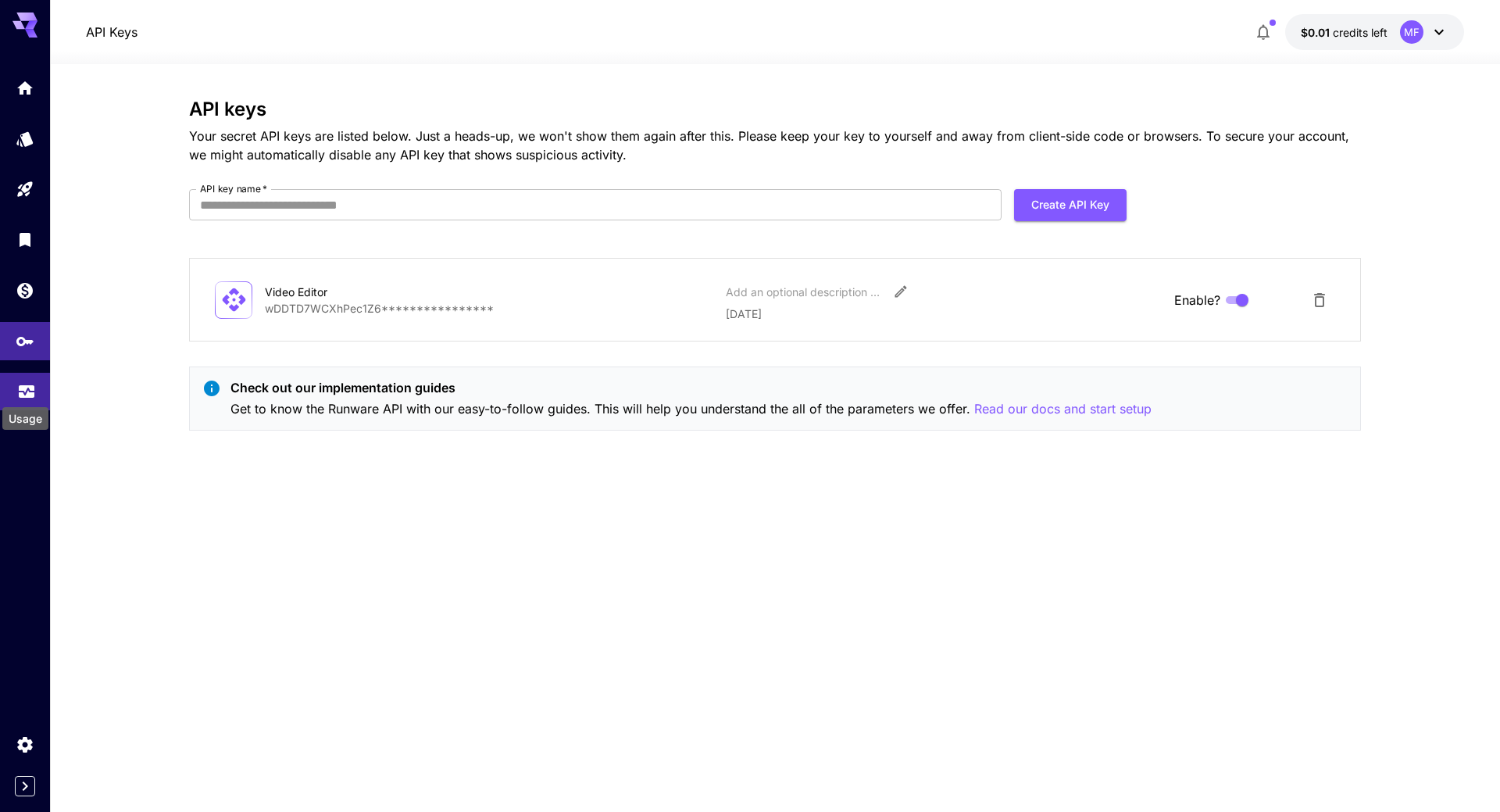
click at [16, 388] on link at bounding box center [25, 392] width 50 height 38
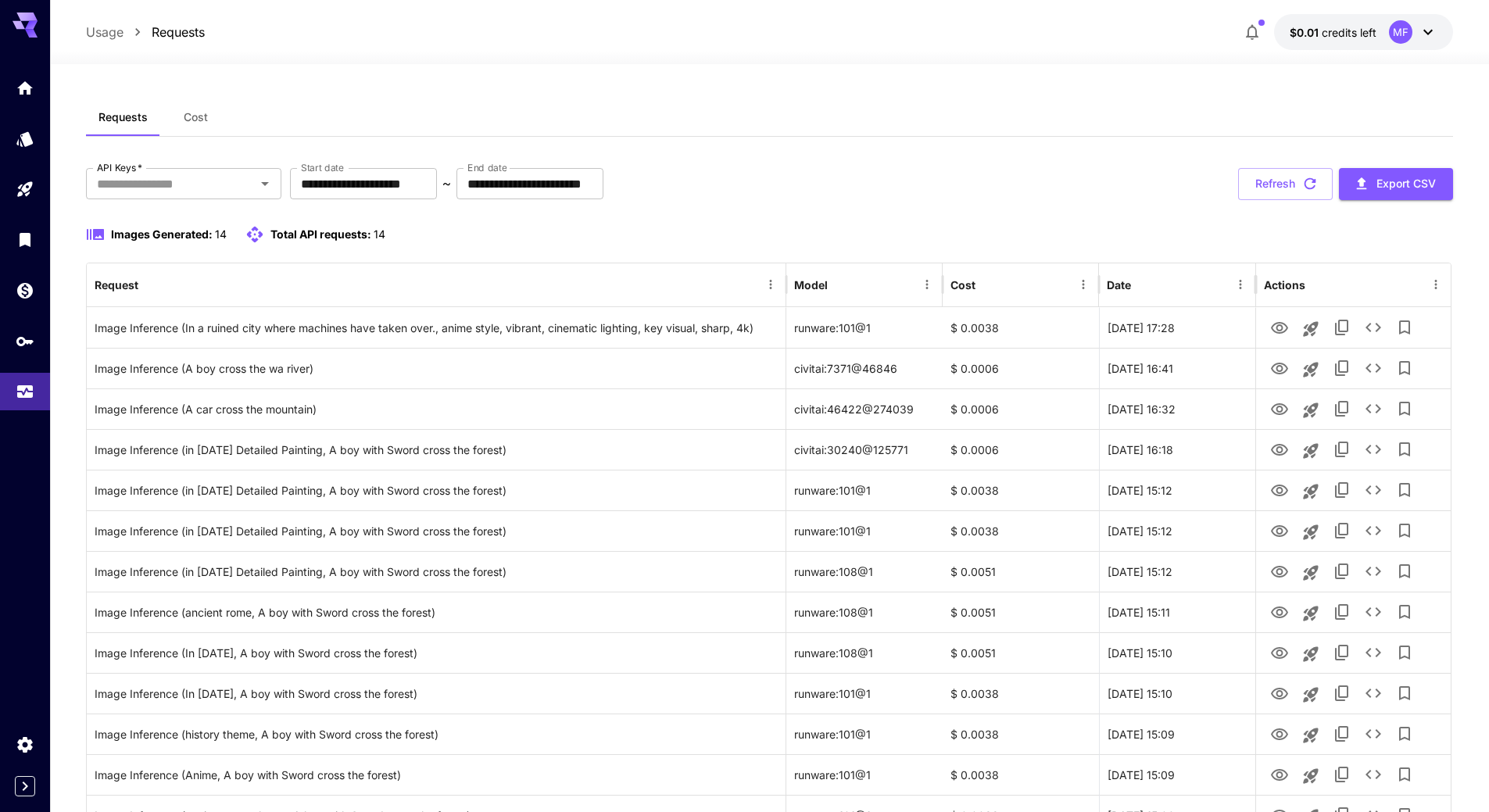
click at [299, 230] on span "Total API requests:" at bounding box center [321, 233] width 101 height 13
click at [528, 238] on div "Images Generated: 14 Total API requests: 14" at bounding box center [770, 235] width 1367 height 19
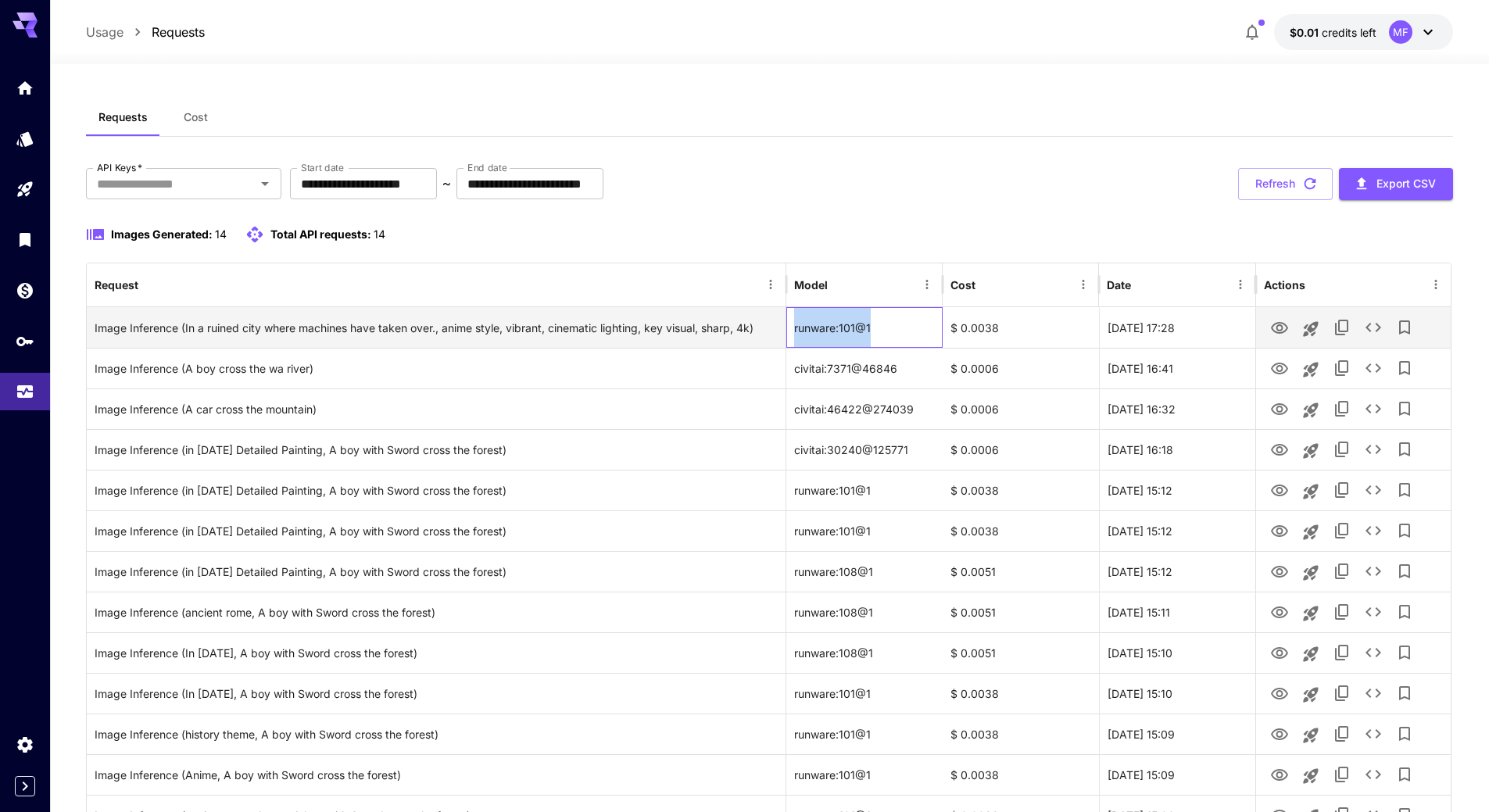
drag, startPoint x: 886, startPoint y: 327, endPoint x: 790, endPoint y: 326, distance: 96.0
click at [790, 326] on div "runware:101@1" at bounding box center [865, 327] width 157 height 41
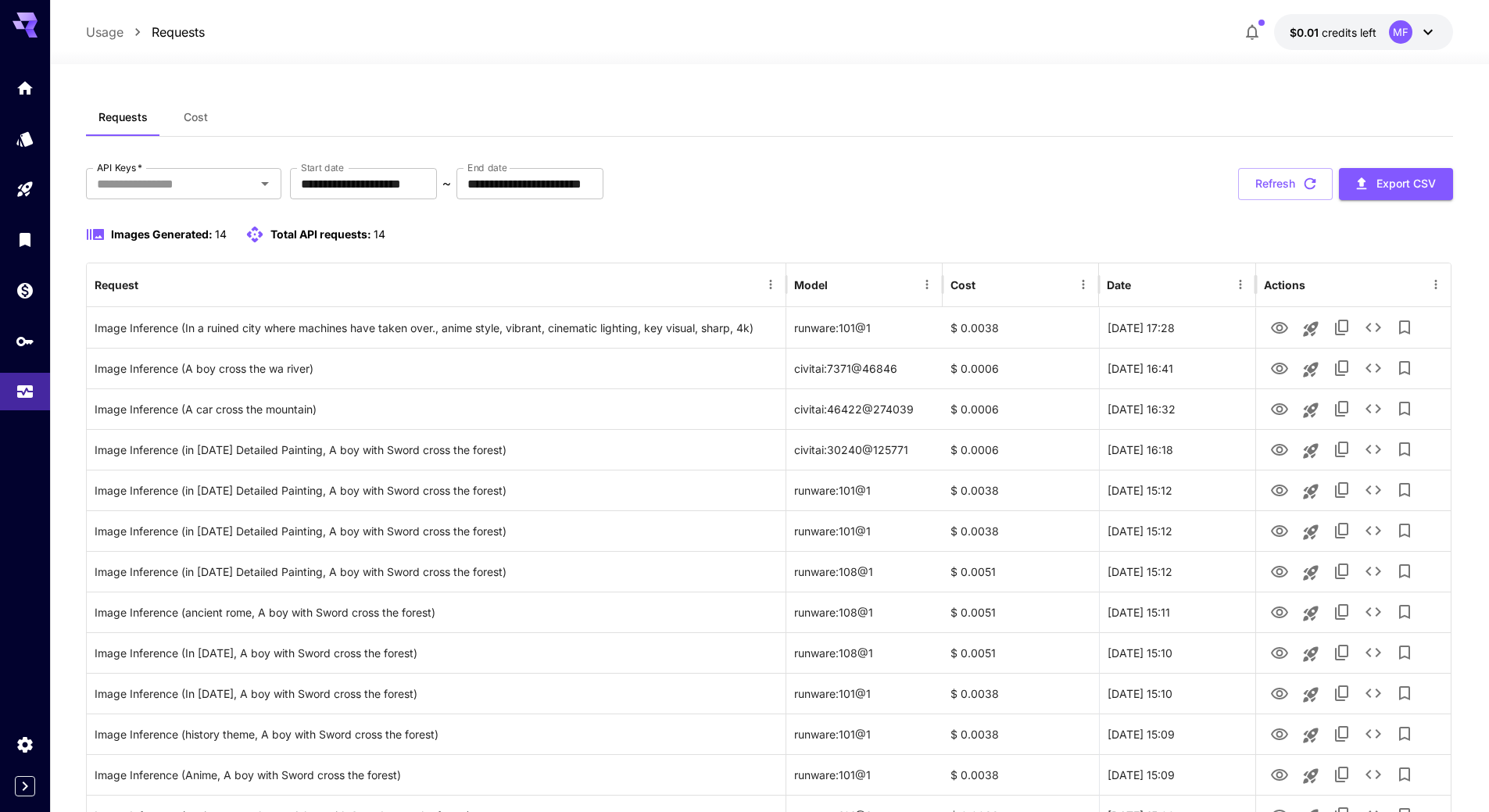
click at [898, 169] on div "**********" at bounding box center [770, 183] width 1367 height 32
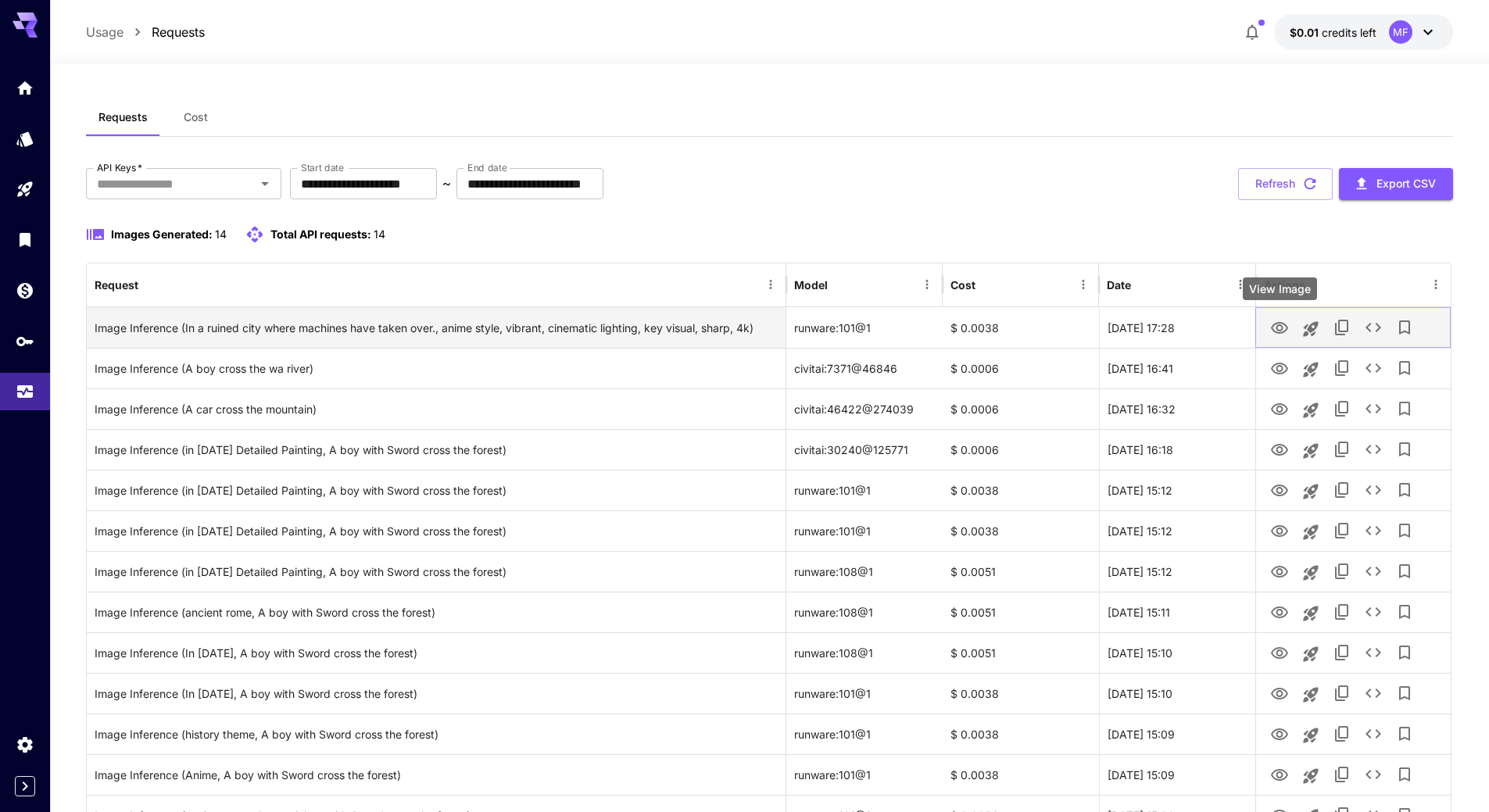
click at [1279, 327] on icon "View Image" at bounding box center [1279, 329] width 19 height 19
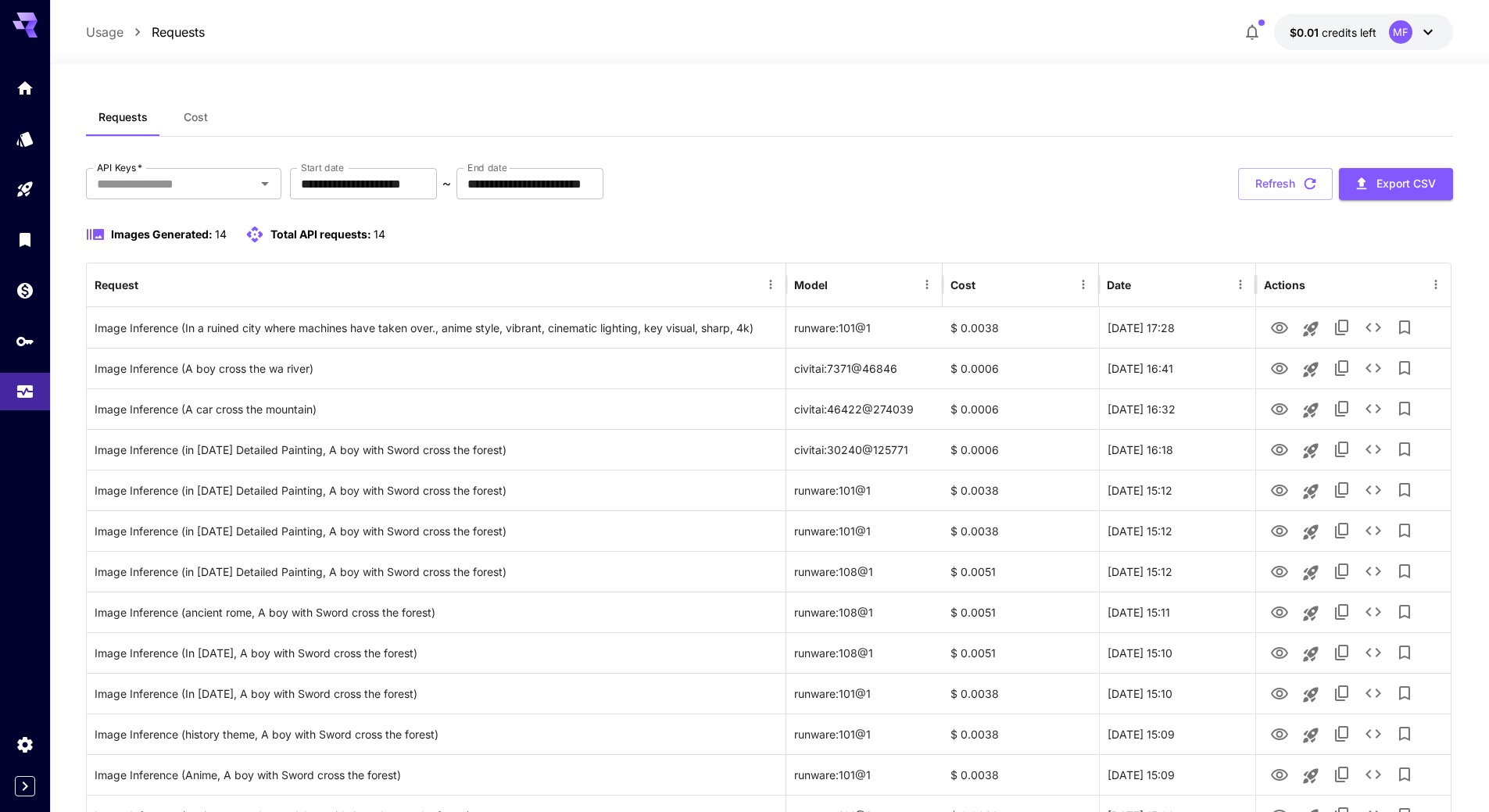
click at [1085, 183] on div "**********" at bounding box center [770, 183] width 1367 height 32
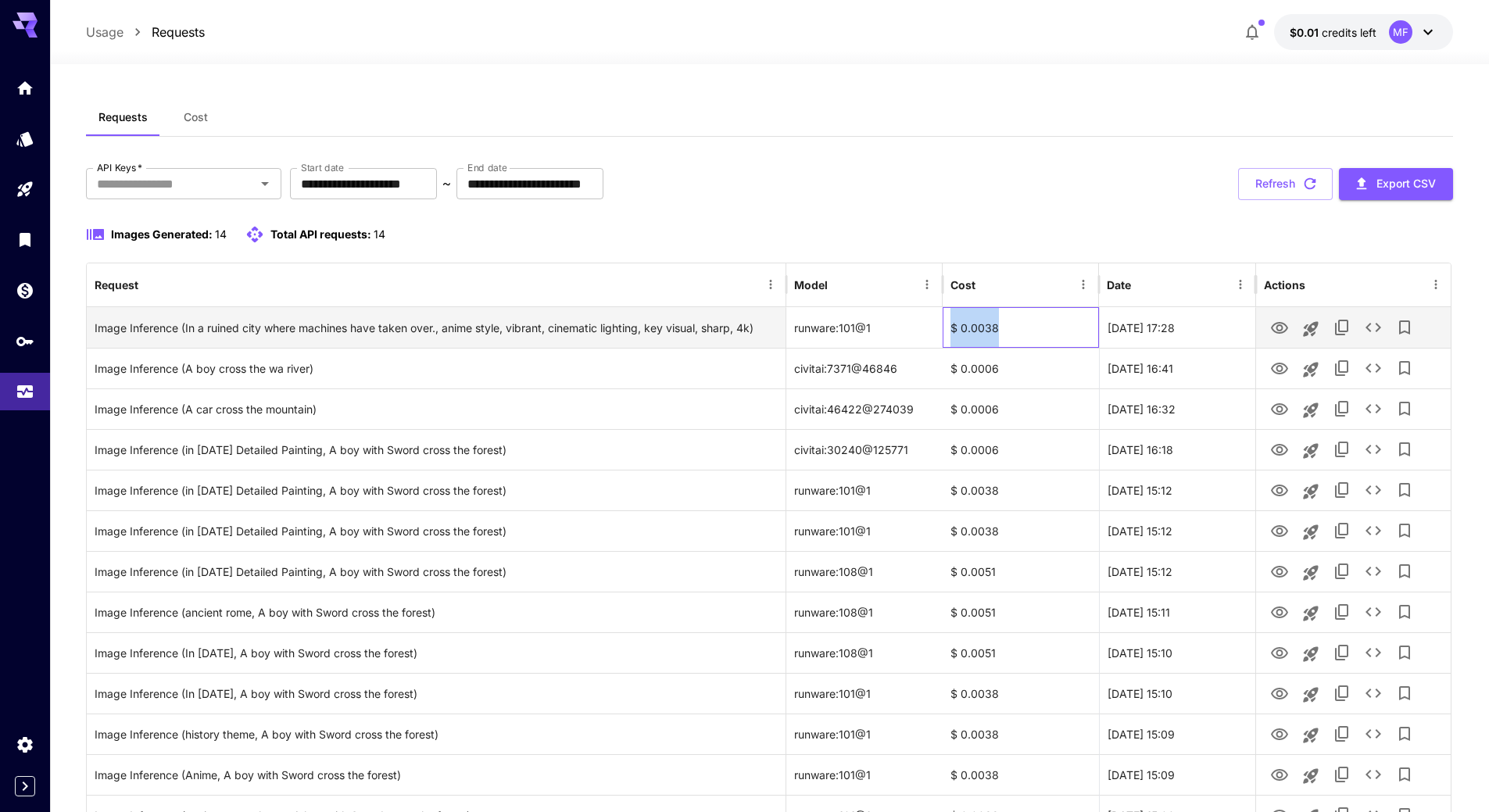
drag, startPoint x: 1001, startPoint y: 322, endPoint x: 952, endPoint y: 323, distance: 49.0
click at [952, 323] on div "$ 0.0038" at bounding box center [1021, 327] width 157 height 41
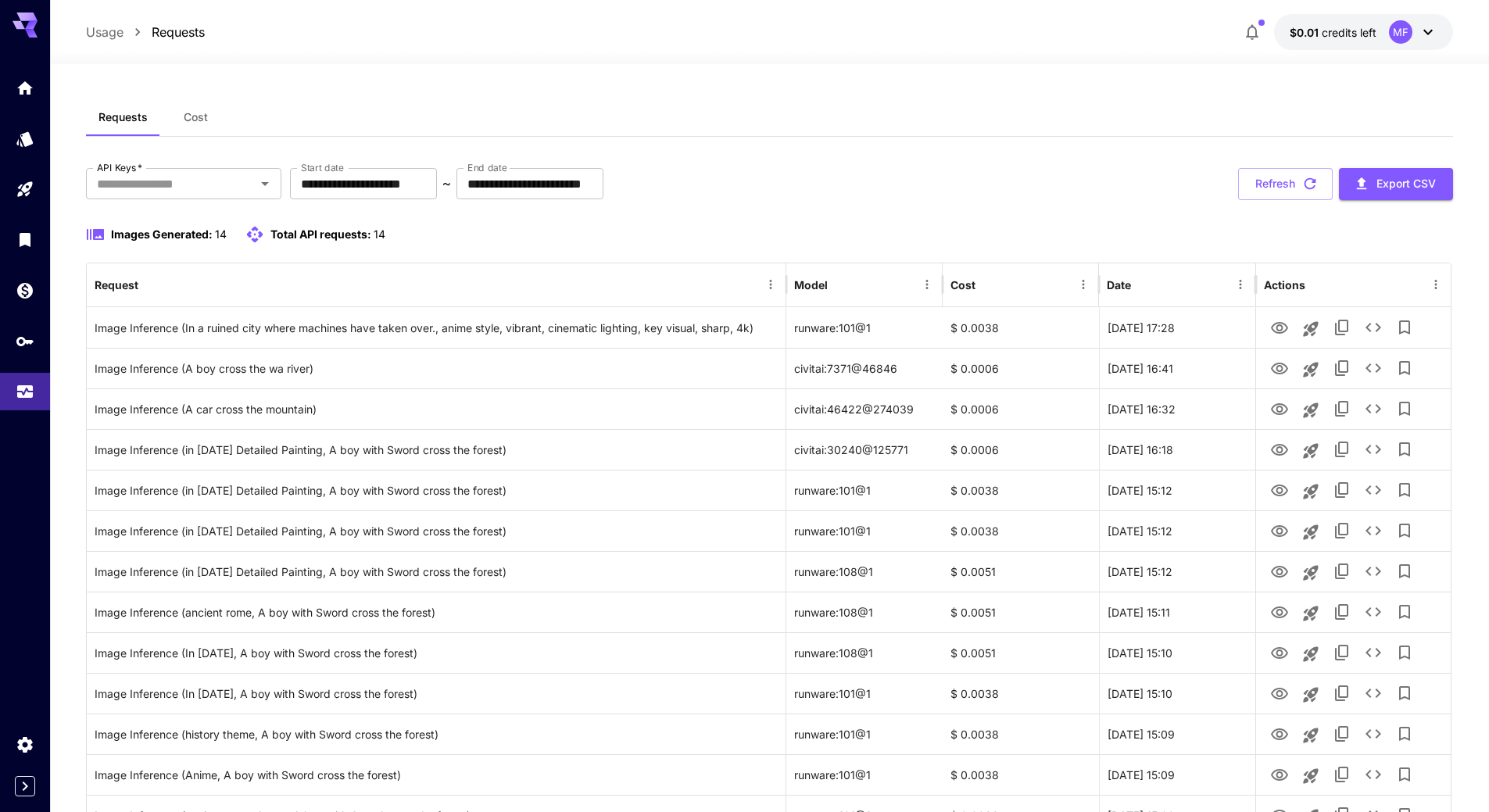
click at [979, 200] on div "**********" at bounding box center [770, 542] width 1367 height 750
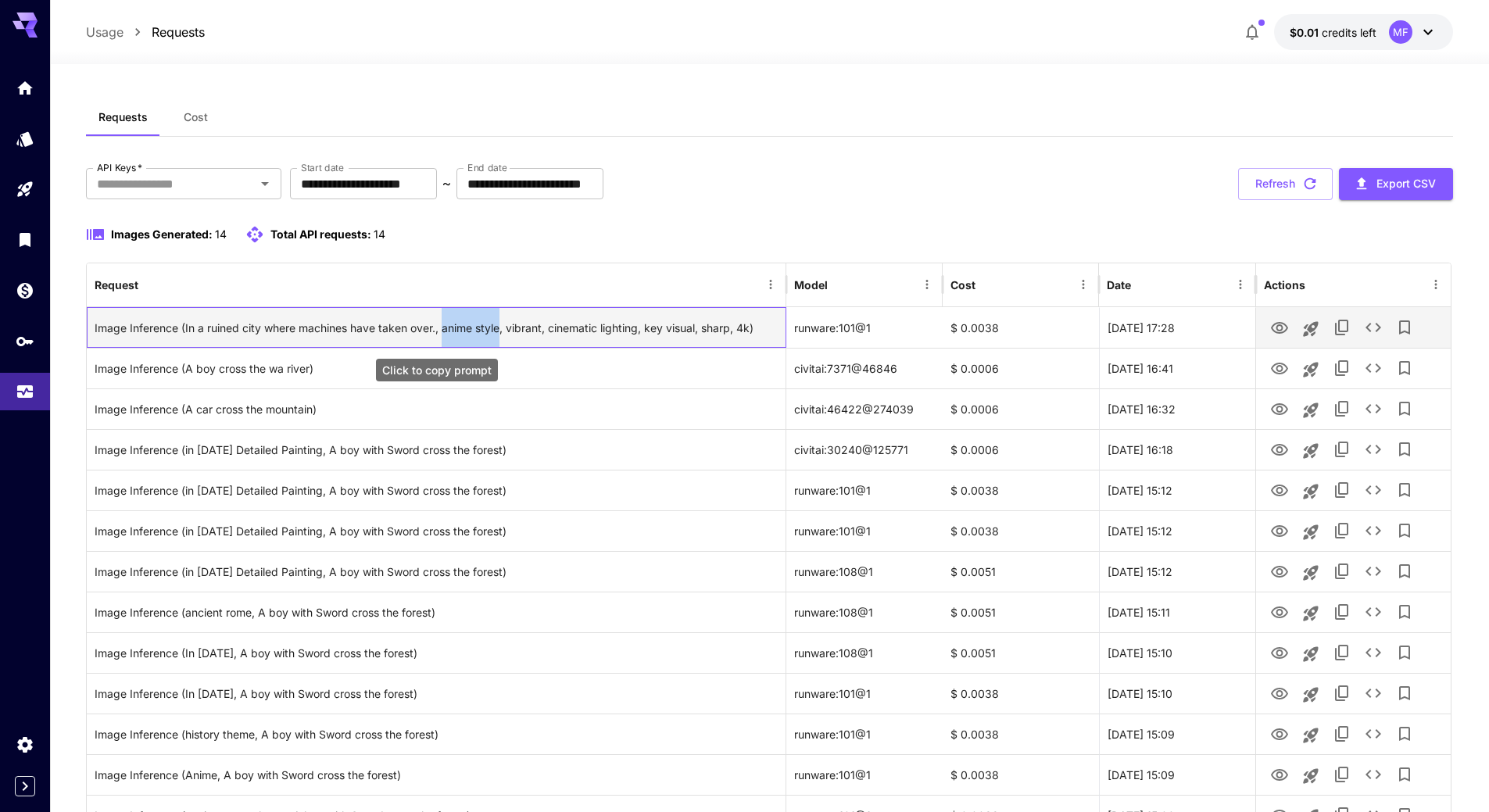
drag, startPoint x: 444, startPoint y: 328, endPoint x: 502, endPoint y: 329, distance: 58.0
click at [502, 329] on div "Image Inference (In a ruined city where machines have taken over., anime style,…" at bounding box center [436, 328] width 683 height 40
copy div "anime style"
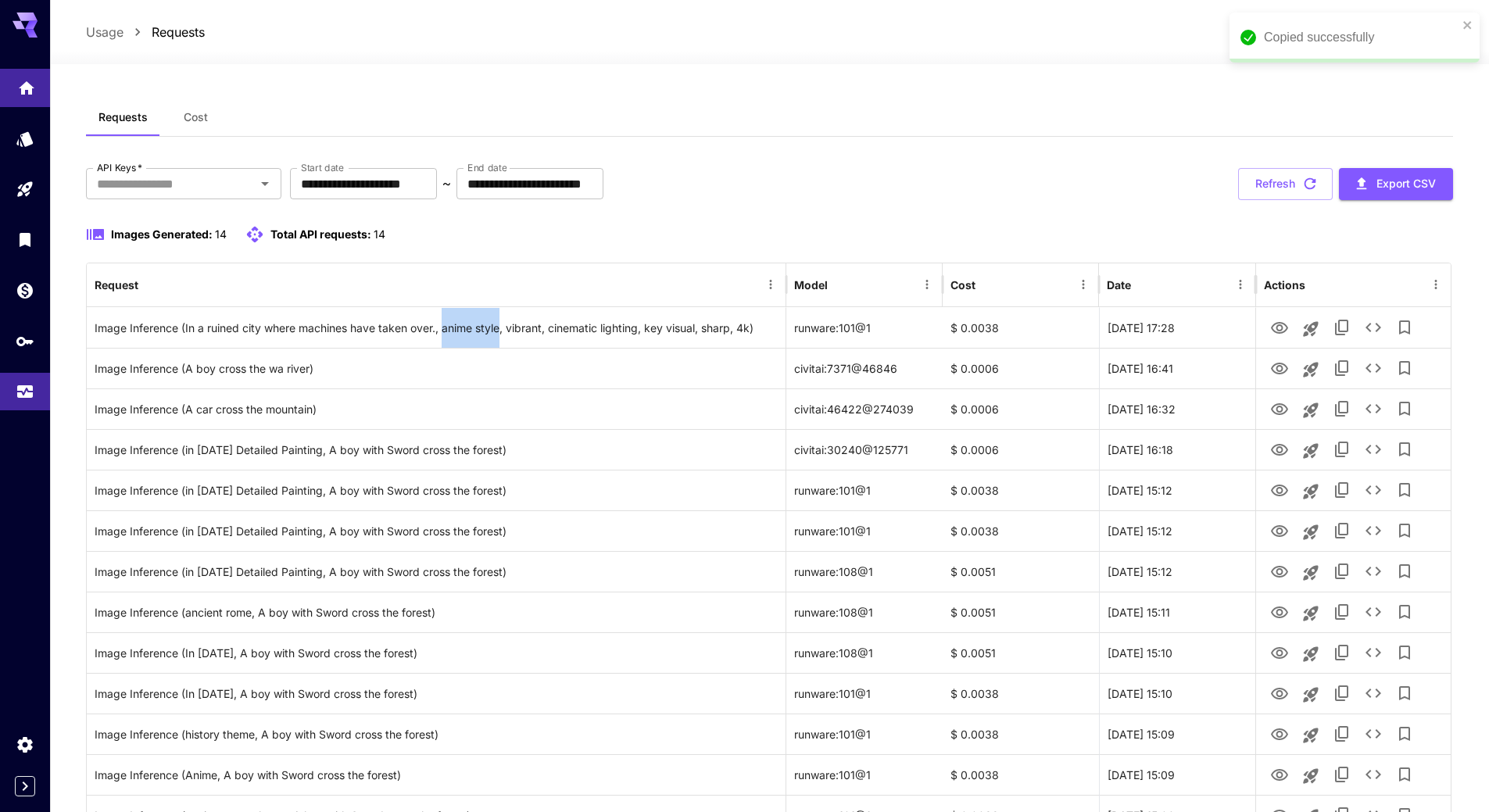
click at [32, 92] on icon "Home" at bounding box center [27, 83] width 19 height 19
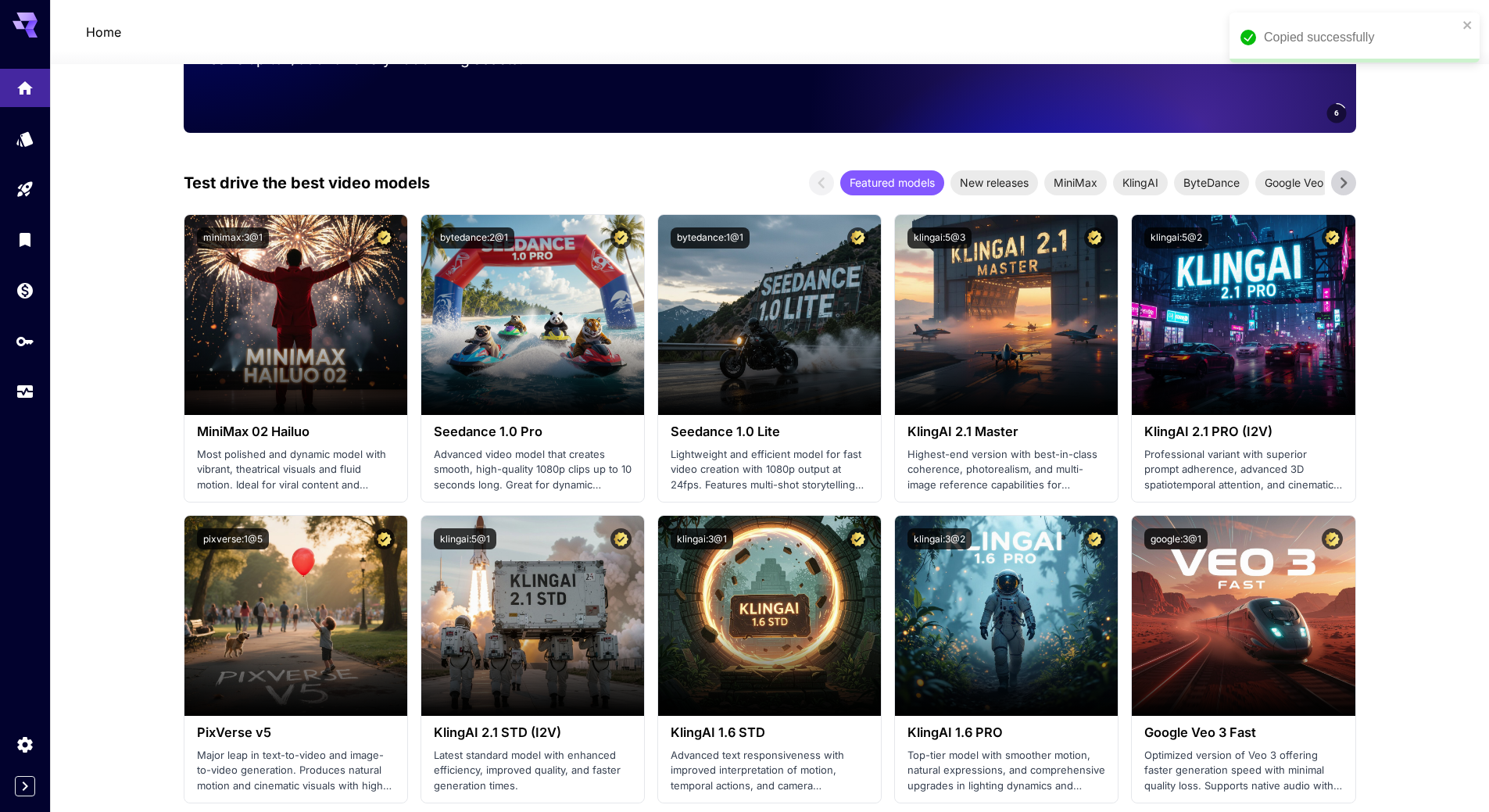
scroll to position [390, 0]
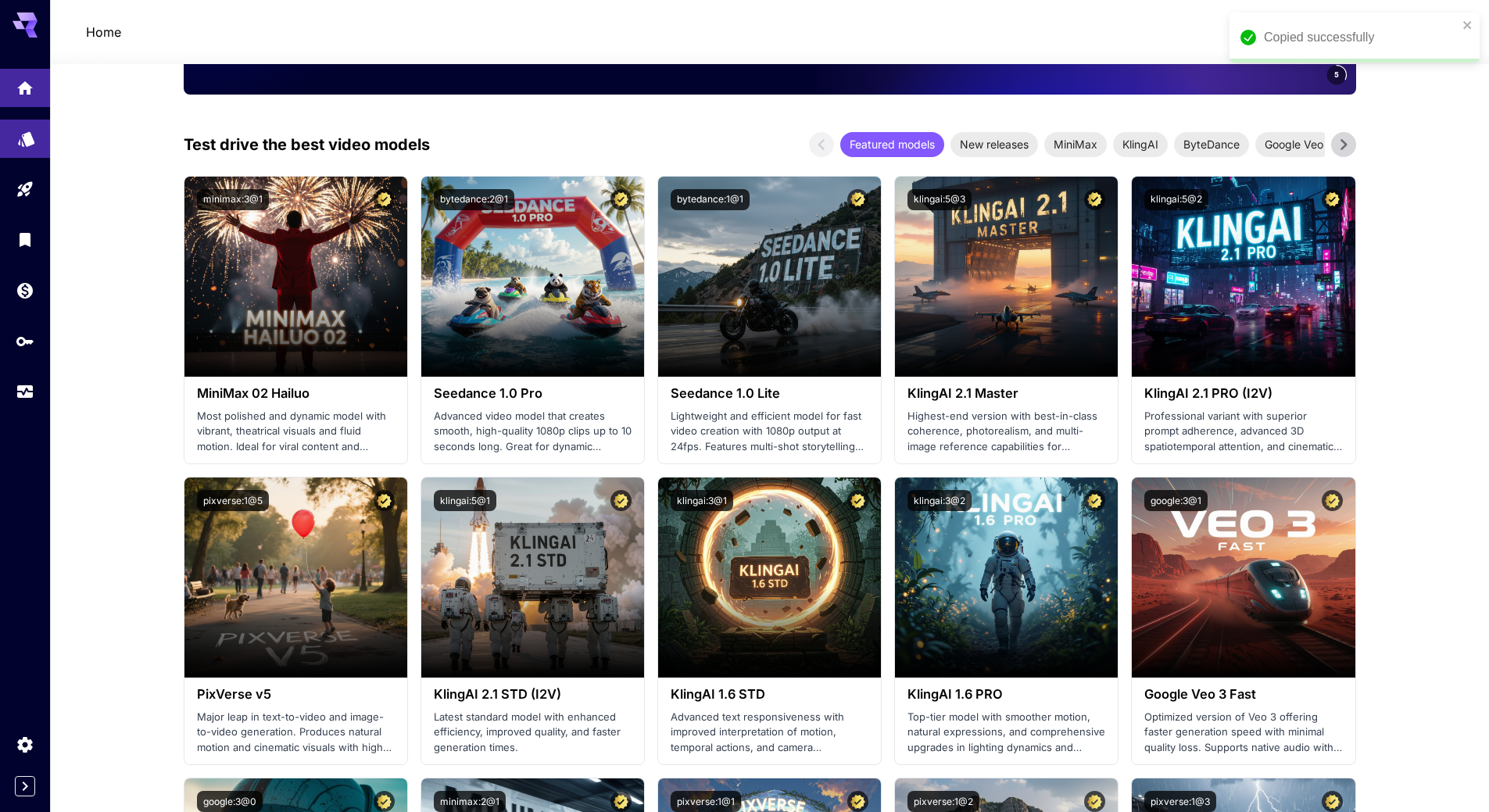
click at [14, 145] on link at bounding box center [25, 138] width 50 height 38
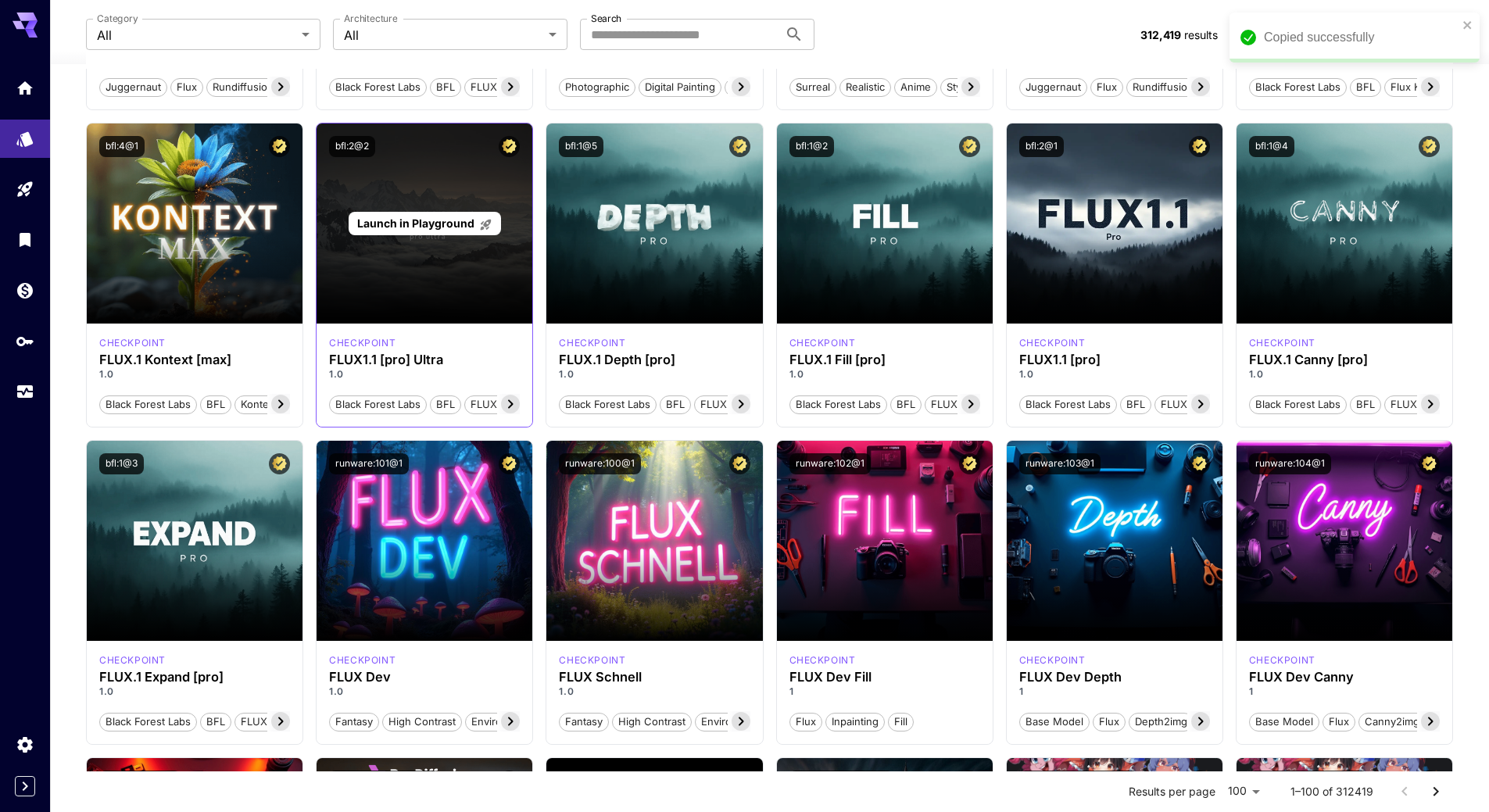
click at [443, 231] on p "Launch in Playground" at bounding box center [424, 223] width 135 height 17
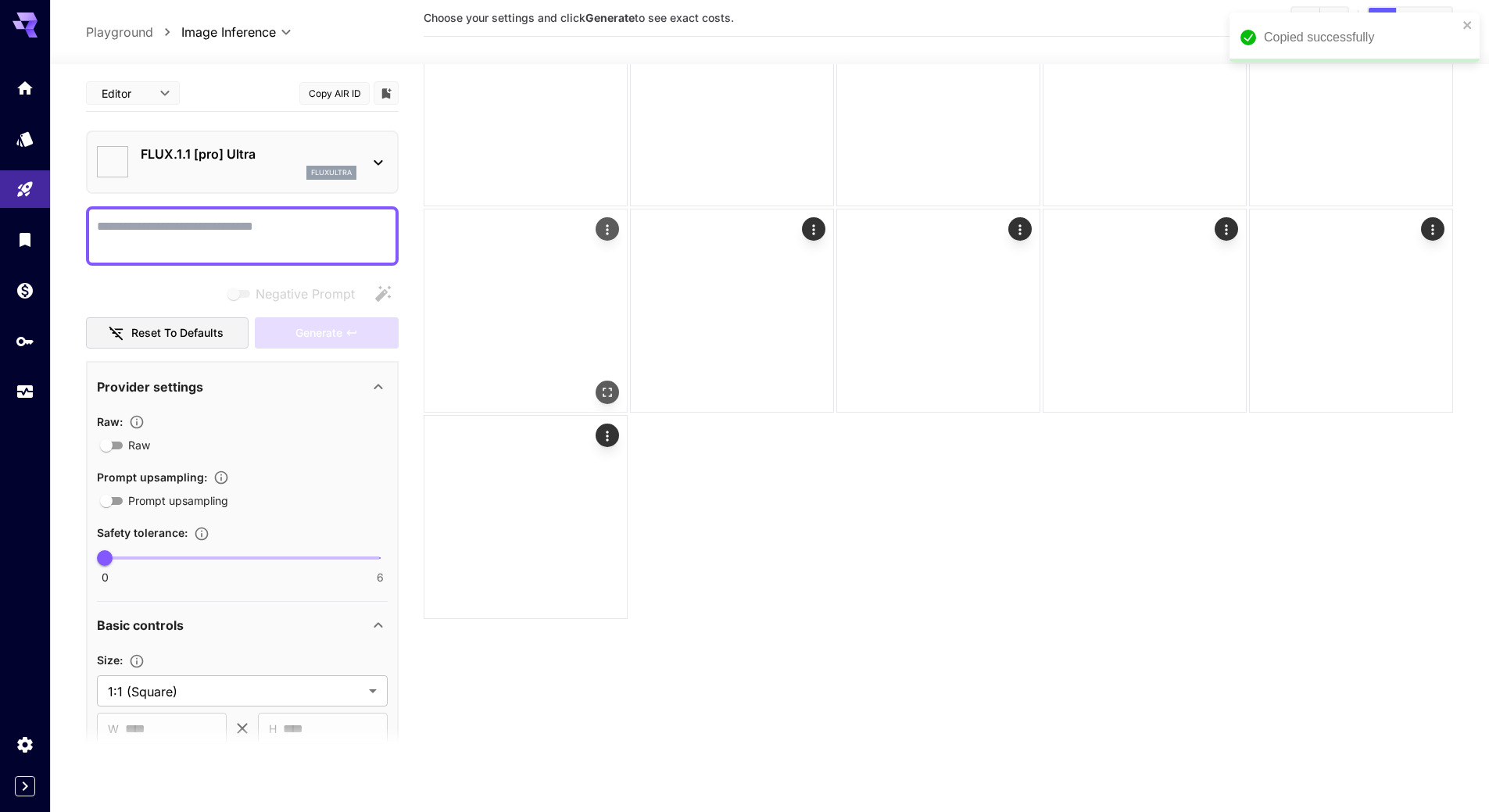
scroll to position [123, 0]
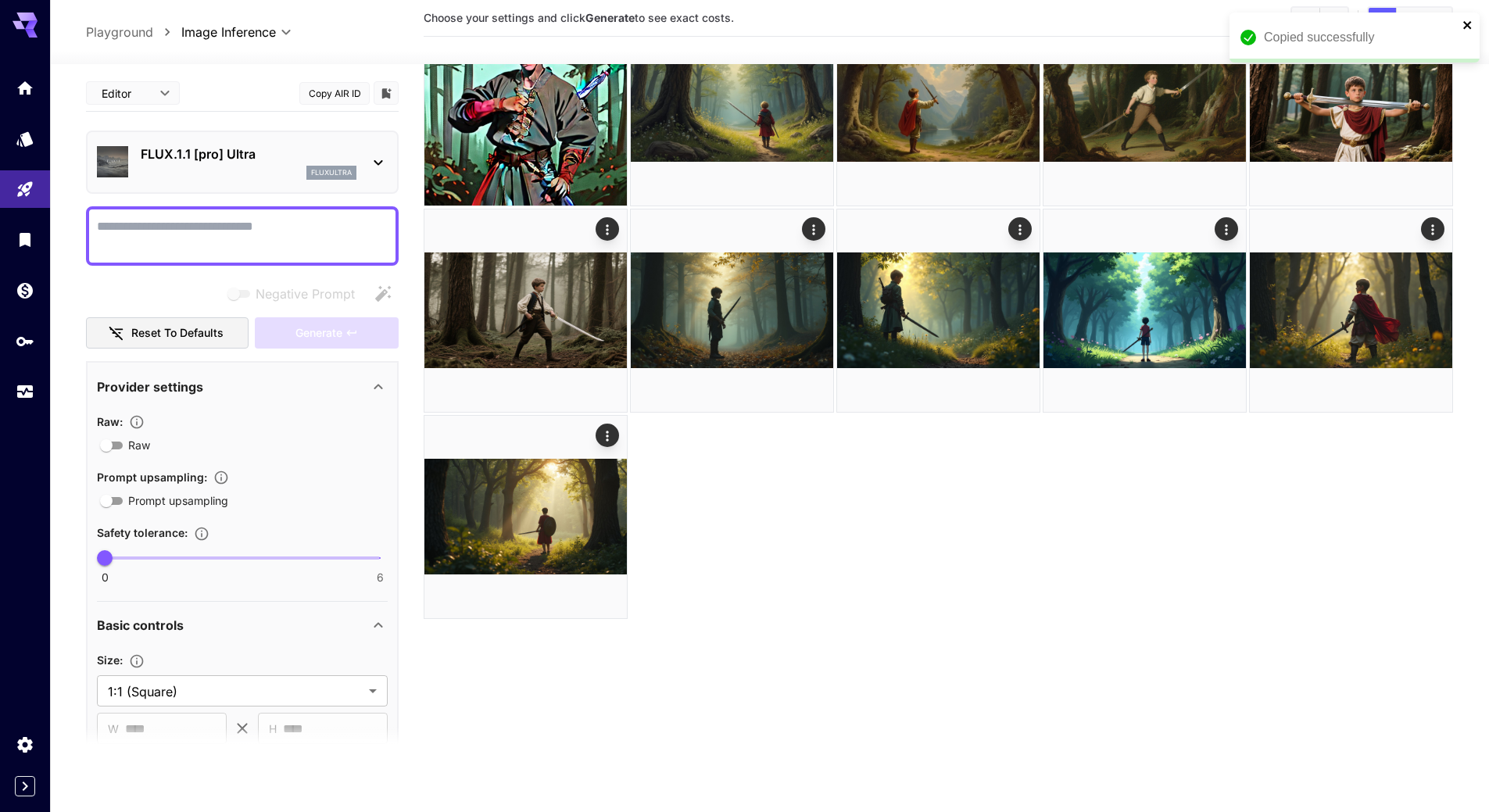
click at [1463, 23] on icon "close" at bounding box center [1467, 25] width 11 height 12
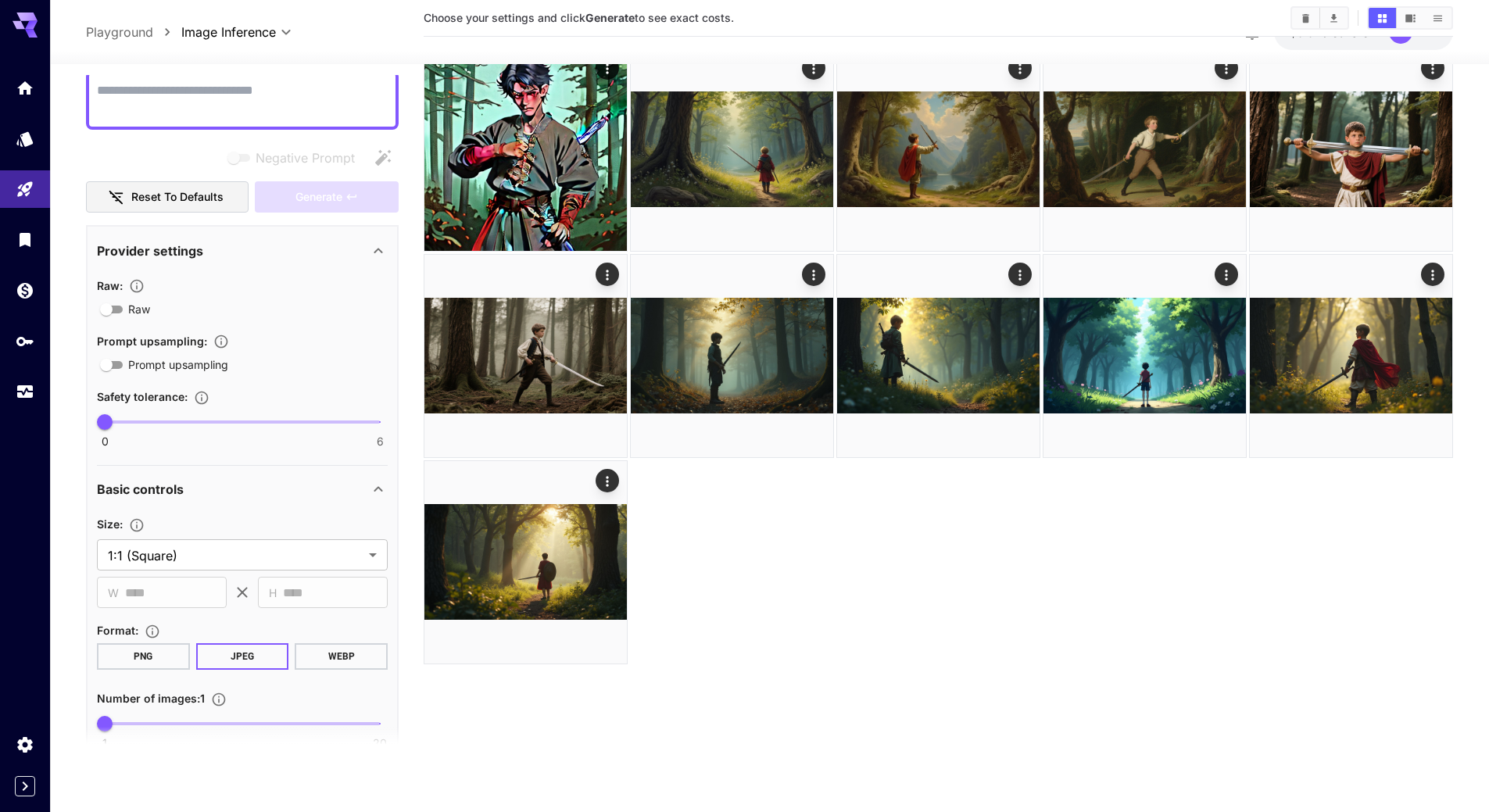
scroll to position [0, 0]
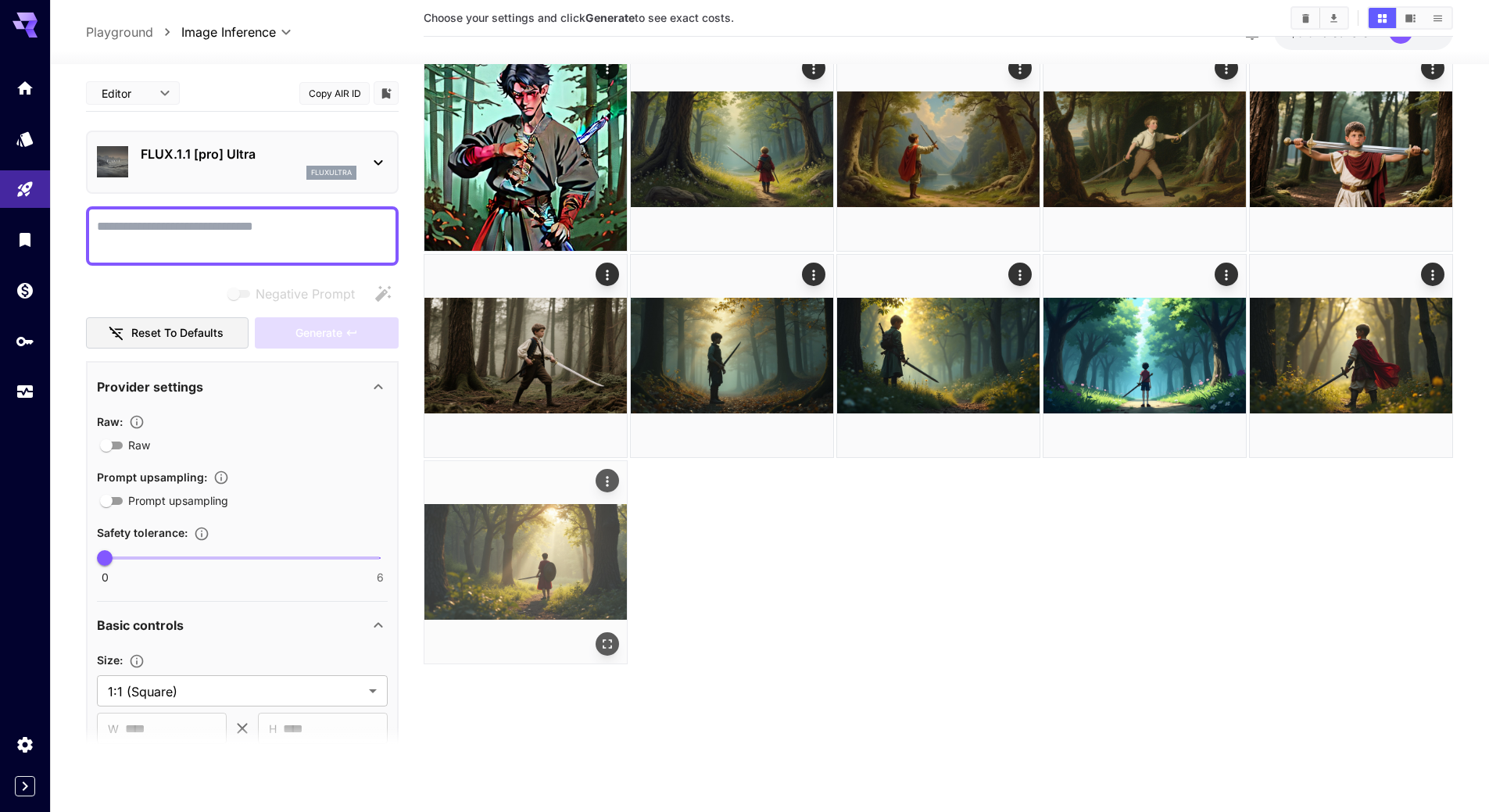
drag, startPoint x: 917, startPoint y: 595, endPoint x: 538, endPoint y: 569, distance: 379.9
click at [917, 595] on div at bounding box center [938, 356] width 1029 height 616
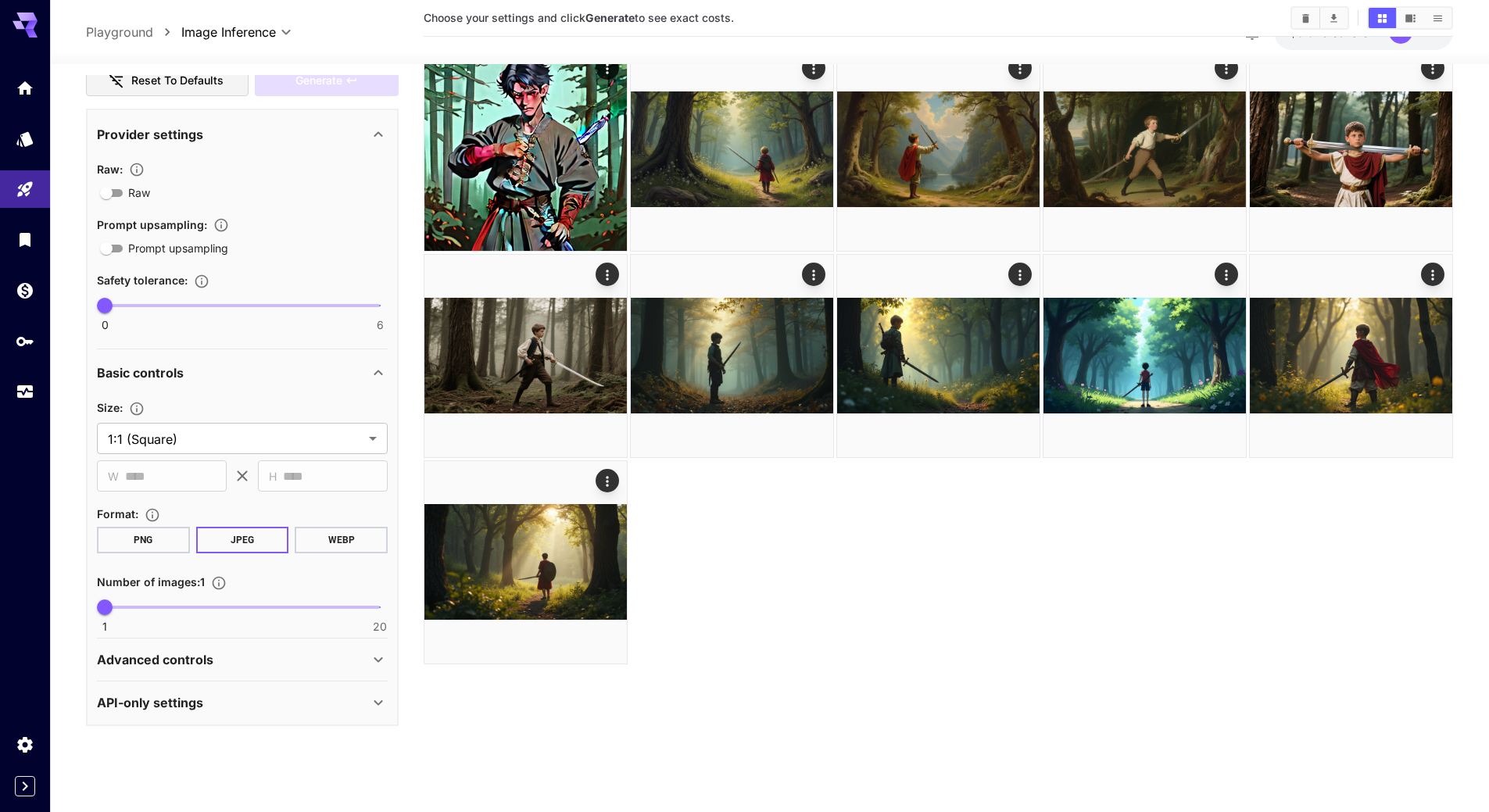
click at [214, 652] on div "Advanced controls" at bounding box center [232, 660] width 272 height 19
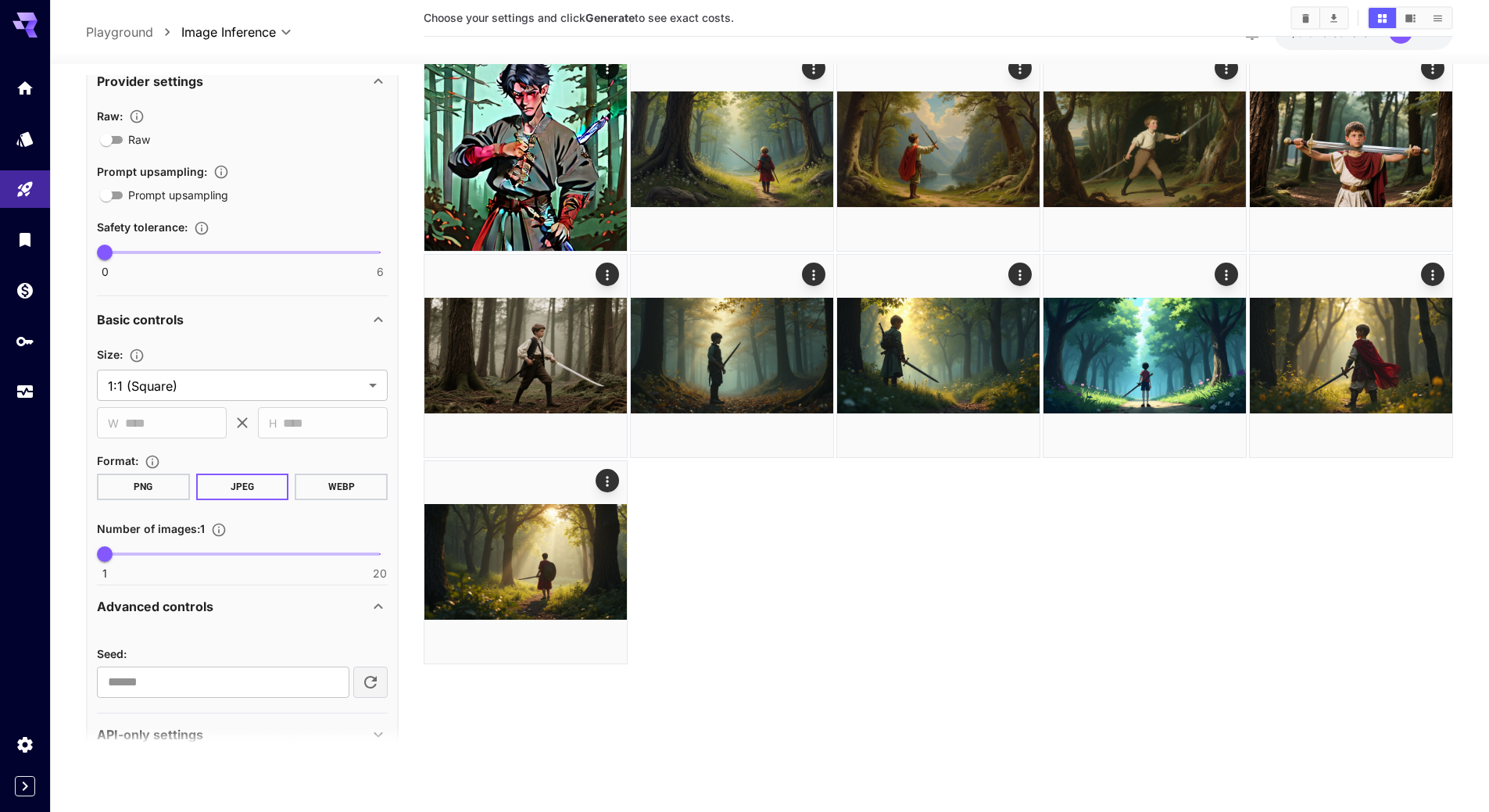
scroll to position [336, 0]
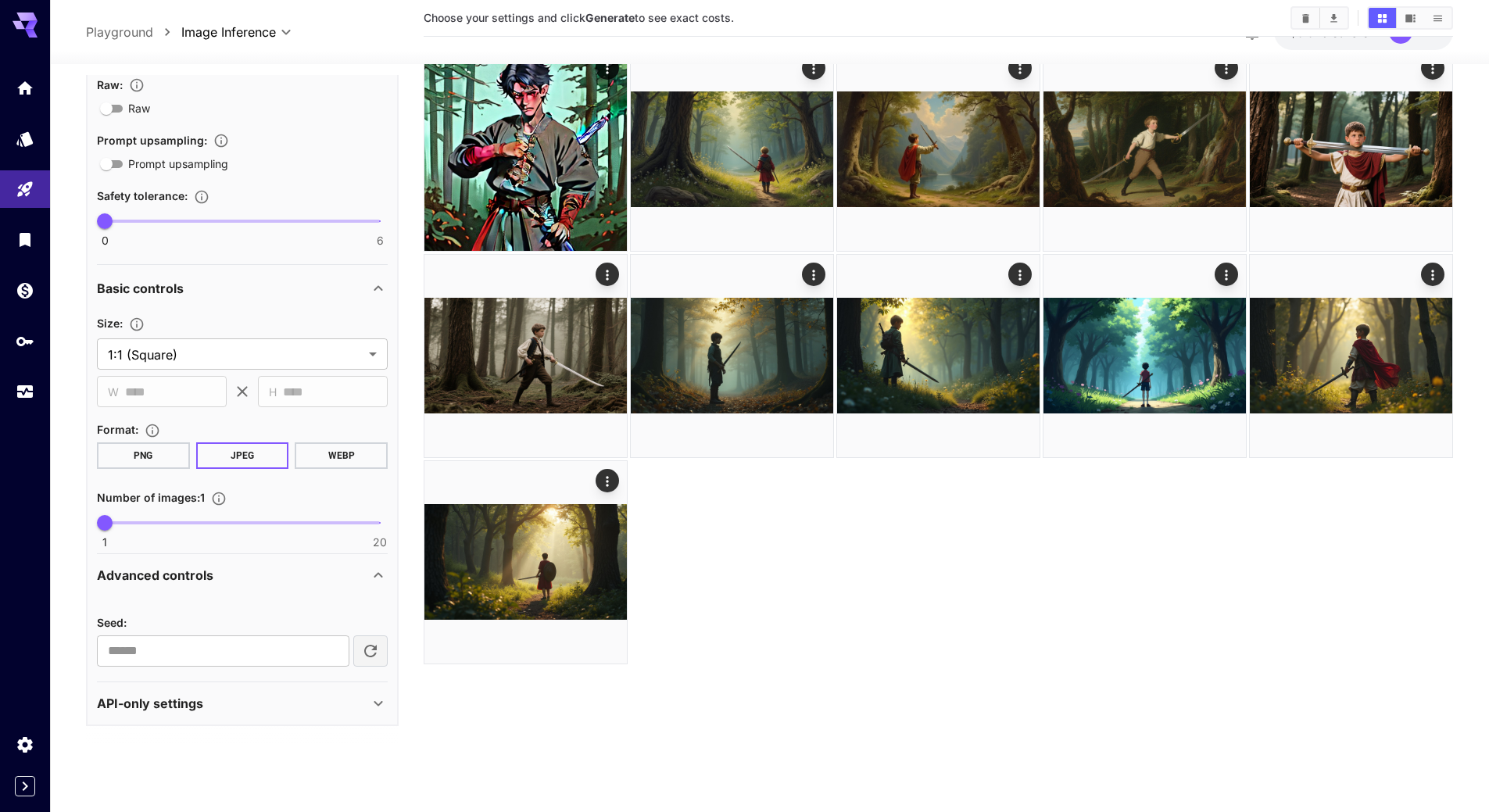
click at [200, 721] on div "API-only settings" at bounding box center [242, 702] width 290 height 37
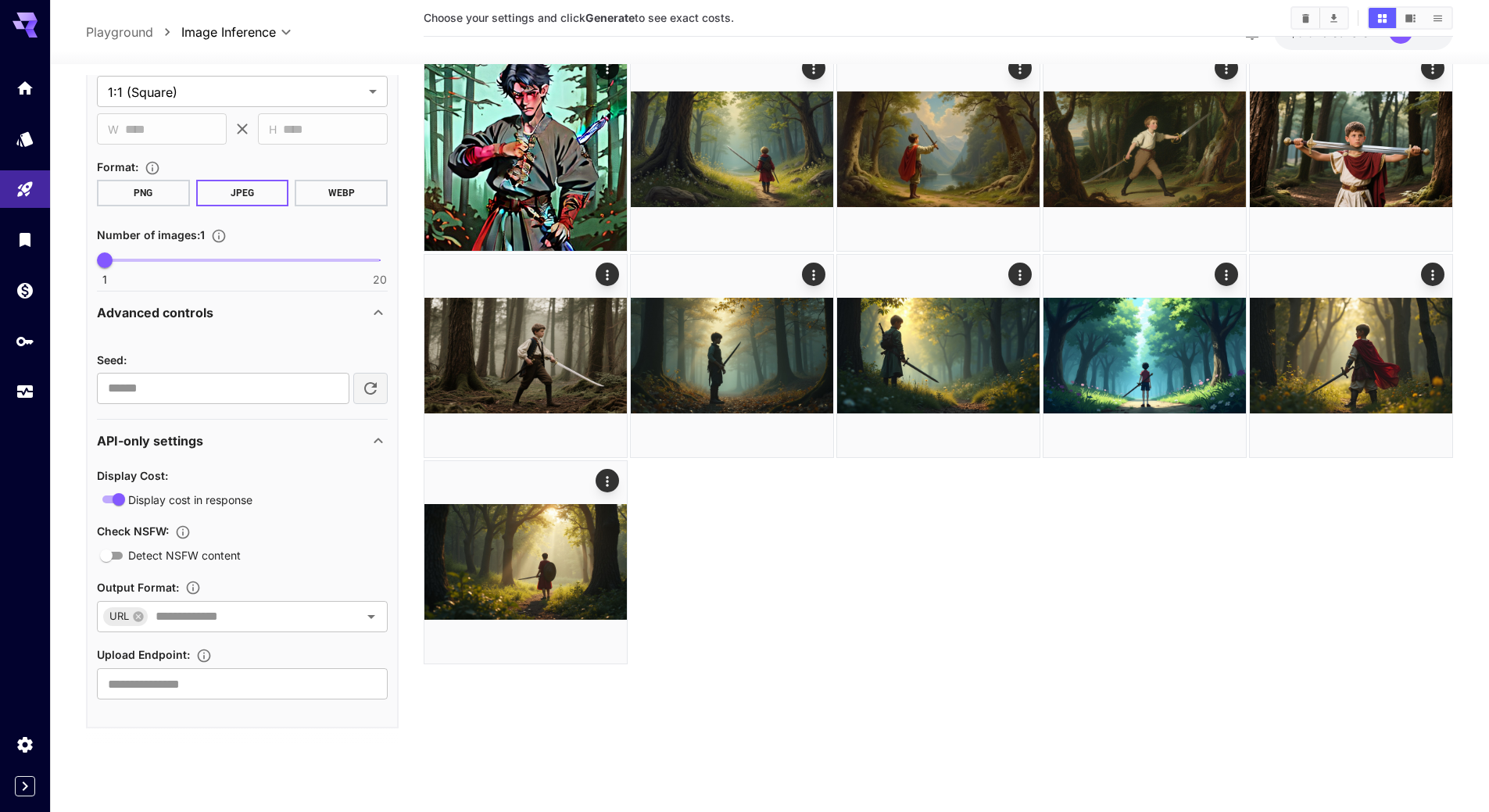
scroll to position [602, 0]
click at [184, 620] on input "text" at bounding box center [244, 614] width 188 height 22
click at [648, 720] on section "Choose your settings and click Generate to see exact costs." at bounding box center [938, 404] width 1029 height 812
click at [165, 680] on input "text" at bounding box center [242, 682] width 290 height 31
click at [636, 688] on section "Choose your settings and click Generate to see exact costs." at bounding box center [938, 404] width 1029 height 812
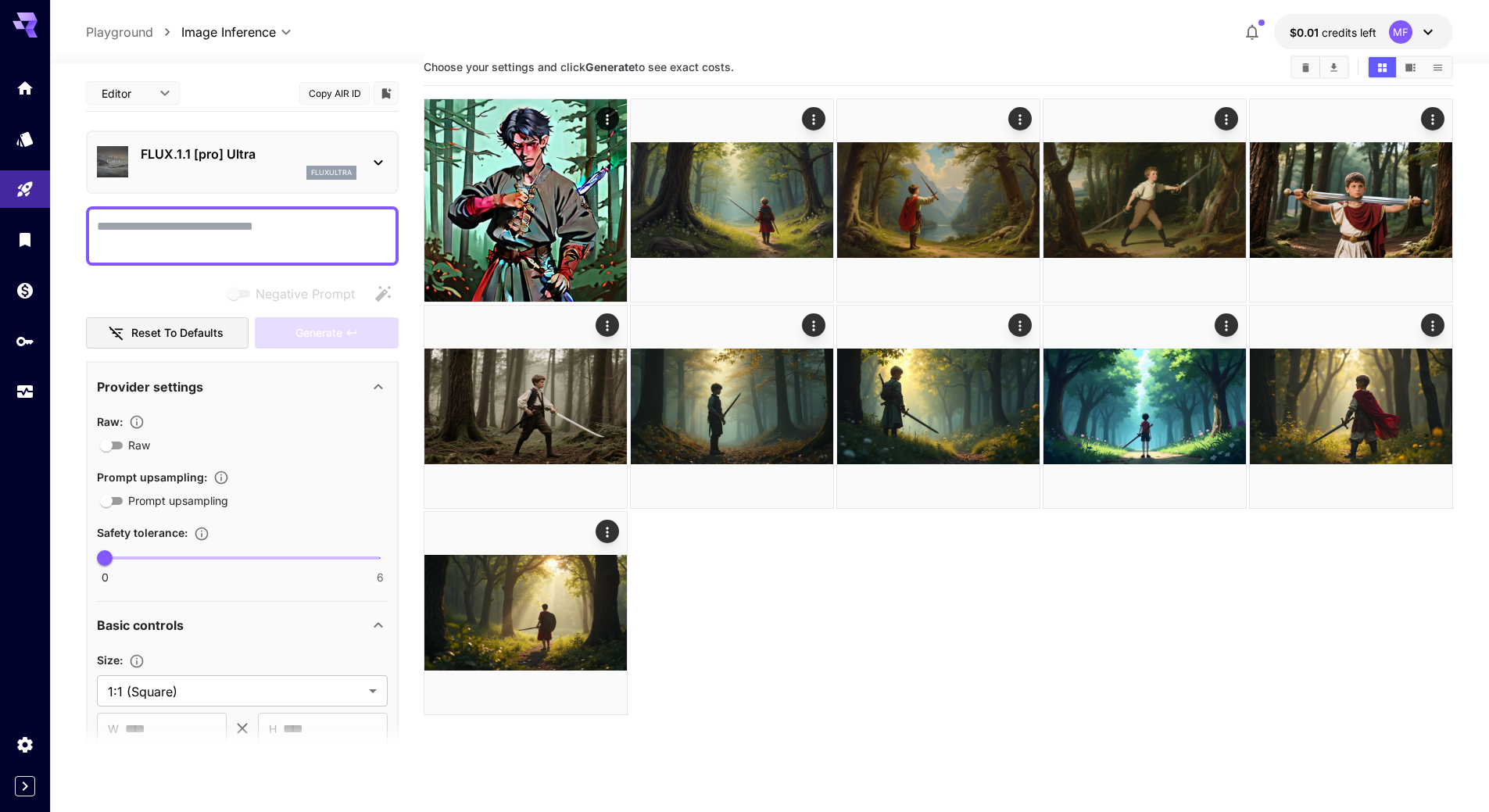
scroll to position [0, 0]
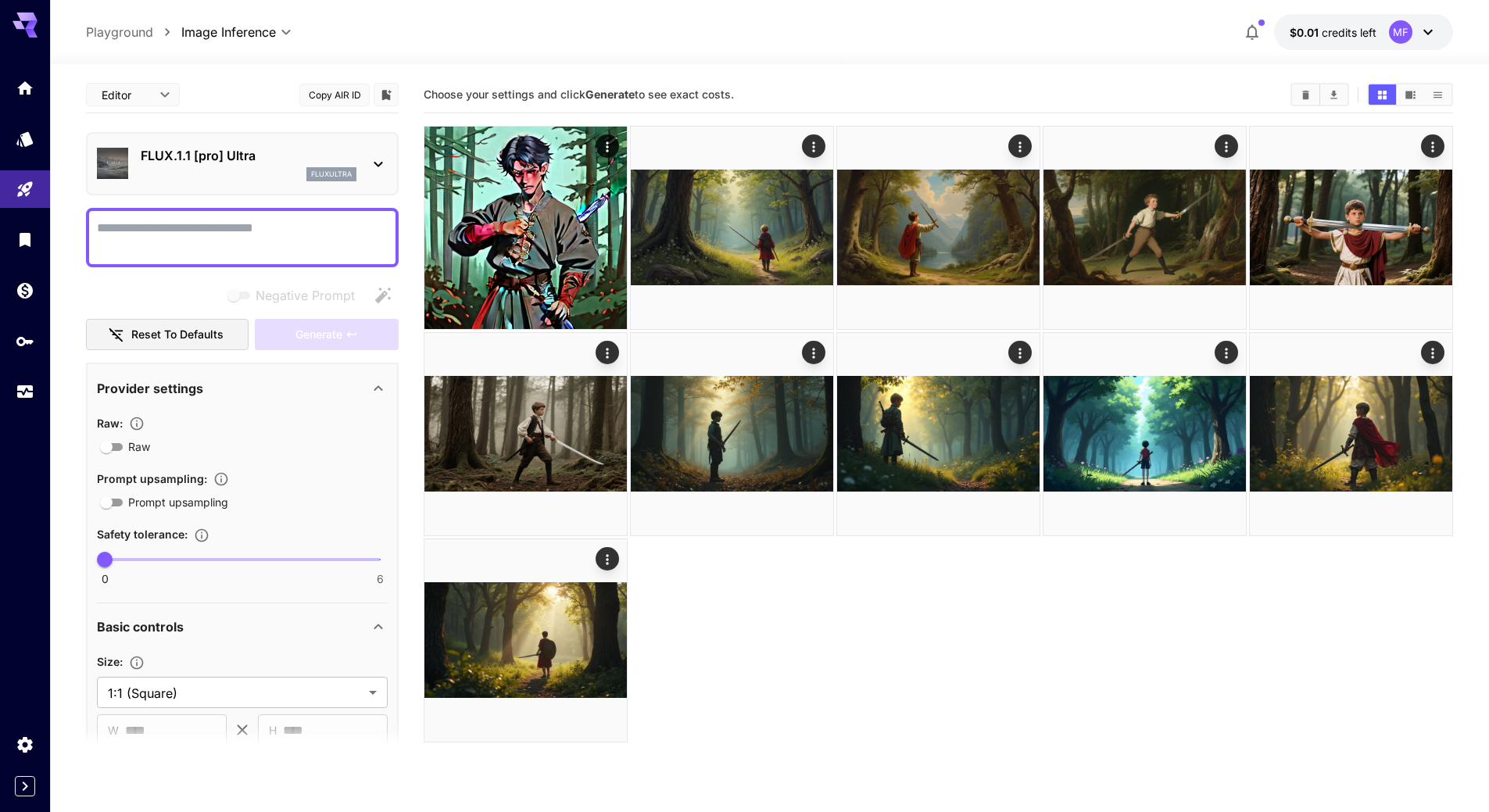
click at [326, 97] on button "Copy AIR ID" at bounding box center [334, 95] width 70 height 23
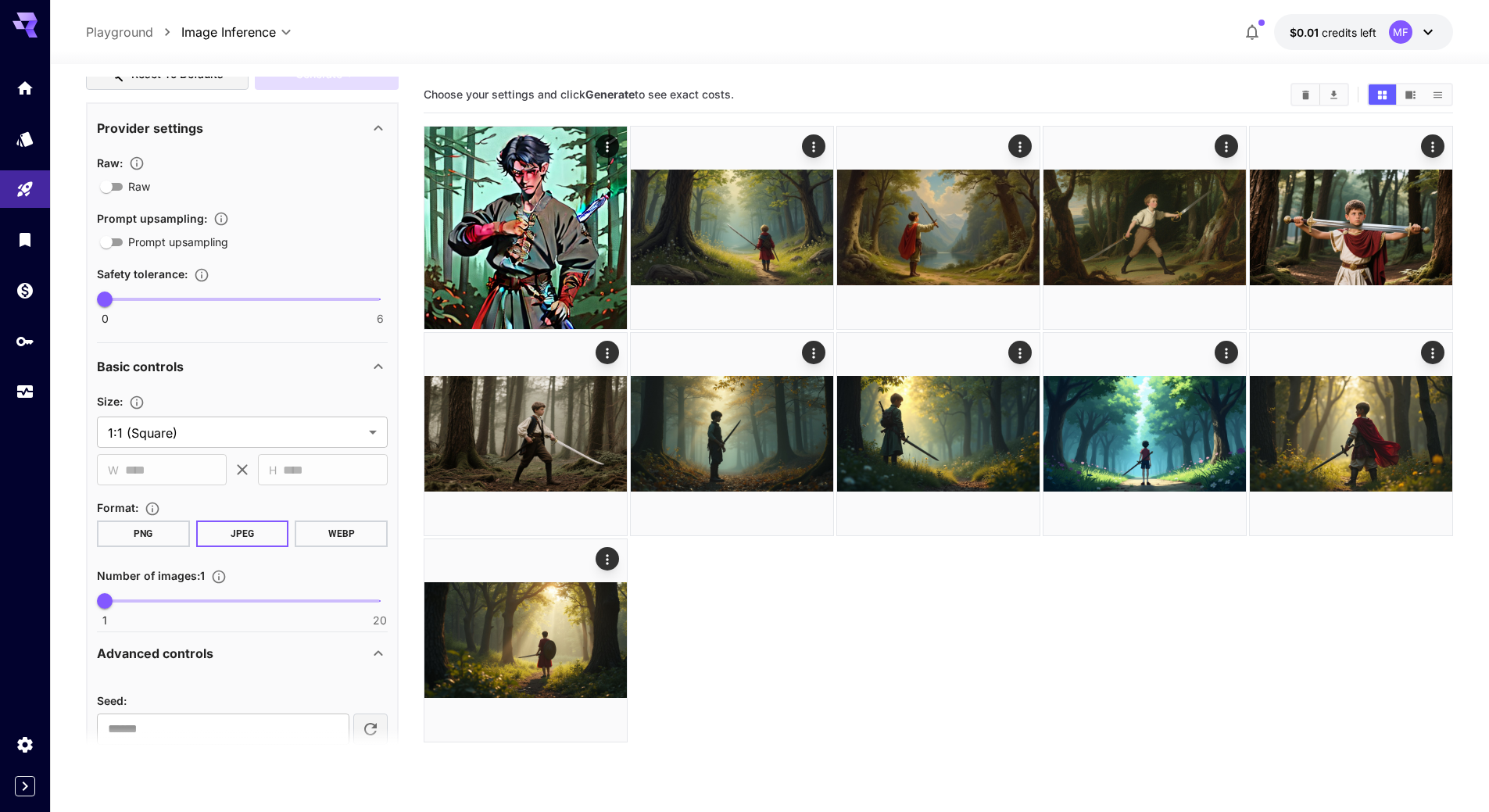
scroll to position [469, 0]
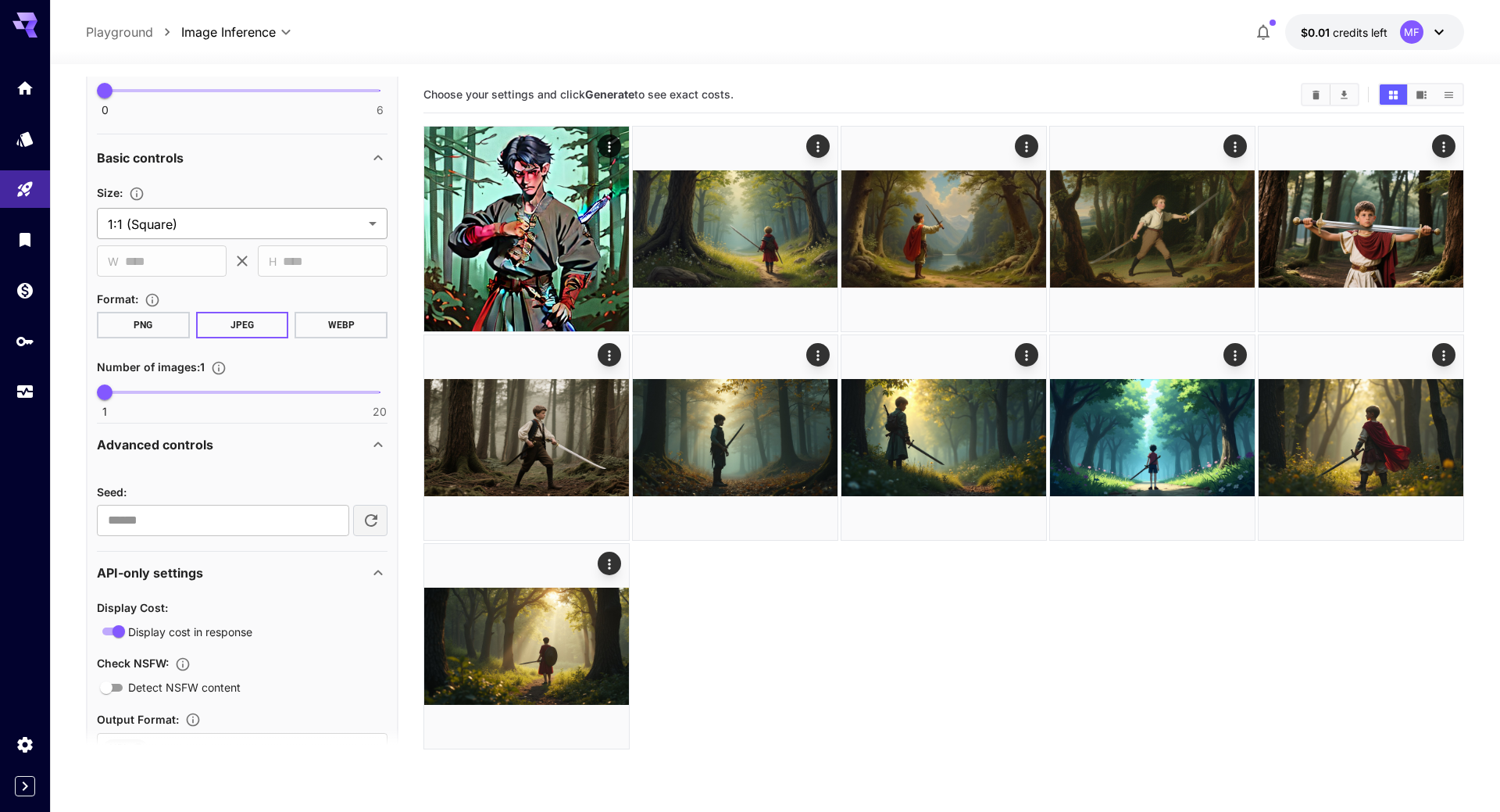
click at [227, 223] on body "**********" at bounding box center [750, 468] width 1500 height 935
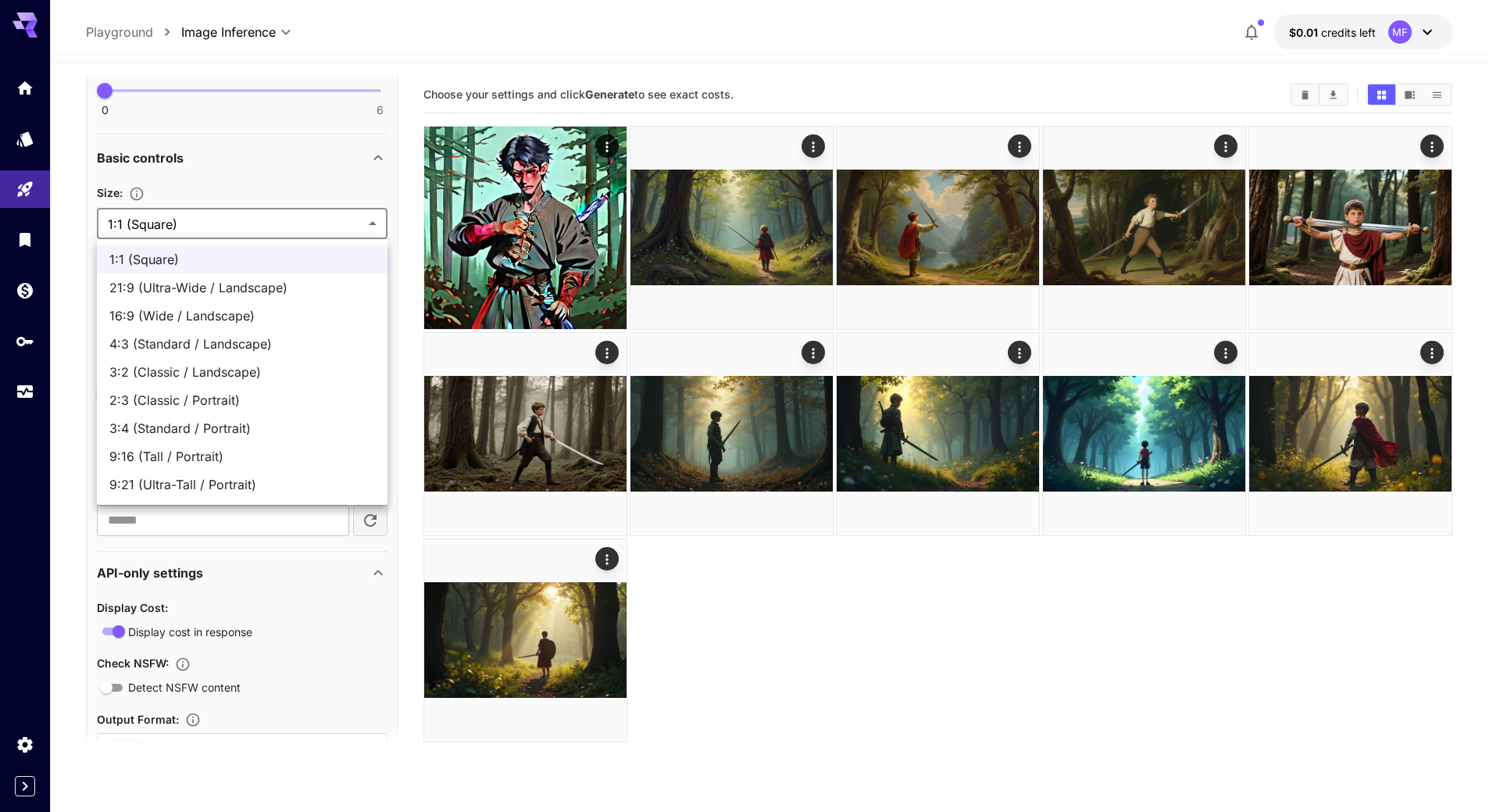
click at [183, 316] on span "16:9 (Wide / Landscape)" at bounding box center [243, 316] width 266 height 19
type input "**********"
type input "****"
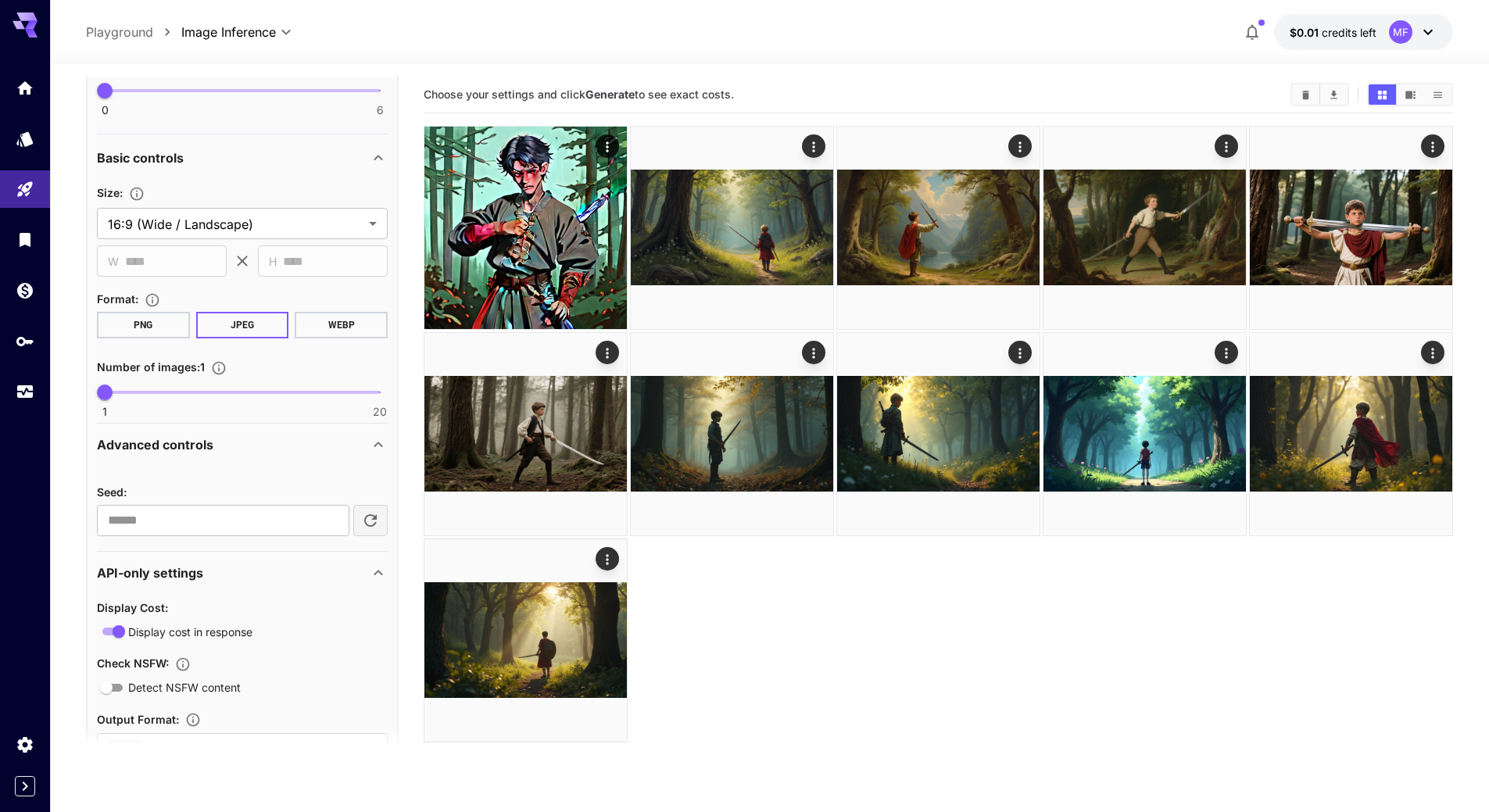
click at [758, 61] on div at bounding box center [770, 55] width 1439 height 19
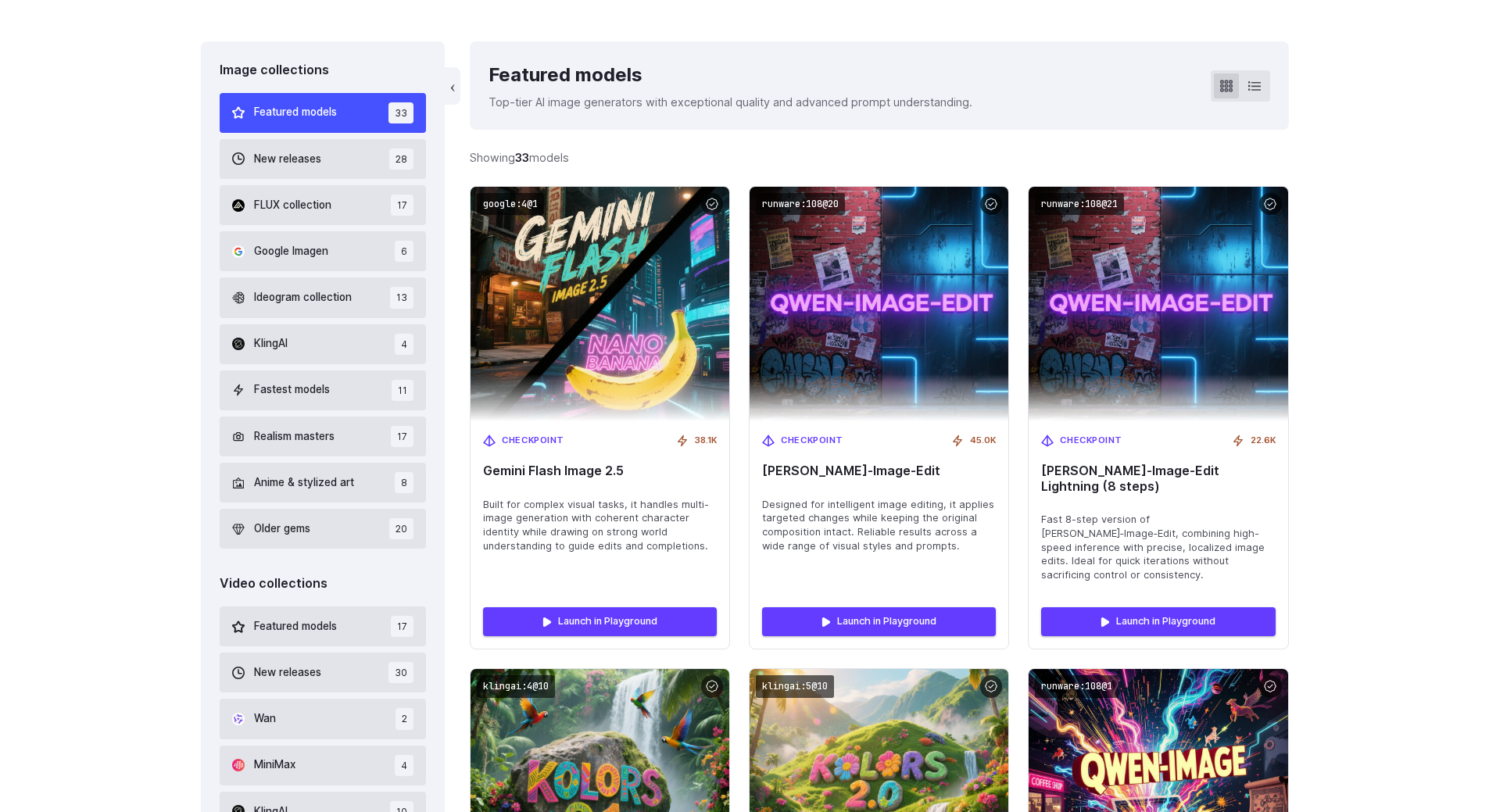
scroll to position [156, 0]
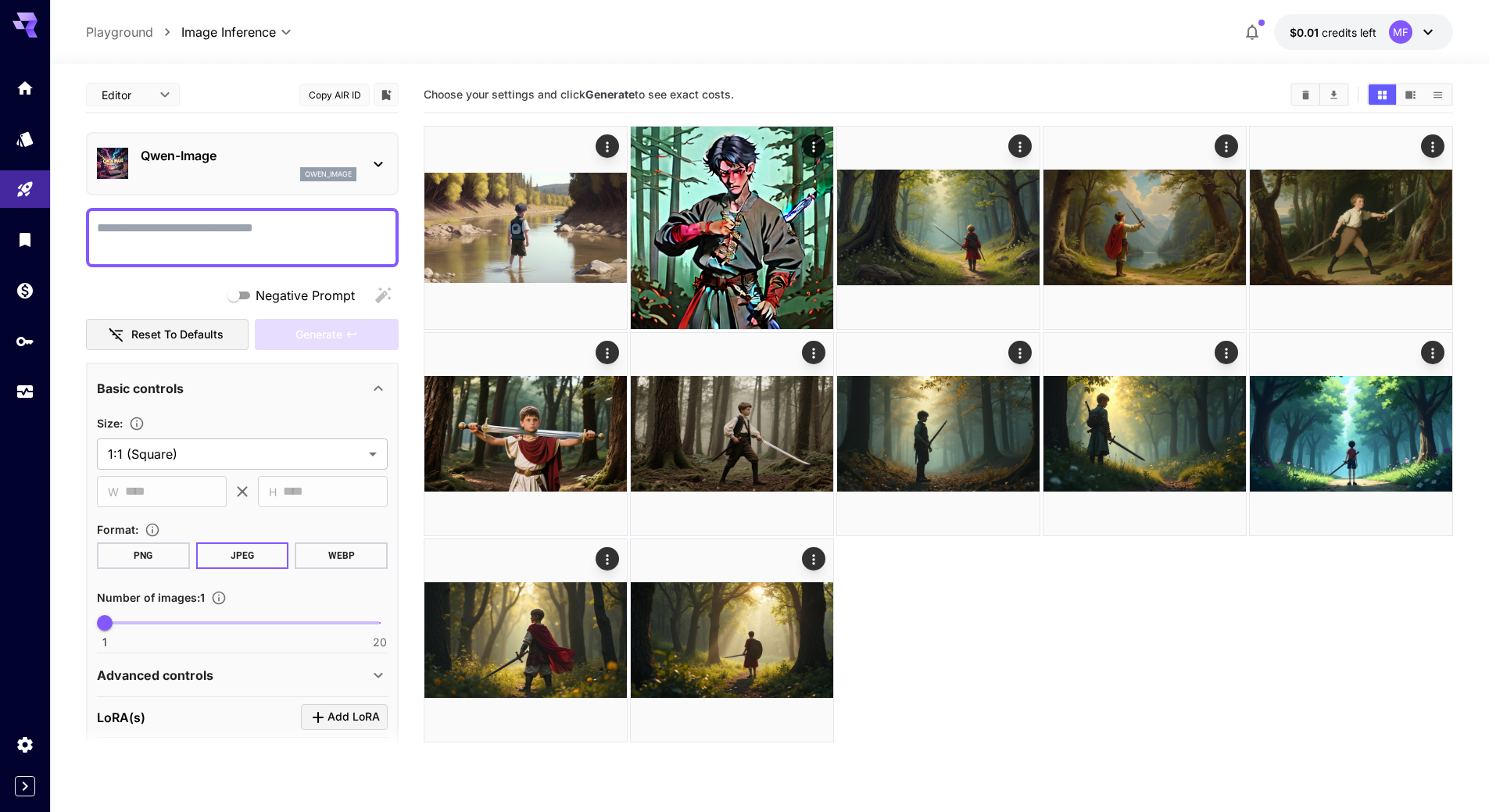
click at [279, 165] on div "[PERSON_NAME]-Image qwen_image" at bounding box center [249, 163] width 216 height 35
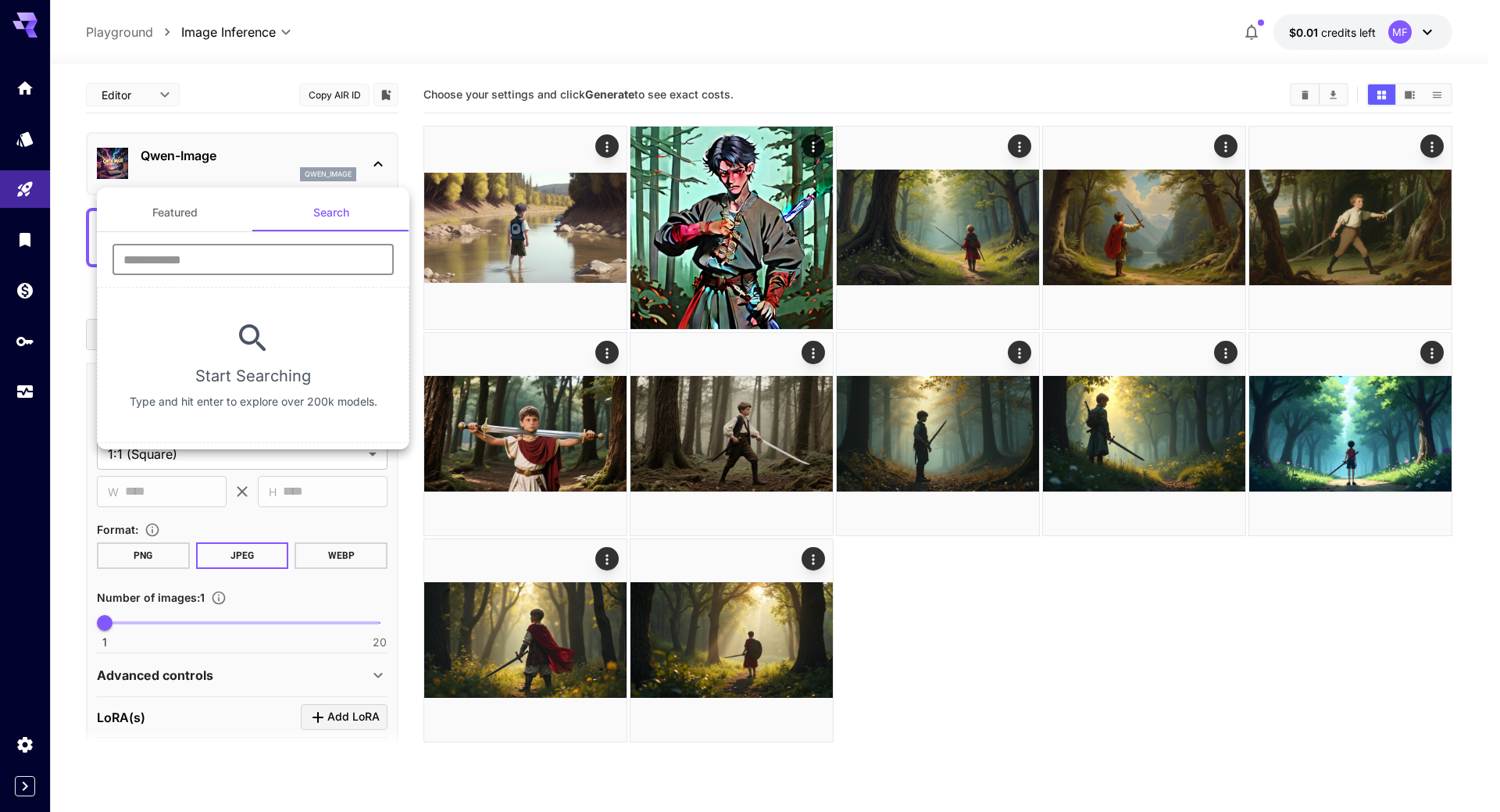
click at [279, 250] on input "text" at bounding box center [252, 259] width 281 height 31
paste input "**********"
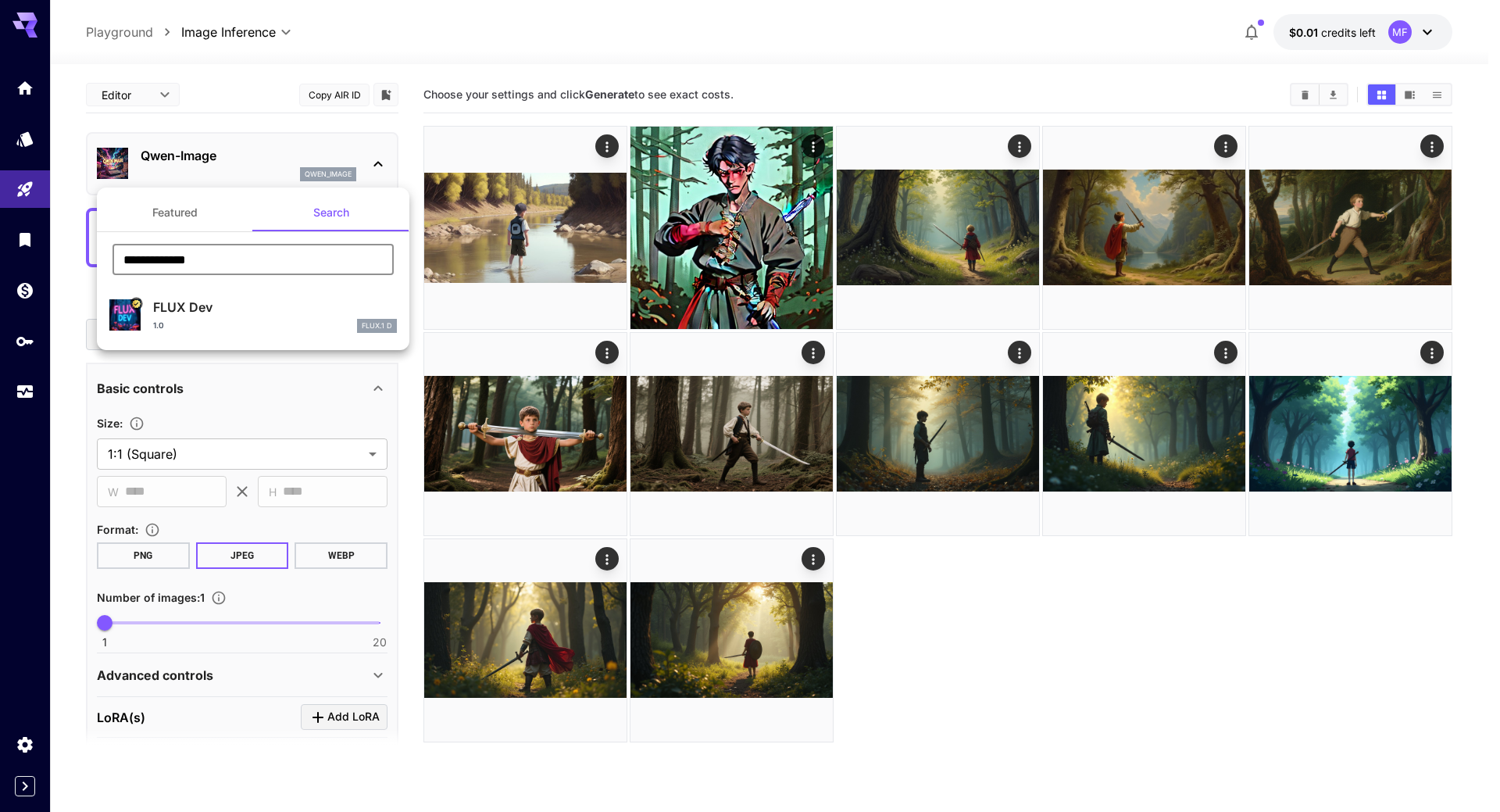
type input "**********"
click at [243, 317] on div "FLUX Dev 1.0 FLUX.1 D" at bounding box center [275, 315] width 243 height 35
type input "**"
type input "***"
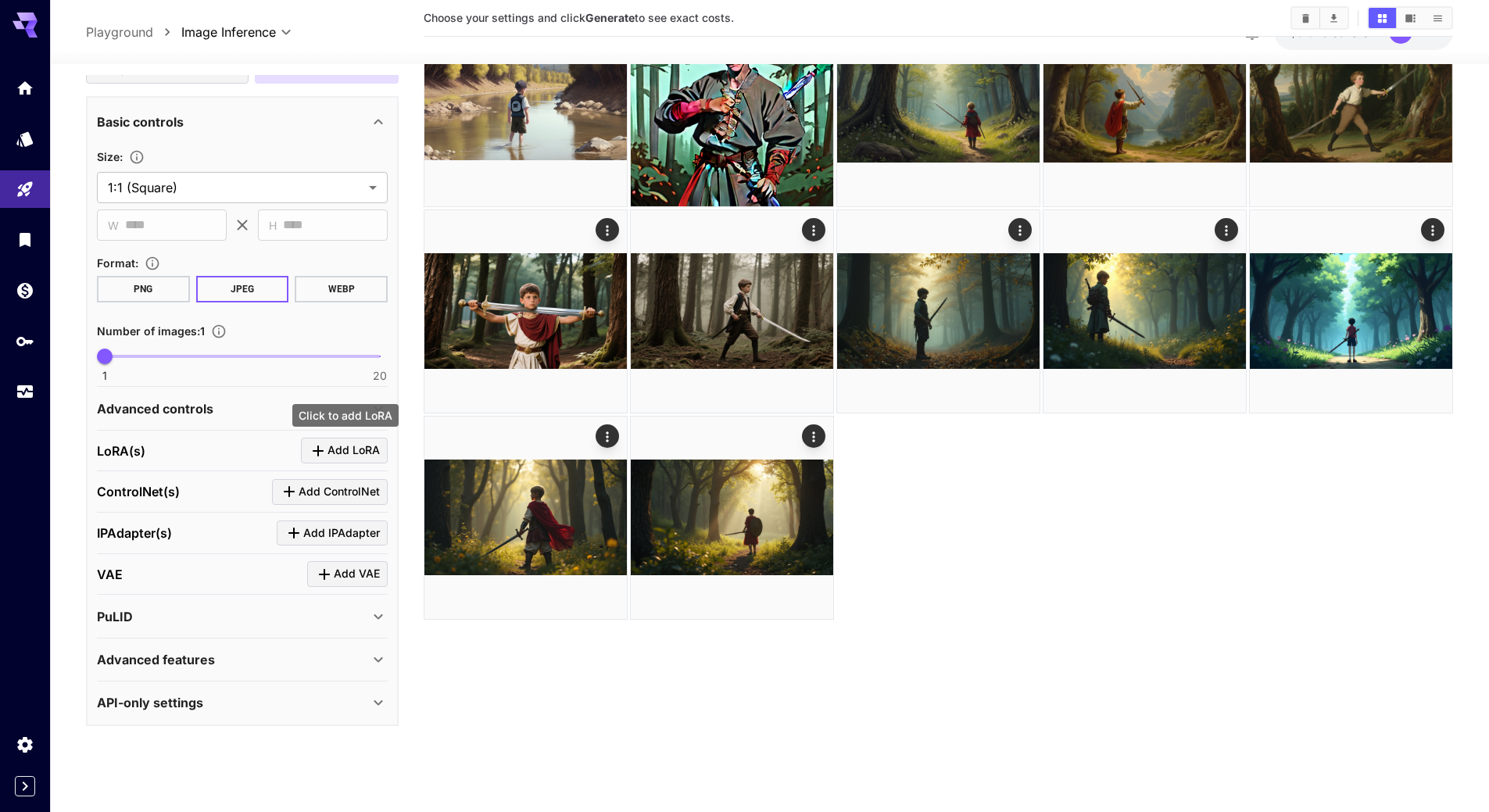
scroll to position [123, 0]
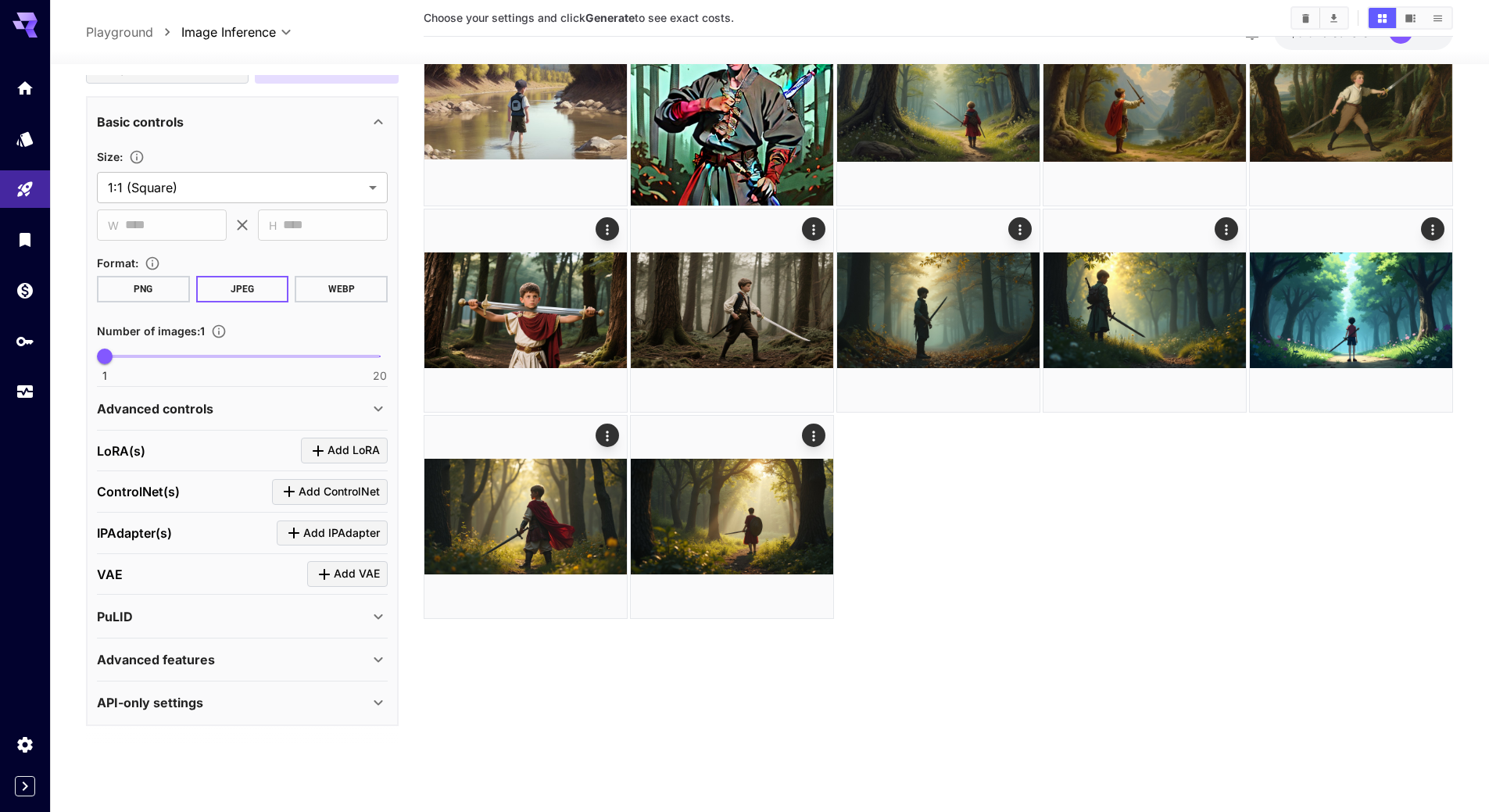
click at [243, 665] on div "Advanced features" at bounding box center [232, 660] width 272 height 19
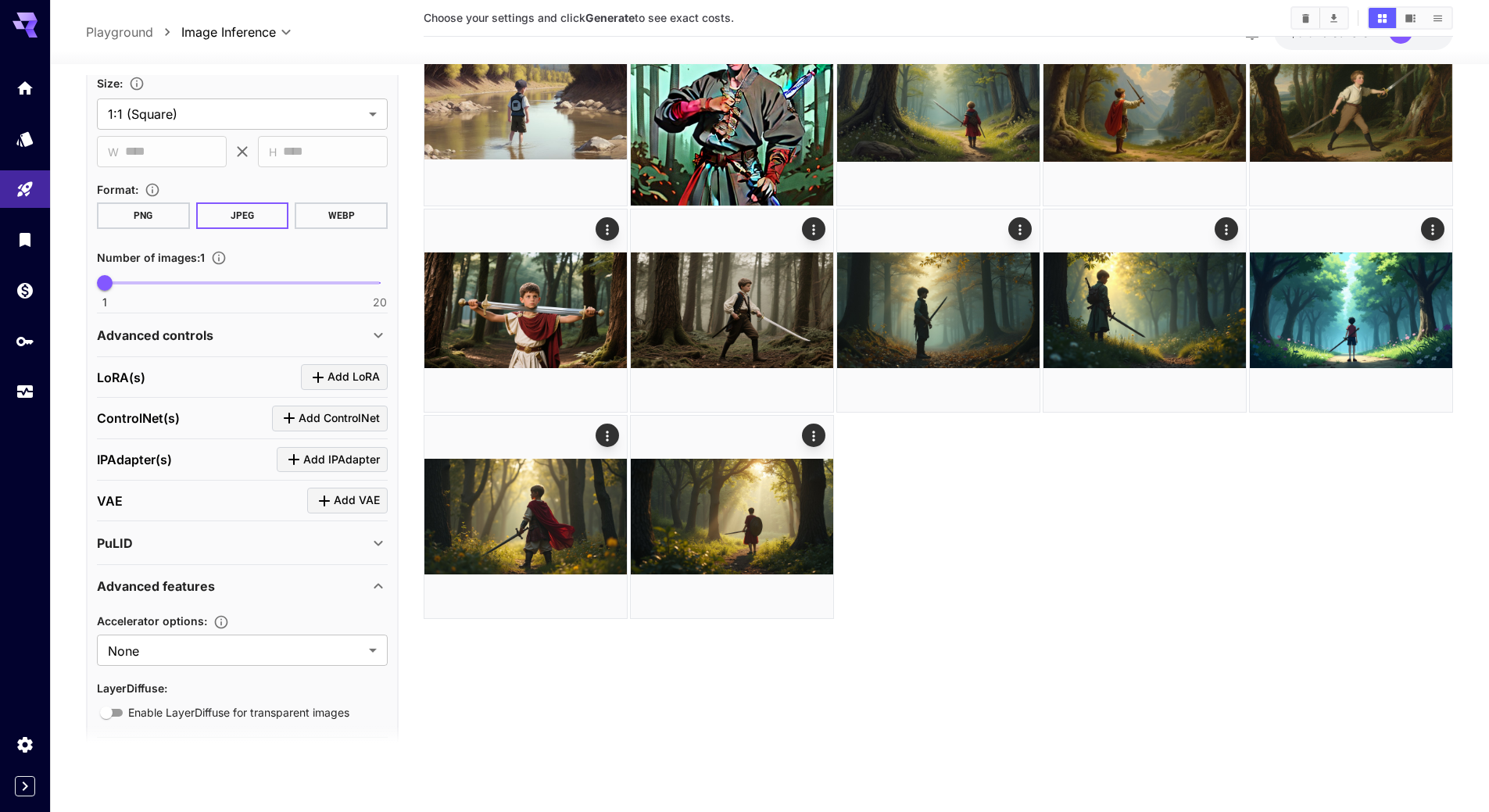
scroll to position [394, 0]
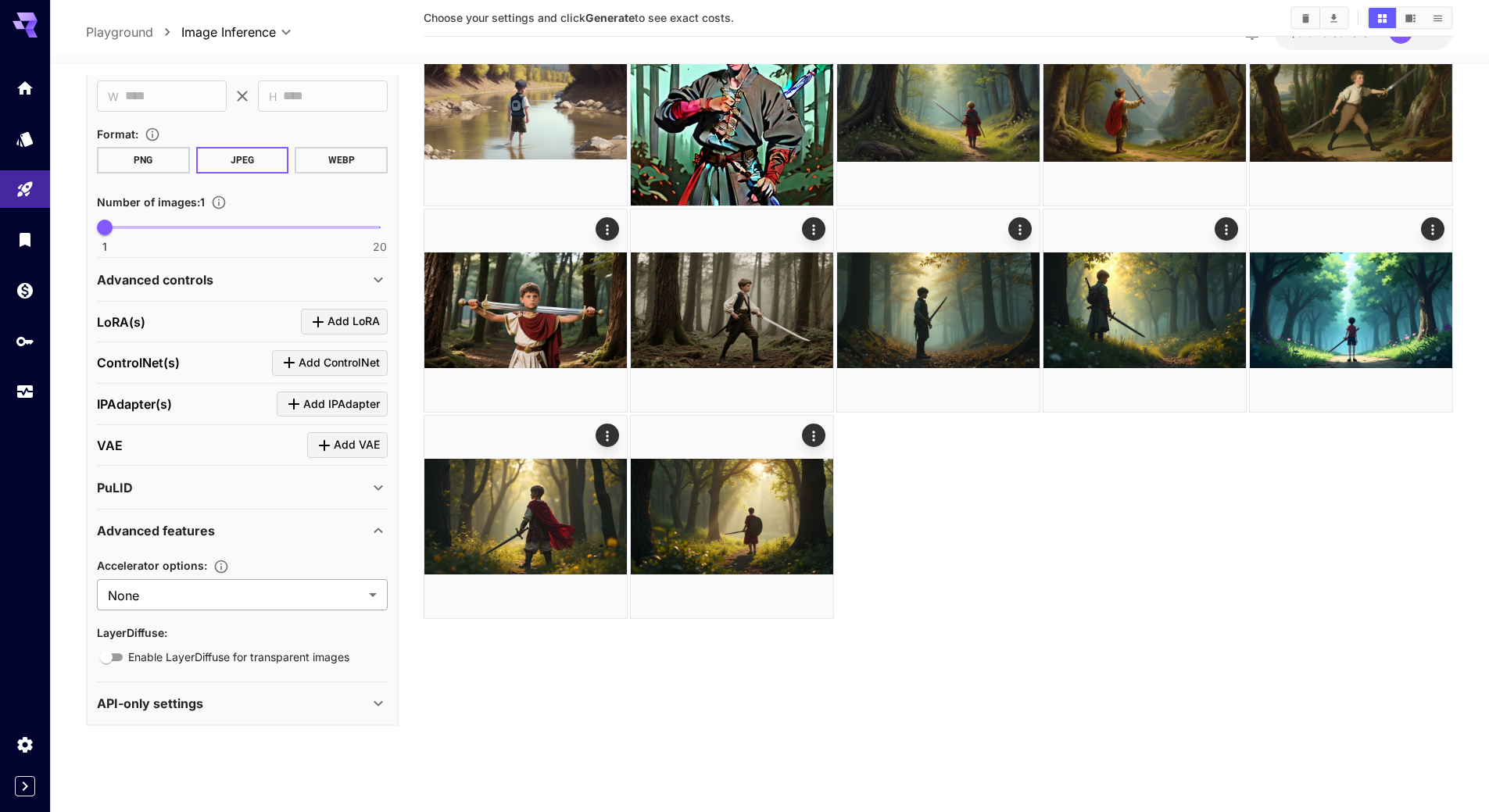
click at [231, 589] on body "**********" at bounding box center [744, 344] width 1489 height 935
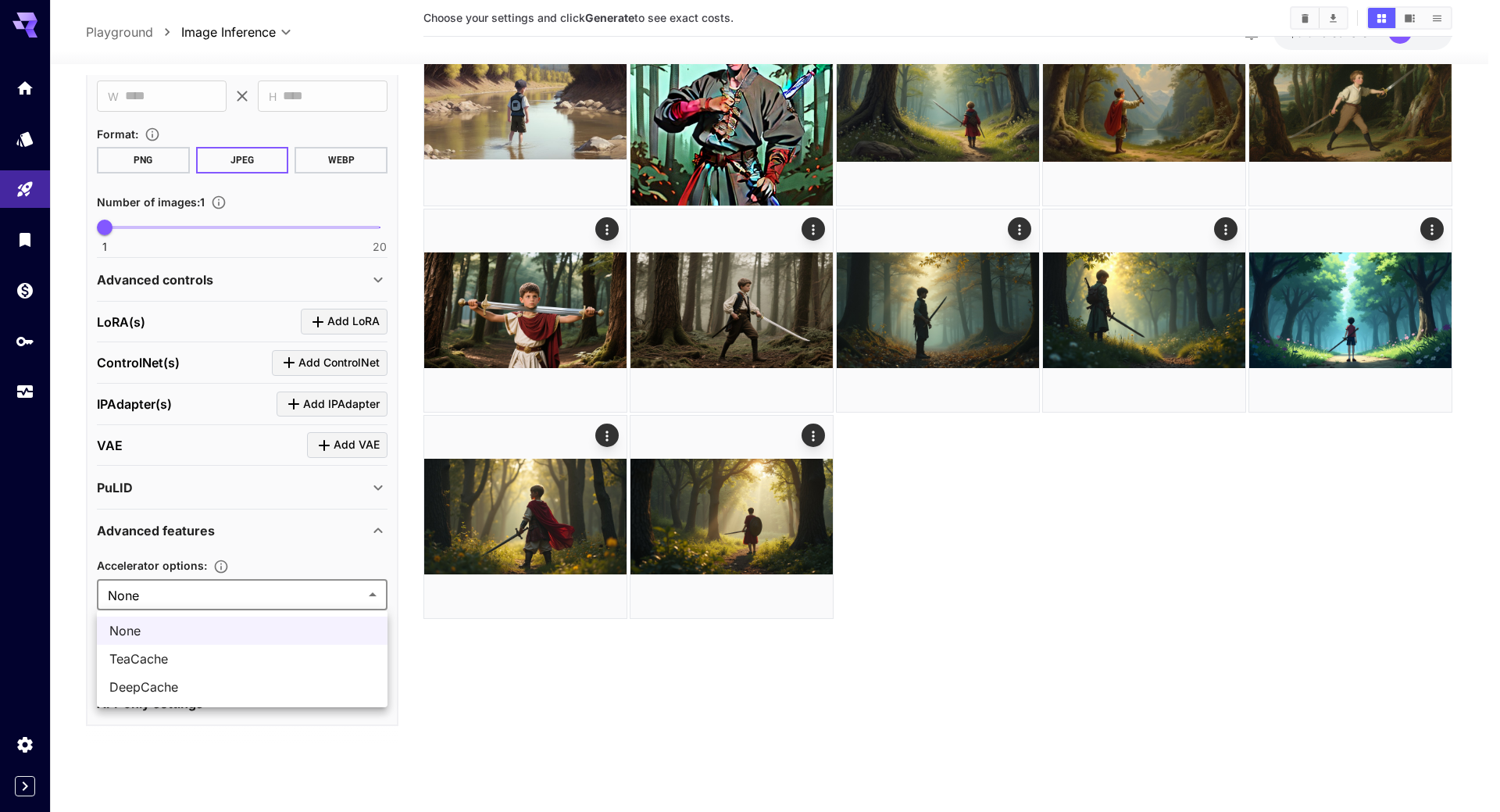
click at [243, 590] on div at bounding box center [750, 406] width 1500 height 812
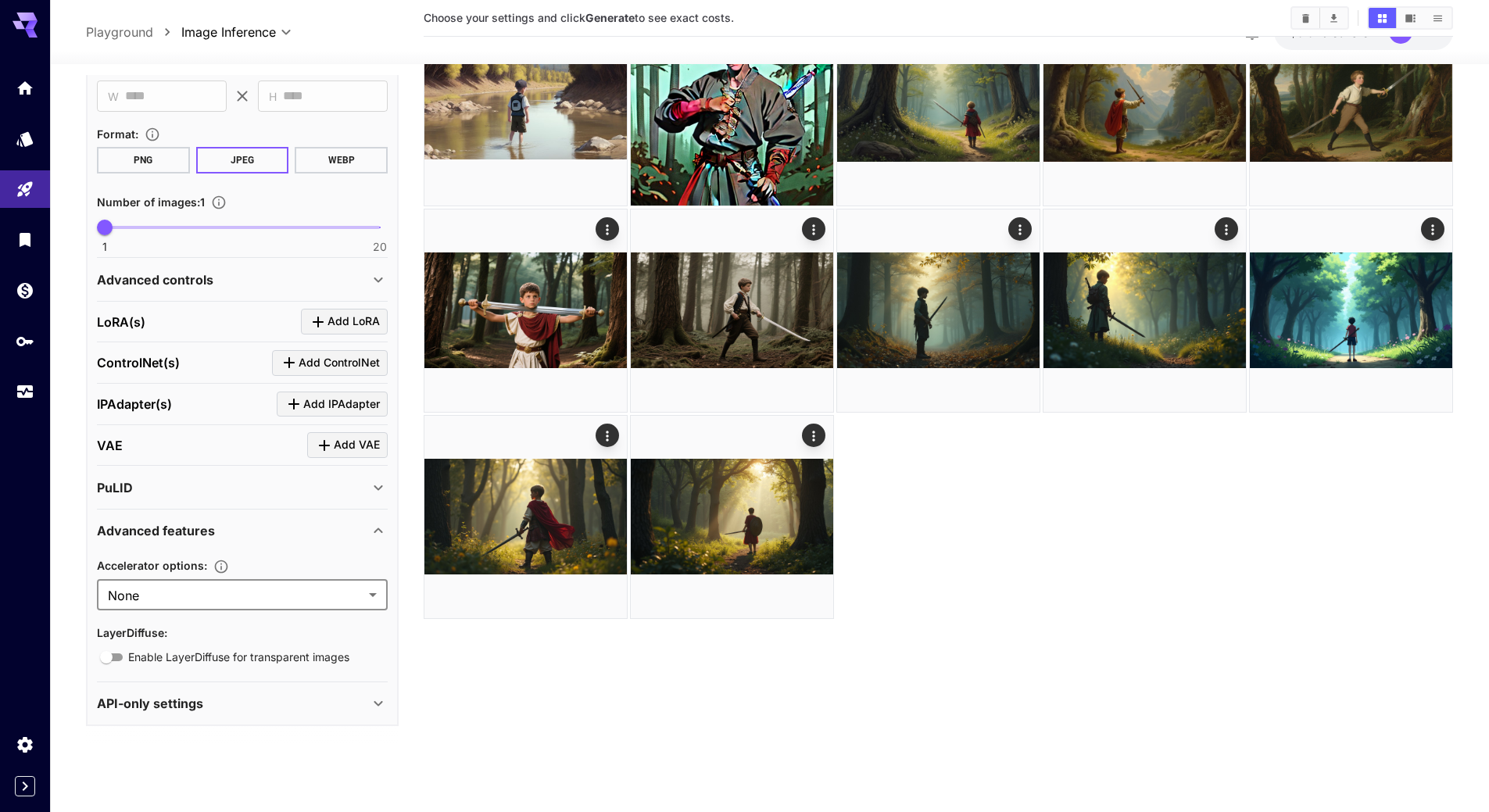
click at [287, 516] on div "Advanced features" at bounding box center [242, 530] width 290 height 37
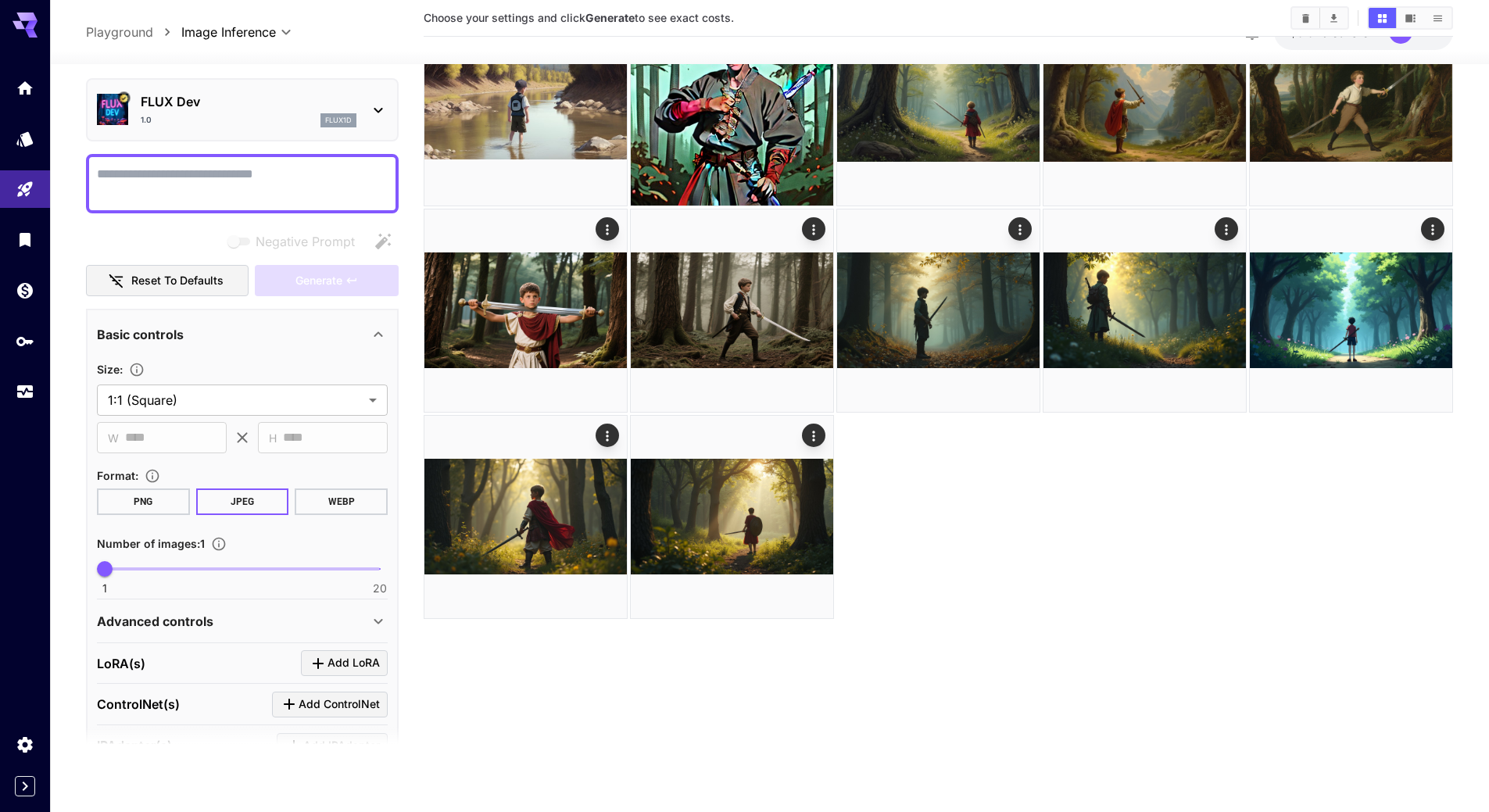
scroll to position [0, 0]
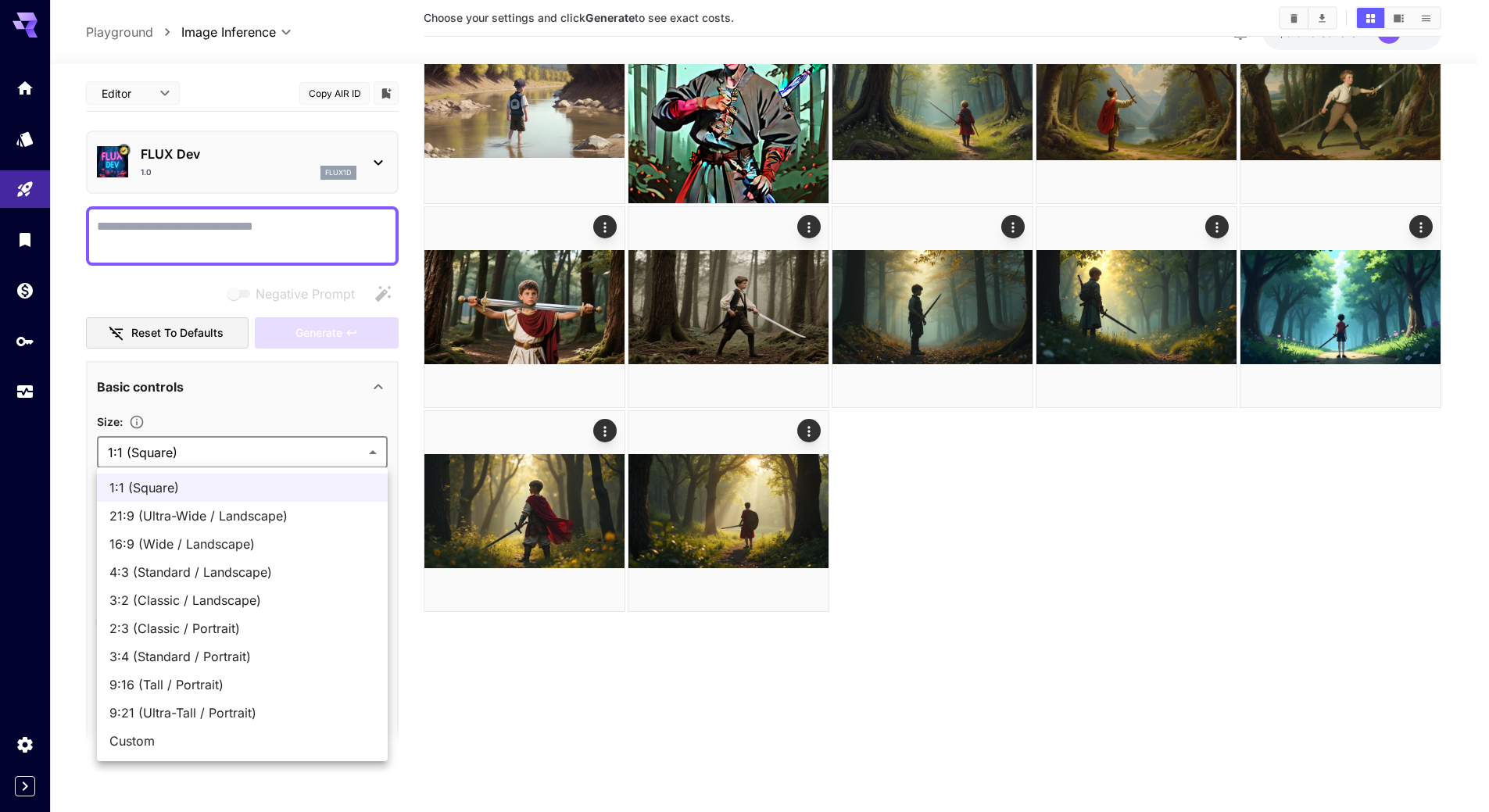
click at [194, 451] on body "**********" at bounding box center [744, 344] width 1489 height 935
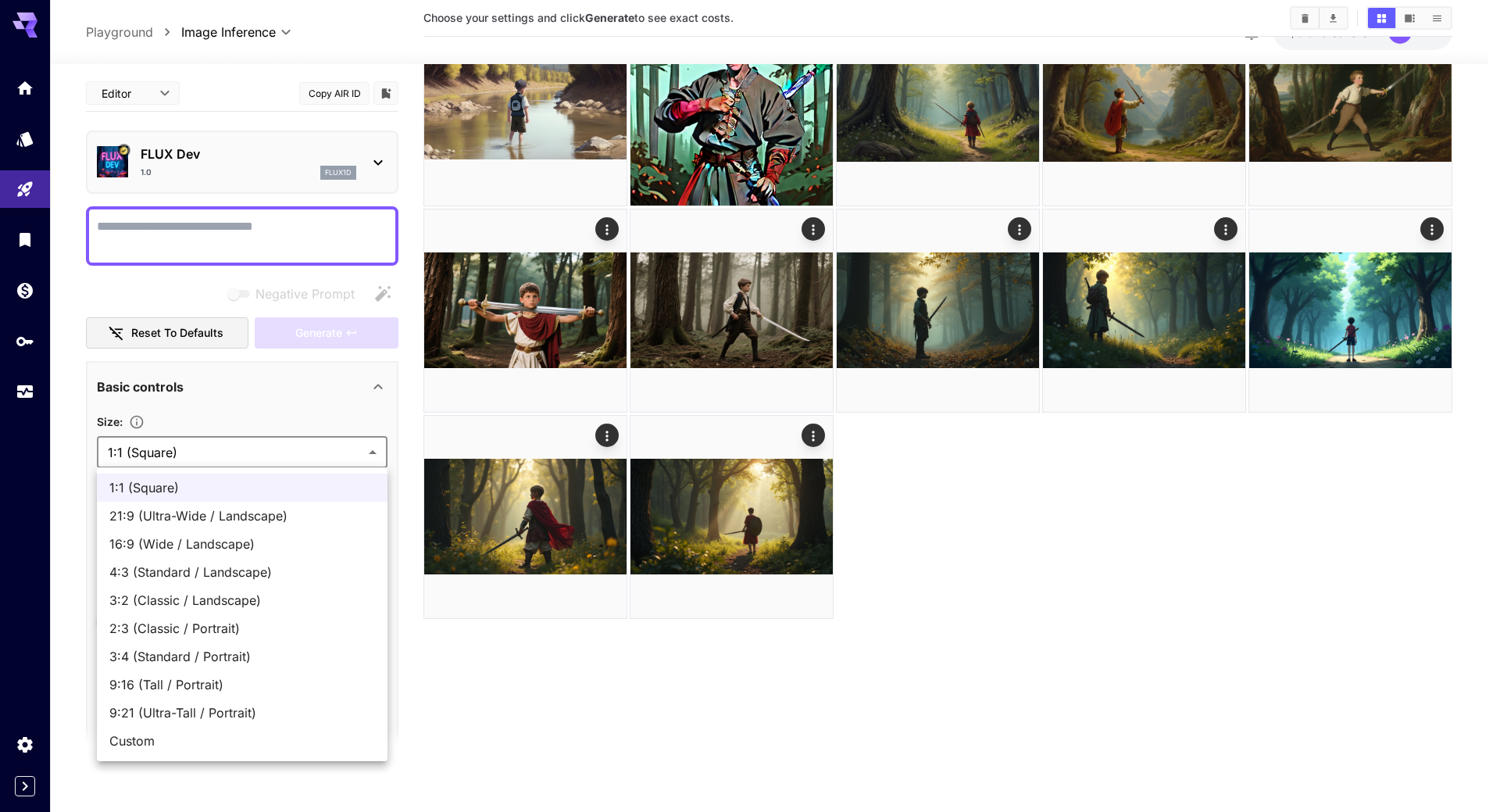
click at [160, 541] on span "16:9 (Wide / Landscape)" at bounding box center [243, 544] width 266 height 19
type input "**********"
type input "****"
type input "***"
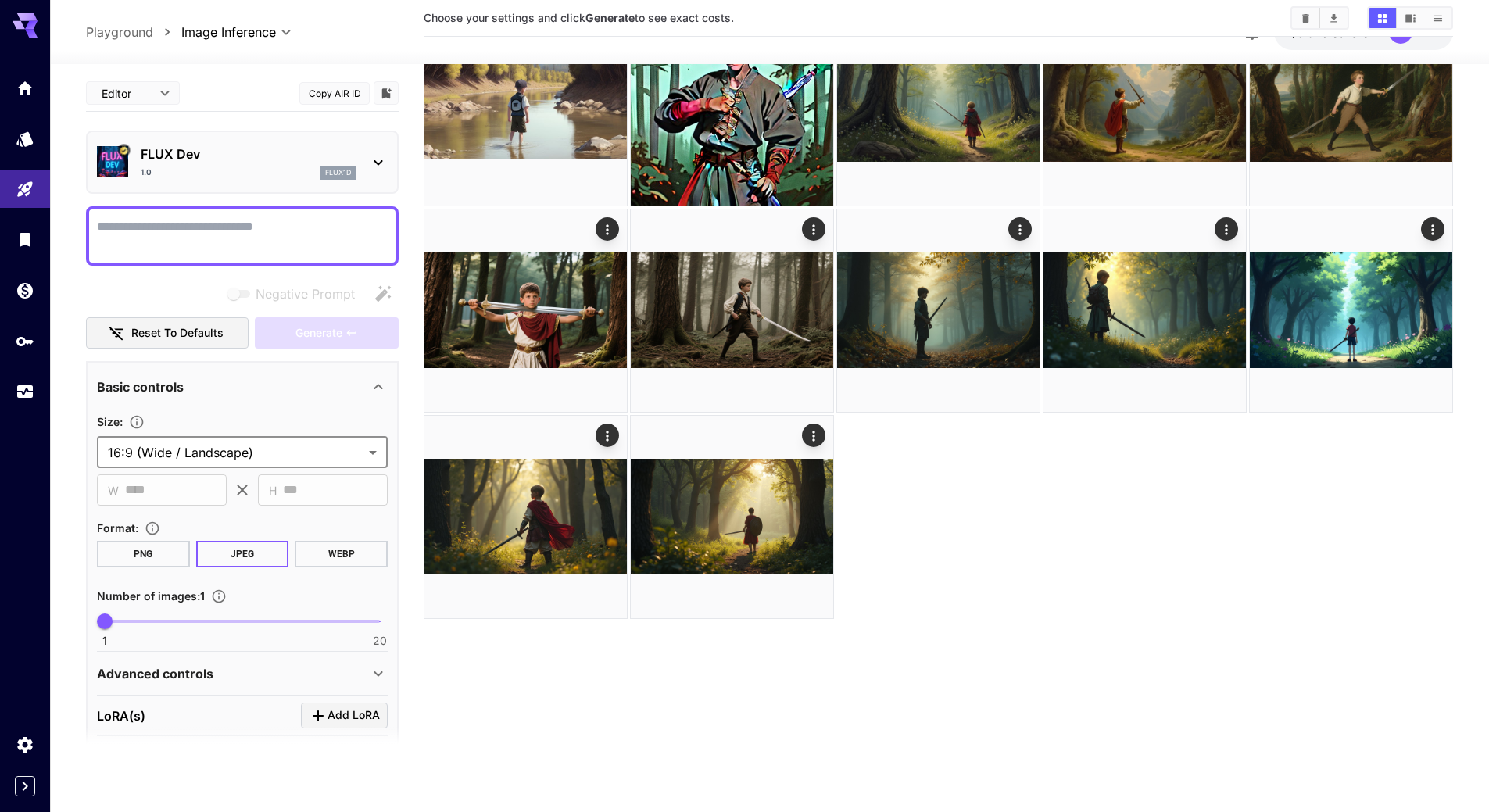
click at [260, 395] on div "Basic controls" at bounding box center [232, 386] width 272 height 19
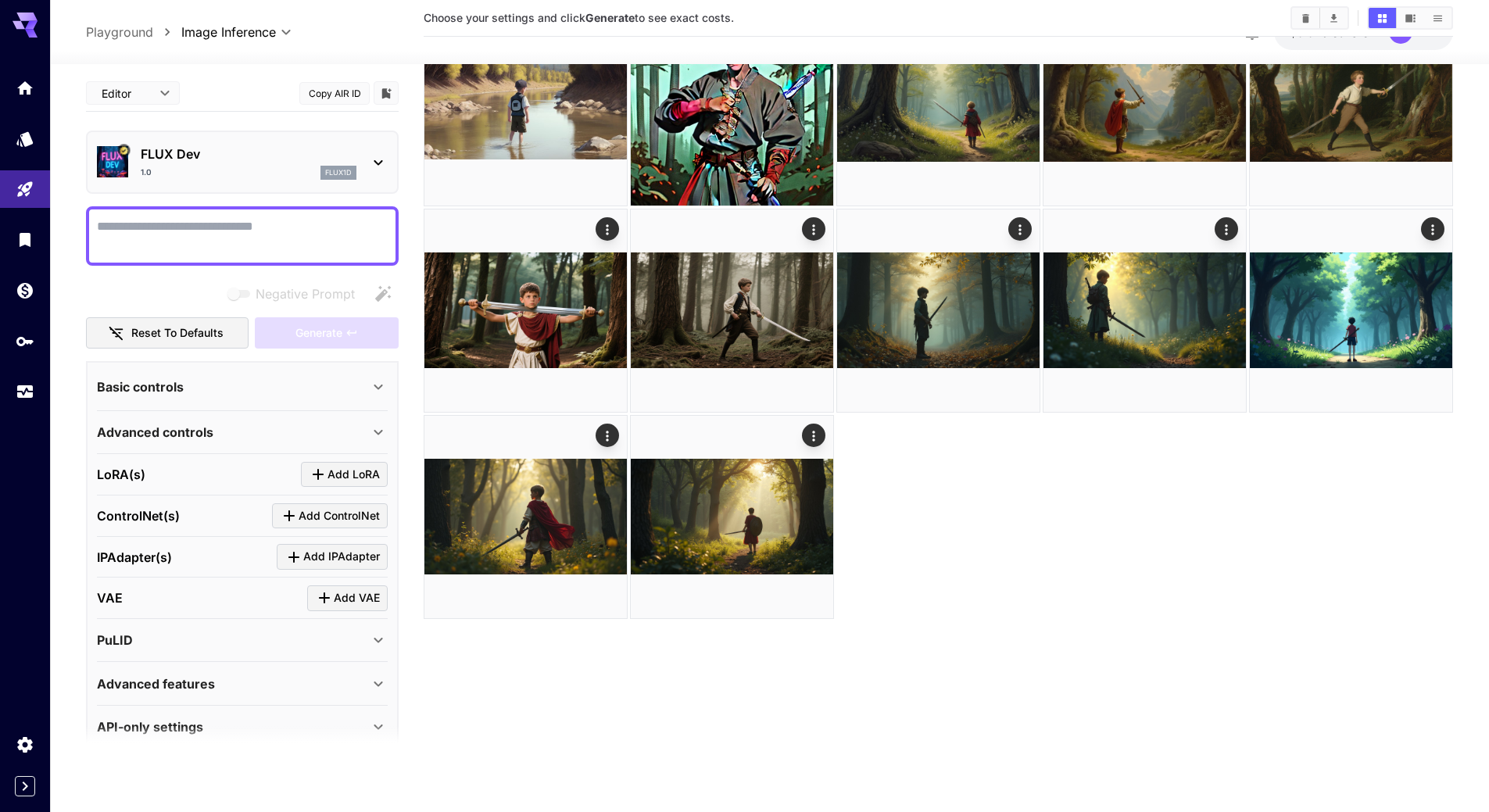
click at [260, 395] on div "Basic controls" at bounding box center [232, 386] width 272 height 19
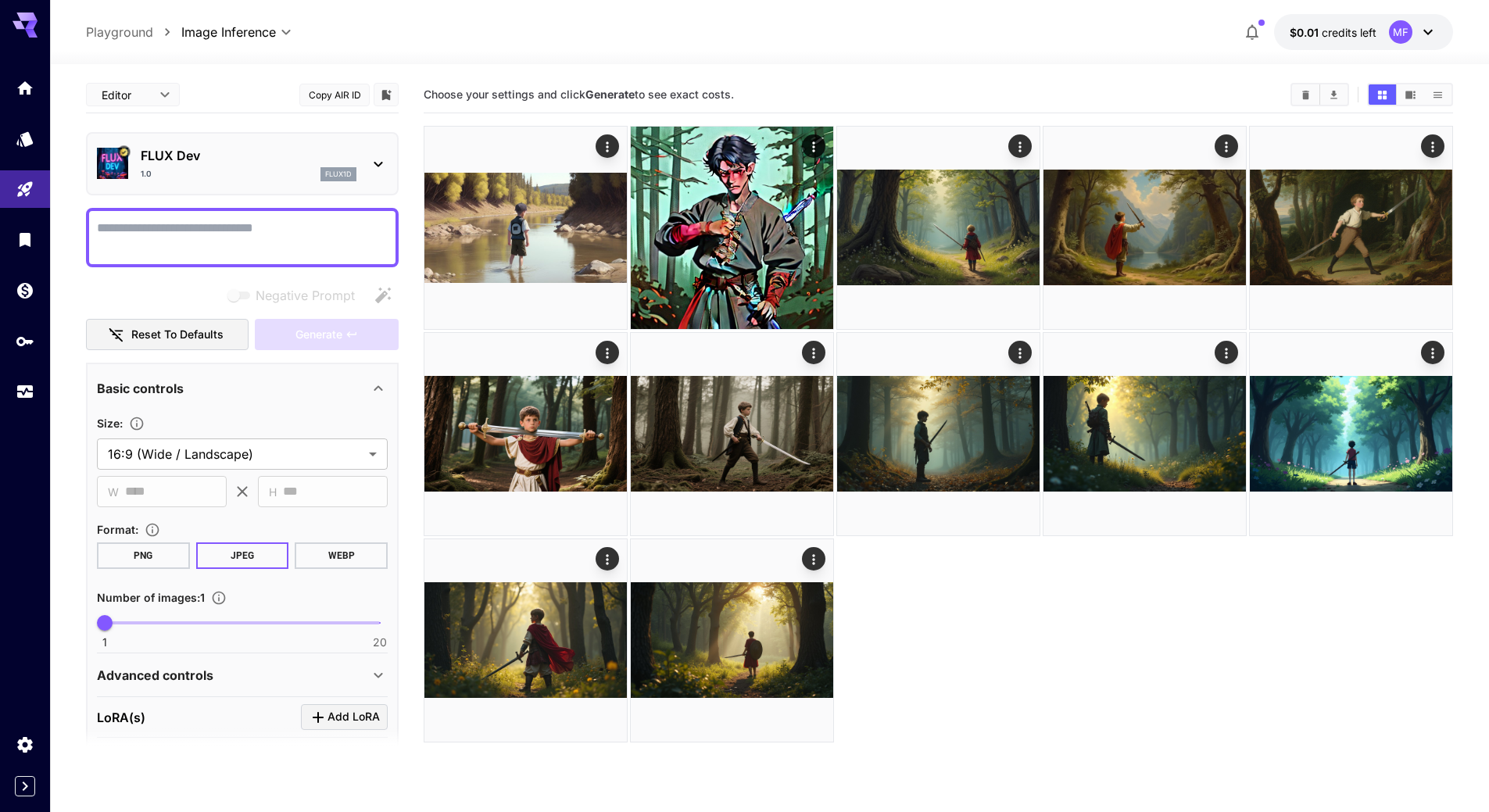
click at [1018, 635] on div at bounding box center [938, 434] width 1029 height 616
click at [385, 297] on div "Negative Prompt" at bounding box center [242, 296] width 312 height 31
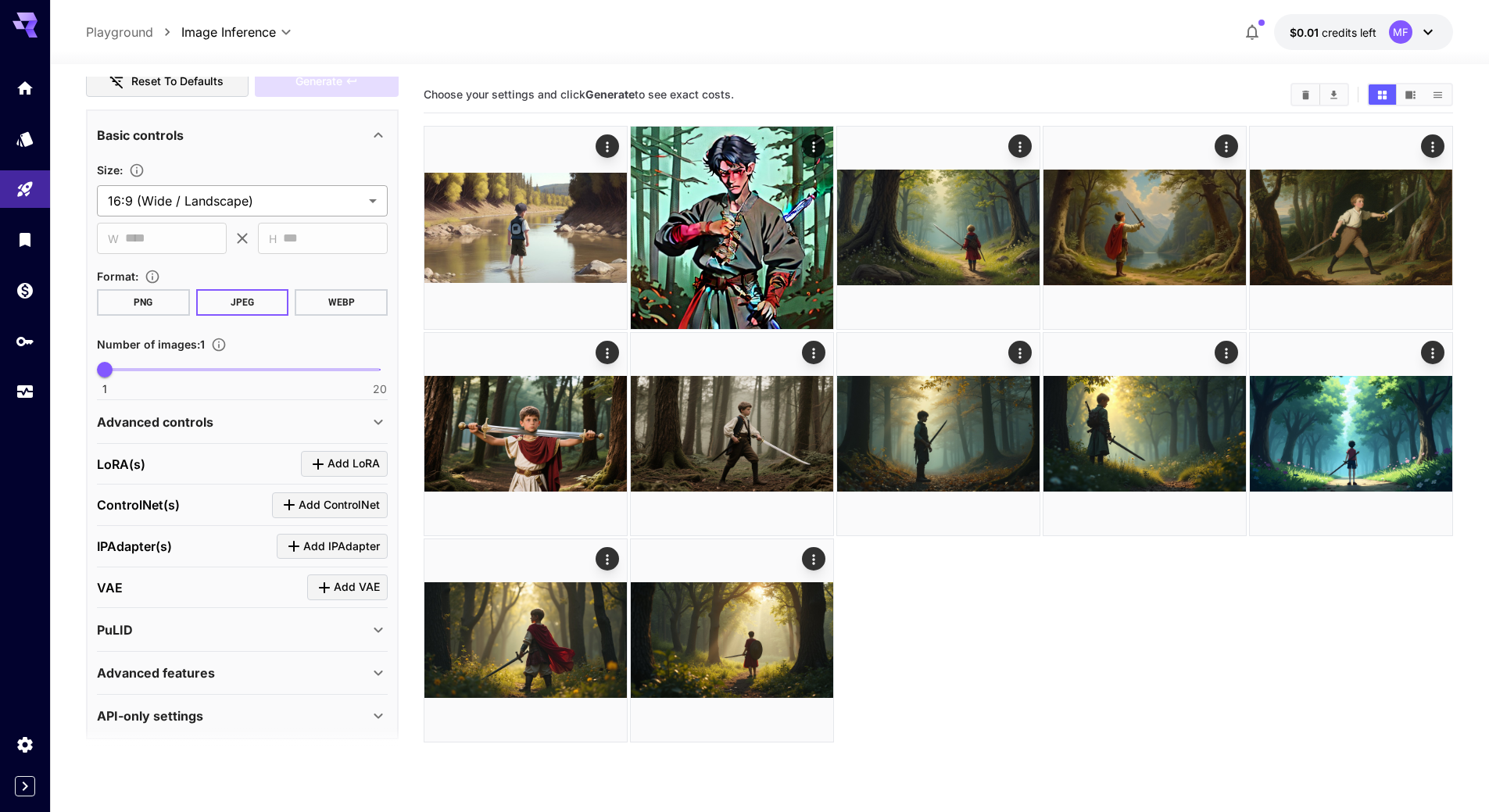
scroll to position [265, 0]
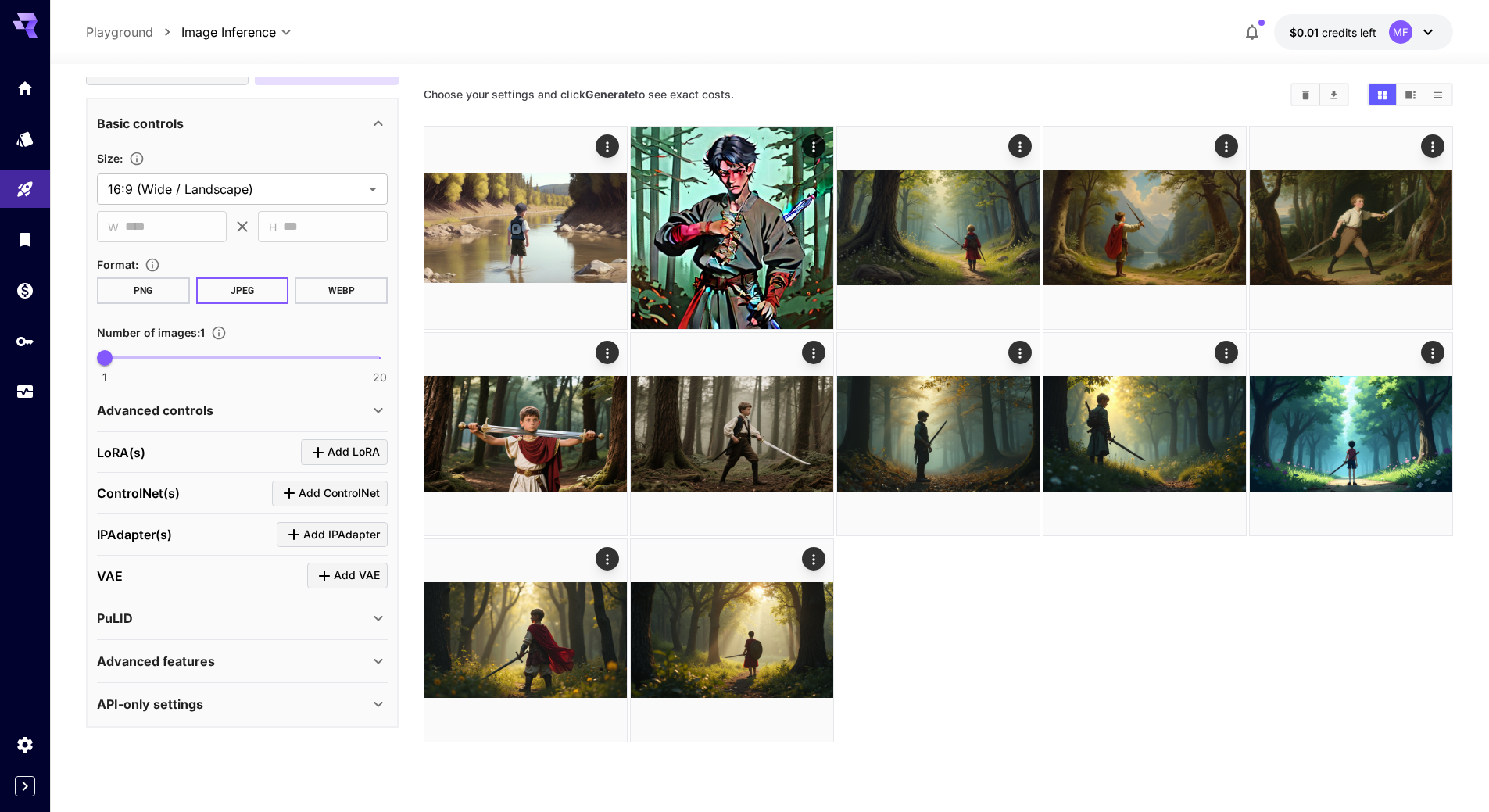
click at [248, 652] on div "Advanced features" at bounding box center [232, 661] width 272 height 19
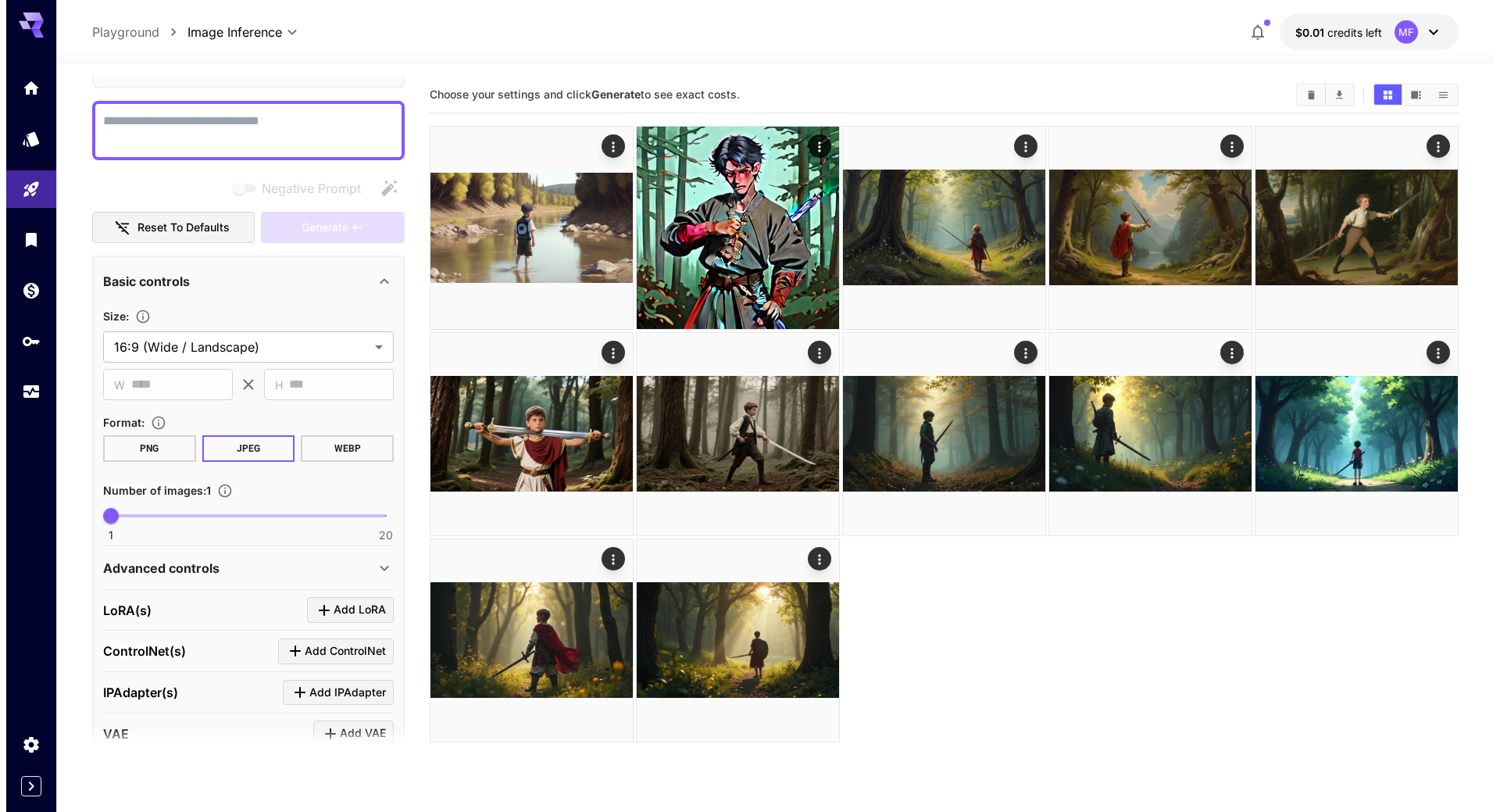
scroll to position [0, 0]
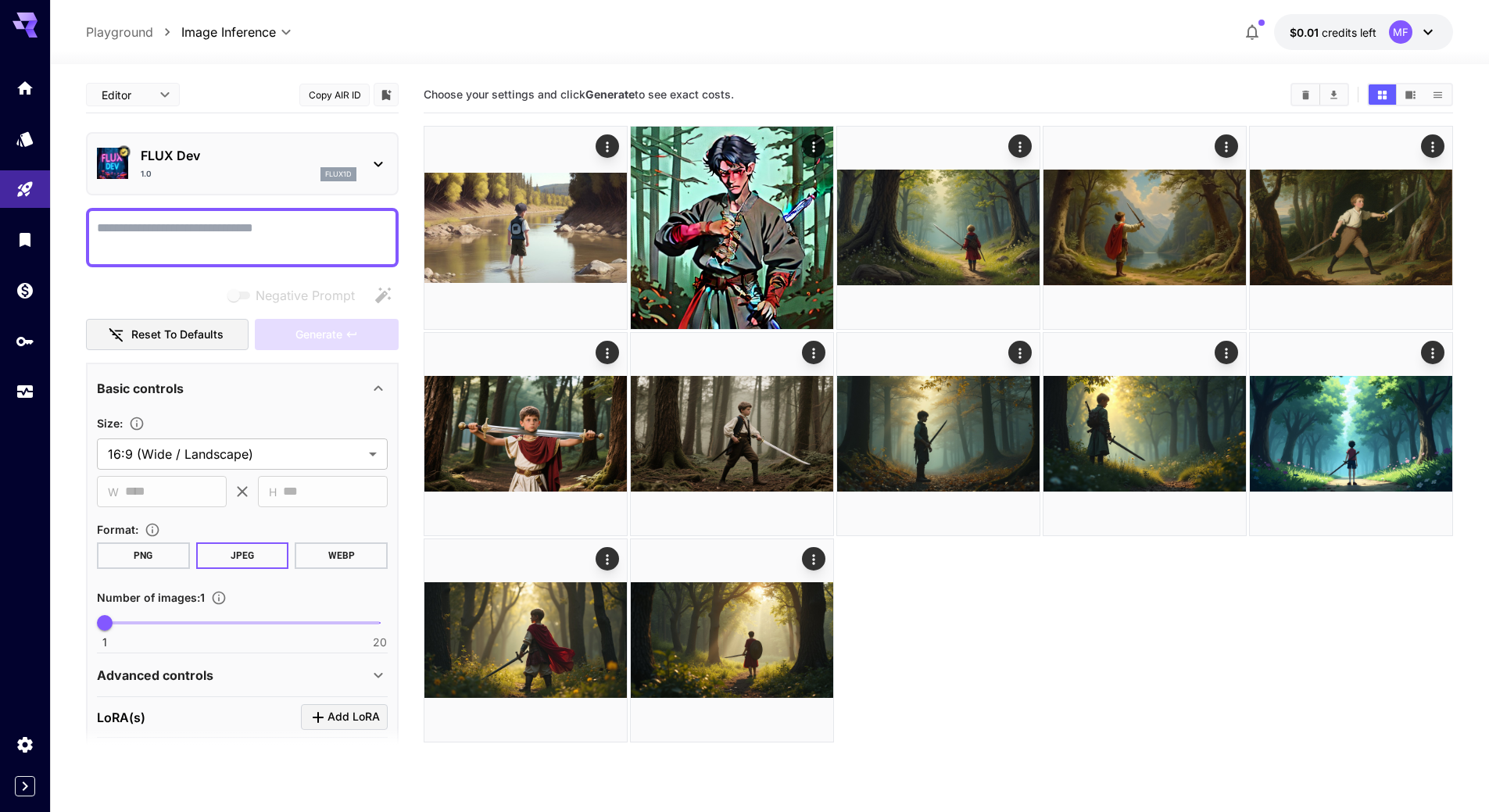
click at [117, 97] on body "**********" at bounding box center [744, 468] width 1489 height 935
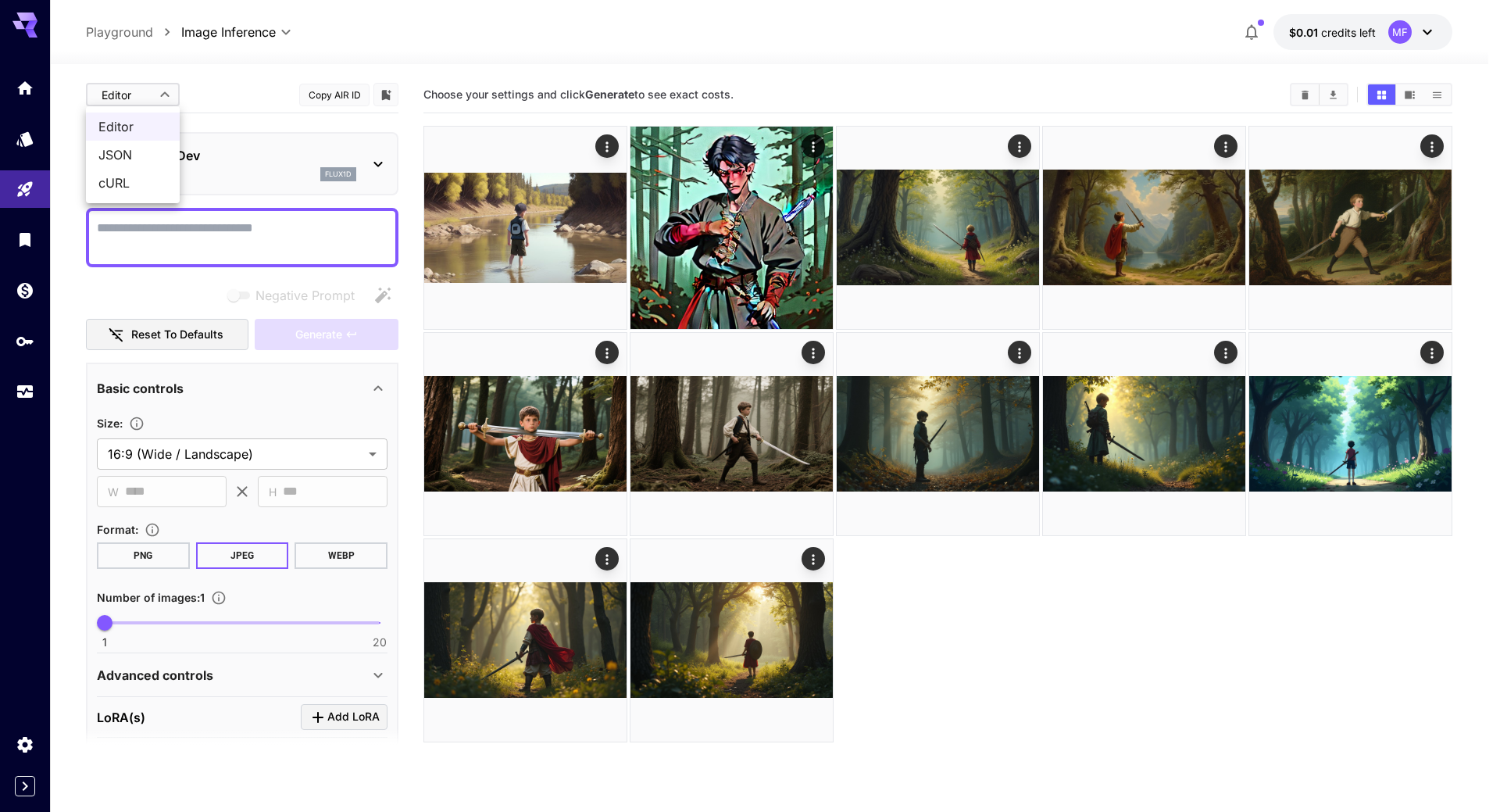
click at [136, 92] on div at bounding box center [750, 406] width 1500 height 812
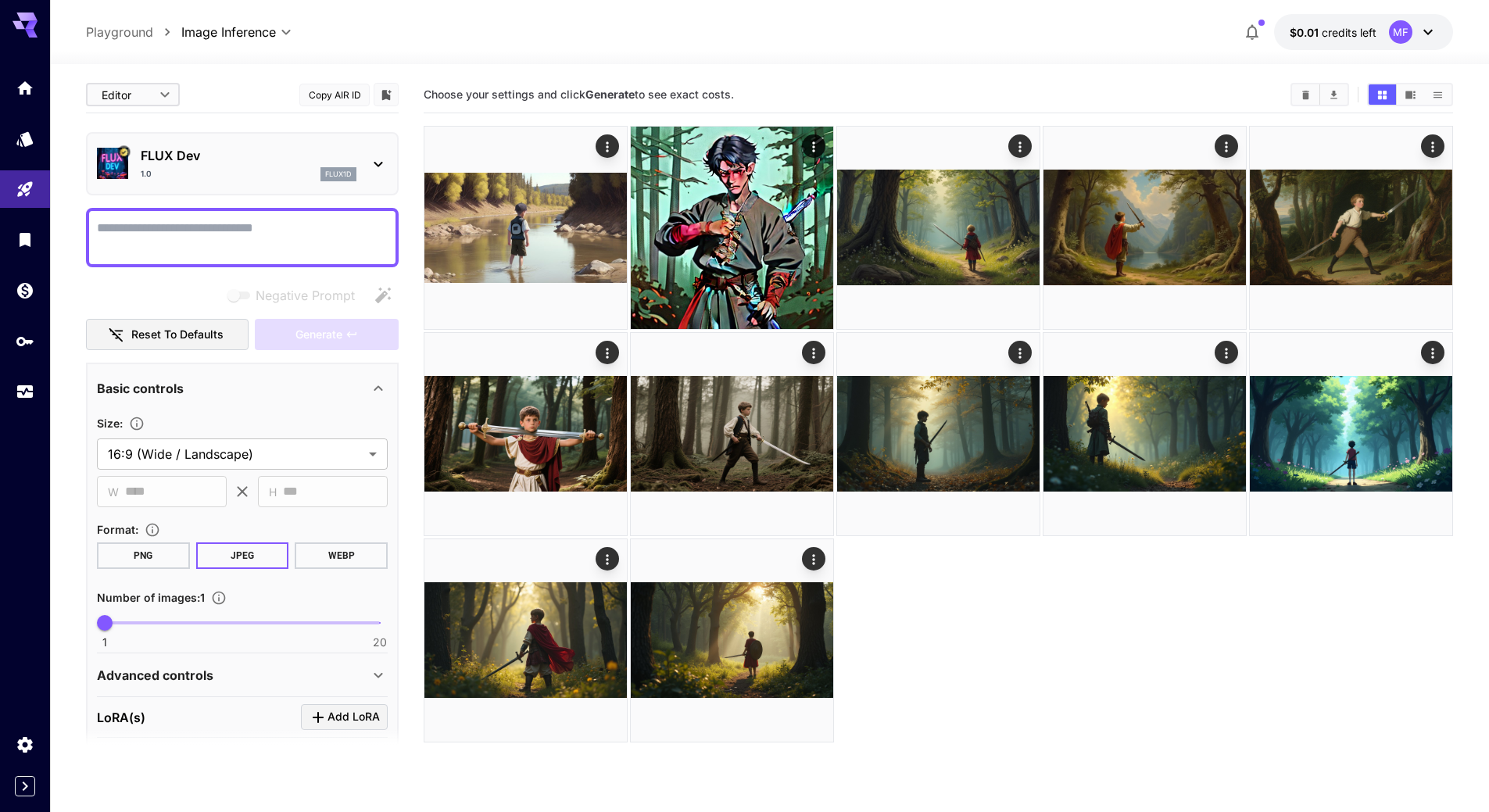
click at [371, 156] on icon at bounding box center [378, 164] width 19 height 19
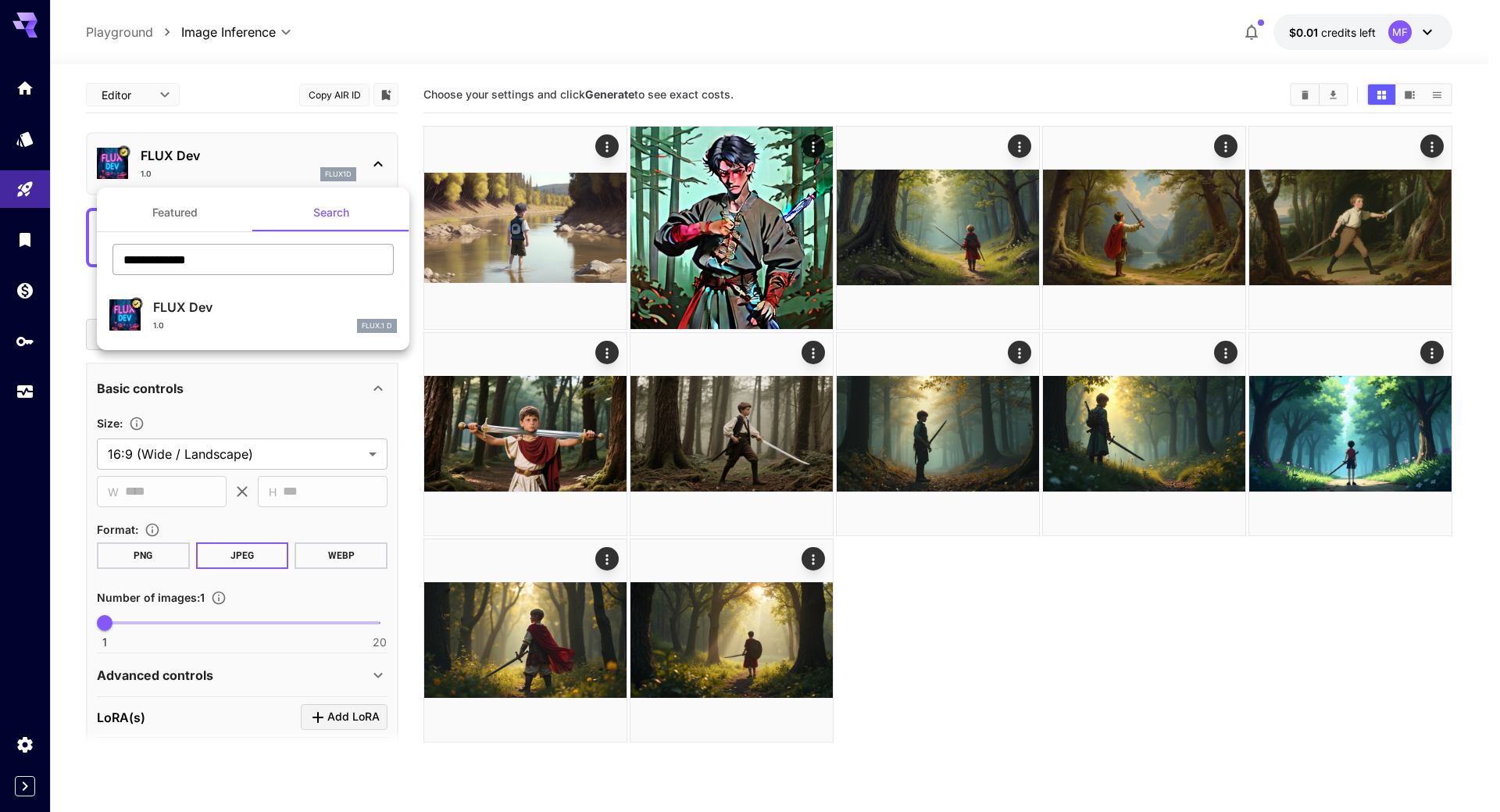
click at [212, 246] on input "**********" at bounding box center [252, 259] width 281 height 31
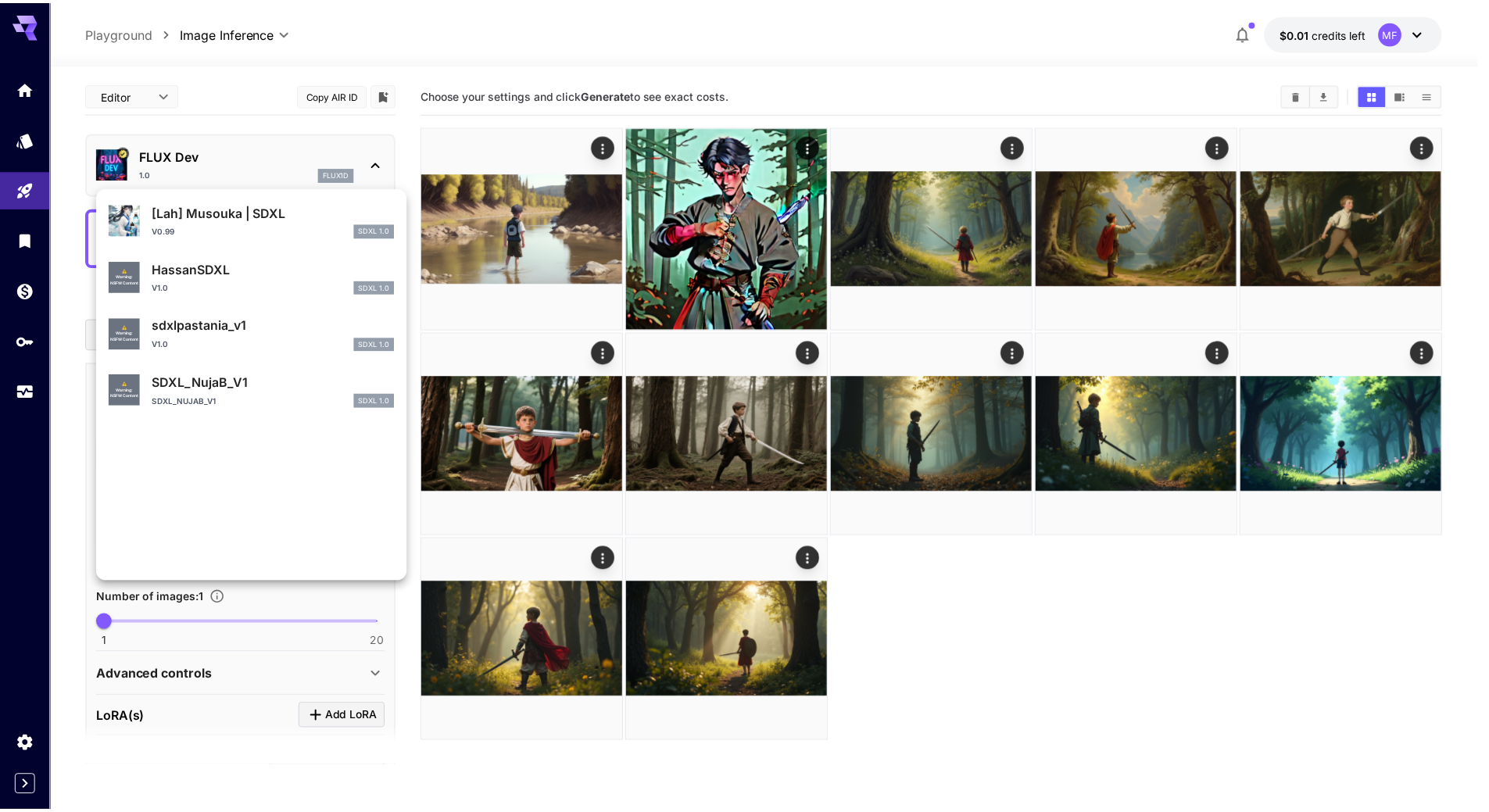
scroll to position [1421, 0]
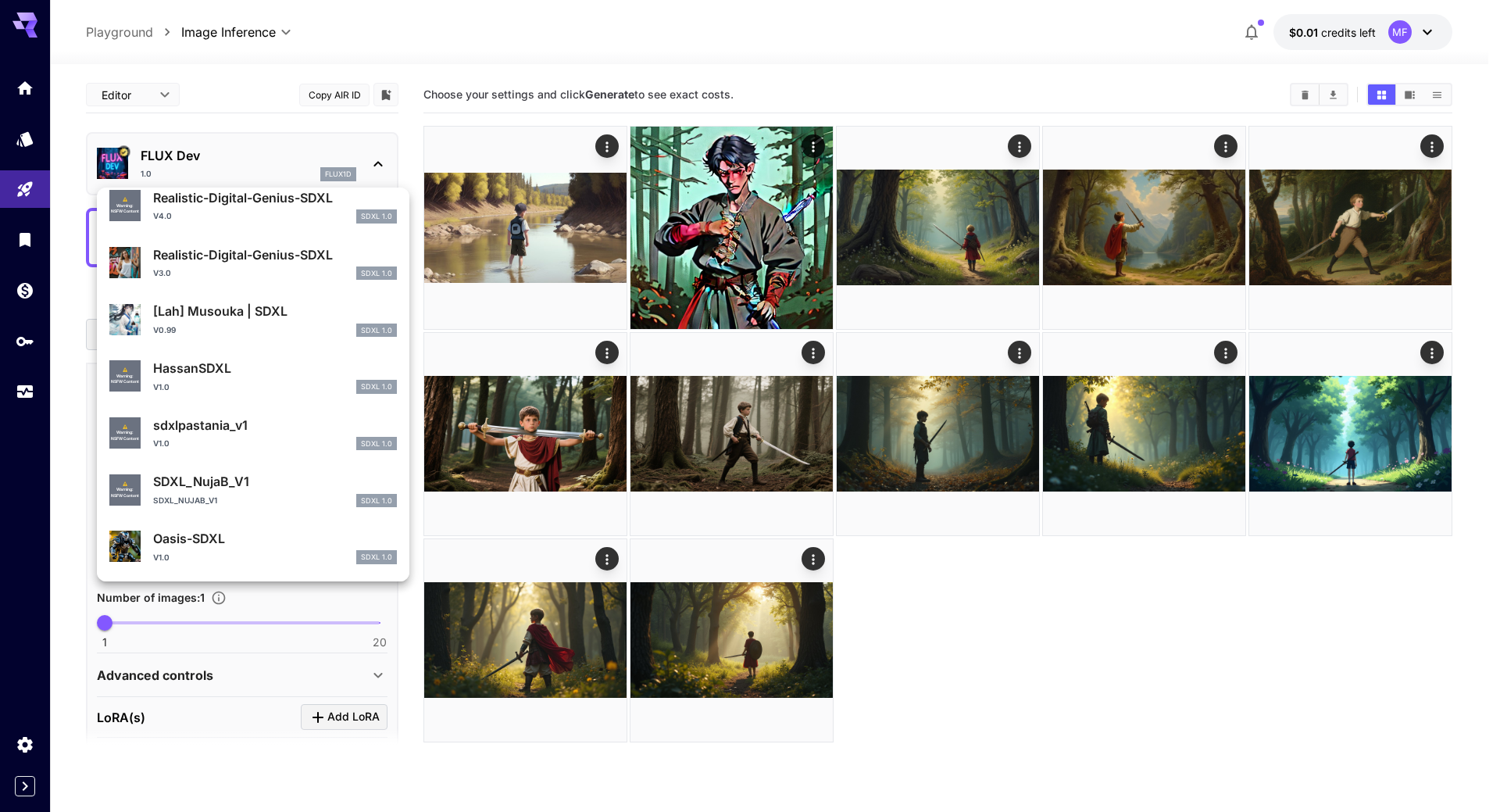
type input "****"
click at [19, 90] on div at bounding box center [750, 406] width 1500 height 812
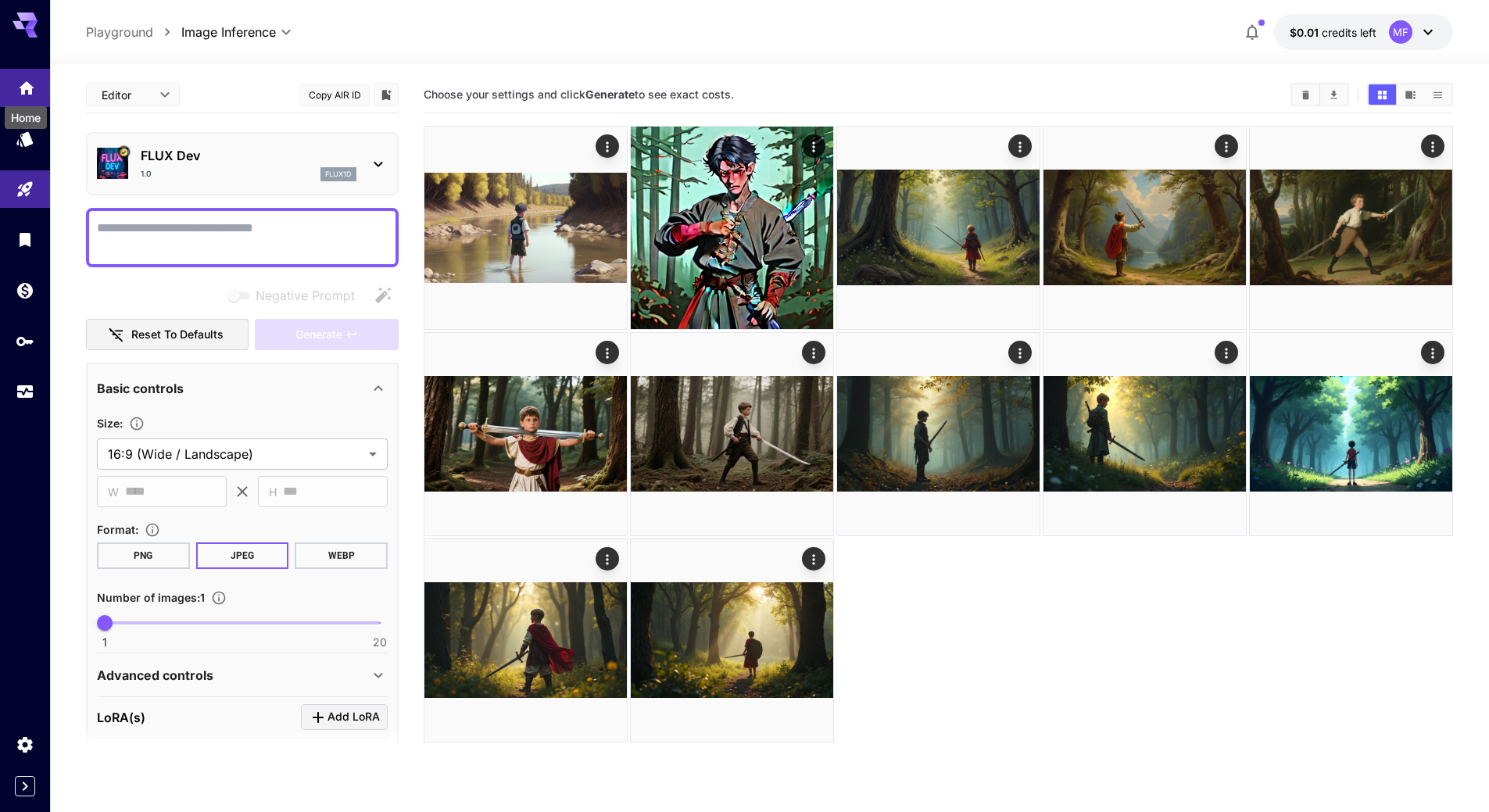
click at [22, 97] on div "Home" at bounding box center [26, 113] width 45 height 35
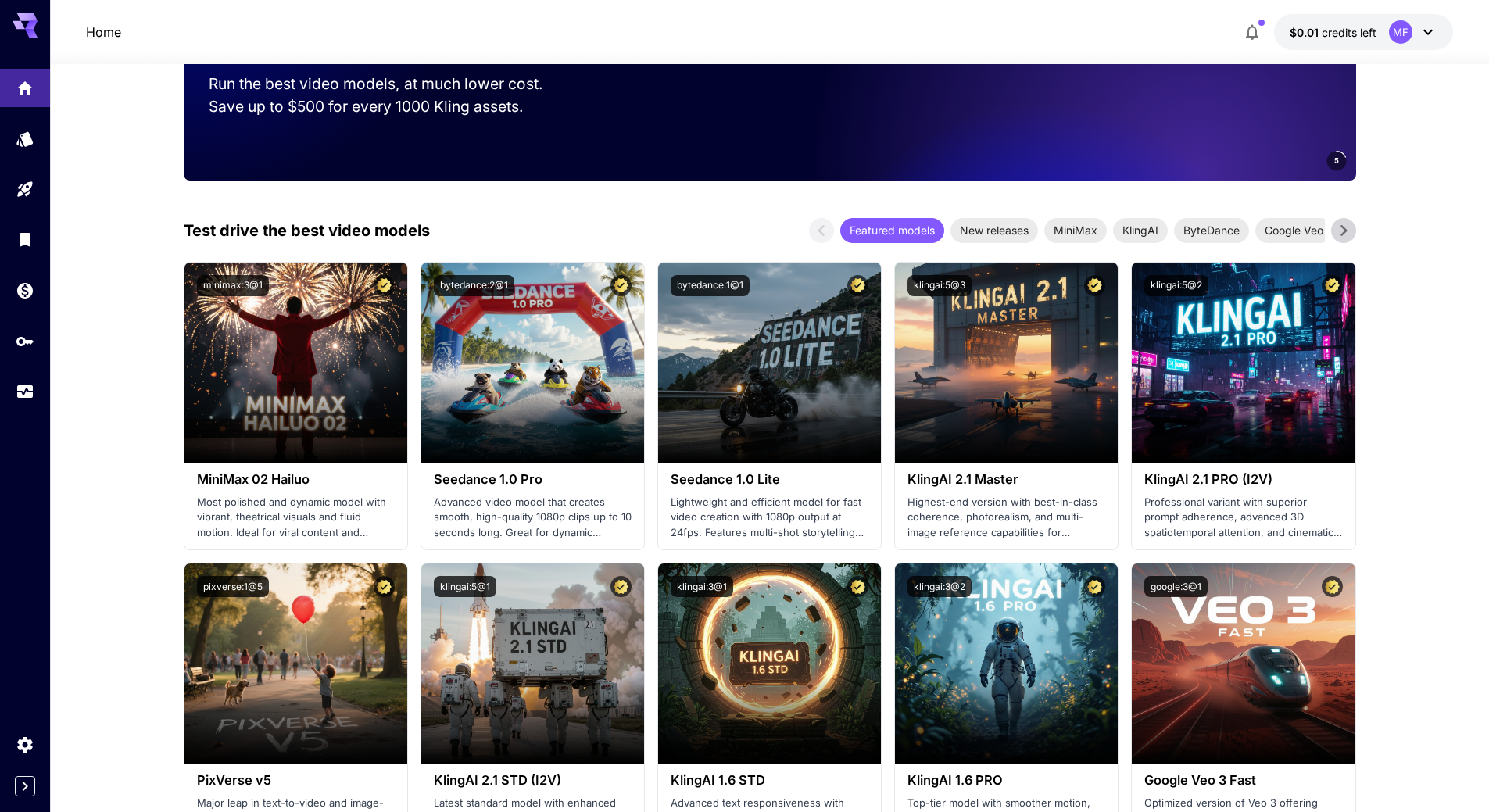
scroll to position [312, 0]
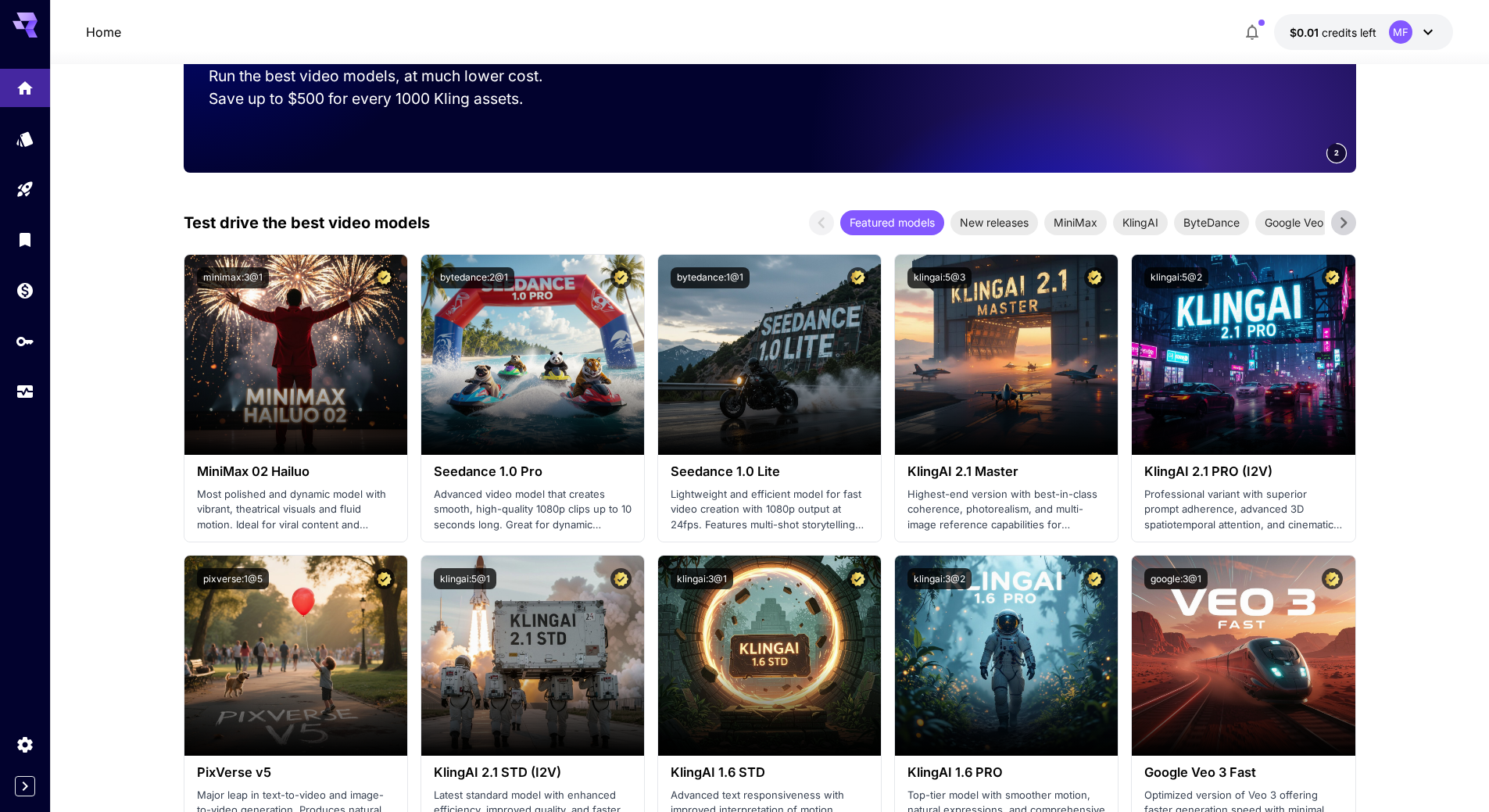
click at [774, 216] on div "Test drive the best video models Featured models New releases MiniMax KlingAI B…" at bounding box center [770, 223] width 1172 height 25
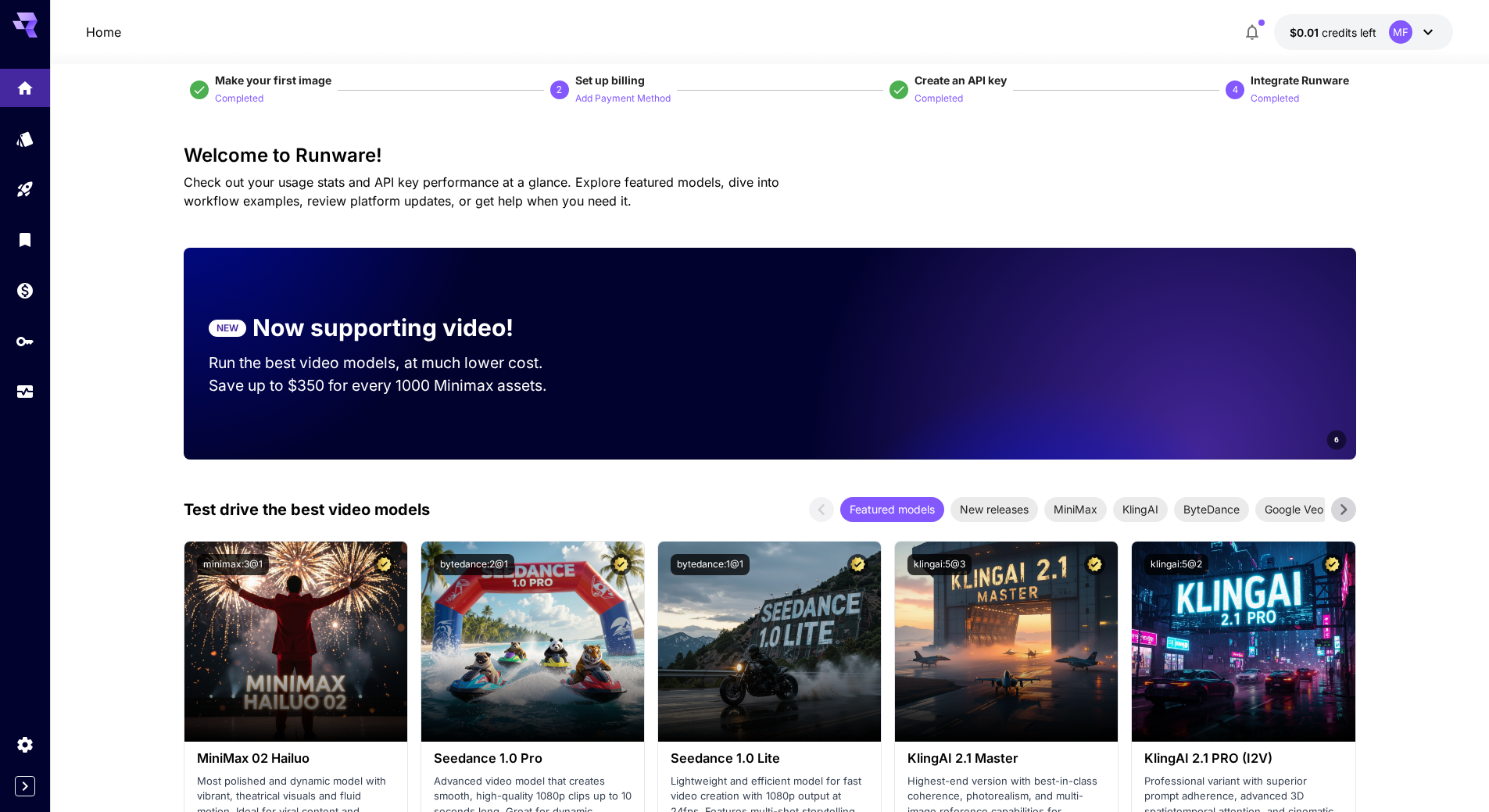
scroll to position [0, 0]
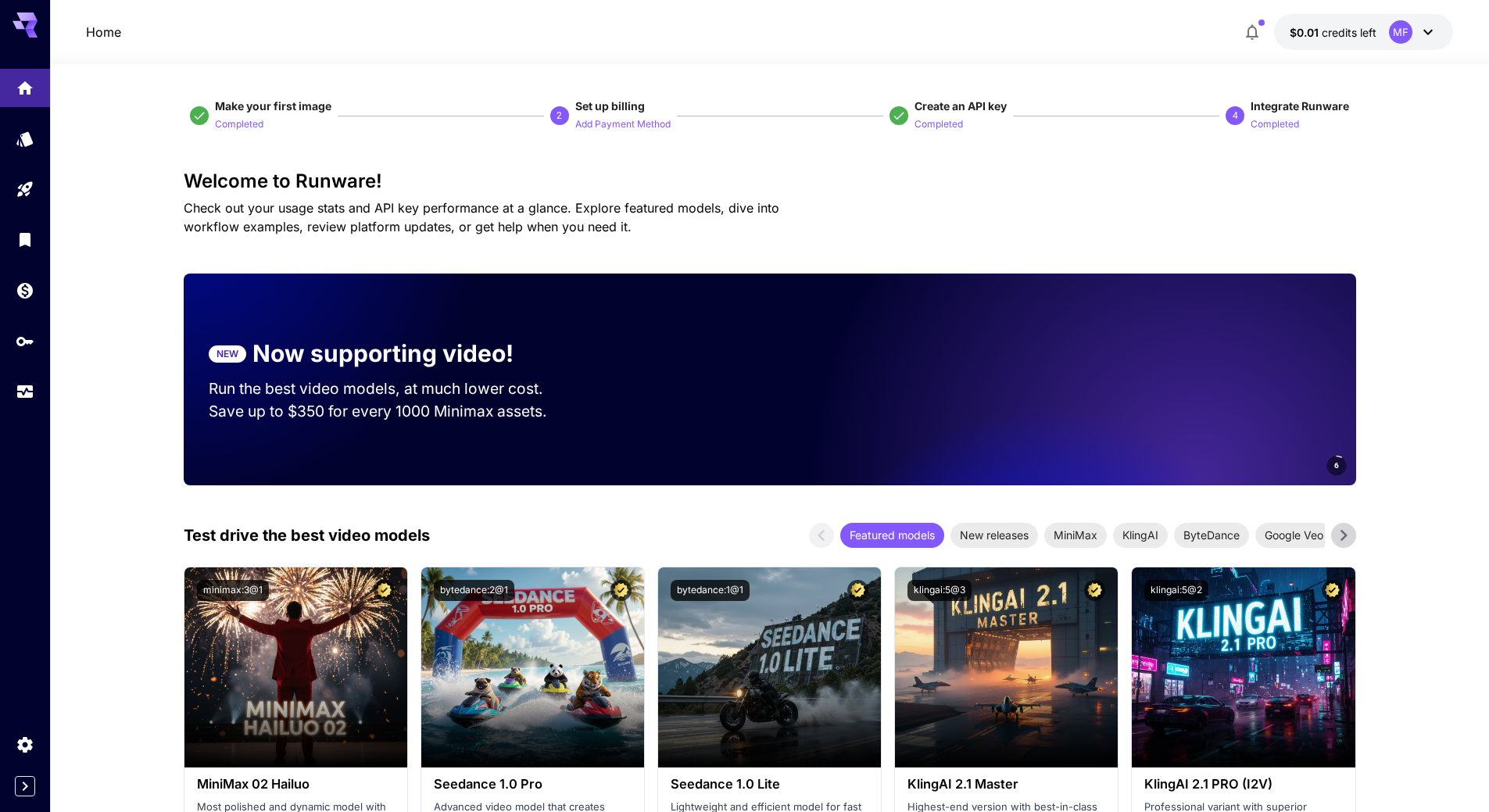
drag, startPoint x: 206, startPoint y: 387, endPoint x: 418, endPoint y: 400, distance: 212.4
click at [351, 395] on section "NEW Now supporting video! Run the best video models, at much lower cost. Save u…" at bounding box center [391, 379] width 414 height 136
drag, startPoint x: 472, startPoint y: 404, endPoint x: 497, endPoint y: 405, distance: 25.0
click at [497, 405] on p "Save up to $350 for every 1000 Minimax assets." at bounding box center [391, 411] width 364 height 23
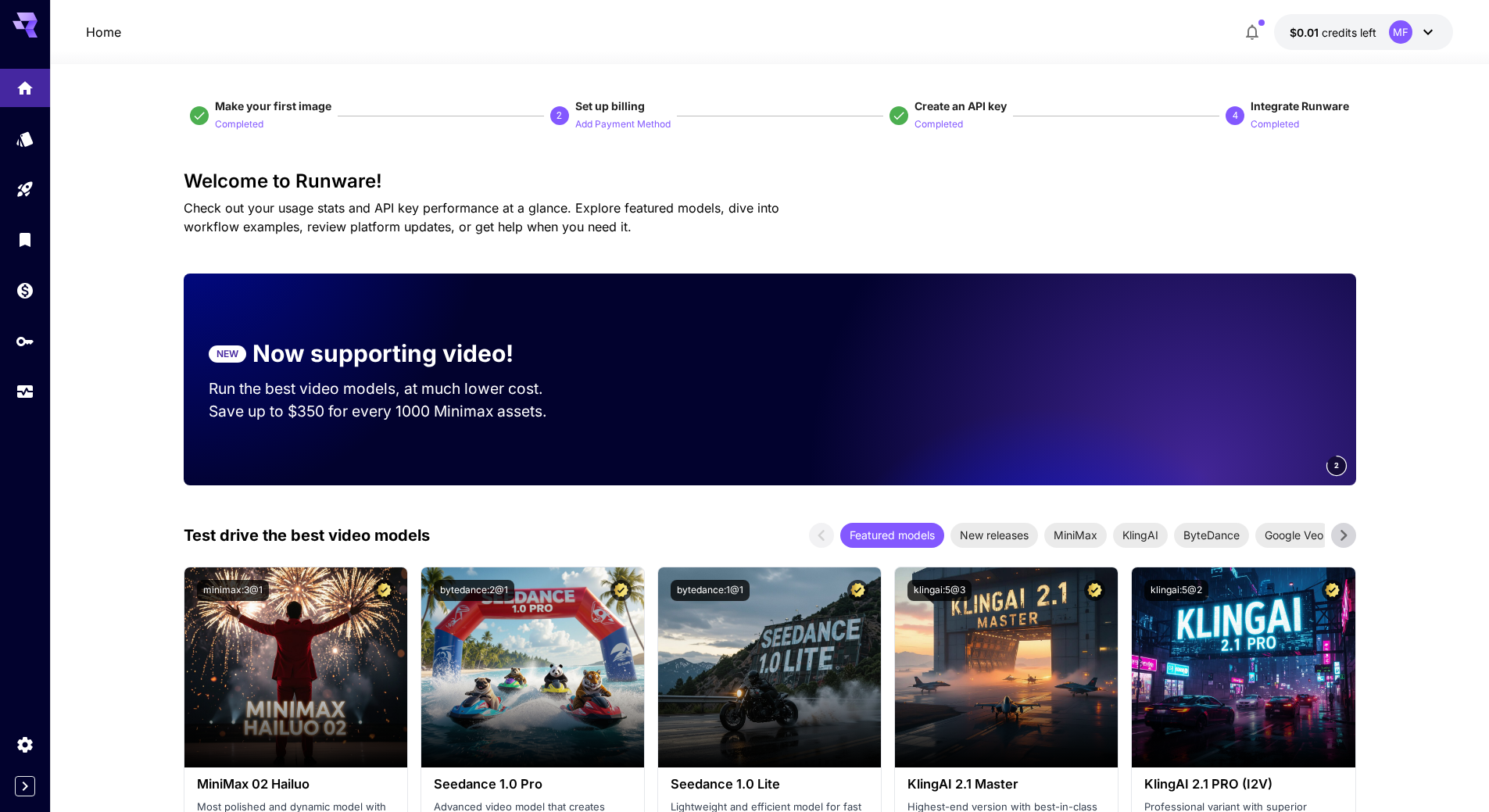
click at [328, 402] on p "Save up to $350 for every 1000 Minimax assets." at bounding box center [391, 411] width 364 height 23
drag, startPoint x: 210, startPoint y: 410, endPoint x: 309, endPoint y: 416, distance: 99.2
click at [309, 416] on p "Save up to $350 for every 1000 Minimax assets." at bounding box center [391, 411] width 364 height 23
drag, startPoint x: 420, startPoint y: 418, endPoint x: 439, endPoint y: 419, distance: 19.0
click at [439, 419] on p "Save up to $50 for every 1000 Seedance assets." at bounding box center [391, 411] width 364 height 23
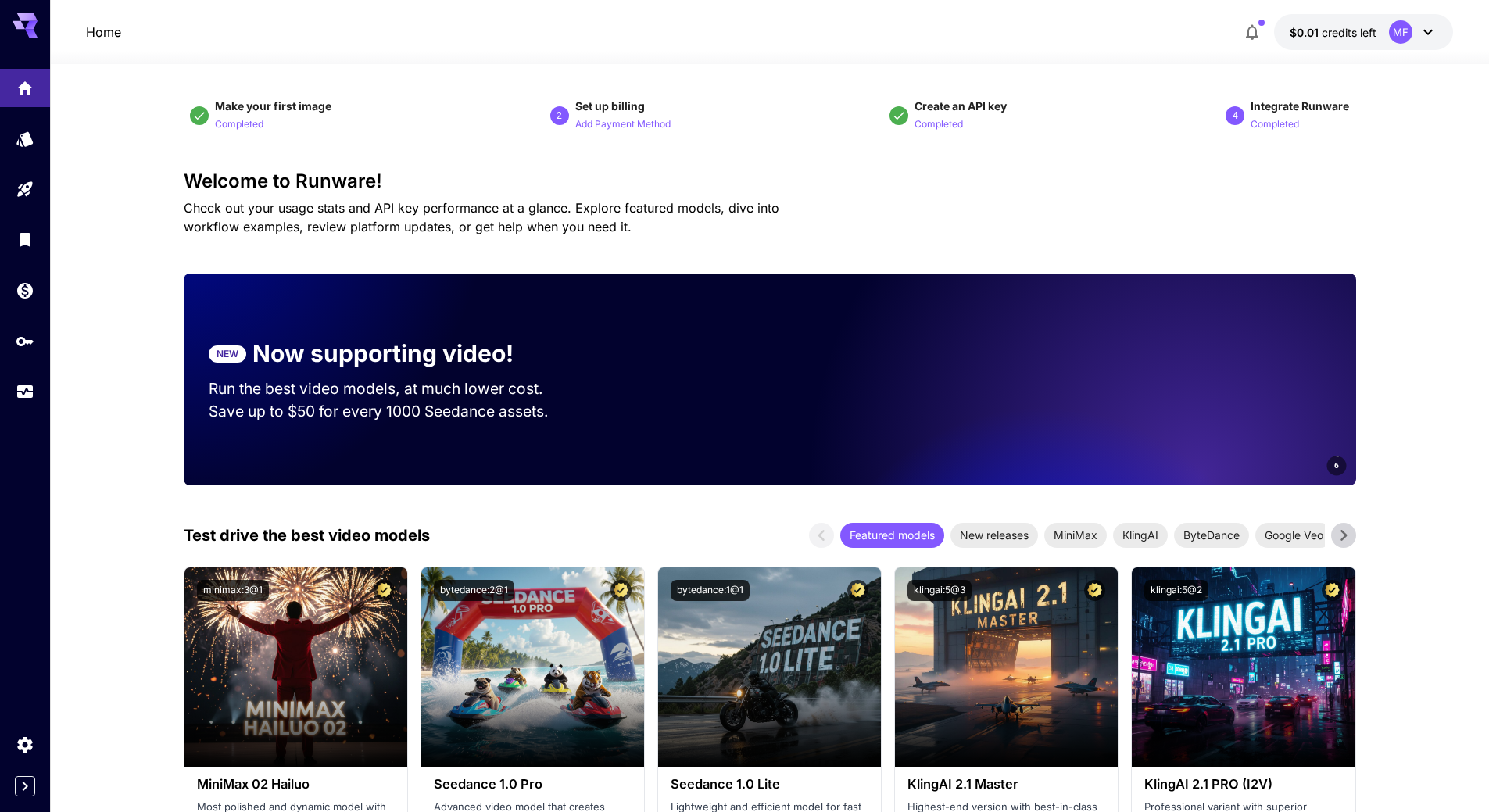
click at [571, 430] on section "NEW Now supporting video! Run the best video models, at much lower cost. Save u…" at bounding box center [391, 379] width 414 height 136
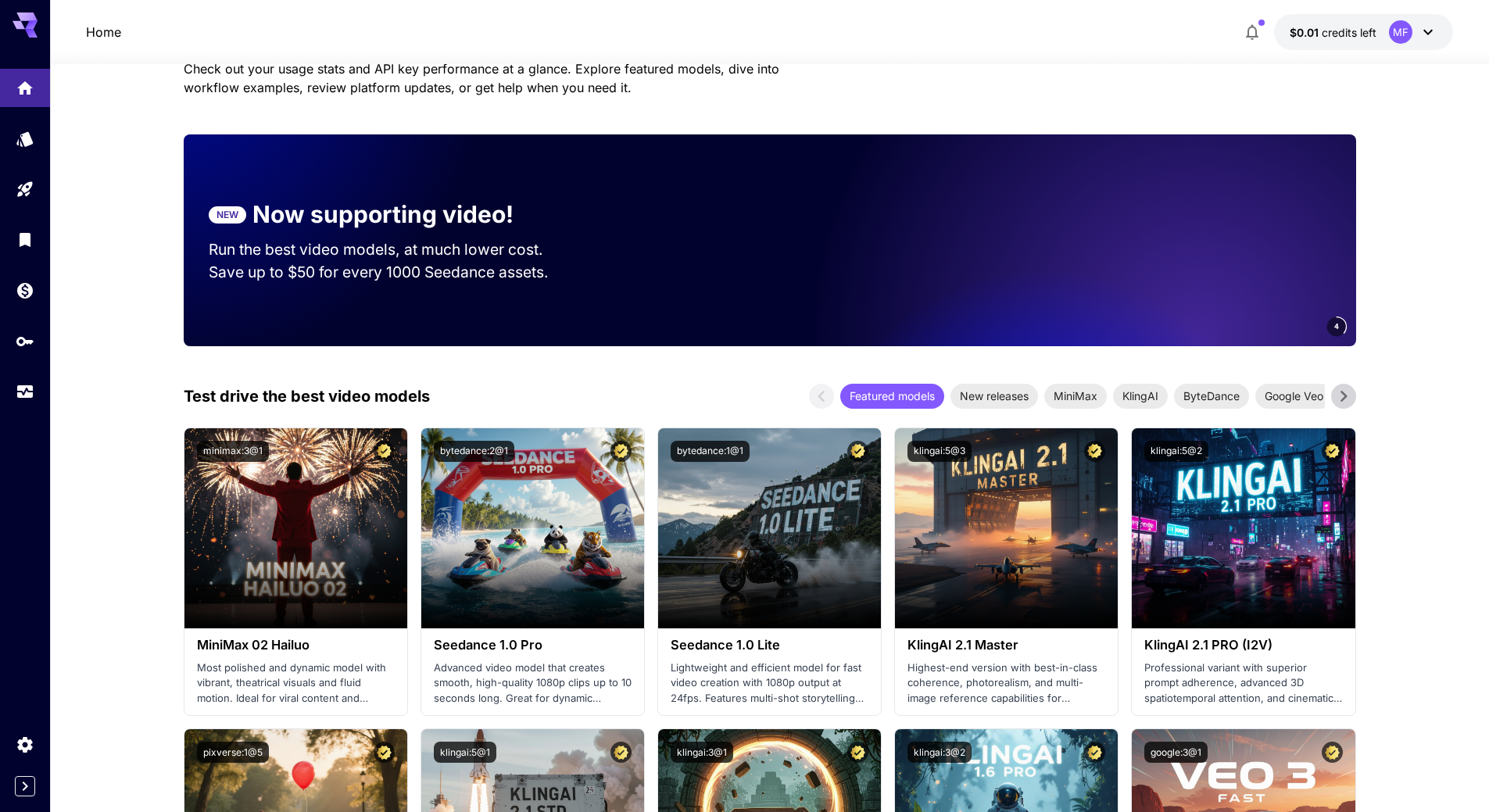
scroll to position [235, 0]
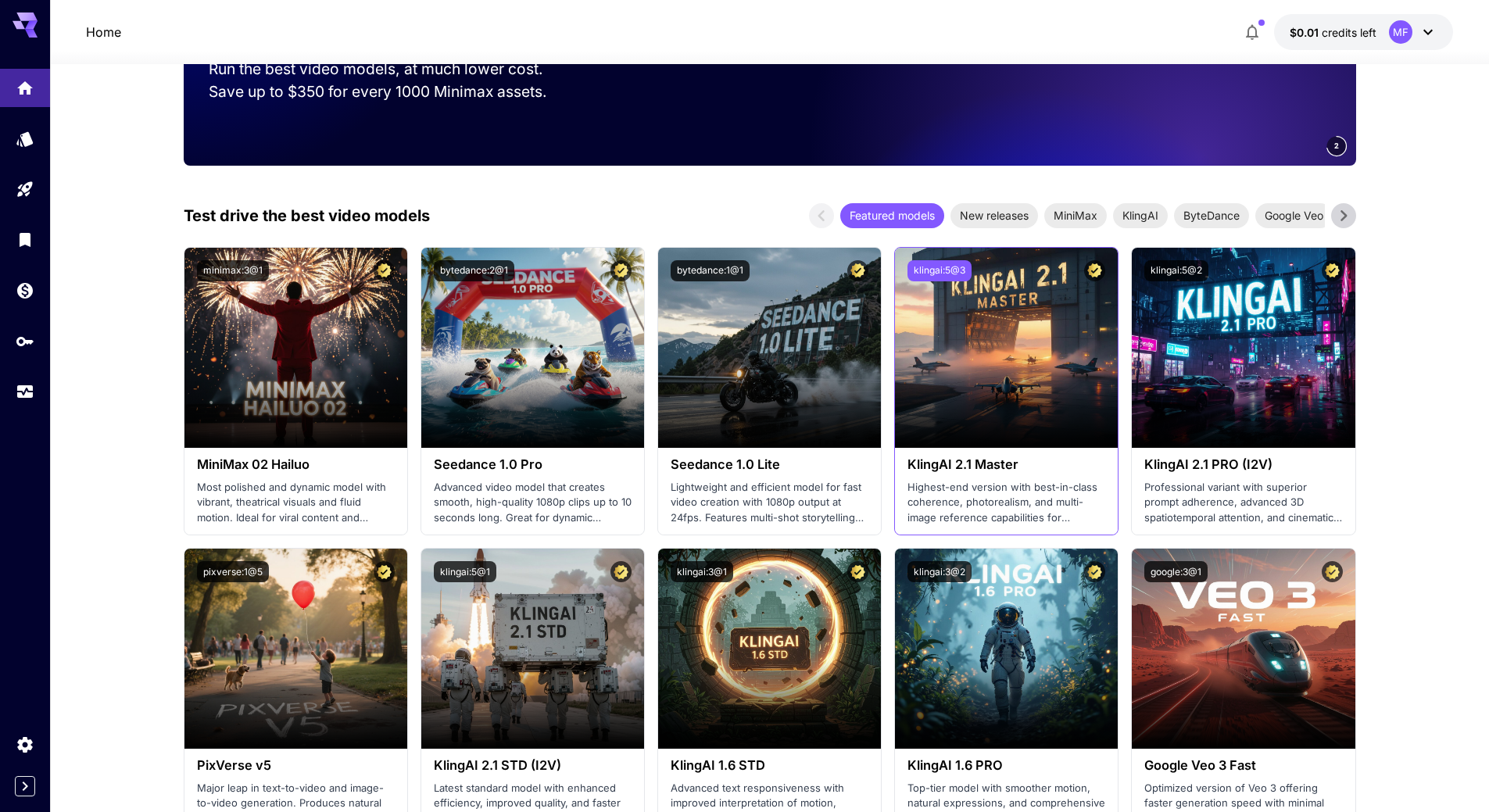
scroll to position [390, 0]
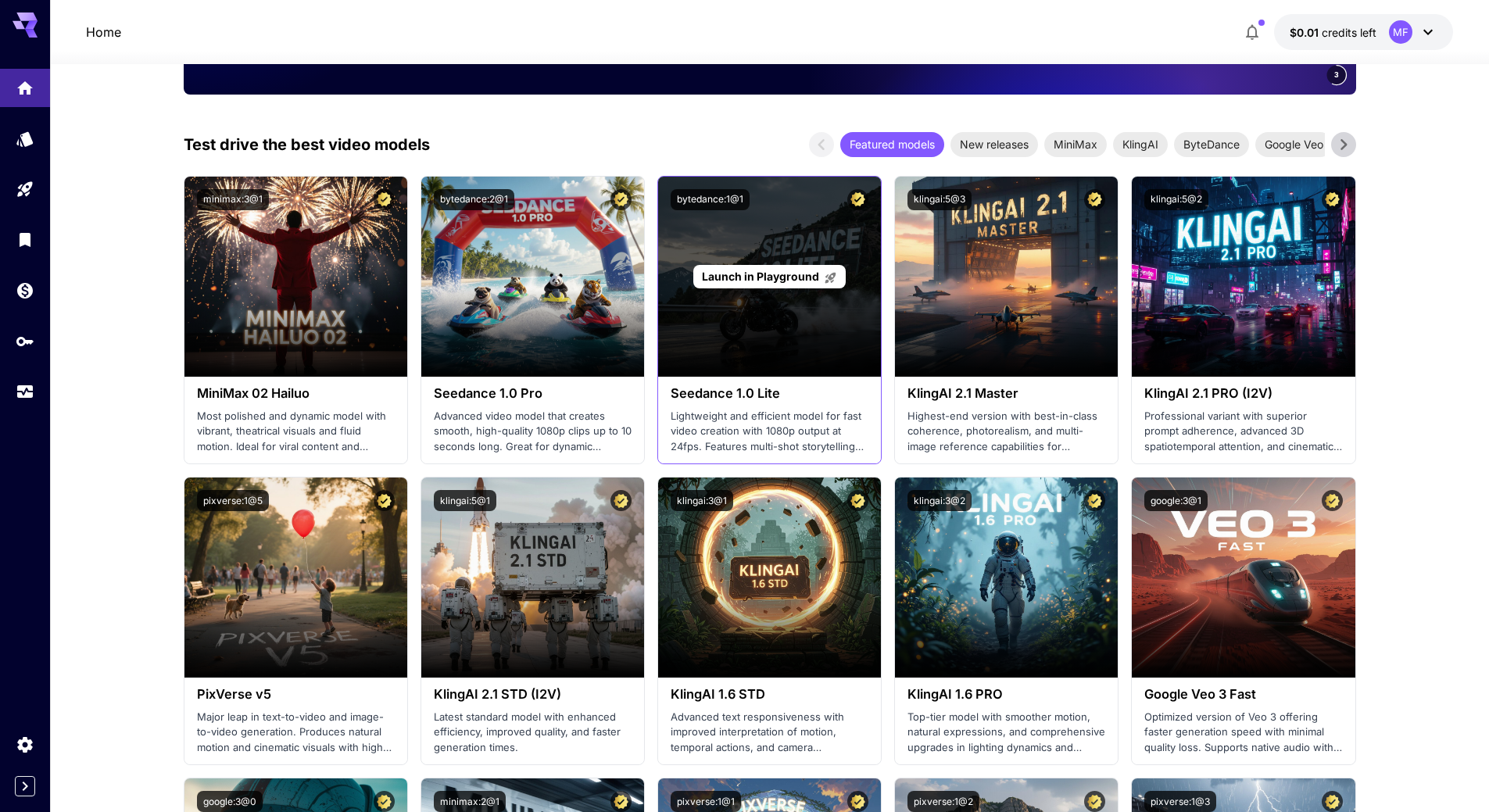
click at [744, 290] on div "Launch in Playground" at bounding box center [770, 276] width 223 height 200
click at [756, 285] on div "Launch in Playground" at bounding box center [769, 277] width 152 height 24
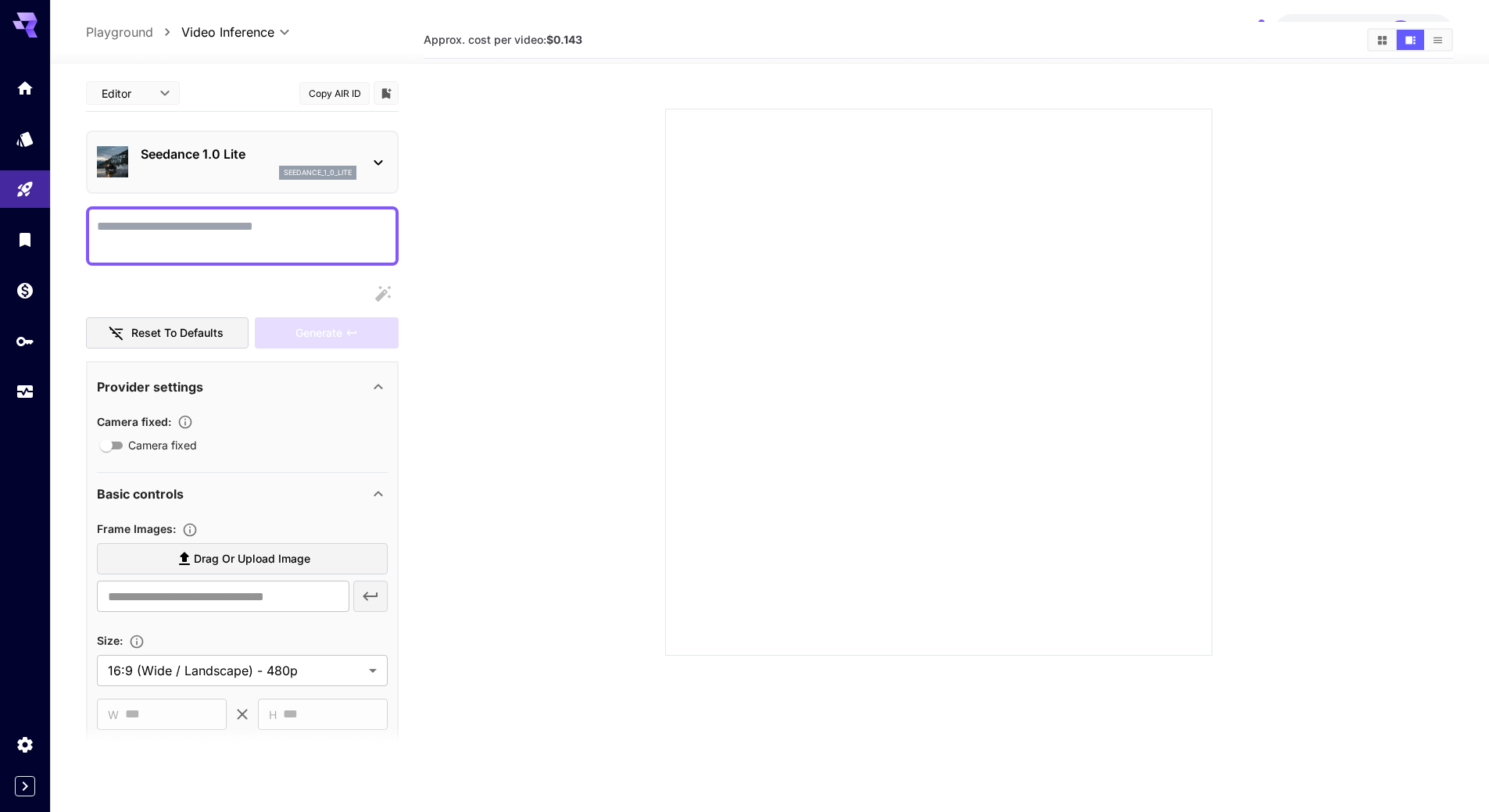
scroll to position [123, 0]
click at [258, 554] on span "Drag or upload image" at bounding box center [252, 559] width 117 height 19
click at [0, 0] on input "Drag or upload image" at bounding box center [0, 0] width 0 height 0
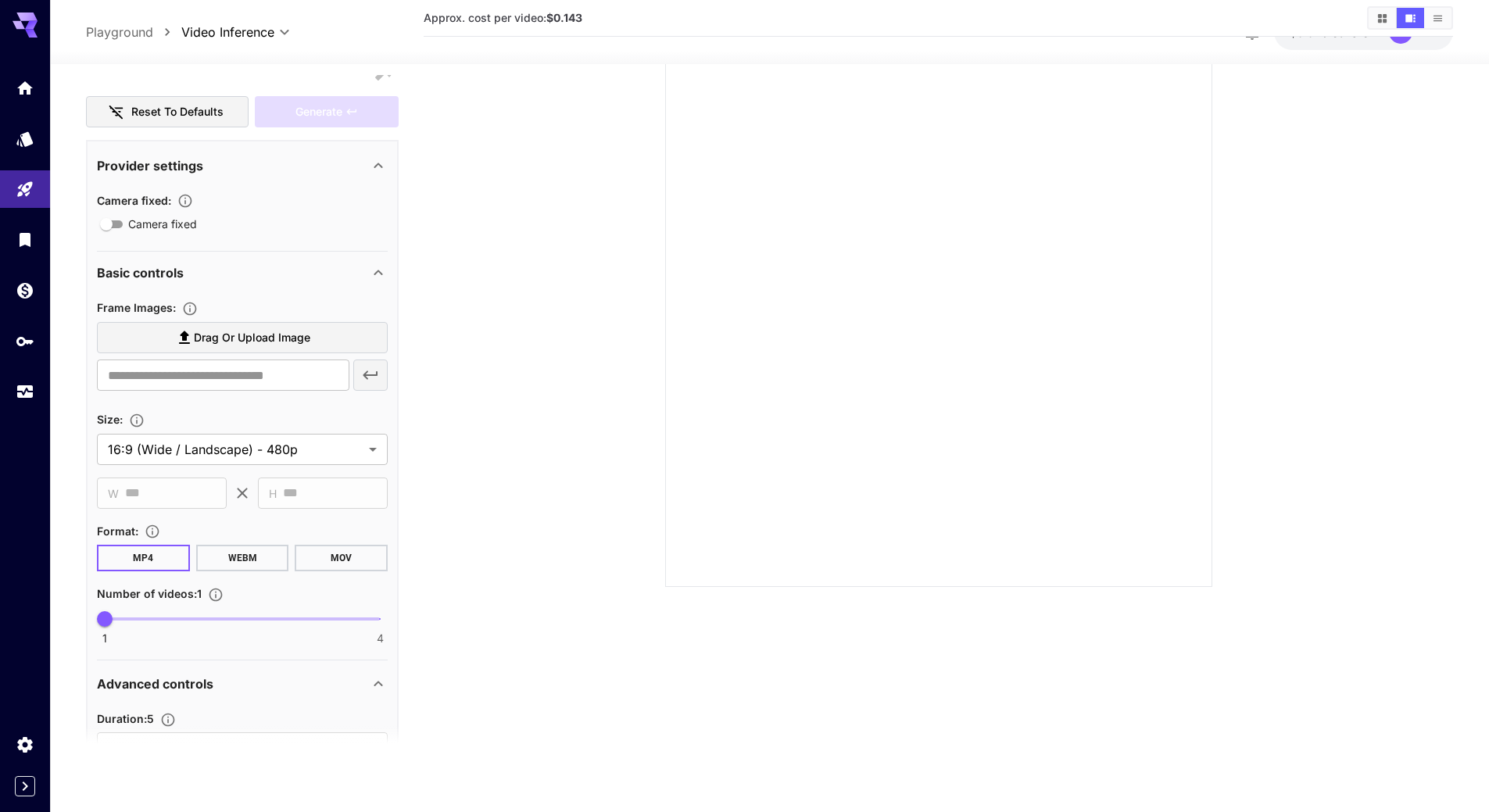
scroll to position [235, 0]
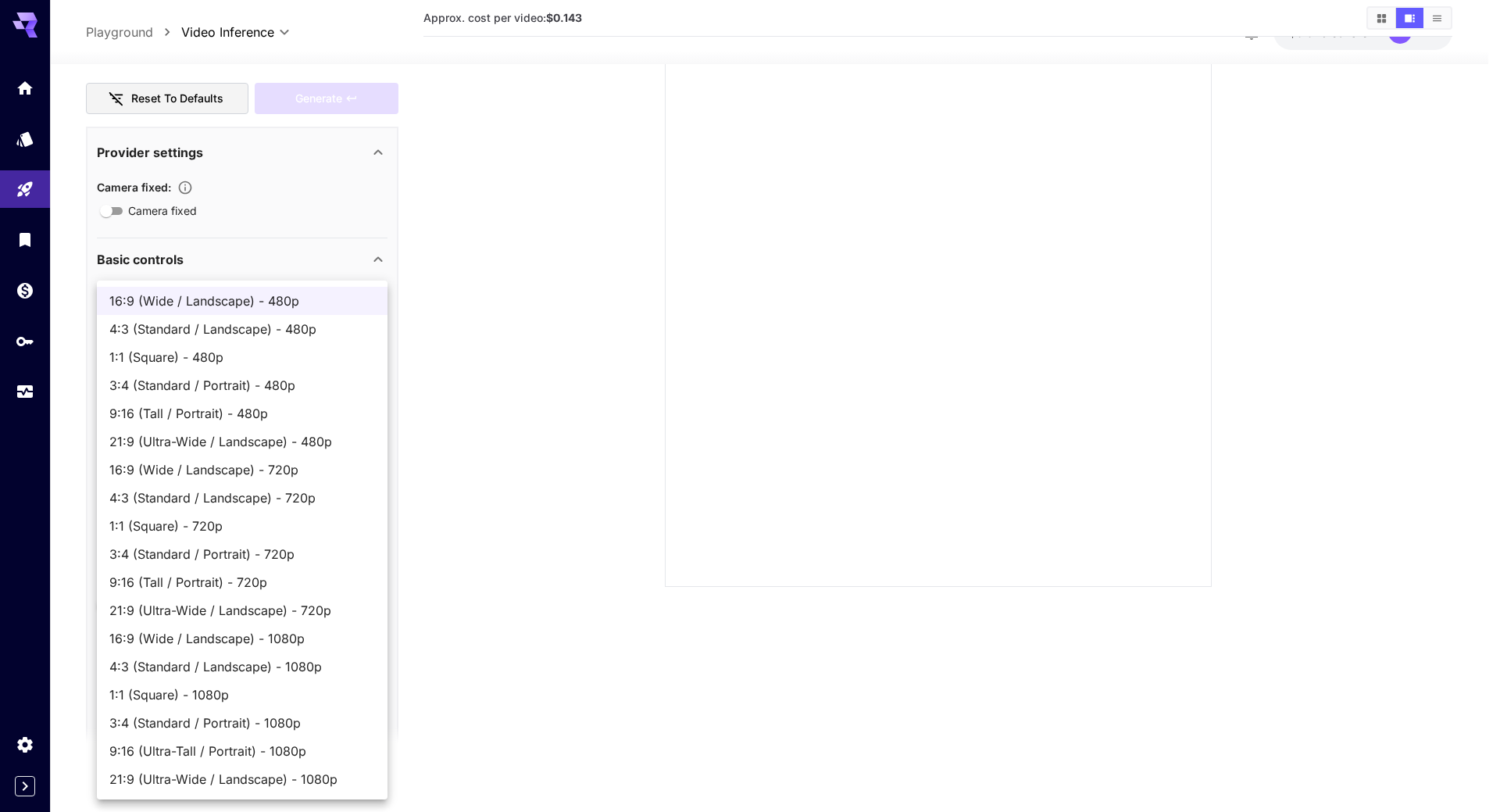
click at [314, 443] on body "**********" at bounding box center [750, 344] width 1500 height 935
click at [281, 635] on span "16:9 (Wide / Landscape) - 1080p" at bounding box center [243, 638] width 266 height 19
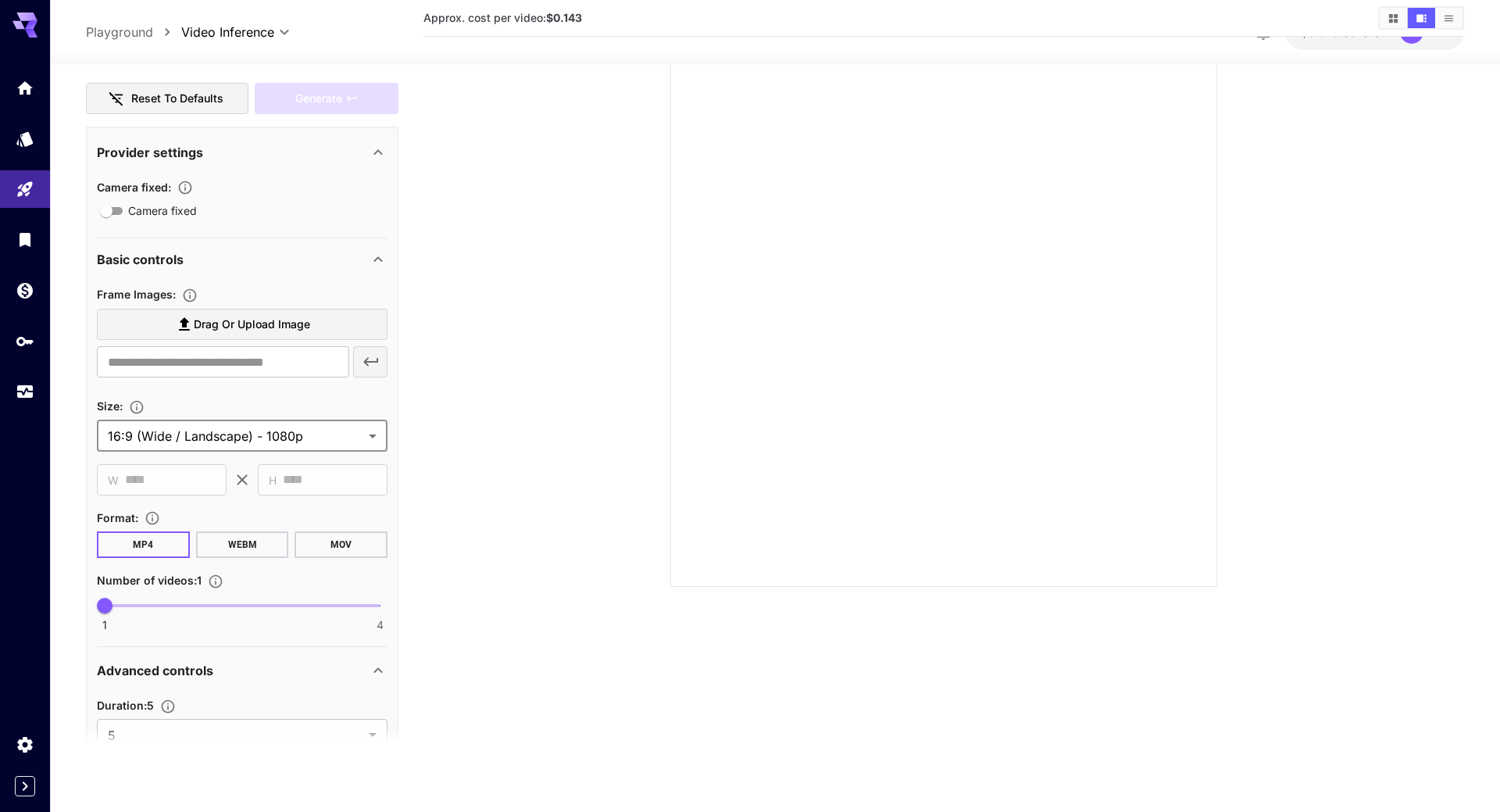
type input "**********"
type input "****"
click at [277, 522] on div "Format :" at bounding box center [242, 516] width 290 height 19
click at [186, 183] on icon "button" at bounding box center [185, 188] width 16 height 16
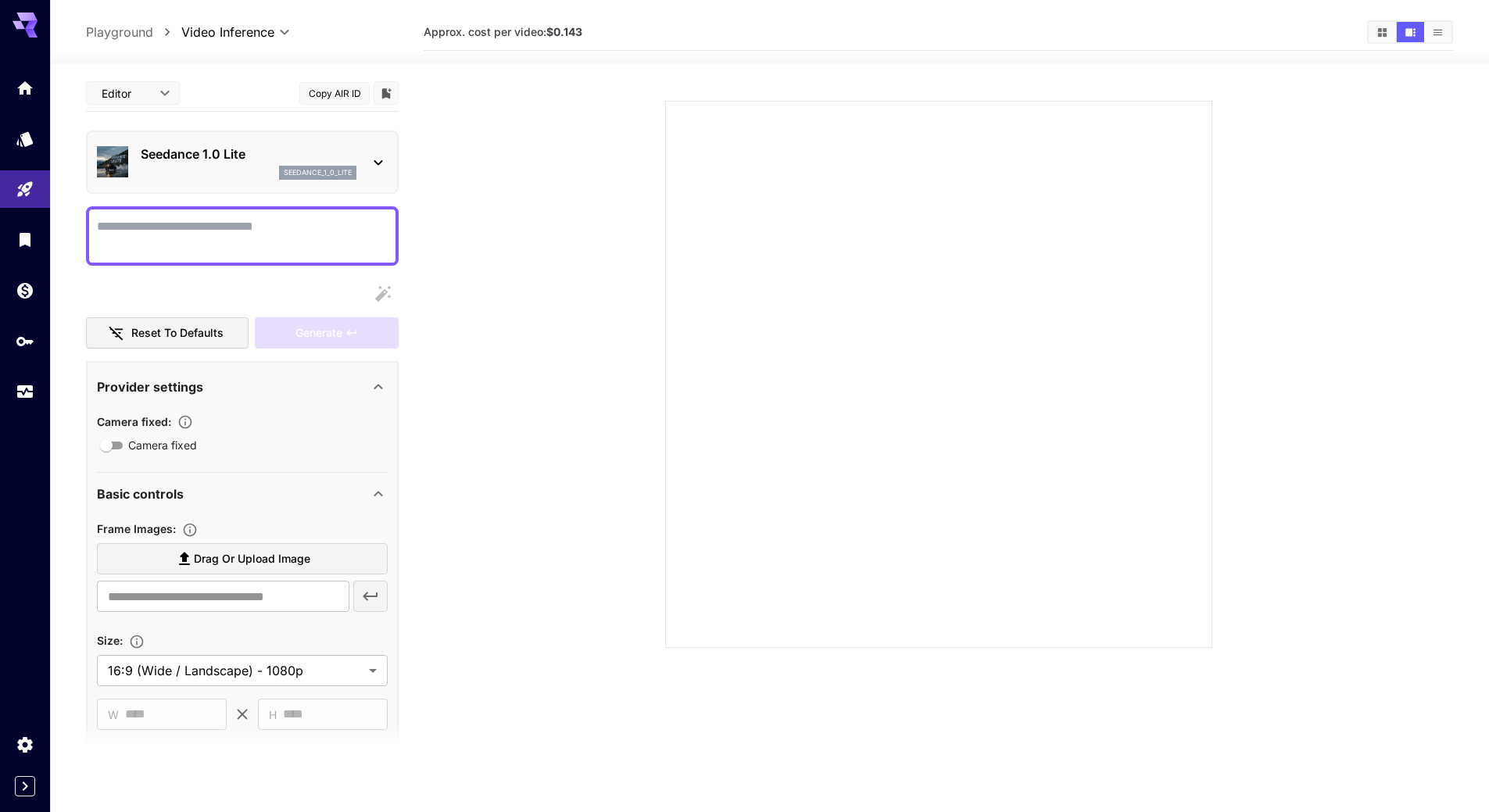
scroll to position [0, 0]
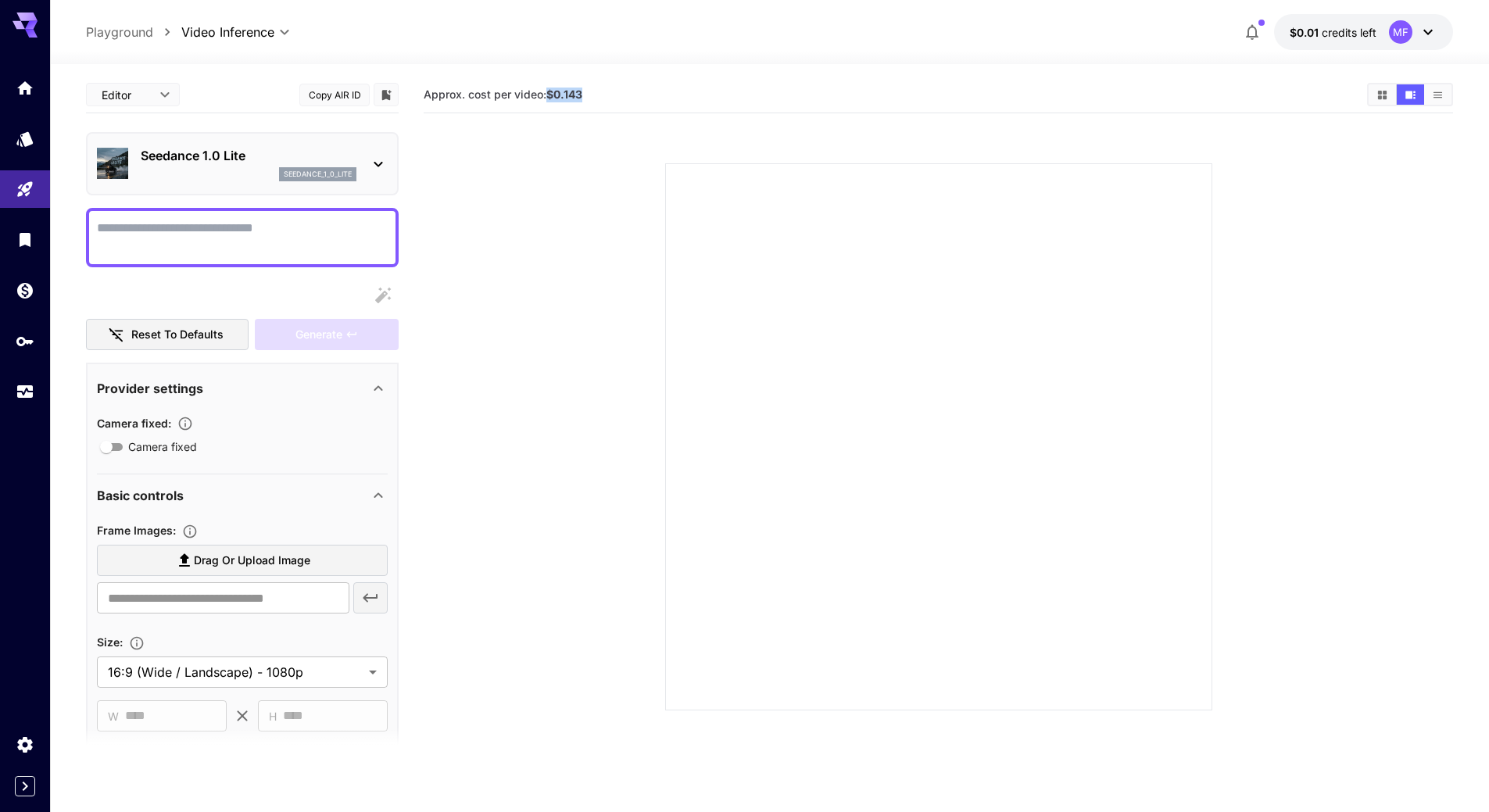
drag, startPoint x: 545, startPoint y: 89, endPoint x: 631, endPoint y: 93, distance: 86.1
click at [631, 93] on section "Approx. cost per video: $0.143" at bounding box center [889, 95] width 931 height 15
click at [588, 138] on section at bounding box center [938, 418] width 893 height 584
drag, startPoint x: 548, startPoint y: 92, endPoint x: 584, endPoint y: 101, distance: 37.1
click at [582, 101] on h5 "Approx. cost per video: $0.143" at bounding box center [503, 95] width 158 height 15
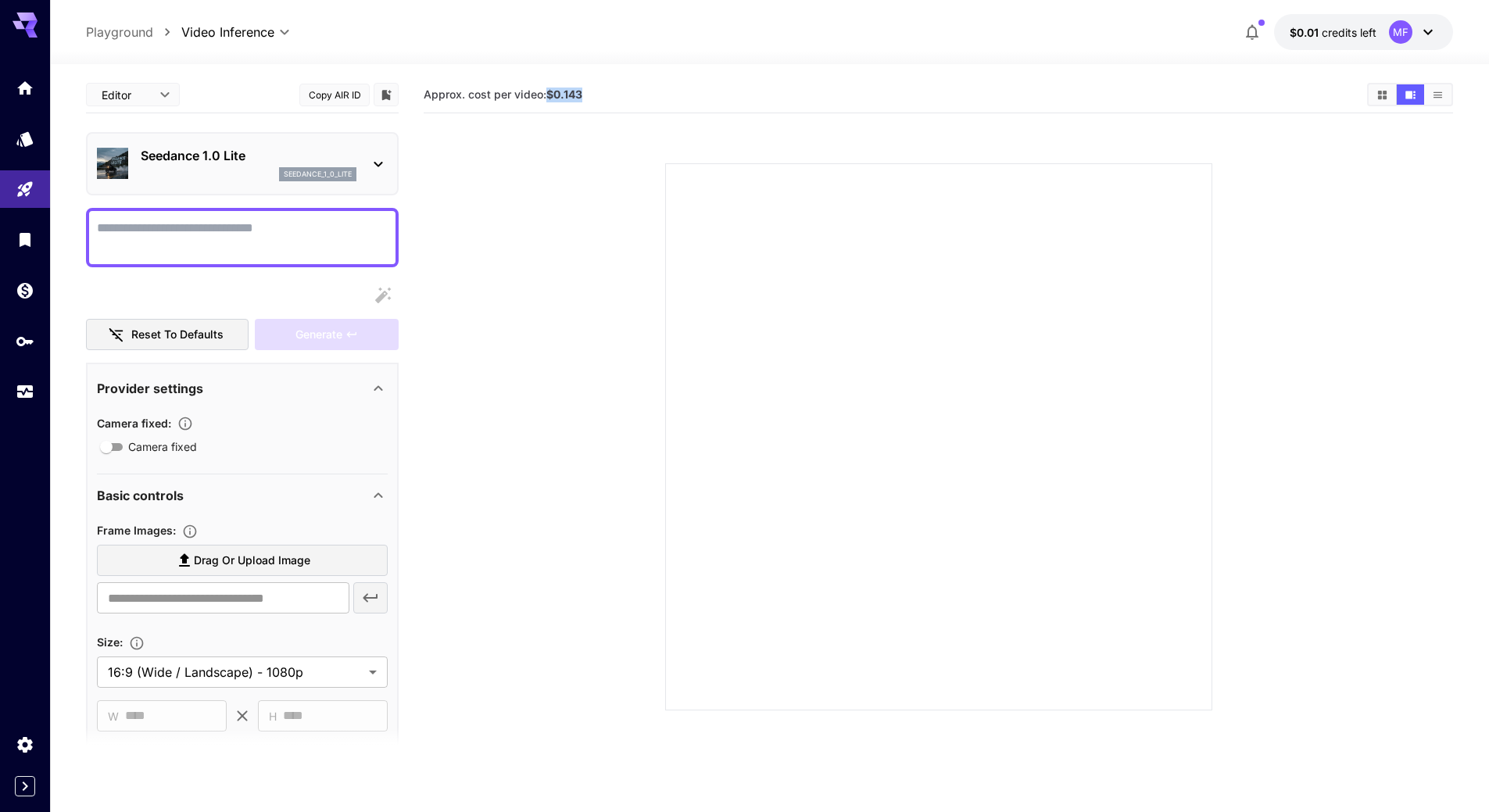
copy b "$0.143"
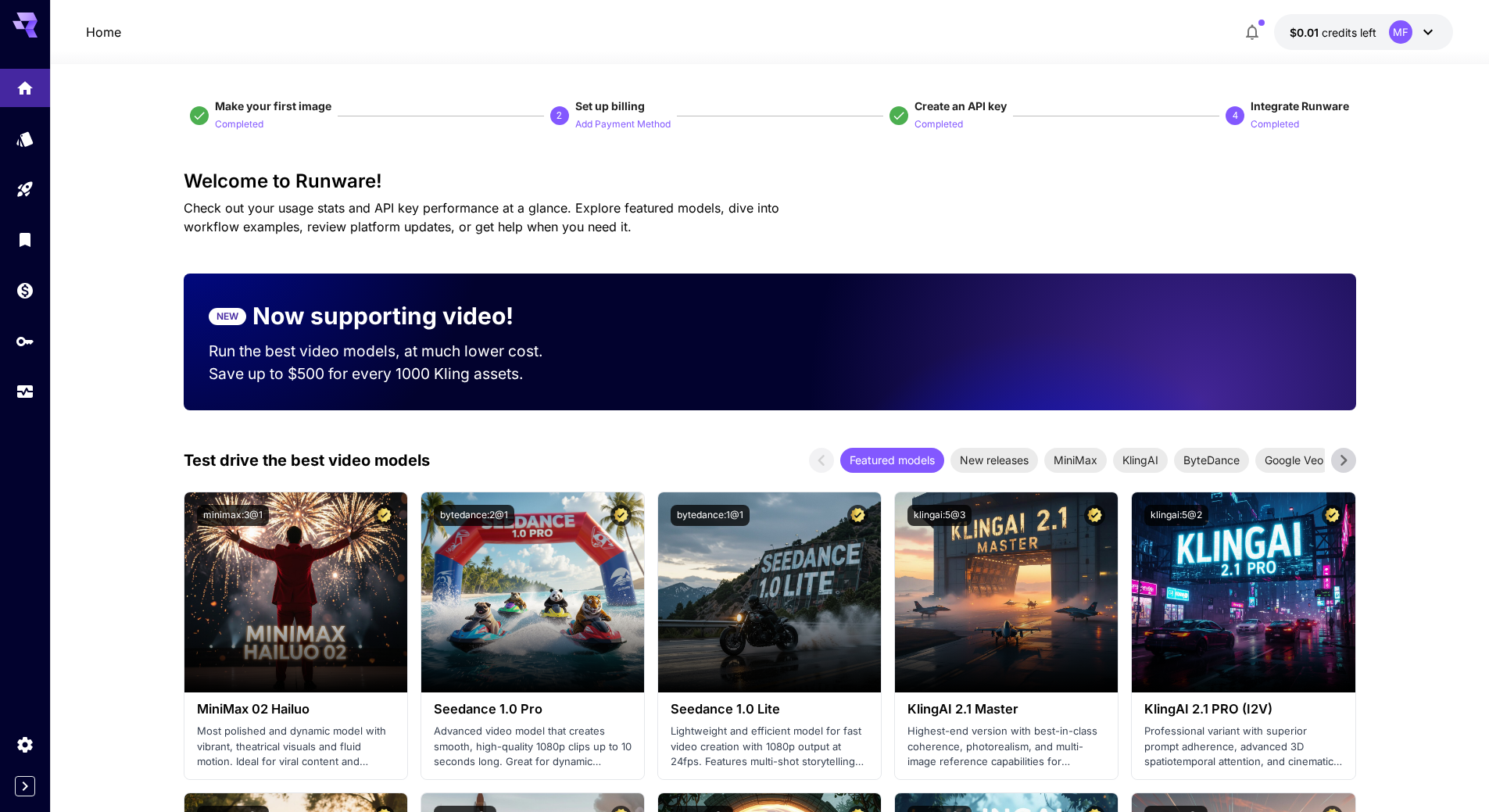
scroll to position [390, 0]
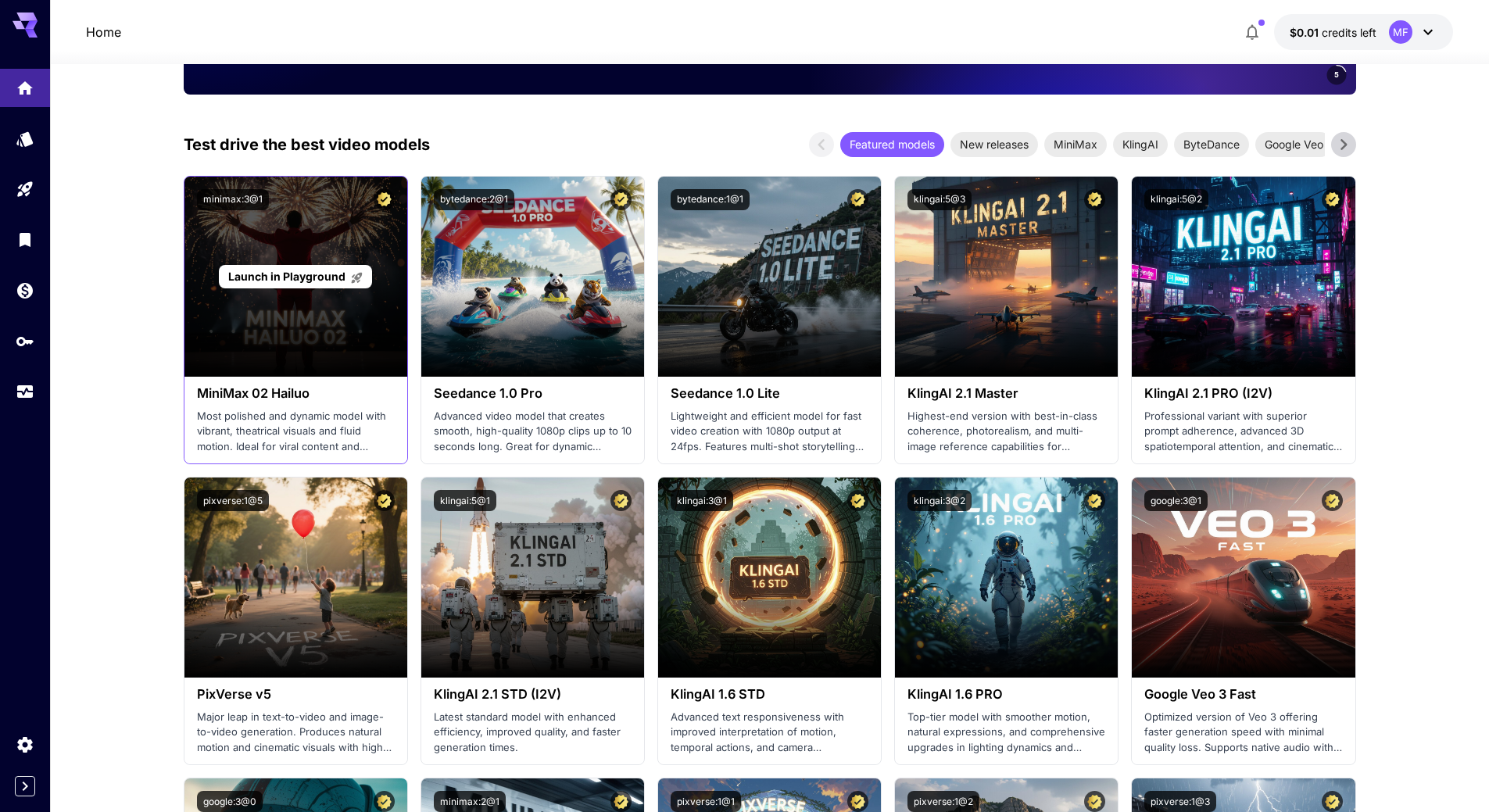
click at [296, 329] on div "Launch in Playground" at bounding box center [296, 276] width 223 height 200
click at [316, 279] on span "Launch in Playground" at bounding box center [286, 276] width 117 height 13
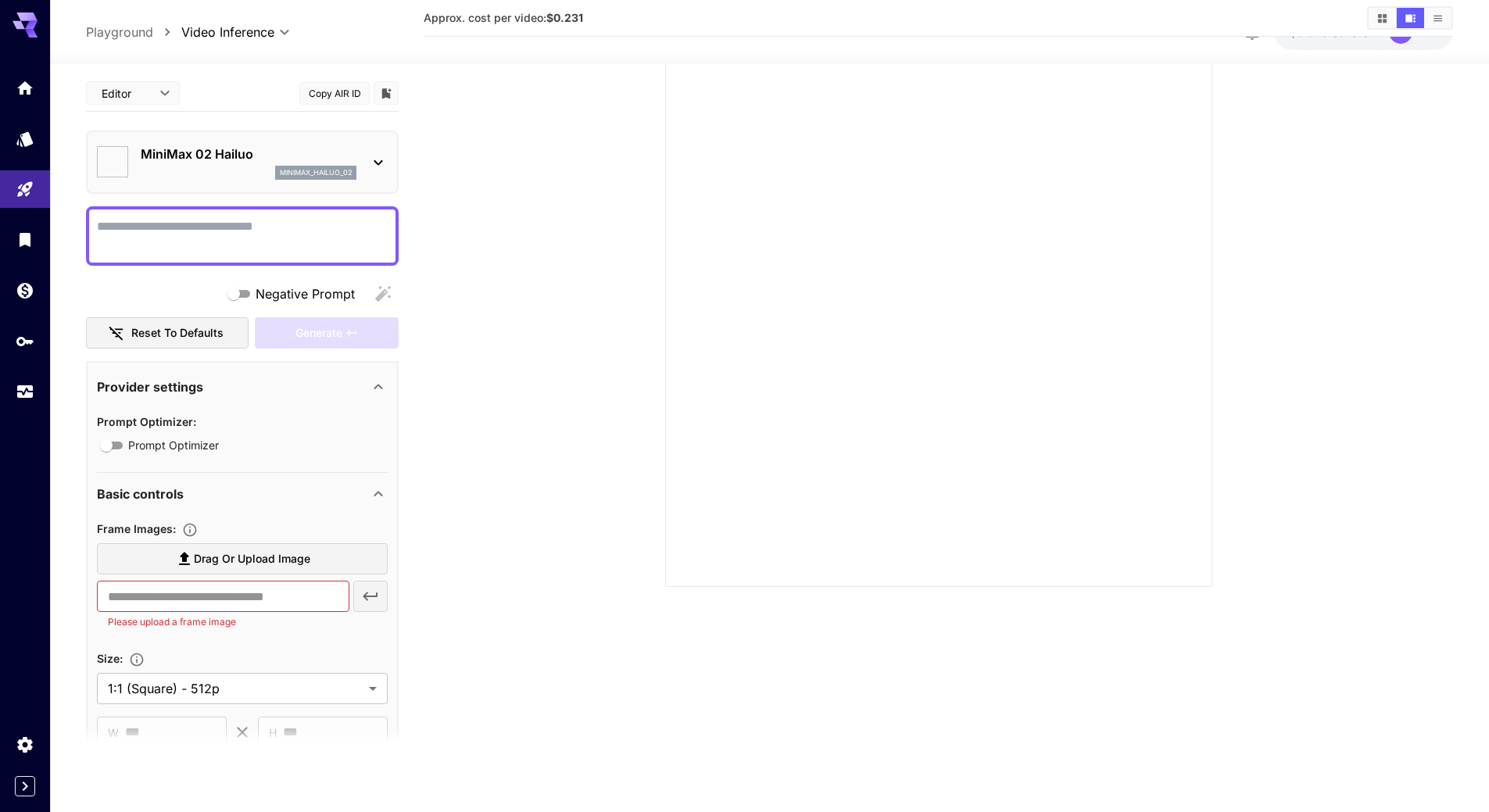
type input "*"
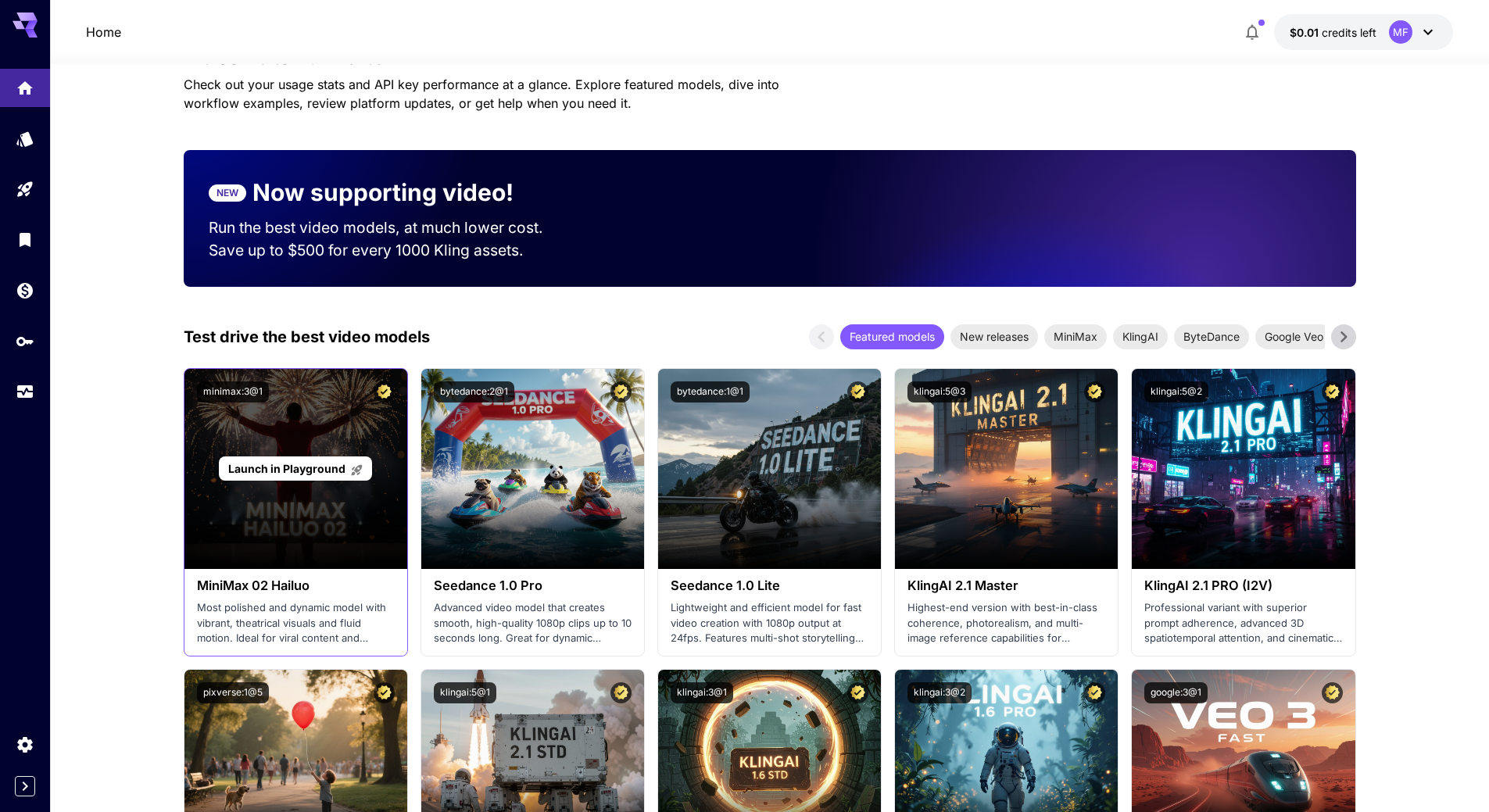
scroll to position [390, 0]
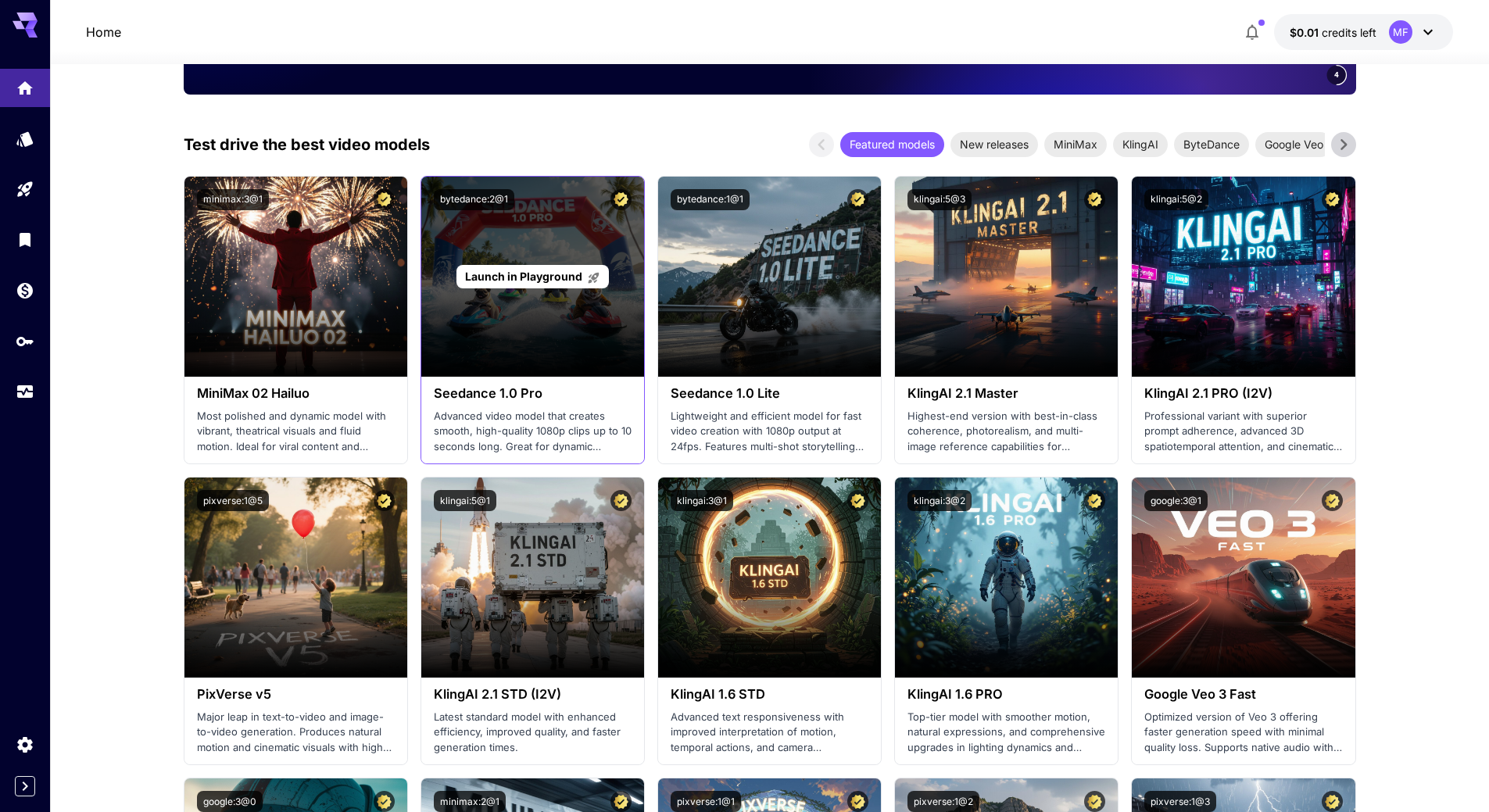
click at [553, 282] on span "Launch in Playground" at bounding box center [524, 276] width 117 height 13
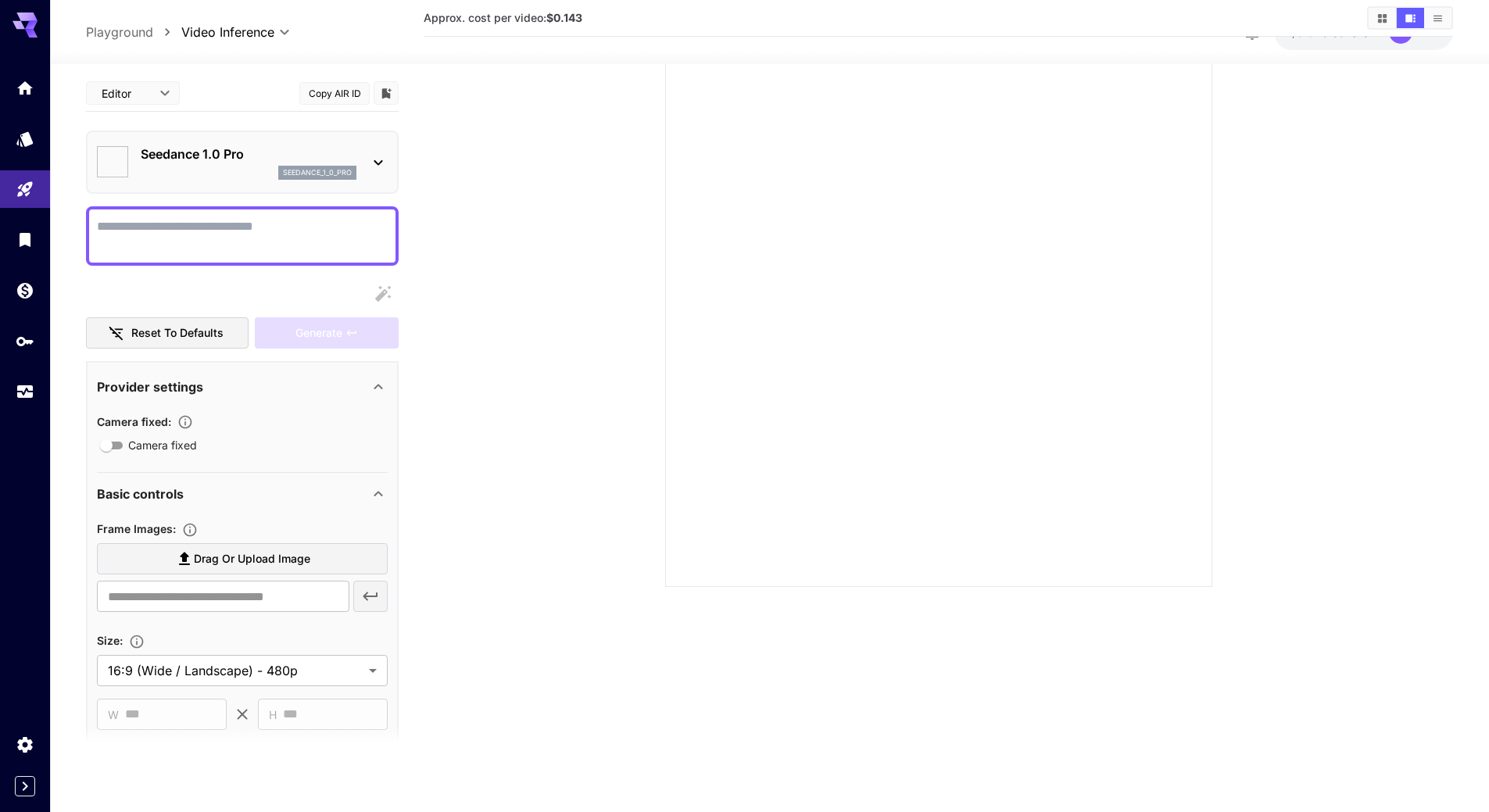
type input "*"
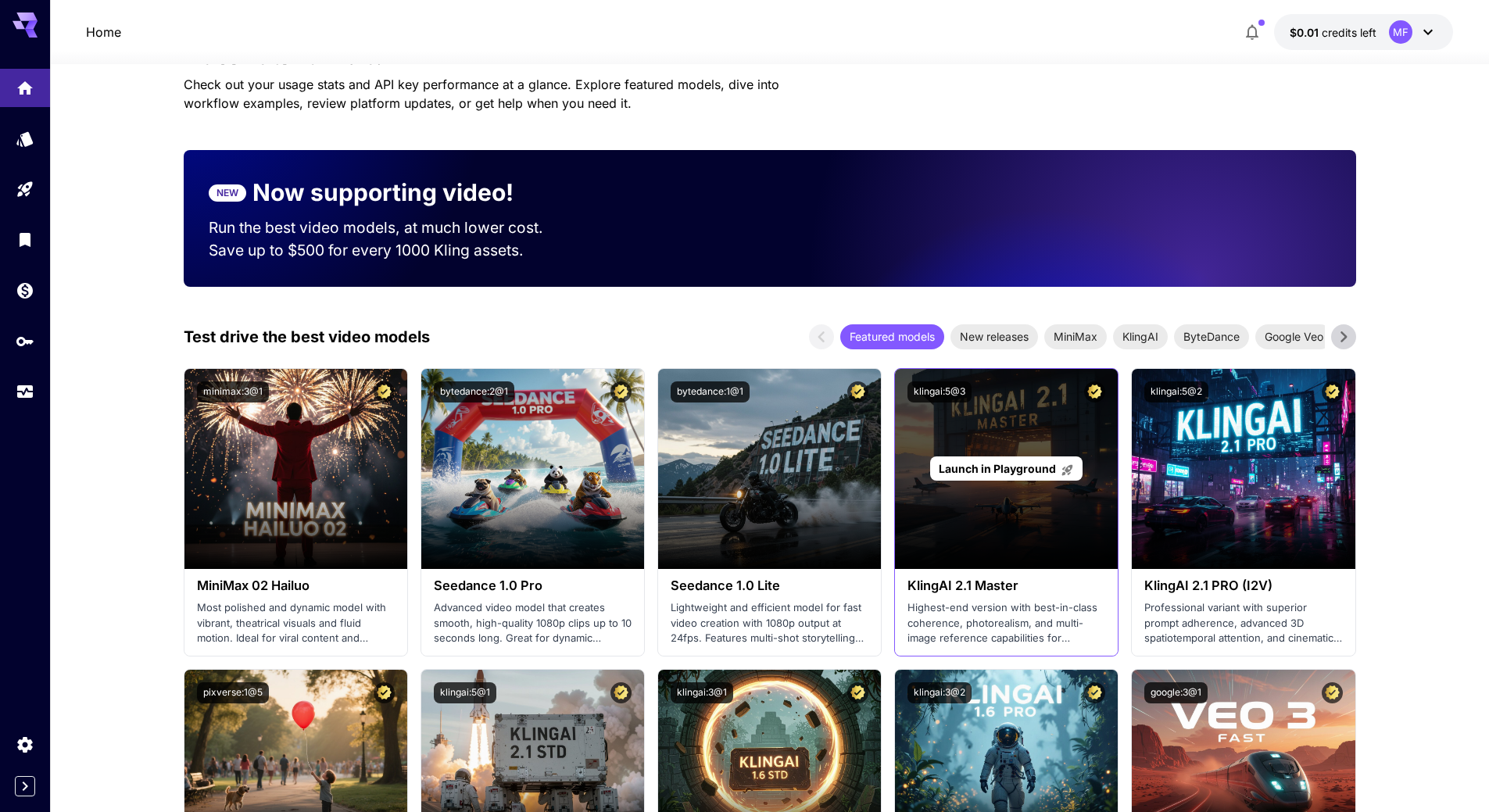
scroll to position [390, 0]
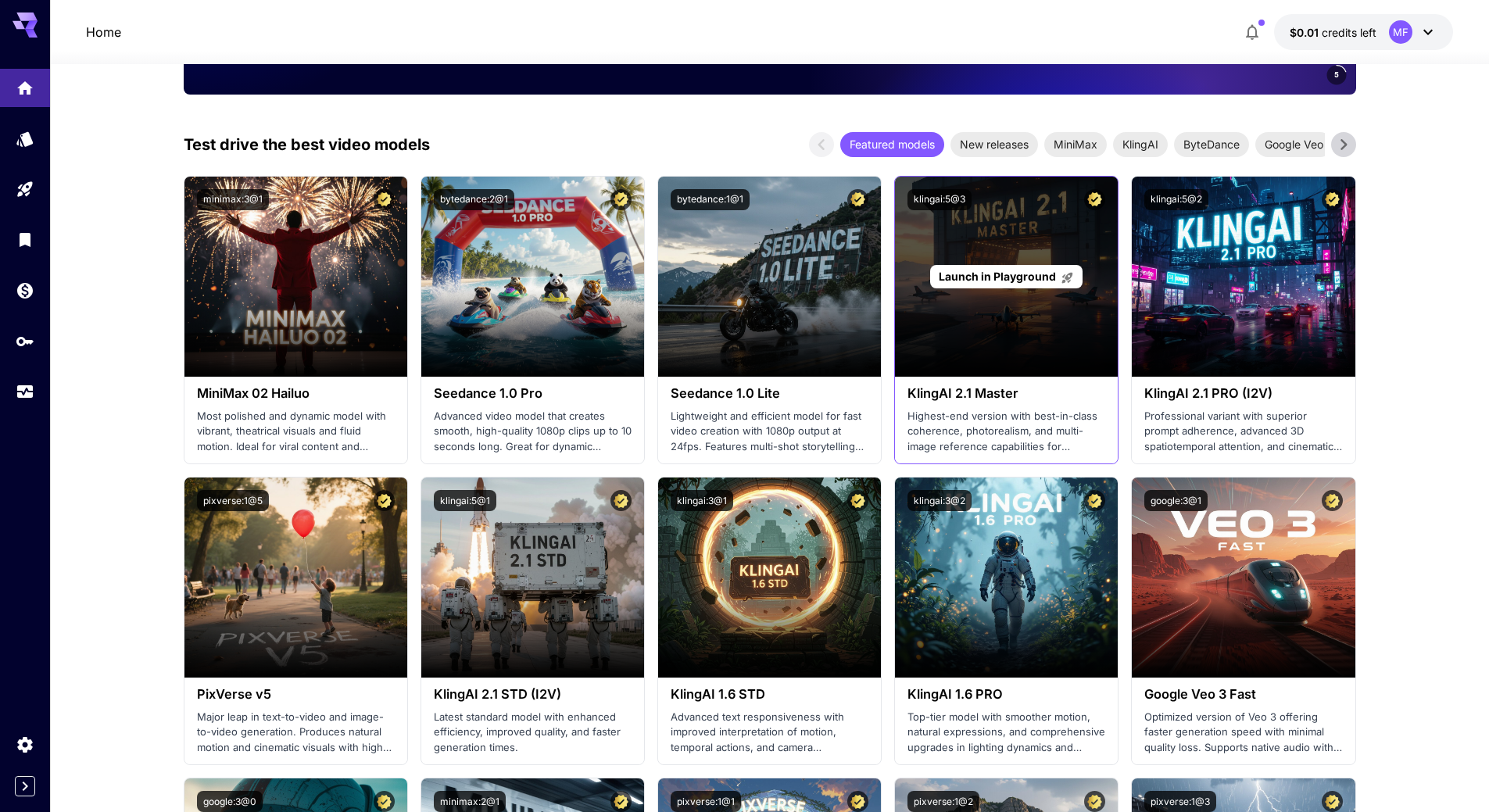
click at [998, 277] on span "Launch in Playground" at bounding box center [997, 276] width 117 height 13
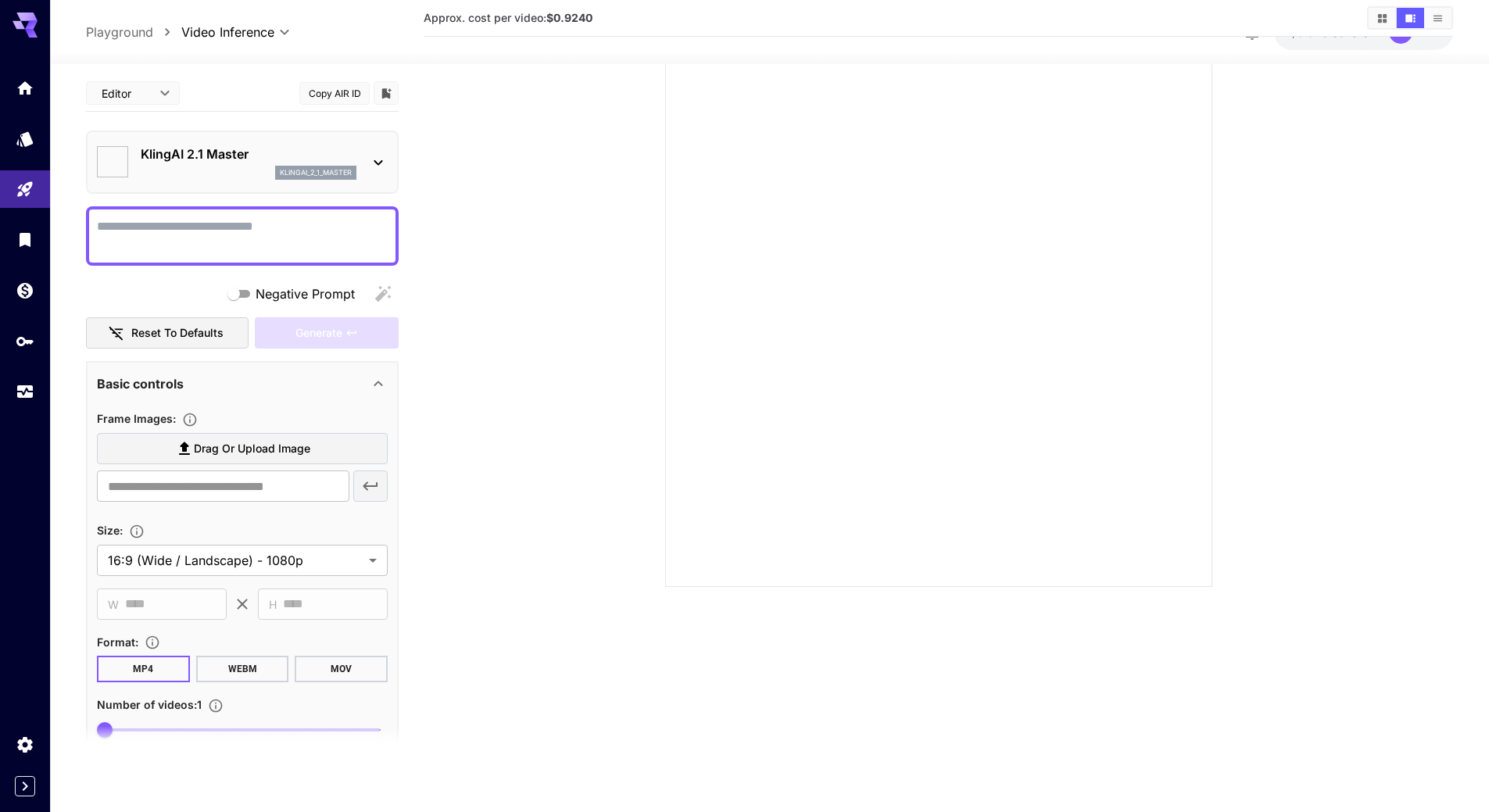
scroll to position [123, 0]
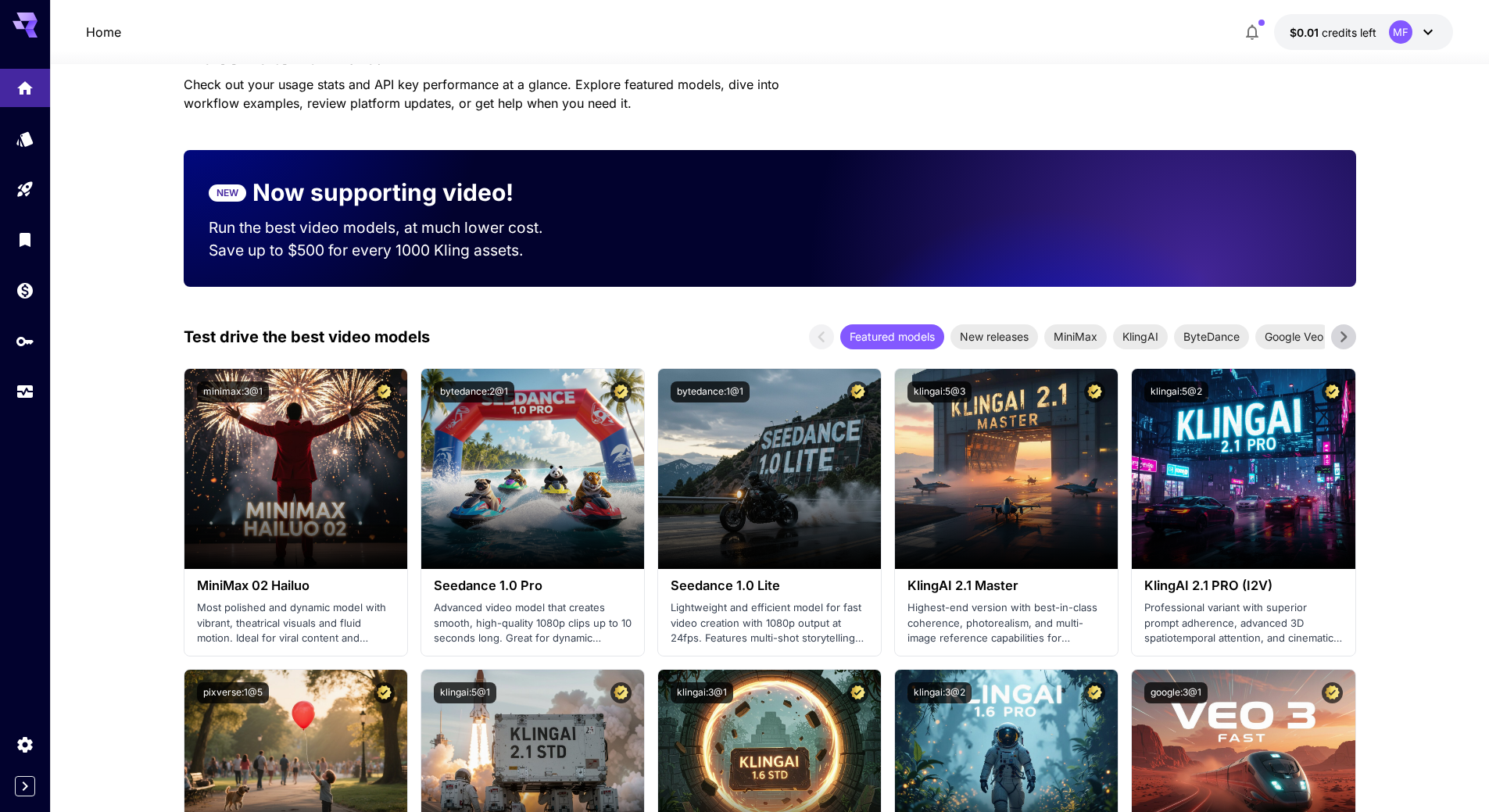
scroll to position [390, 0]
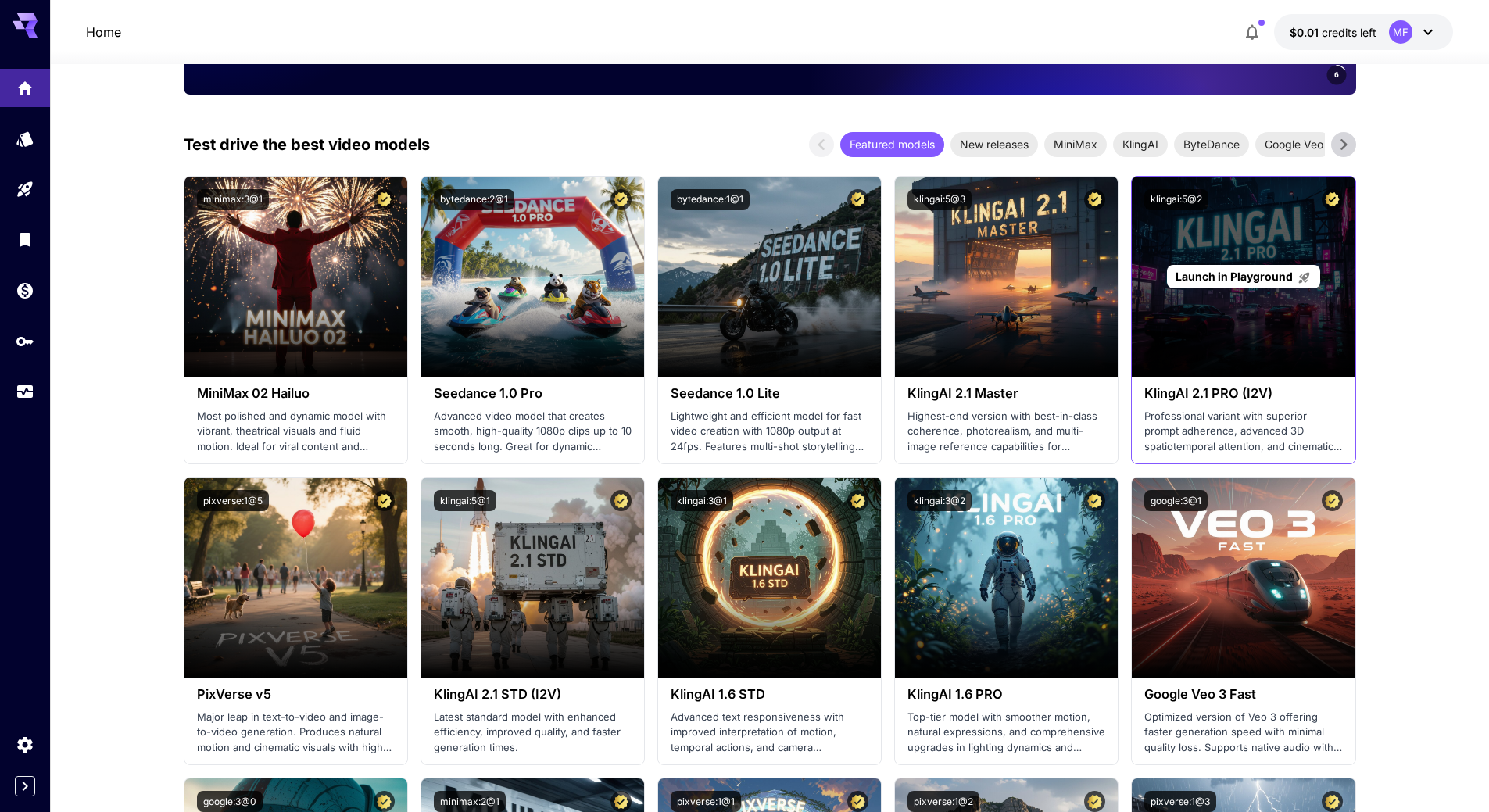
click at [1225, 265] on div "Launch in Playground" at bounding box center [1243, 277] width 152 height 24
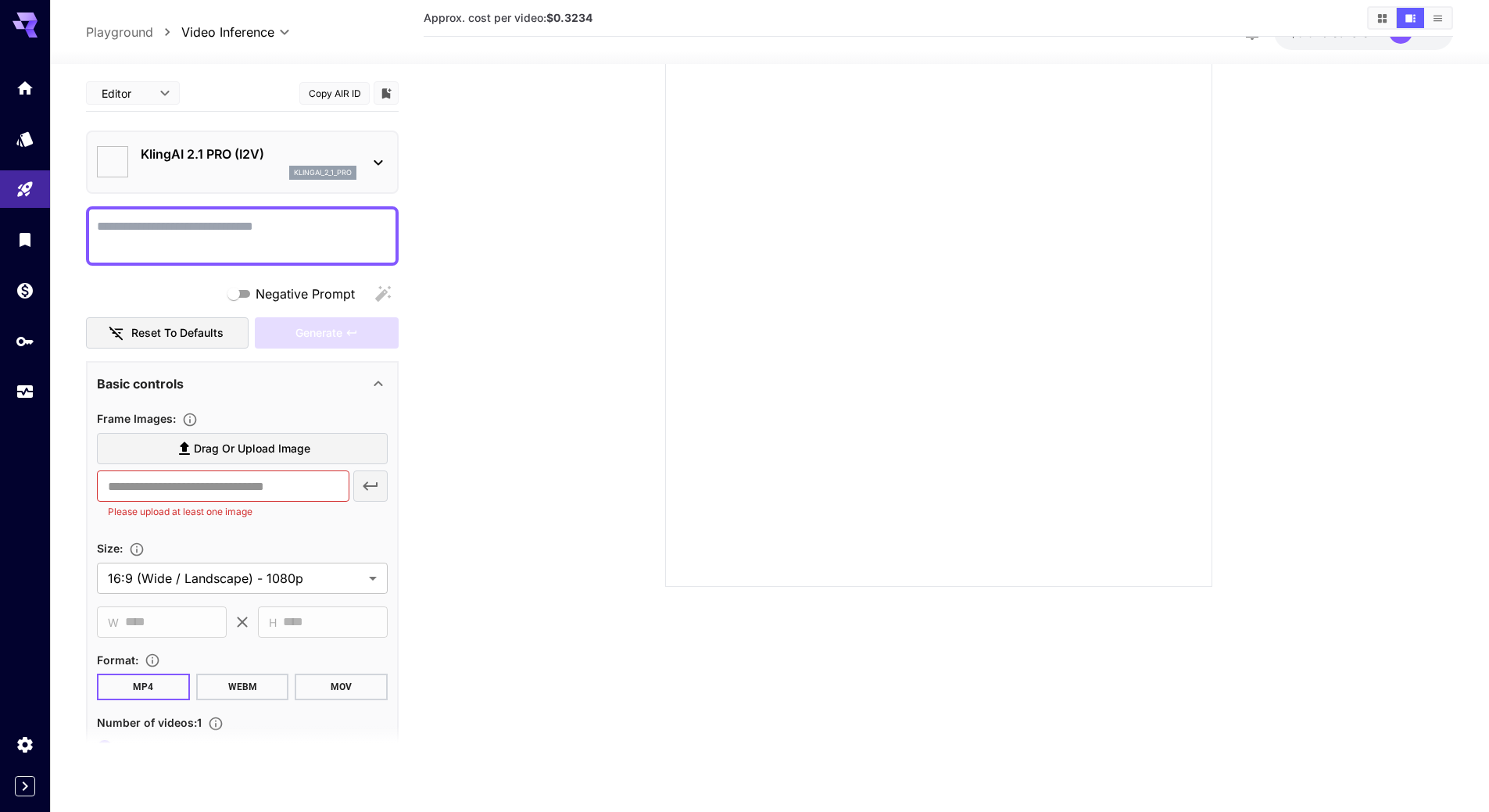
scroll to position [123, 0]
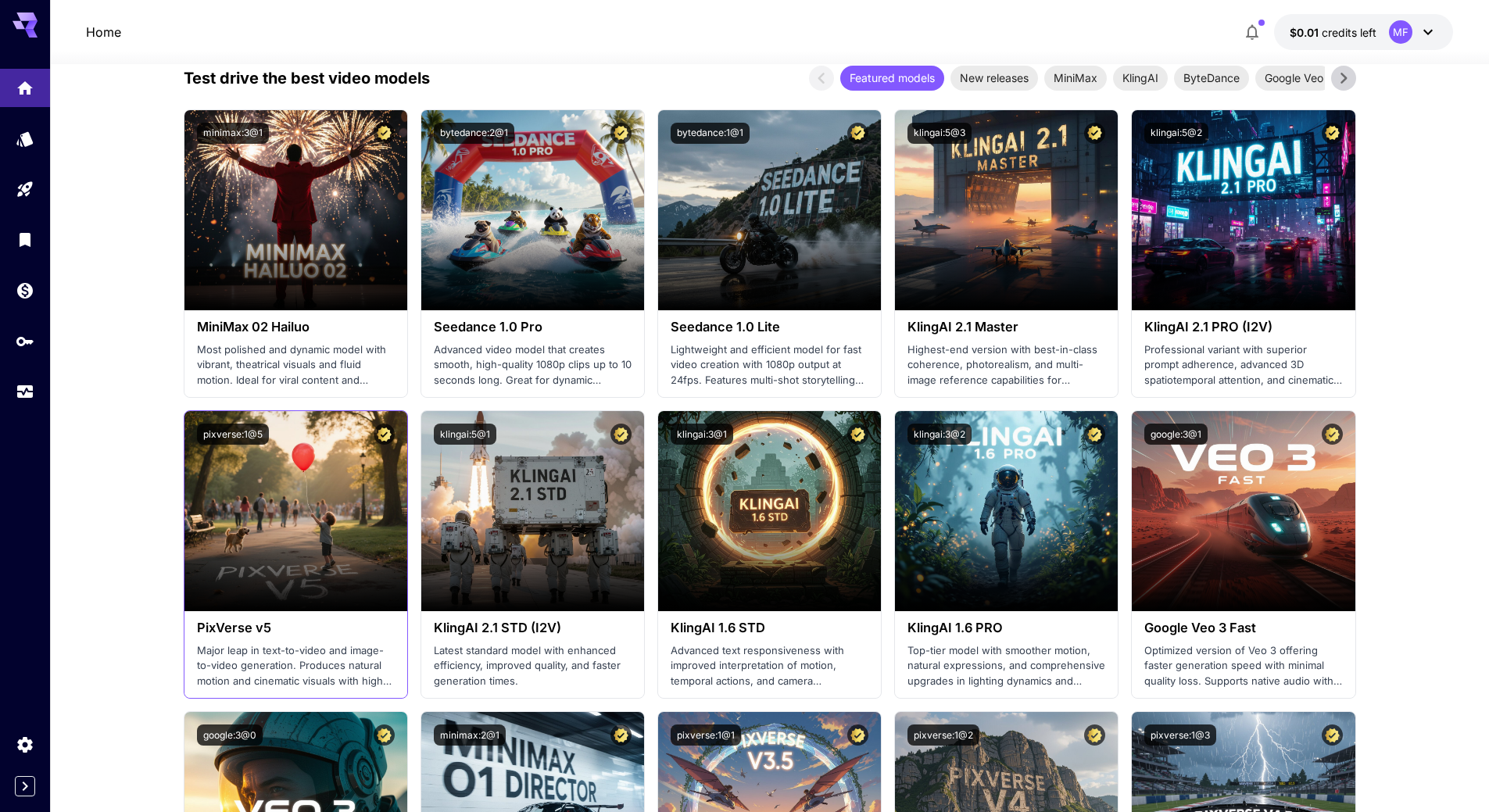
scroll to position [547, 0]
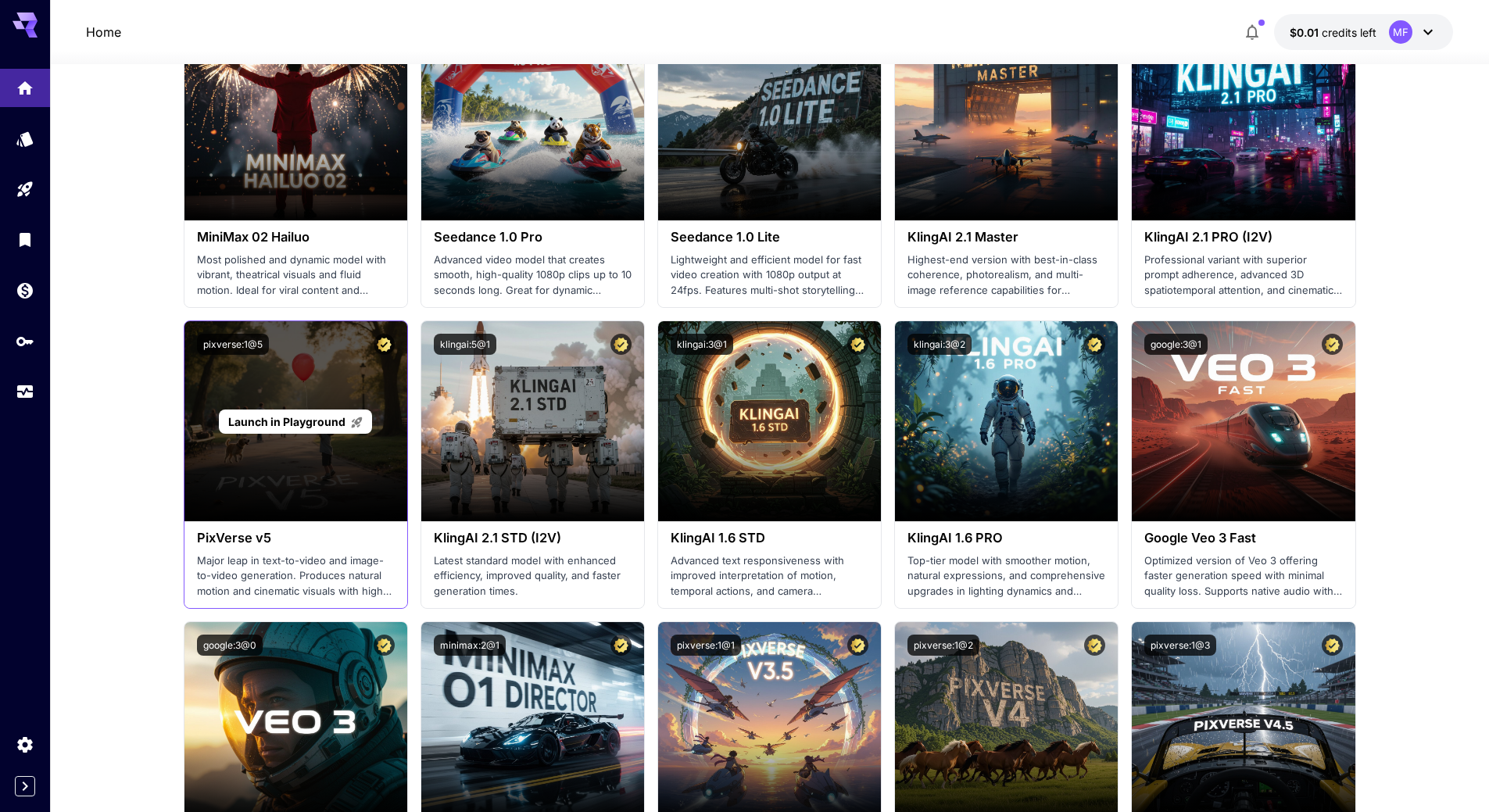
click at [325, 418] on span "Launch in Playground" at bounding box center [286, 421] width 117 height 13
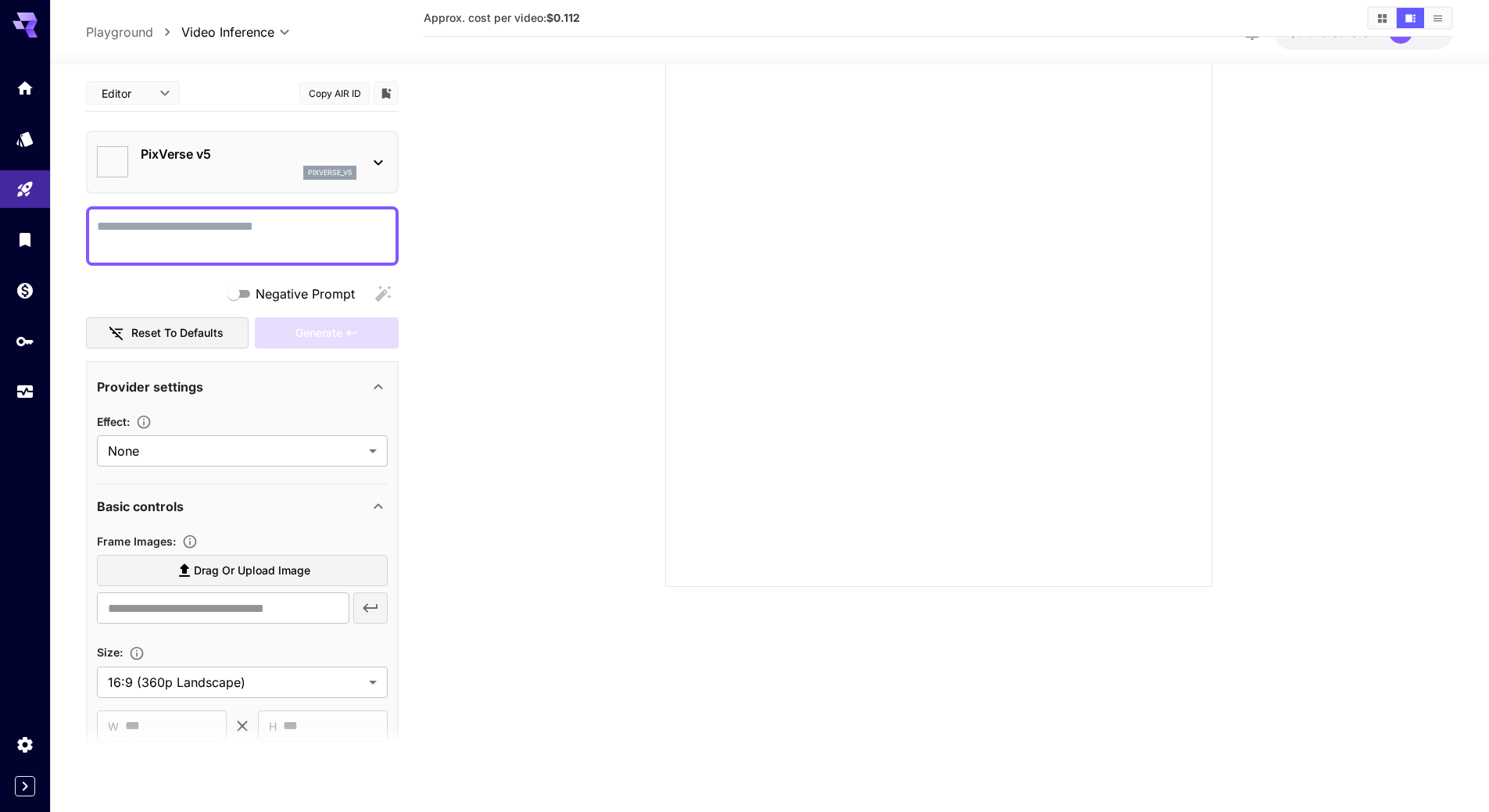
type input "**********"
type input "****"
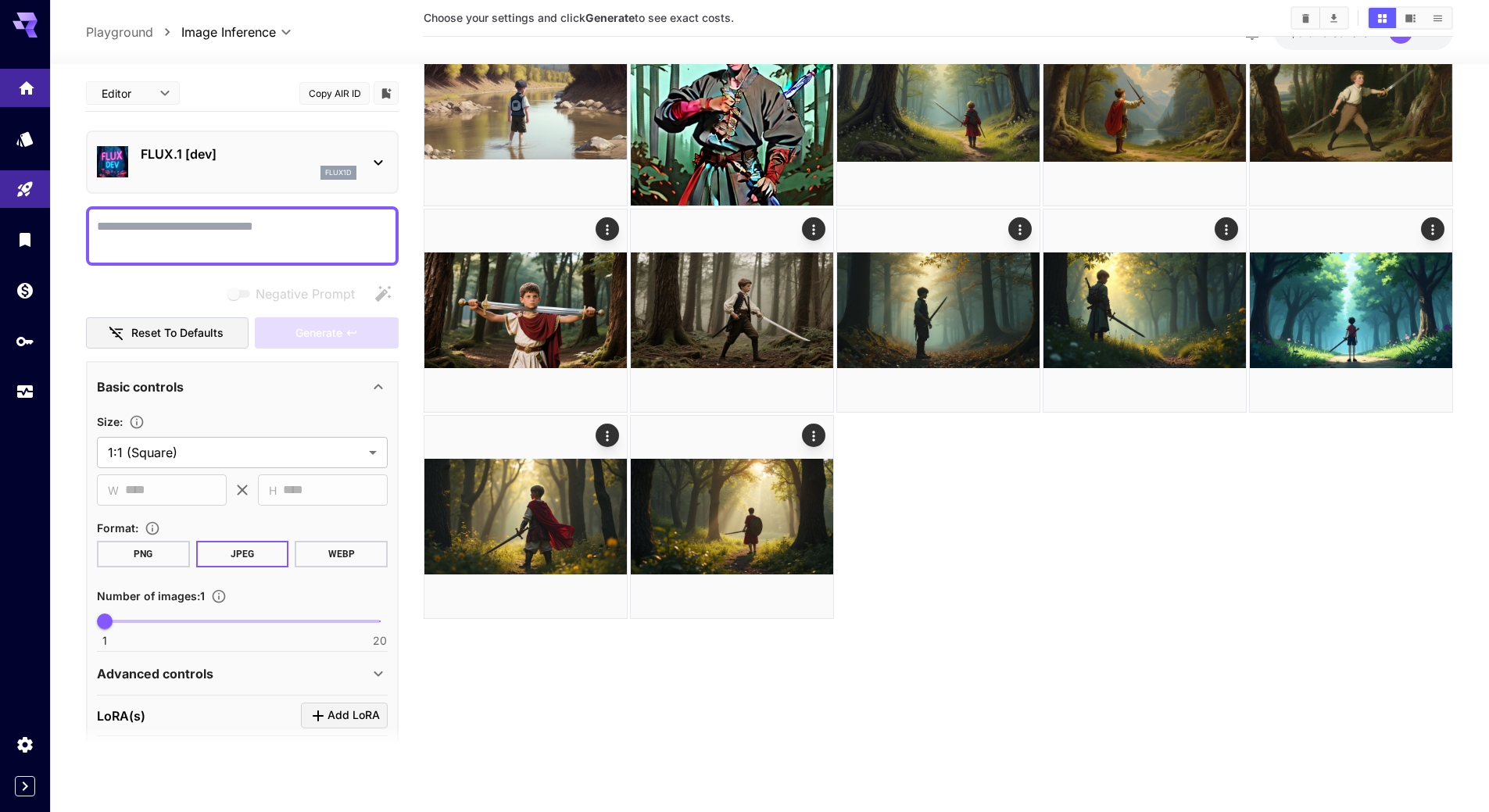
click at [25, 78] on icon "Home" at bounding box center [27, 83] width 19 height 19
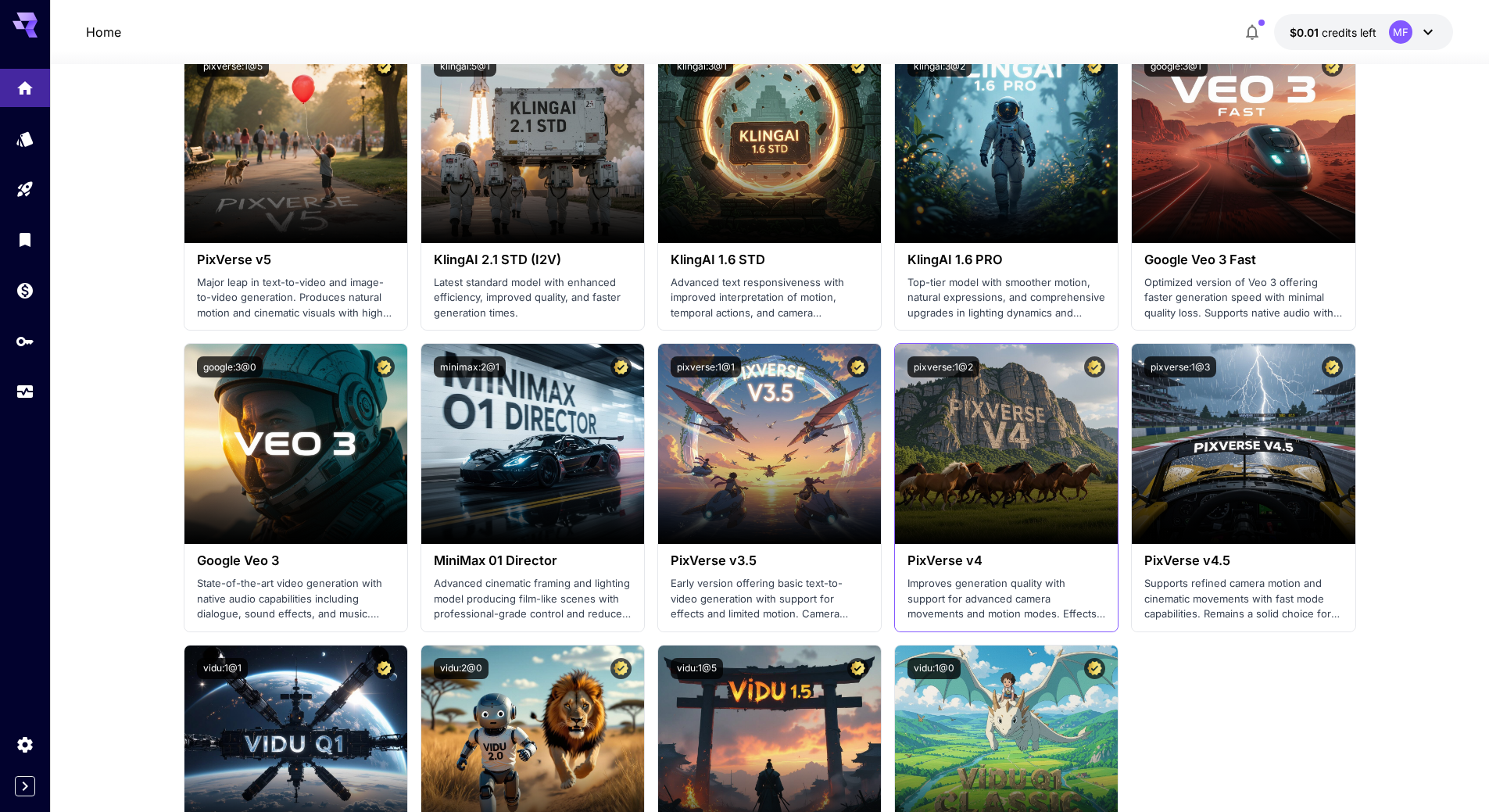
scroll to position [827, 0]
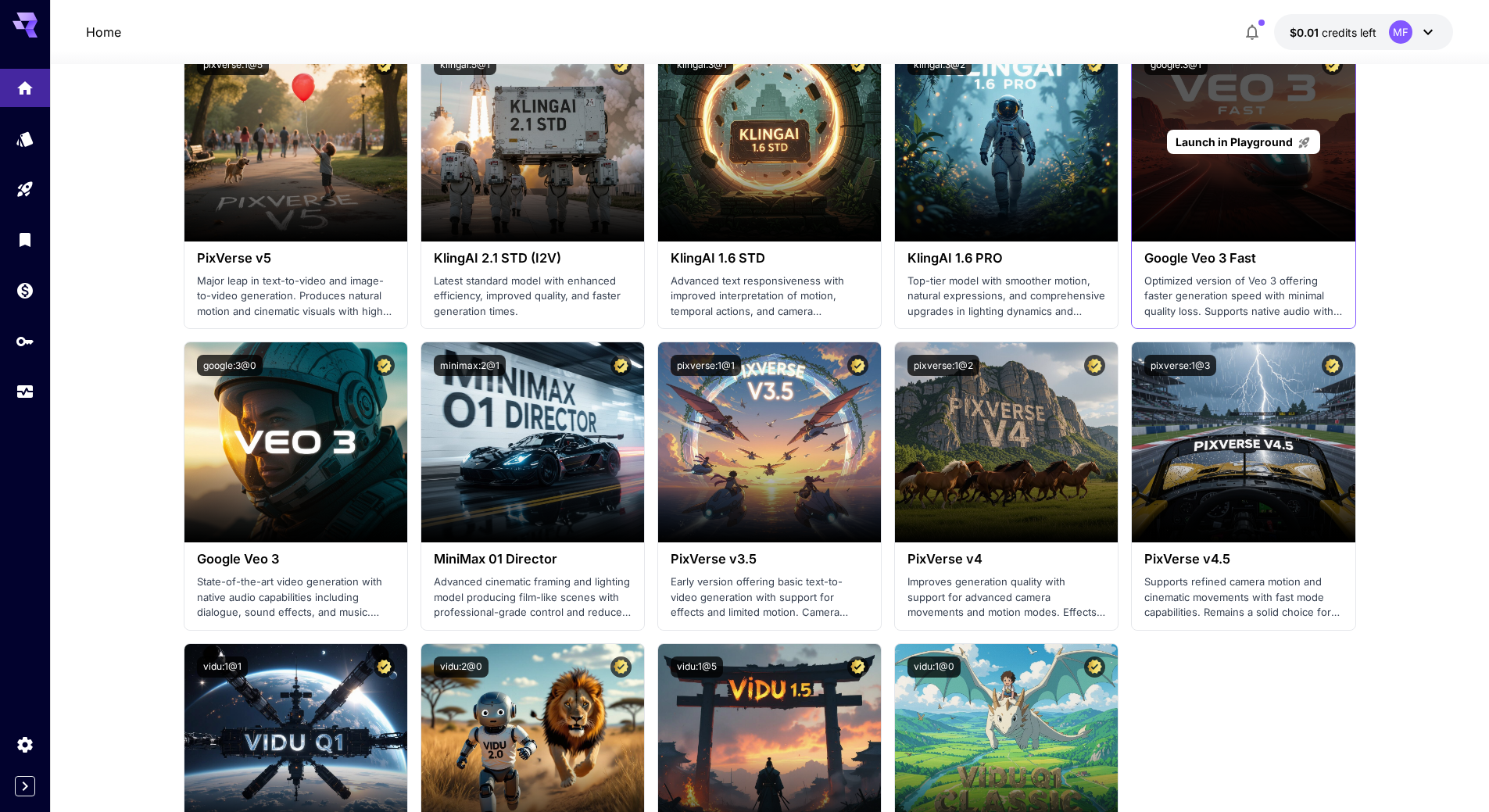
click at [1249, 150] on div "Launch in Playground" at bounding box center [1243, 142] width 152 height 24
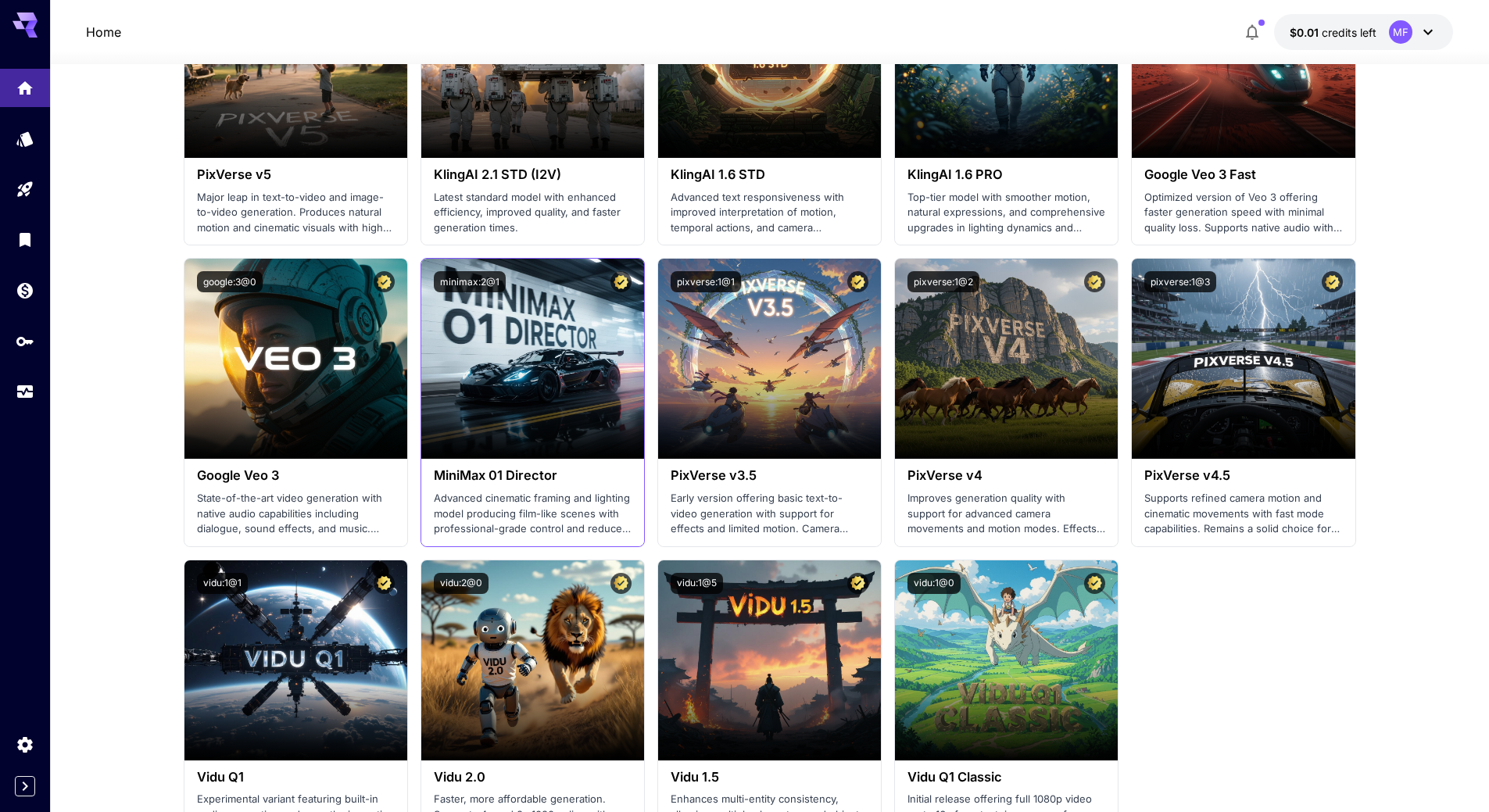
scroll to position [1061, 0]
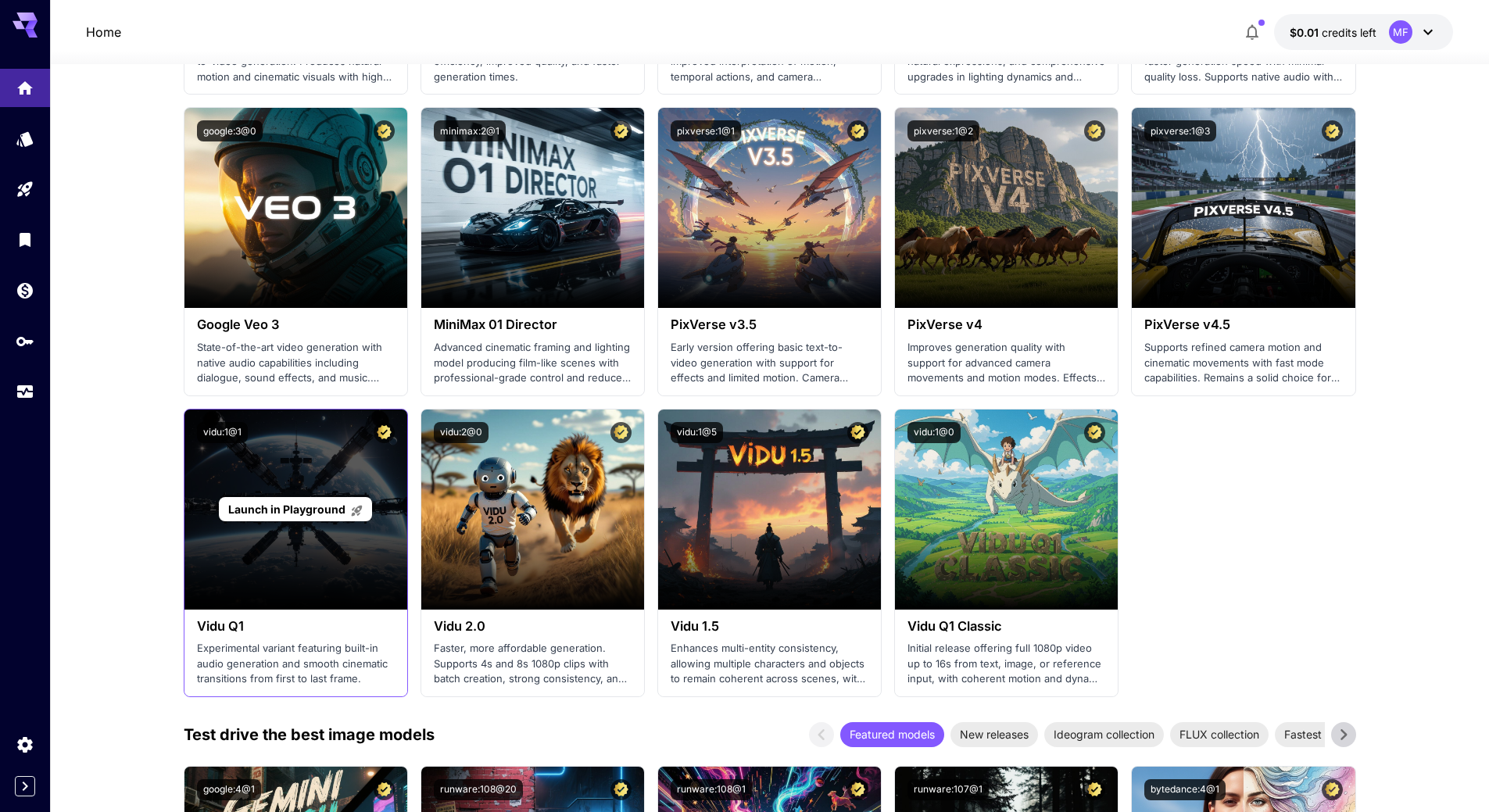
click at [297, 504] on span "Launch in Playground" at bounding box center [286, 509] width 117 height 13
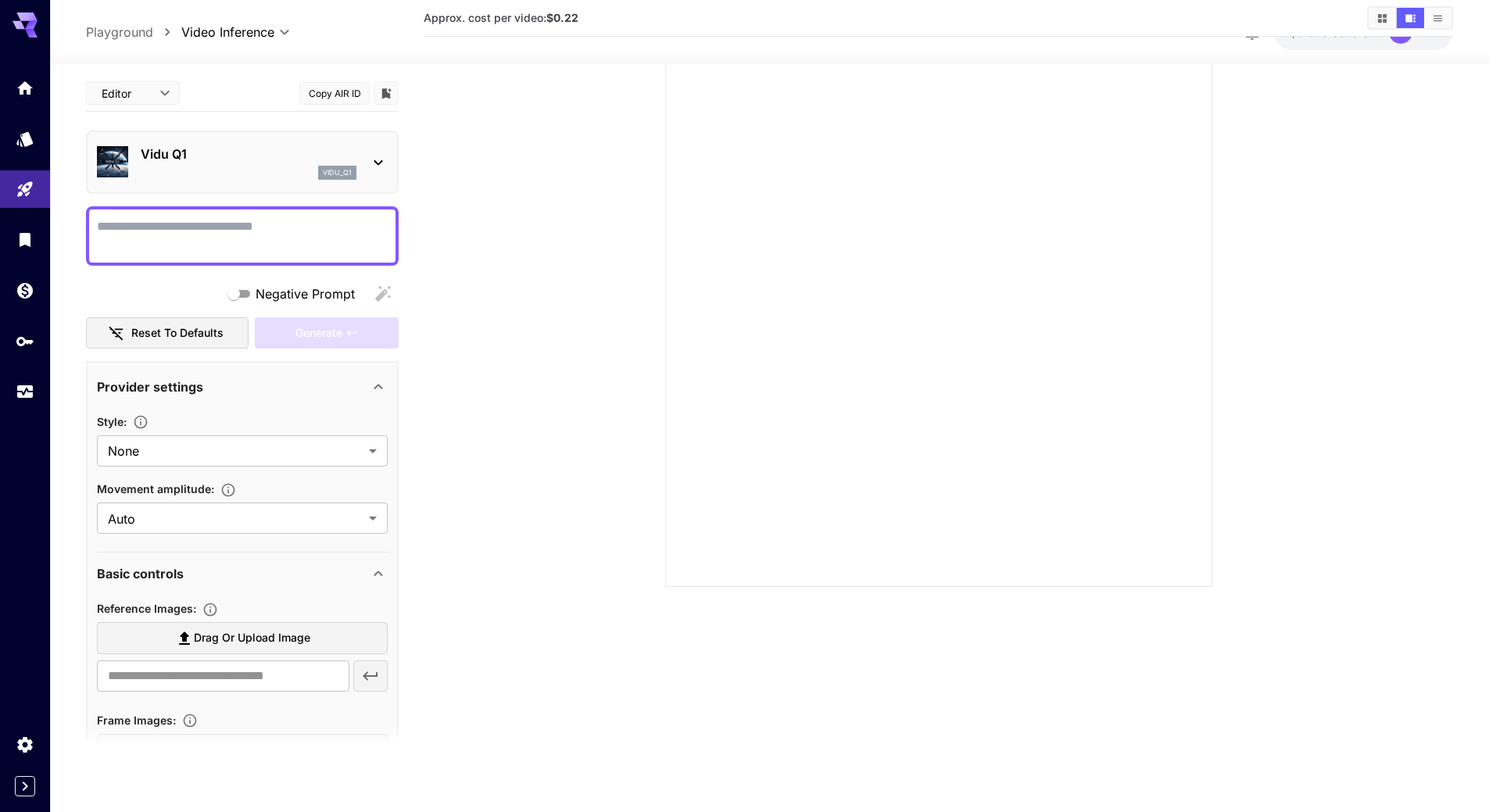
scroll to position [123, 0]
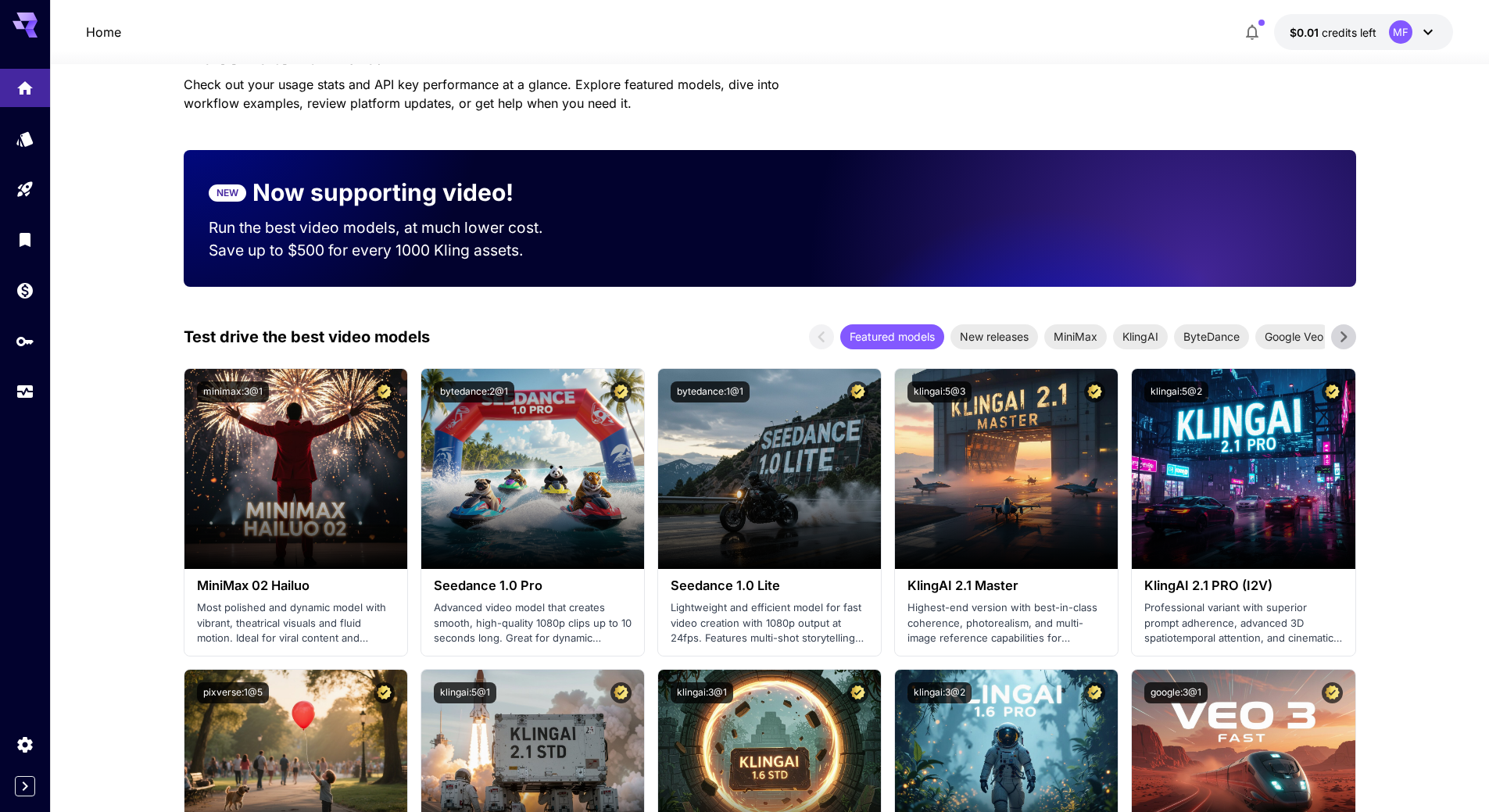
scroll to position [1061, 0]
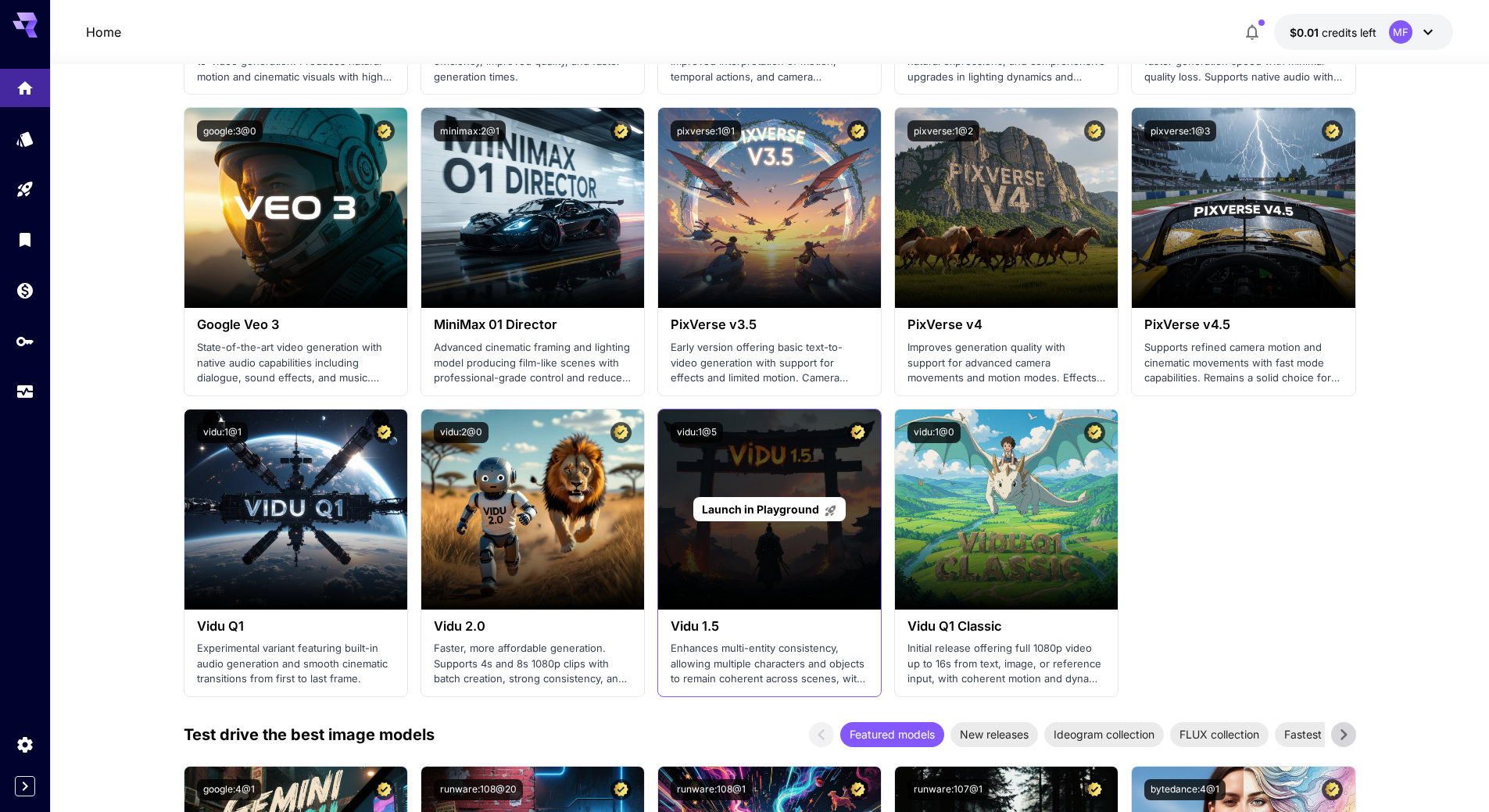
click at [780, 510] on span "Launch in Playground" at bounding box center [760, 509] width 117 height 13
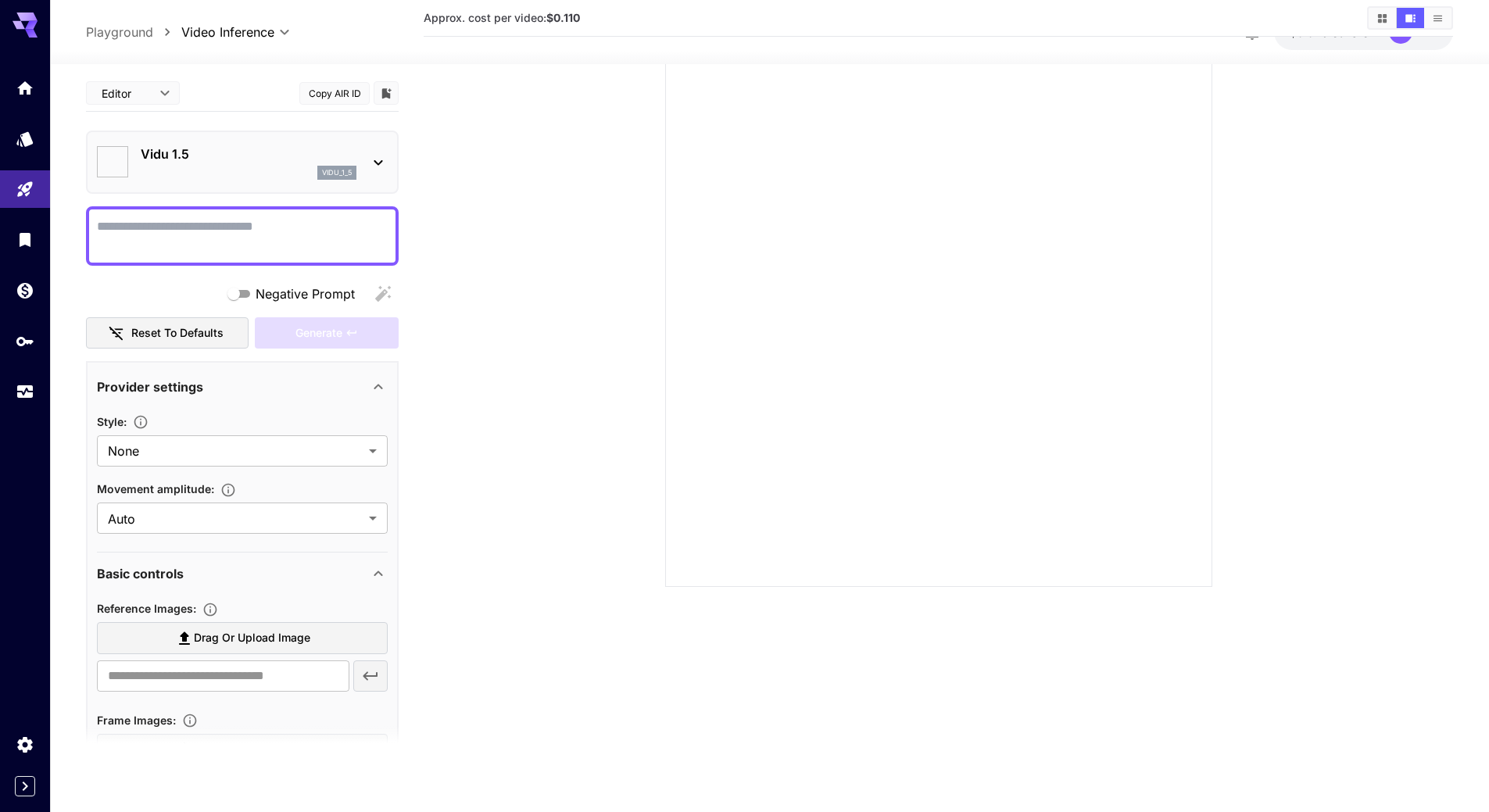
type input "**********"
type input "****"
type input "*"
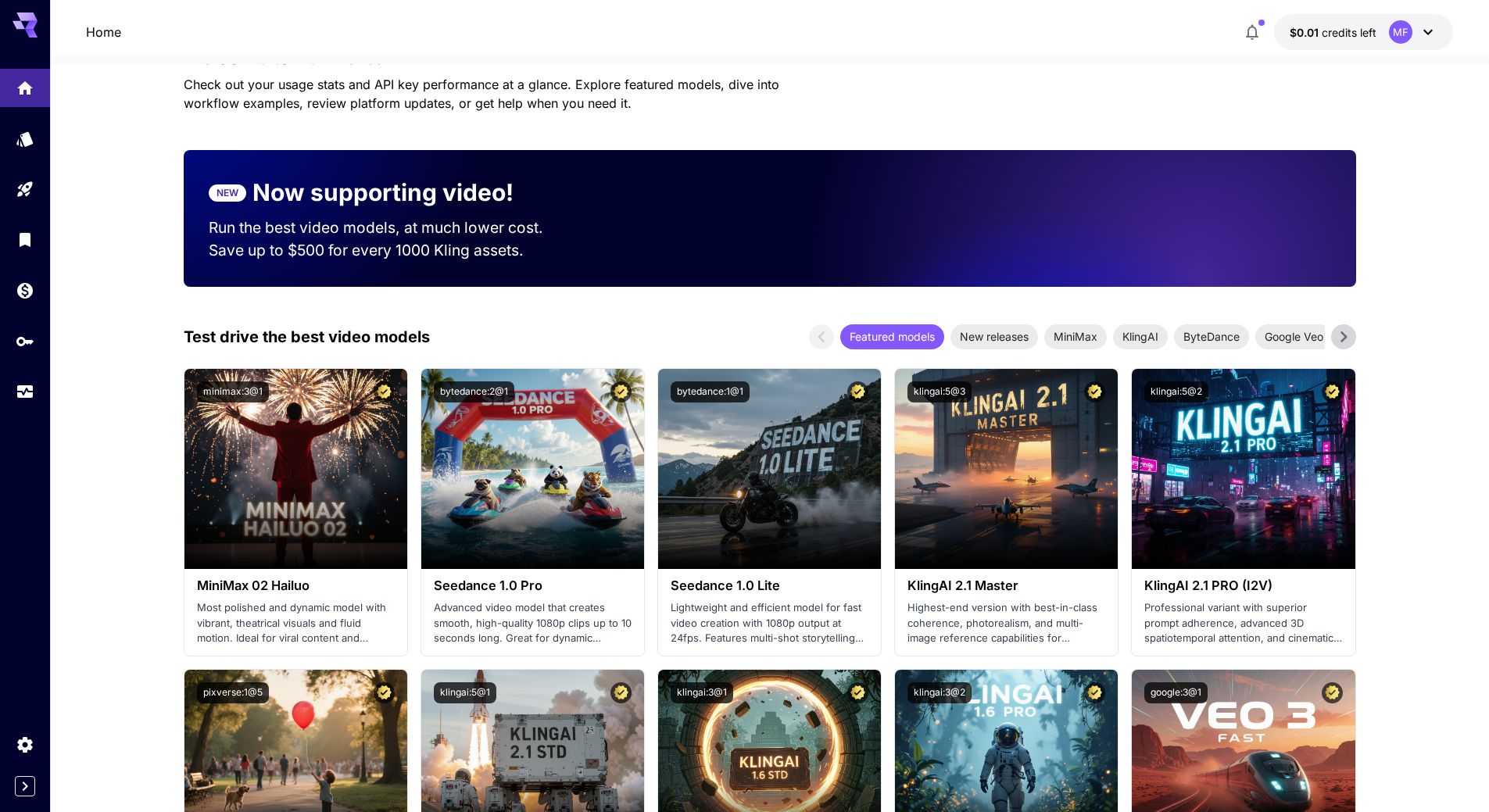
scroll to position [1061, 0]
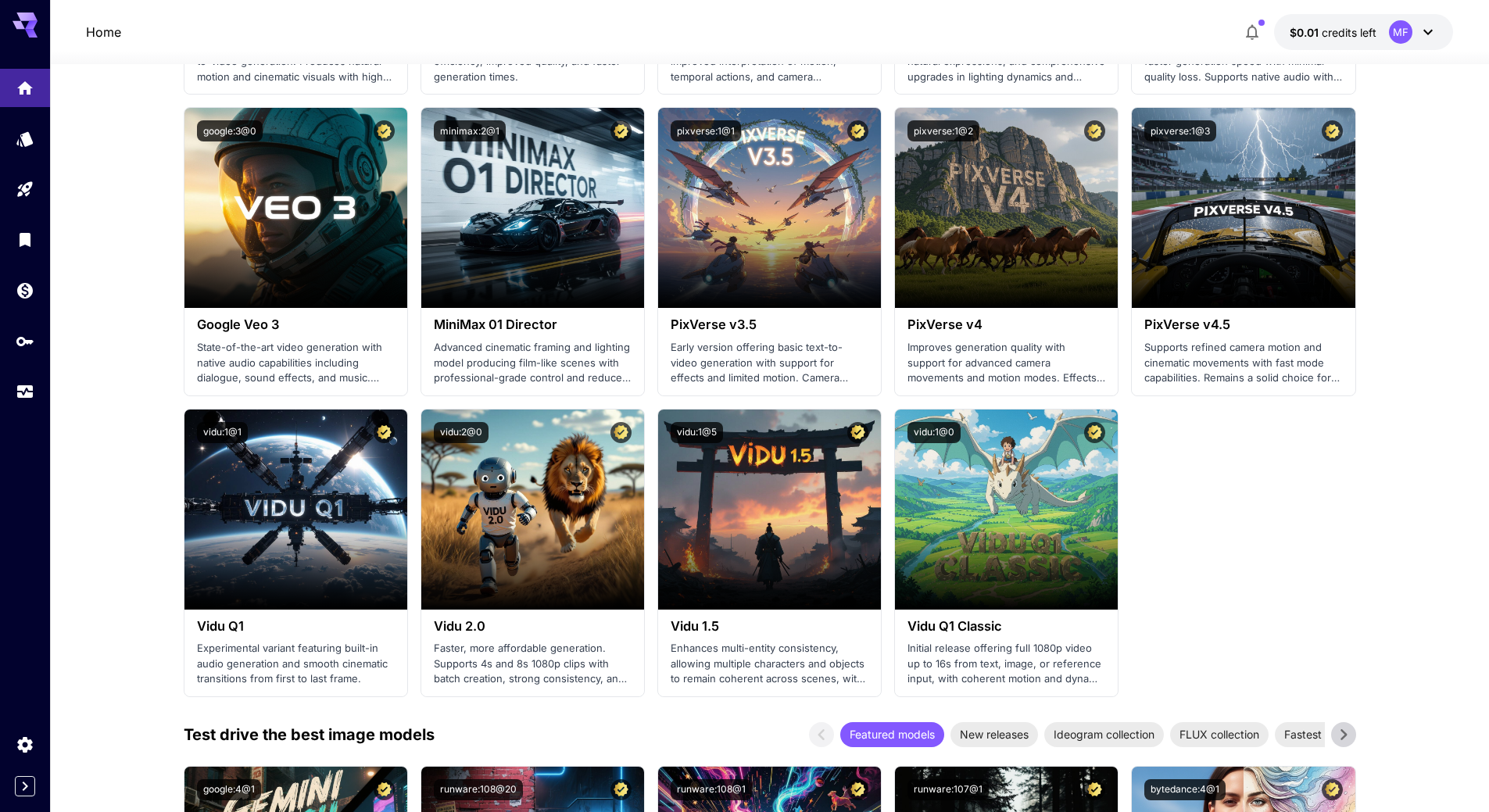
click at [1293, 535] on section "Launch in Playground minimax:3@1 MiniMax 02 Hailuo Most polished and dynamic mo…" at bounding box center [770, 101] width 1172 height 1191
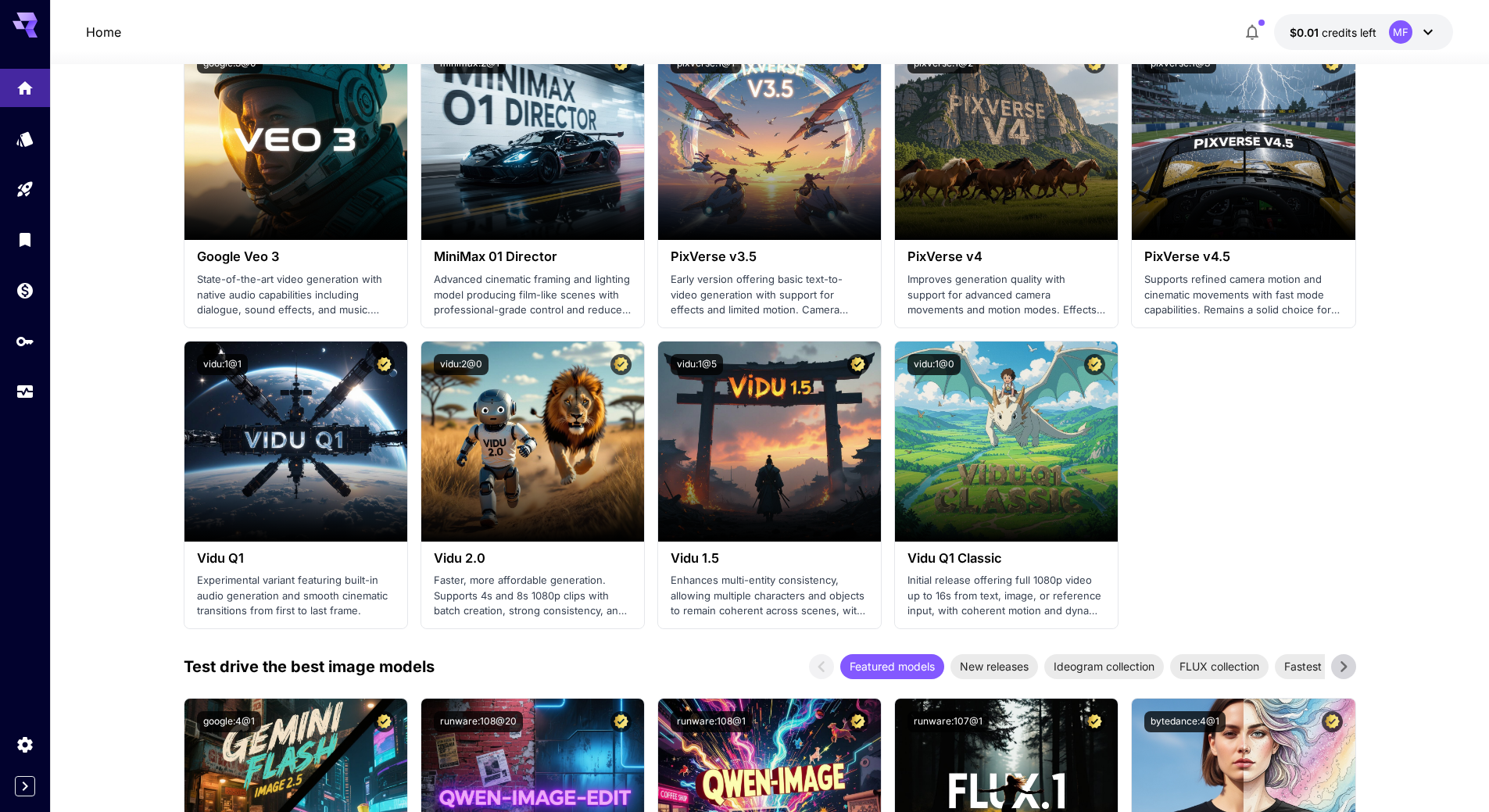
scroll to position [1452, 0]
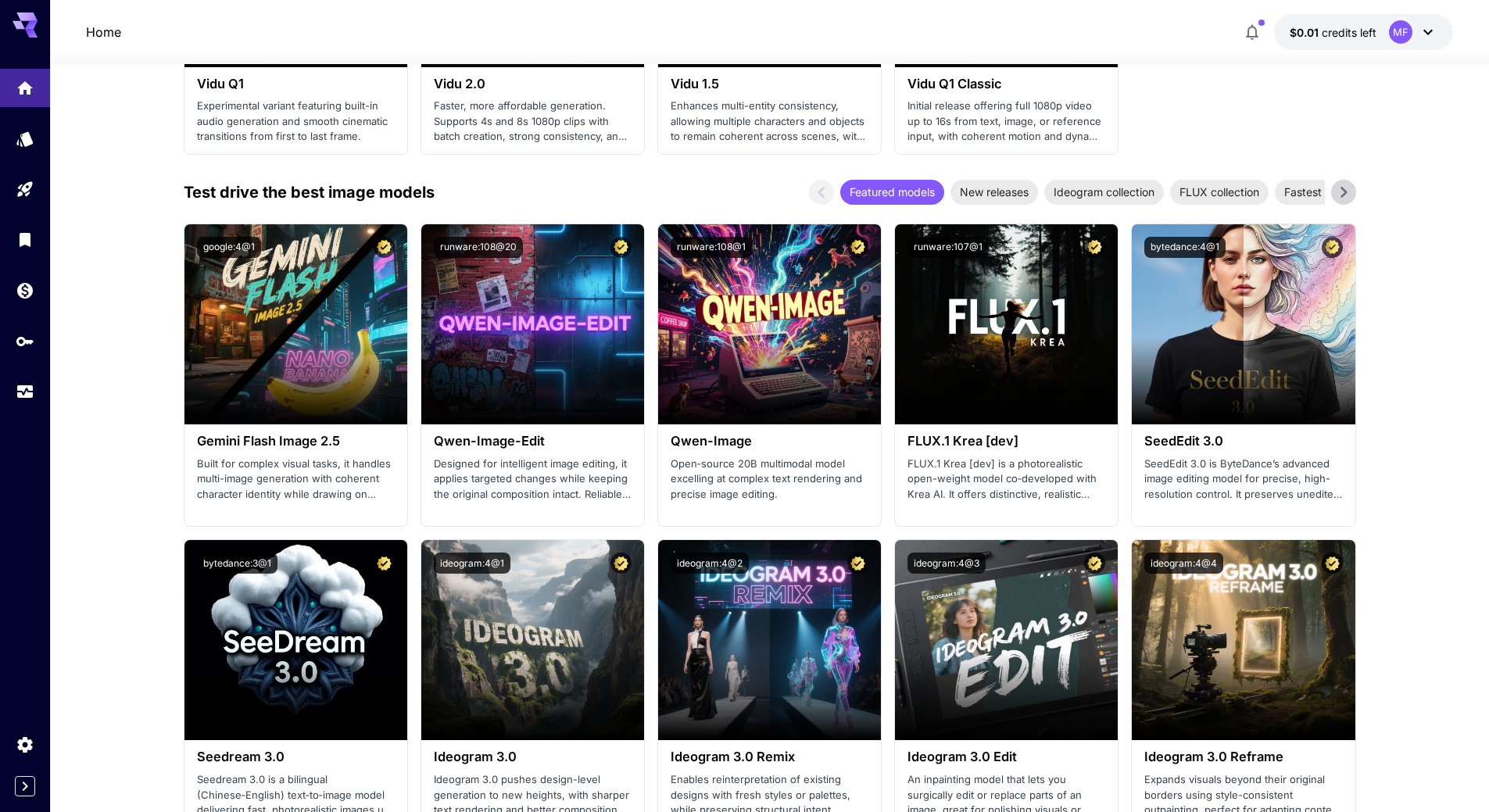
scroll to position [1607, 0]
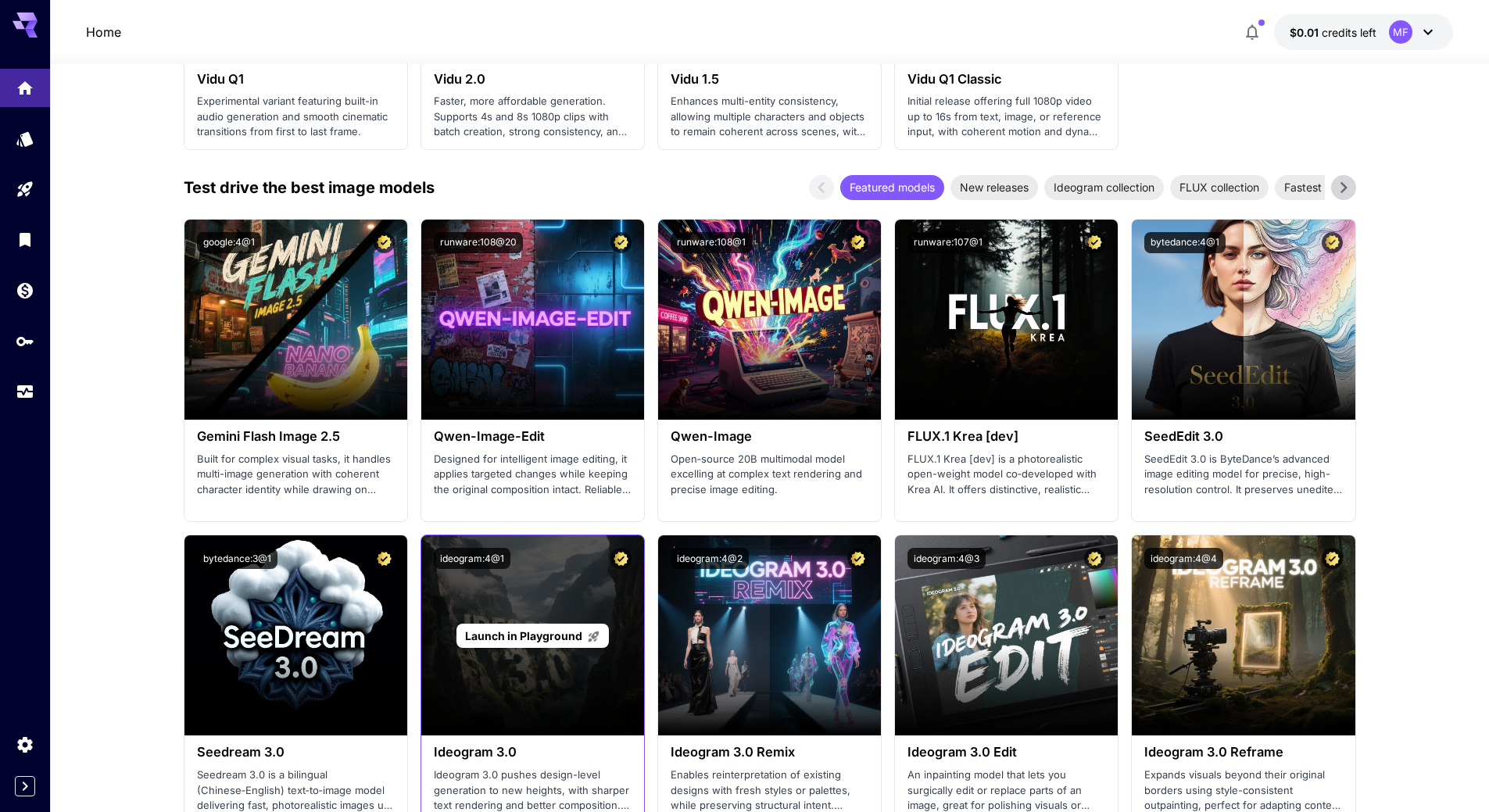
click at [531, 639] on span "Launch in Playground" at bounding box center [524, 635] width 117 height 13
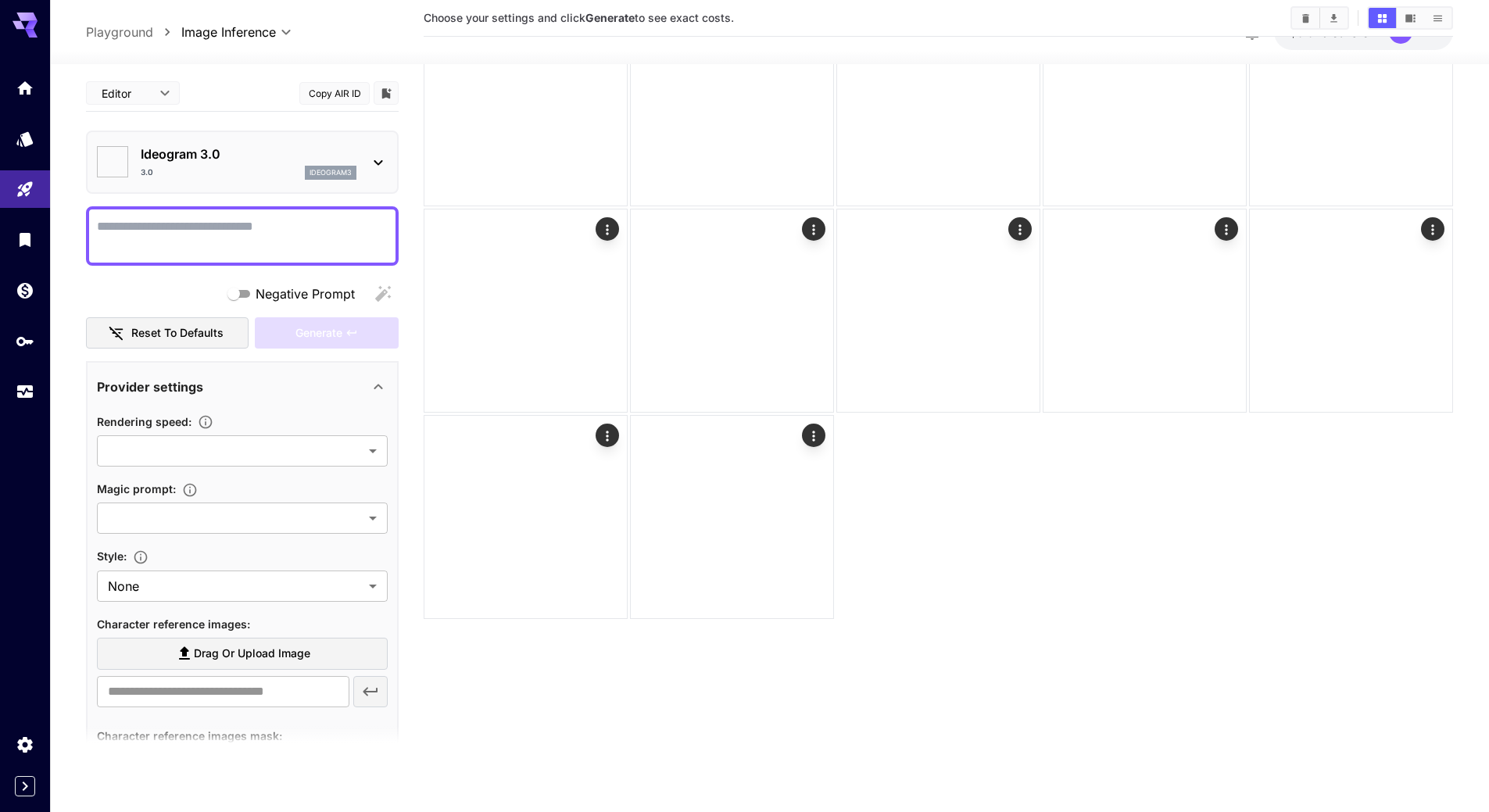
type input "*******"
type input "****"
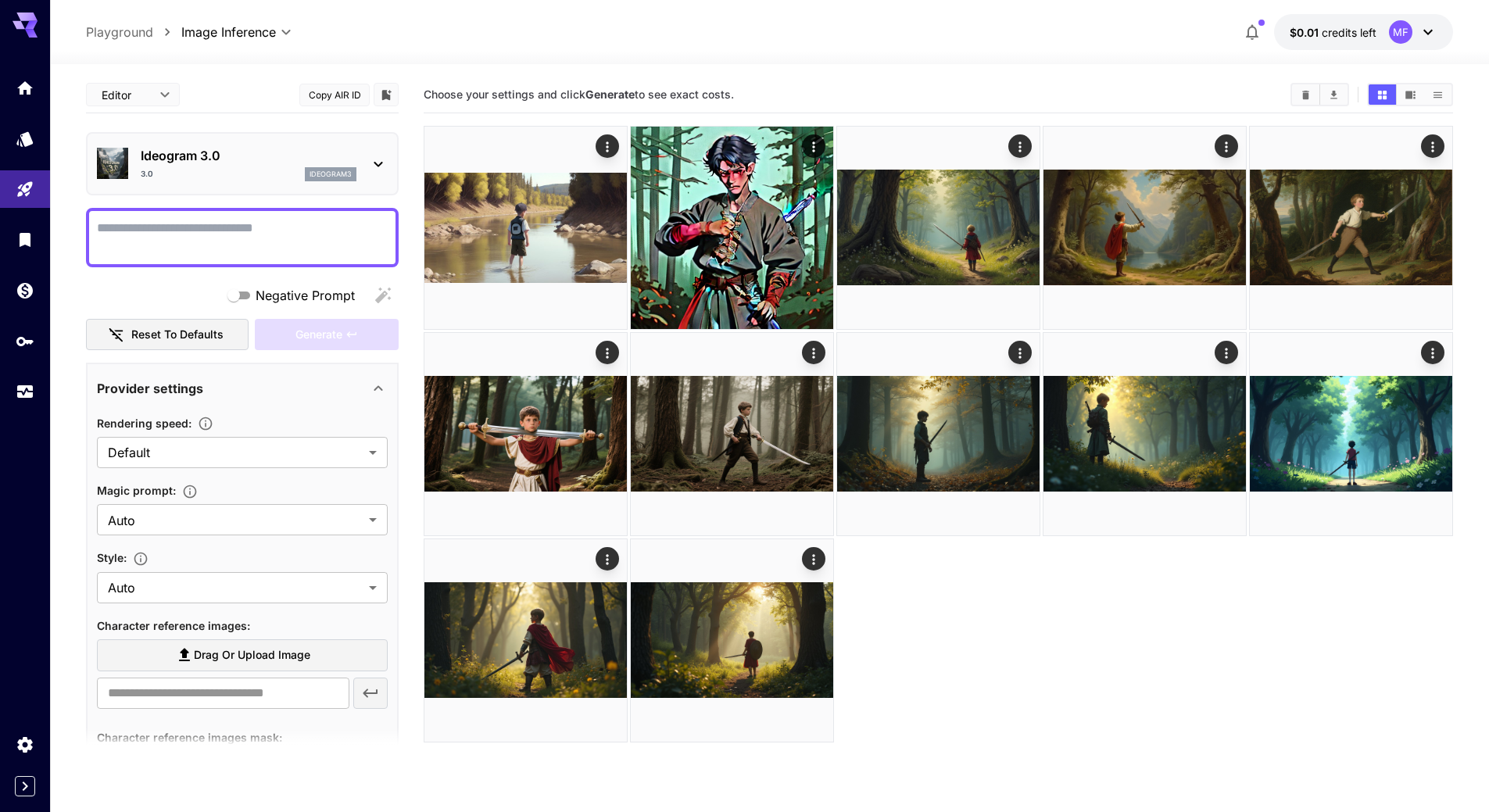
click at [282, 212] on div at bounding box center [242, 237] width 312 height 59
click at [217, 163] on p "Ideogram 3.0" at bounding box center [249, 156] width 216 height 19
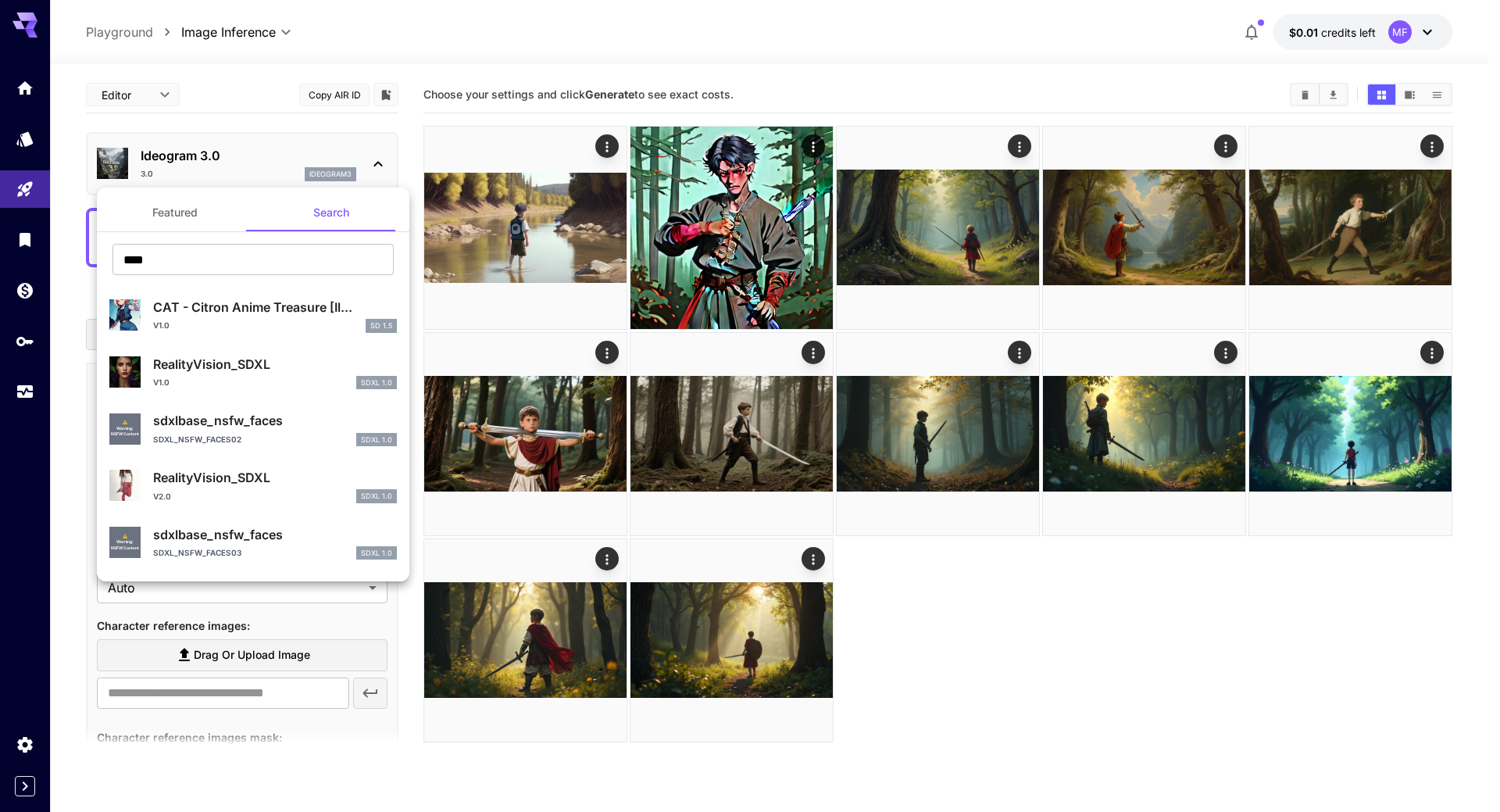
click at [618, 89] on div at bounding box center [750, 406] width 1500 height 812
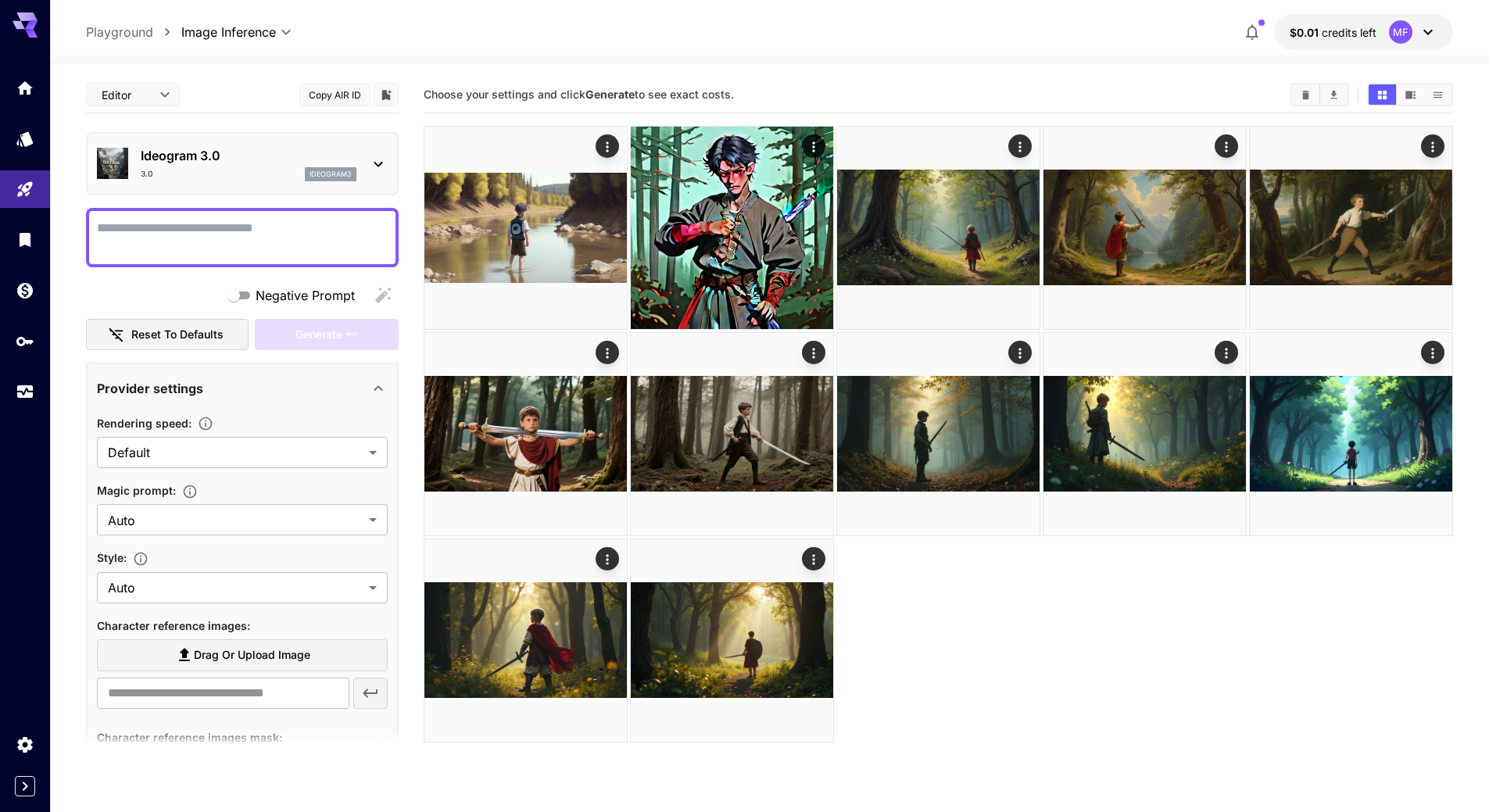
click at [618, 89] on body "**********" at bounding box center [744, 468] width 1489 height 935
click at [618, 89] on b "Generate" at bounding box center [610, 94] width 50 height 13
click at [820, 73] on div "**********" at bounding box center [770, 500] width 1367 height 871
drag, startPoint x: 1055, startPoint y: 657, endPoint x: 1034, endPoint y: 656, distance: 21.0
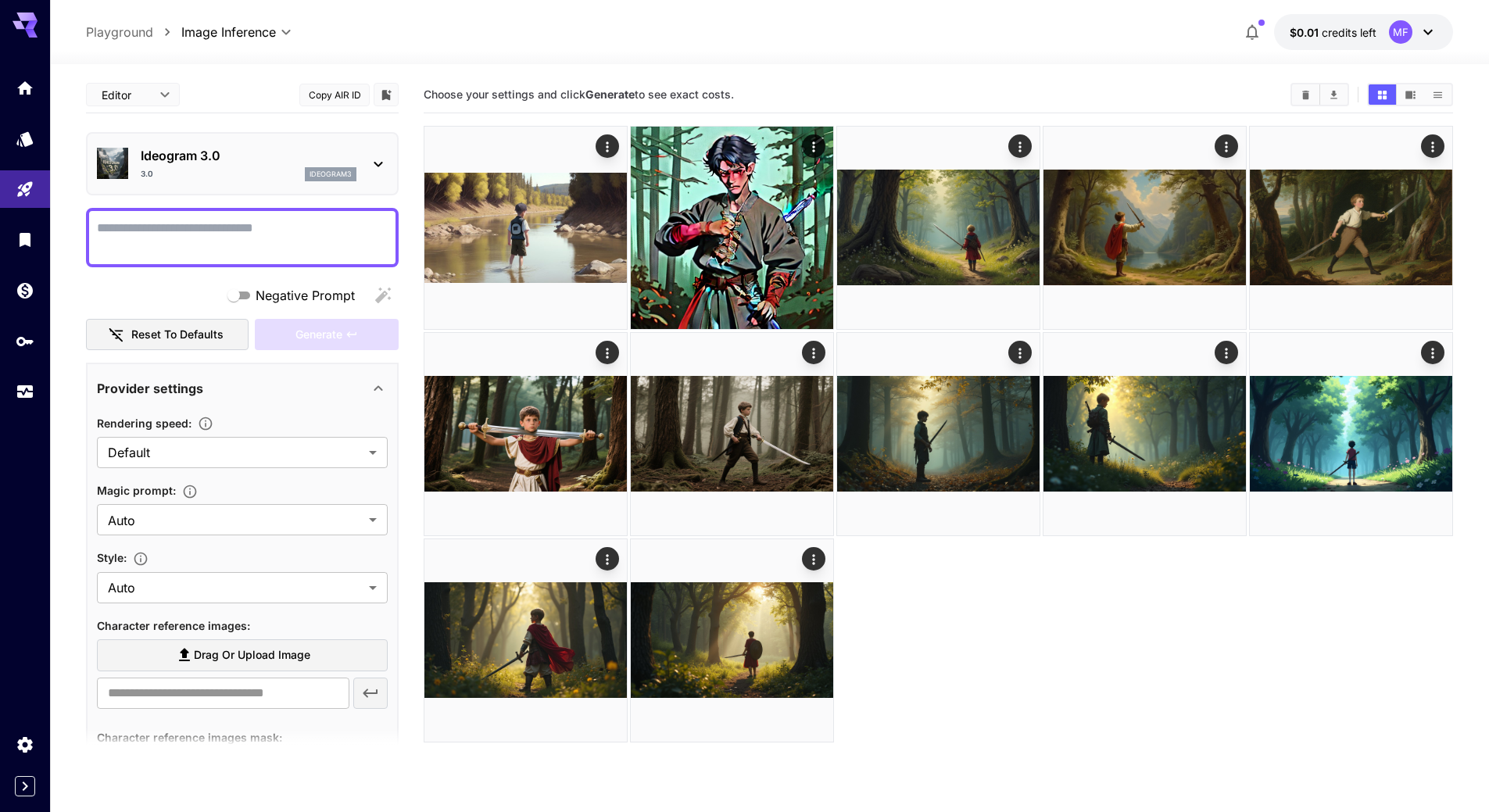
click at [1053, 657] on div at bounding box center [938, 434] width 1029 height 616
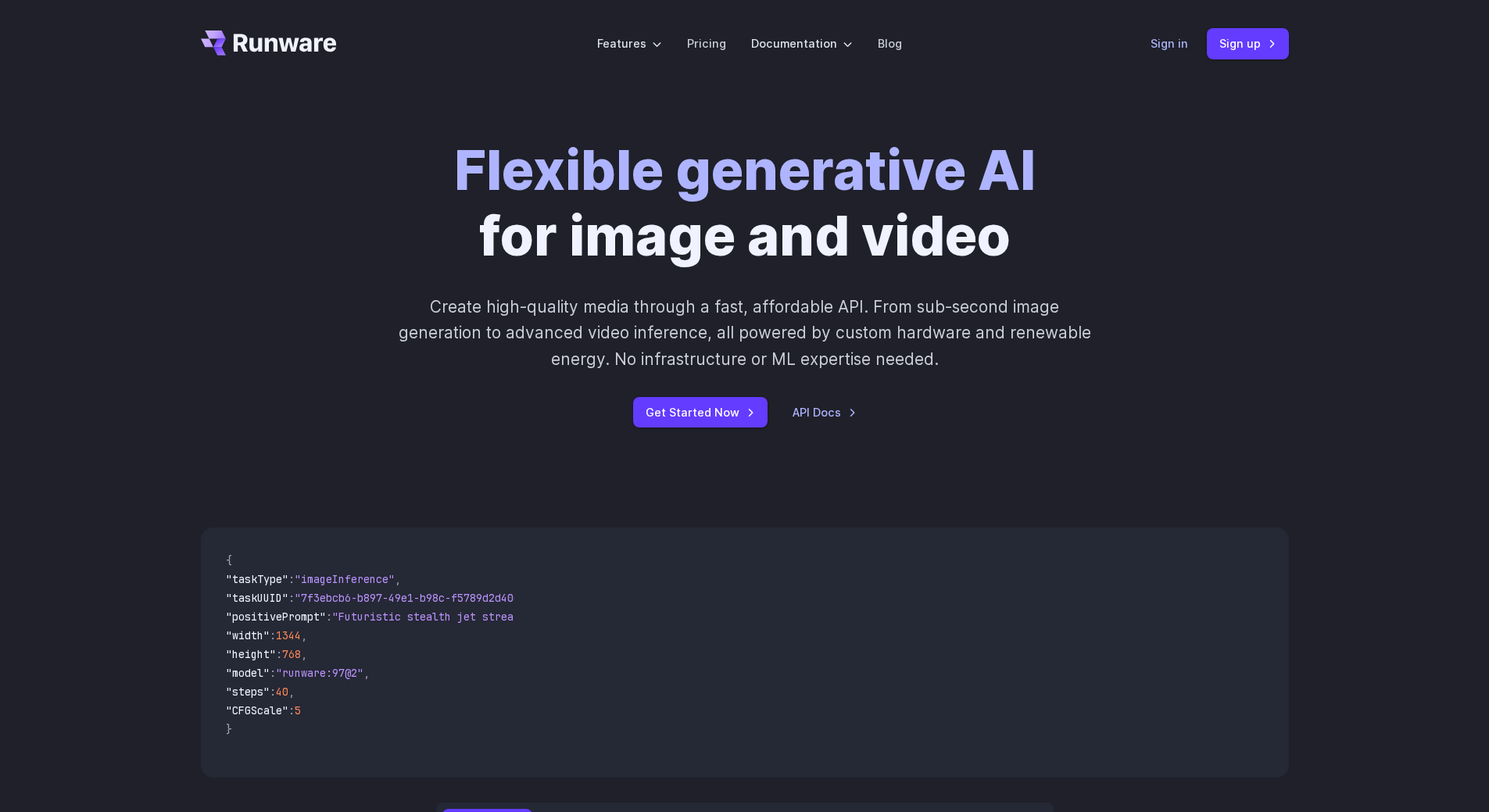
click at [1176, 40] on link "Sign in" at bounding box center [1169, 43] width 37 height 18
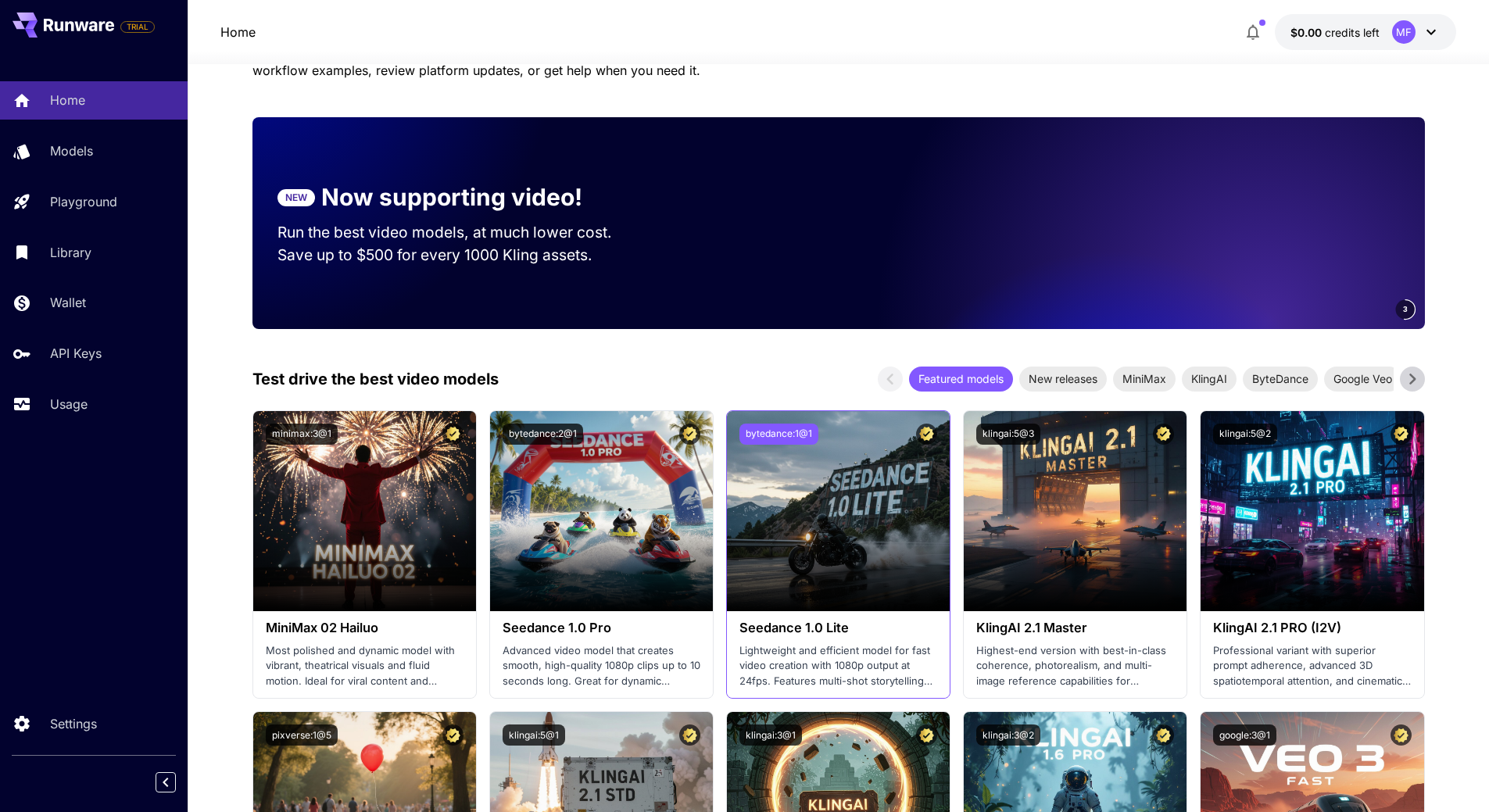
click at [791, 435] on button "bytedance:1@1" at bounding box center [778, 434] width 79 height 21
